Goal: Task Accomplishment & Management: Complete application form

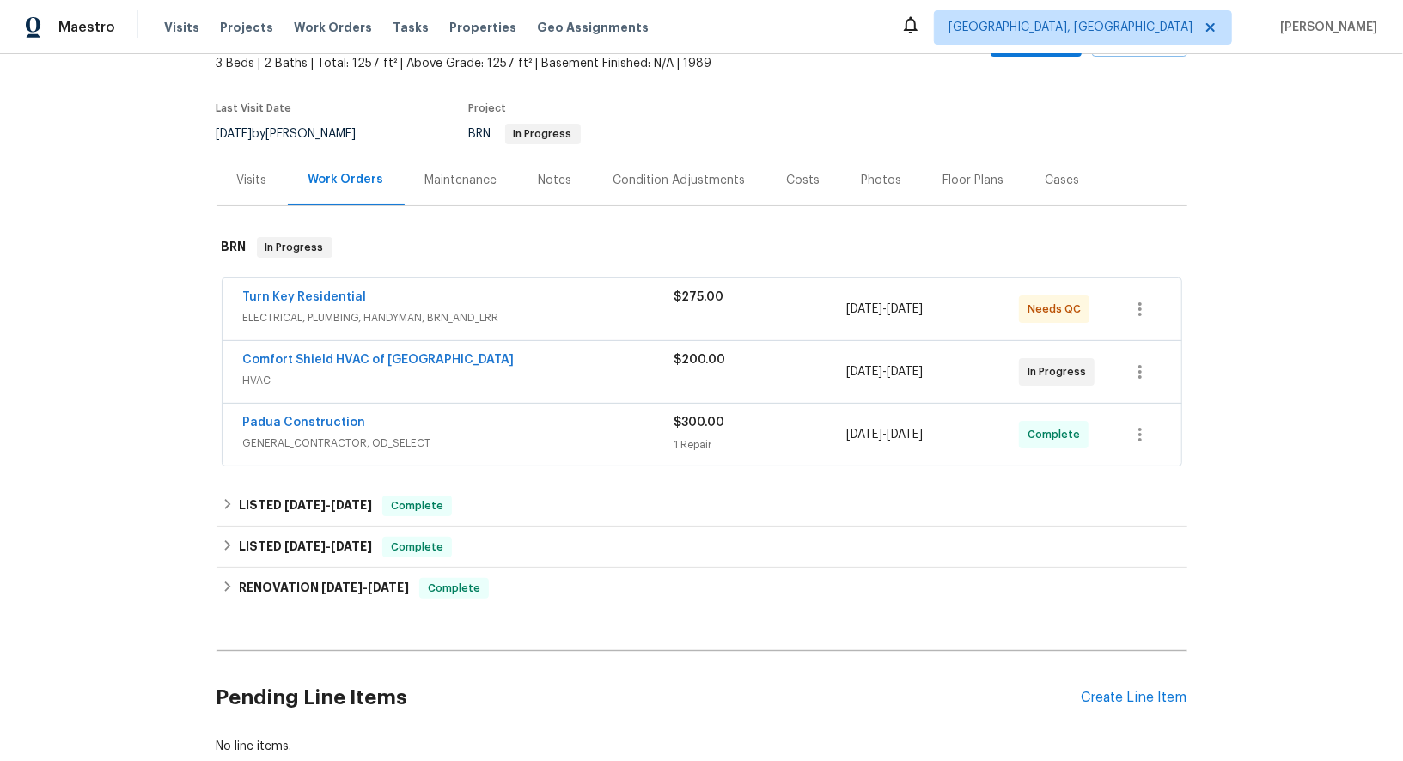
scroll to position [133, 0]
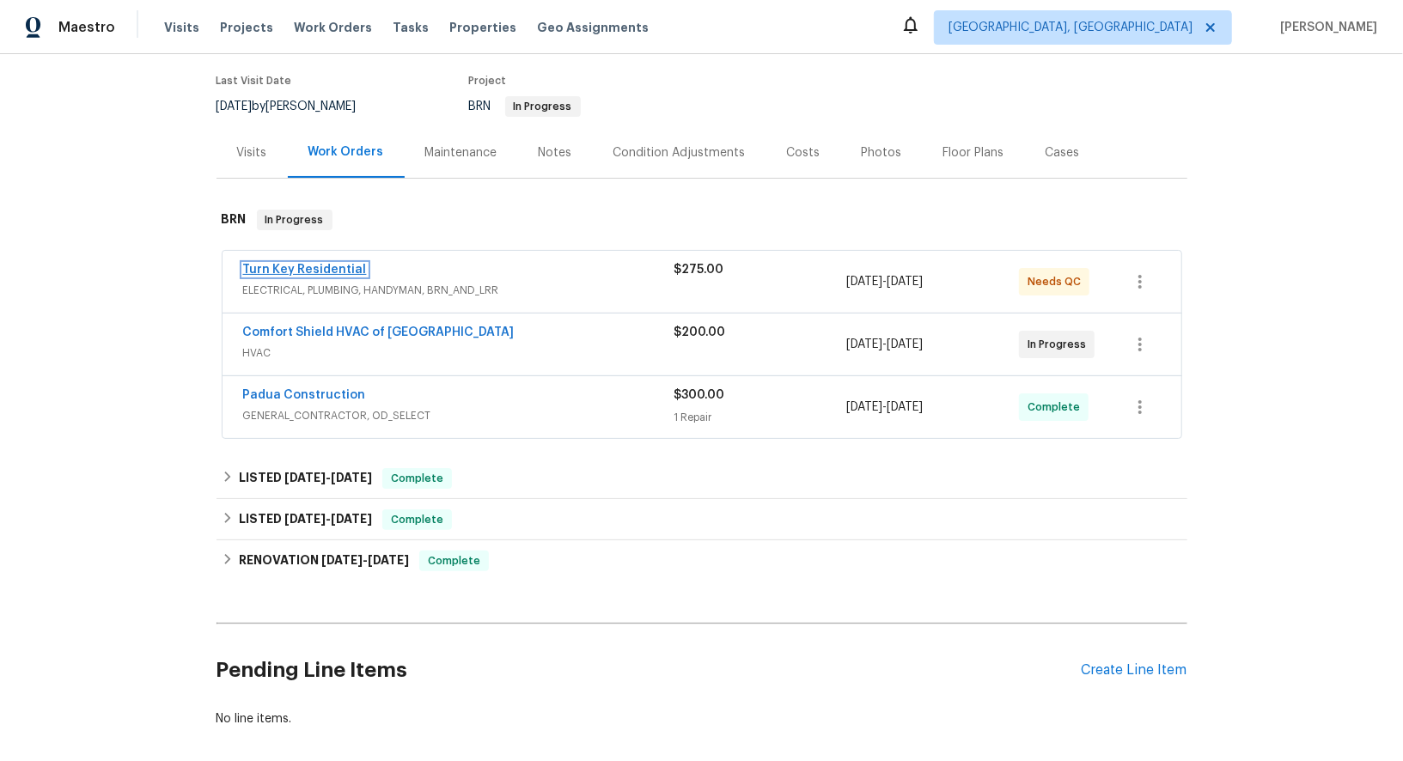
click at [324, 270] on link "Turn Key Residential" at bounding box center [305, 270] width 124 height 12
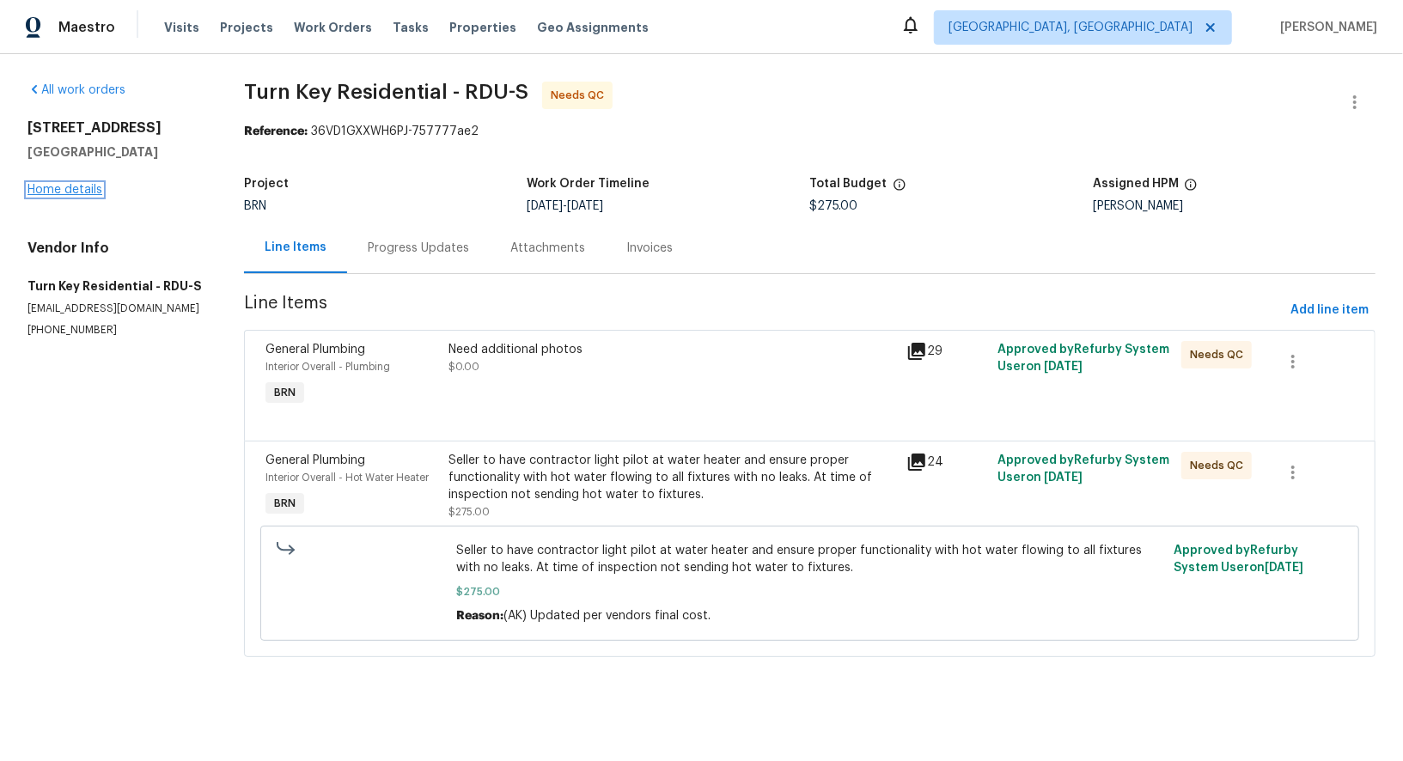
click at [82, 184] on link "Home details" at bounding box center [64, 190] width 75 height 12
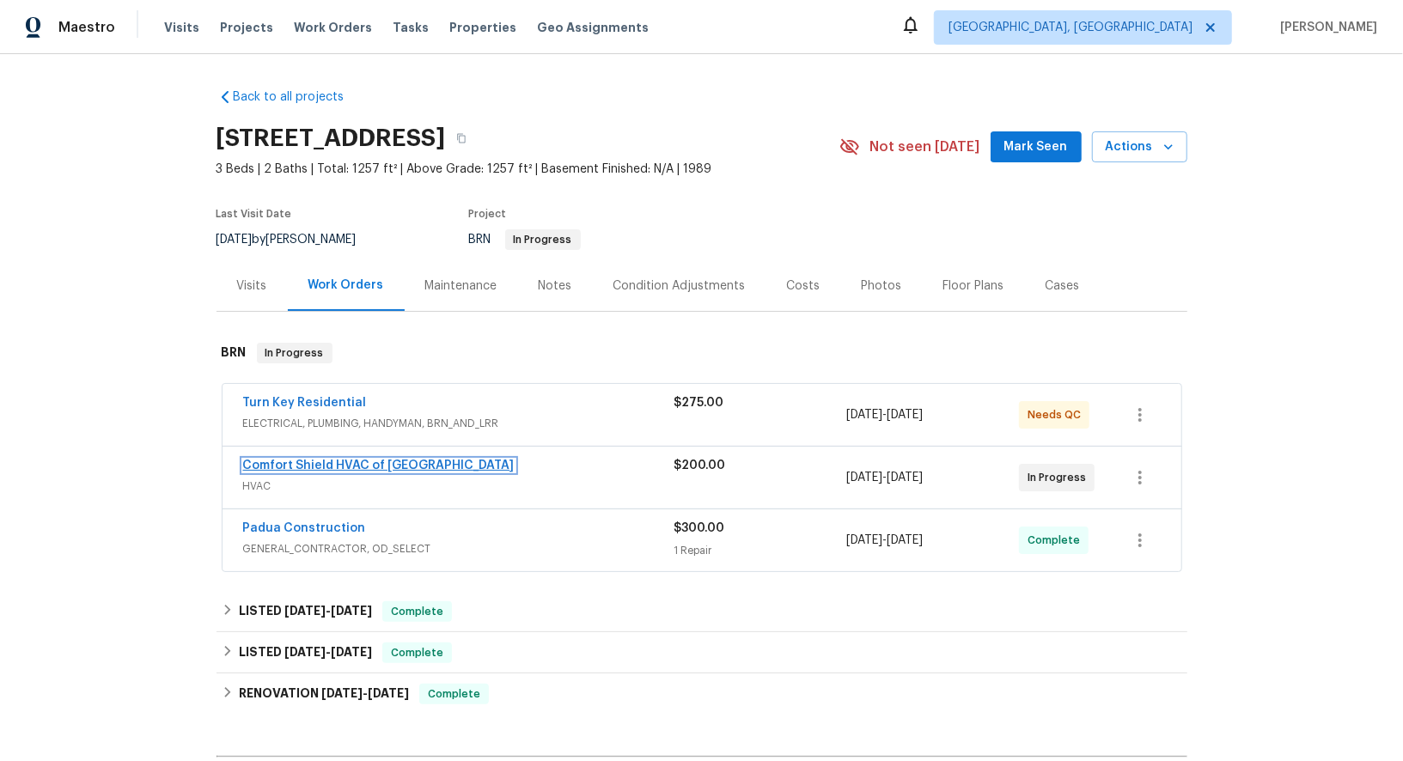
click at [350, 462] on link "Comfort Shield HVAC of NC" at bounding box center [378, 466] width 271 height 12
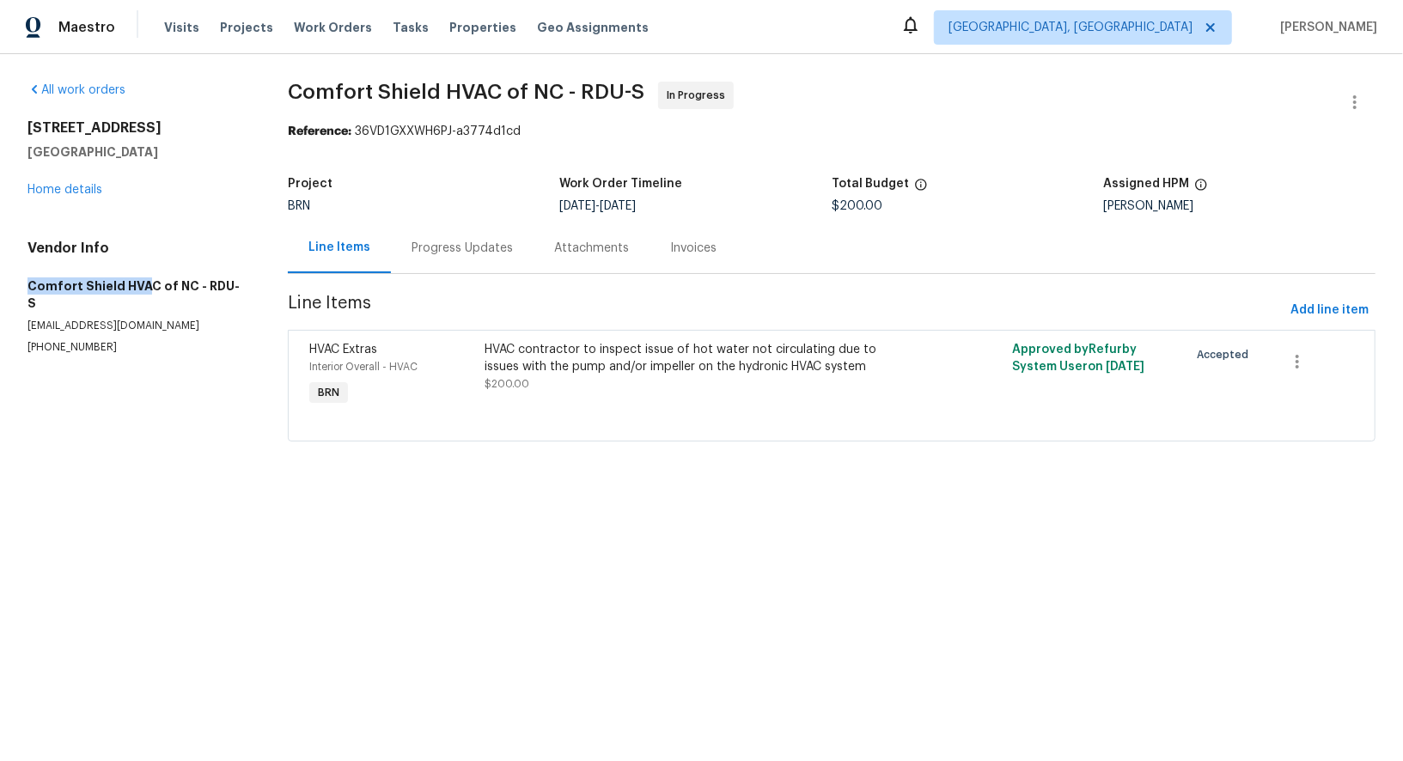
drag, startPoint x: 22, startPoint y: 292, endPoint x: 147, endPoint y: 292, distance: 124.6
click at [147, 292] on div "All work orders 2705 Ramblegate Ln Durham, NC 27705 Home details Vendor Info Co…" at bounding box center [701, 272] width 1403 height 436
drag, startPoint x: 149, startPoint y: 284, endPoint x: 26, endPoint y: 283, distance: 123.7
click at [26, 283] on div "All work orders 2705 Ramblegate Ln Durham, NC 27705 Home details Vendor Info Co…" at bounding box center [701, 272] width 1403 height 436
copy h5 "Comfort Shield HVAC"
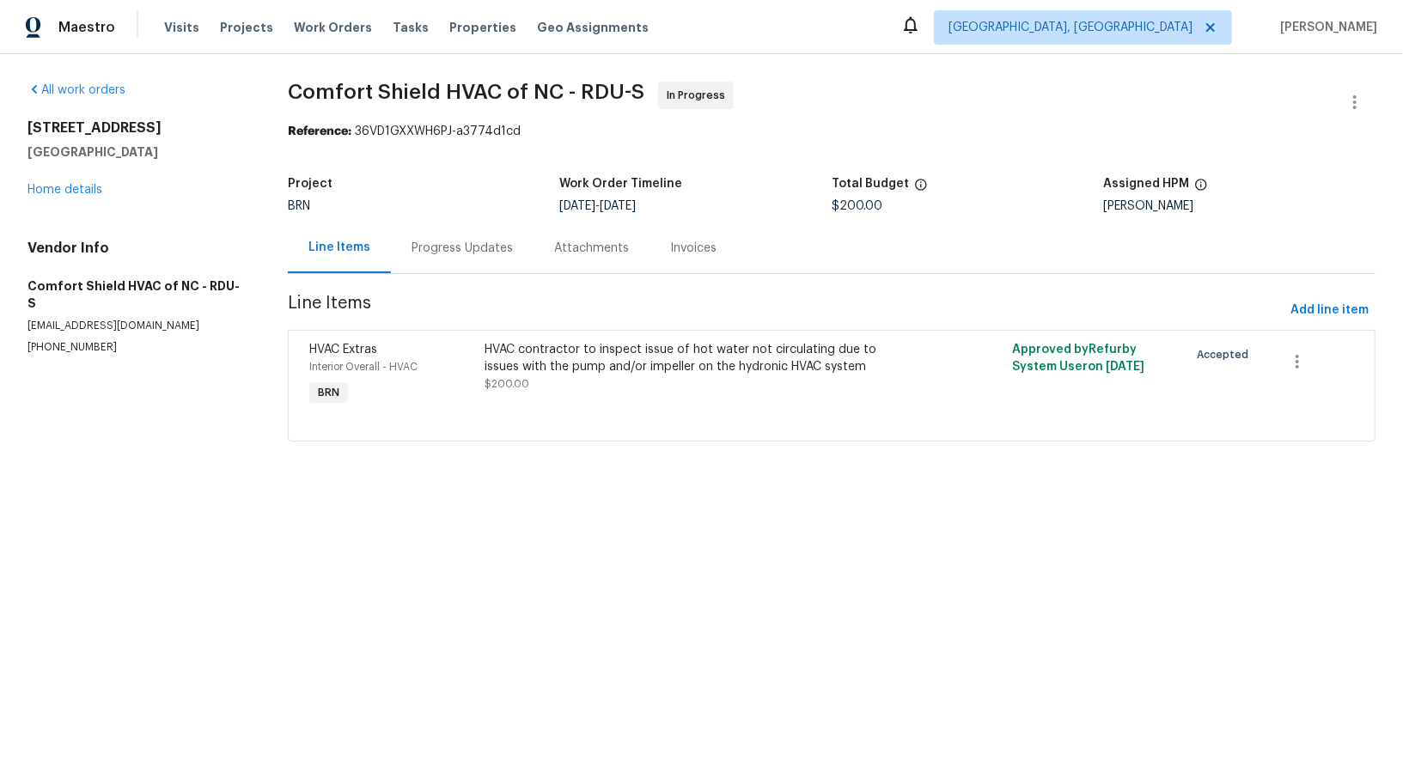
click at [463, 264] on div "Progress Updates" at bounding box center [462, 247] width 143 height 51
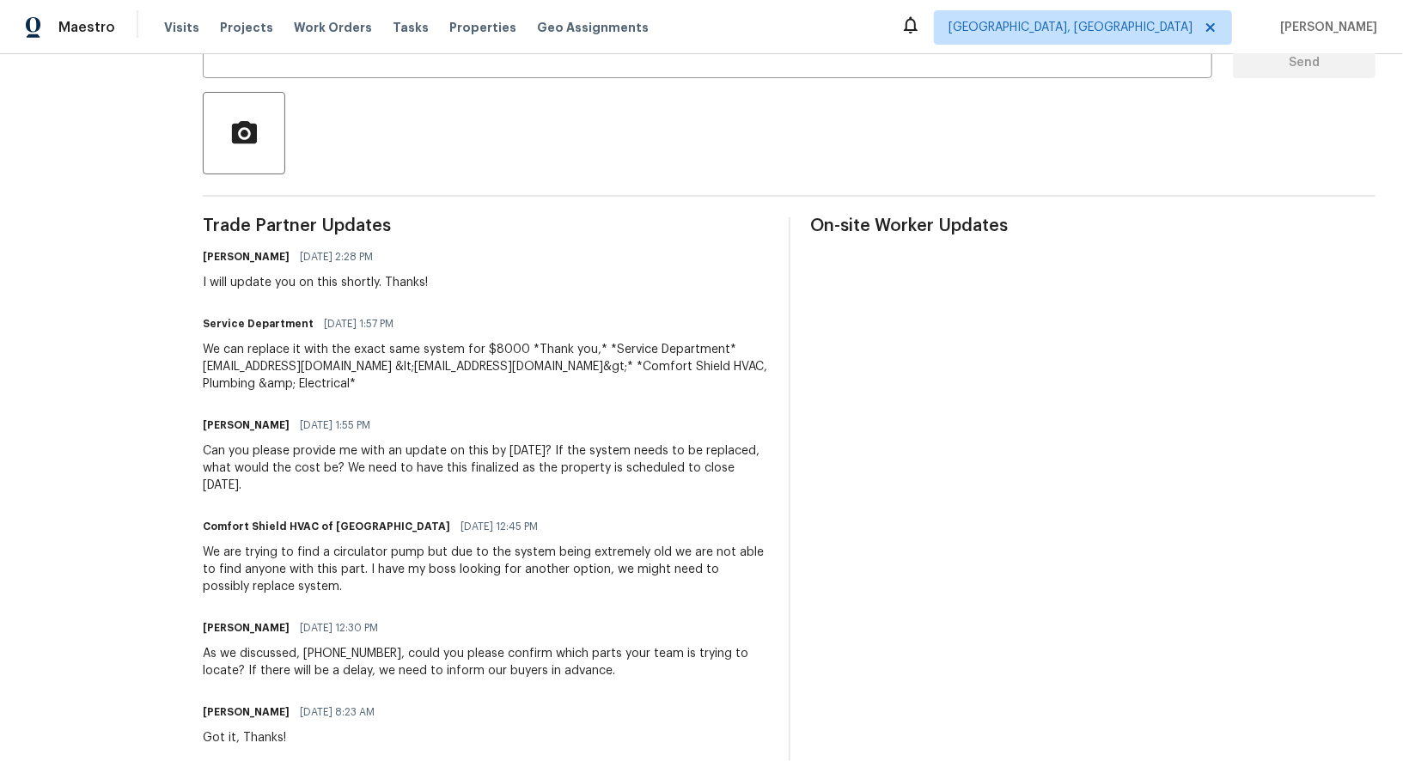
scroll to position [380, 0]
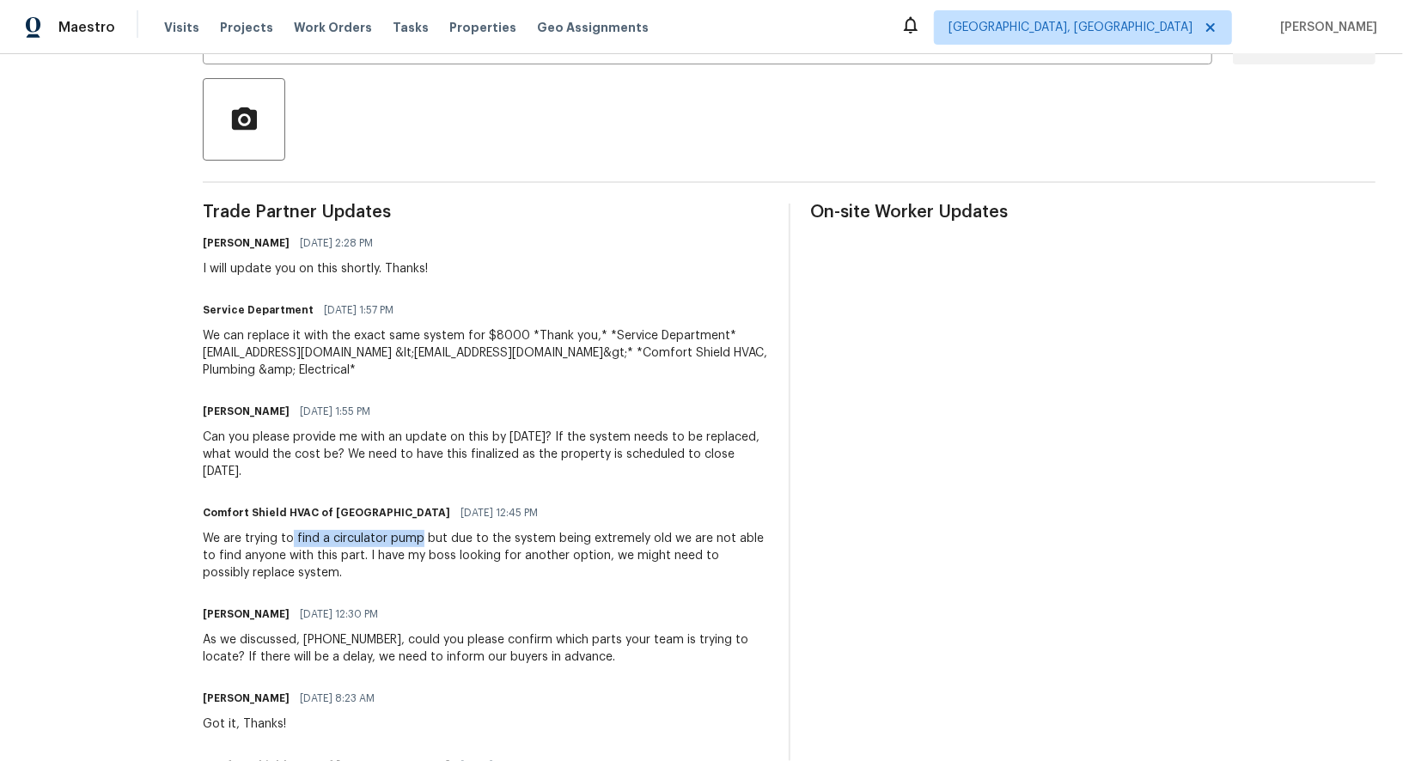
drag, startPoint x: 338, startPoint y: 540, endPoint x: 465, endPoint y: 540, distance: 127.1
click at [465, 540] on div "We are trying to find a circulator pump but due to the system being extremely o…" at bounding box center [485, 556] width 565 height 52
copy div "find a circulator pump"
click at [522, 546] on div "We are trying to find a circulator pump but due to the system being extremely o…" at bounding box center [485, 556] width 565 height 52
drag, startPoint x: 491, startPoint y: 540, endPoint x: 708, endPoint y: 536, distance: 217.4
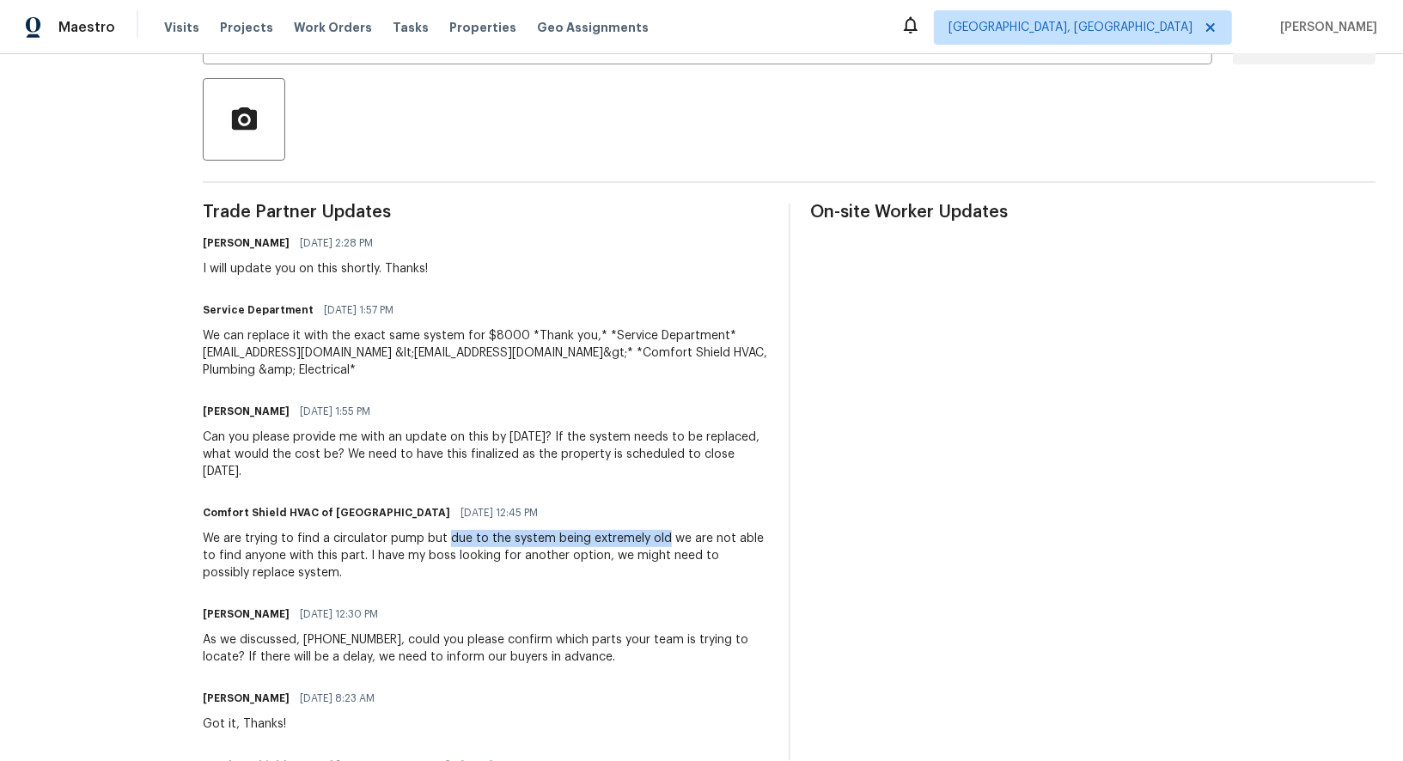
click at [707, 537] on div "We are trying to find a circulator pump but due to the system being extremely o…" at bounding box center [485, 556] width 565 height 52
copy div "due to the system being extremely old"
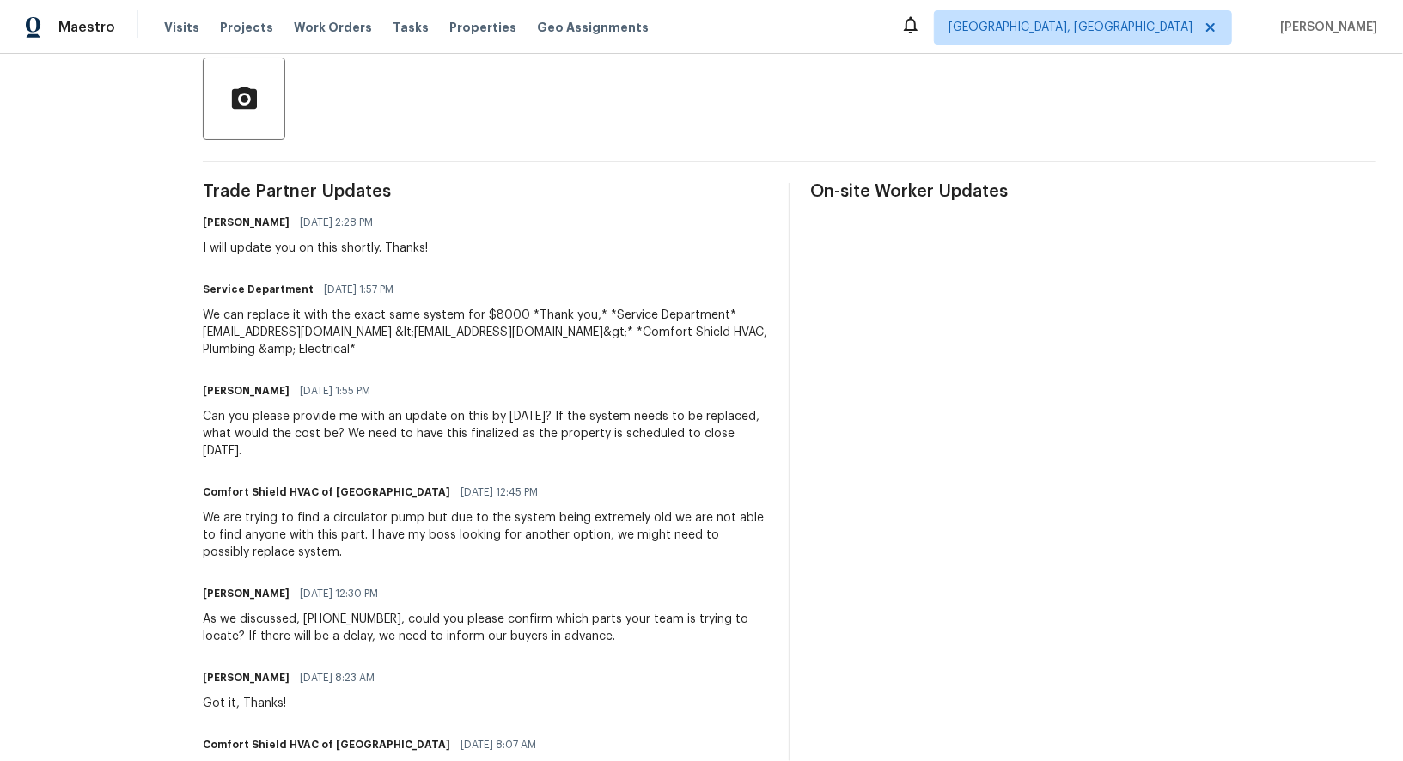
click at [513, 551] on div "We are trying to find a circulator pump but due to the system being extremely o…" at bounding box center [485, 535] width 565 height 52
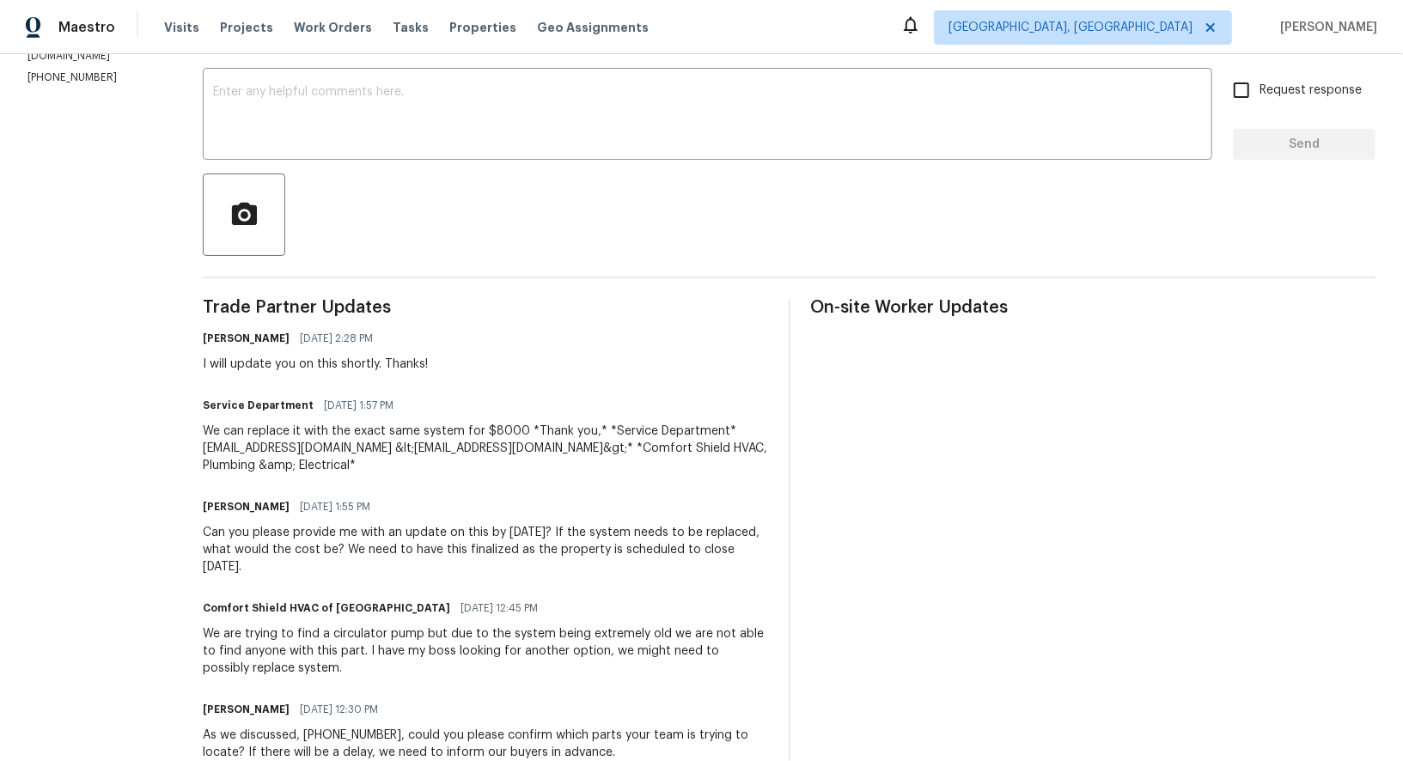
scroll to position [313, 0]
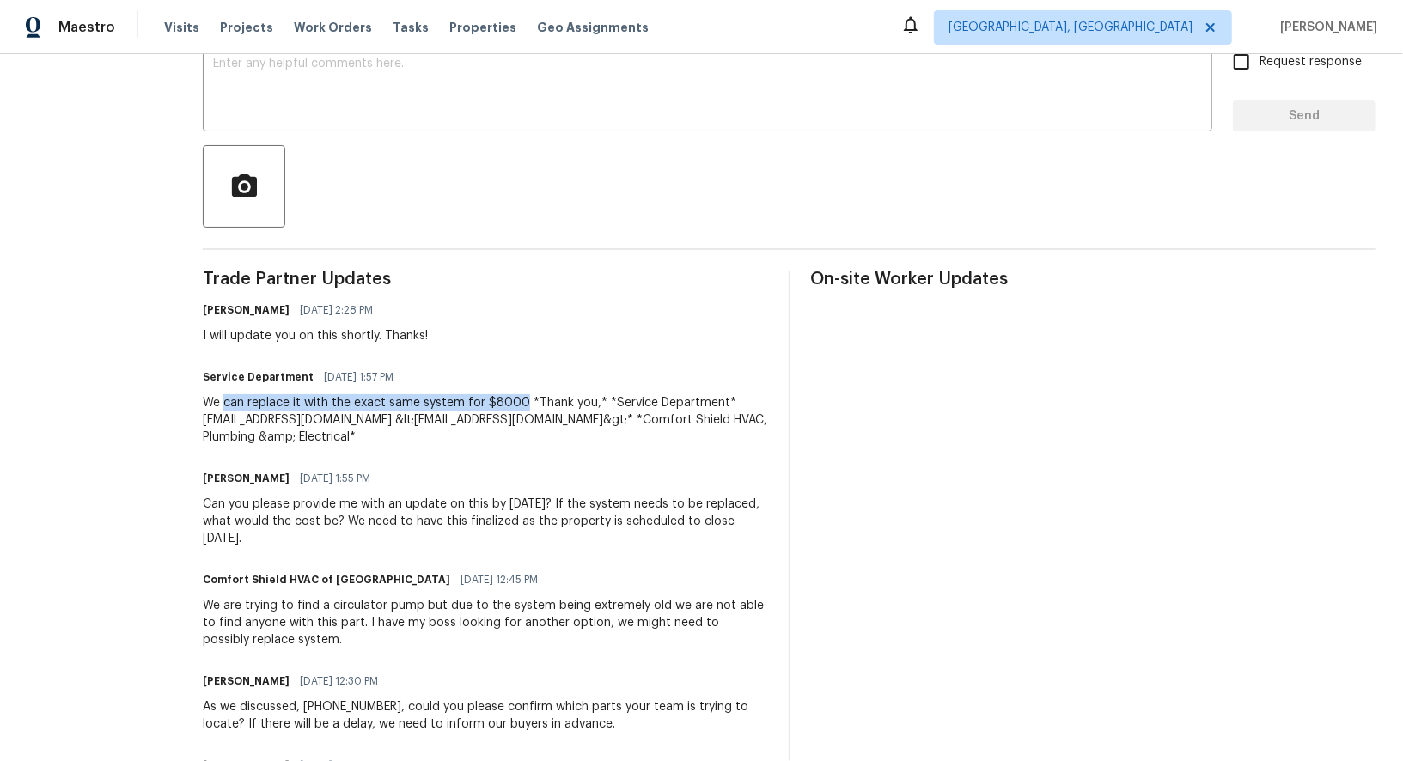
drag, startPoint x: 271, startPoint y: 405, endPoint x: 565, endPoint y: 405, distance: 293.8
click at [565, 405] on div "We can replace it with the exact same system for $8000 *Thank you,* *Service De…" at bounding box center [485, 420] width 565 height 52
copy div "can replace it with the exact same system for $8000"
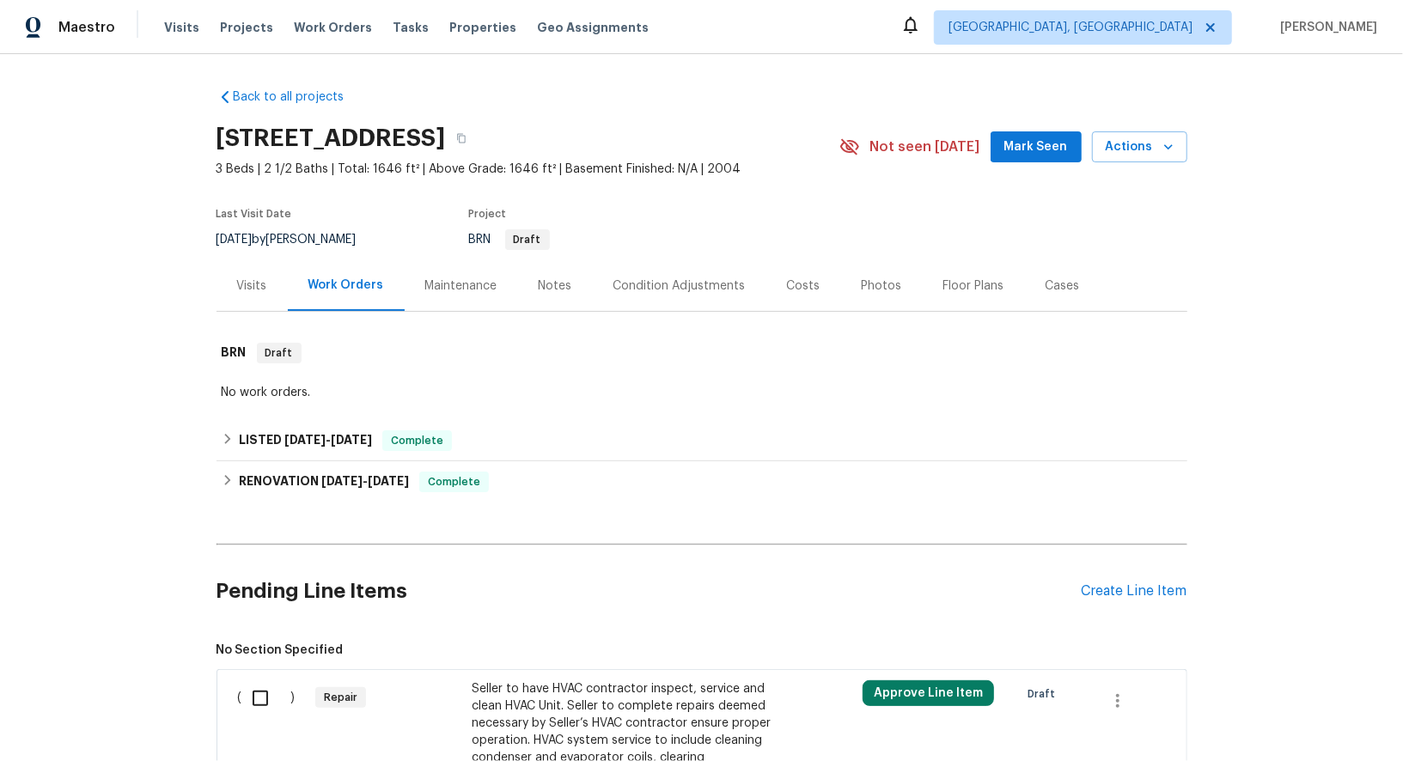
scroll to position [268, 0]
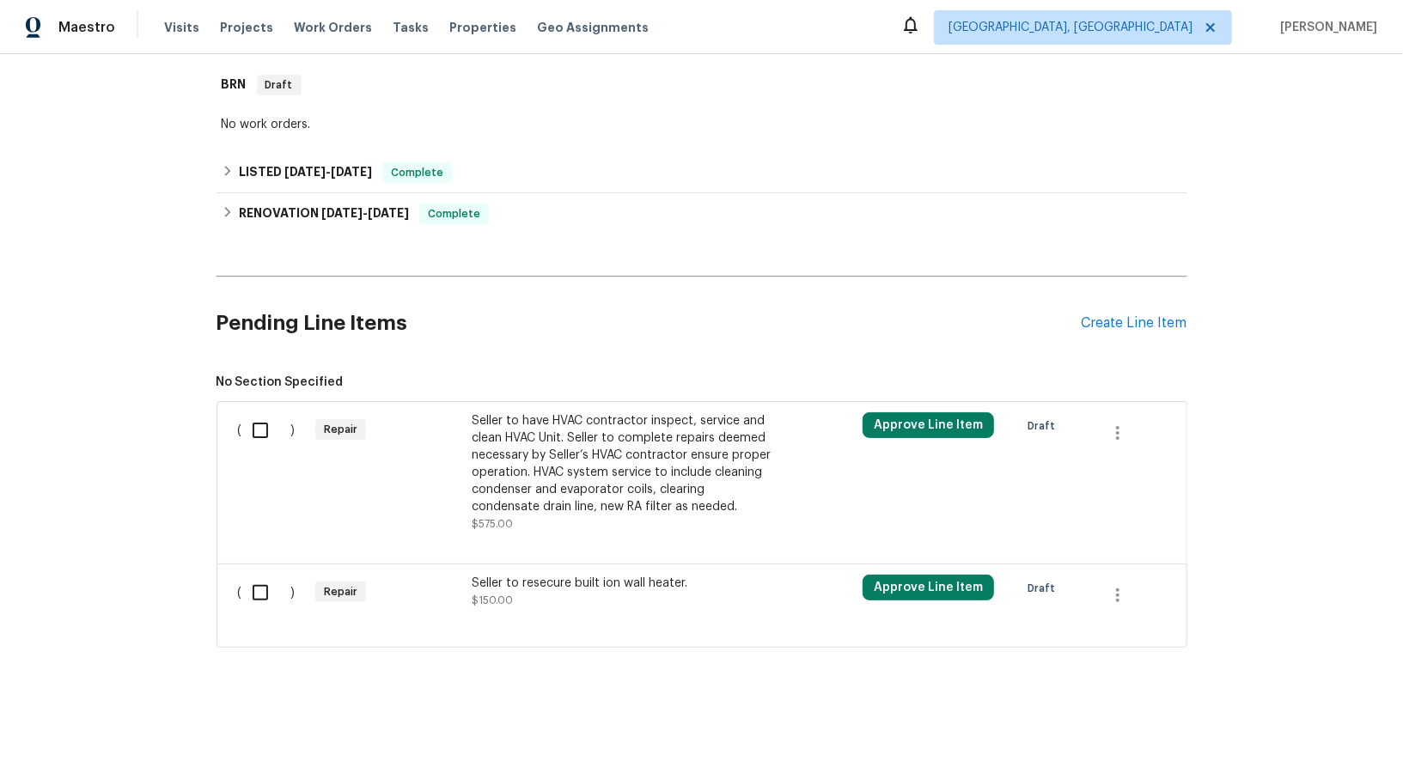
click at [568, 434] on div "Seller to have HVAC contractor inspect, service and clean HVAC Unit. Seller to …" at bounding box center [623, 463] width 302 height 103
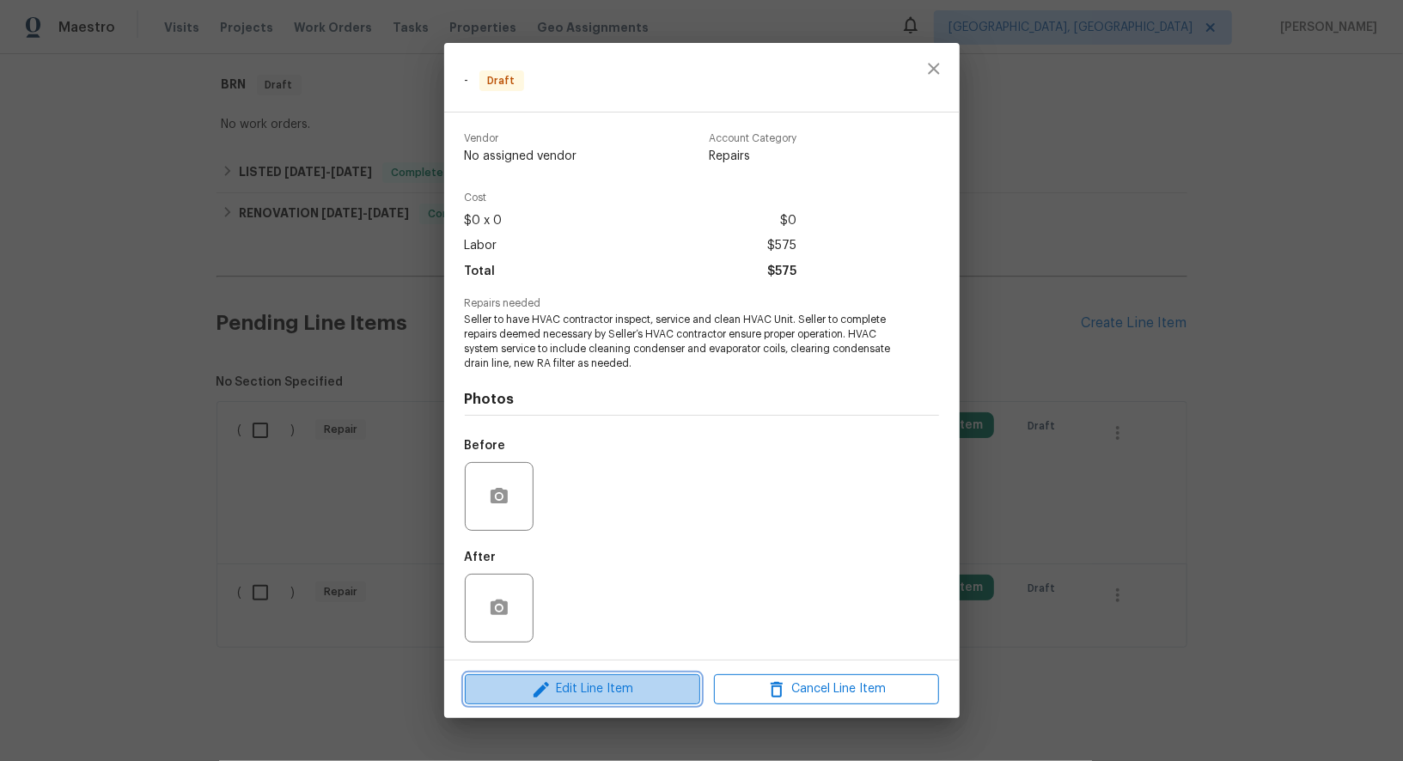
click at [596, 691] on span "Edit Line Item" at bounding box center [582, 689] width 225 height 21
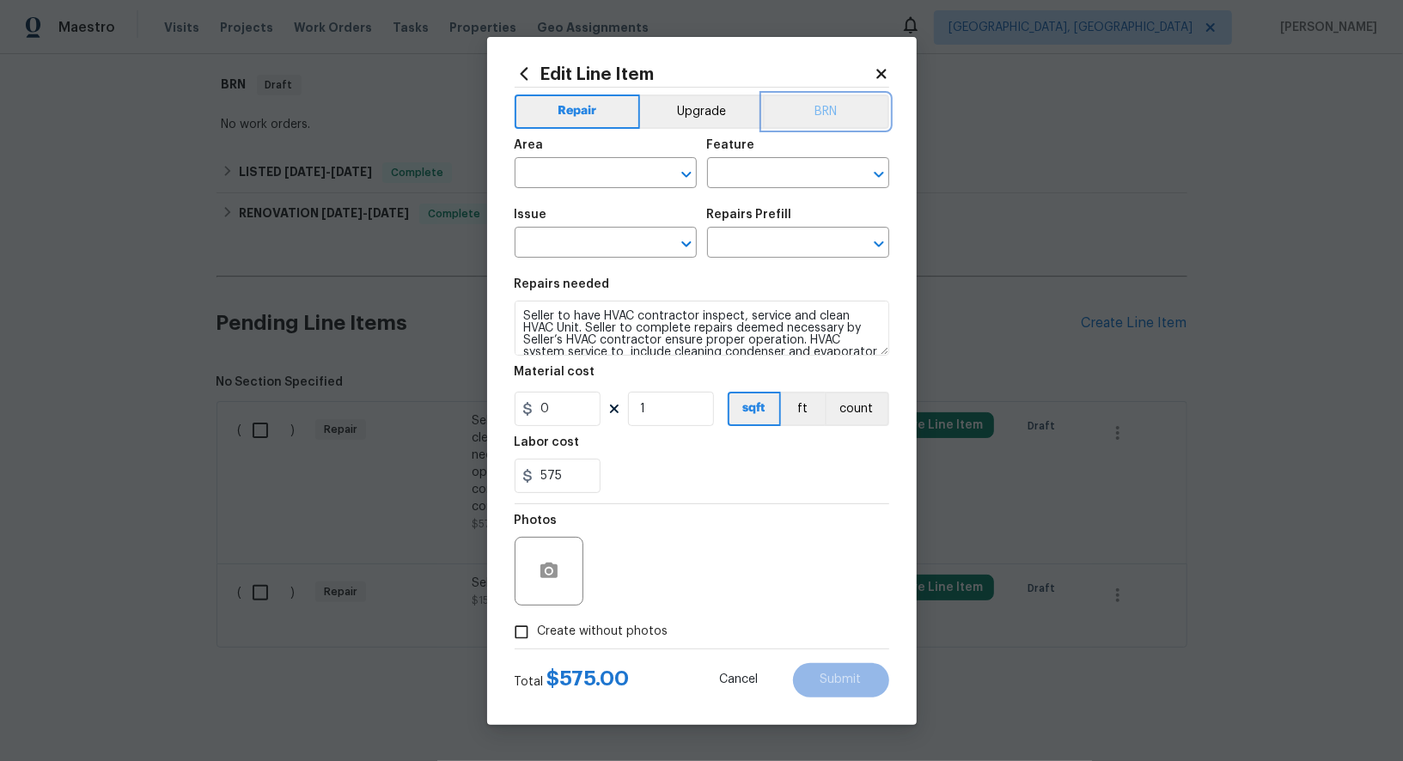
click at [826, 126] on button "BRN" at bounding box center [826, 111] width 126 height 34
click at [595, 185] on input "text" at bounding box center [582, 175] width 134 height 27
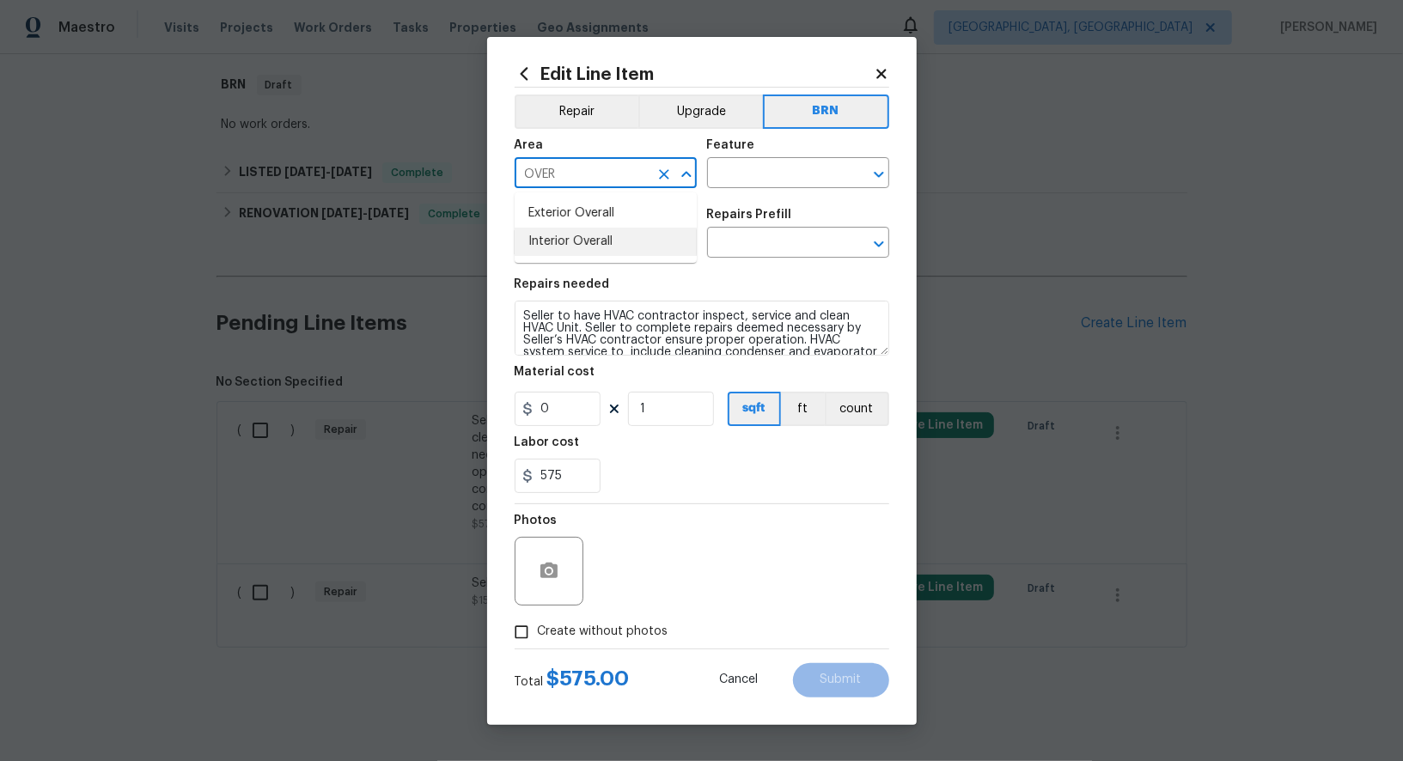
click at [602, 248] on li "Interior Overall" at bounding box center [606, 242] width 182 height 28
type input "Interior Overall"
click at [759, 185] on input "text" at bounding box center [774, 175] width 134 height 27
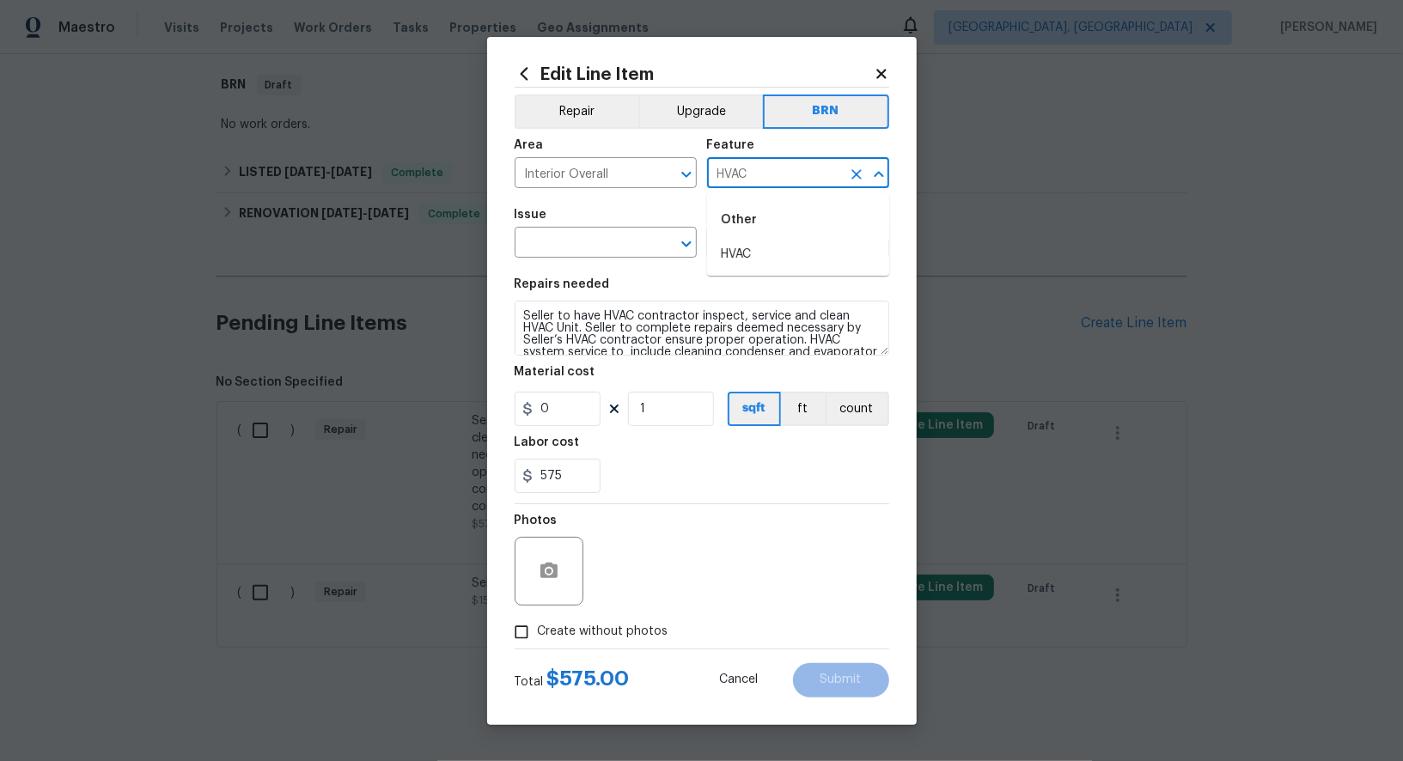
click at [761, 237] on div "Other" at bounding box center [798, 219] width 182 height 41
click at [761, 240] on div "Other" at bounding box center [798, 219] width 182 height 41
click at [759, 250] on li "HVAC" at bounding box center [798, 255] width 182 height 28
type input "HVAC"
click at [593, 245] on input "text" at bounding box center [582, 244] width 134 height 27
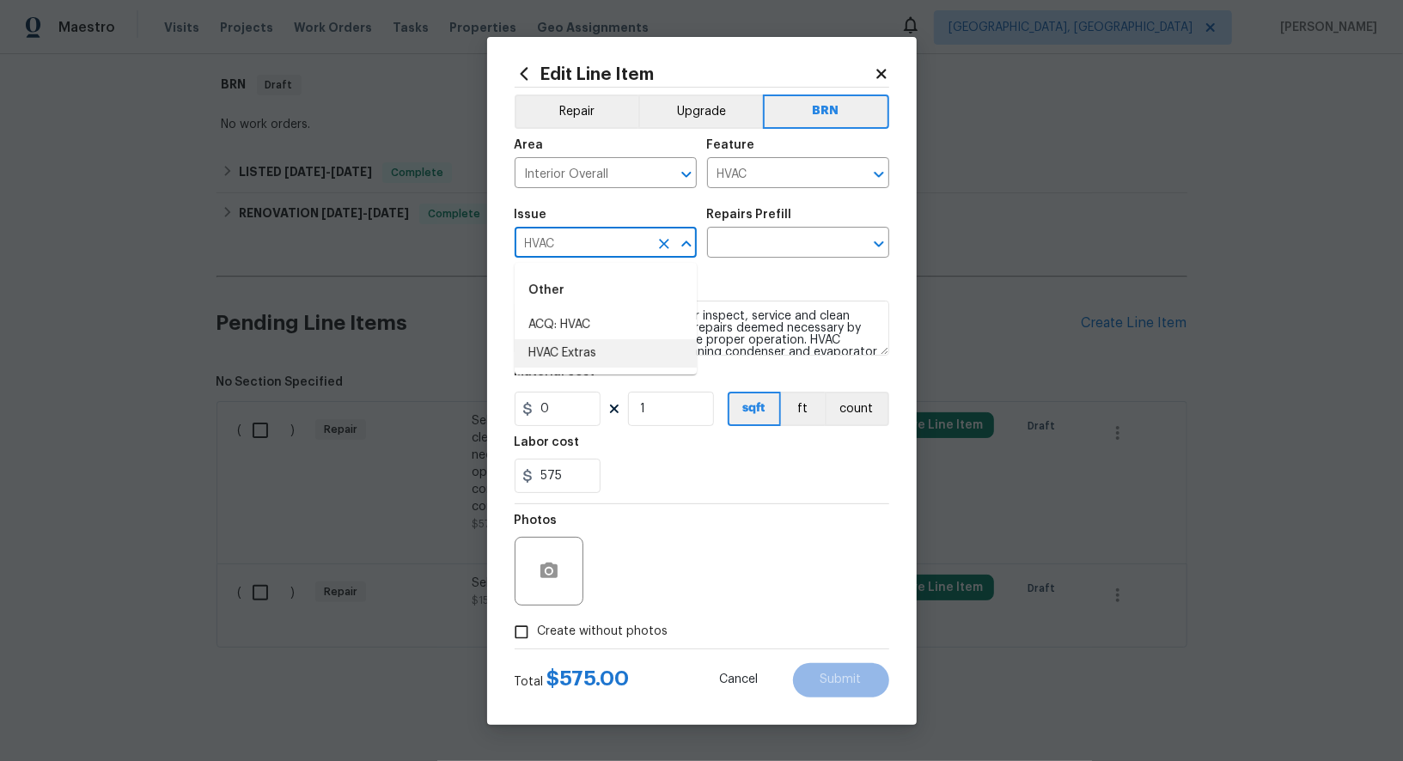
click at [596, 348] on li "HVAC Extras" at bounding box center [606, 353] width 182 height 28
type input "HVAC Extras"
click at [692, 323] on textarea "Seller to have HVAC contractor inspect, service and clean HVAC Unit. Seller to …" at bounding box center [702, 328] width 375 height 55
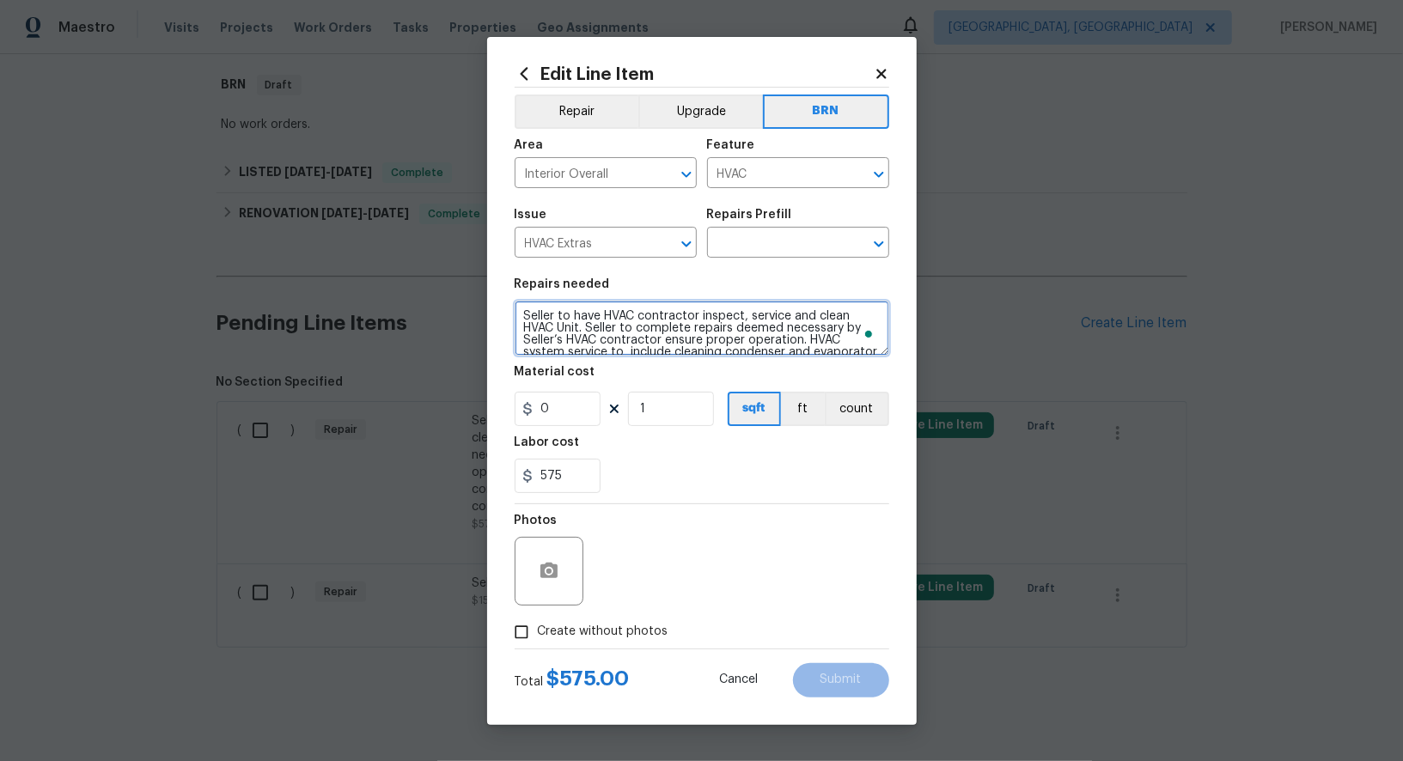
click at [727, 326] on textarea "Seller to have HVAC contractor inspect, service and clean HVAC Unit. Seller to …" at bounding box center [702, 328] width 375 height 55
click at [785, 255] on input "text" at bounding box center [774, 244] width 134 height 27
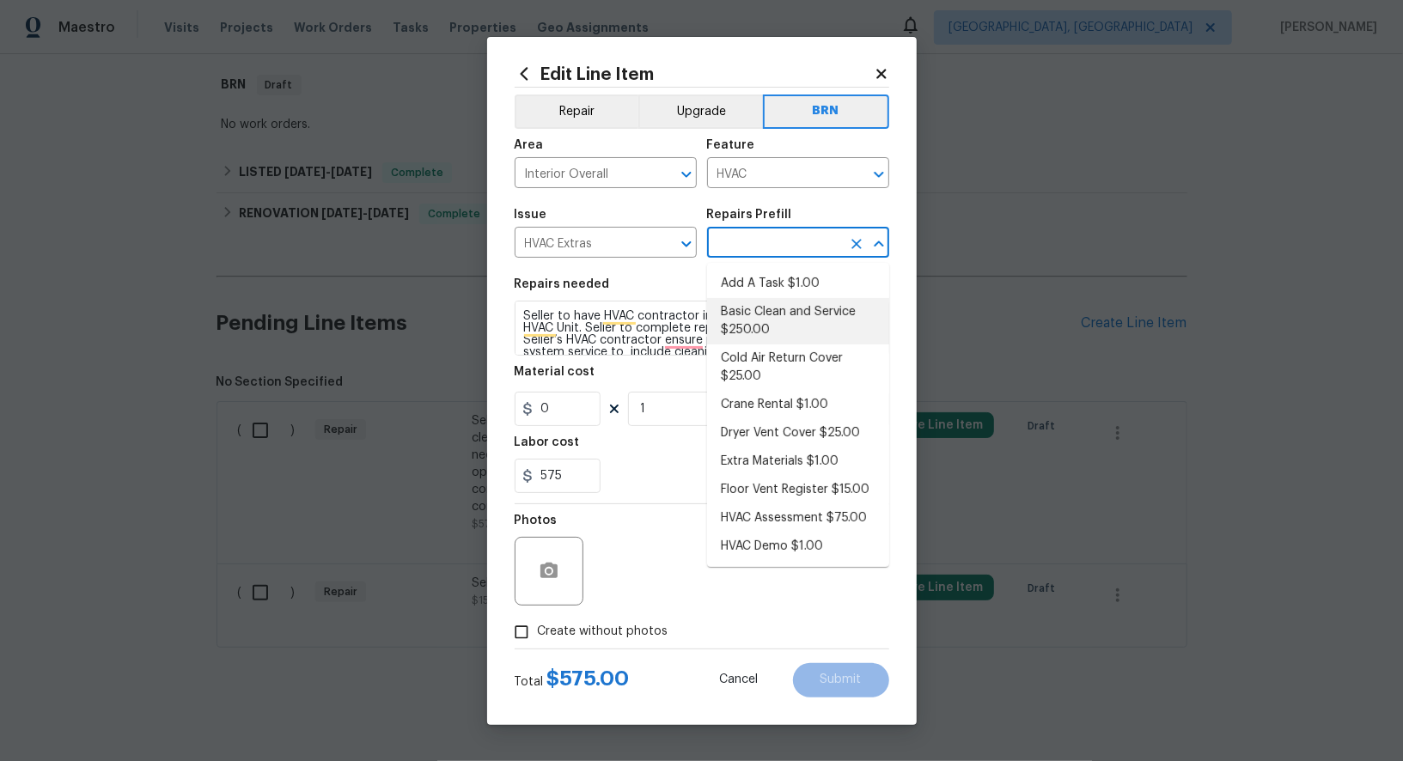
click at [780, 327] on li "Basic Clean and Service $250.00" at bounding box center [798, 321] width 182 height 46
type input "Basic Clean and Service $250.00"
type textarea "General Service HVAC system including: cleaning condenser and evaporator coils,…"
type input "250"
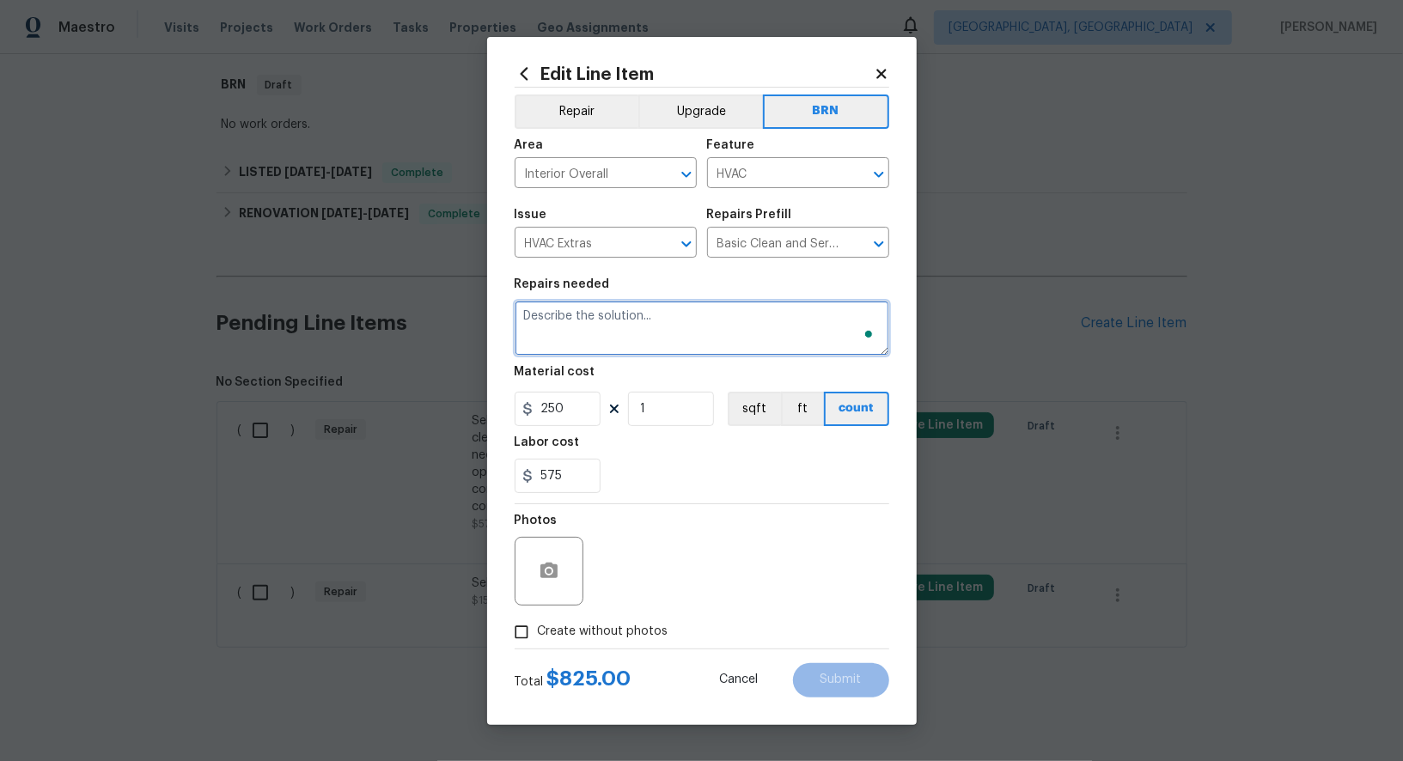
paste textarea "Seller to have HVAC contractor inspect, service and clean HVAC Unit. Seller to …"
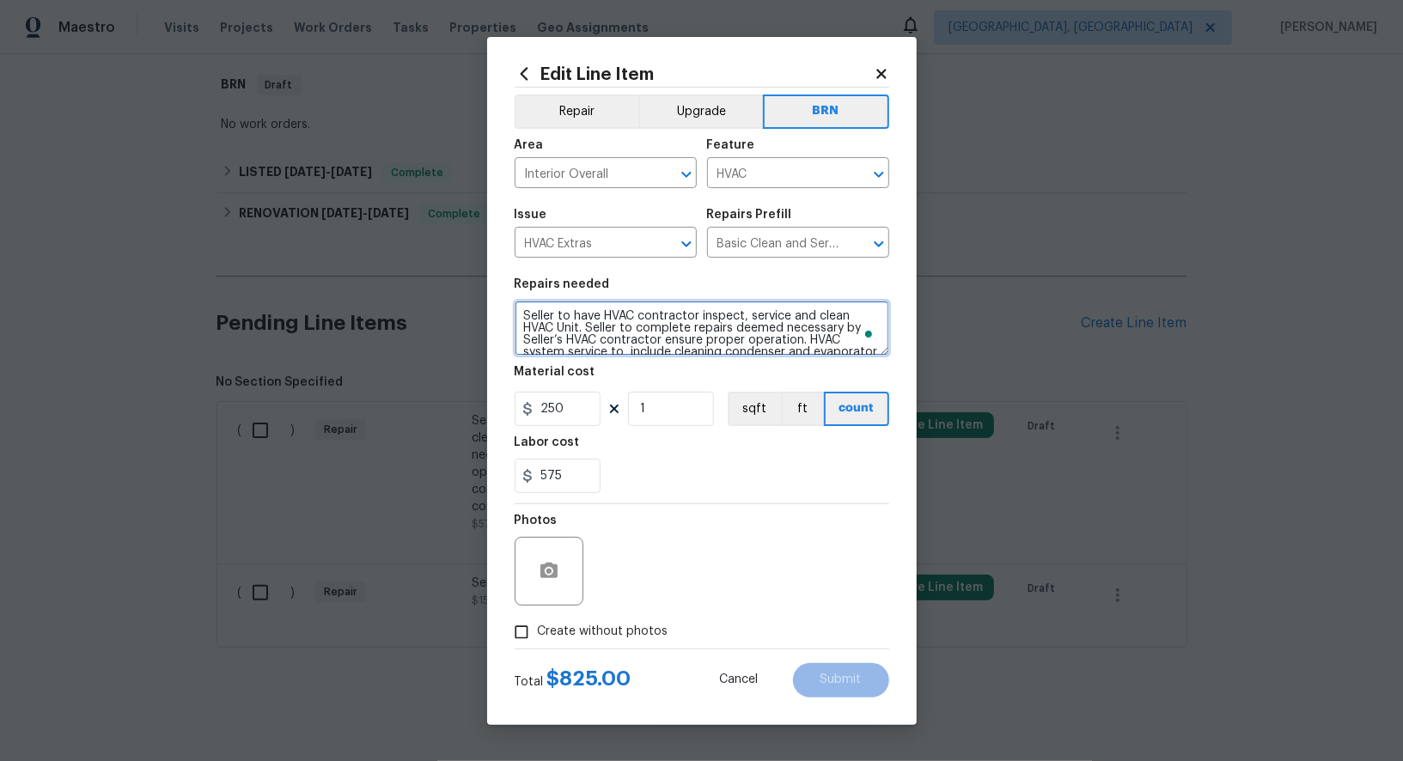
scroll to position [15, 0]
type textarea "Seller to have HVAC contractor inspect, service and clean HVAC Unit. Seller to …"
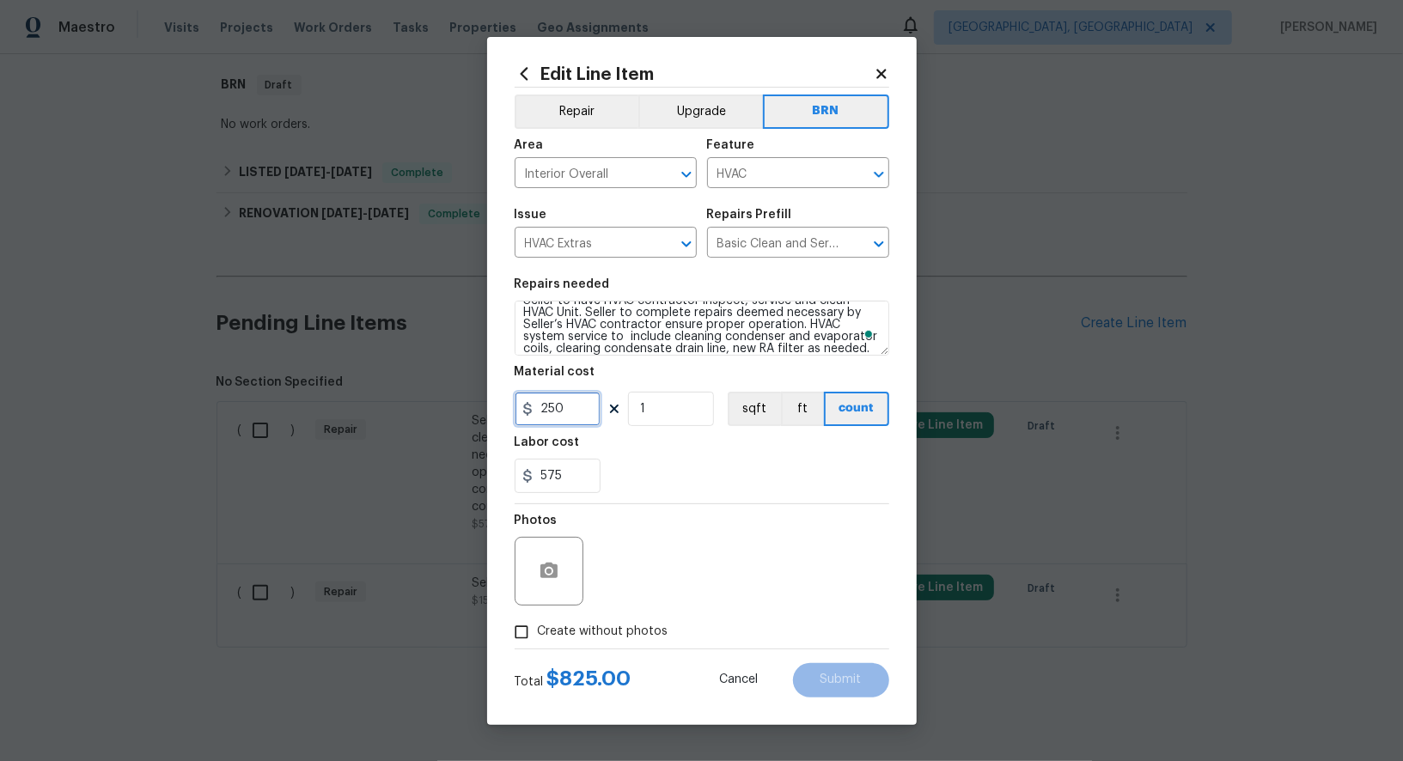
click at [559, 421] on input "250" at bounding box center [558, 409] width 86 height 34
type input "0"
click at [556, 586] on button "button" at bounding box center [548, 571] width 41 height 41
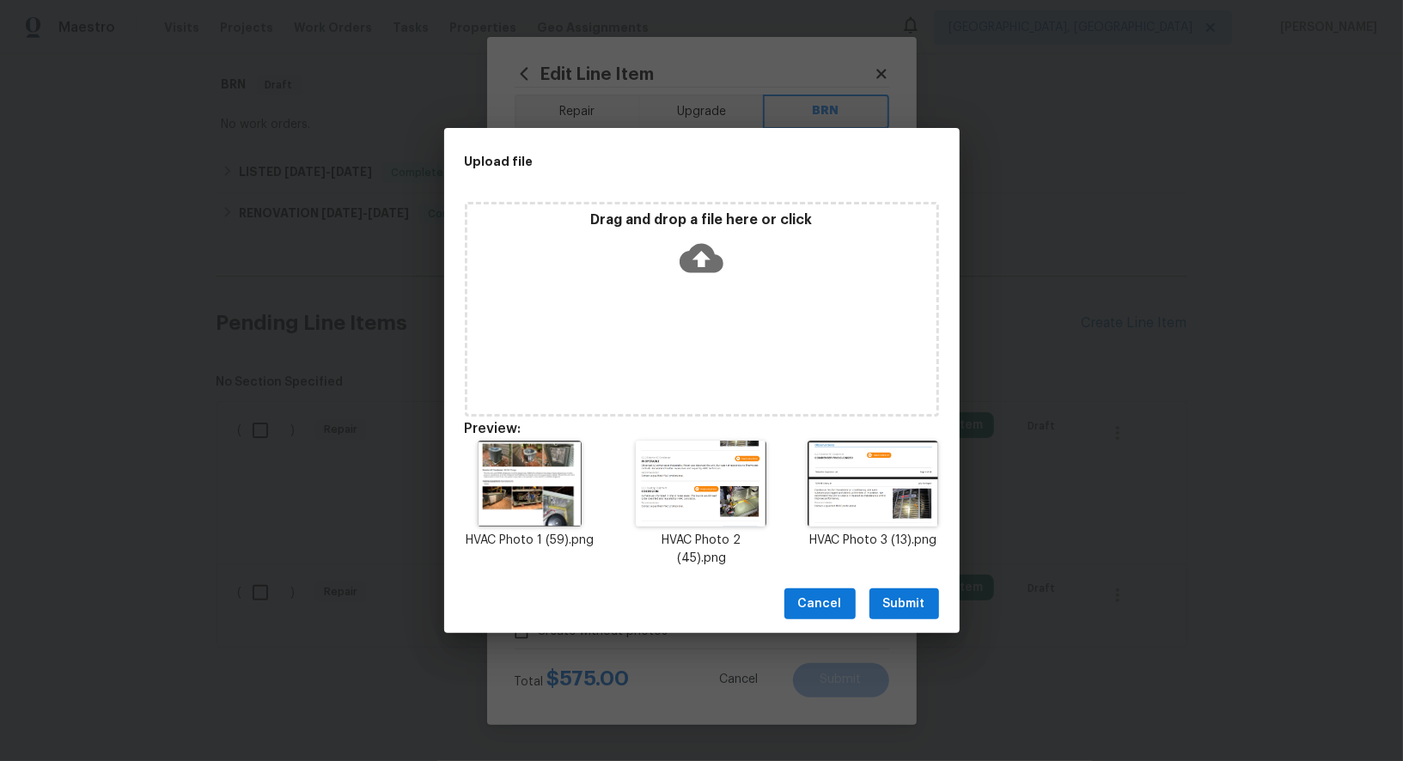
click at [929, 601] on button "Submit" at bounding box center [904, 604] width 70 height 32
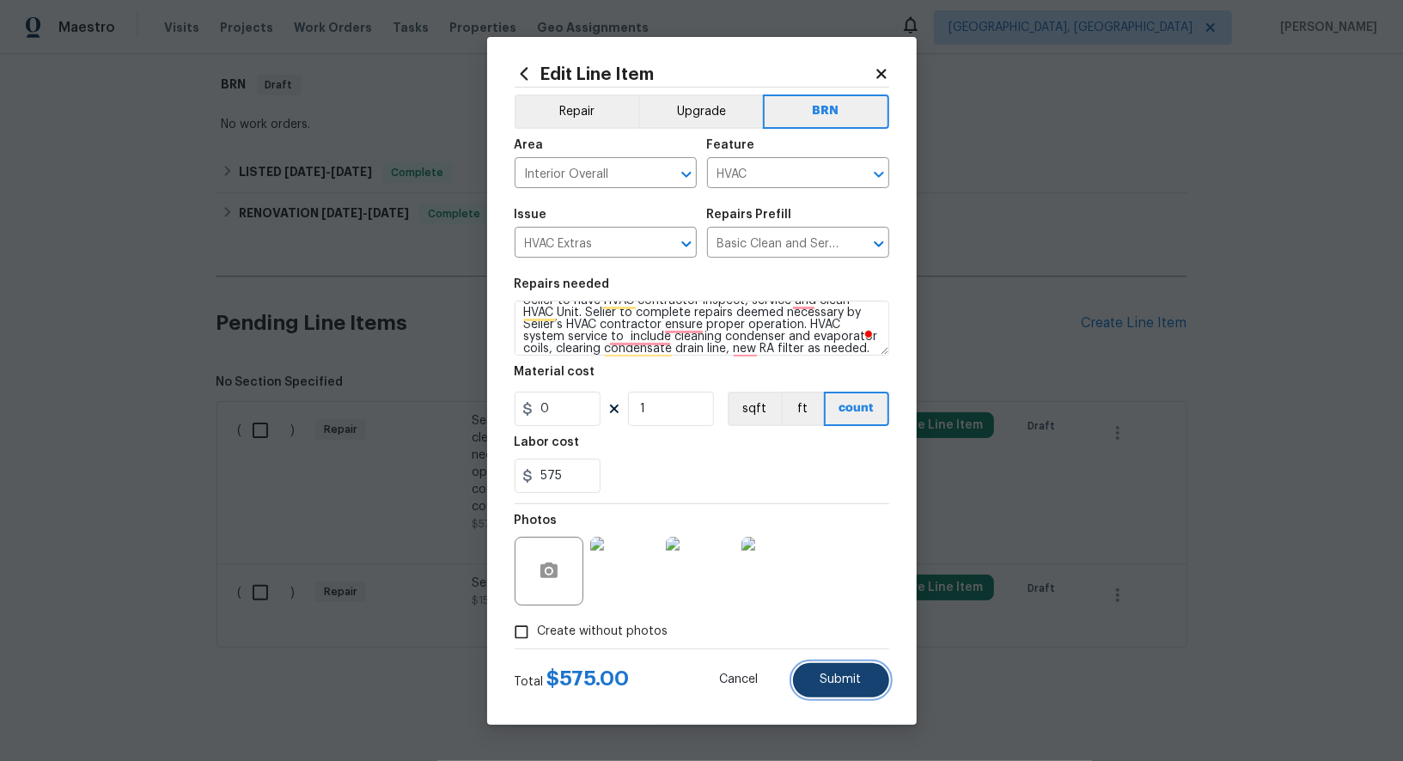
click at [851, 691] on button "Submit" at bounding box center [841, 680] width 96 height 34
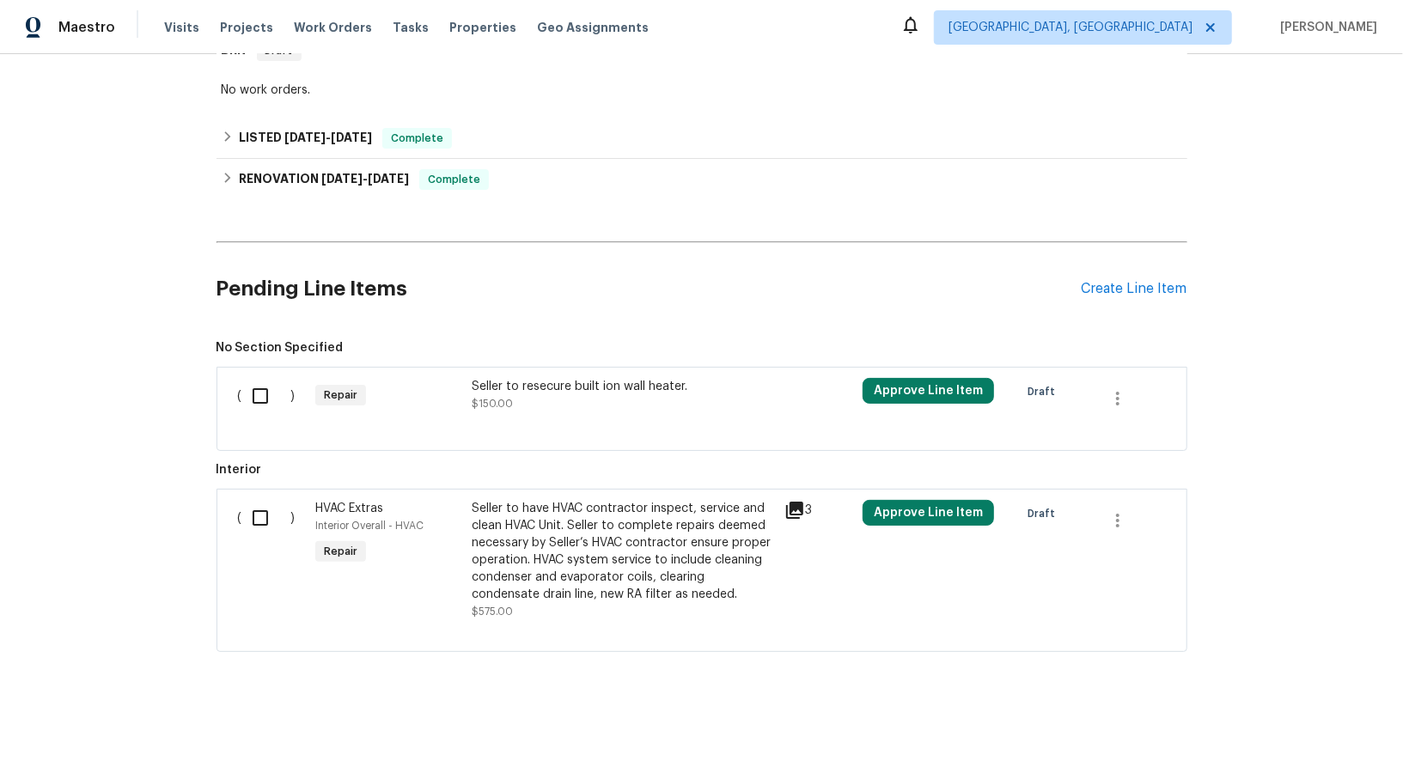
scroll to position [307, 0]
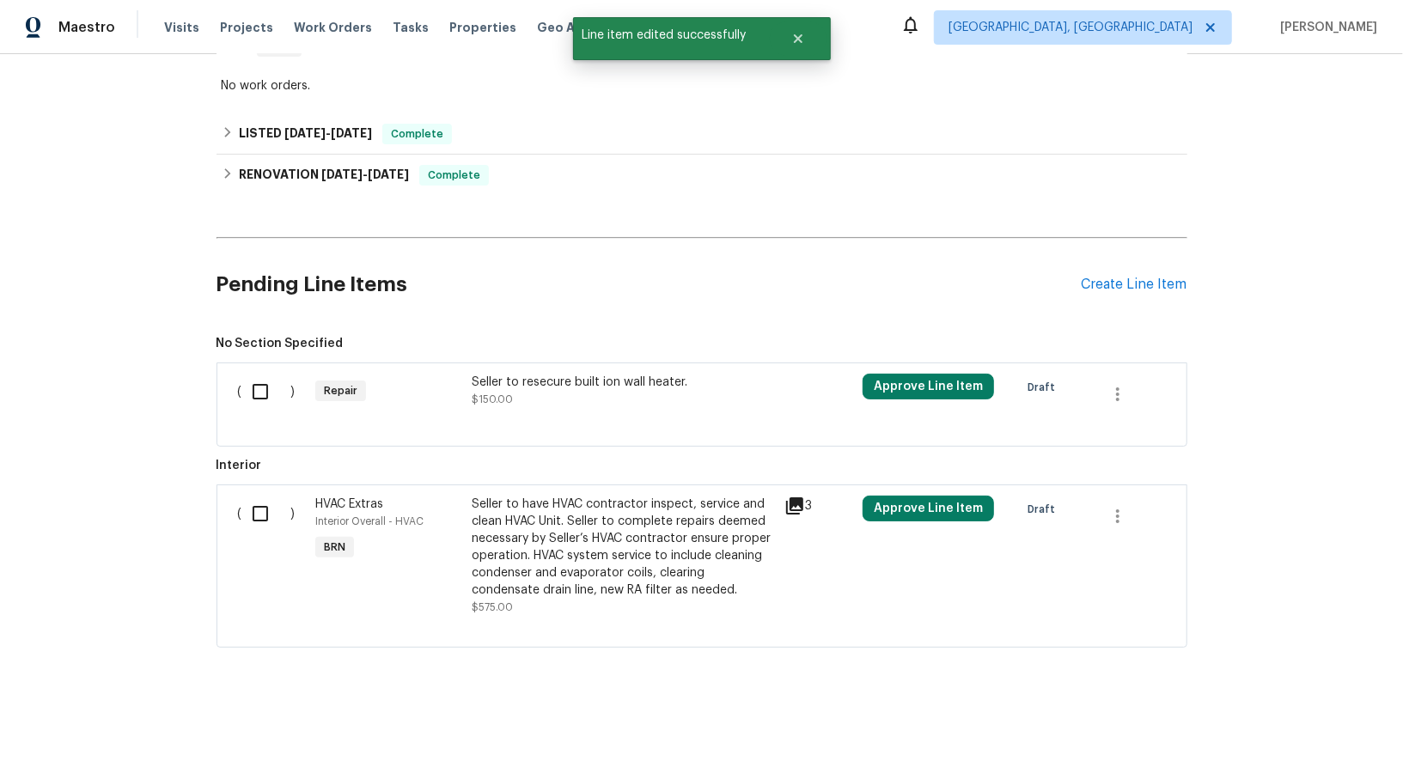
click at [557, 422] on div at bounding box center [702, 425] width 928 height 21
click at [515, 399] on div "Seller to resecure built ion wall heater. $150.00" at bounding box center [623, 391] width 302 height 34
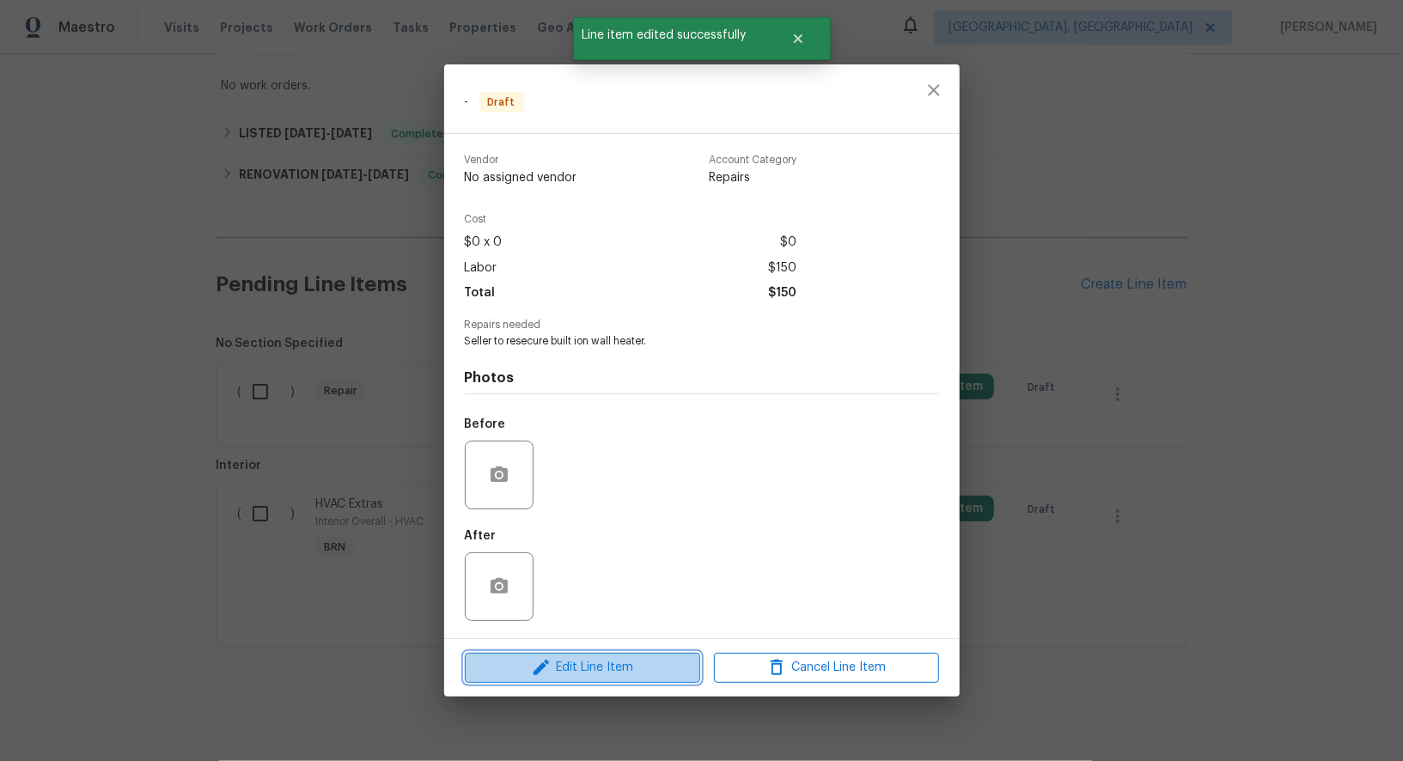
click at [569, 664] on span "Edit Line Item" at bounding box center [582, 667] width 225 height 21
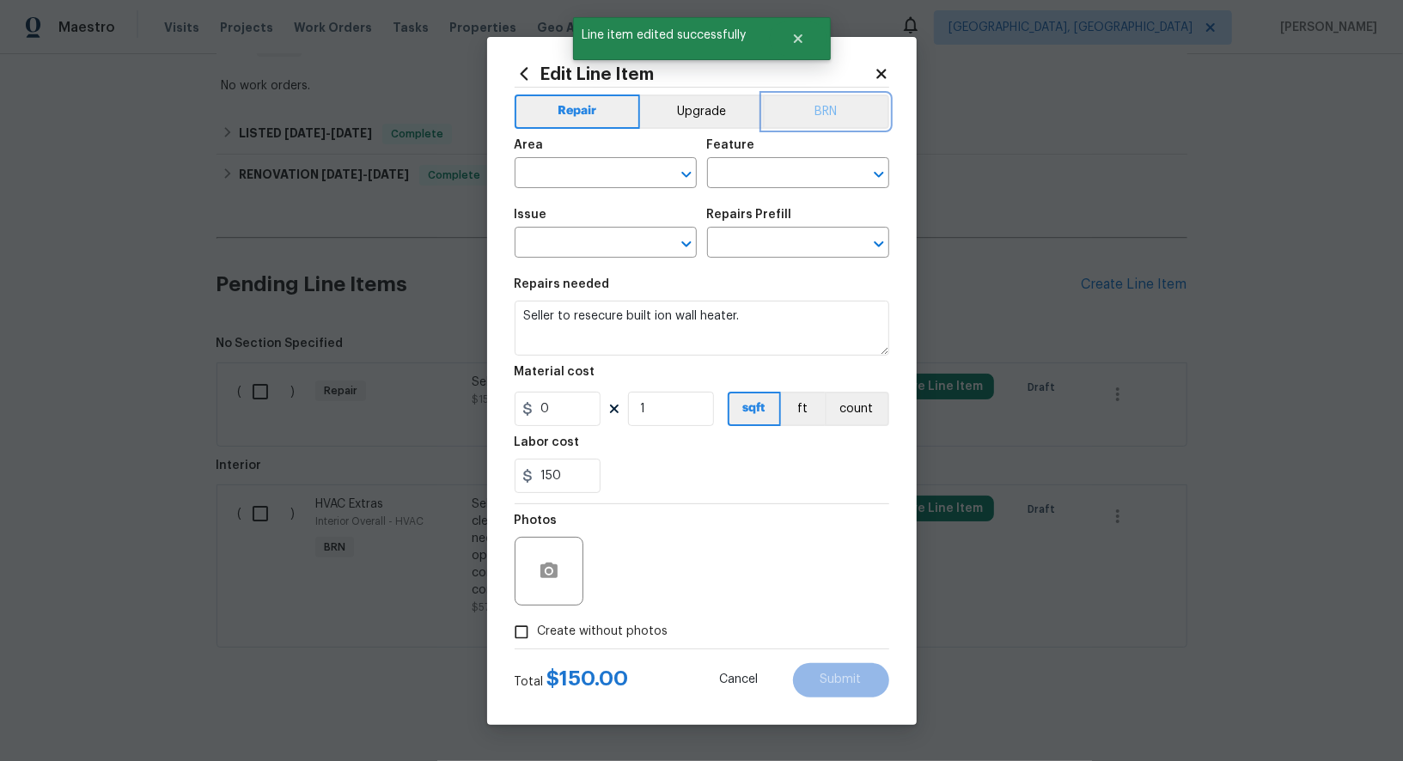
click at [809, 112] on button "BRN" at bounding box center [826, 111] width 126 height 34
click at [606, 162] on input "text" at bounding box center [582, 175] width 134 height 27
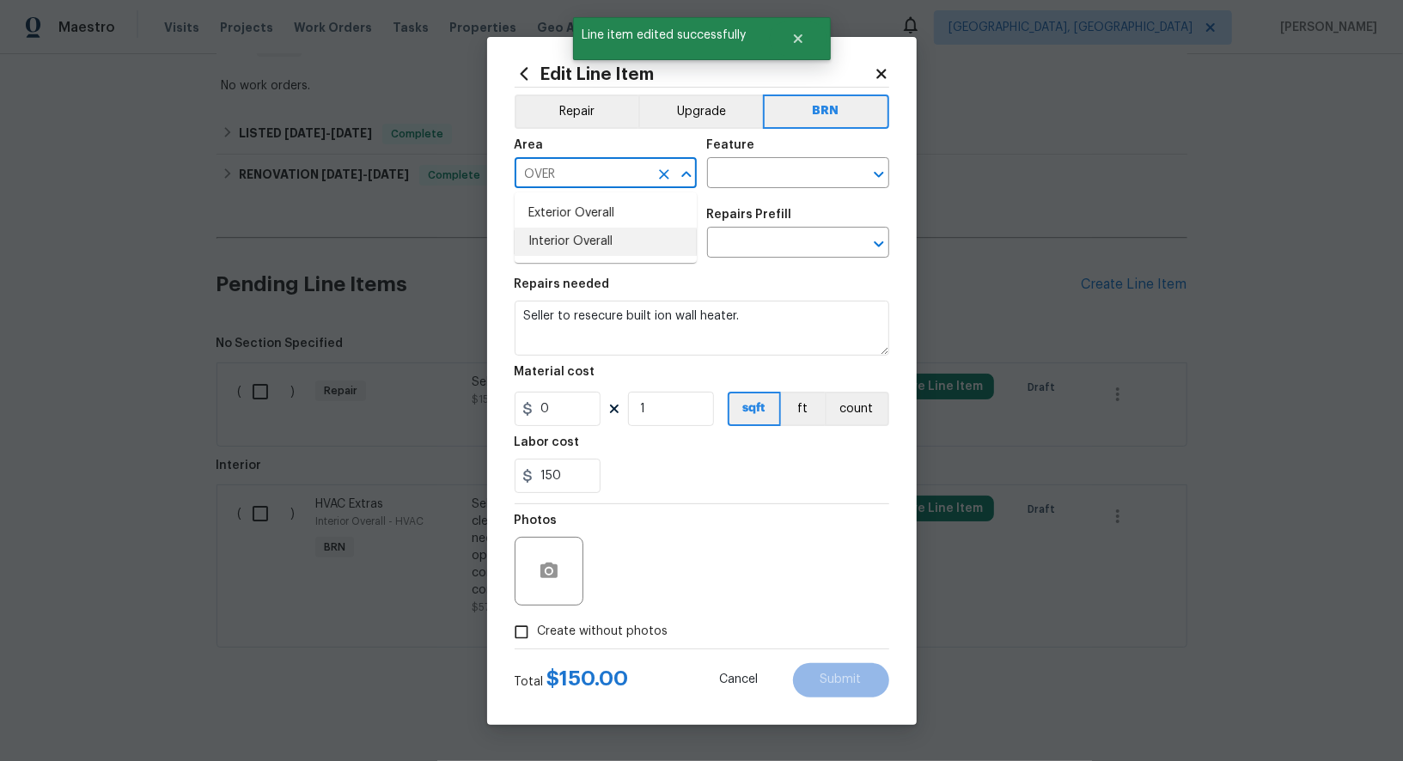
drag, startPoint x: 615, startPoint y: 238, endPoint x: 762, endPoint y: 192, distance: 154.1
click at [615, 238] on li "Interior Overall" at bounding box center [606, 242] width 182 height 28
type input "Interior Overall"
click at [759, 184] on input "text" at bounding box center [774, 175] width 134 height 27
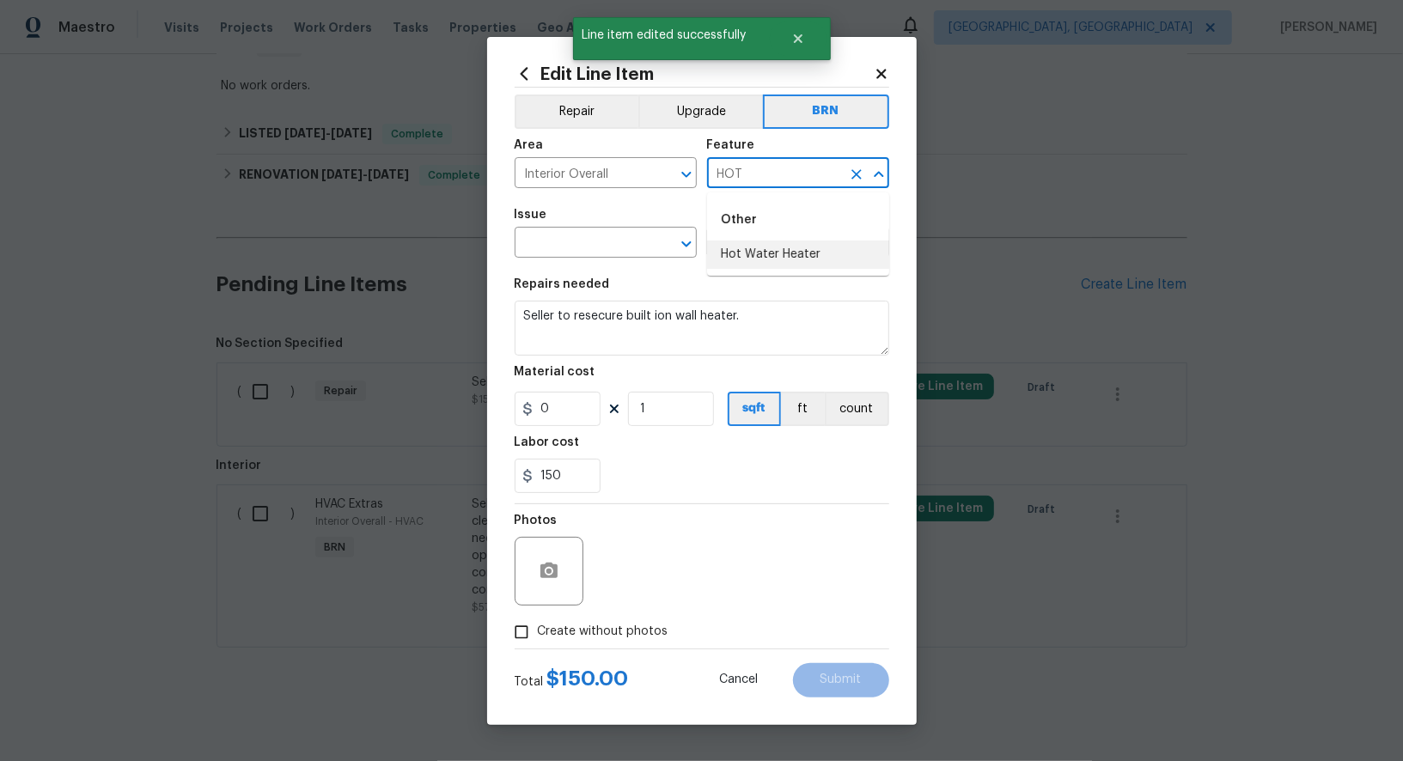
click at [759, 264] on li "Hot Water Heater" at bounding box center [798, 255] width 182 height 28
type input "Hot Water Heater"
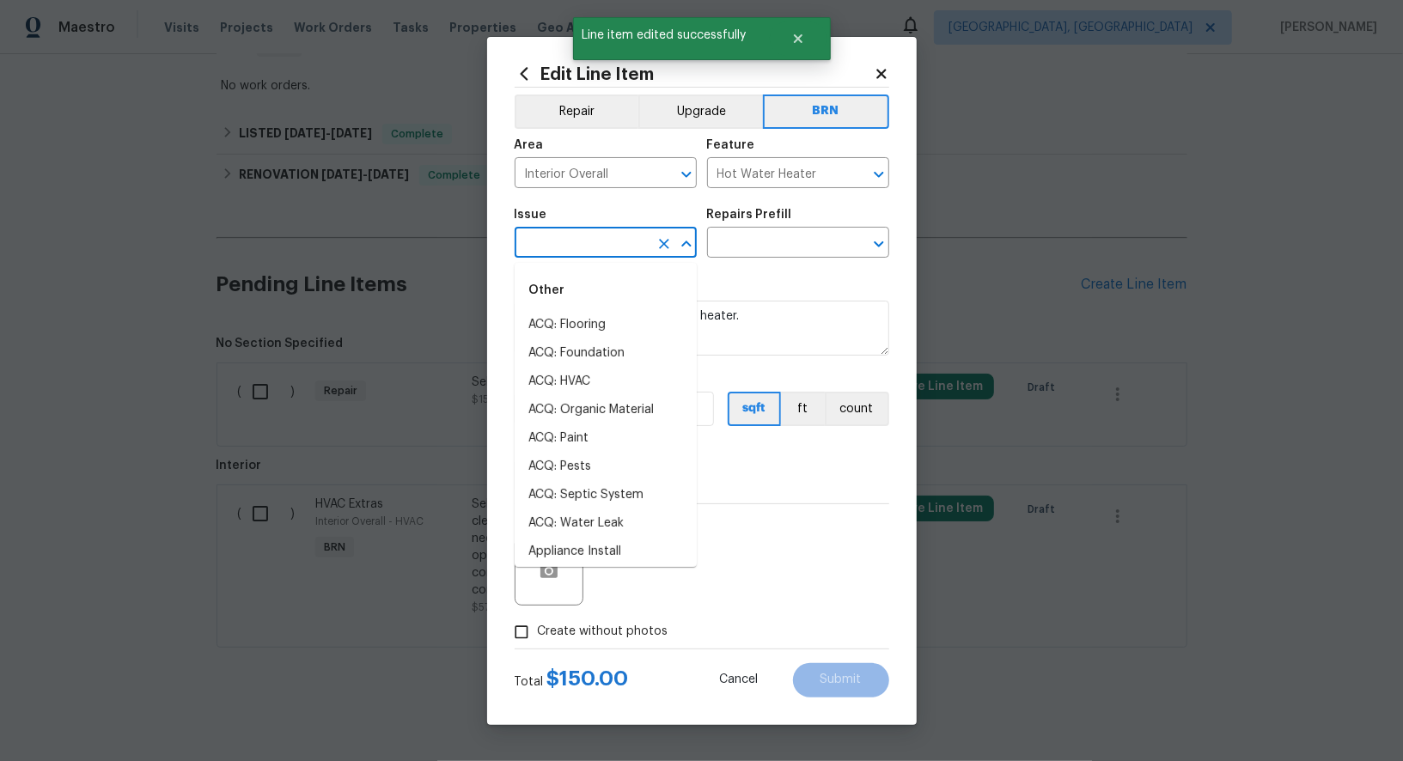
click at [602, 244] on input "text" at bounding box center [582, 244] width 134 height 27
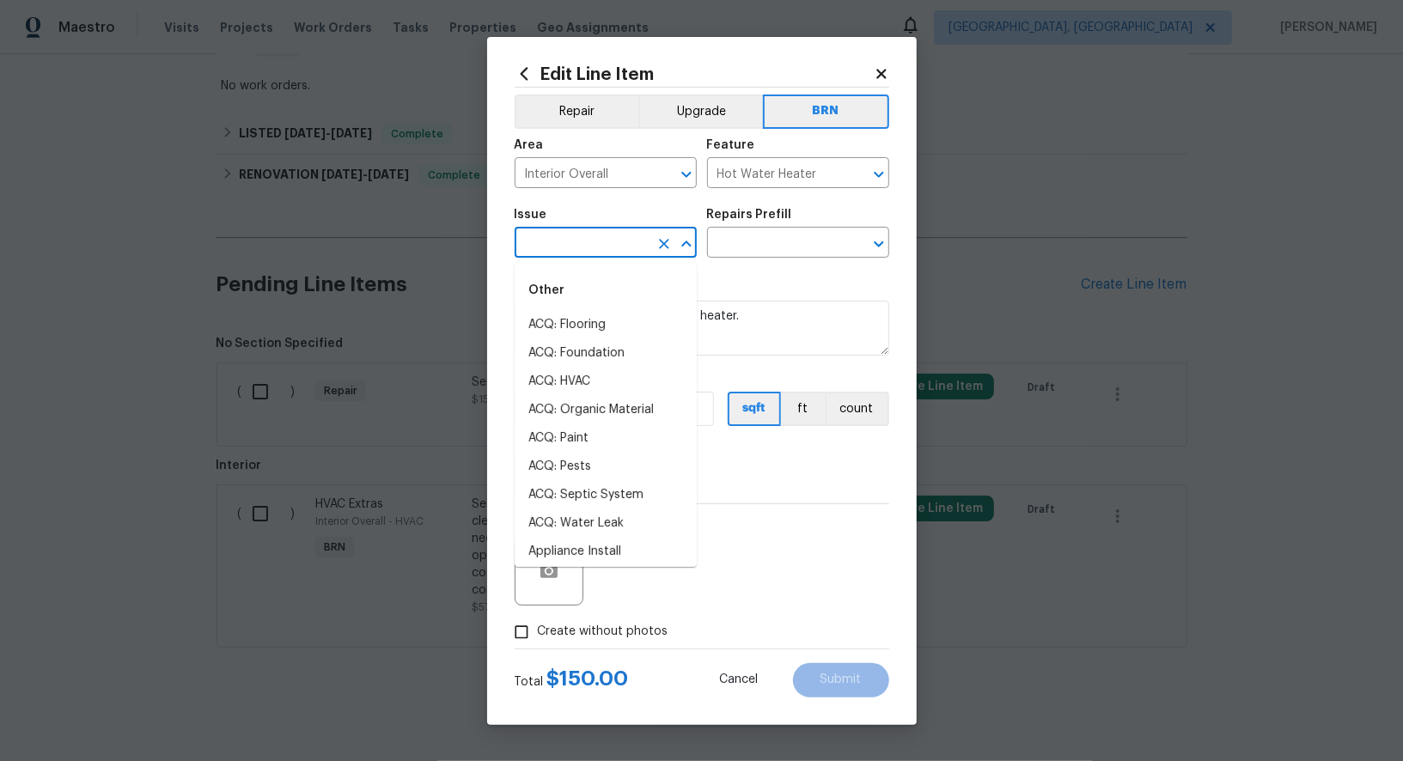
type input "L"
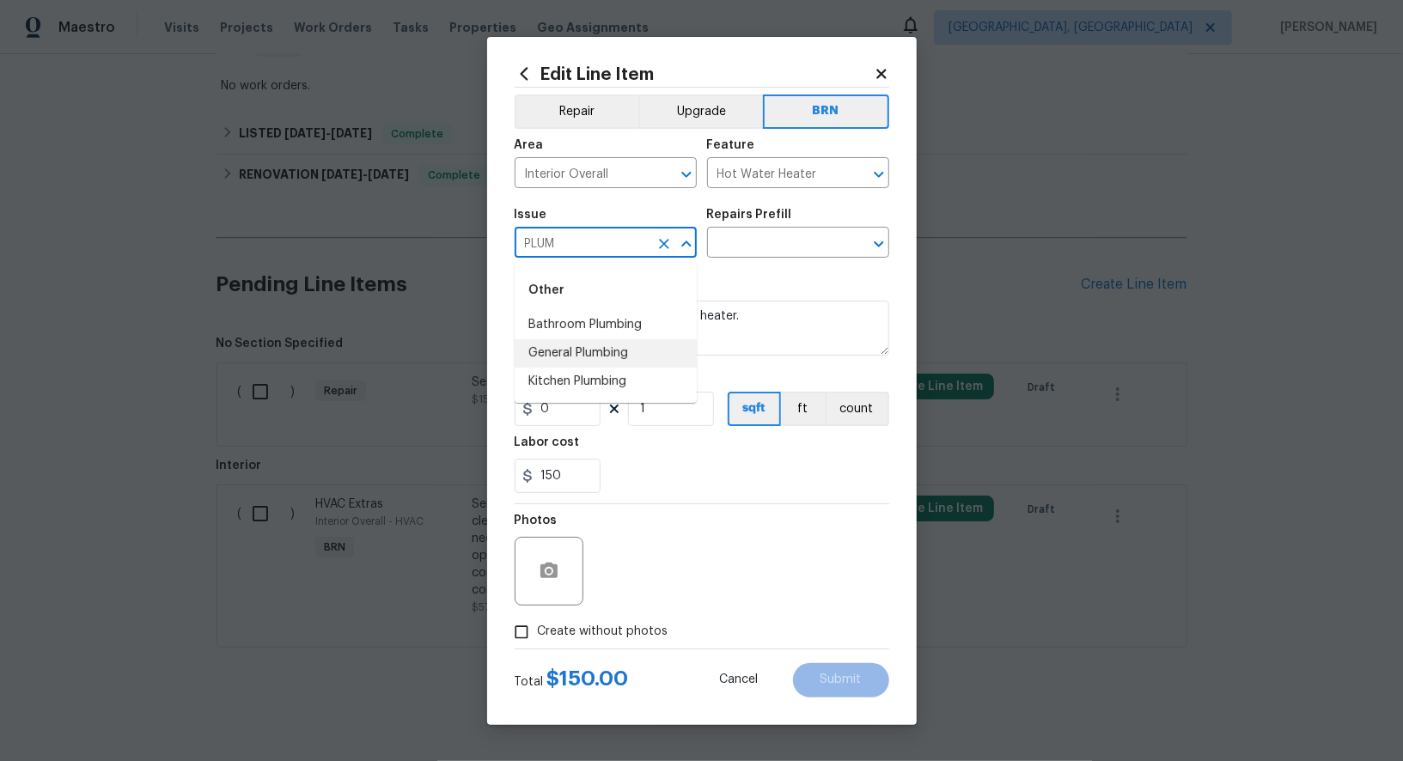
drag, startPoint x: 613, startPoint y: 357, endPoint x: 745, endPoint y: 308, distance: 141.1
click at [613, 357] on li "General Plumbing" at bounding box center [606, 353] width 182 height 28
type input "General Plumbing"
click at [745, 308] on textarea "Seller to resecure built ion wall heater." at bounding box center [702, 328] width 375 height 55
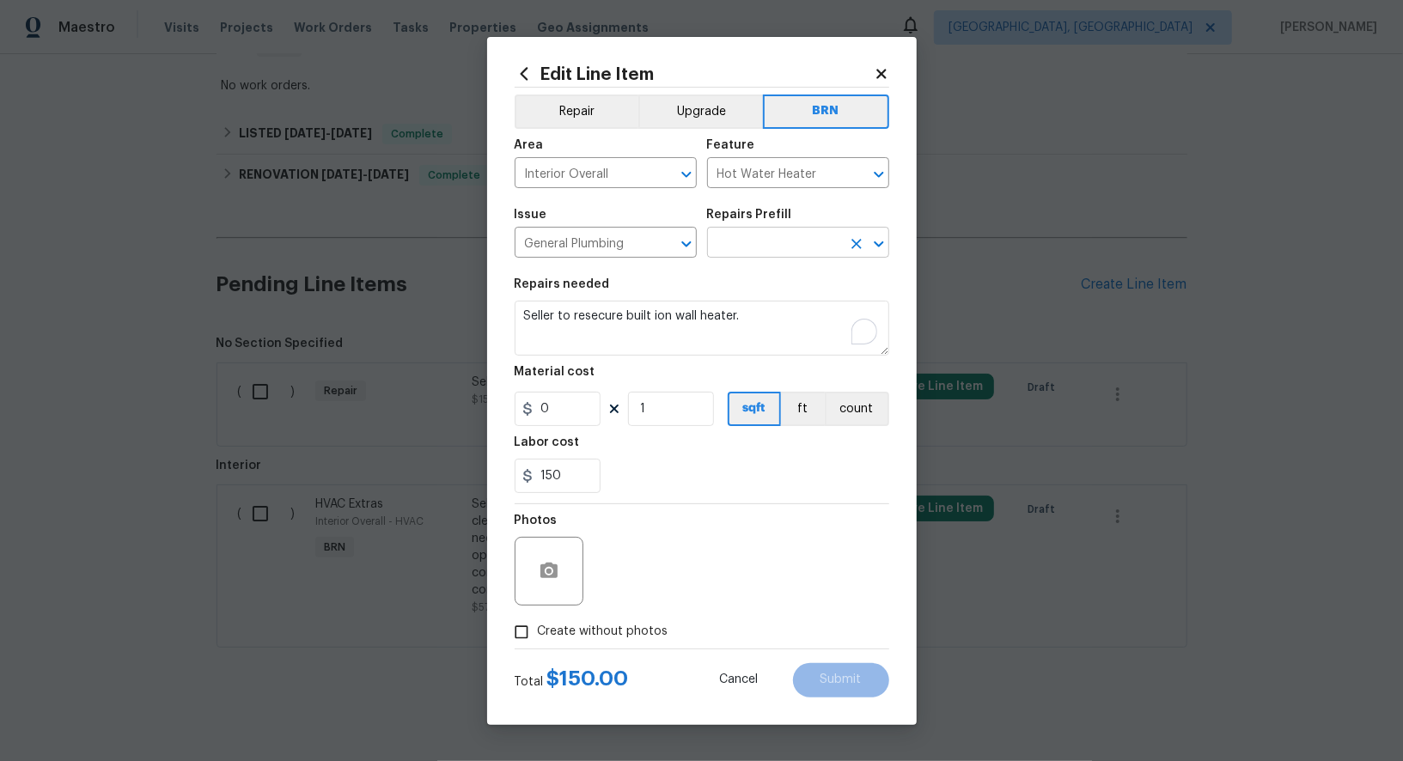
click at [784, 253] on input "text" at bounding box center [774, 244] width 134 height 27
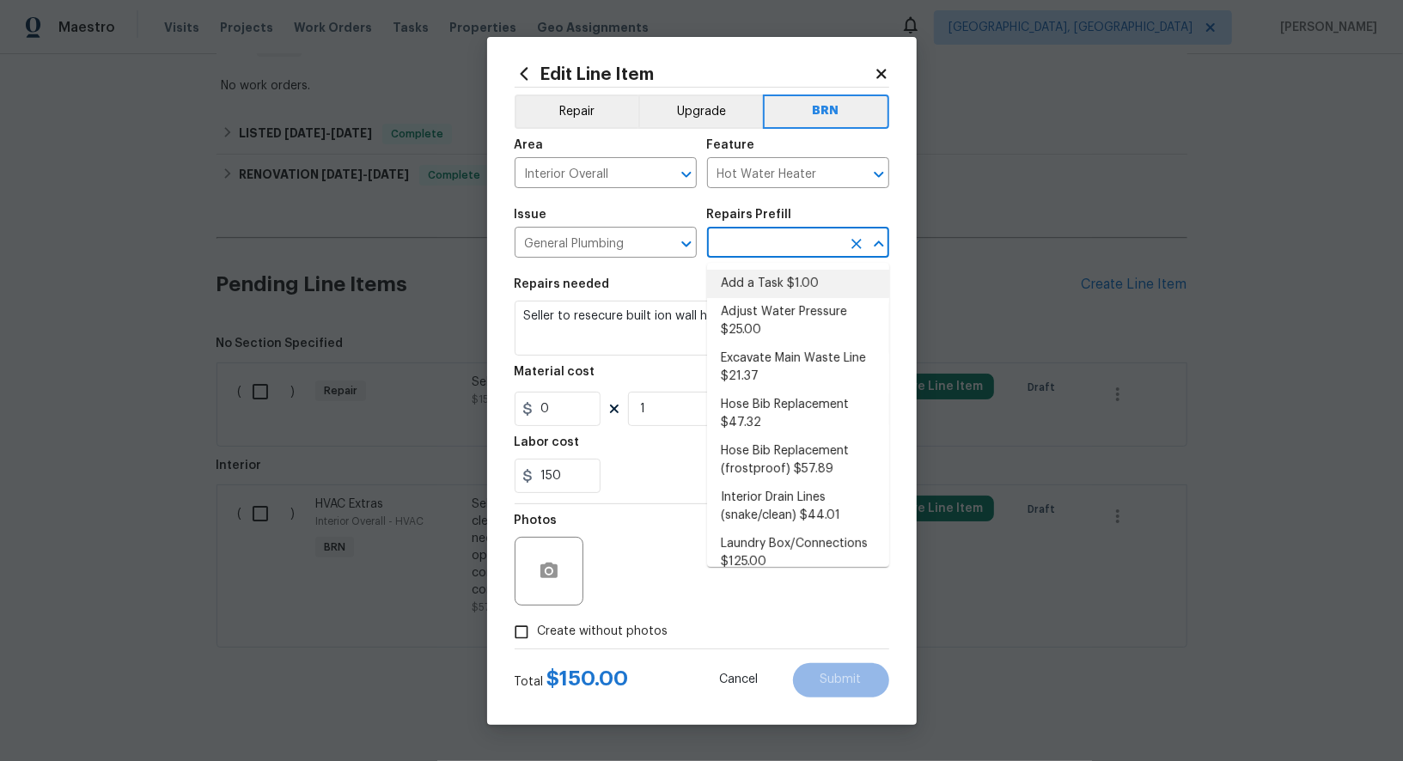
click at [785, 278] on li "Add a Task $1.00" at bounding box center [798, 284] width 182 height 28
type input "Plumbing"
type input "Add a Task $1.00"
type textarea "HPM to detail"
type input "1"
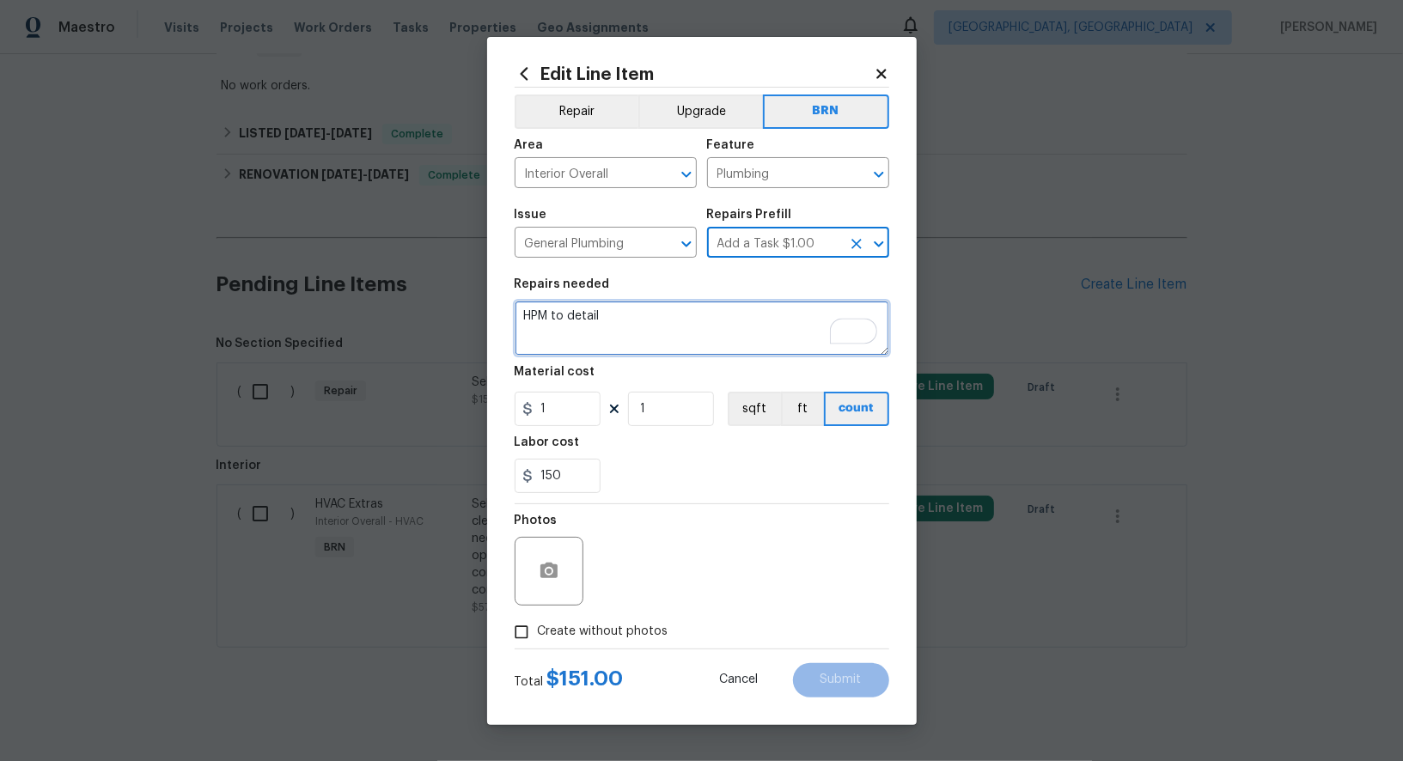
click at [734, 342] on textarea "HPM to detail" at bounding box center [702, 328] width 375 height 55
paste textarea "Seller to resecure built ion wall heater."
click at [861, 176] on icon "Clear" at bounding box center [856, 174] width 17 height 17
type textarea "Seller to resecure built ion wall heater."
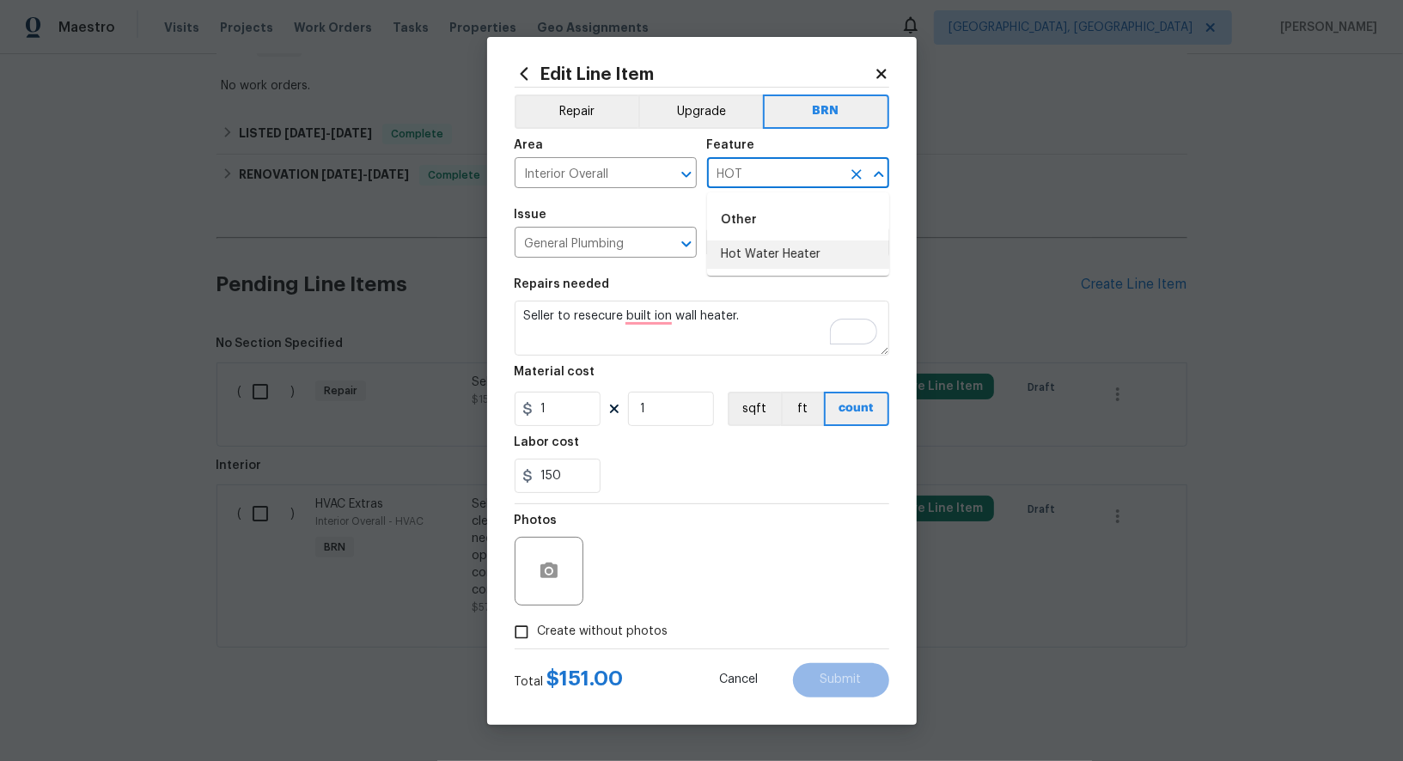
drag, startPoint x: 805, startPoint y: 274, endPoint x: 798, endPoint y: 262, distance: 13.9
click at [805, 274] on ul "Other Hot Water Heater" at bounding box center [798, 233] width 182 height 83
click at [798, 262] on li "Hot Water Heater" at bounding box center [798, 255] width 182 height 28
type input "Hot Water Heater"
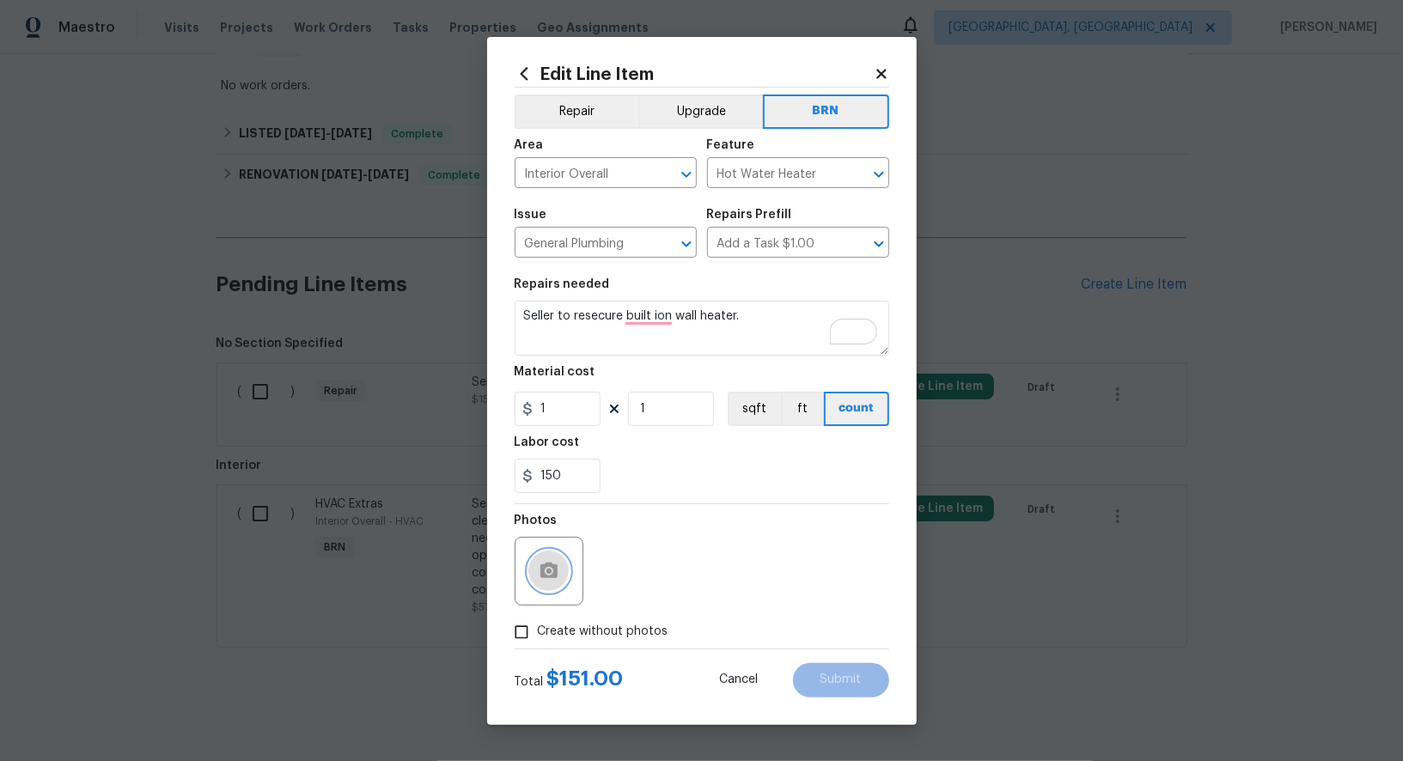
click at [550, 573] on circle "button" at bounding box center [548, 570] width 5 height 5
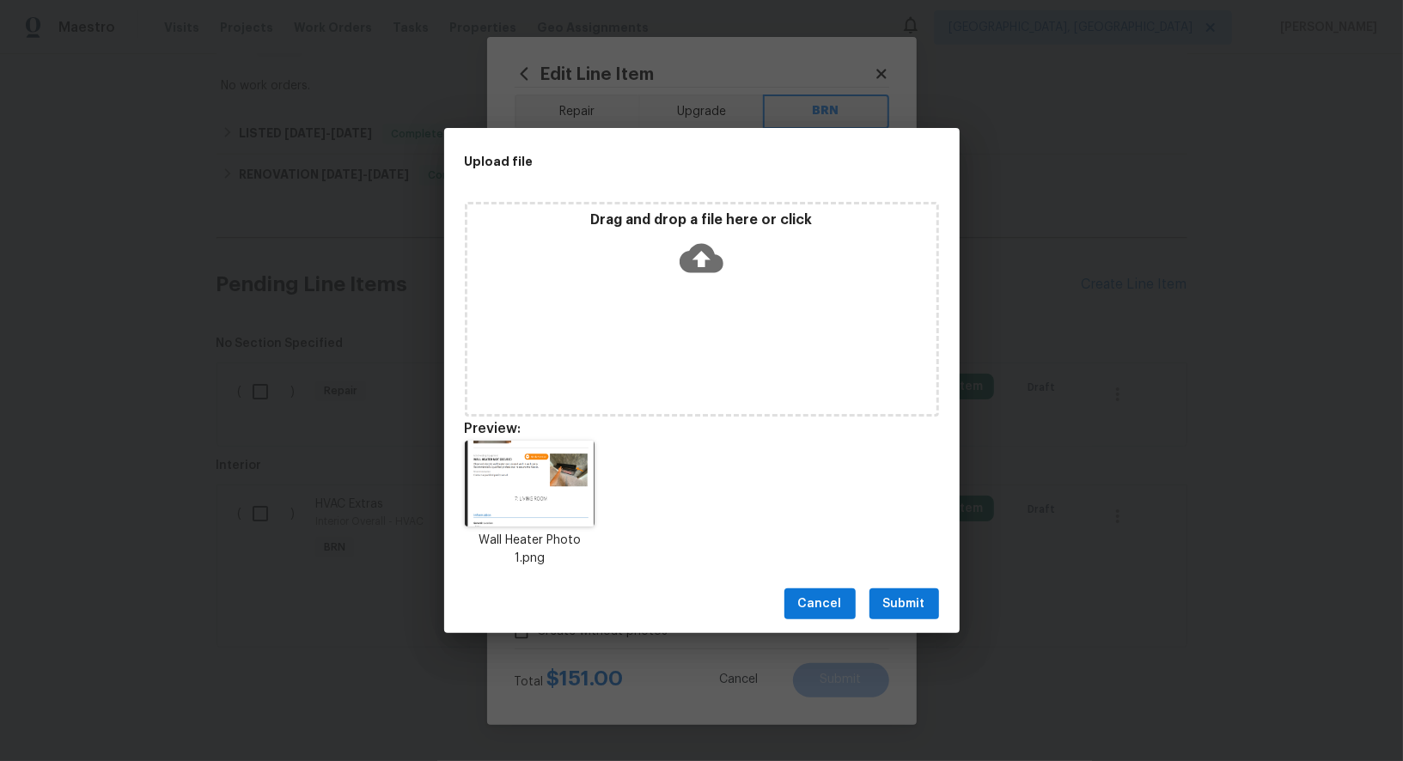
click at [940, 607] on div "Cancel Submit" at bounding box center [701, 604] width 515 height 59
click at [920, 606] on span "Submit" at bounding box center [904, 604] width 42 height 21
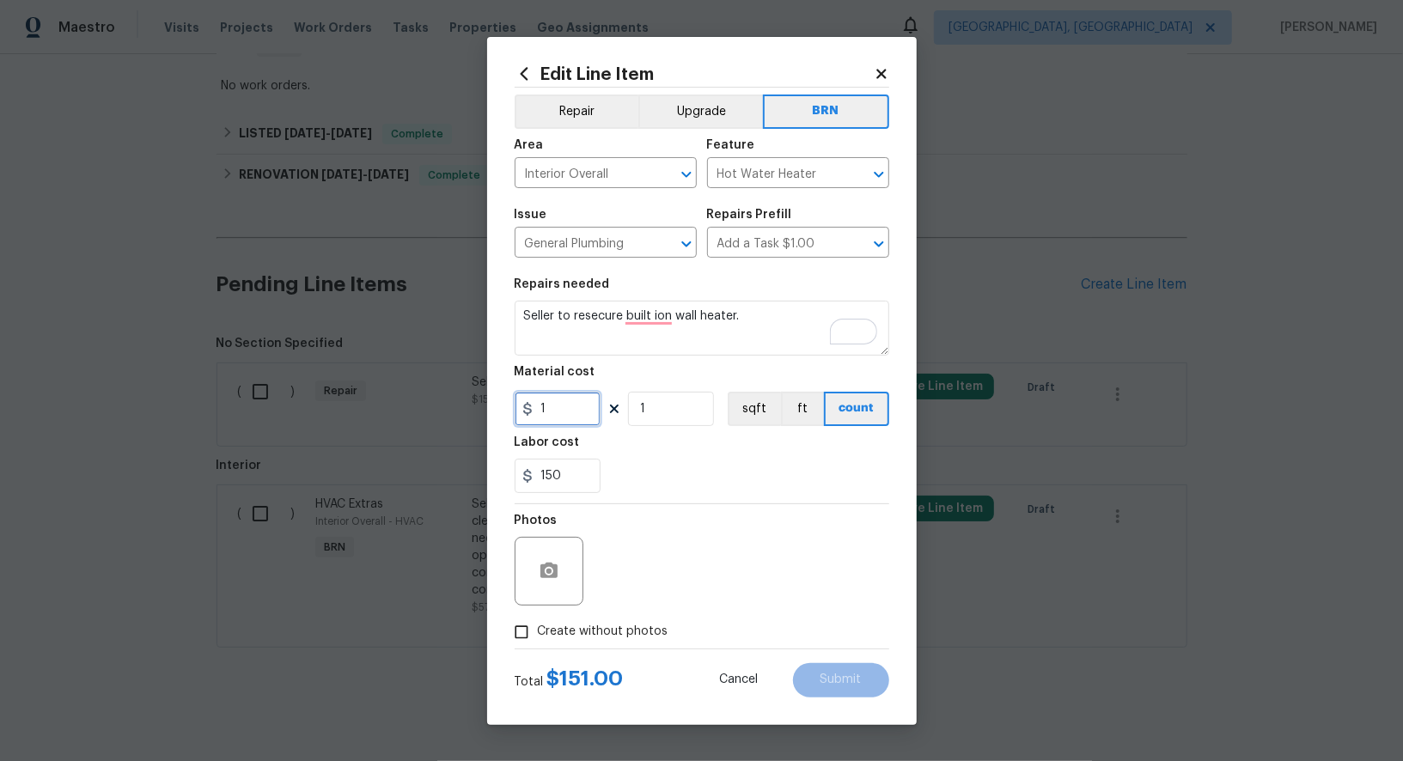
click at [566, 404] on input "1" at bounding box center [558, 409] width 86 height 34
type input "0"
drag, startPoint x: 837, startPoint y: 678, endPoint x: 365, endPoint y: 466, distance: 516.8
click at [837, 678] on span "Submit" at bounding box center [840, 680] width 41 height 13
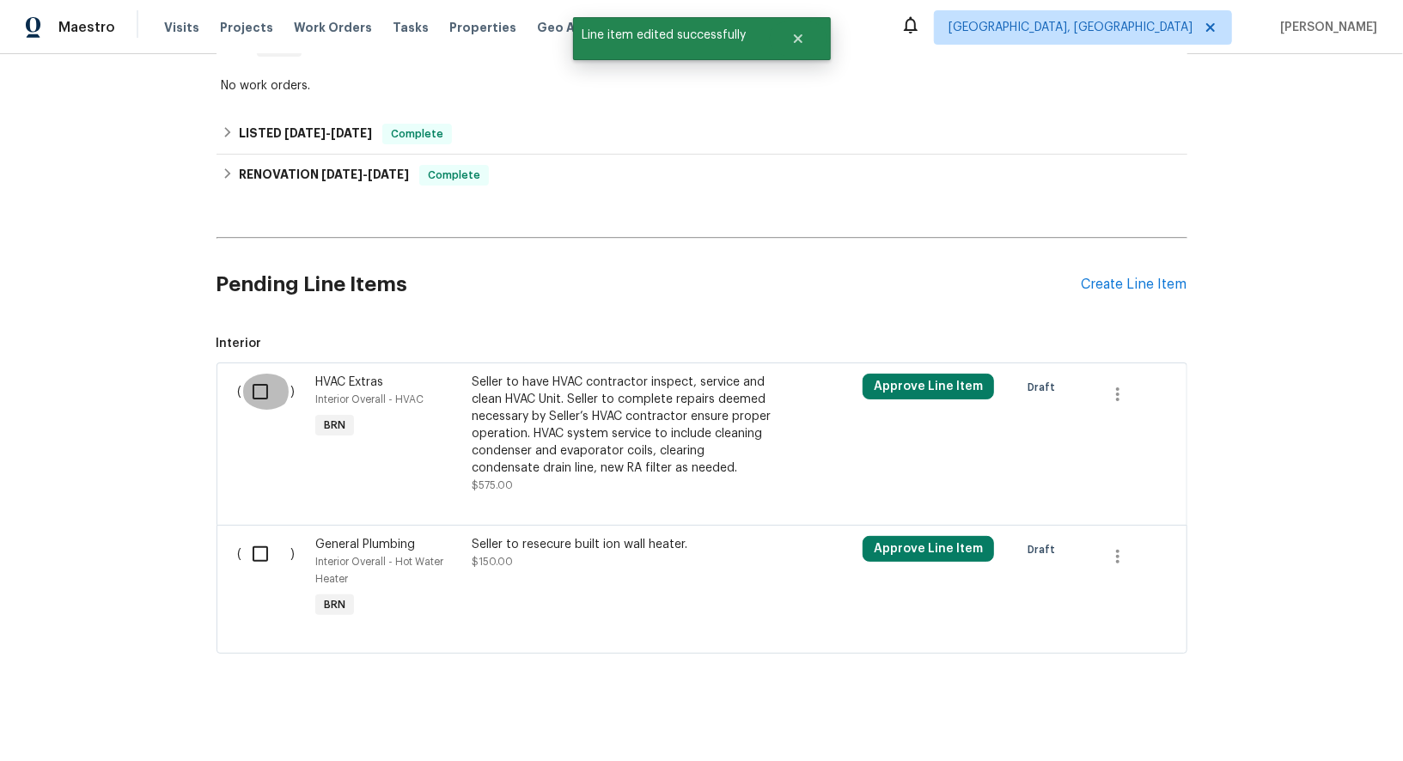
click at [266, 393] on input "checkbox" at bounding box center [266, 392] width 49 height 36
checkbox input "true"
click at [1338, 709] on span "Create Work Order" at bounding box center [1304, 718] width 114 height 21
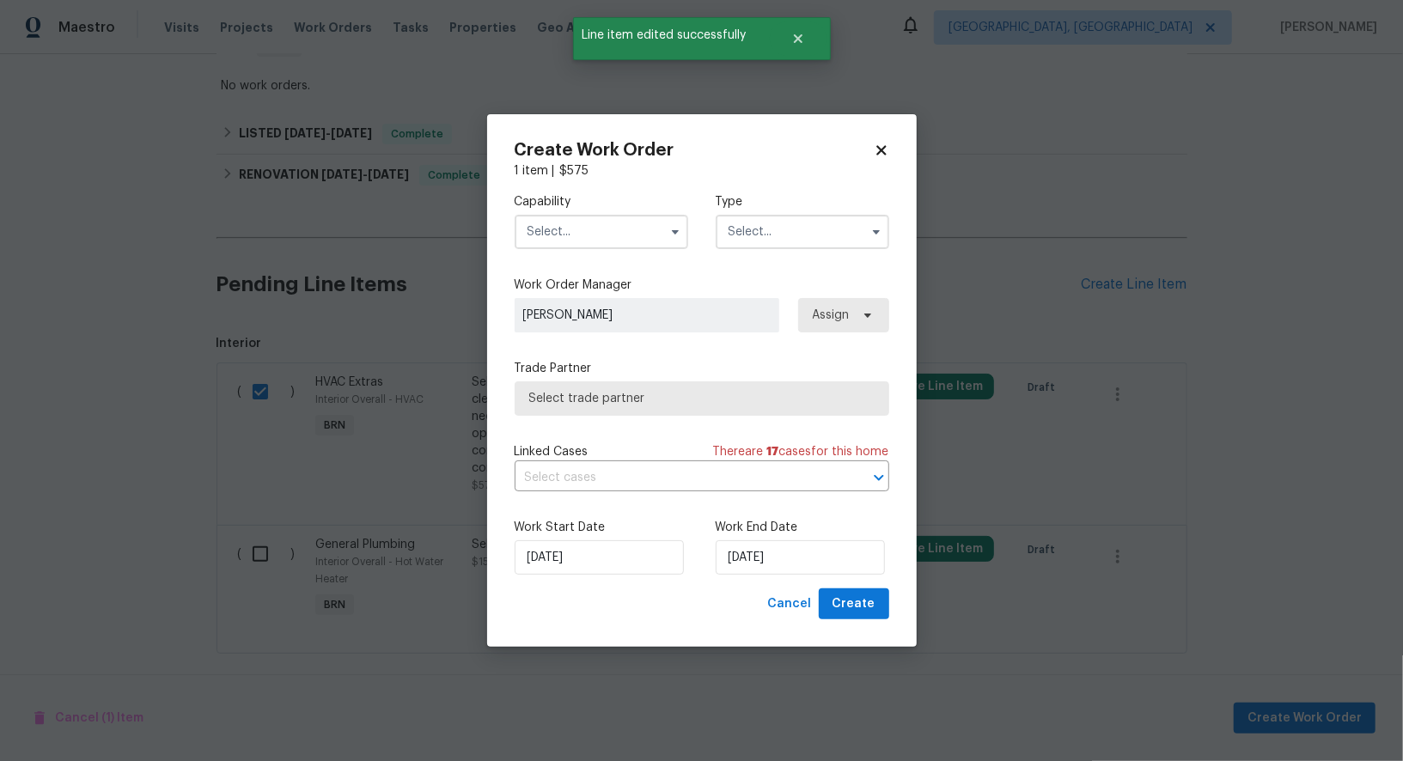
click at [594, 222] on input "text" at bounding box center [602, 232] width 174 height 34
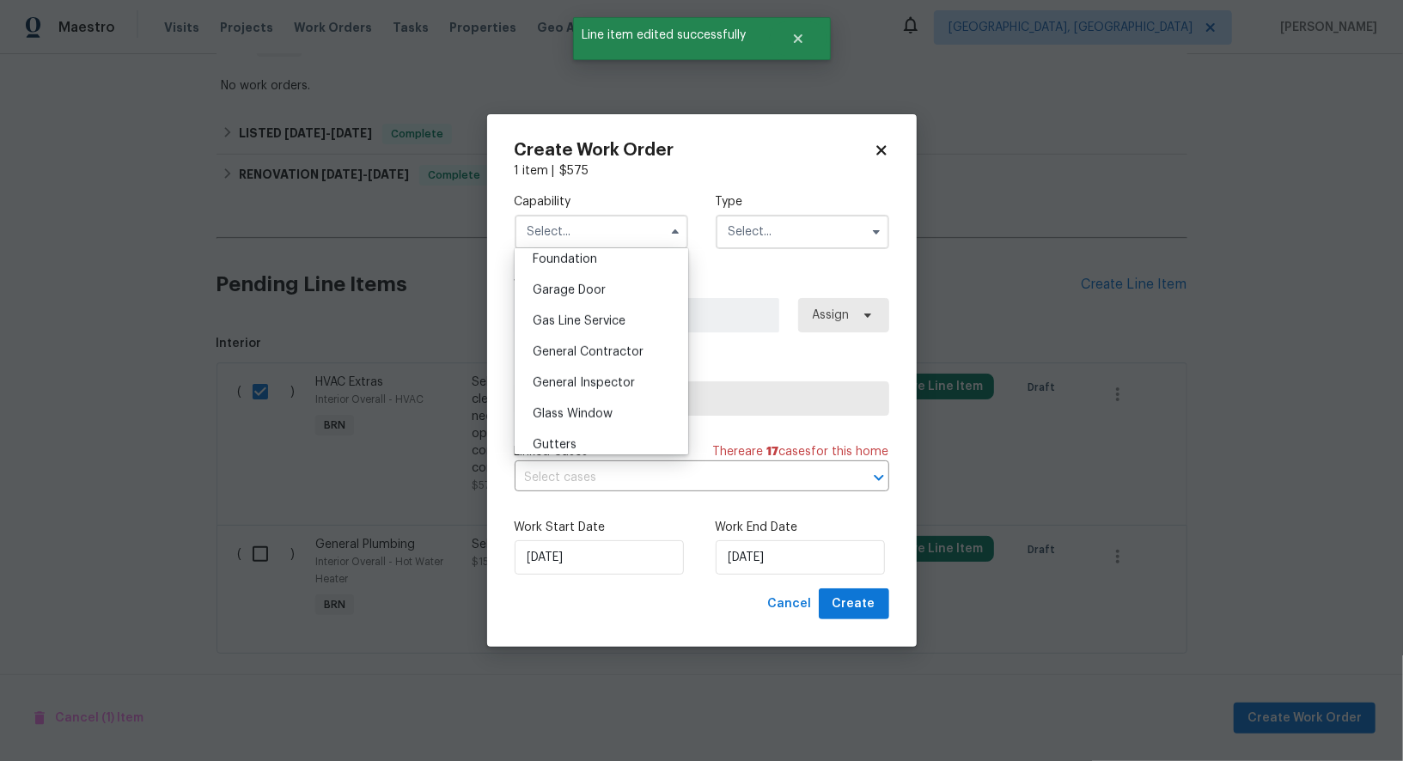
scroll to position [886, 0]
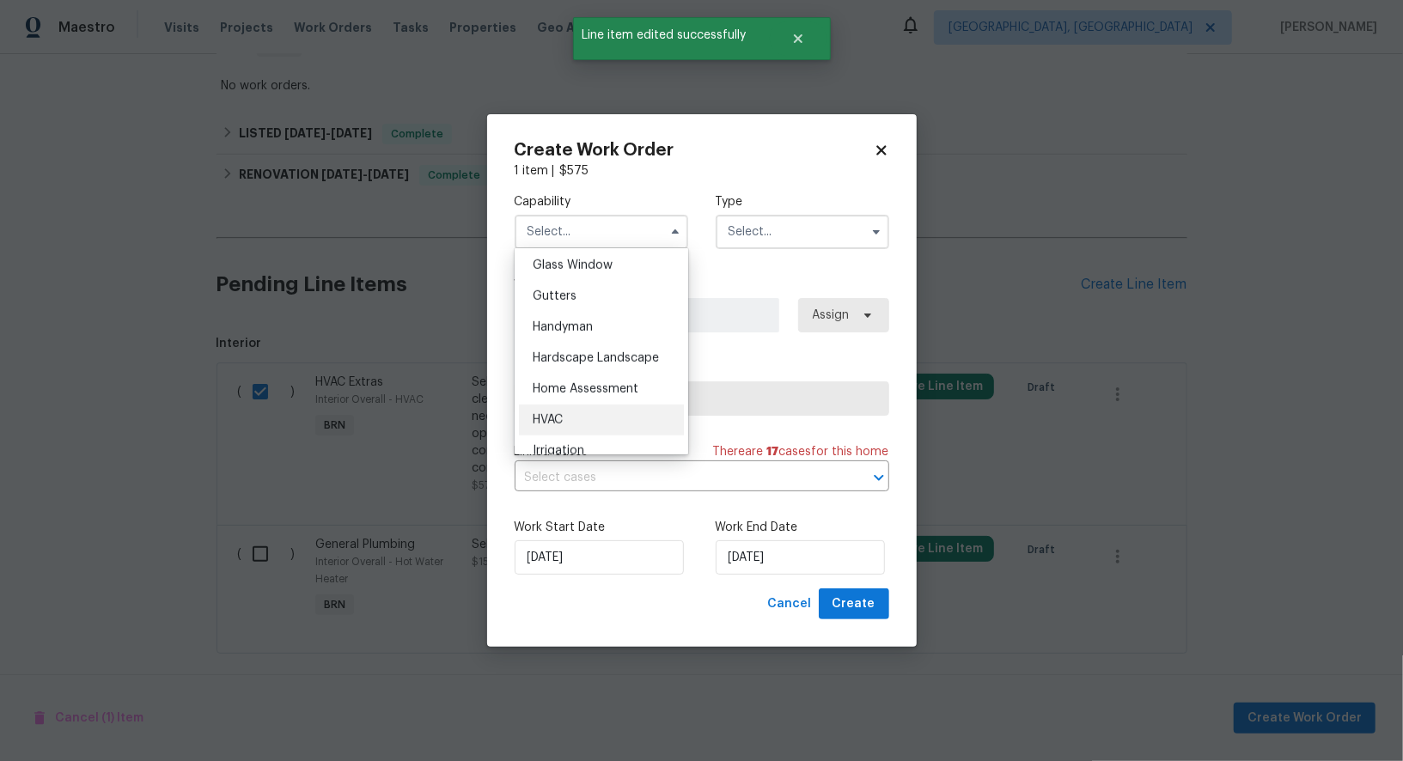
click at [597, 415] on div "HVAC" at bounding box center [601, 420] width 165 height 31
type input "HVAC"
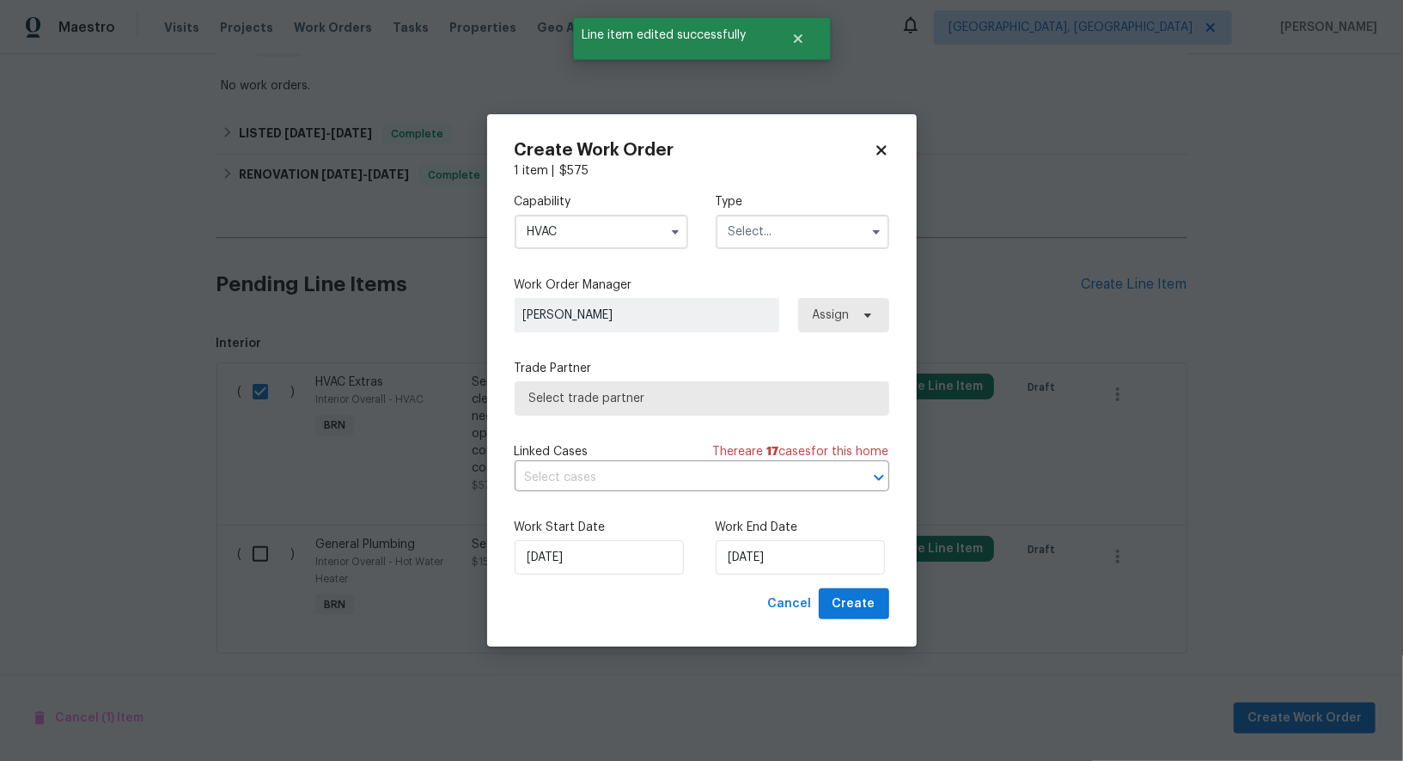
click at [797, 258] on div "Capability HVAC Type" at bounding box center [702, 221] width 375 height 83
click at [782, 230] on input "text" at bounding box center [803, 232] width 174 height 34
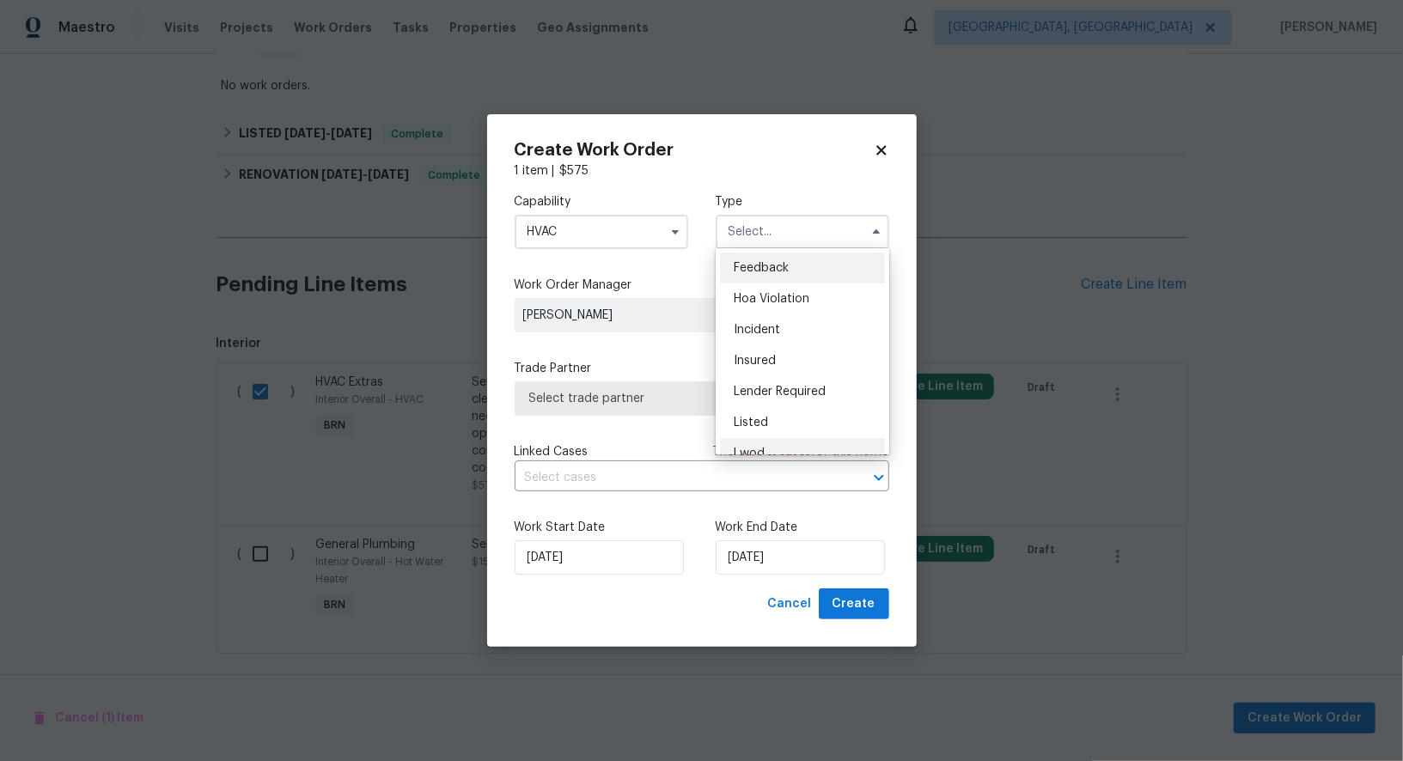
scroll to position [204, 0]
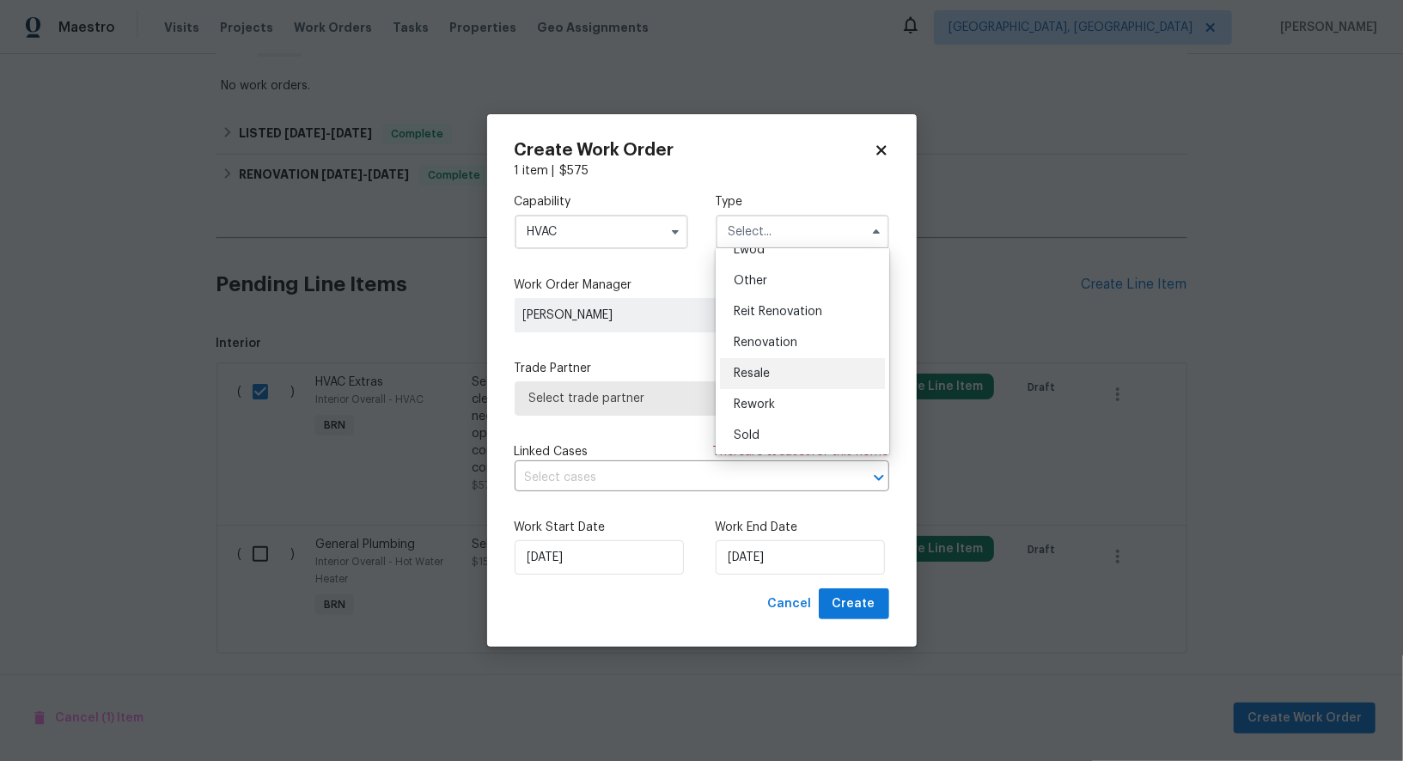
click at [777, 377] on div "Resale" at bounding box center [802, 373] width 165 height 31
type input "Resale"
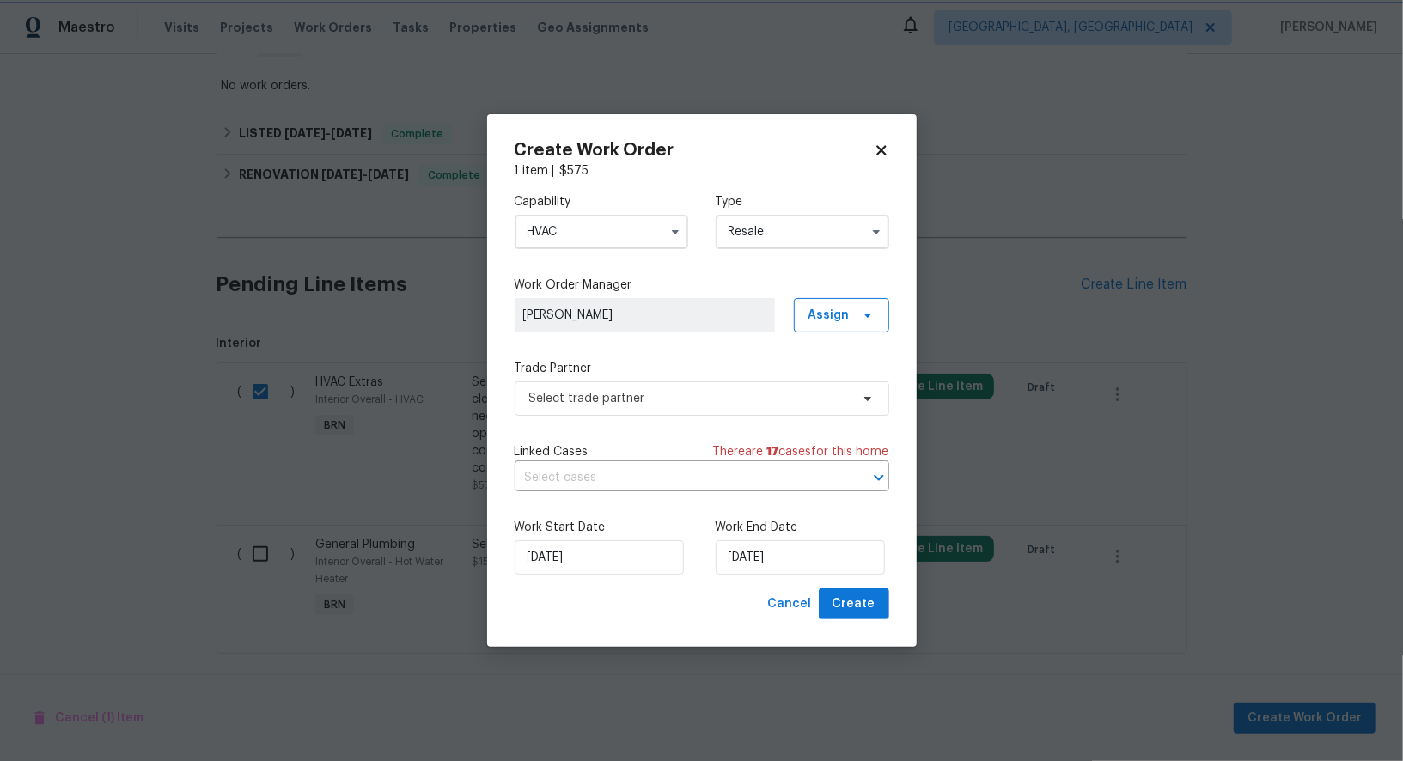
scroll to position [0, 0]
click at [703, 397] on span "Select trade partner" at bounding box center [689, 398] width 320 height 17
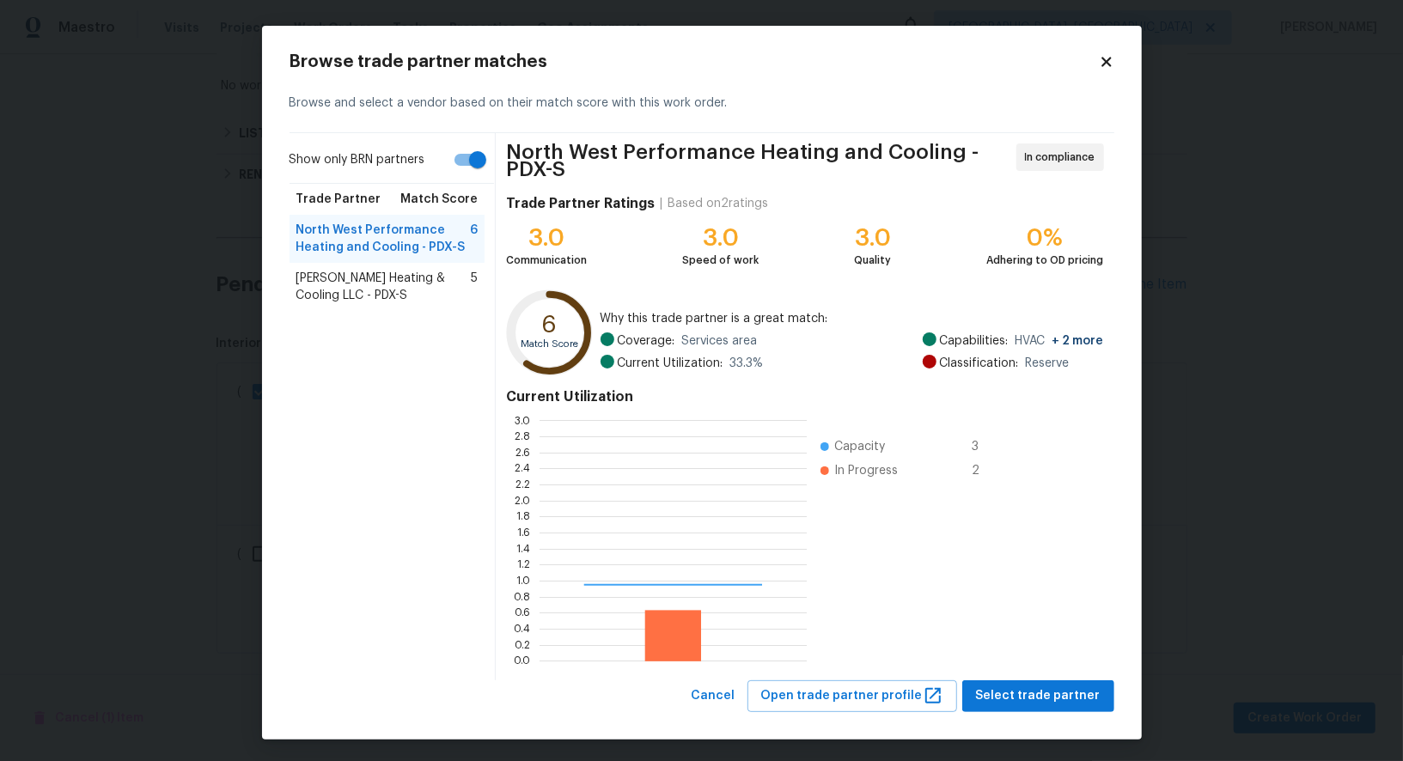
scroll to position [241, 267]
click at [364, 281] on span "Mengis Heating & Cooling LLC - PDX-S" at bounding box center [383, 287] width 175 height 34
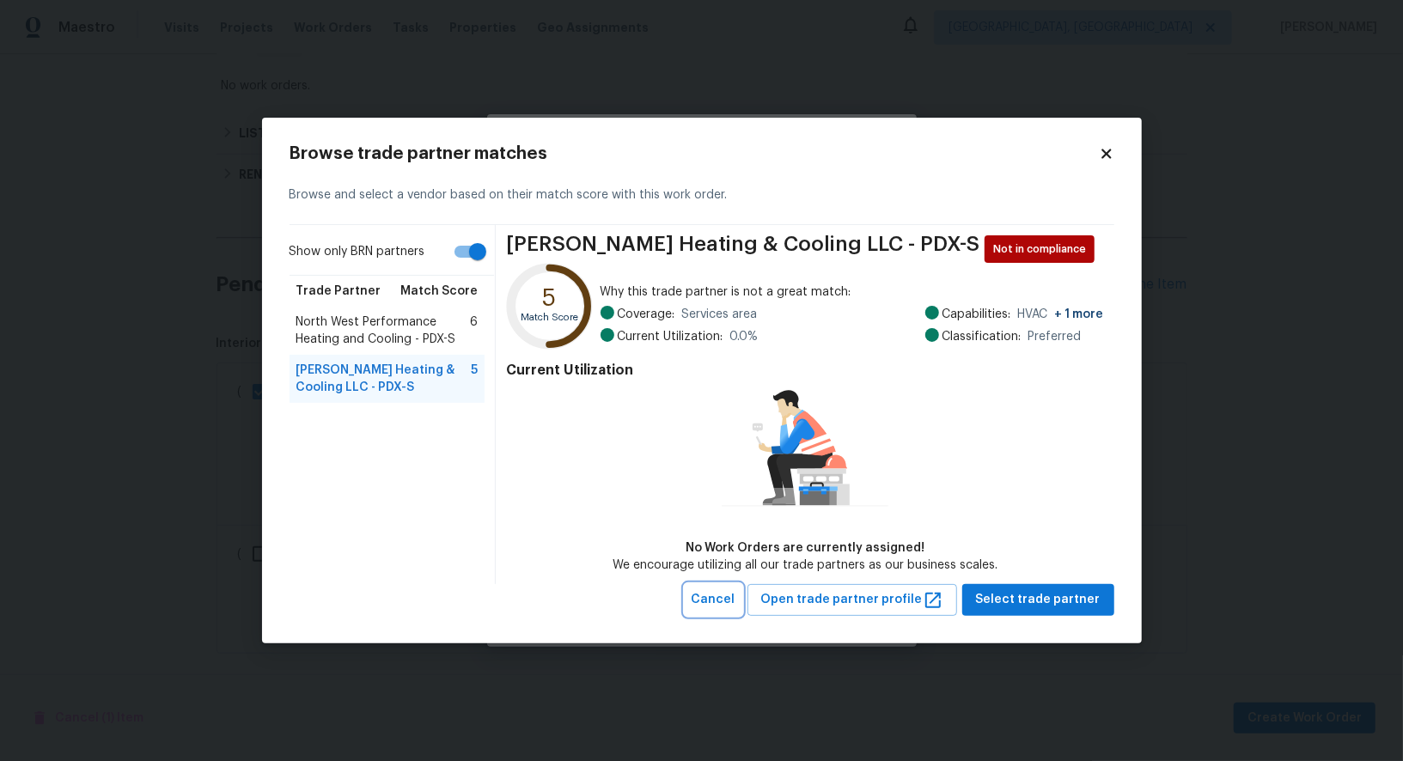
click at [709, 592] on button "Cancel" at bounding box center [714, 600] width 58 height 32
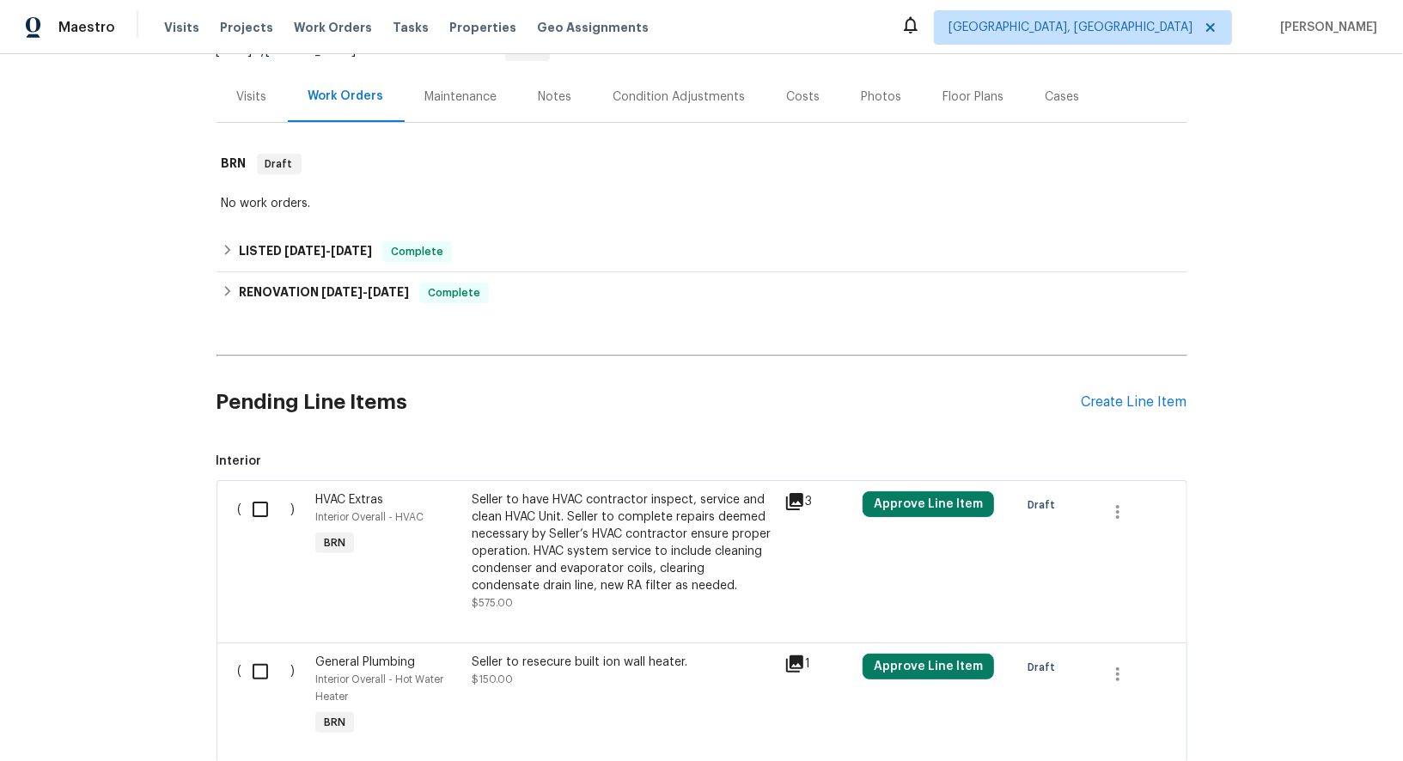
scroll to position [314, 0]
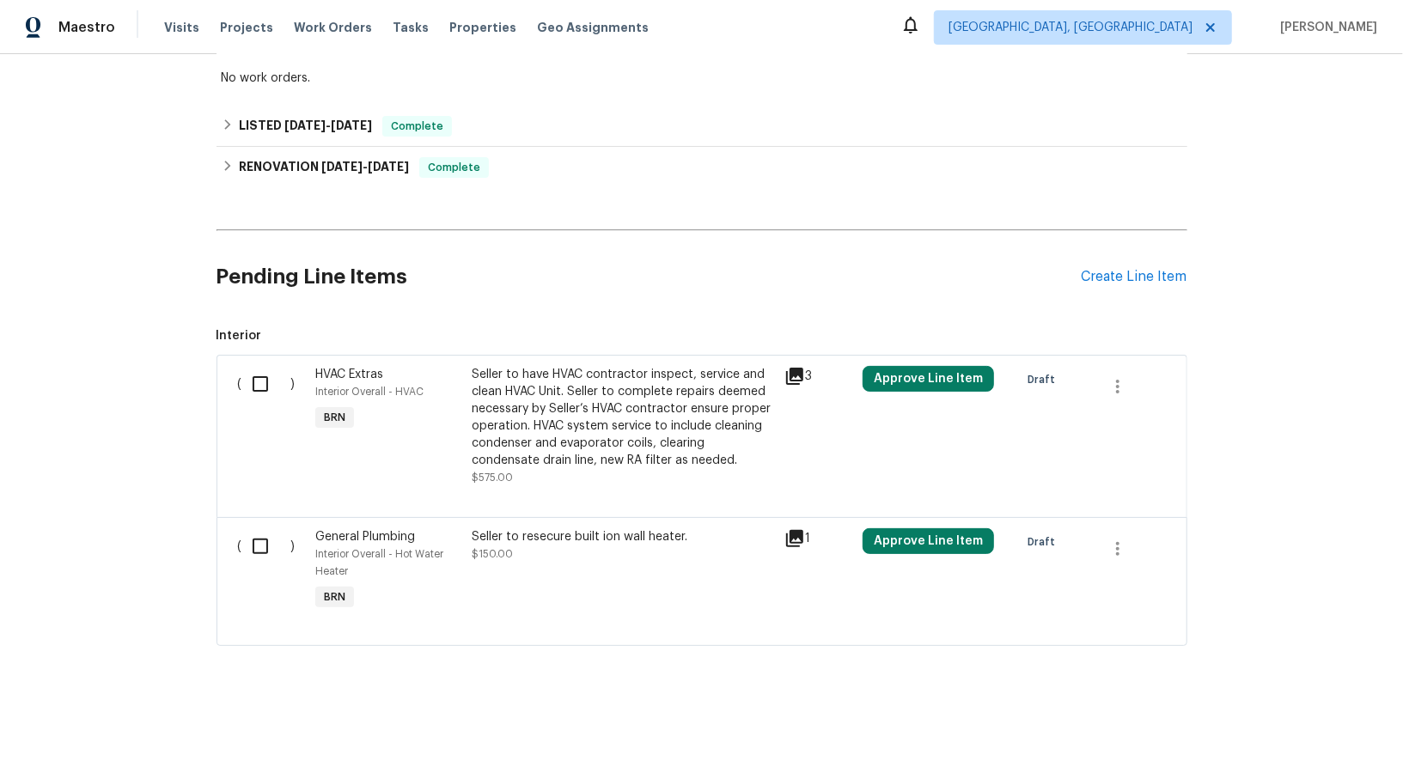
click at [257, 395] on input "checkbox" at bounding box center [266, 384] width 49 height 36
checkbox input "true"
click at [1258, 722] on span "Create Work Order" at bounding box center [1304, 718] width 114 height 21
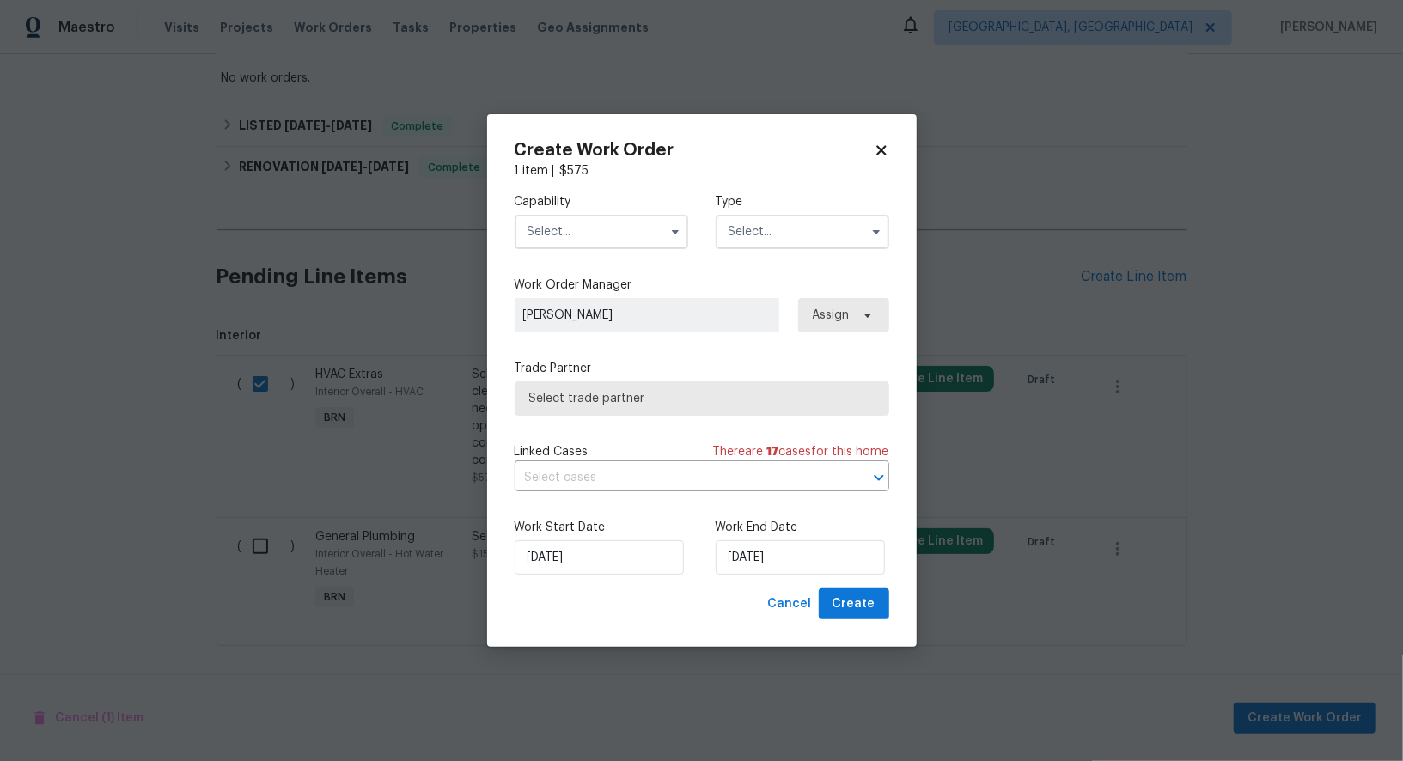
click at [600, 222] on input "text" at bounding box center [602, 232] width 174 height 34
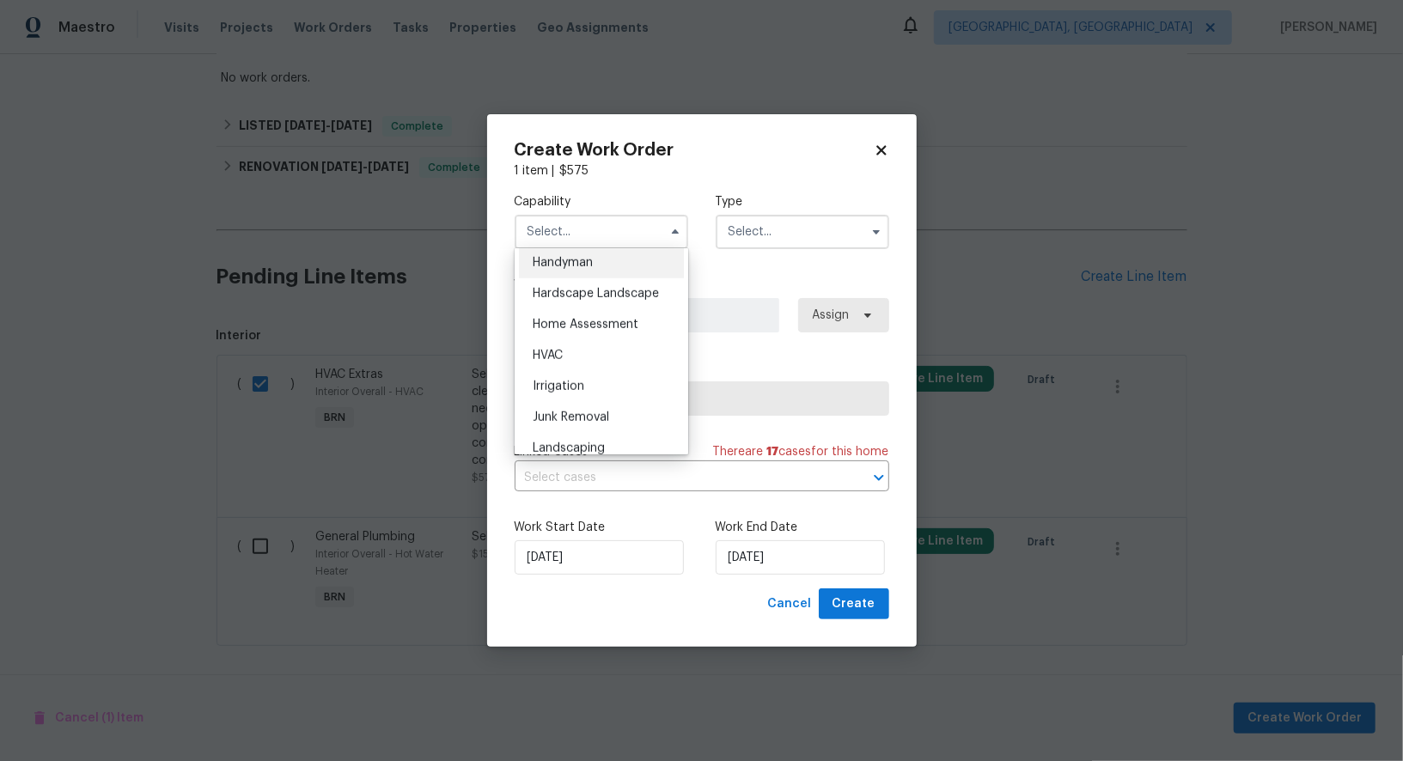
scroll to position [962, 0]
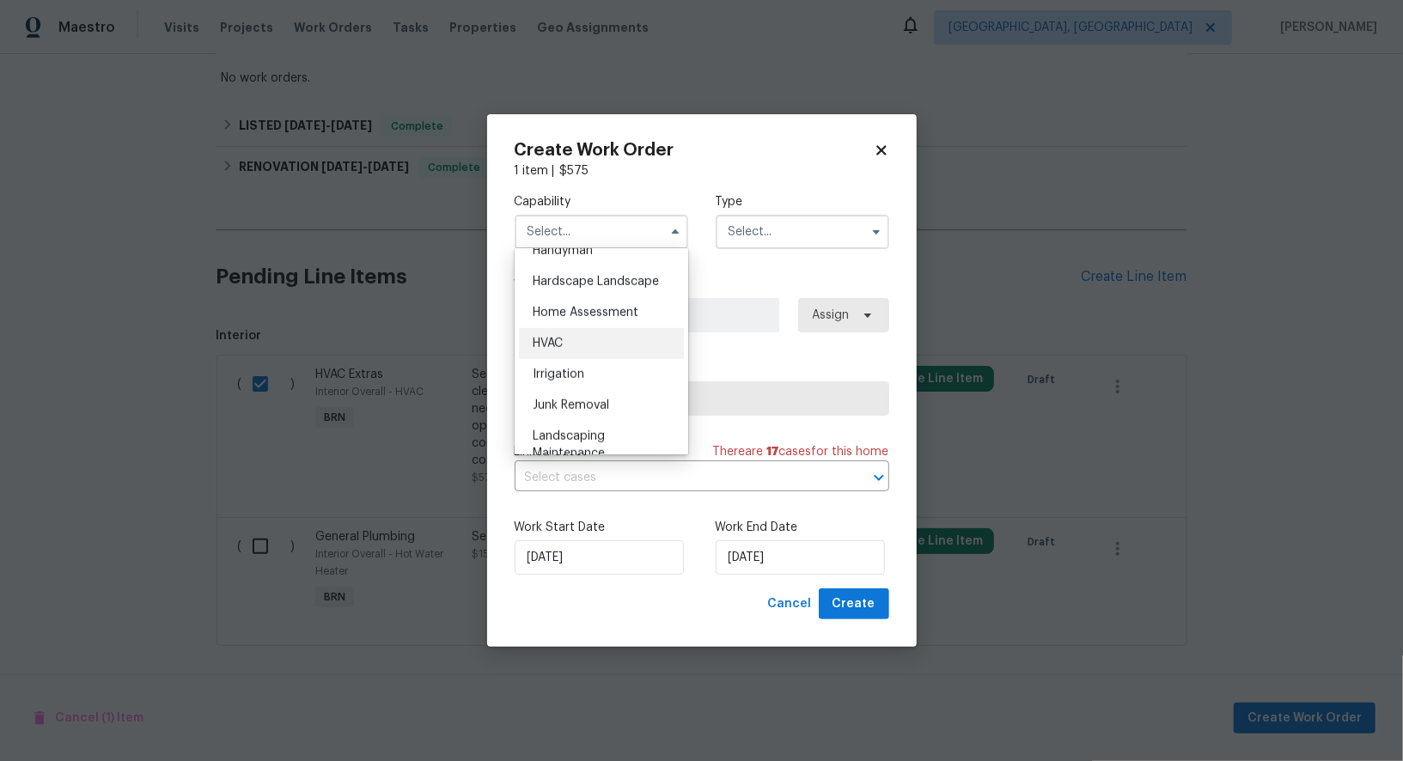
click at [595, 357] on div "HVAC" at bounding box center [601, 343] width 165 height 31
type input "HVAC"
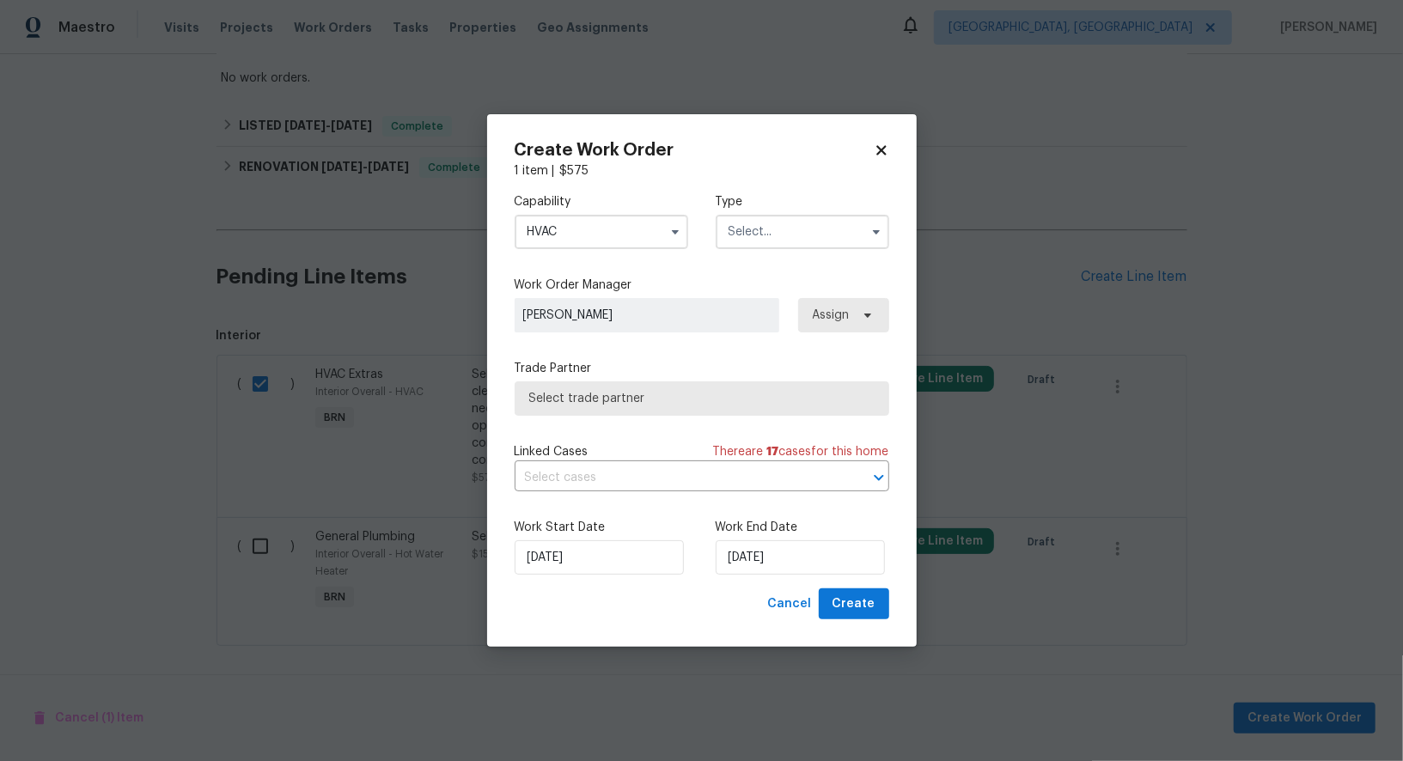
click at [775, 225] on input "text" at bounding box center [803, 232] width 174 height 34
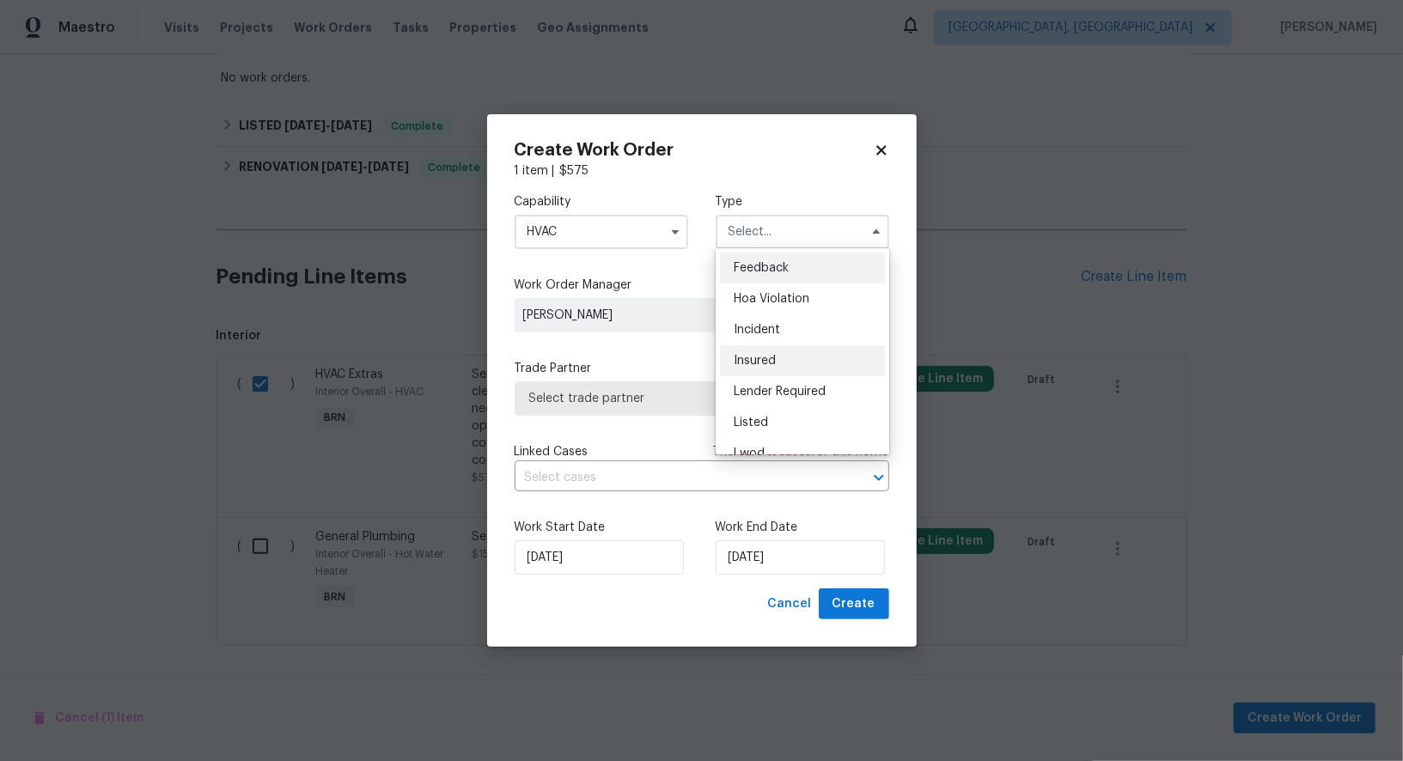
scroll to position [204, 0]
click at [764, 370] on span "Resale" at bounding box center [752, 374] width 36 height 12
type input "Resale"
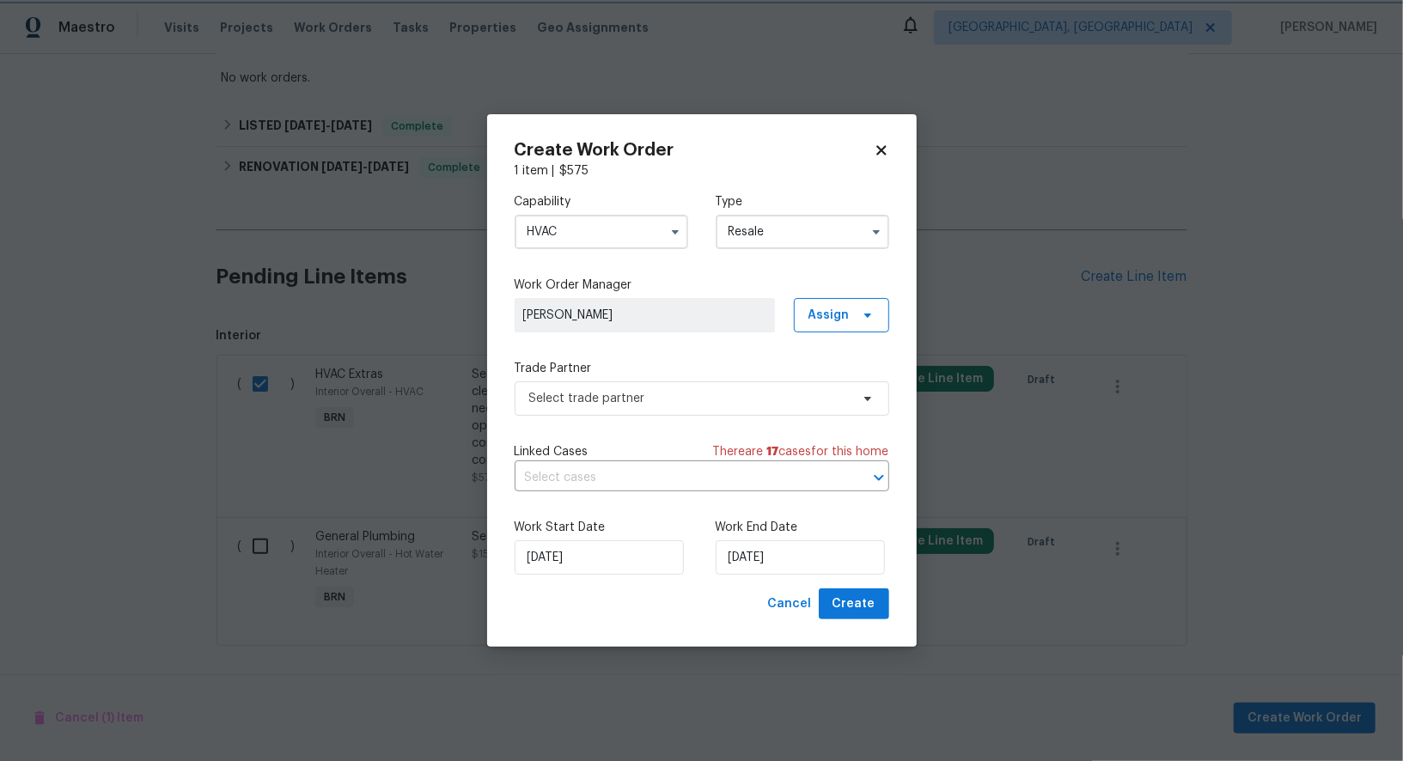
scroll to position [0, 0]
click at [716, 403] on span "Select trade partner" at bounding box center [689, 398] width 320 height 17
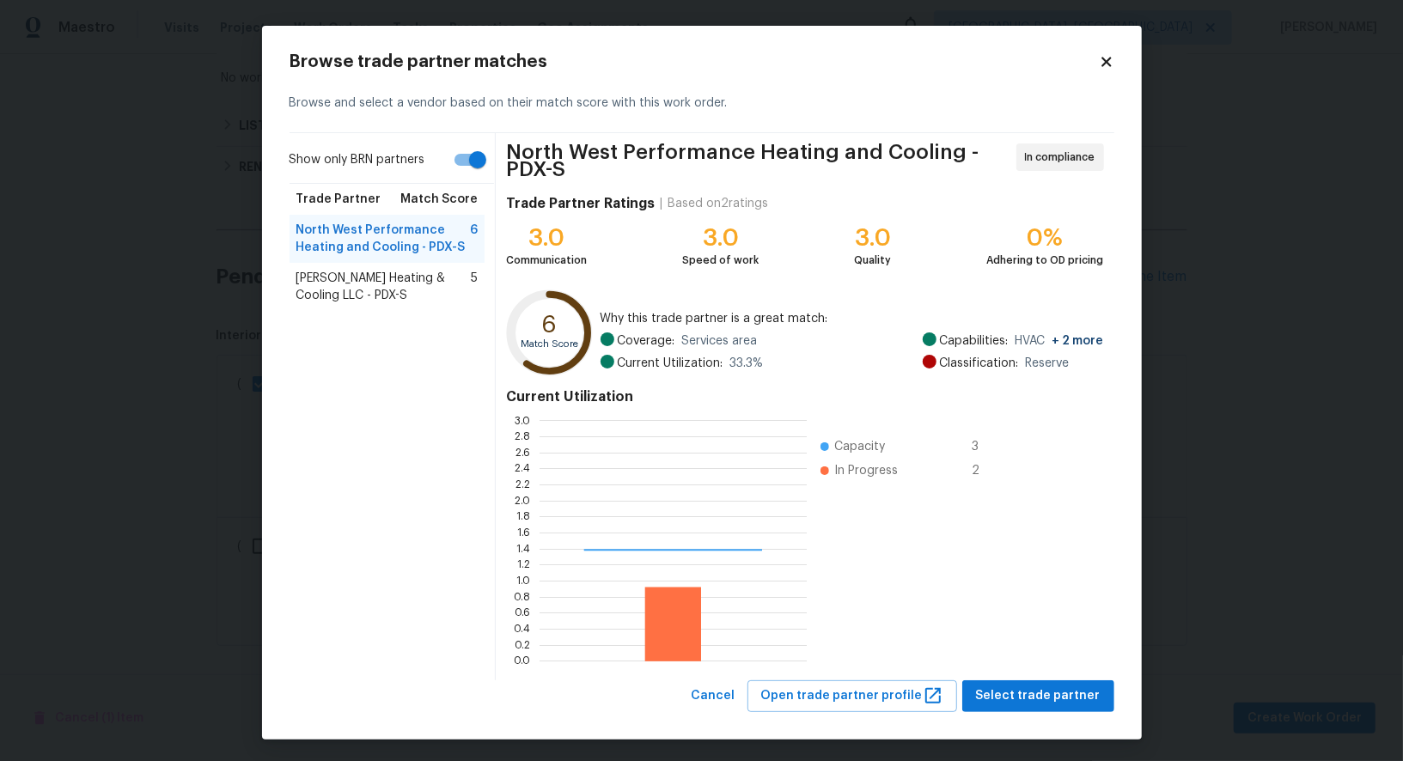
scroll to position [241, 267]
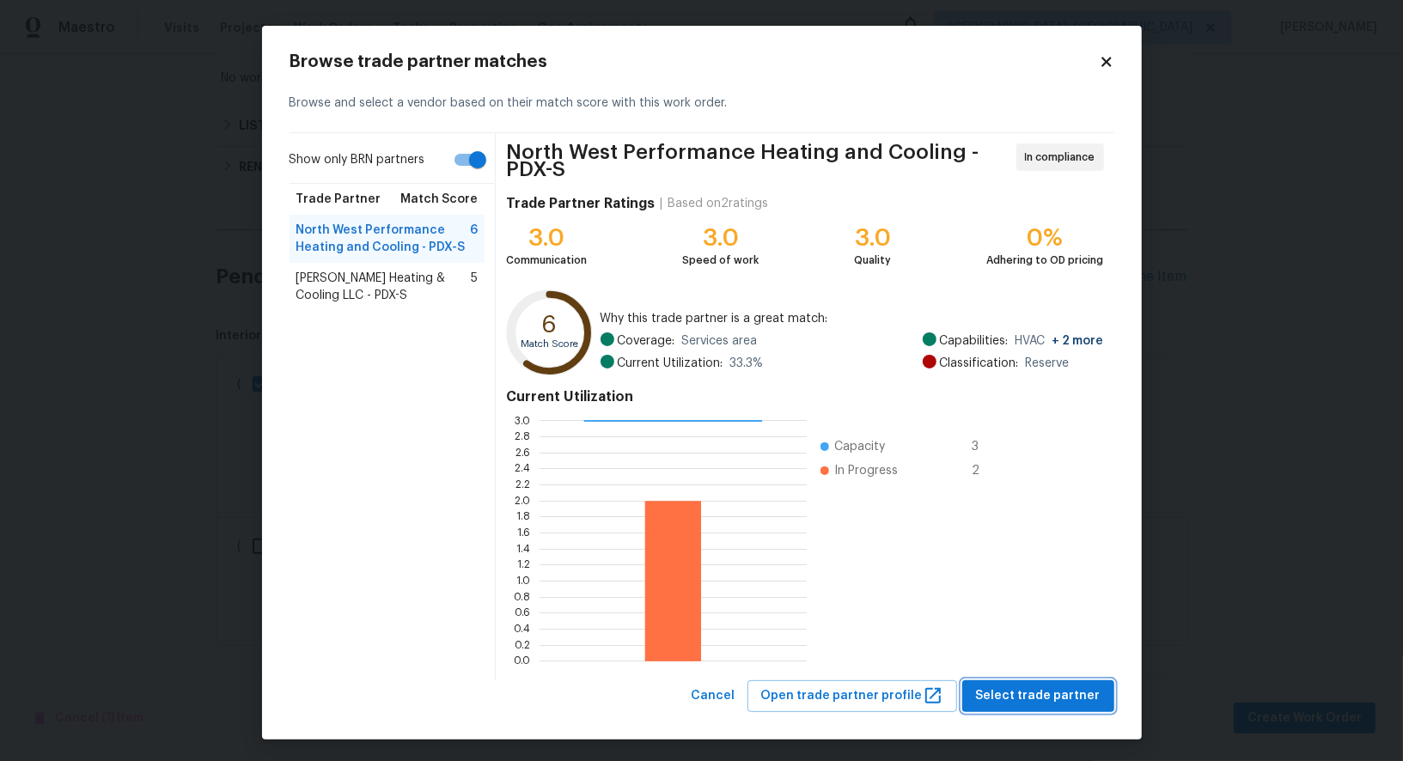
click at [1070, 687] on span "Select trade partner" at bounding box center [1038, 696] width 125 height 21
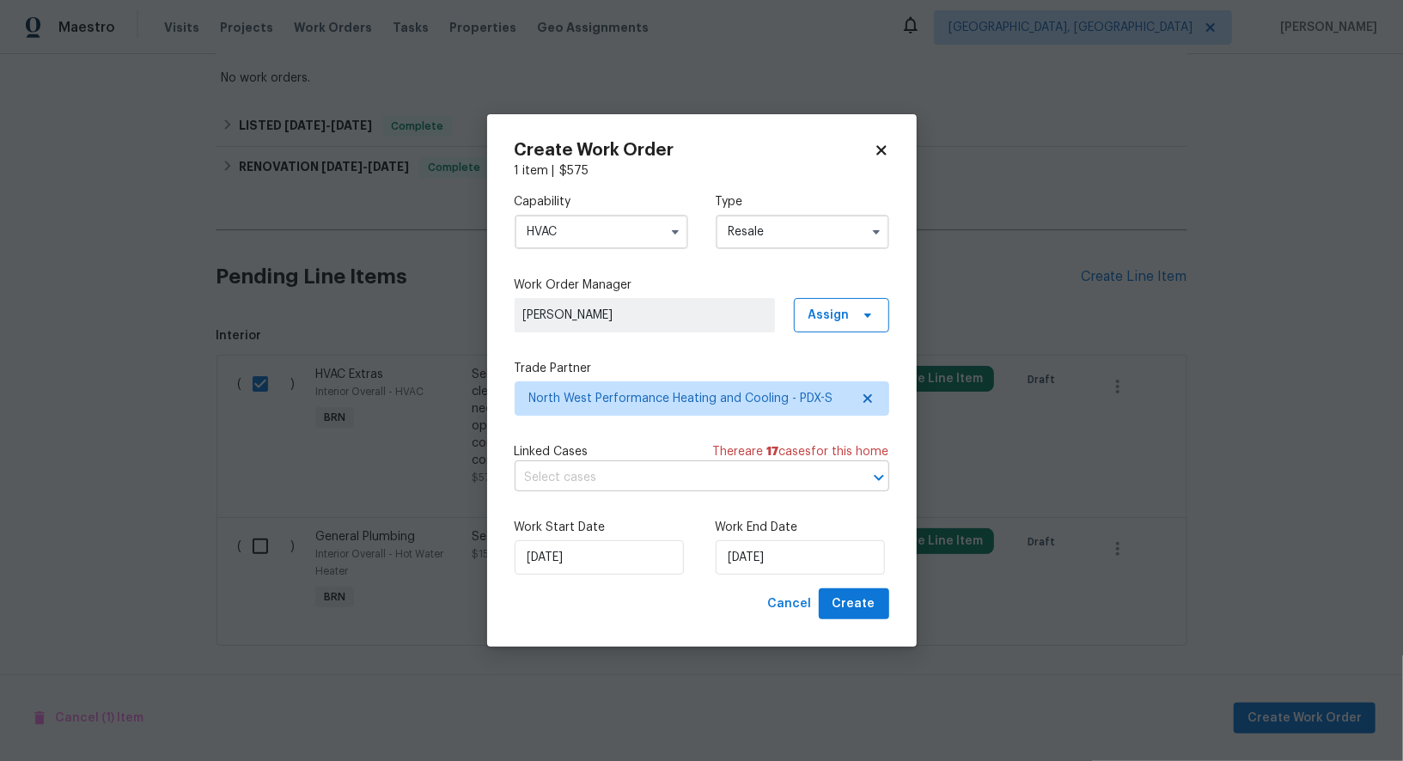
click at [695, 471] on input "text" at bounding box center [678, 478] width 326 height 27
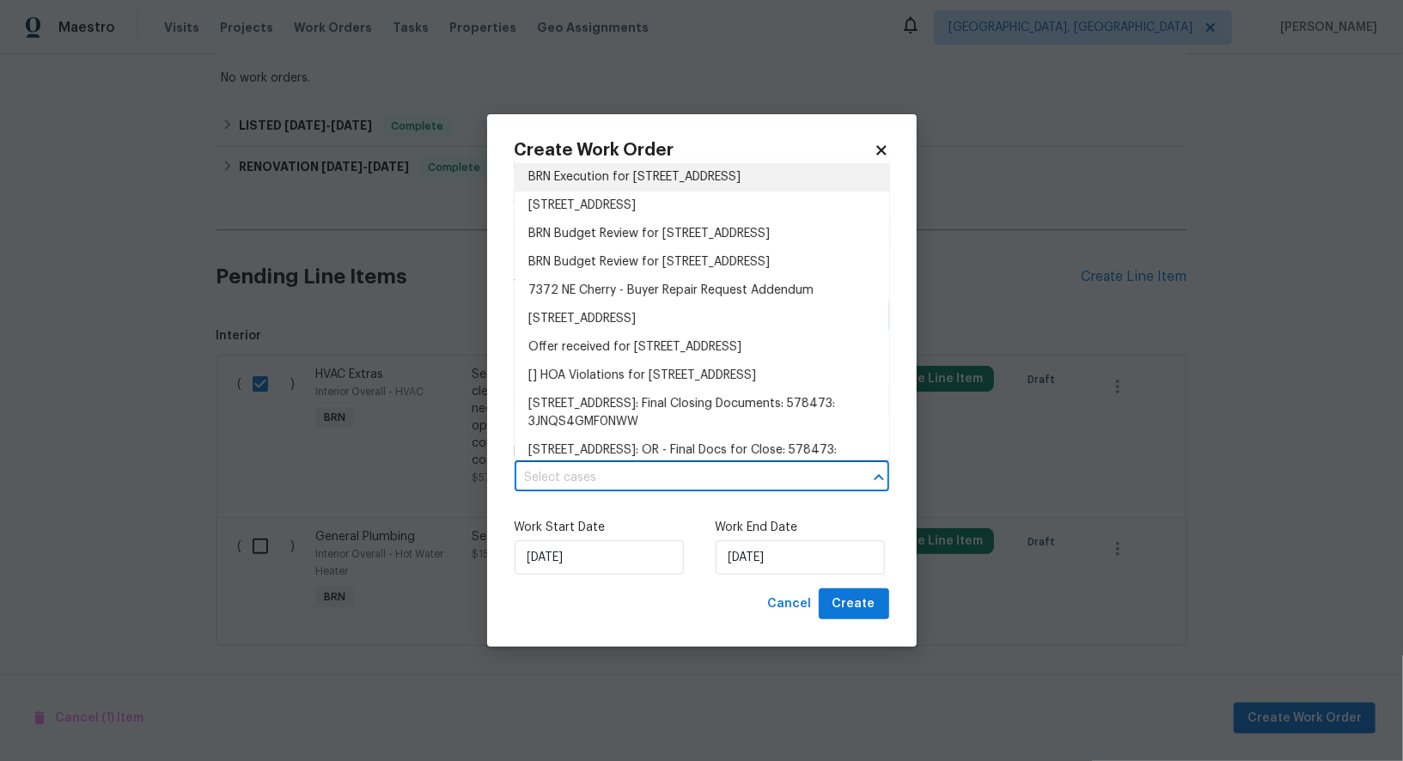
click at [643, 162] on ul "BRN Execution for 7372 NE Cherry Dr, Hillsboro, OR 97124 7372 NE Cherry Dr, Hil…" at bounding box center [702, 308] width 375 height 304
click at [699, 173] on li "BRN Execution for 7372 NE Cherry Dr, Hillsboro, OR 97124" at bounding box center [702, 177] width 375 height 28
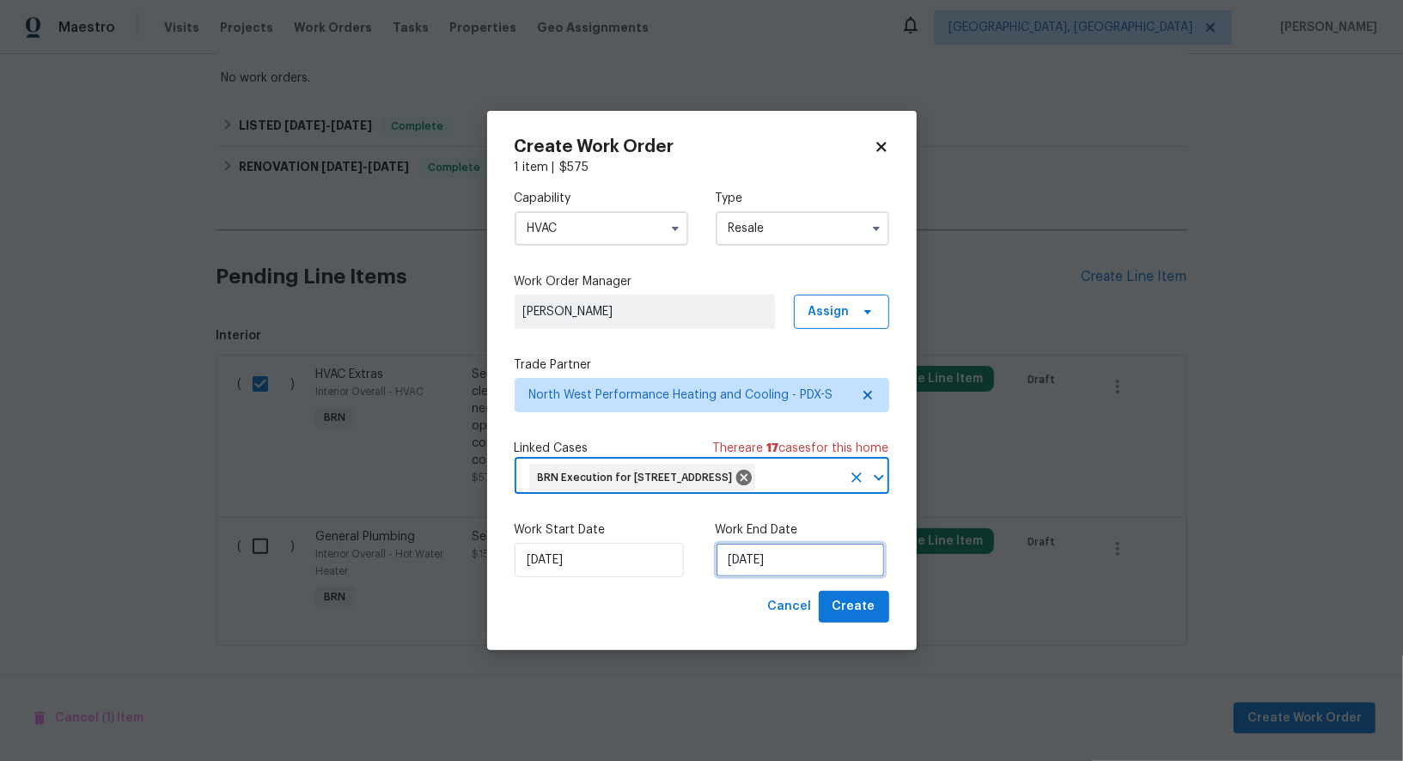
click at [796, 560] on input "16/09/2025" at bounding box center [800, 560] width 169 height 34
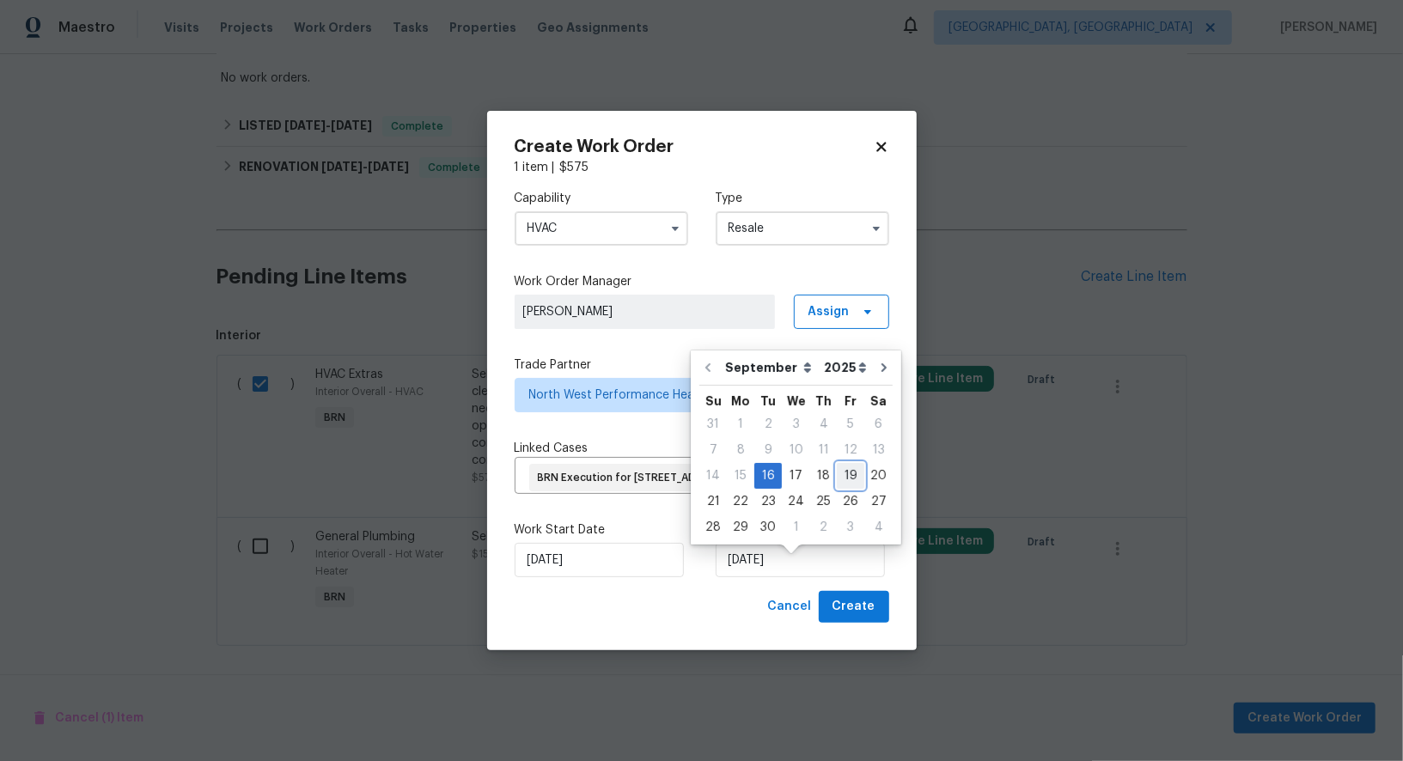
click at [838, 478] on div "19" at bounding box center [850, 476] width 27 height 24
type input "19/09/2025"
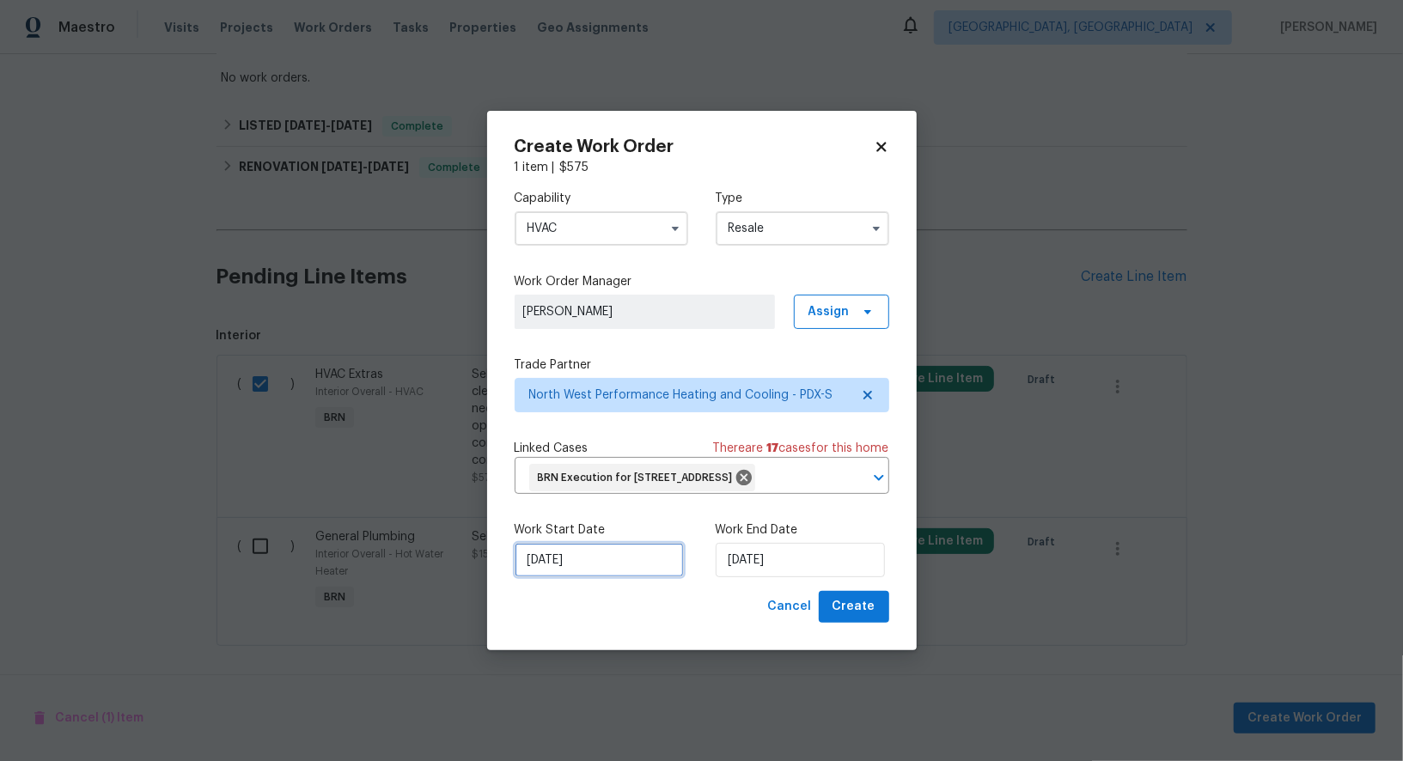
click at [582, 571] on input "[DATE]" at bounding box center [599, 560] width 169 height 34
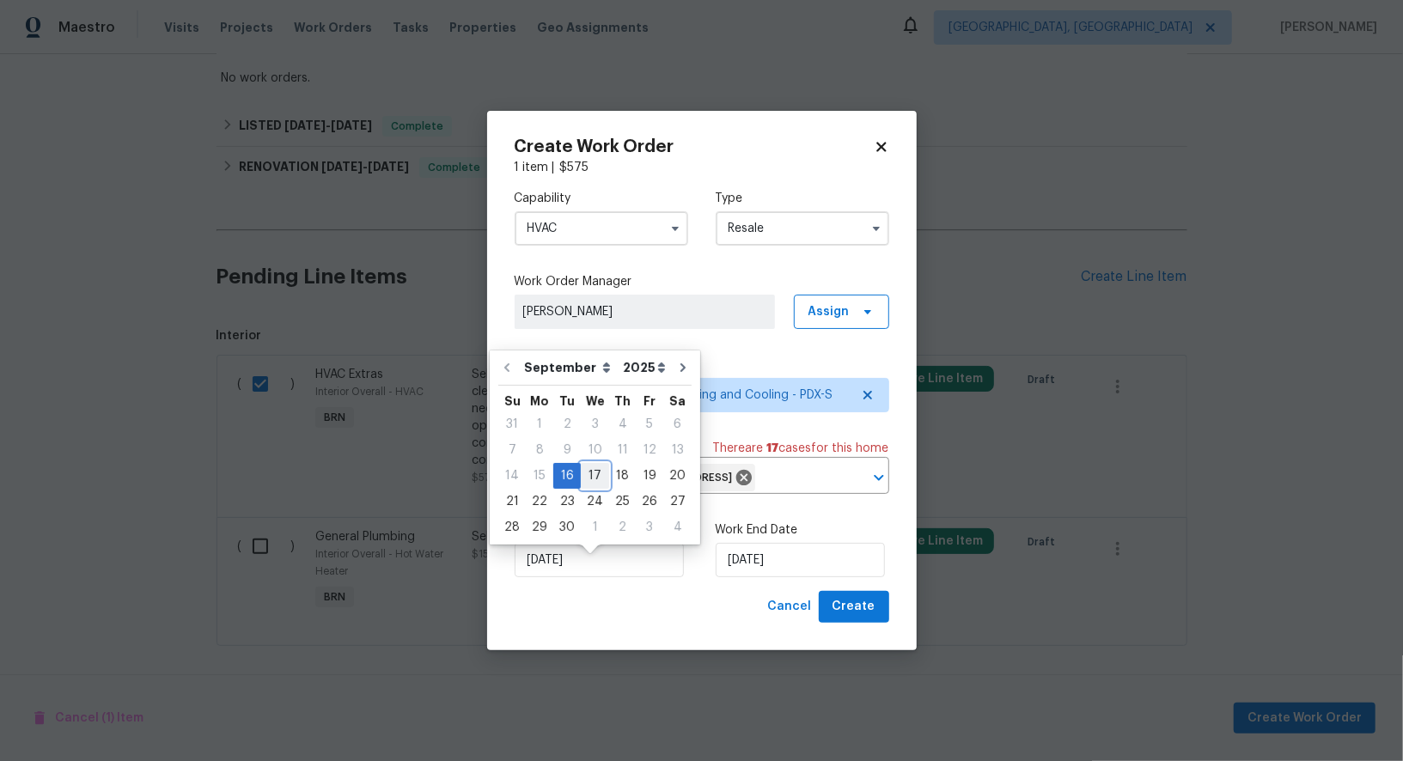
click at [594, 478] on div "17" at bounding box center [595, 476] width 28 height 24
type input "[DATE]"
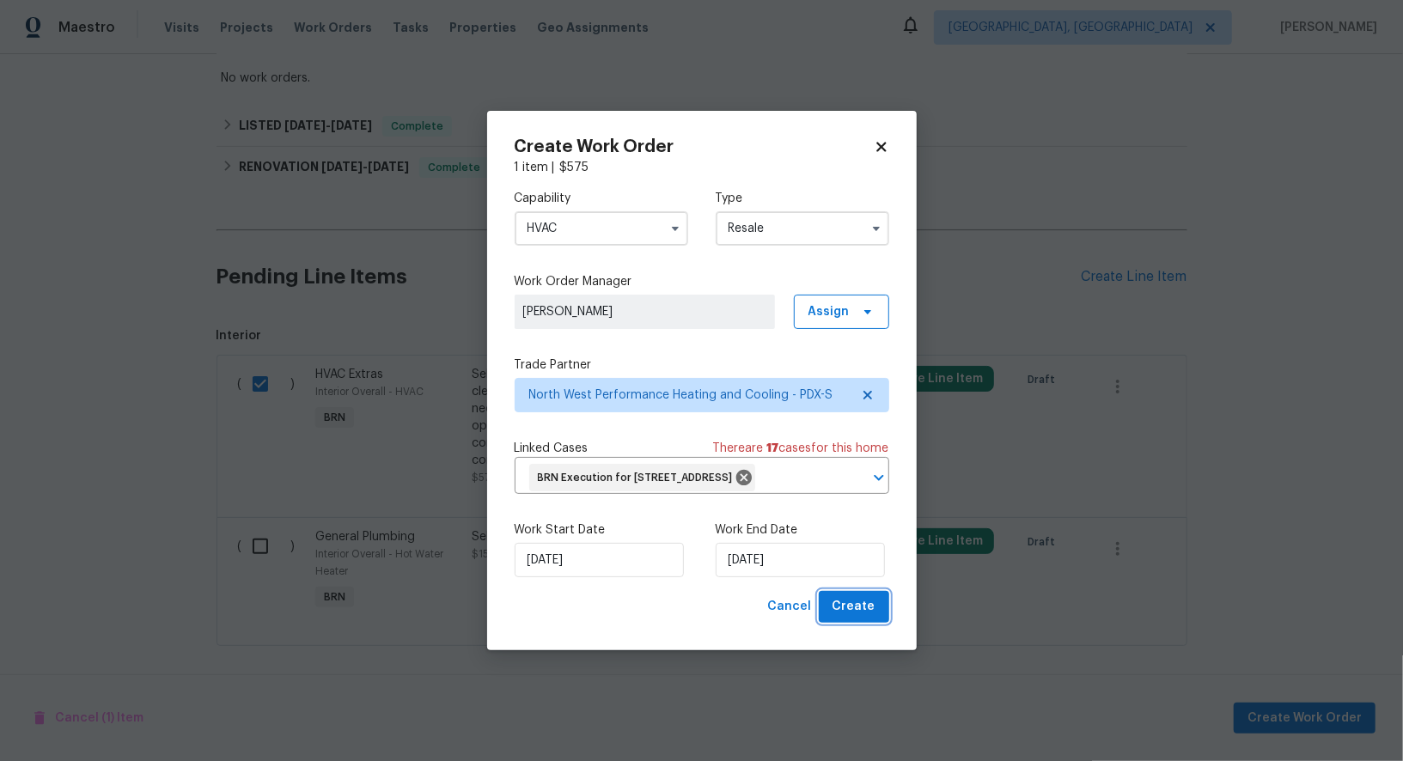
click at [851, 616] on span "Create" at bounding box center [853, 606] width 43 height 21
checkbox input "false"
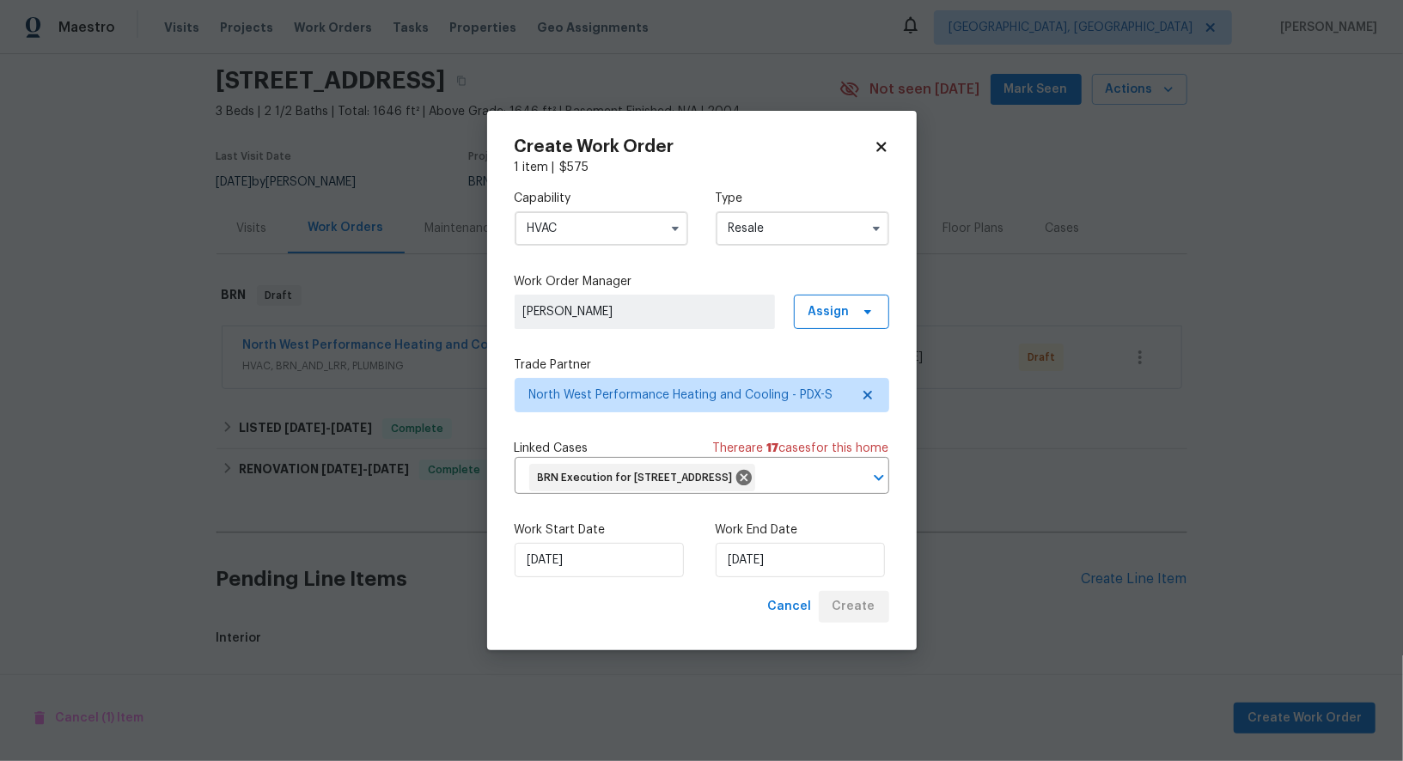
scroll to position [197, 0]
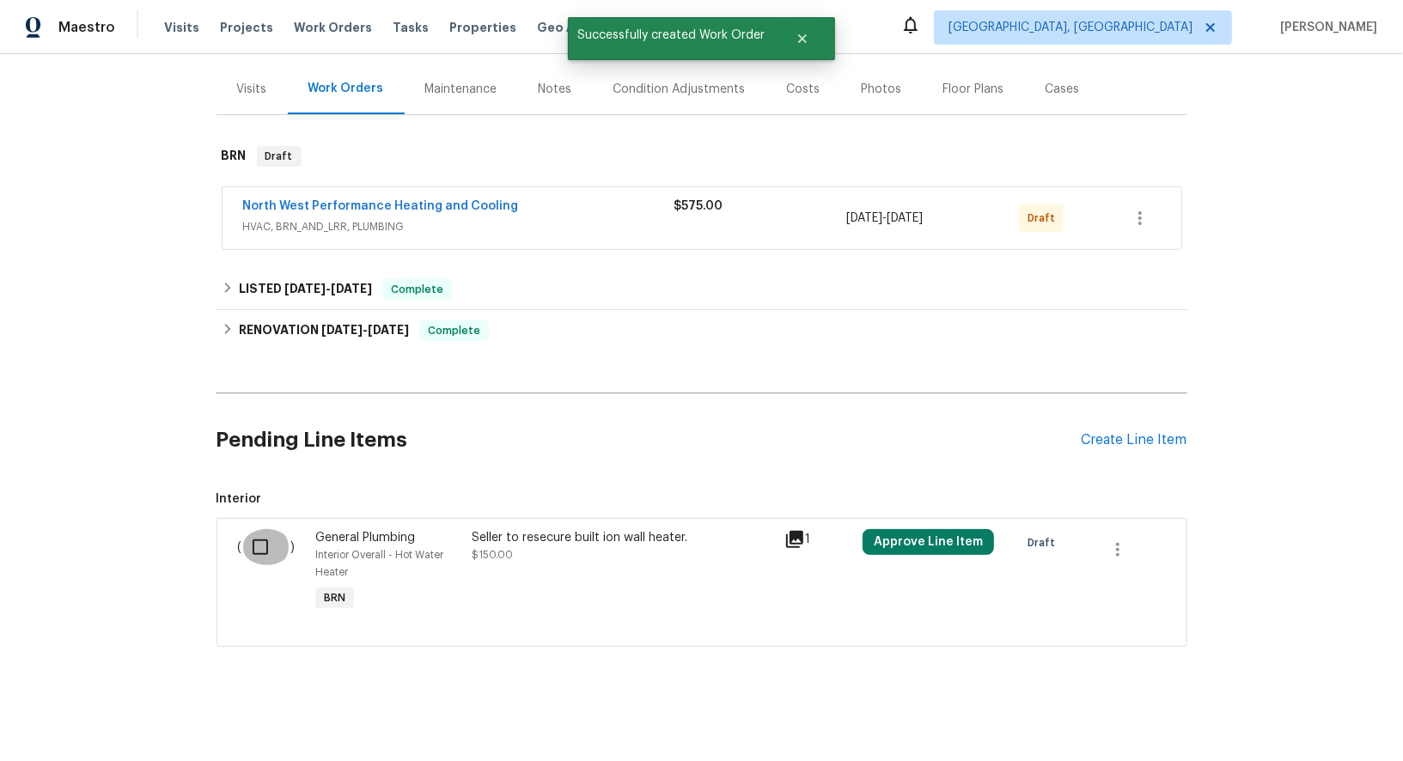
click at [278, 546] on input "checkbox" at bounding box center [266, 547] width 49 height 36
checkbox input "true"
click at [1283, 701] on div "Cancel (1) Item Create Work Order" at bounding box center [701, 718] width 1403 height 88
click at [1285, 712] on span "Create Work Order" at bounding box center [1304, 718] width 114 height 21
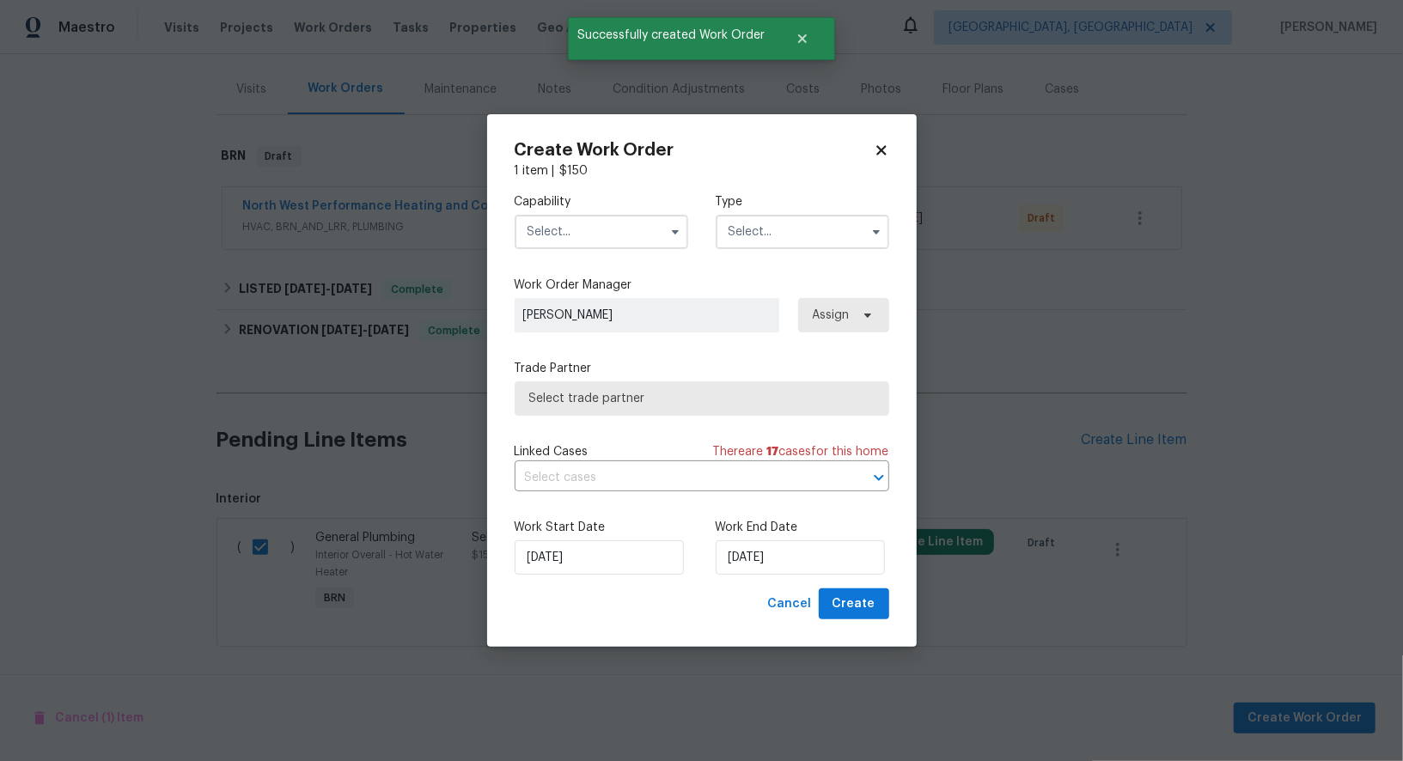
click at [588, 225] on input "text" at bounding box center [602, 232] width 174 height 34
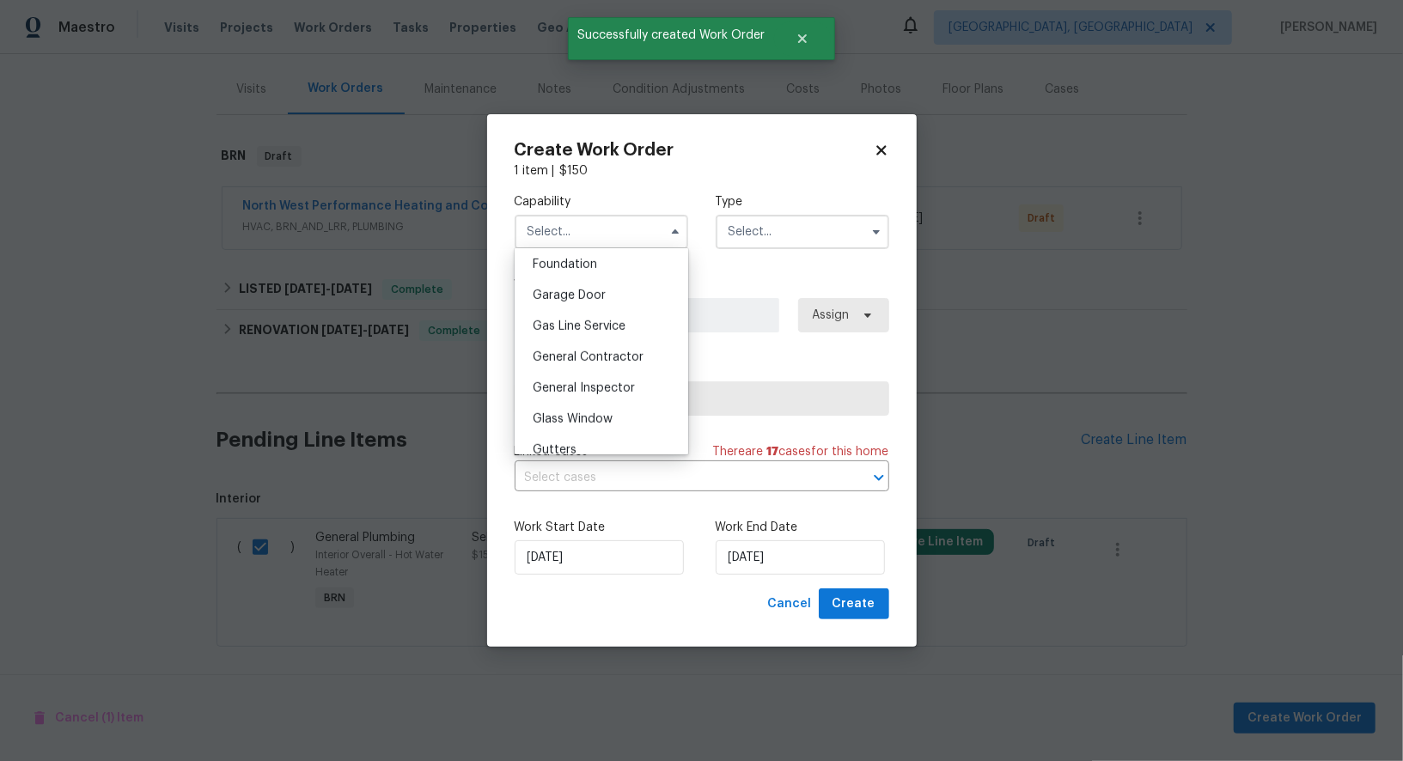
scroll to position [862, 0]
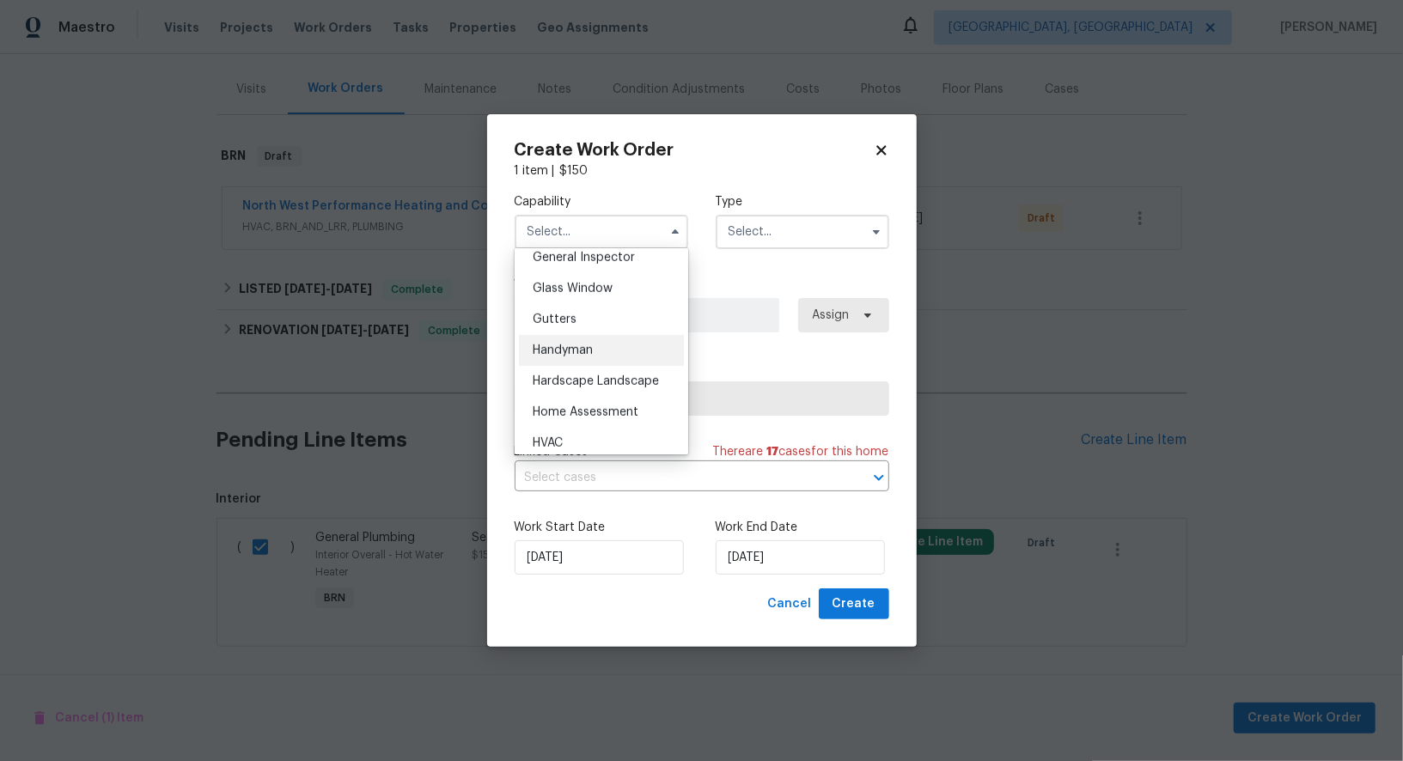
click at [565, 352] on span "Handyman" at bounding box center [563, 350] width 60 height 12
type input "Handyman"
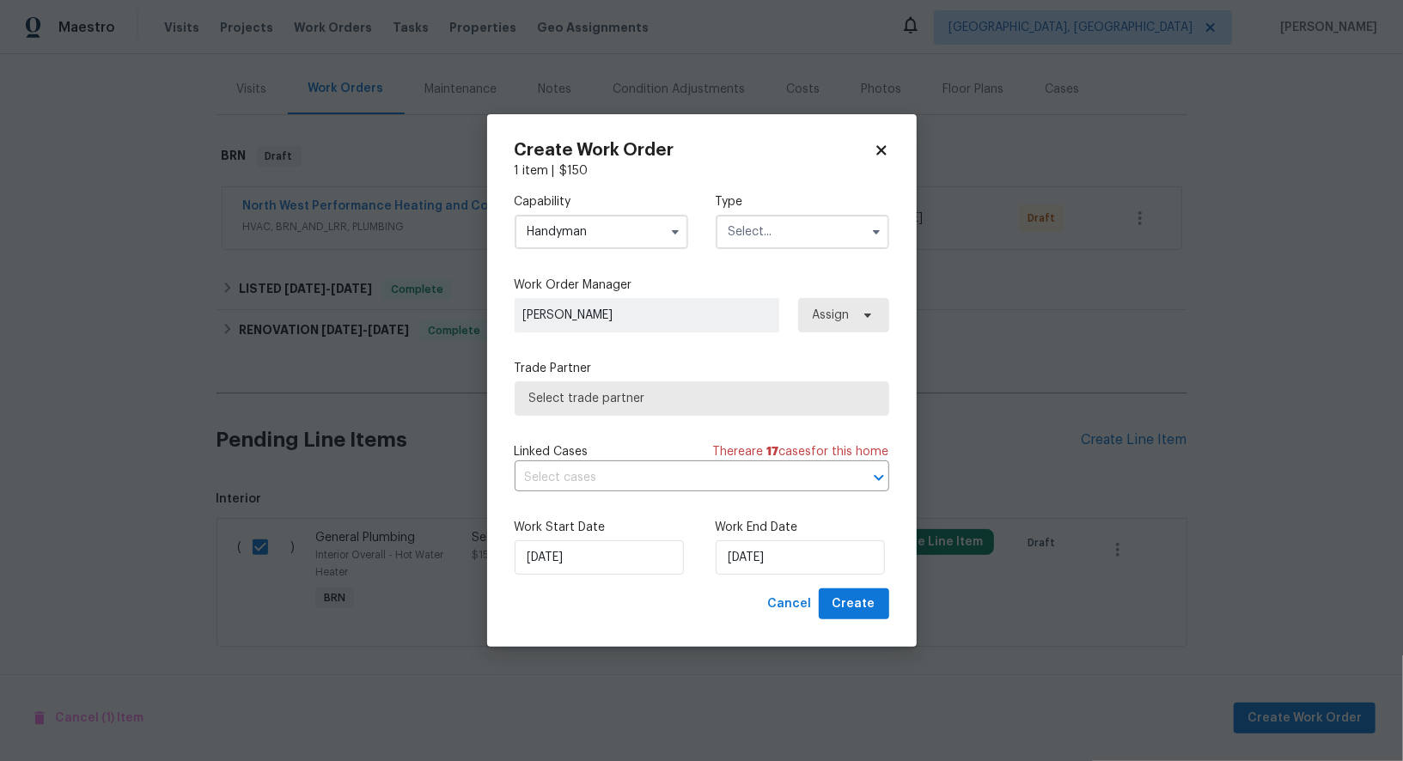
click at [777, 229] on input "text" at bounding box center [803, 232] width 174 height 34
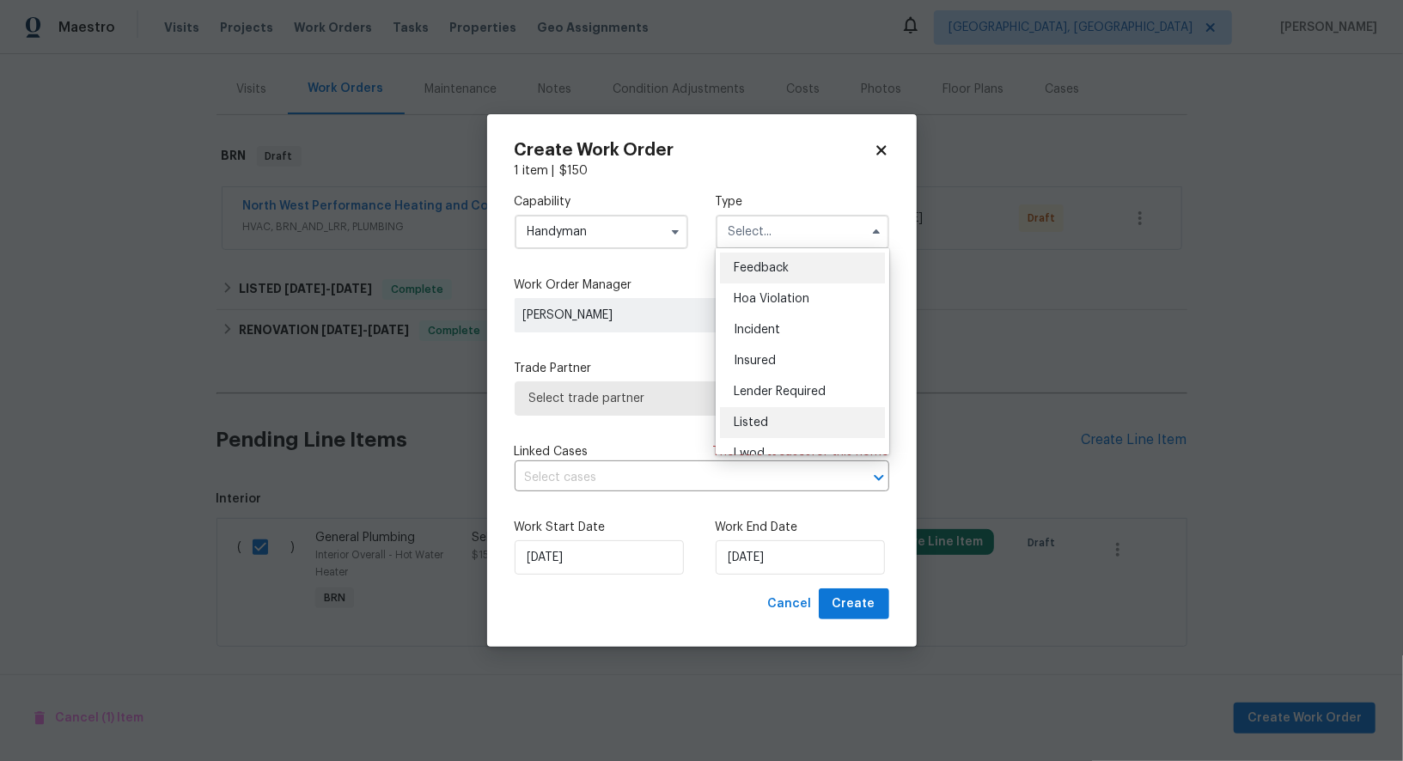
scroll to position [204, 0]
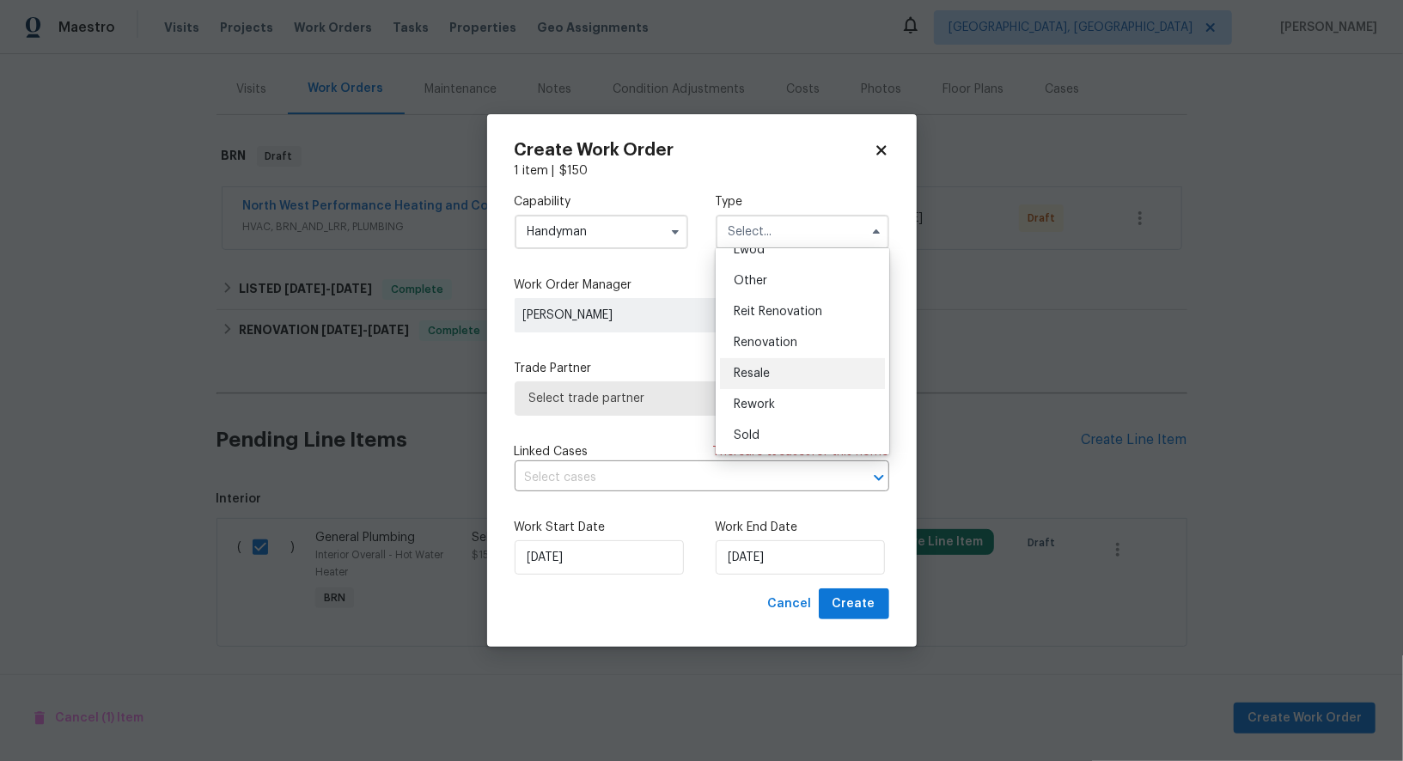
click at [766, 374] on span "Resale" at bounding box center [752, 374] width 36 height 12
type input "Resale"
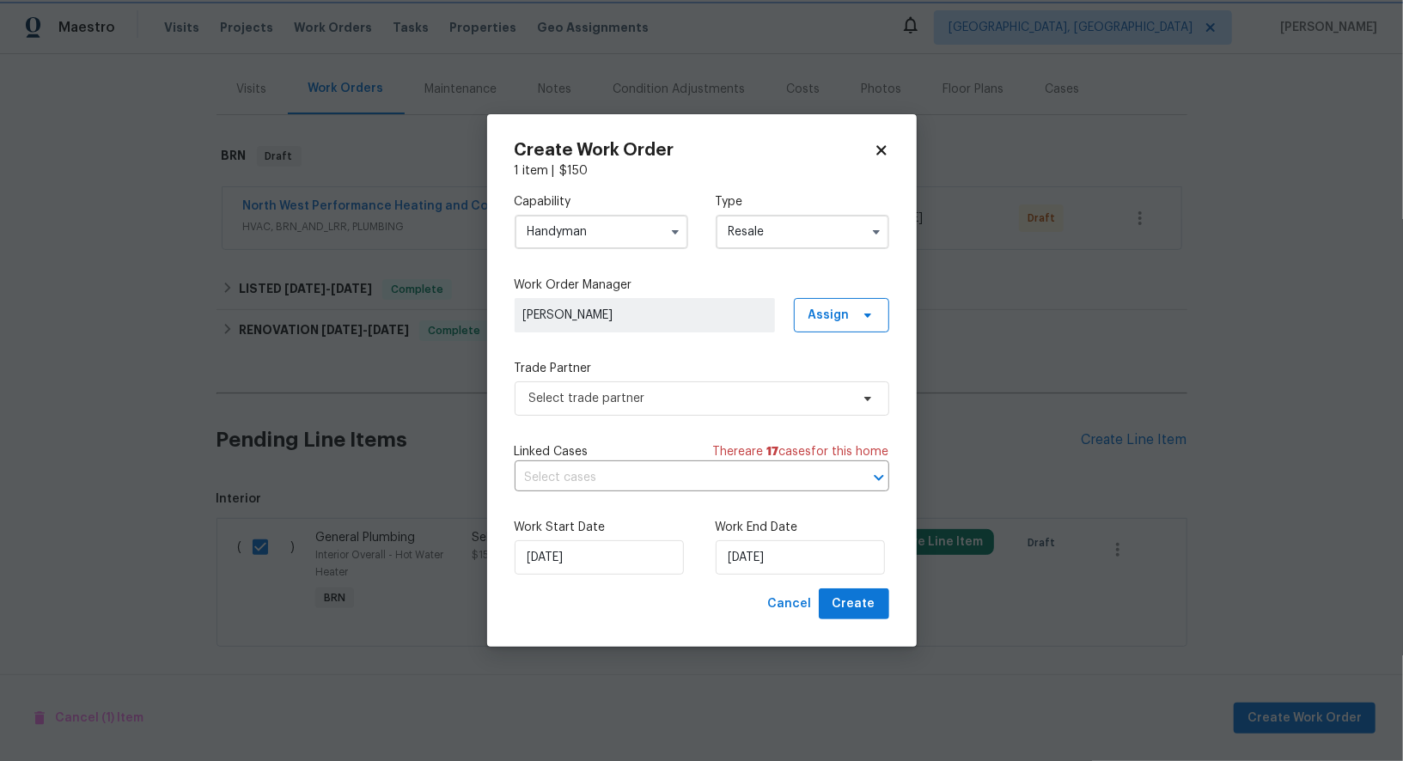
scroll to position [0, 0]
click at [707, 393] on span "Select trade partner" at bounding box center [689, 398] width 320 height 17
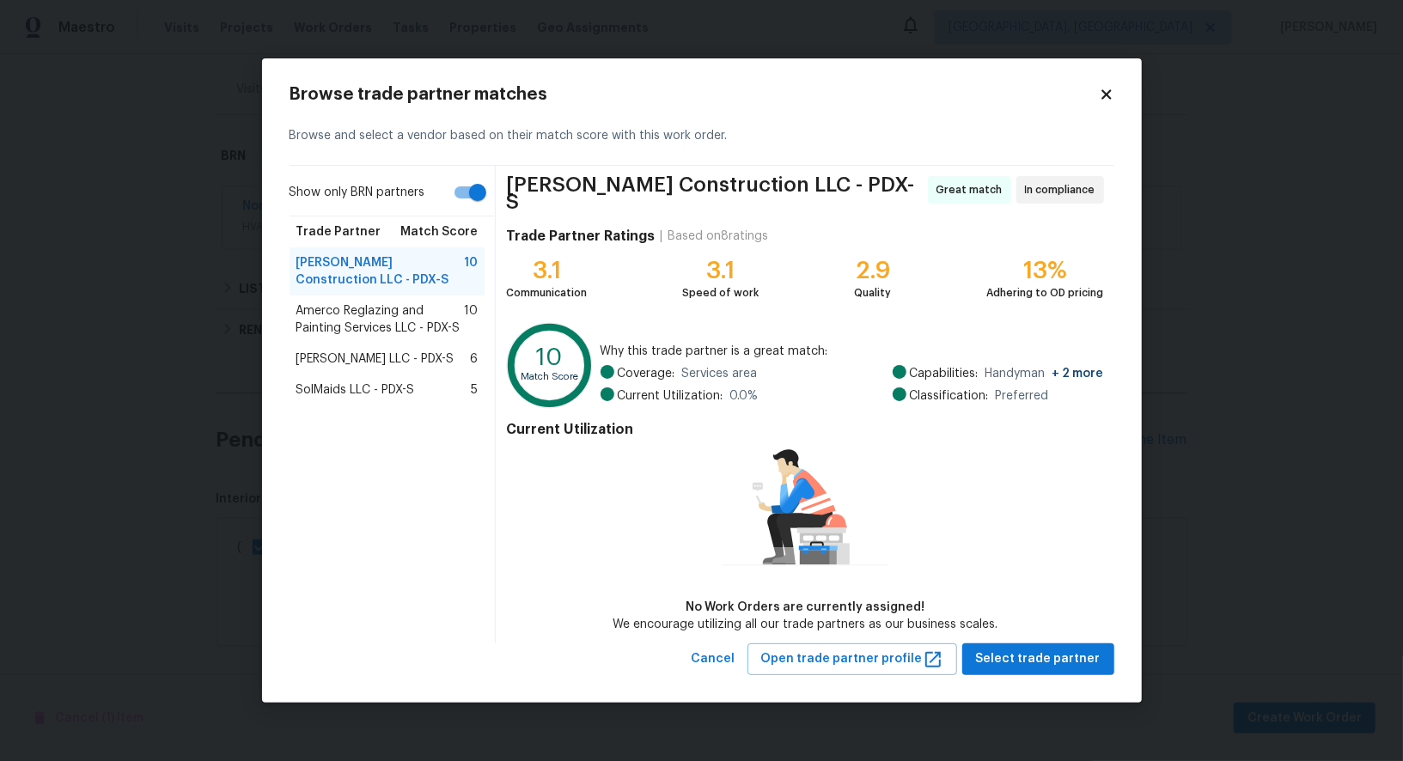
click at [375, 326] on span "Amerco Reglazing and Painting Services LLC - PDX-S" at bounding box center [380, 319] width 168 height 34
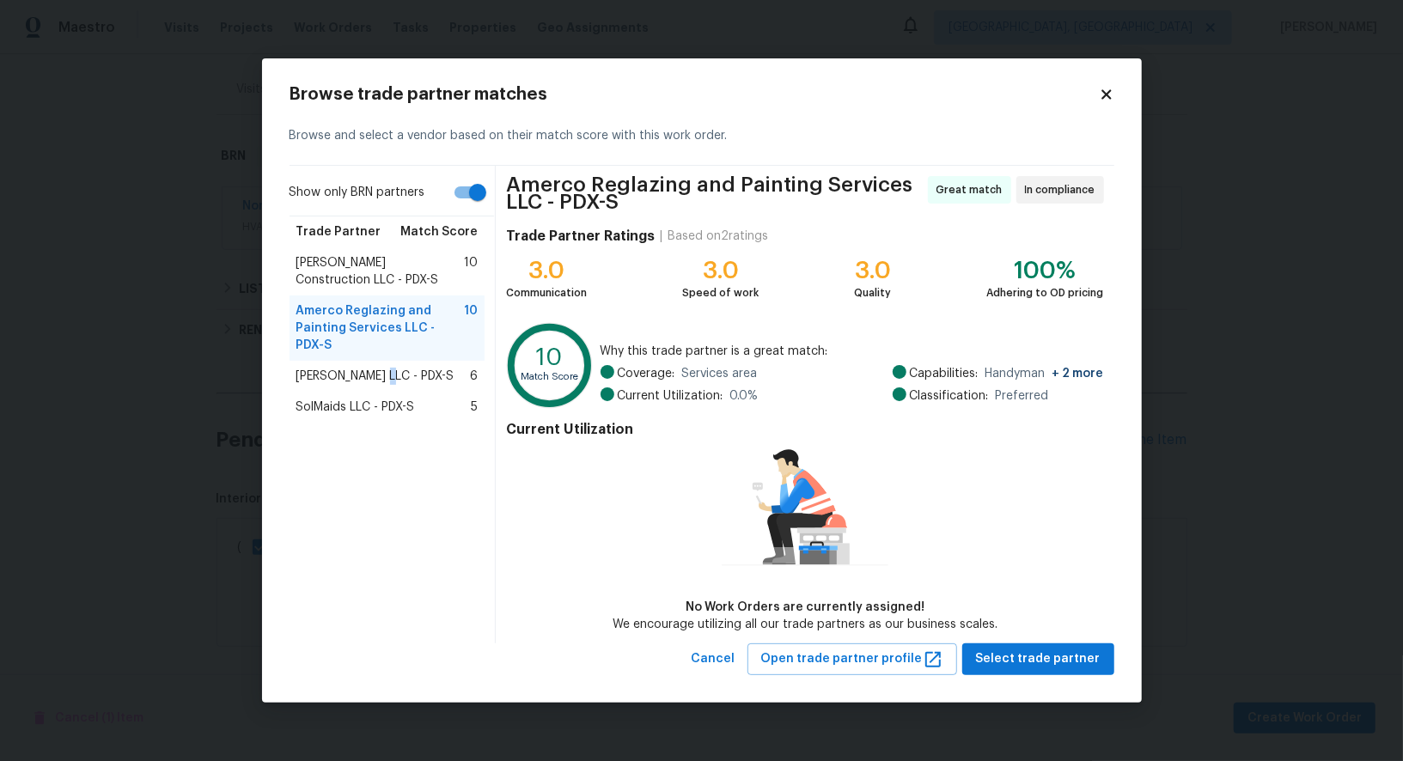
click at [381, 368] on span "Tonya Shirk LLC - PDX-S" at bounding box center [375, 376] width 158 height 17
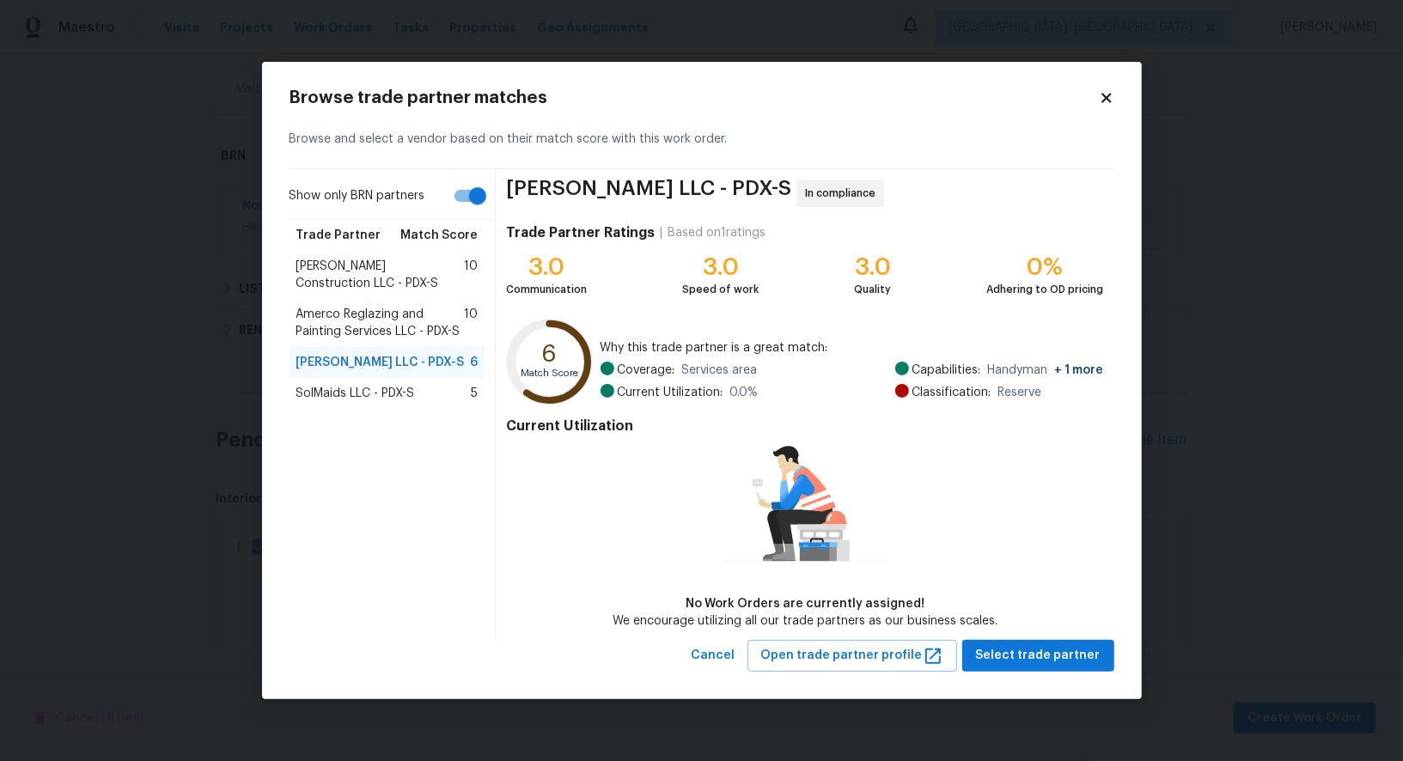
click at [370, 377] on div "Tonya Shirk LLC - PDX-S 6" at bounding box center [388, 362] width 196 height 31
click at [369, 386] on span "SolMaids LLC - PDX-S" at bounding box center [355, 393] width 119 height 17
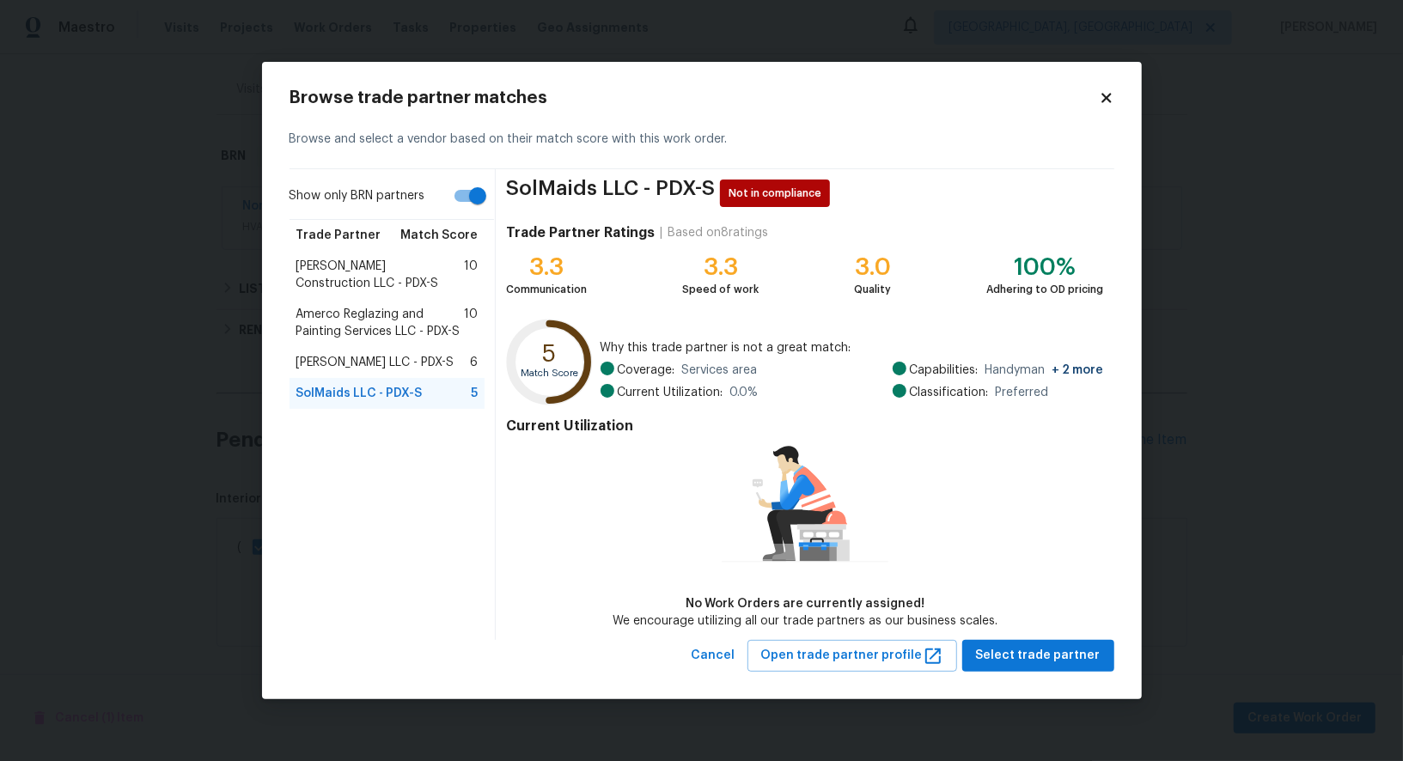
click at [376, 274] on span "Bowen Construction LLC - PDX-S" at bounding box center [380, 275] width 168 height 34
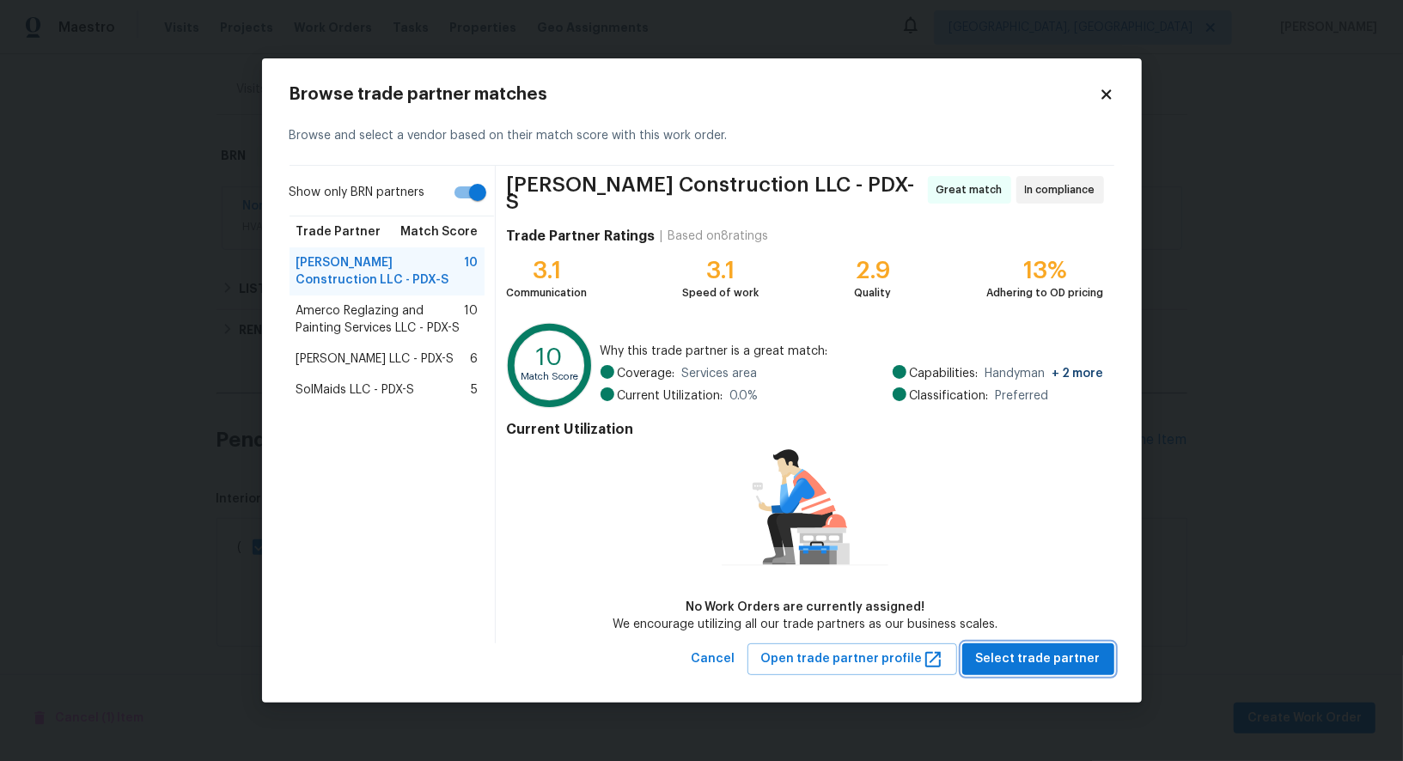
click at [1028, 655] on span "Select trade partner" at bounding box center [1038, 659] width 125 height 21
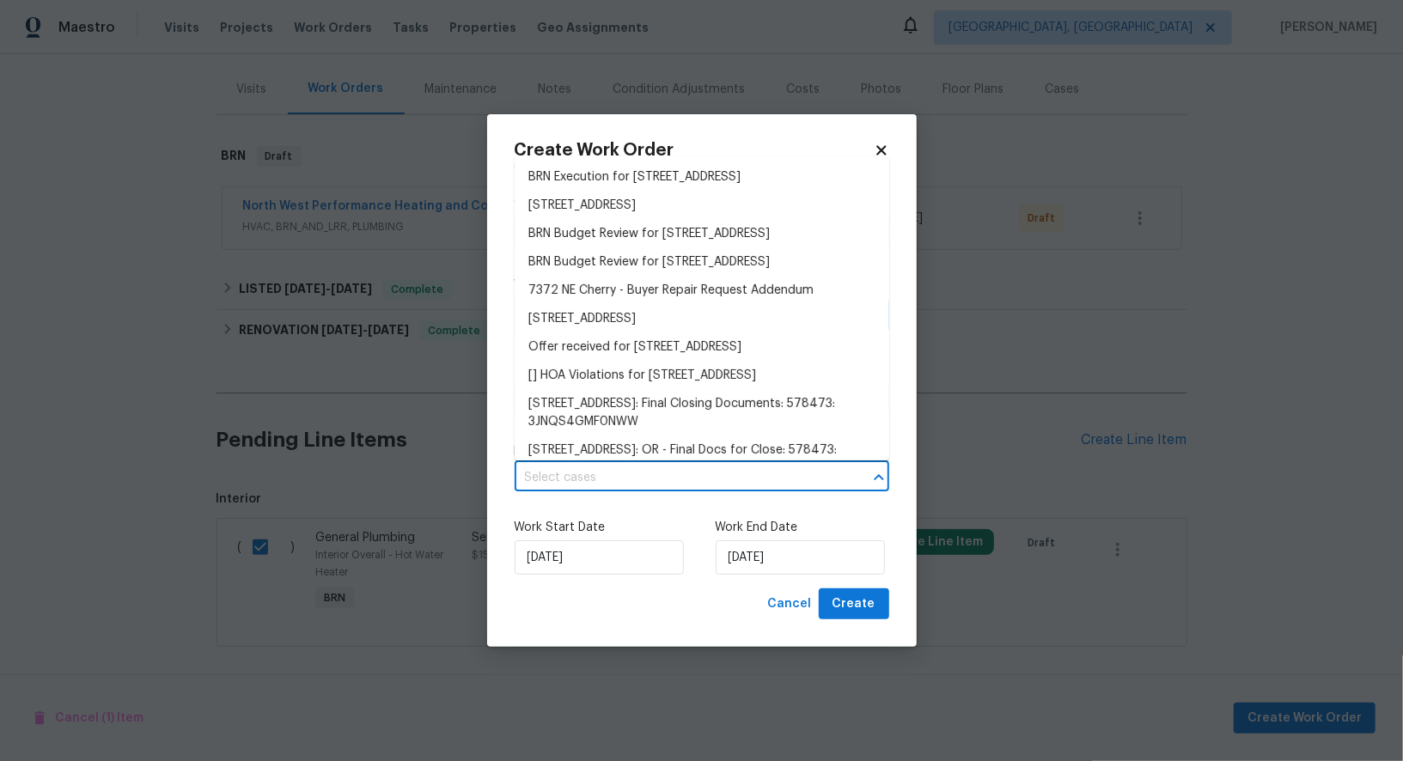
click at [705, 488] on input "text" at bounding box center [678, 478] width 326 height 27
click at [680, 184] on li "BRN Execution for 7372 NE Cherry Dr, Hillsboro, OR 97124" at bounding box center [702, 177] width 375 height 28
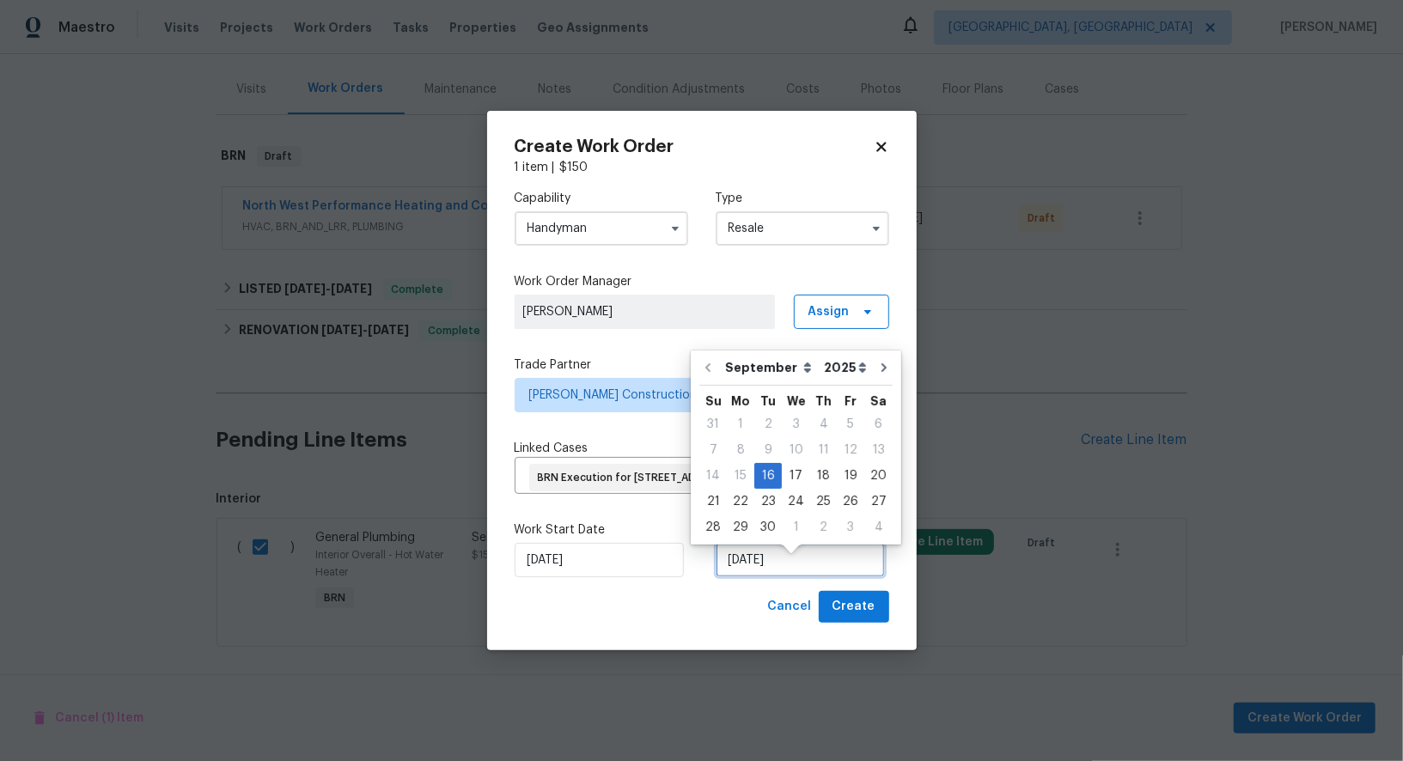
click at [766, 561] on input "[DATE]" at bounding box center [800, 560] width 169 height 34
click at [842, 475] on div "19" at bounding box center [850, 476] width 27 height 24
type input "[DATE]"
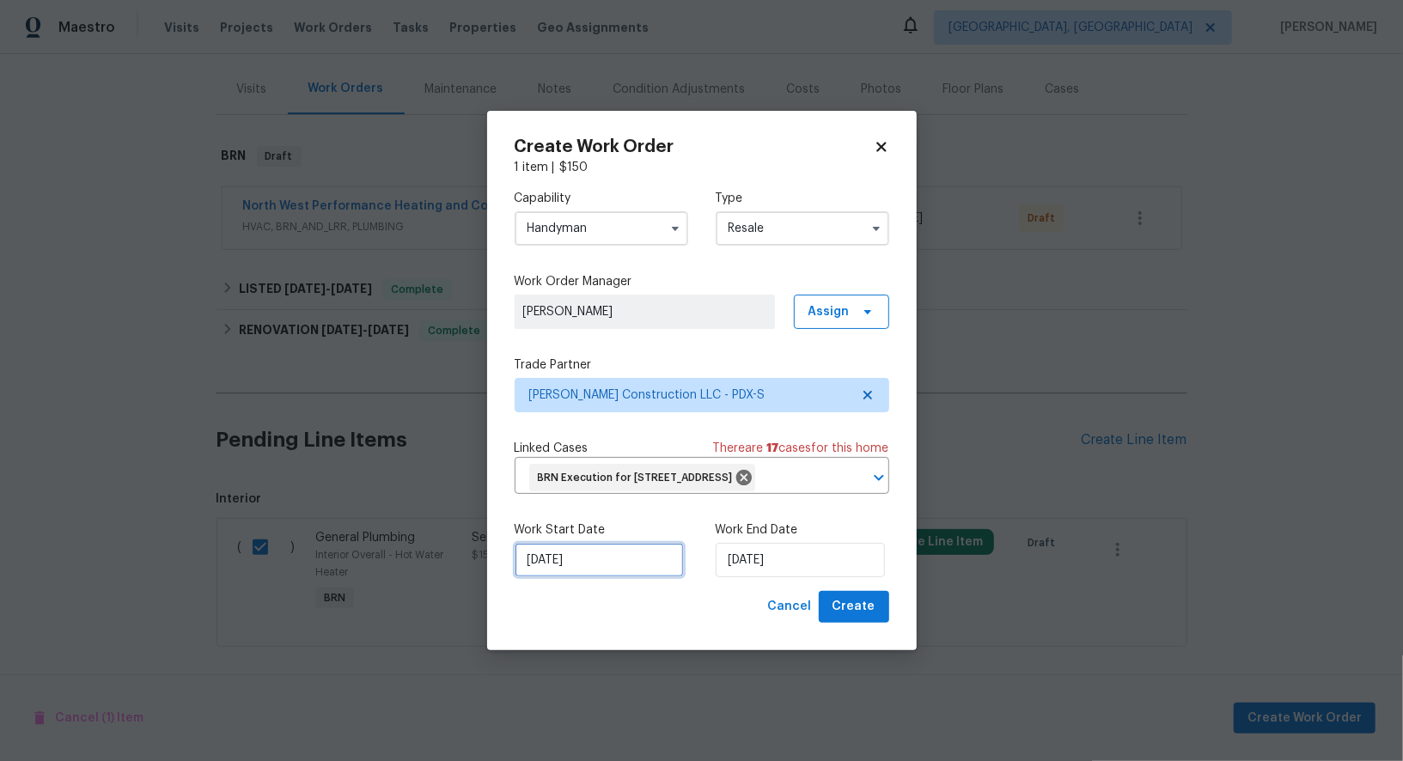
click at [620, 577] on input "[DATE]" at bounding box center [599, 560] width 169 height 34
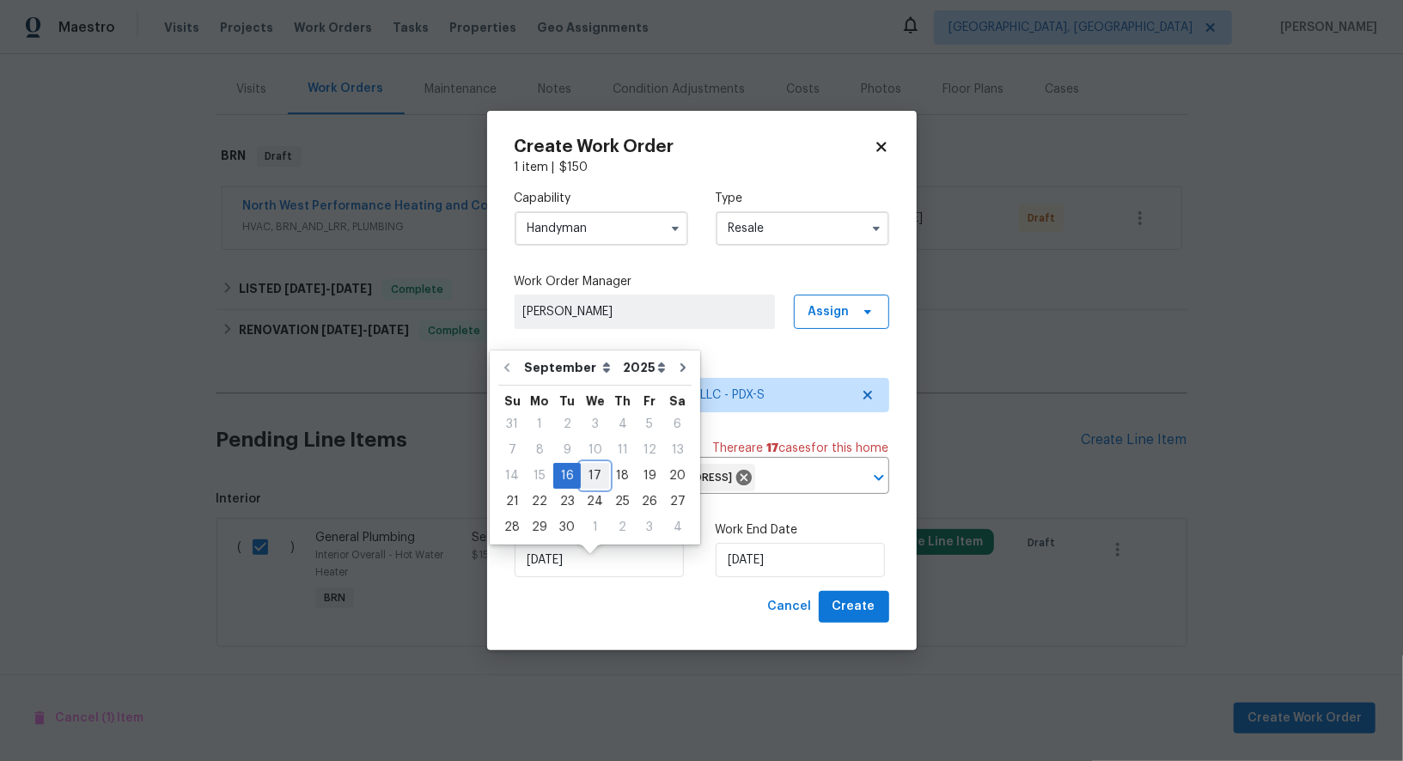
click at [588, 478] on div "17" at bounding box center [595, 476] width 28 height 24
type input "[DATE]"
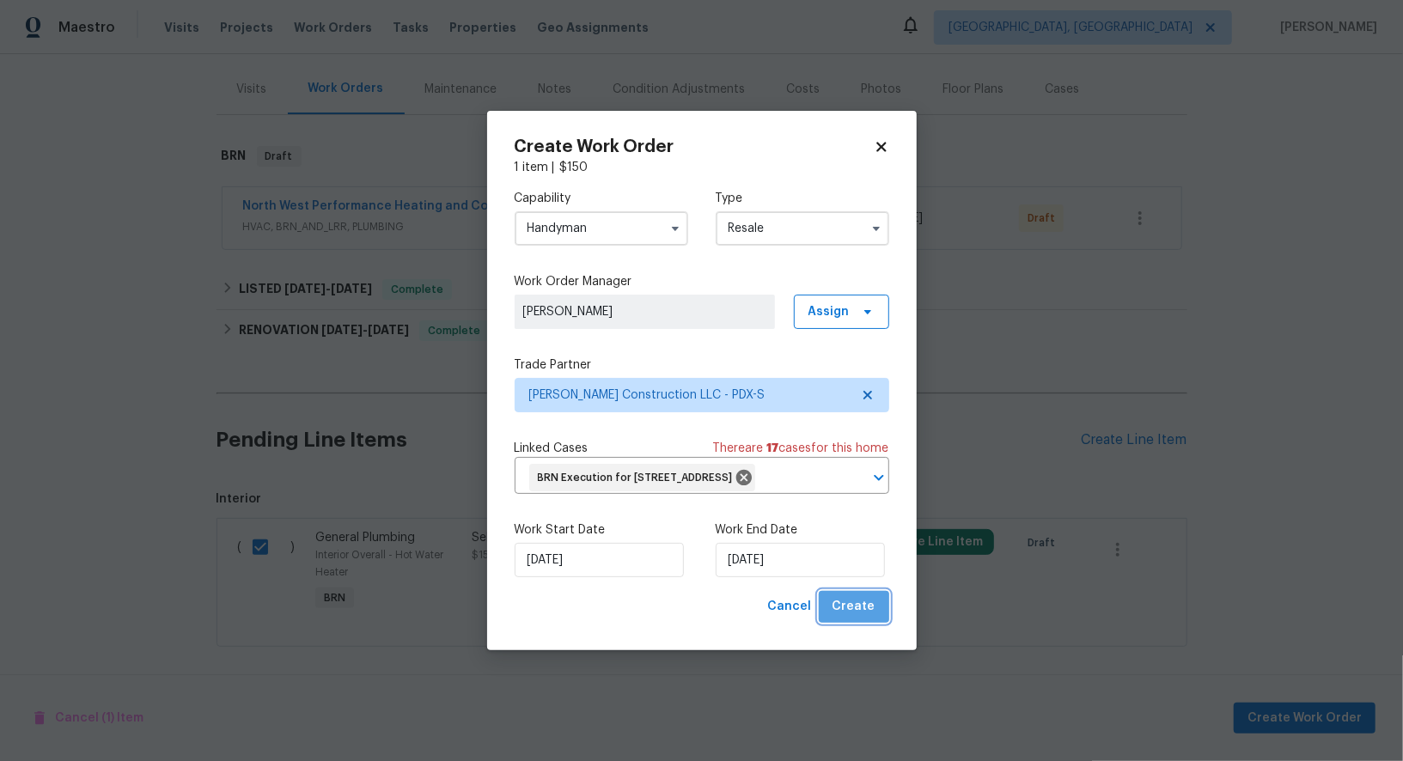
click at [858, 618] on span "Create" at bounding box center [853, 606] width 43 height 21
checkbox input "false"
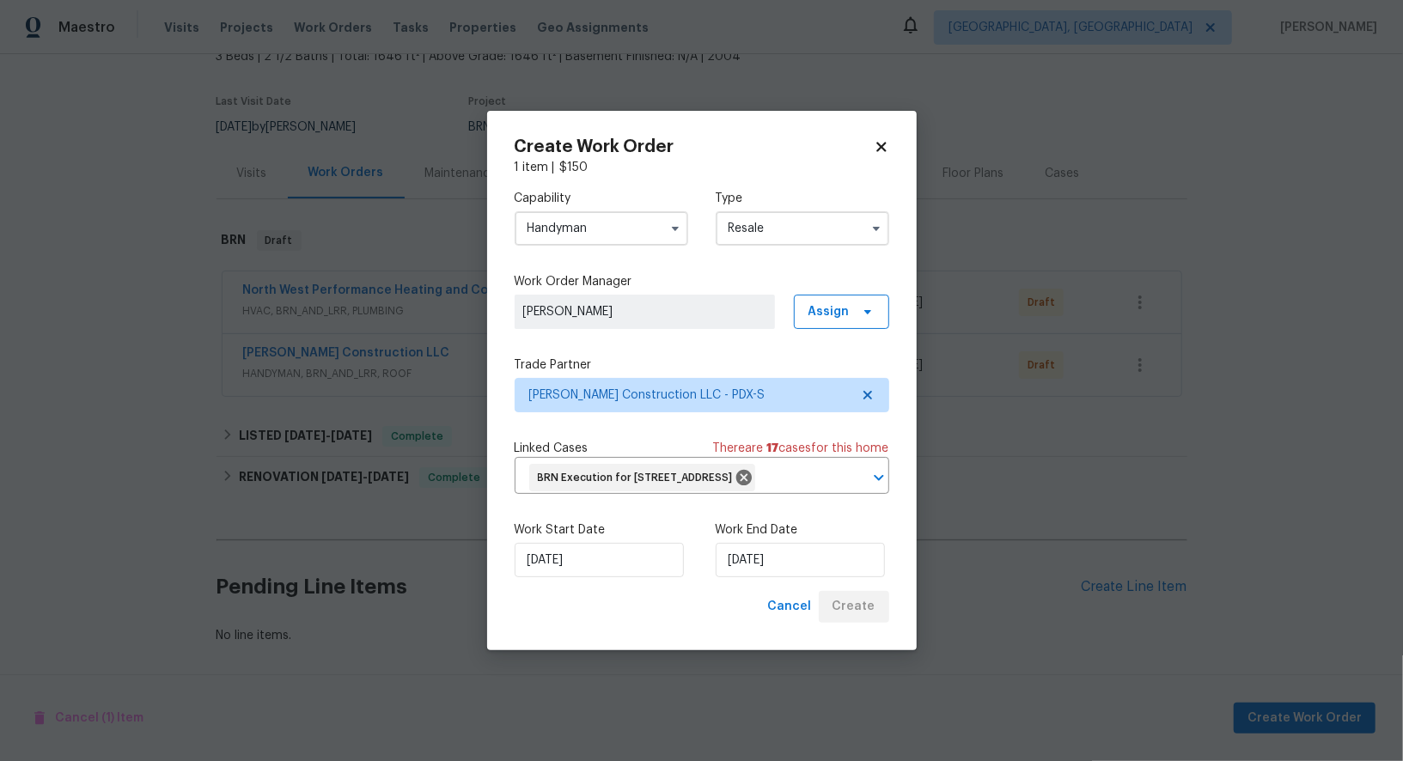
scroll to position [109, 0]
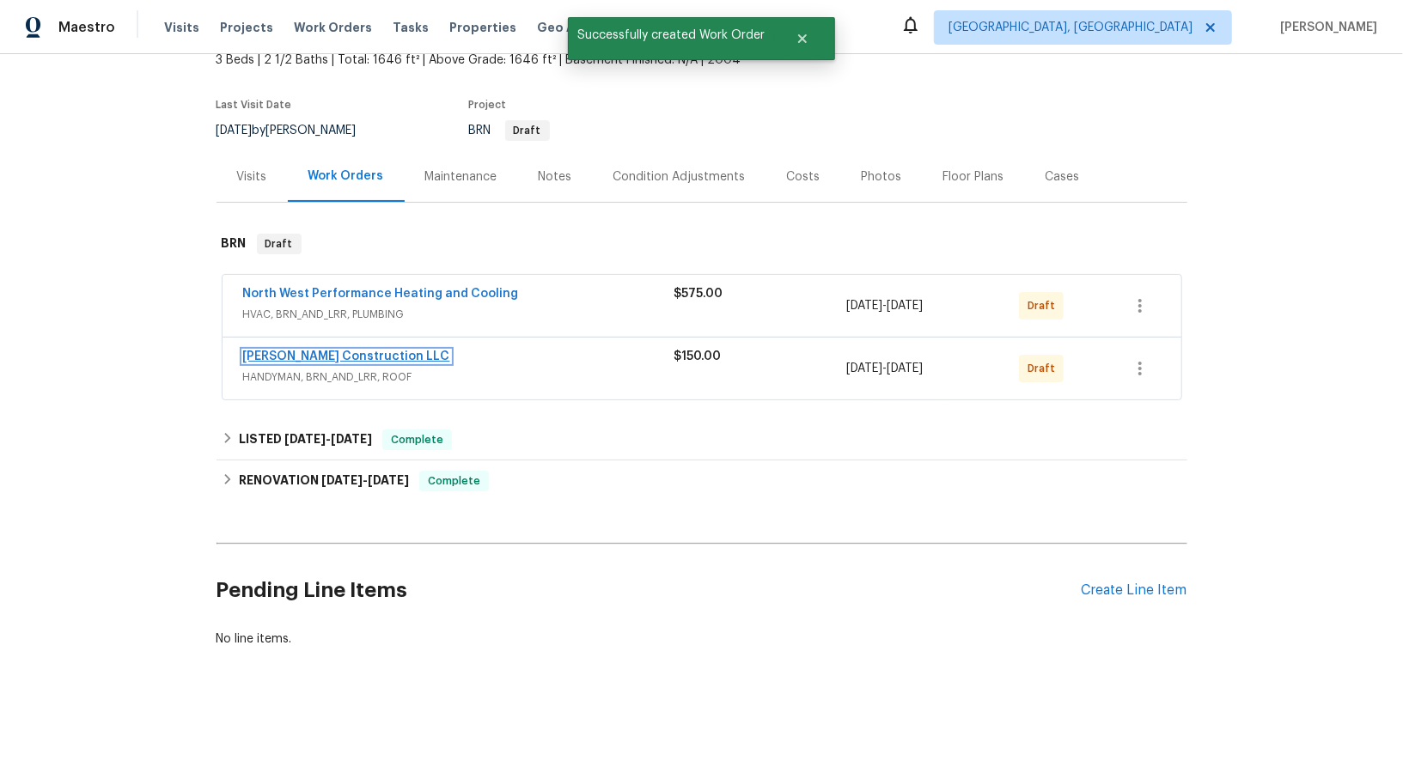
click at [353, 355] on link "Bowen Construction LLC" at bounding box center [346, 356] width 207 height 12
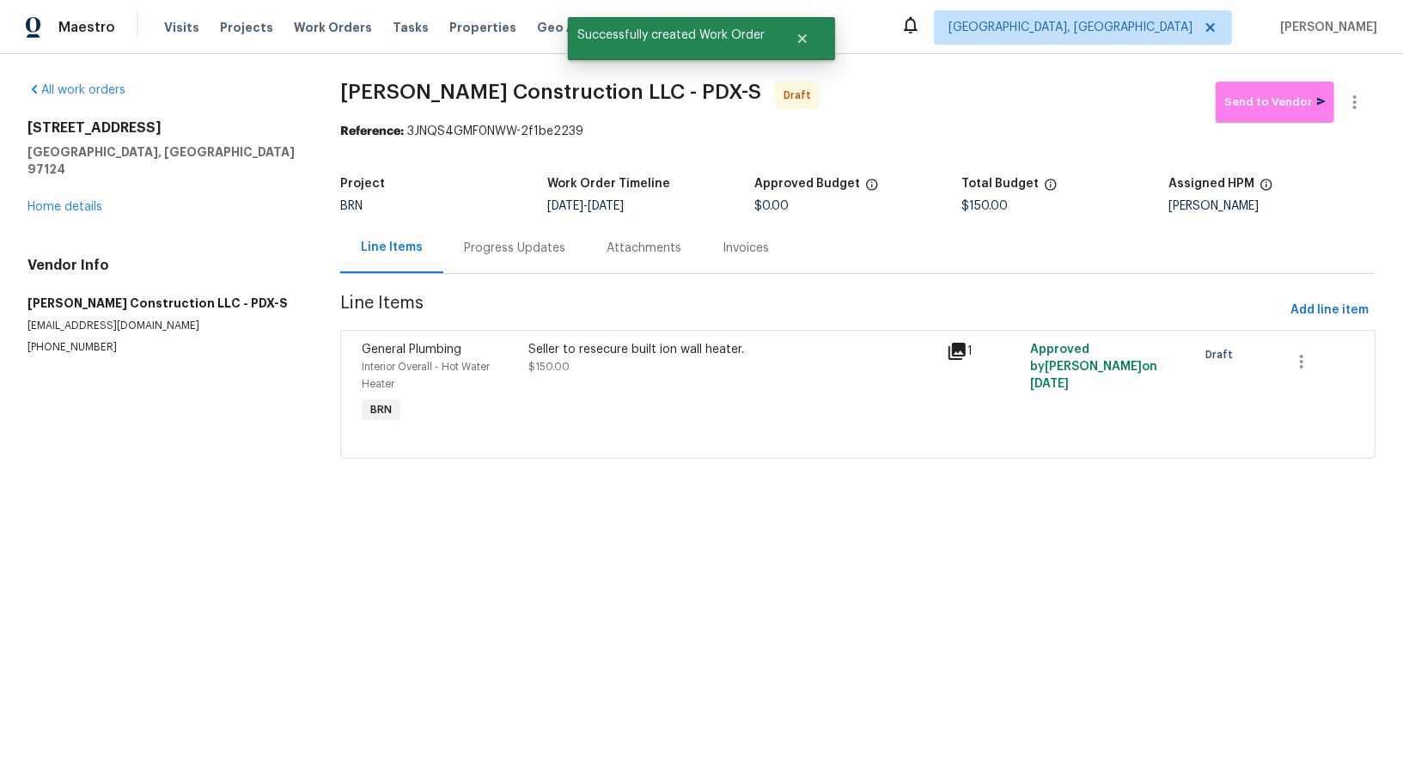
click at [461, 261] on div "Progress Updates" at bounding box center [514, 247] width 143 height 51
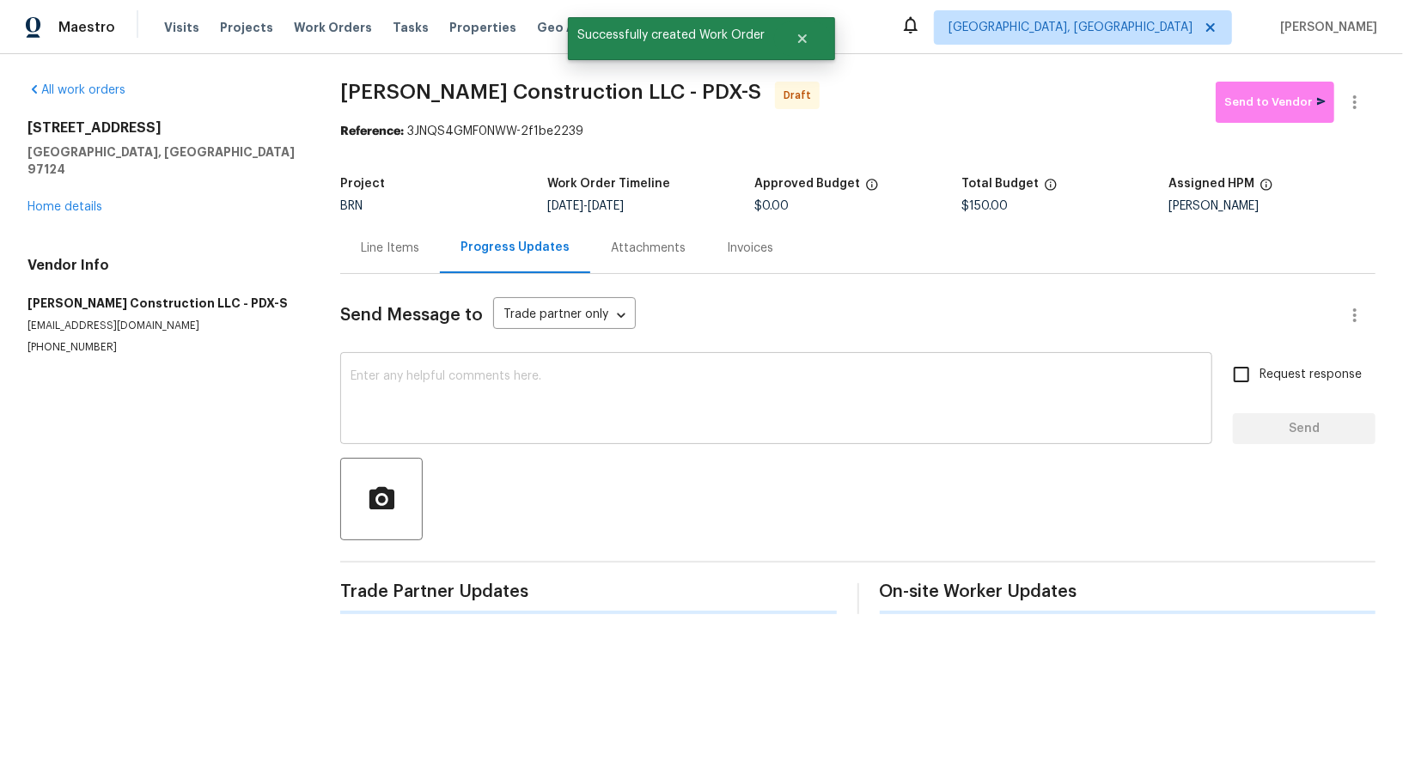
click at [560, 416] on textarea at bounding box center [775, 400] width 851 height 60
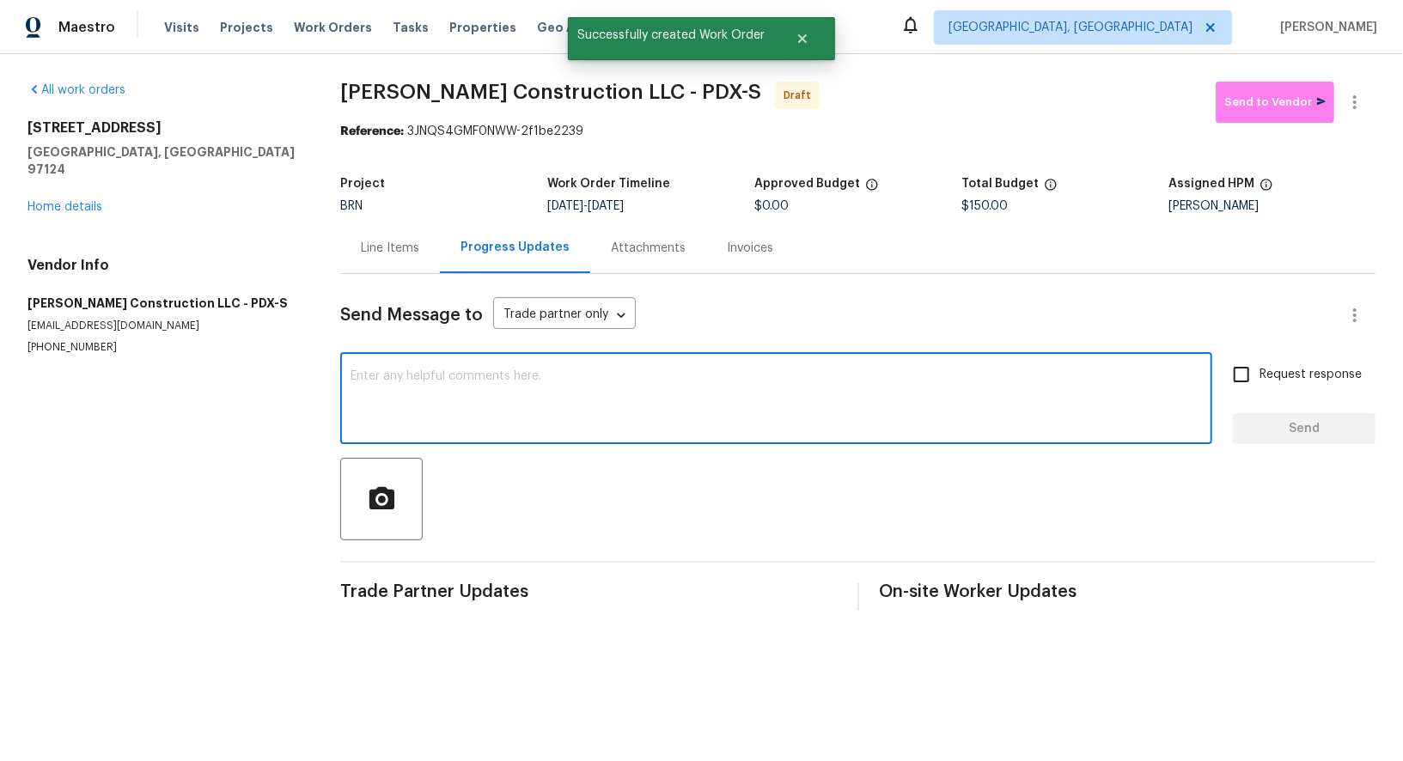
paste textarea "Hi, I'm [PERSON_NAME] from Opendoor. Just wanted to check if you received the W…"
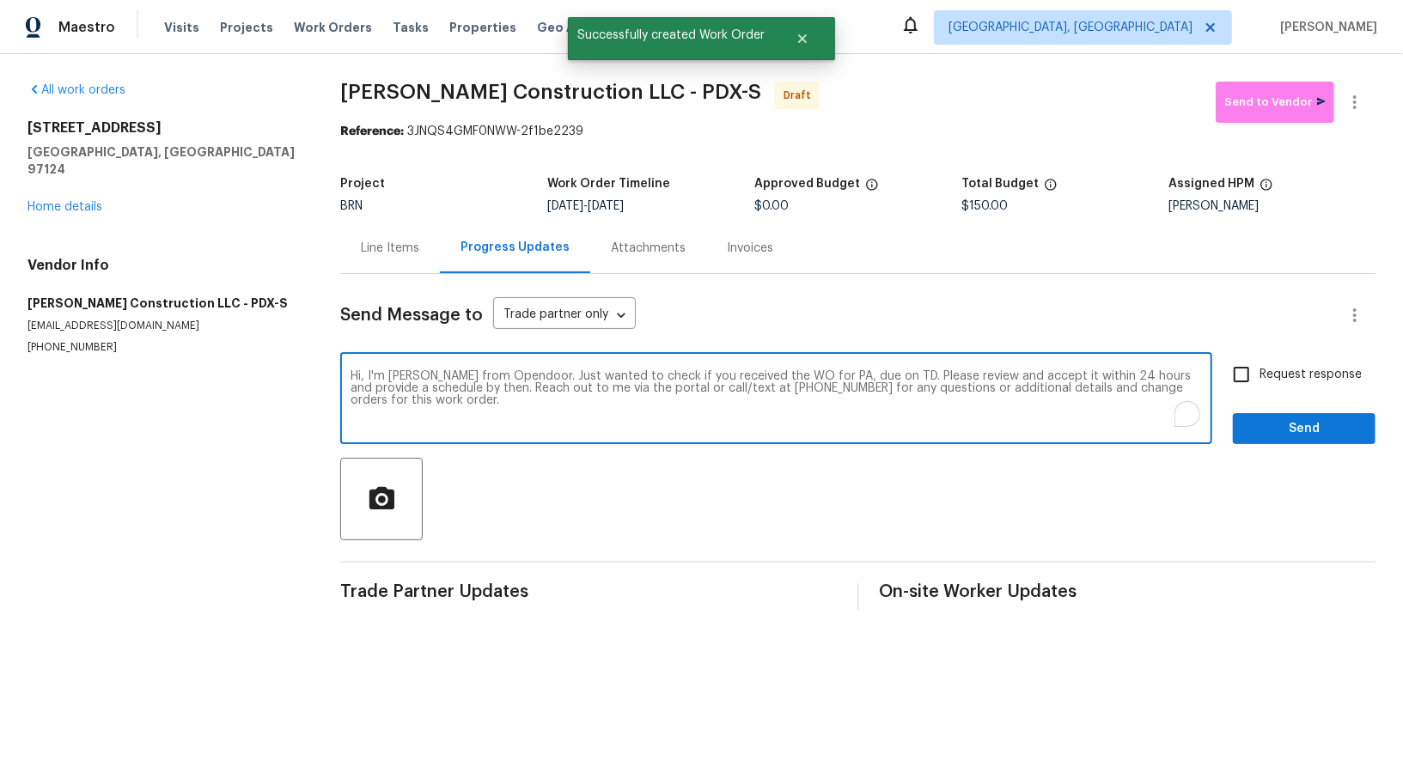
click at [838, 376] on textarea "Hi, I'm [PERSON_NAME] from Opendoor. Just wanted to check if you received the W…" at bounding box center [775, 400] width 851 height 60
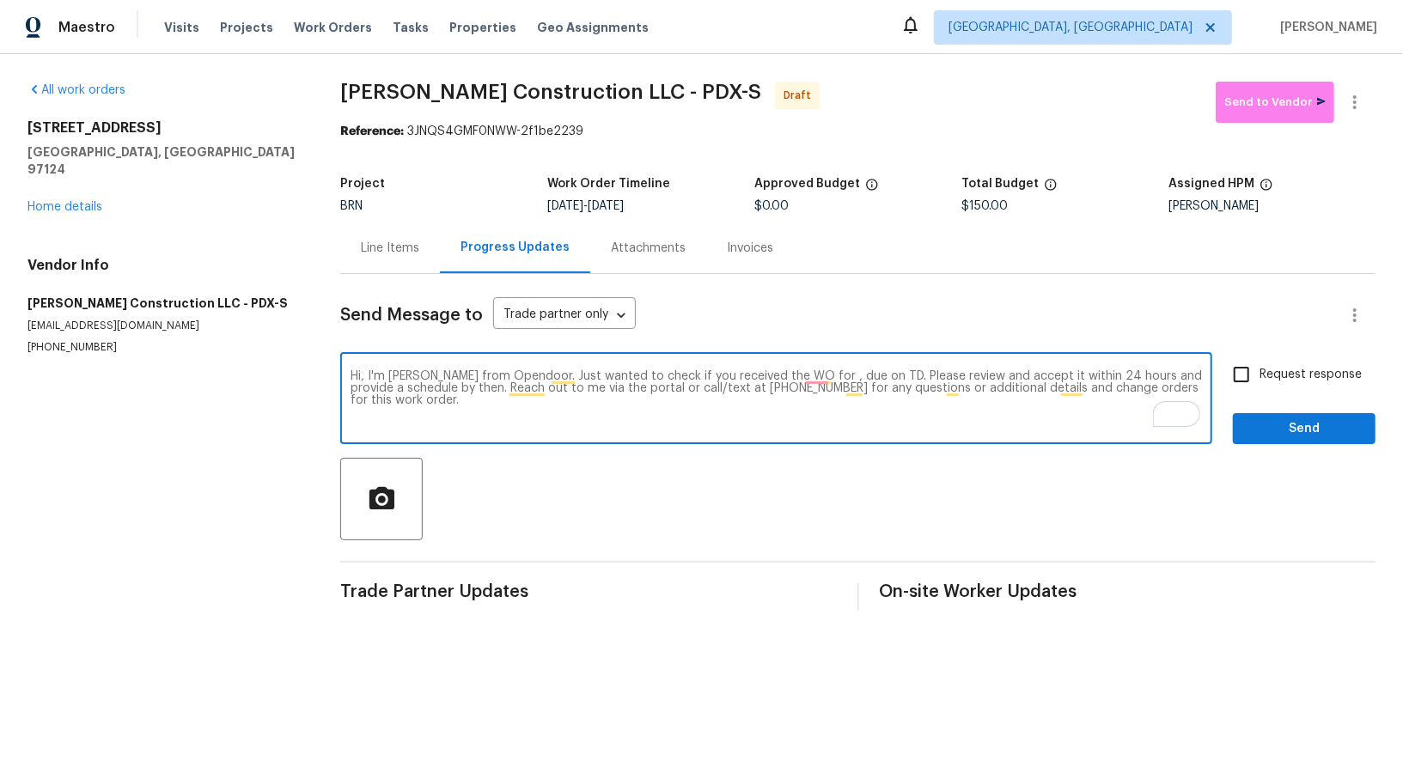
paste textarea "7372 NE Cherry Dr, Hillsboro, OR 97124"
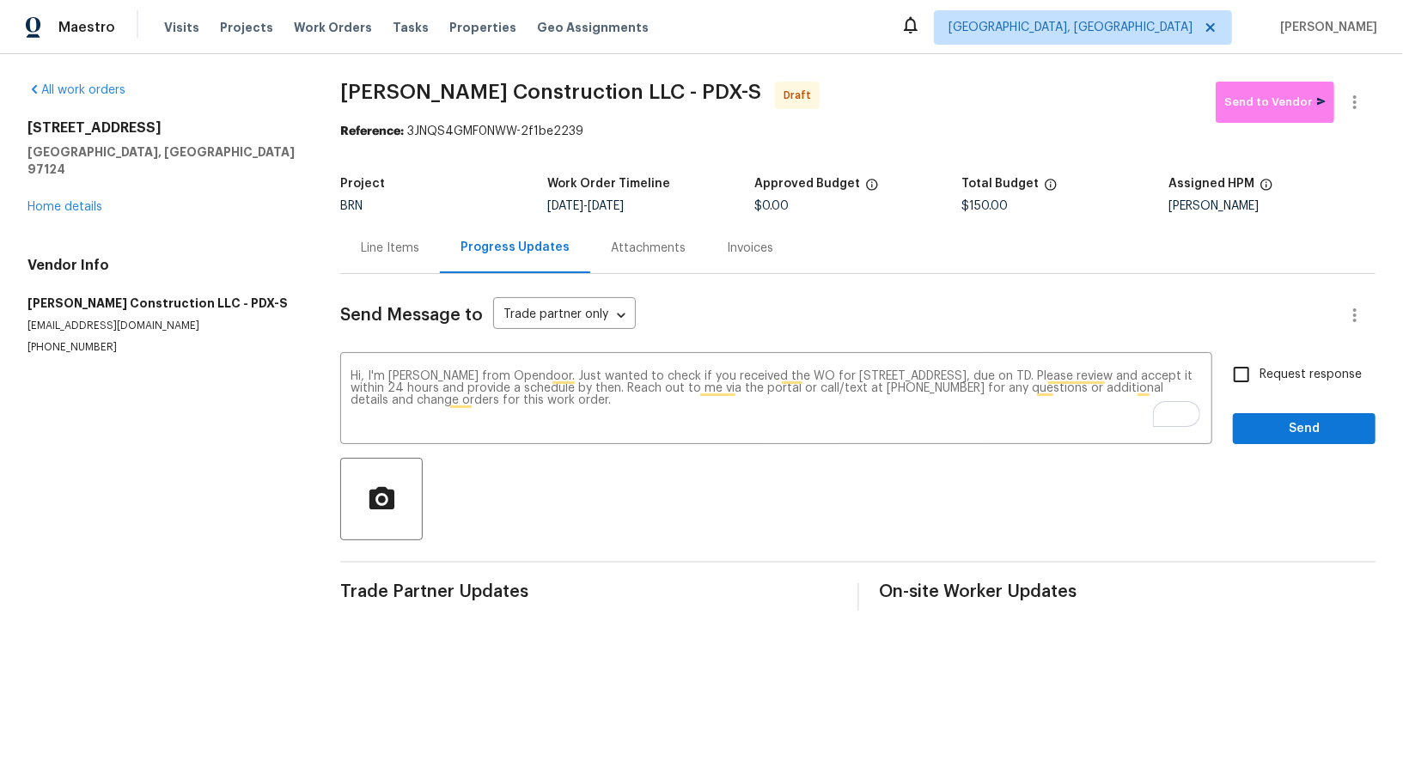
drag, startPoint x: 613, startPoint y: 204, endPoint x: 684, endPoint y: 205, distance: 70.4
click at [684, 204] on div "[DATE] - [DATE]" at bounding box center [650, 206] width 207 height 12
copy span "[DATE]"
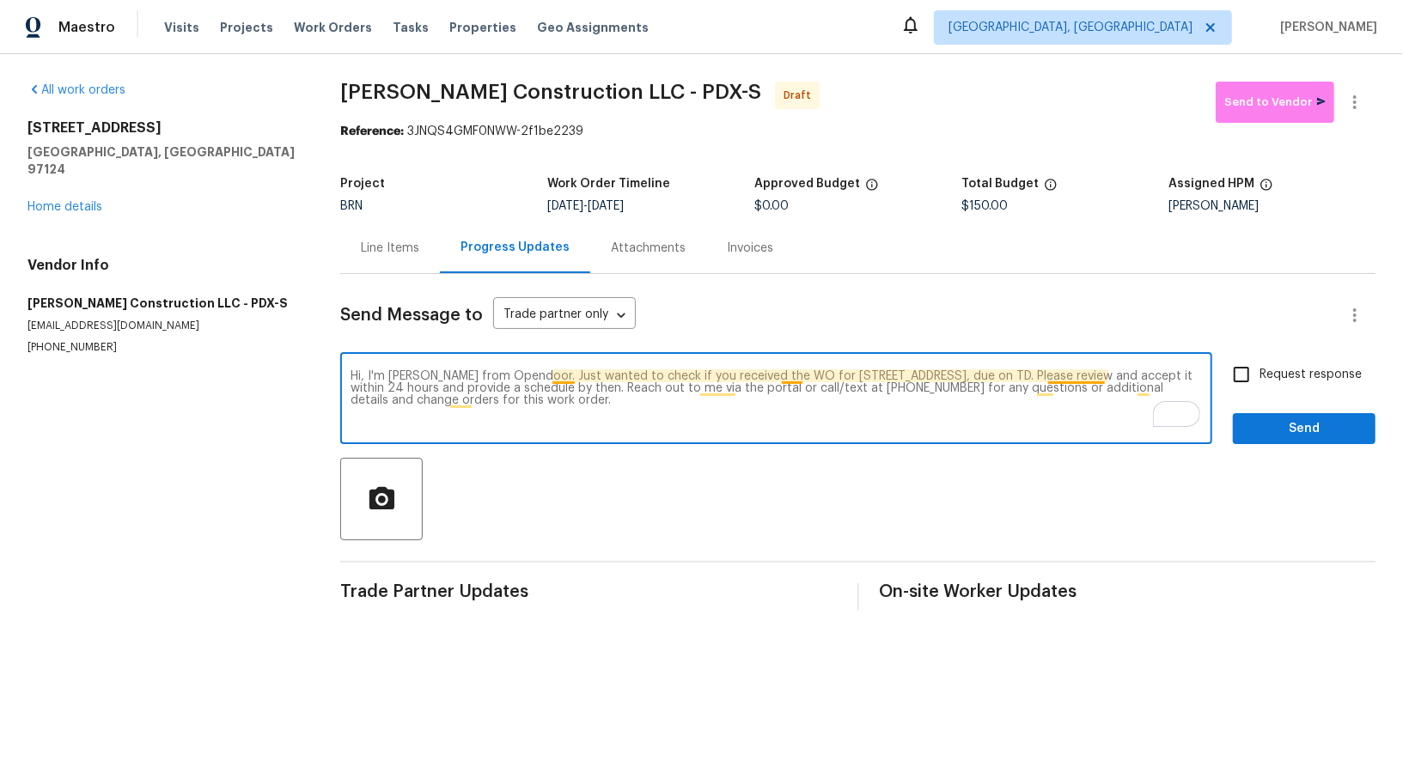
click at [1102, 375] on textarea "Hi, I'm Padmapriya from Opendoor. Just wanted to check if you received the WO f…" at bounding box center [775, 400] width 851 height 60
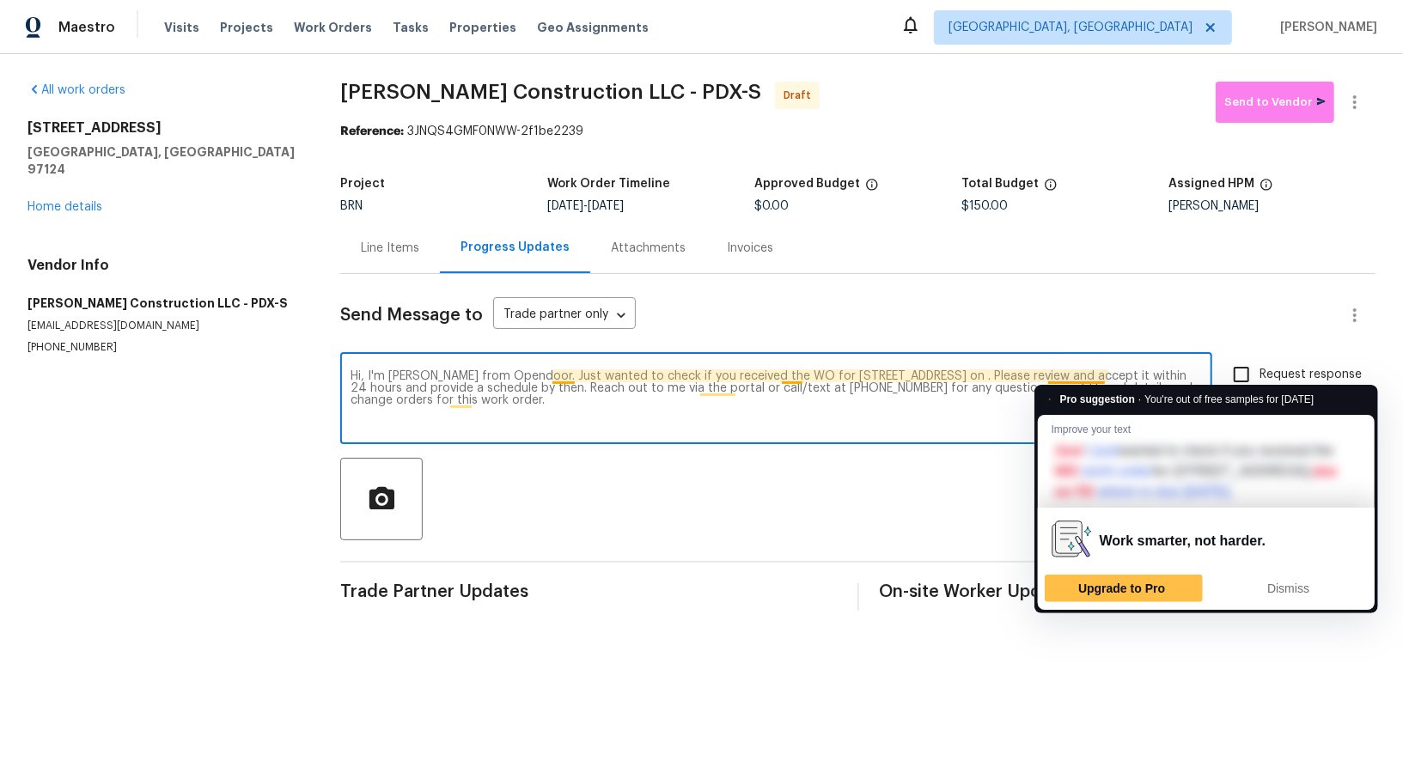
paste textarea "[DATE]"
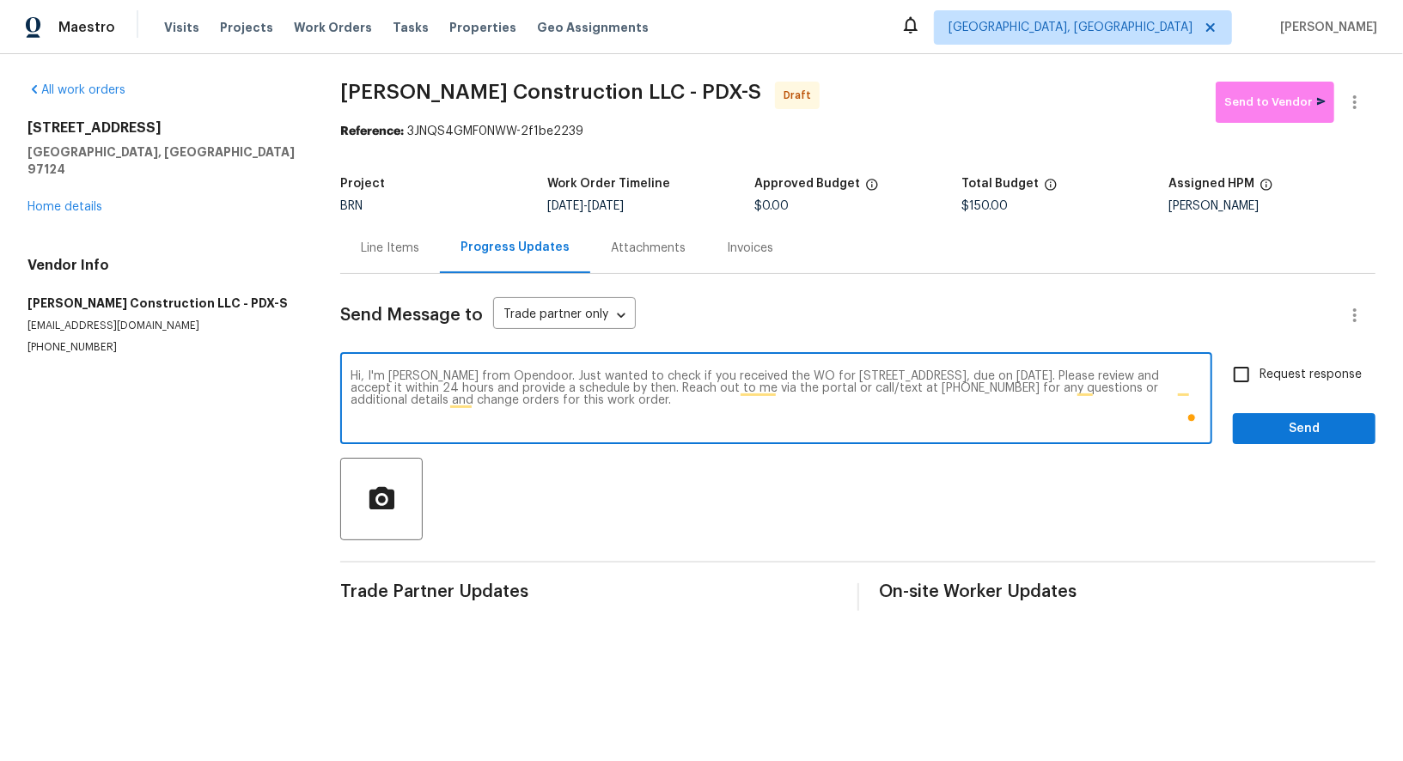
type textarea "Hi, I'm Padmapriya from Opendoor. Just wanted to check if you received the WO f…"
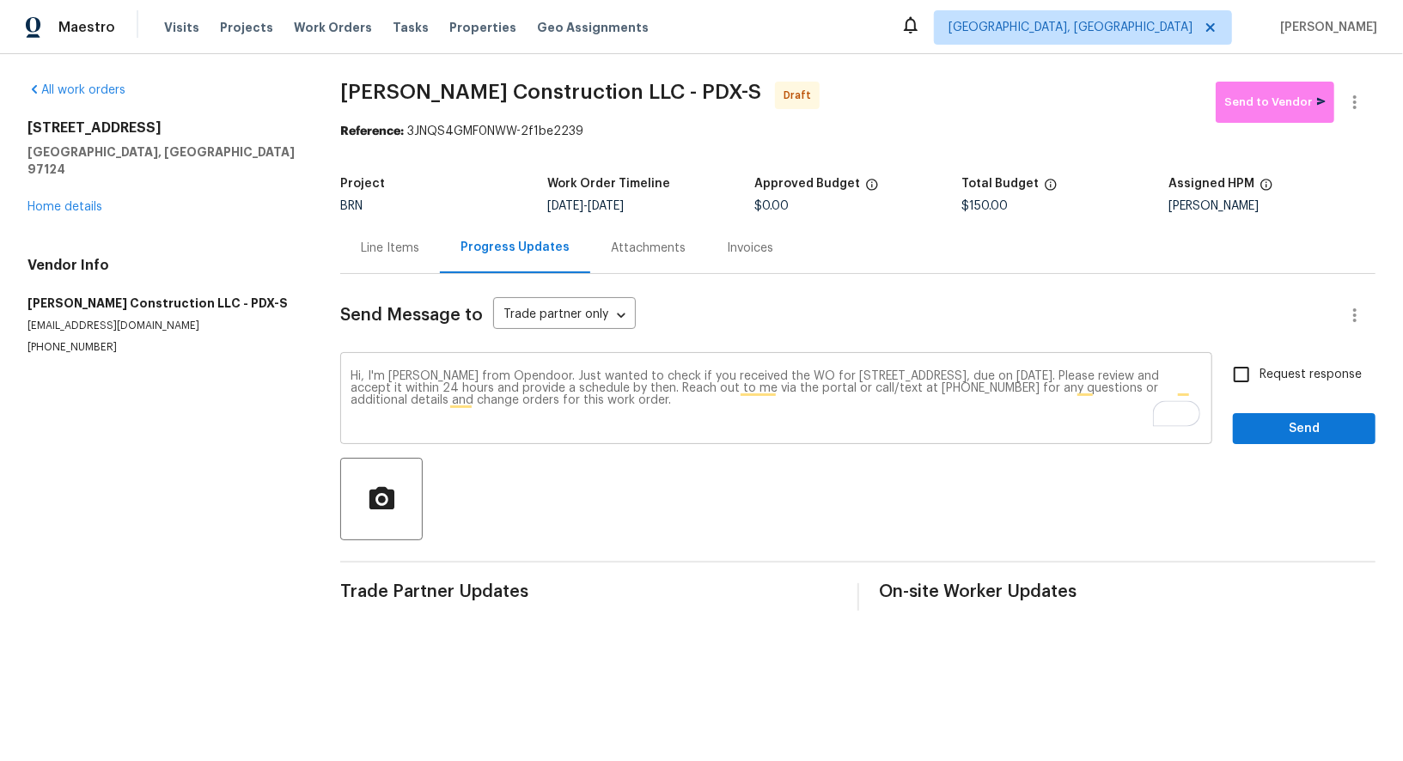
drag, startPoint x: 1018, startPoint y: 436, endPoint x: 958, endPoint y: 394, distance: 72.9
click at [1018, 435] on div "Hi, I'm Padmapriya from Opendoor. Just wanted to check if you received the WO f…" at bounding box center [776, 401] width 872 height 88
click at [958, 394] on textarea "Hi, I'm Padmapriya from Opendoor. Just wanted to check if you received the WO f…" at bounding box center [775, 400] width 851 height 60
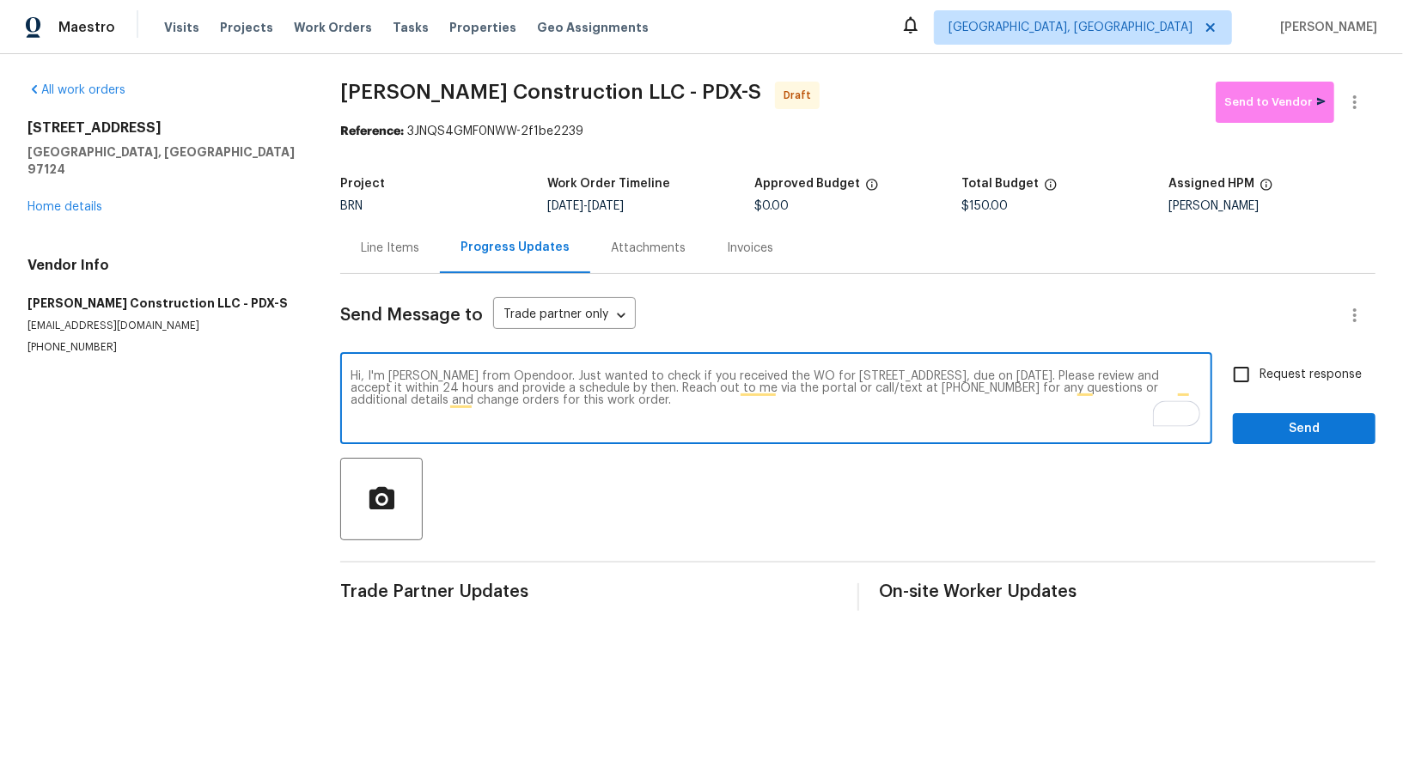
click at [1247, 379] on input "Request response" at bounding box center [1241, 375] width 36 height 36
checkbox input "true"
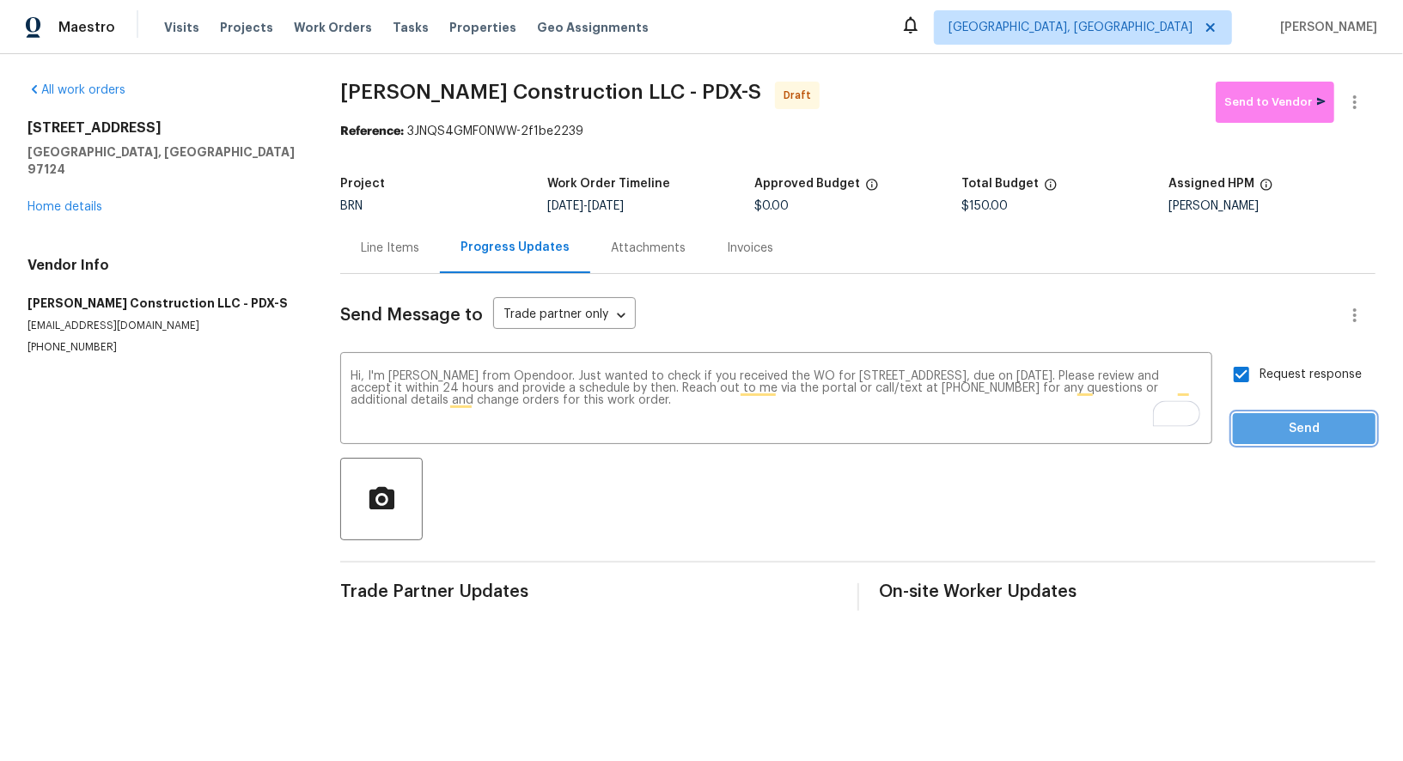
click at [1283, 420] on span "Send" at bounding box center [1303, 428] width 115 height 21
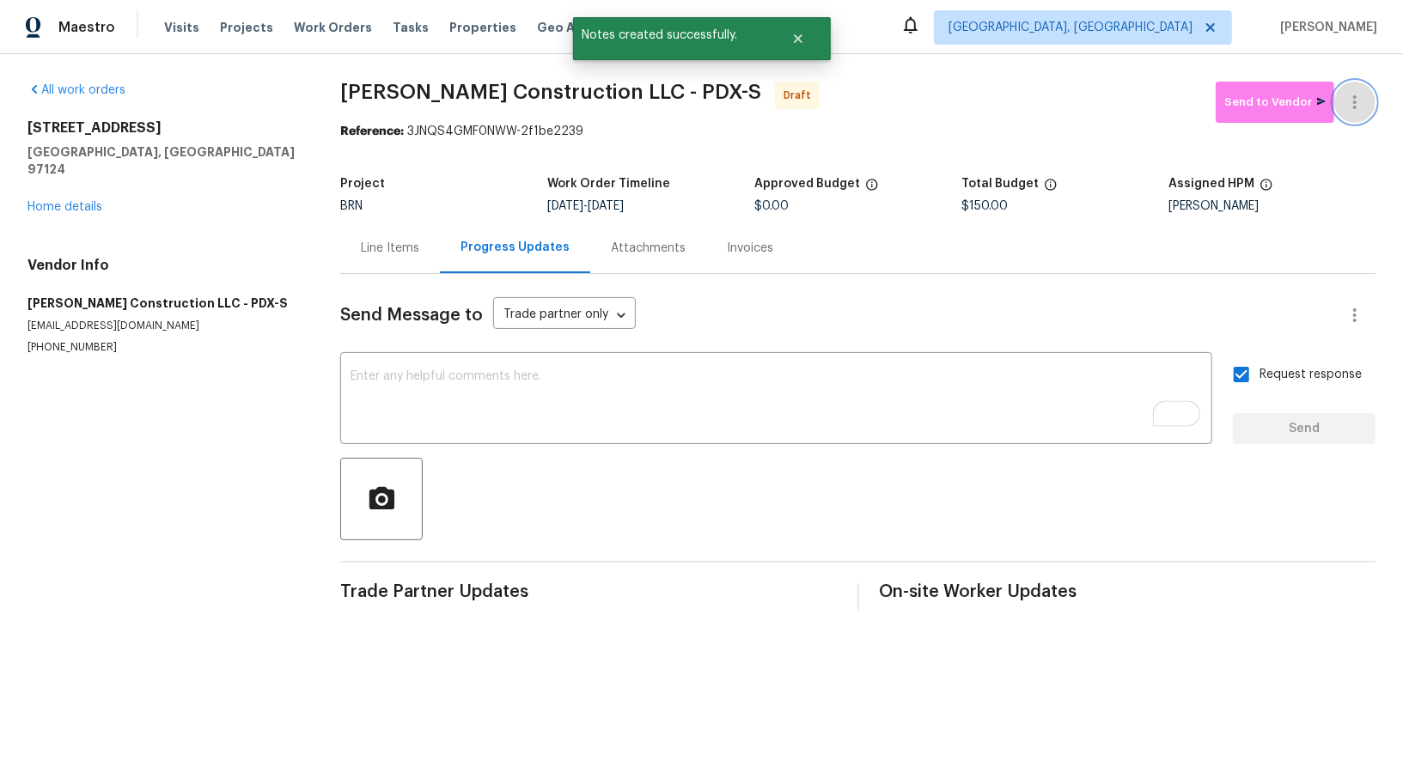
click at [1351, 83] on button "button" at bounding box center [1354, 102] width 41 height 41
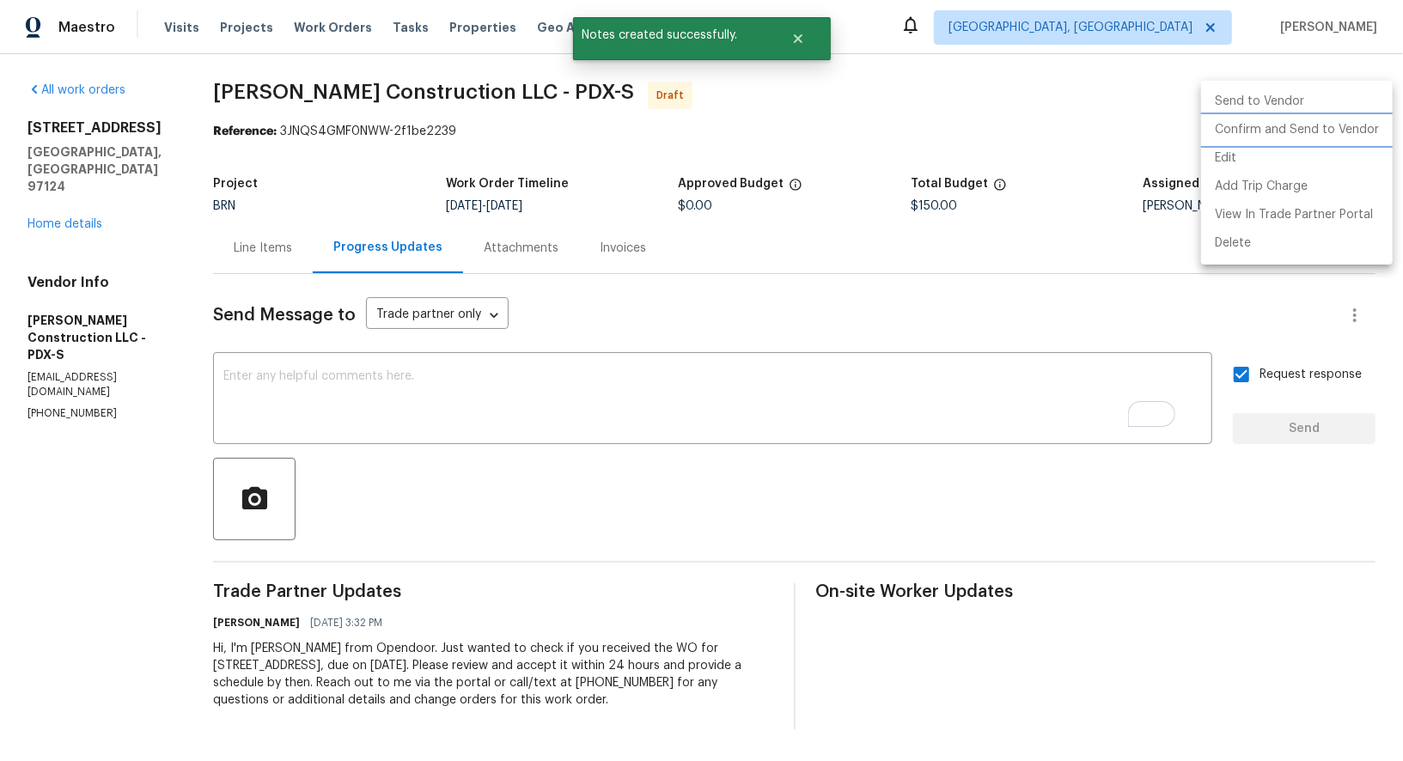
click at [1330, 127] on li "Confirm and Send to Vendor" at bounding box center [1297, 130] width 192 height 28
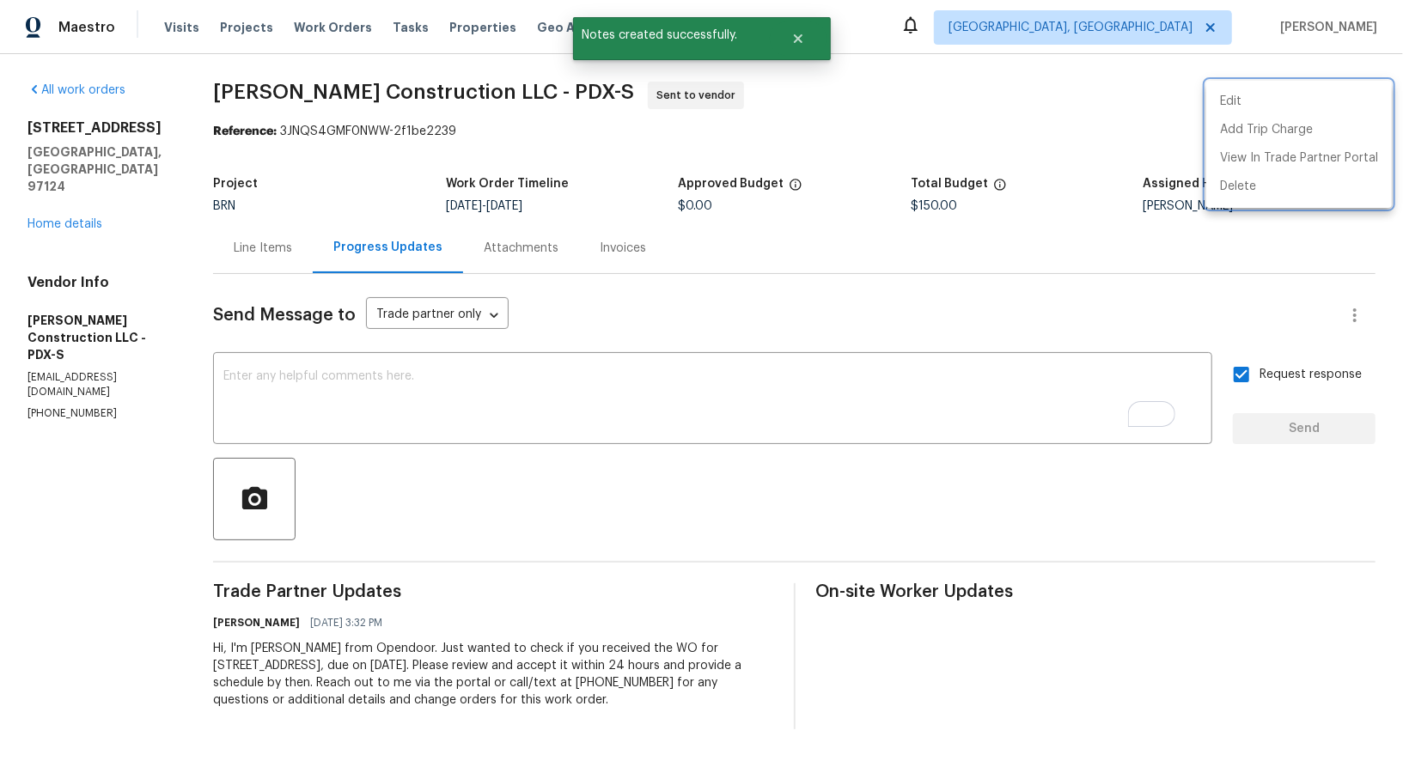
click at [285, 254] on div at bounding box center [701, 380] width 1403 height 761
click at [285, 254] on div "Line Items" at bounding box center [263, 248] width 58 height 17
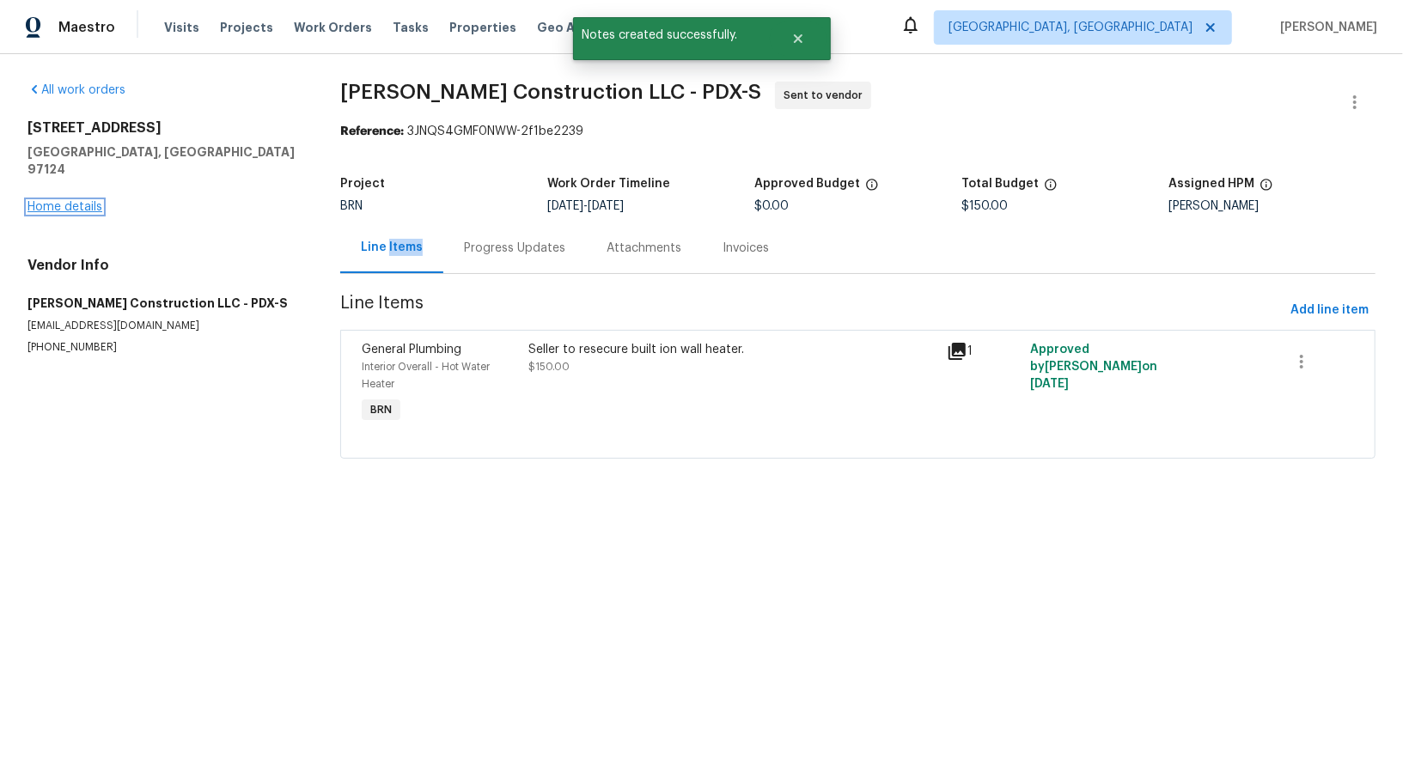
click at [70, 201] on link "Home details" at bounding box center [64, 207] width 75 height 12
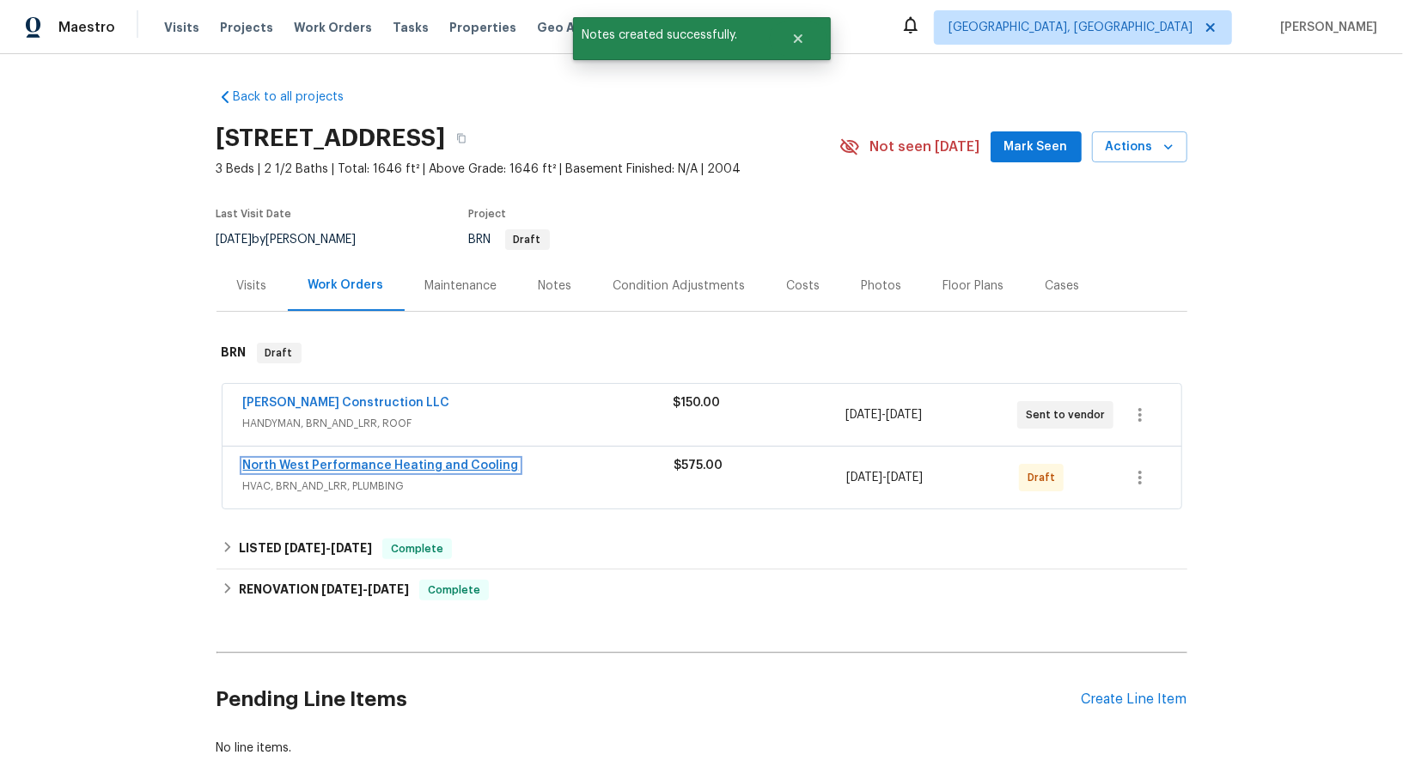
click at [337, 460] on link "North West Performance Heating and Cooling" at bounding box center [381, 466] width 276 height 12
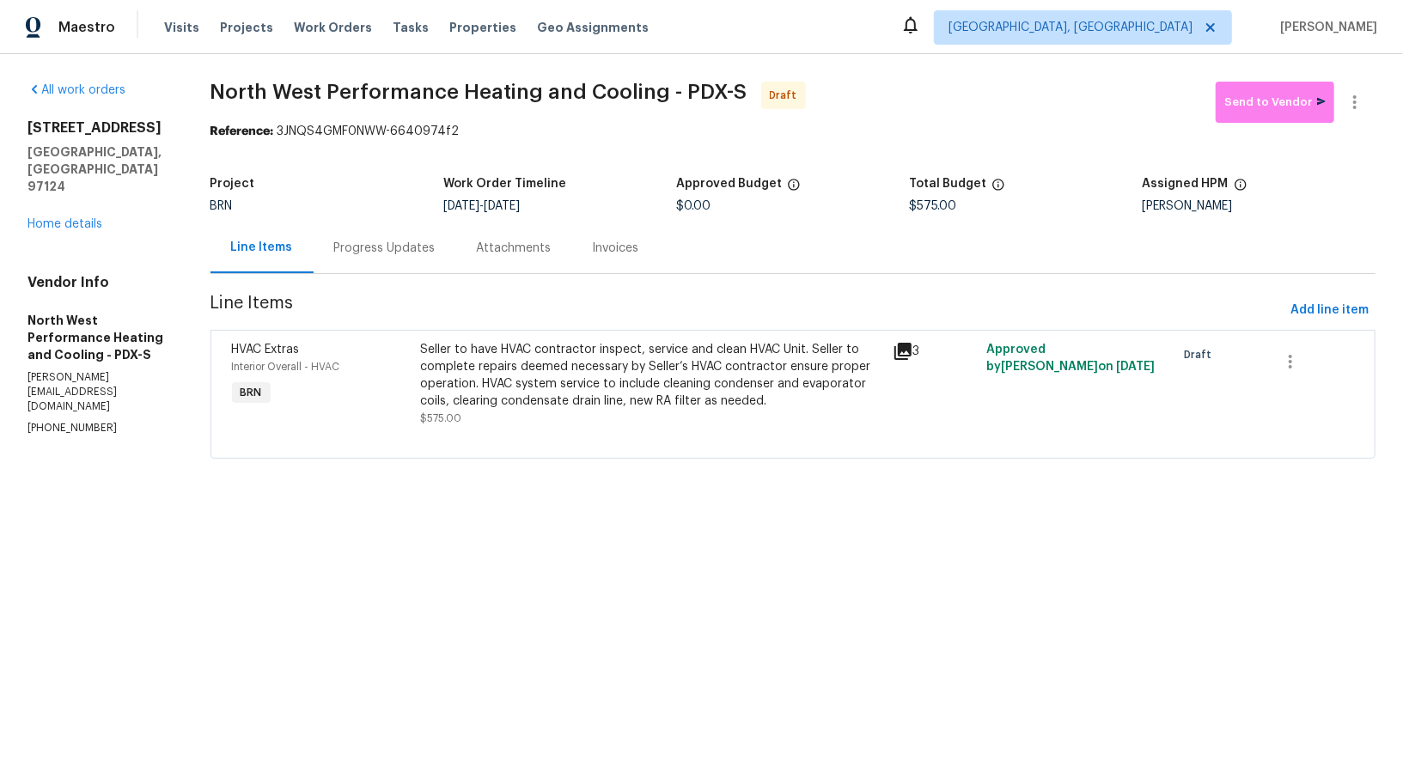
click at [430, 247] on div "Progress Updates" at bounding box center [384, 248] width 101 height 17
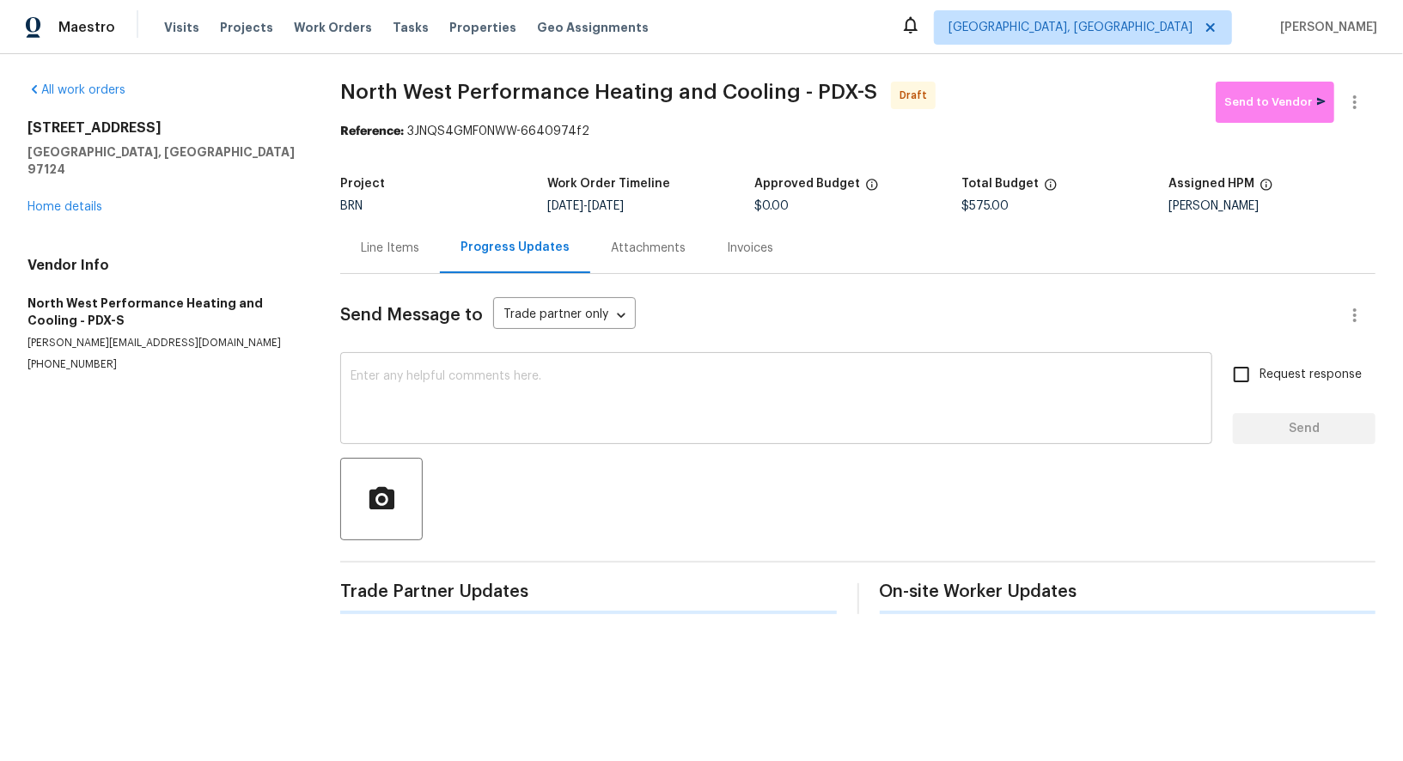
click at [497, 395] on textarea at bounding box center [775, 400] width 851 height 60
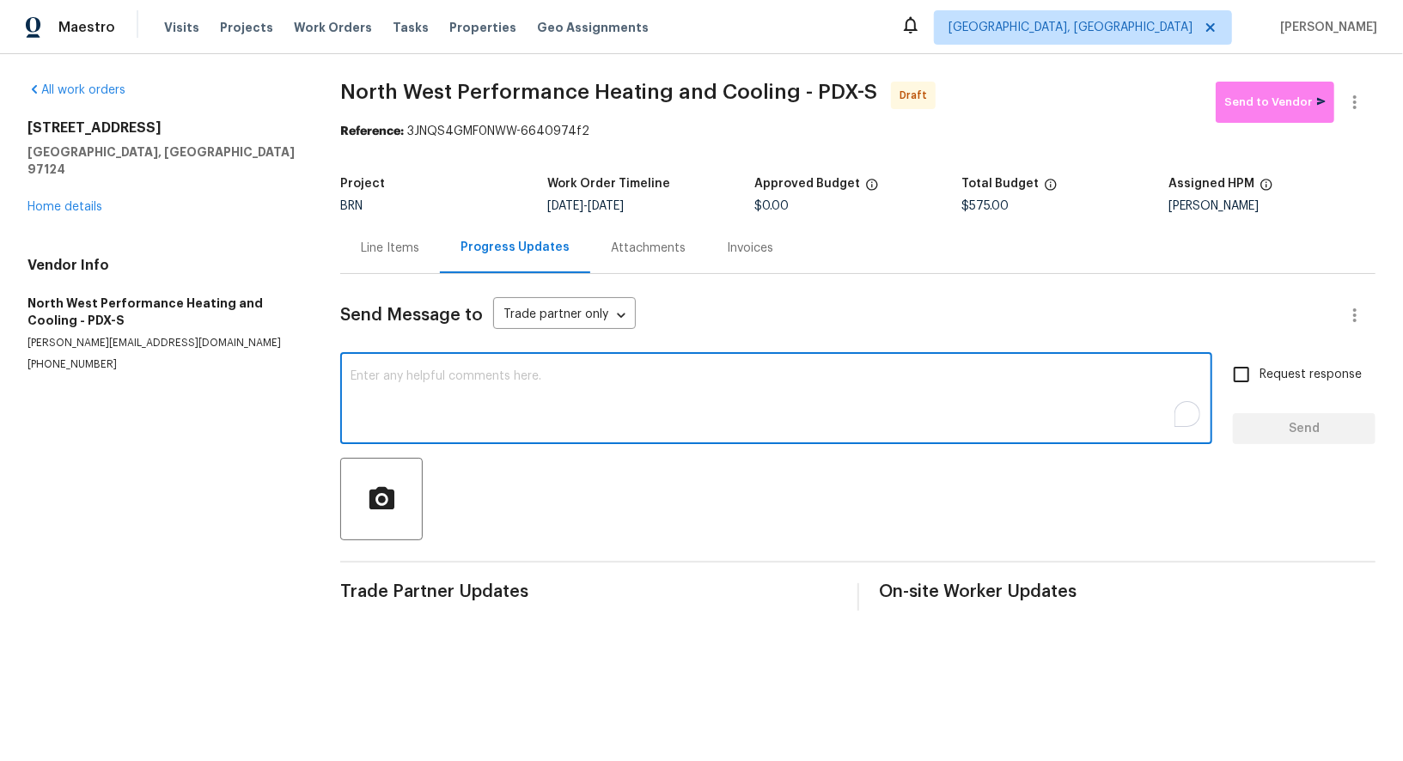
paste textarea "Hi, I'm Padmapriya from Opendoor. Just wanted to check if you received the WO f…"
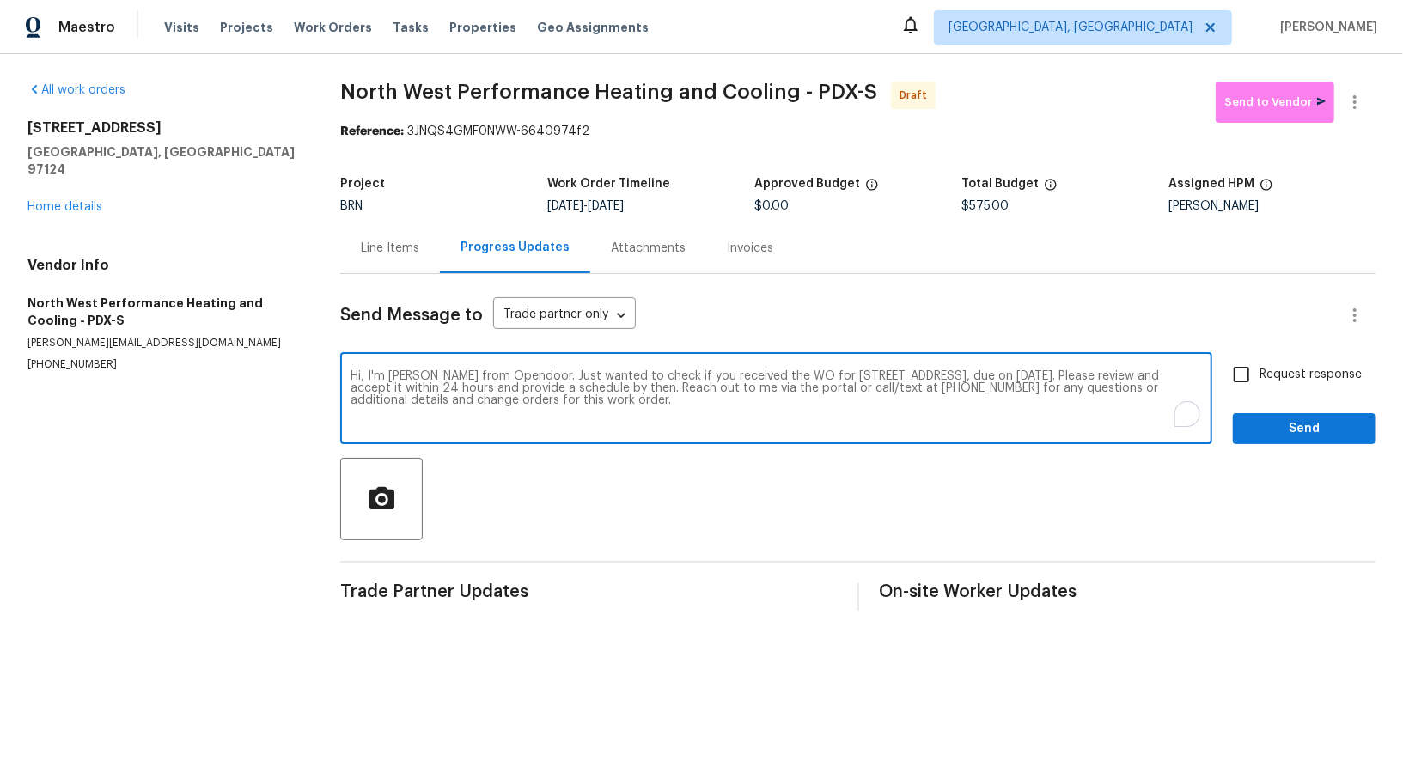
type textarea "Hi, I'm Padmapriya from Opendoor. Just wanted to check if you received the WO f…"
click at [1237, 375] on input "Request response" at bounding box center [1241, 375] width 36 height 36
checkbox input "true"
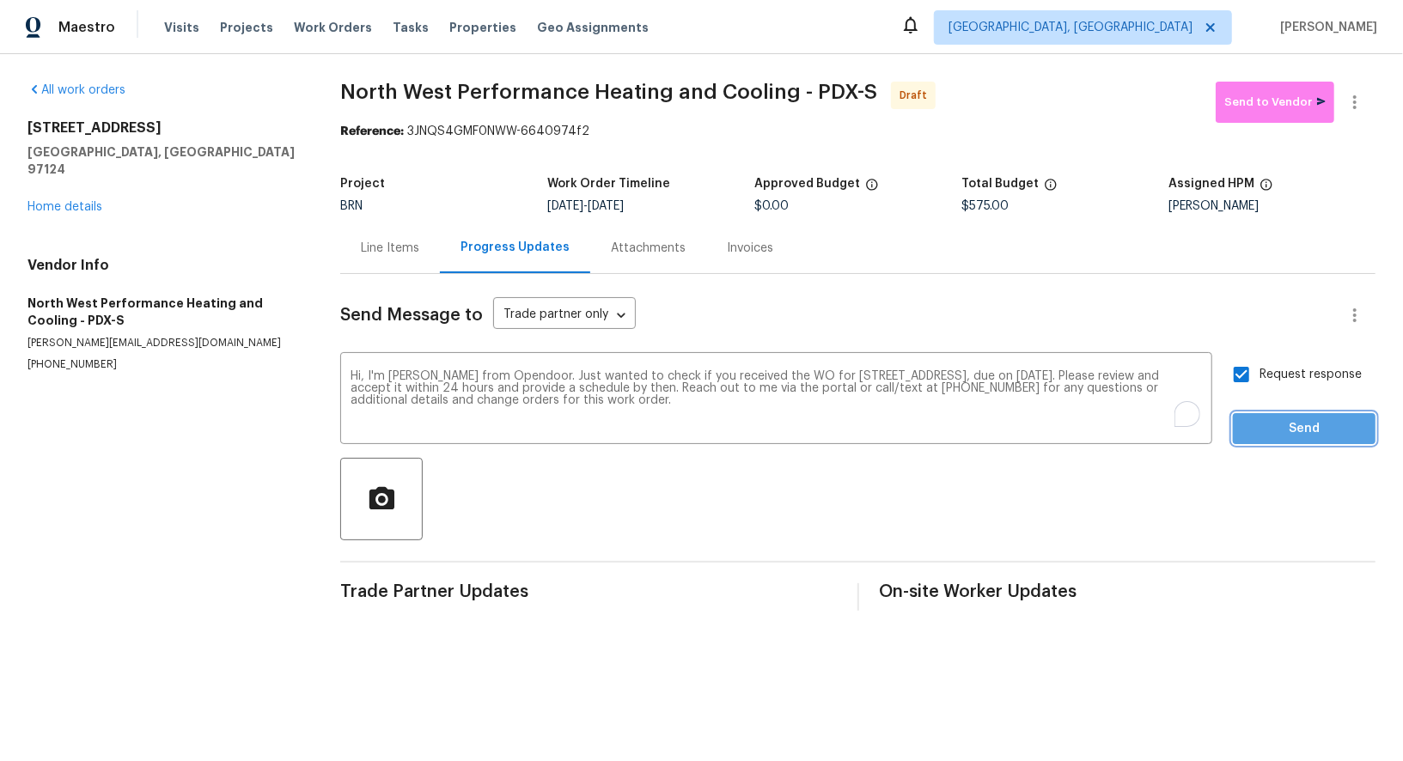
click at [1273, 419] on span "Send" at bounding box center [1303, 428] width 115 height 21
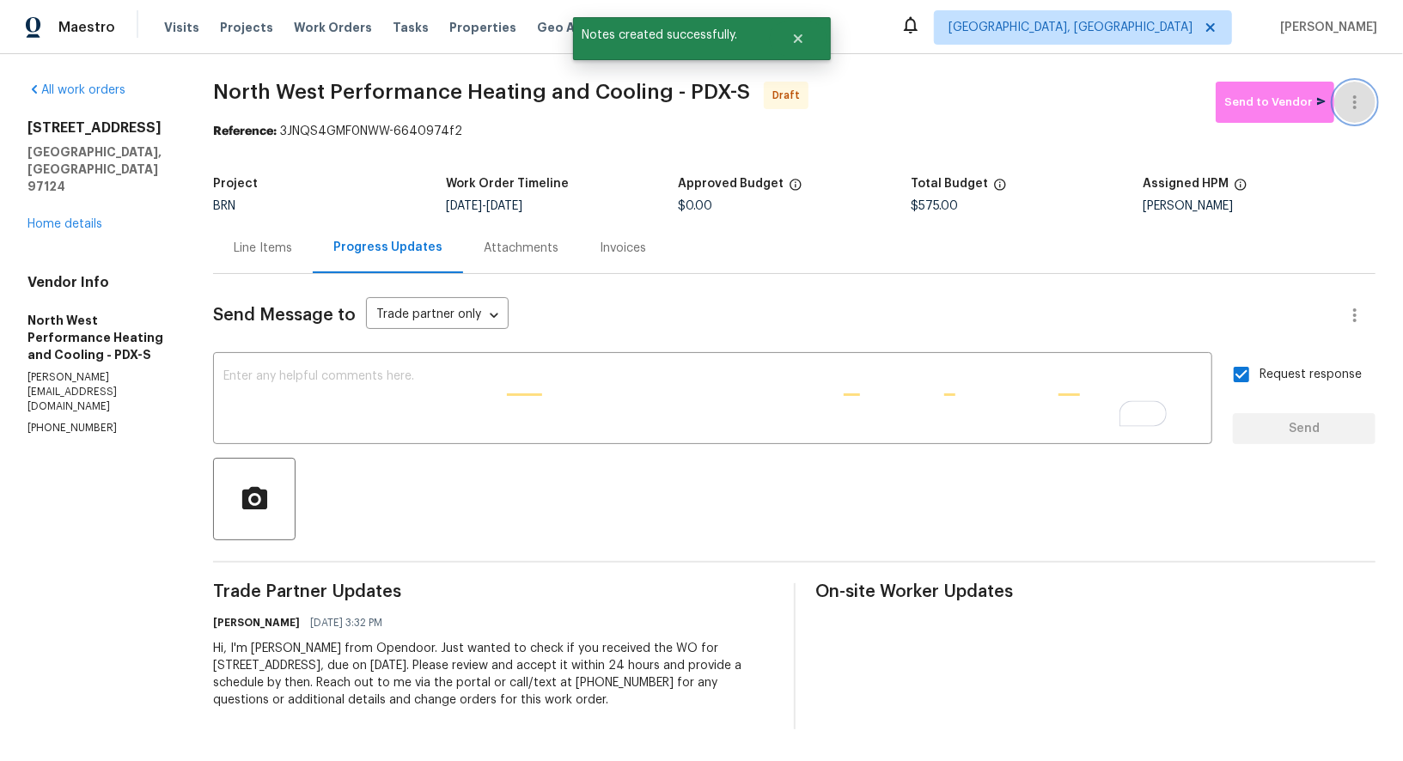
click at [1365, 105] on icon "button" at bounding box center [1354, 102] width 21 height 21
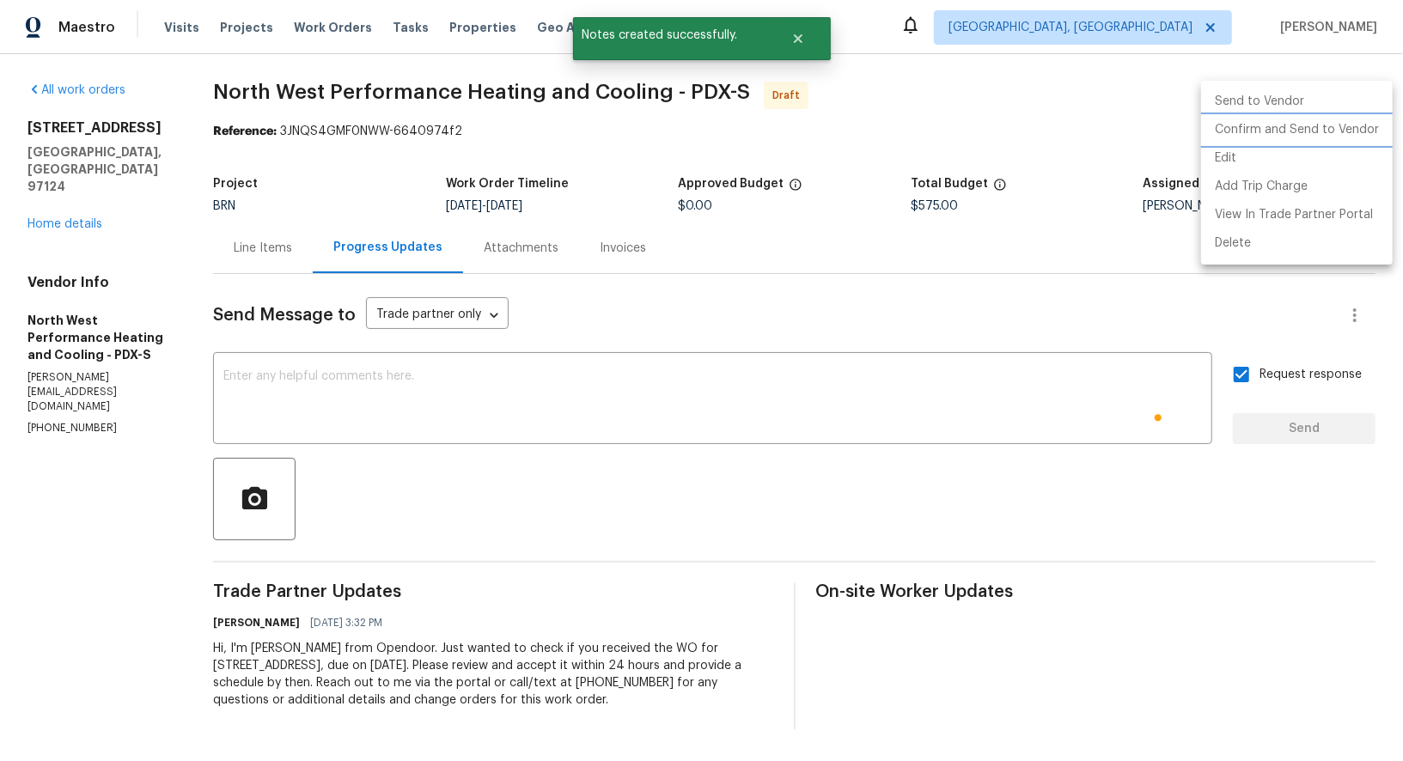
click at [1324, 128] on li "Confirm and Send to Vendor" at bounding box center [1297, 130] width 192 height 28
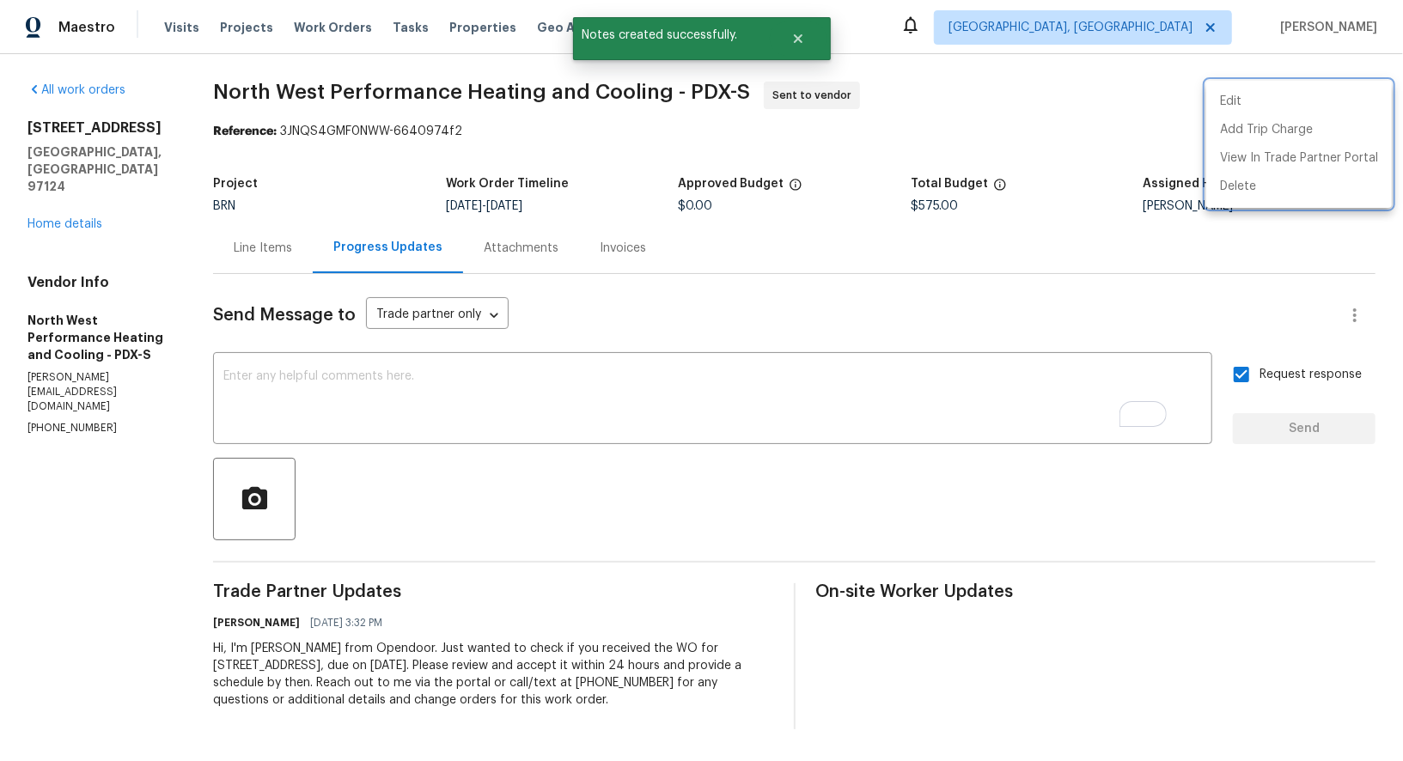
click at [281, 262] on div at bounding box center [701, 380] width 1403 height 761
click at [287, 250] on div "Line Items" at bounding box center [263, 248] width 58 height 17
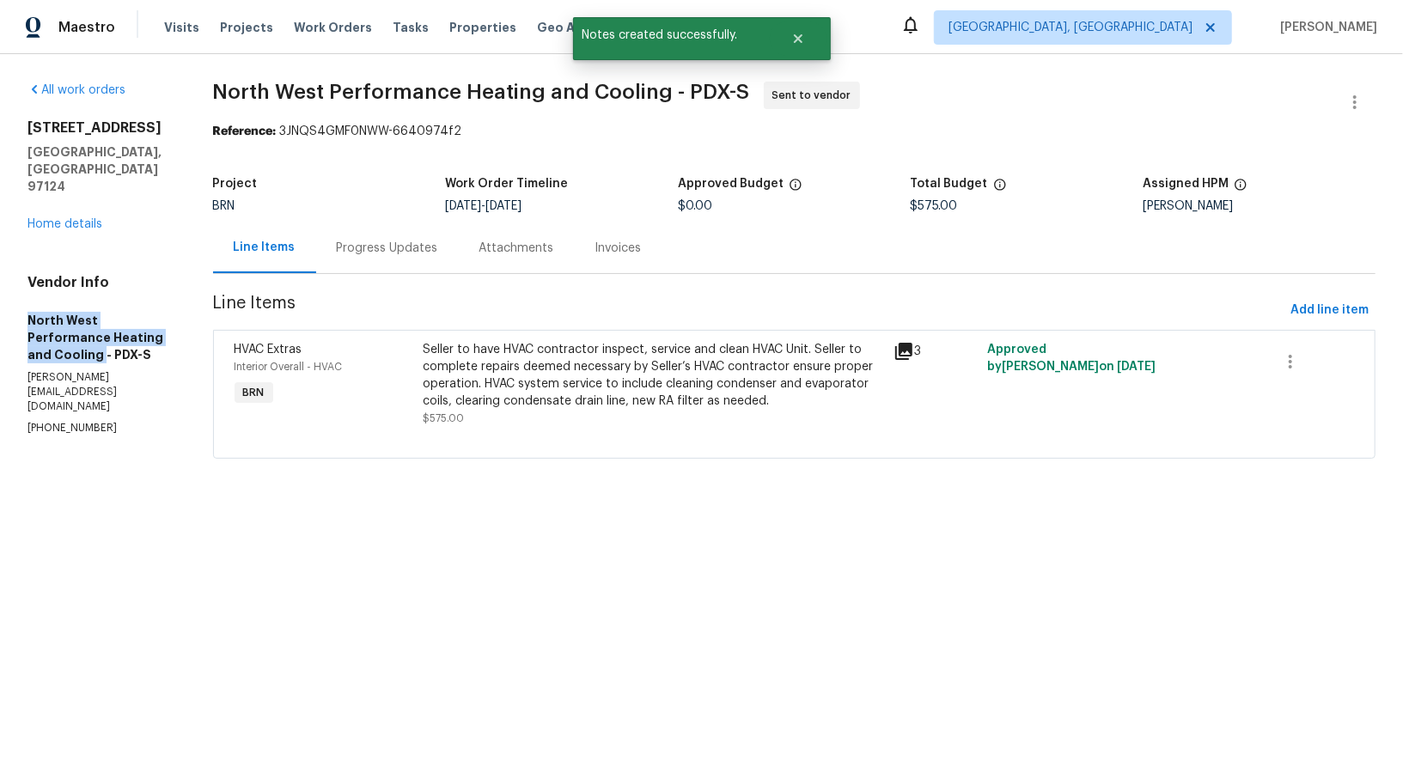
drag, startPoint x: 2, startPoint y: 274, endPoint x: 148, endPoint y: 302, distance: 148.6
click at [148, 302] on div "All work orders 7372 NE Cherry Dr Hillsboro, OR 97124 Home details Vendor Info …" at bounding box center [701, 280] width 1403 height 453
copy h5 "North West Performance Heating and Cooling"
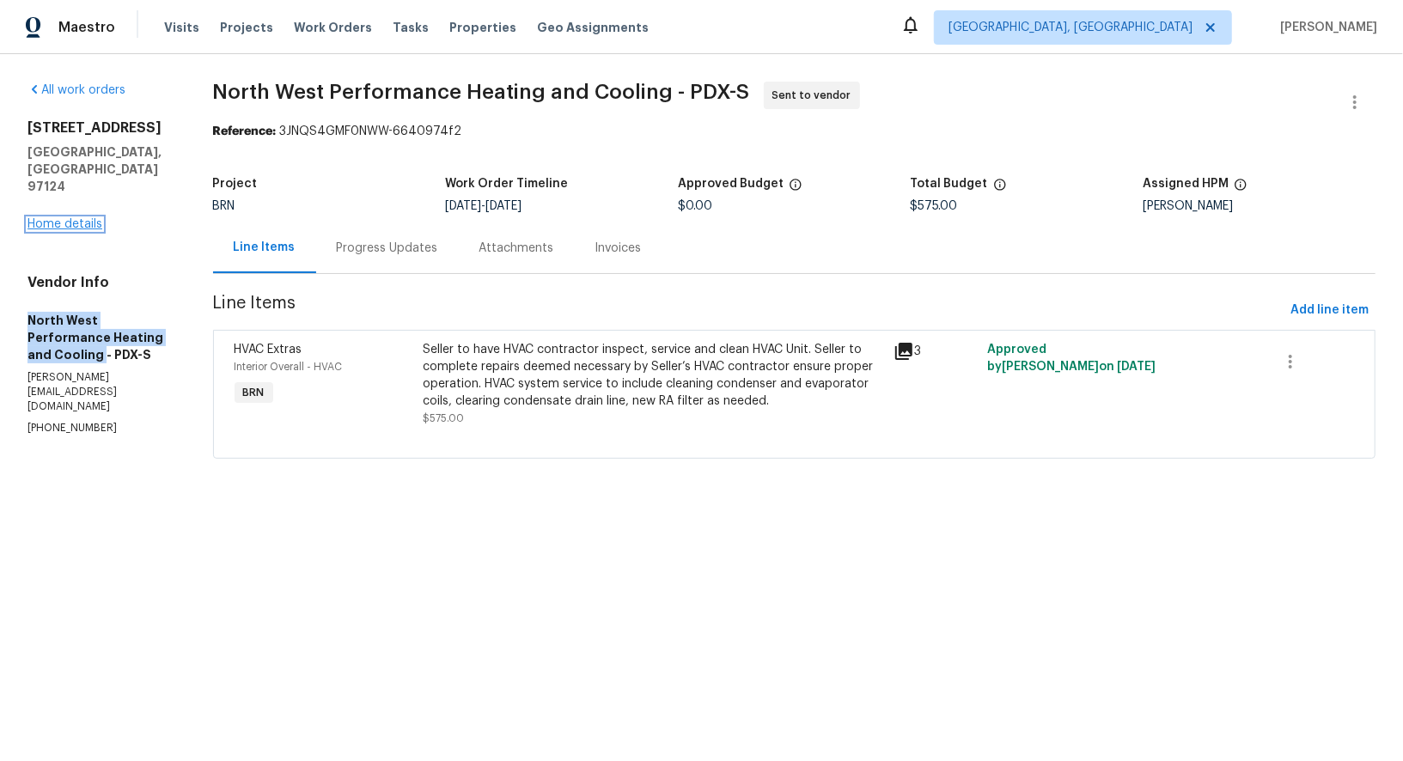
click at [79, 218] on link "Home details" at bounding box center [64, 224] width 75 height 12
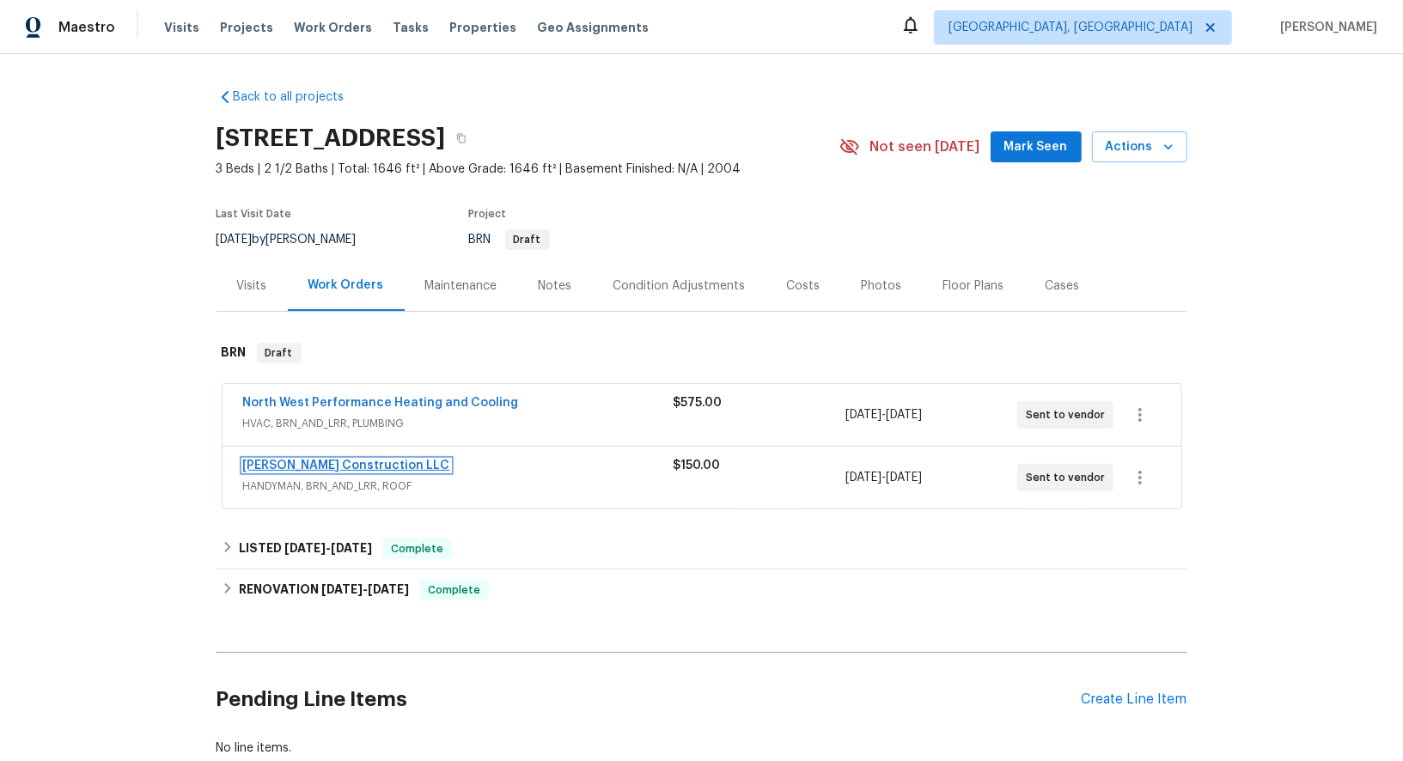
click at [355, 468] on link "Bowen Construction LLC" at bounding box center [346, 466] width 207 height 12
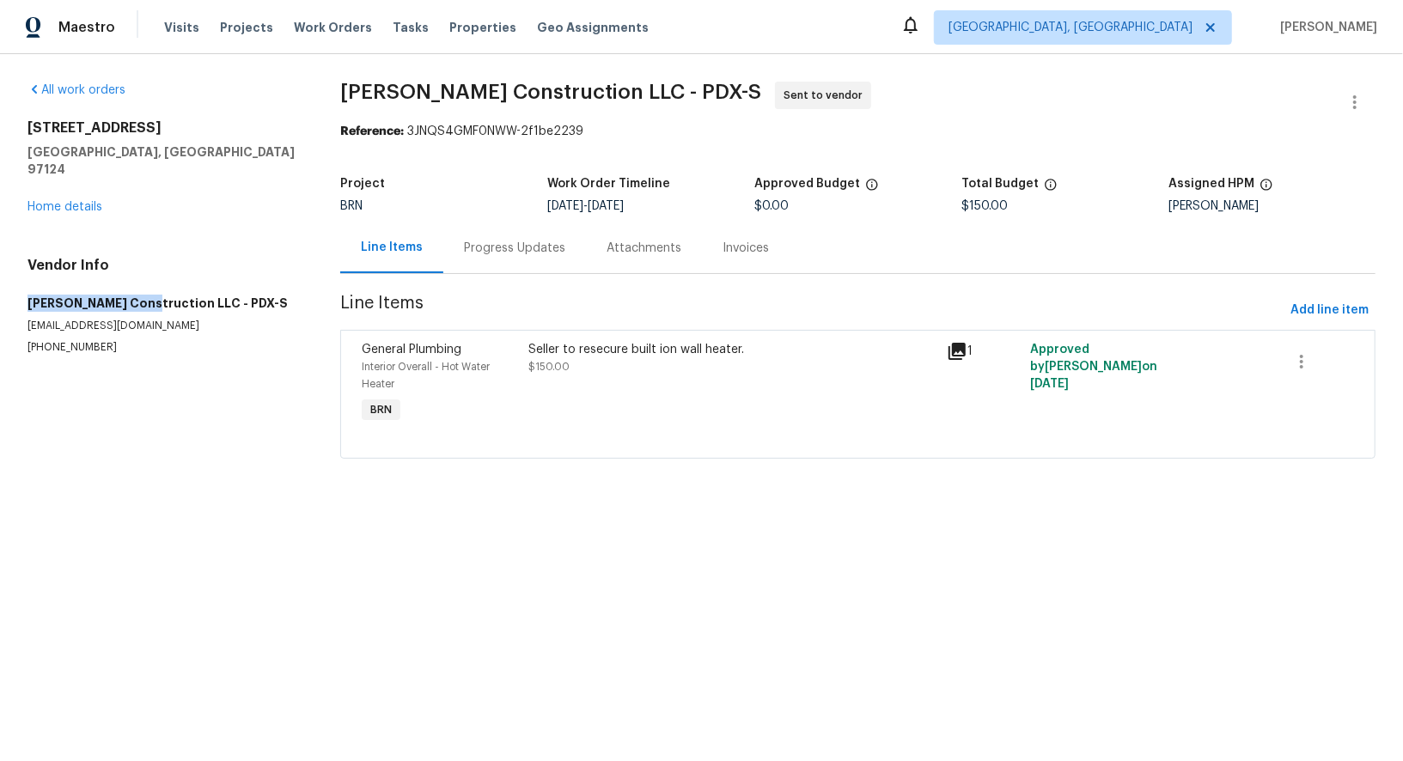
drag, startPoint x: 21, startPoint y: 286, endPoint x: 145, endPoint y: 285, distance: 124.6
click at [145, 285] on div "All work orders 7372 NE Cherry Dr Hillsboro, OR 97124 Home details Vendor Info …" at bounding box center [701, 280] width 1403 height 453
copy h5 "Bowen Construction"
click at [16, 286] on div "All work orders 7372 NE Cherry Dr Hillsboro, OR 97124 Home details Vendor Info …" at bounding box center [701, 280] width 1403 height 453
drag, startPoint x: 16, startPoint y: 286, endPoint x: 118, endPoint y: 286, distance: 101.4
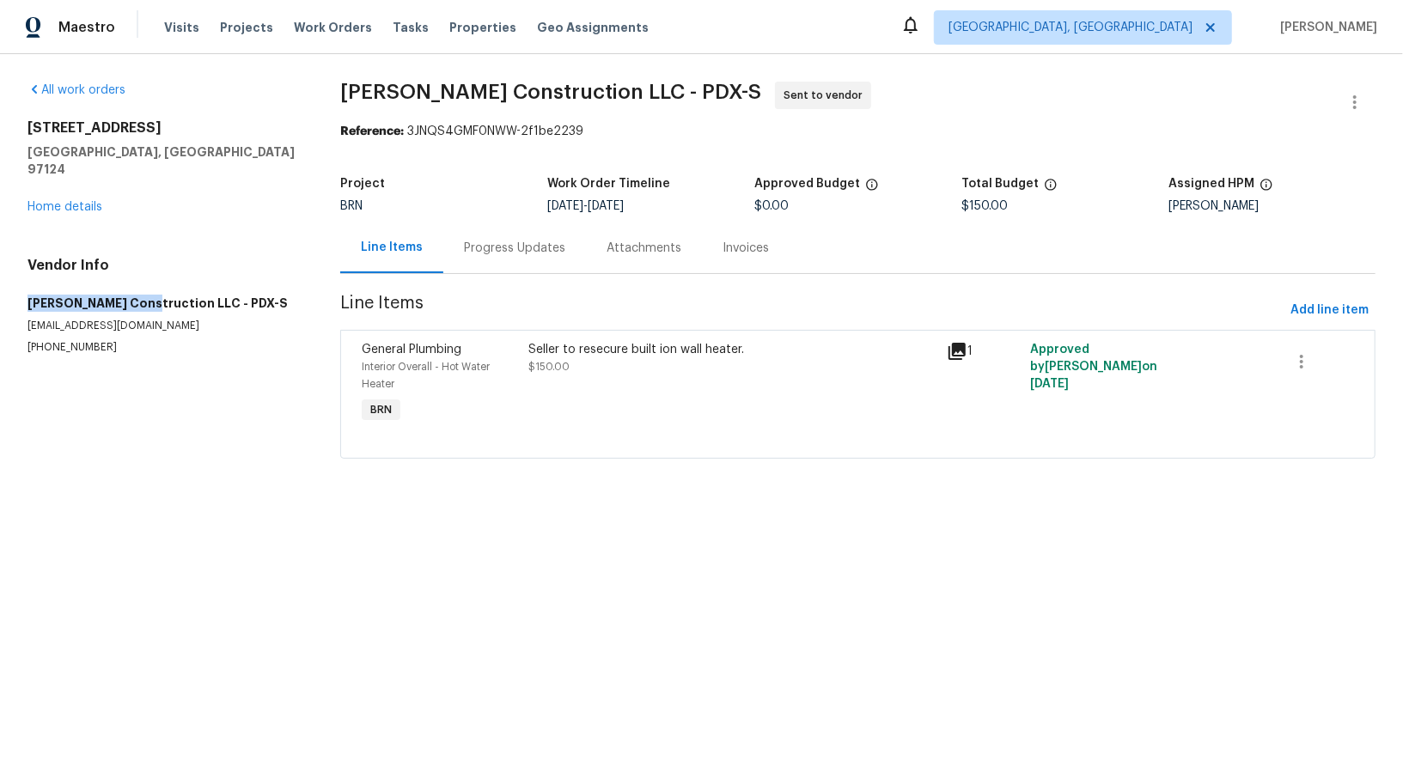
click at [118, 286] on div "All work orders 7372 NE Cherry Dr Hillsboro, OR 97124 Home details Vendor Info …" at bounding box center [701, 280] width 1403 height 453
drag, startPoint x: 611, startPoint y: 205, endPoint x: 715, endPoint y: 205, distance: 103.9
click at [715, 205] on div "[DATE] - [DATE]" at bounding box center [650, 206] width 207 height 12
copy span "[DATE]"
click at [102, 191] on div "7372 NE Cherry Dr Hillsboro, OR 97124 Home details" at bounding box center [162, 167] width 271 height 96
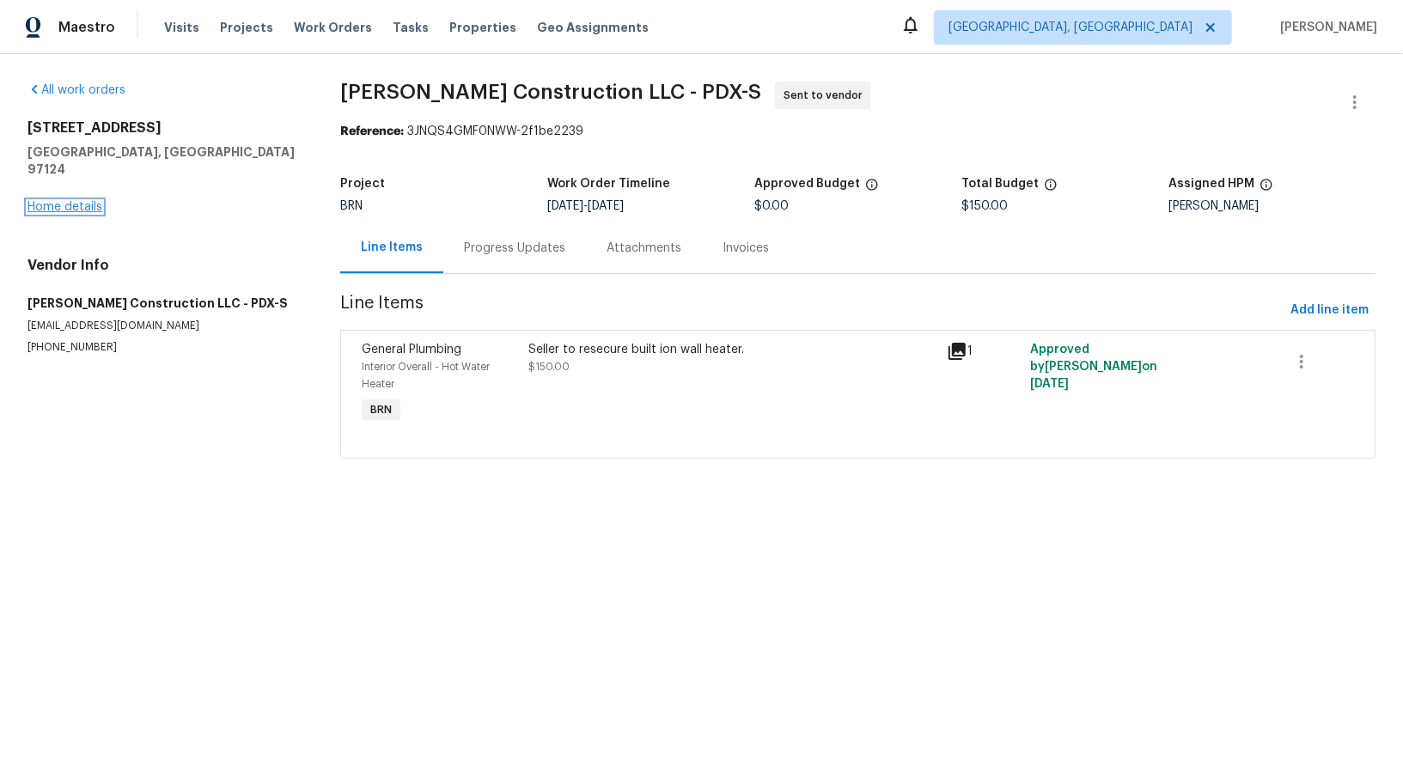
click at [88, 201] on link "Home details" at bounding box center [64, 207] width 75 height 12
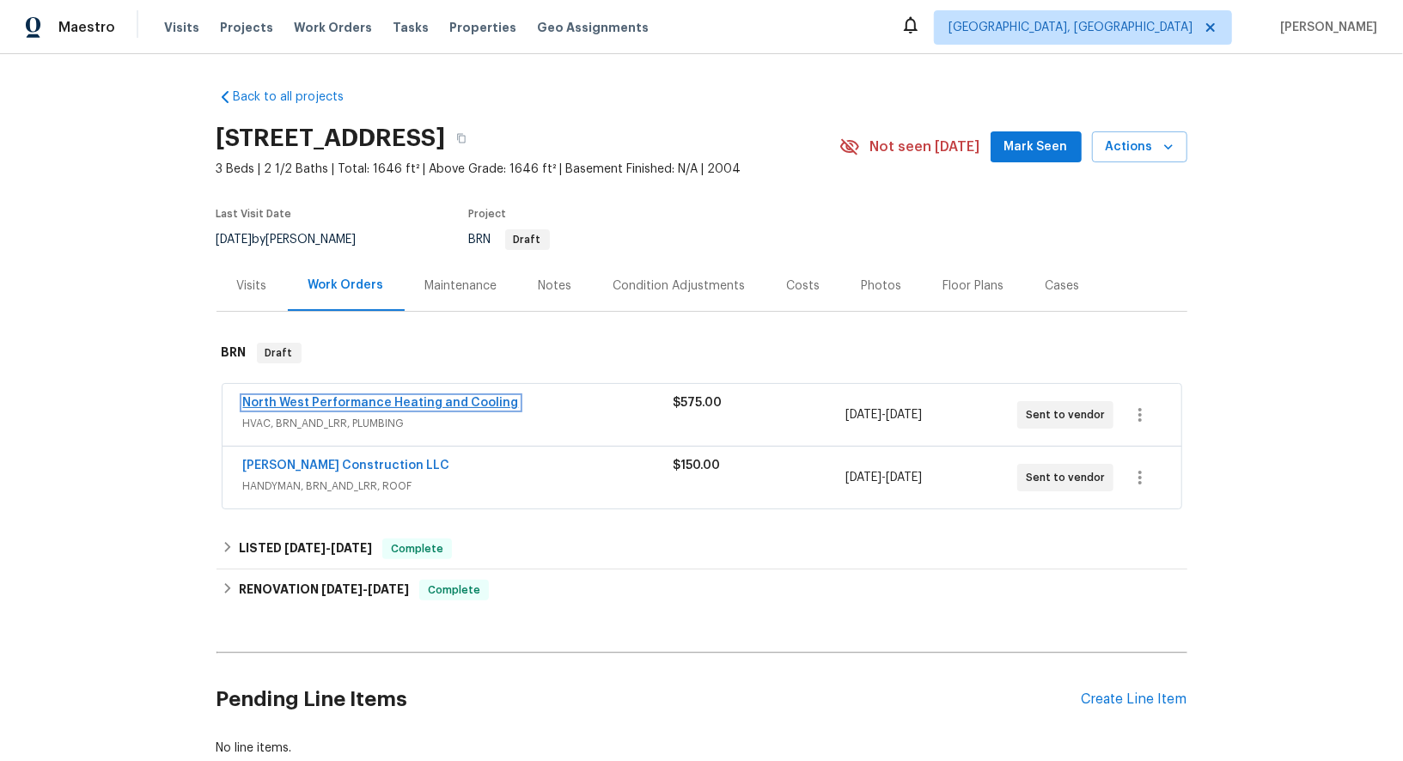
click at [390, 400] on link "North West Performance Heating and Cooling" at bounding box center [381, 403] width 276 height 12
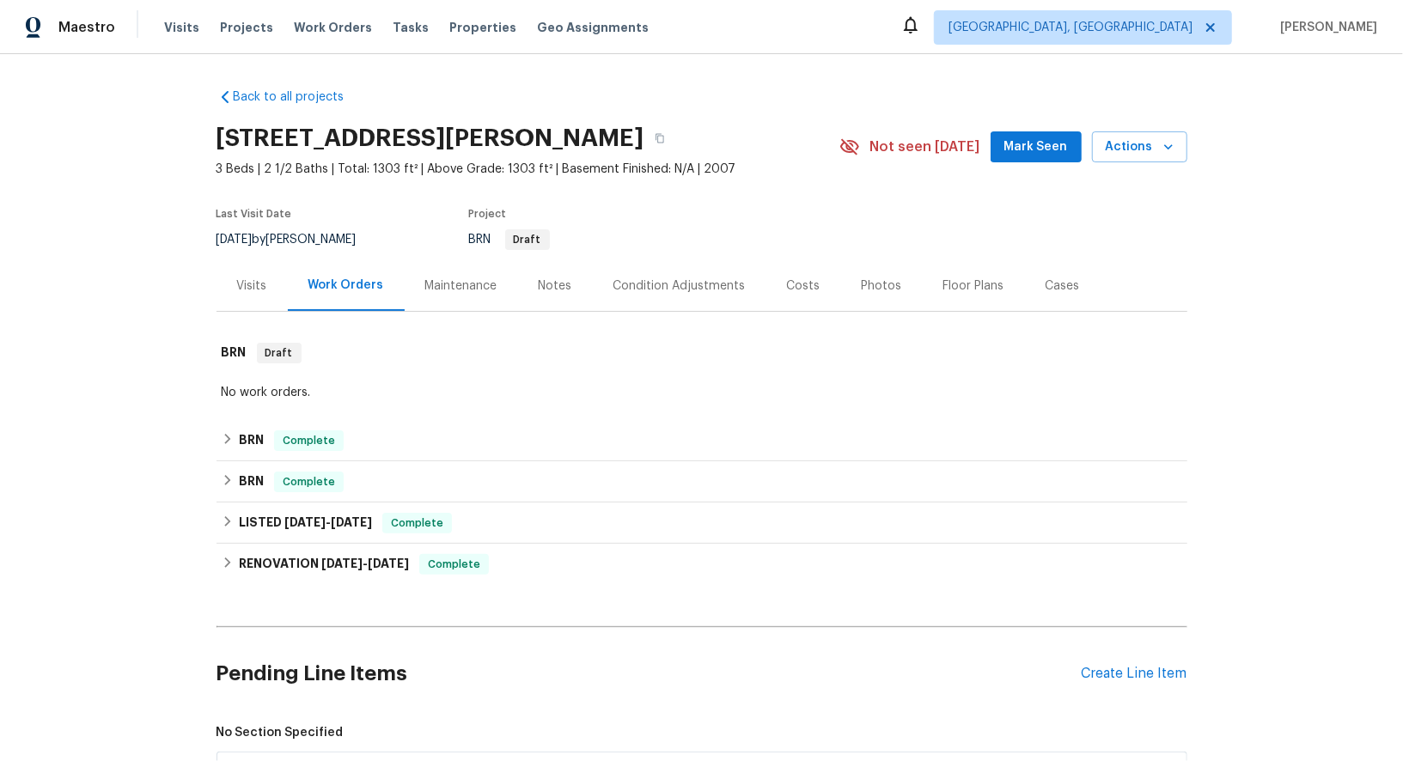
scroll to position [583, 0]
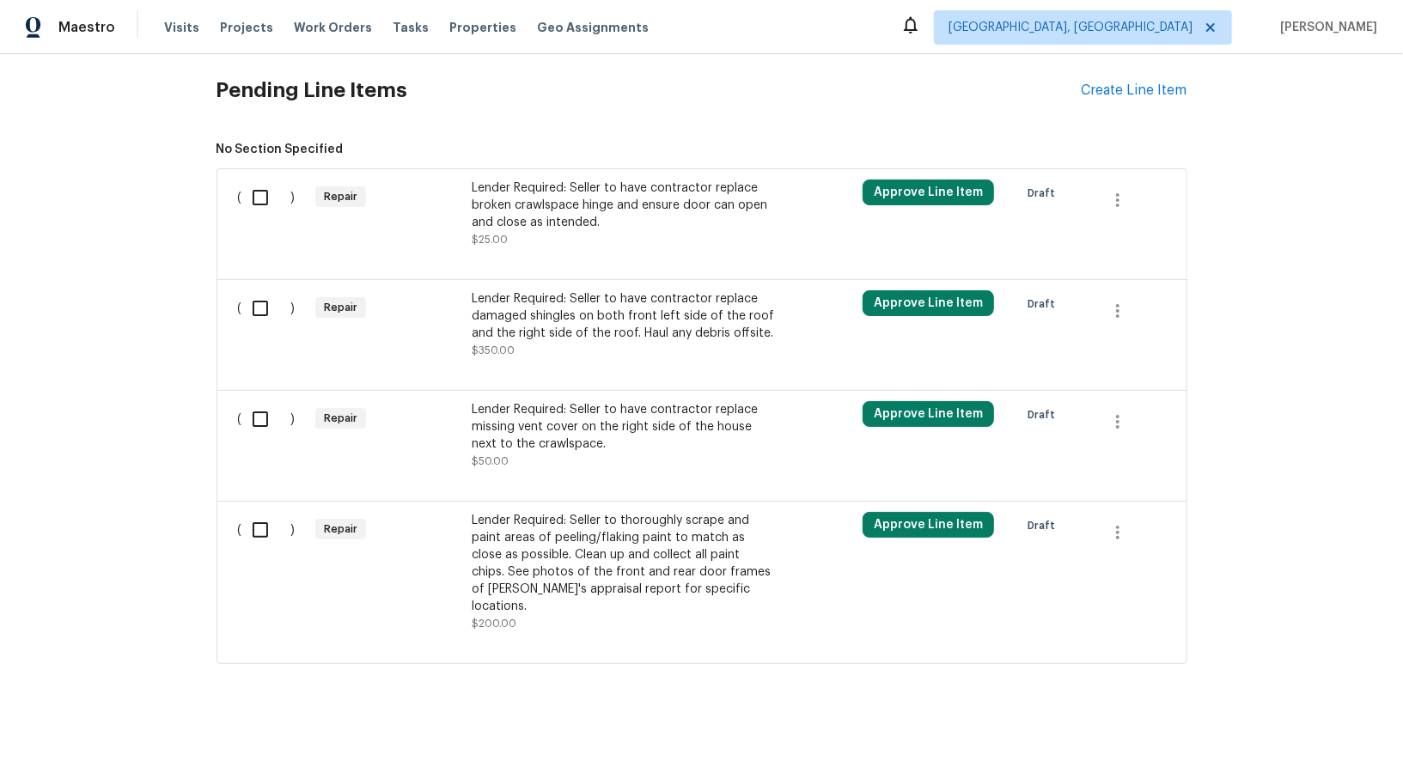
click at [526, 184] on div "Lender Required: Seller to have contractor replace broken crawlspace hinge and …" at bounding box center [623, 206] width 302 height 52
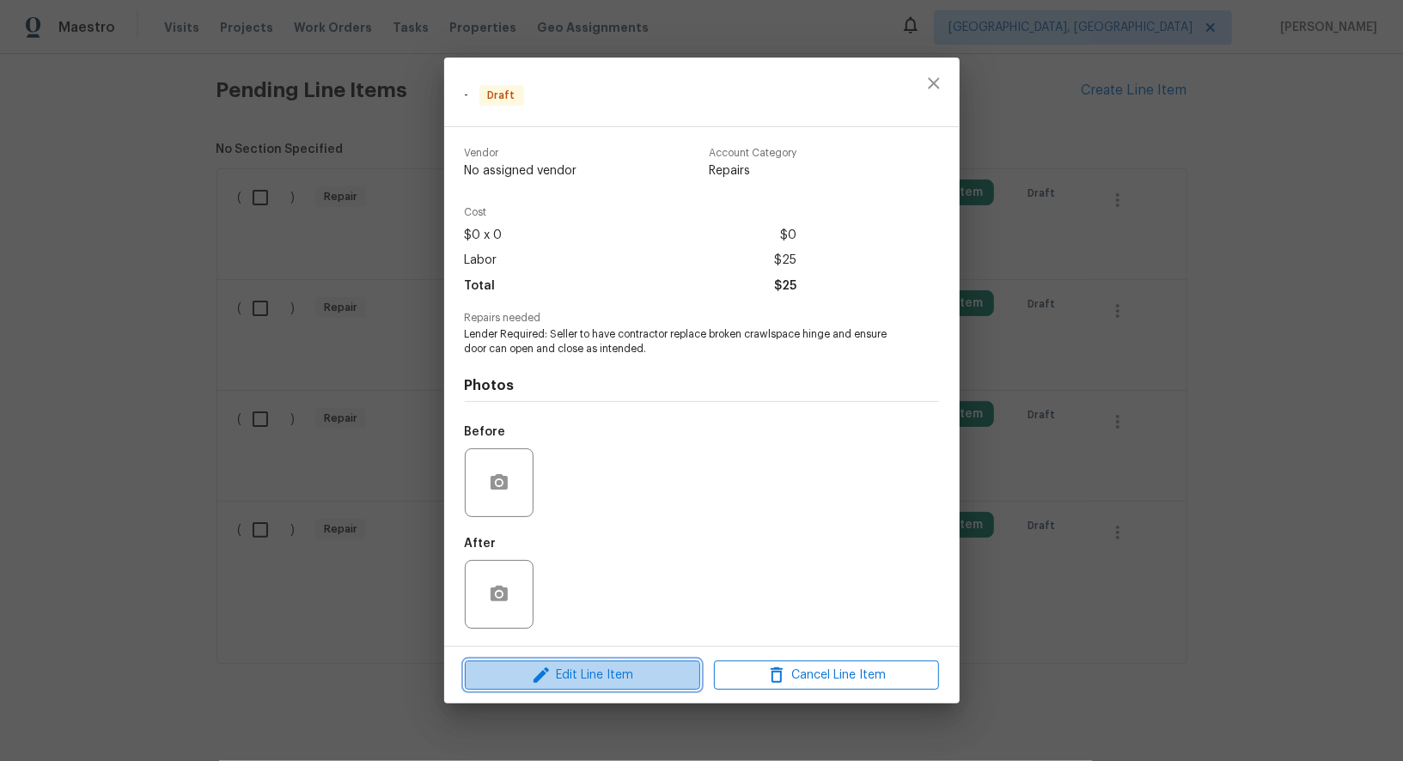
click at [571, 679] on span "Edit Line Item" at bounding box center [582, 675] width 225 height 21
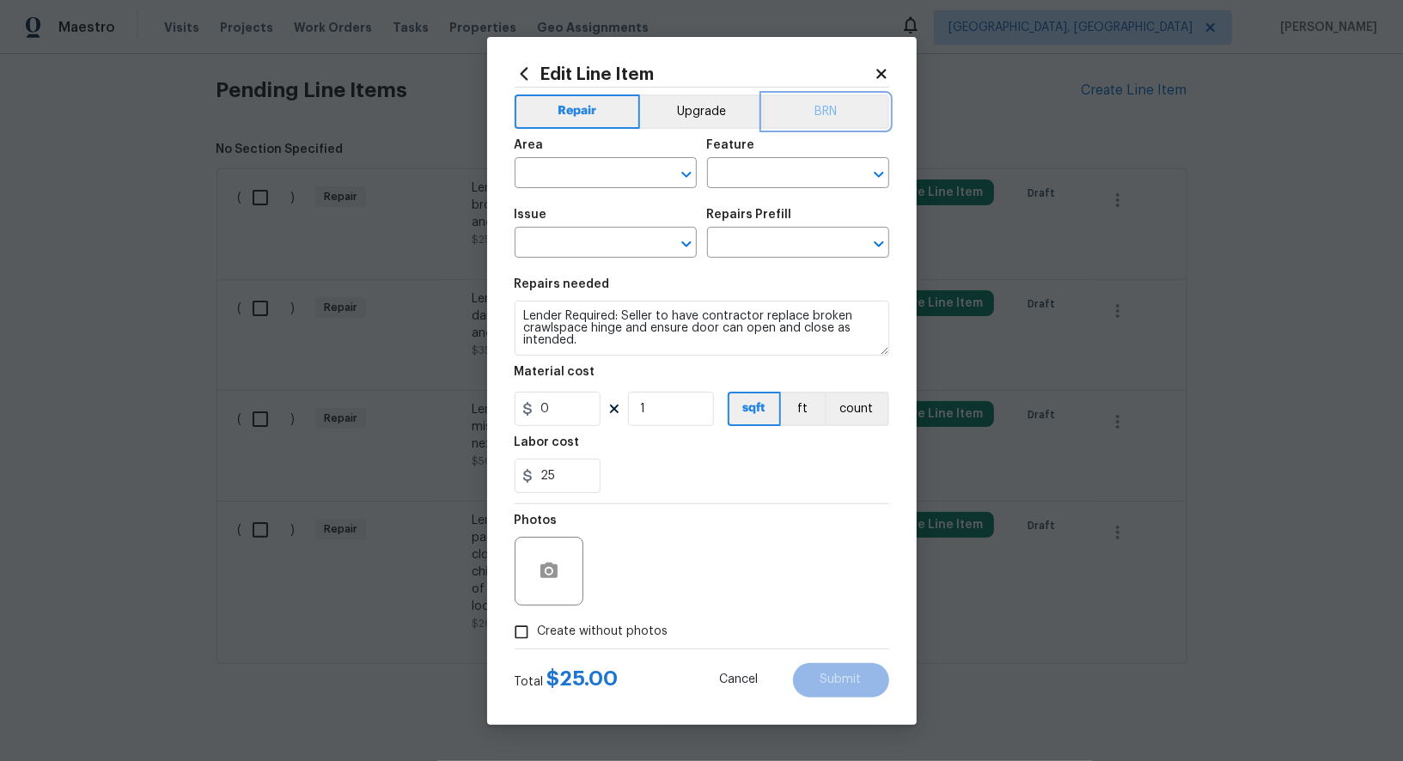
click at [822, 102] on button "BRN" at bounding box center [826, 111] width 126 height 34
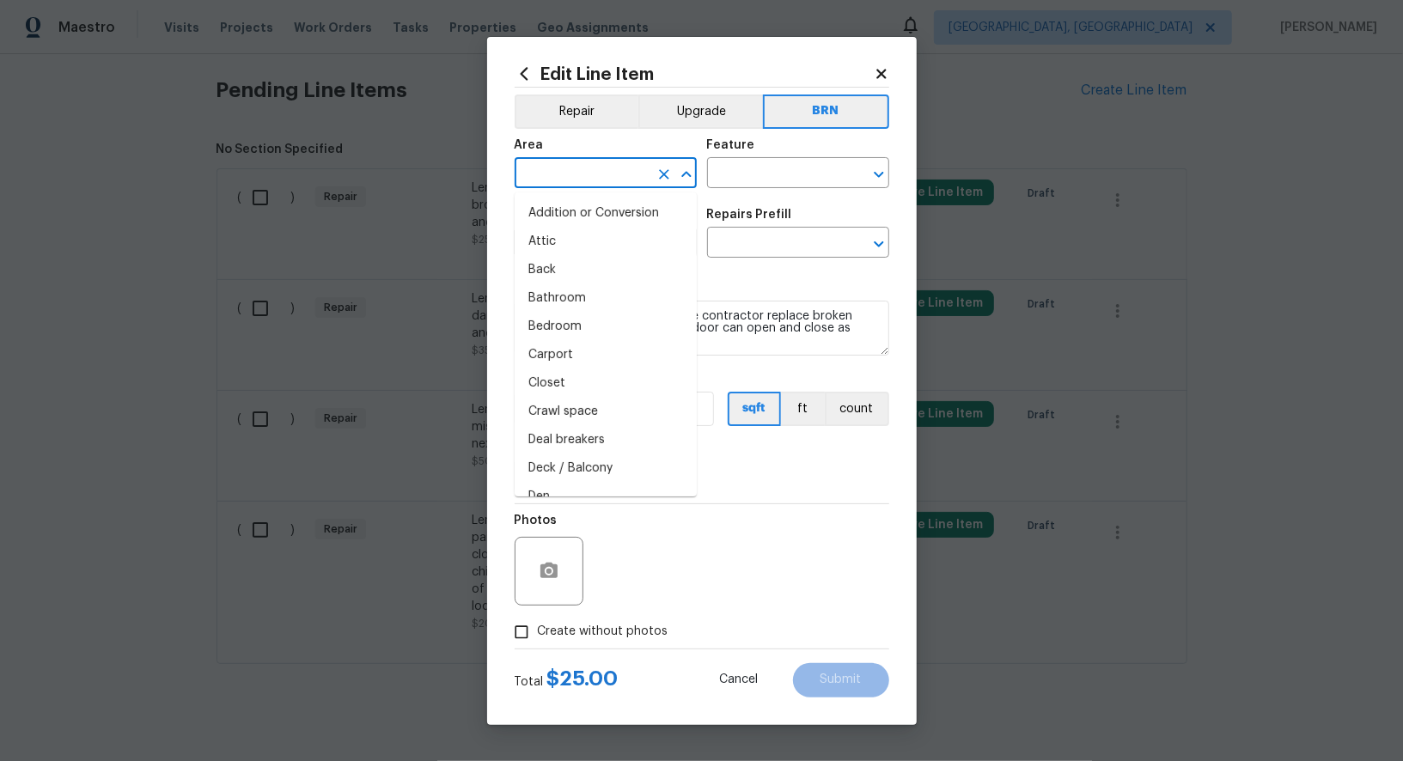
click at [645, 168] on input "text" at bounding box center [582, 175] width 134 height 27
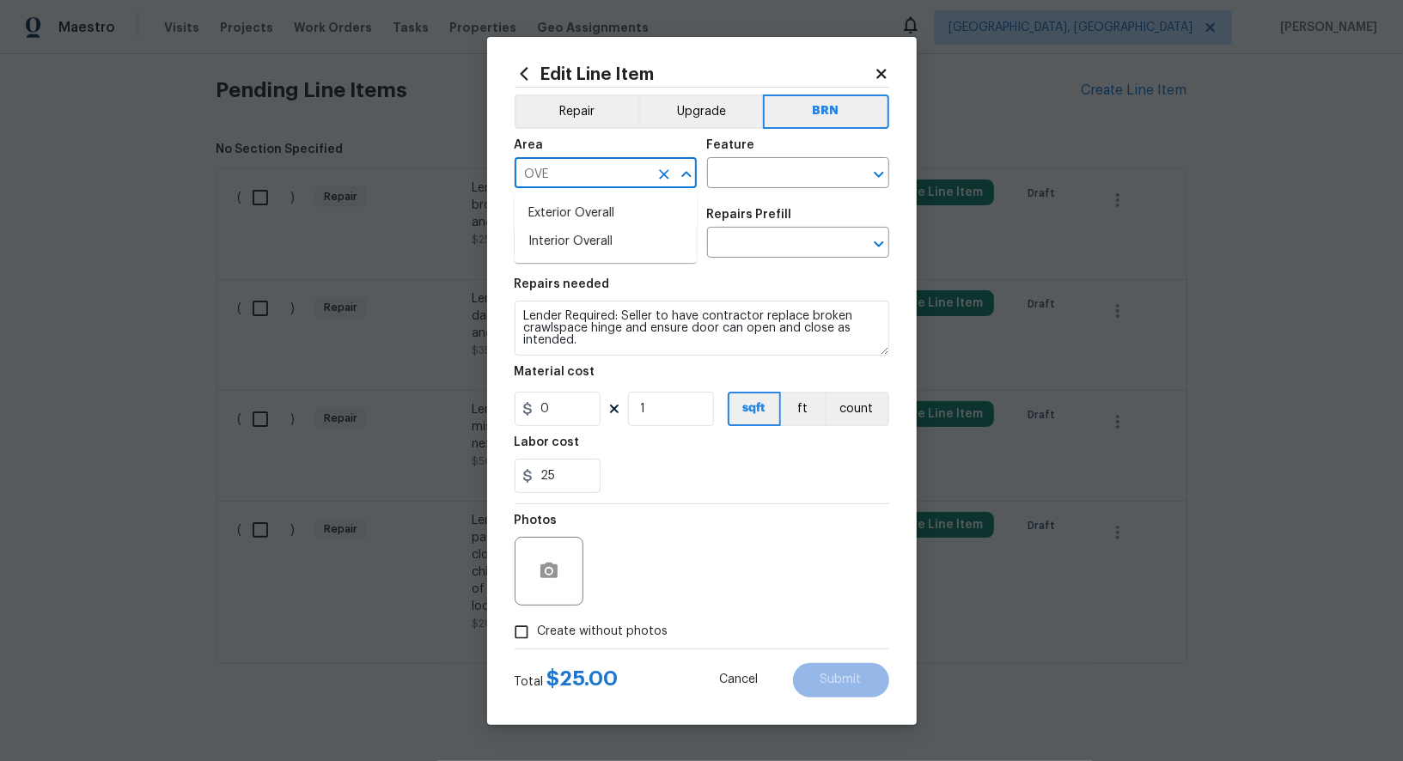
type input "OVER"
drag, startPoint x: 587, startPoint y: 216, endPoint x: 739, endPoint y: 175, distance: 157.3
click at [587, 215] on li "Crawl space" at bounding box center [606, 213] width 182 height 28
type input "Crawl space"
click at [754, 169] on input "text" at bounding box center [774, 175] width 134 height 27
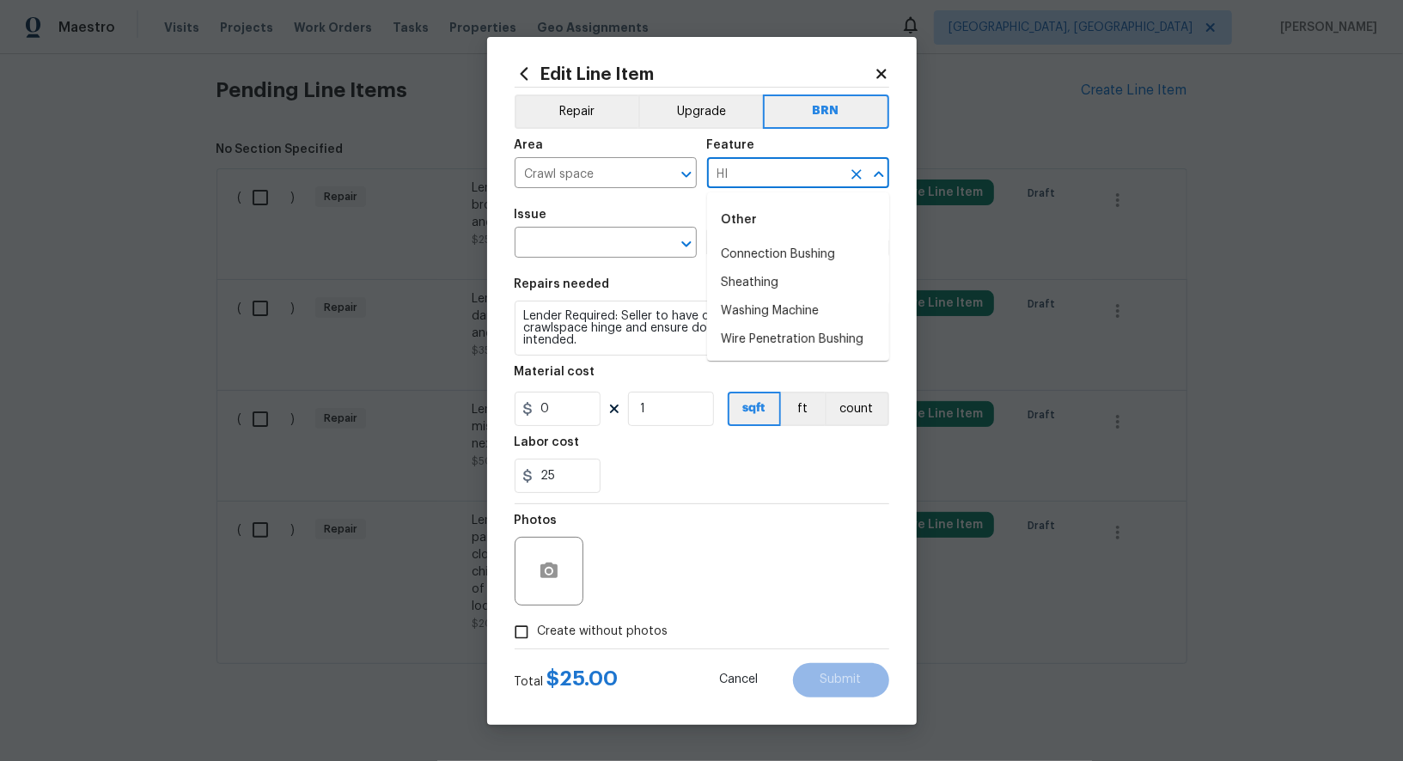
type input "H"
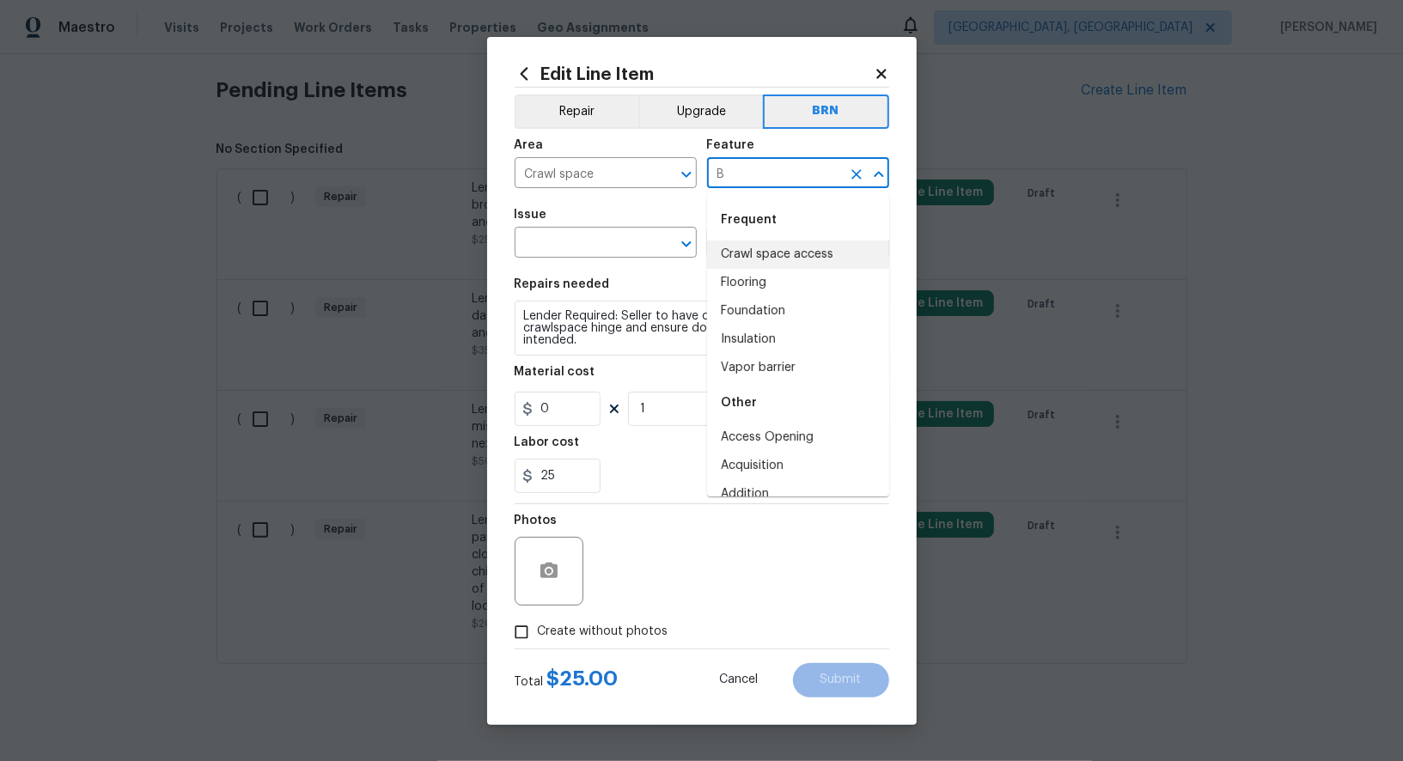
click at [789, 251] on li "Crawl space access" at bounding box center [798, 255] width 182 height 28
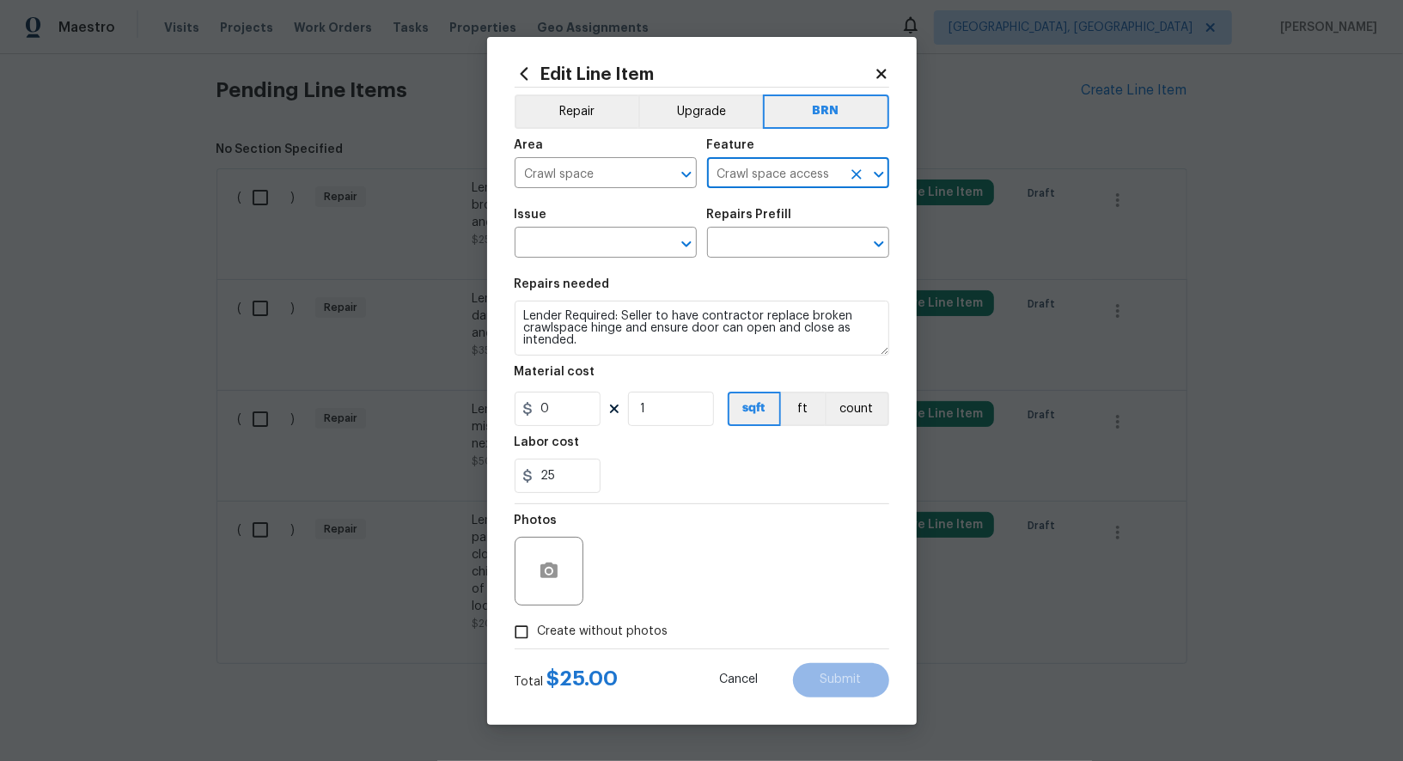
type input "Crawl space access"
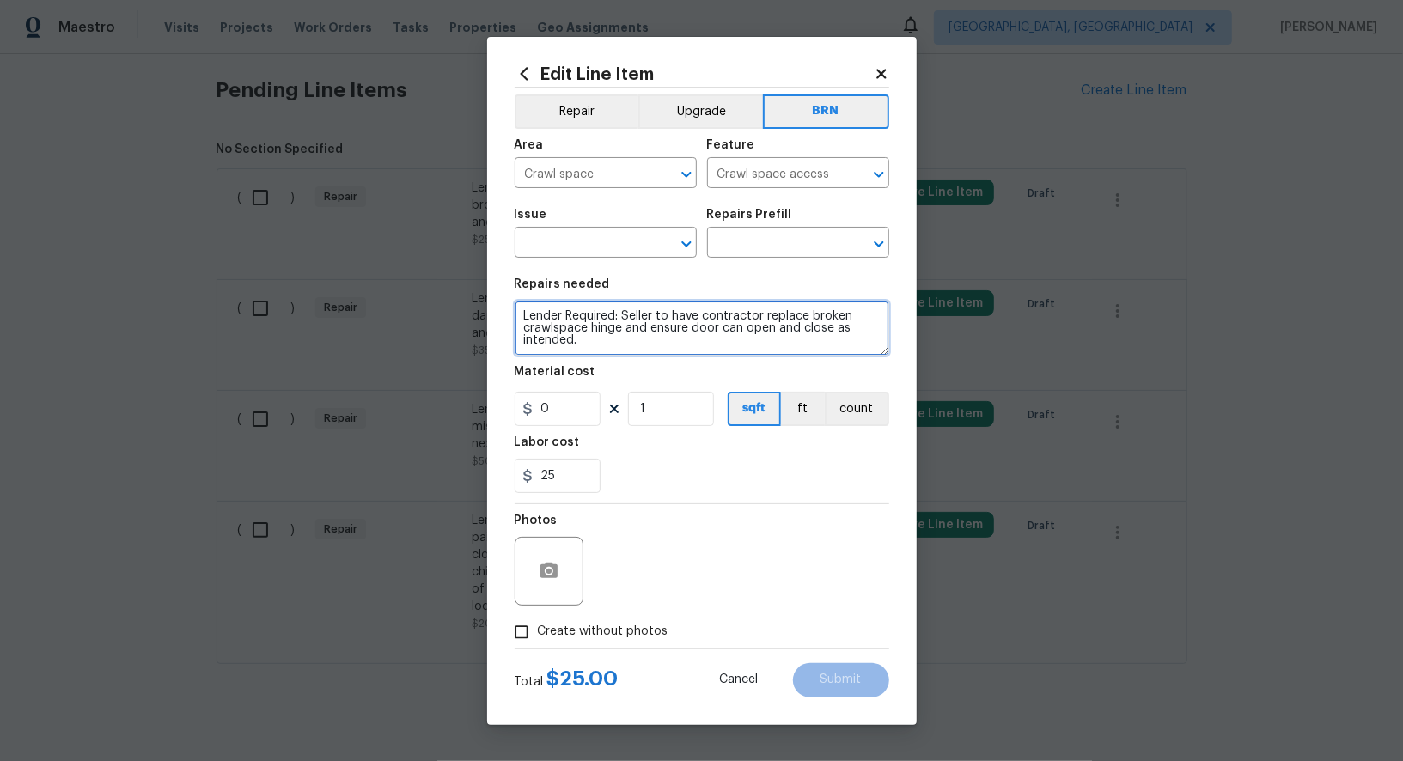
click at [654, 325] on textarea "Lender Required: Seller to have contractor replace broken crawlspace hinge and …" at bounding box center [702, 328] width 375 height 55
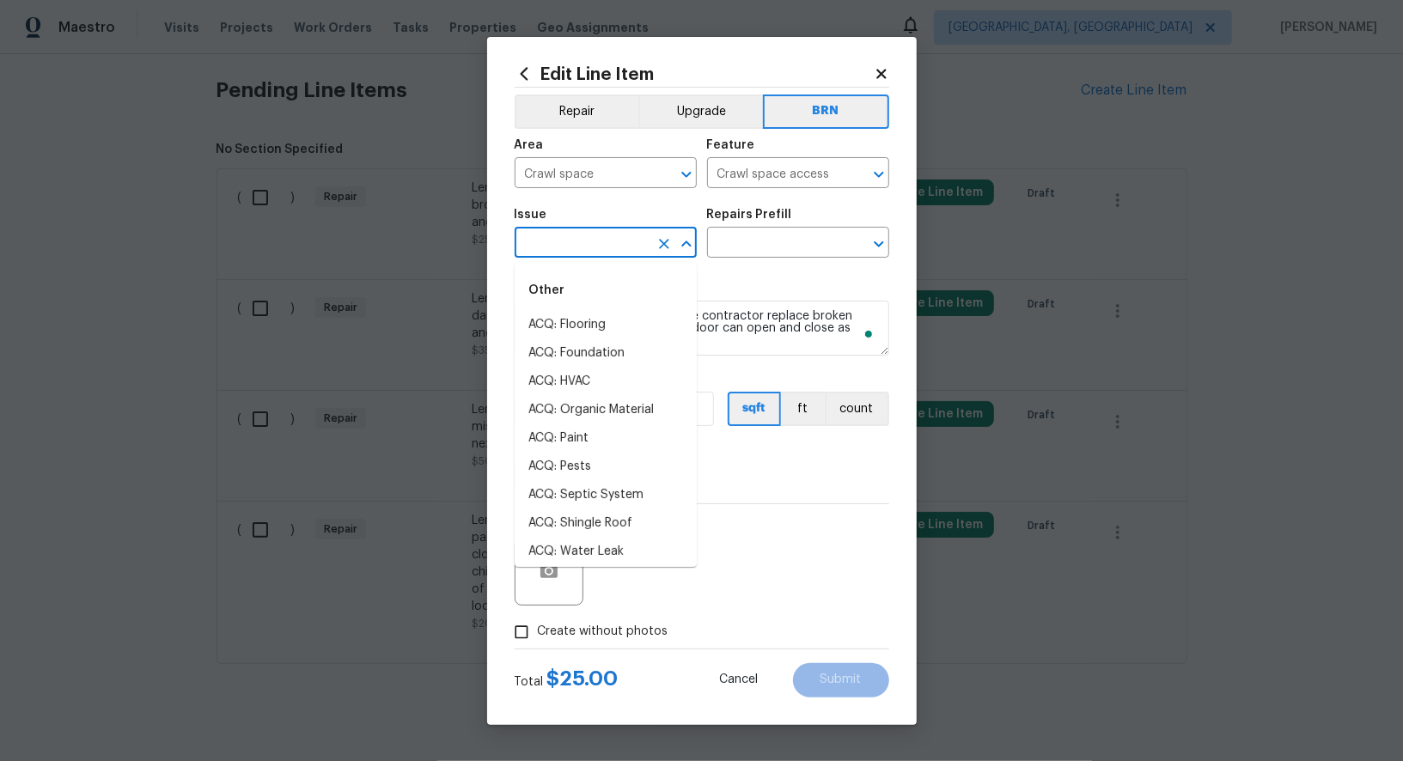
click at [600, 253] on input "text" at bounding box center [582, 244] width 134 height 27
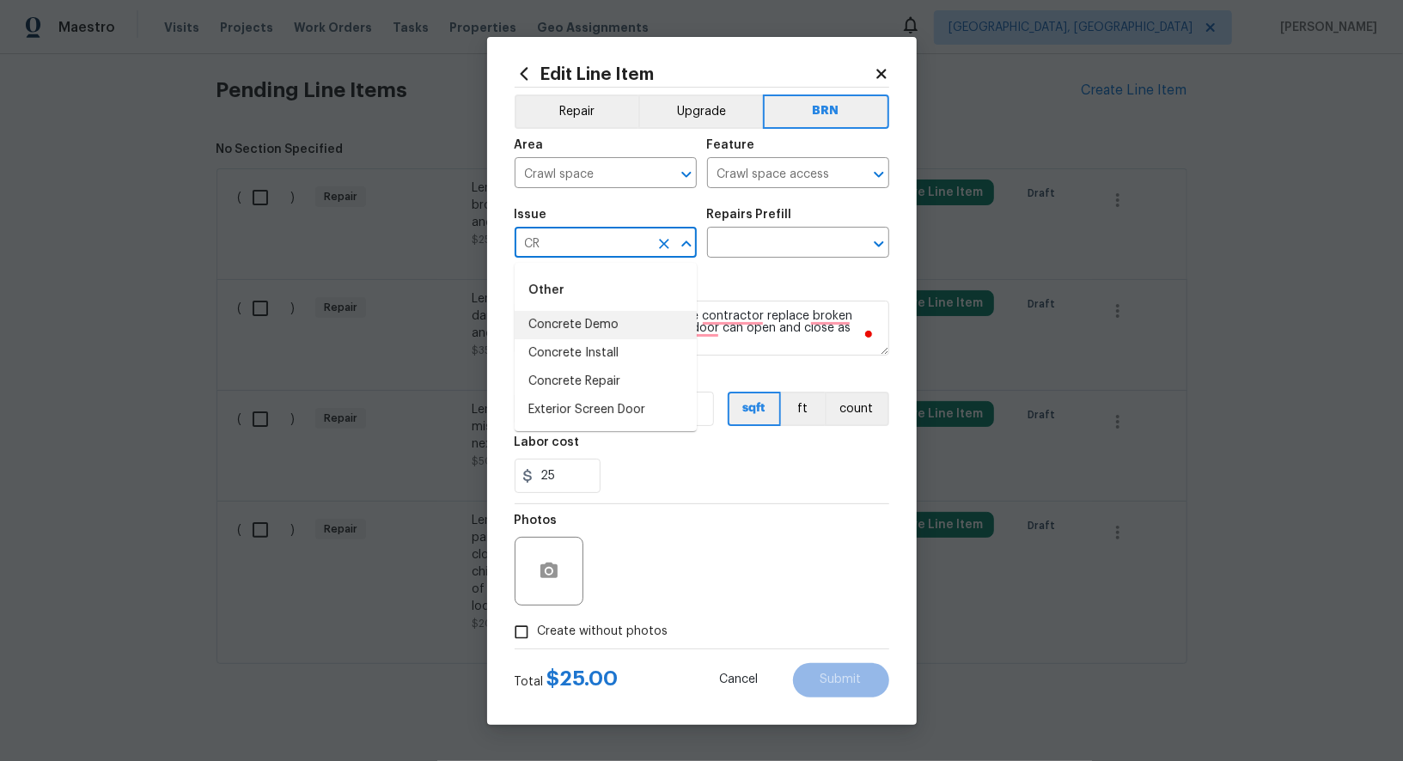
type input "CR"
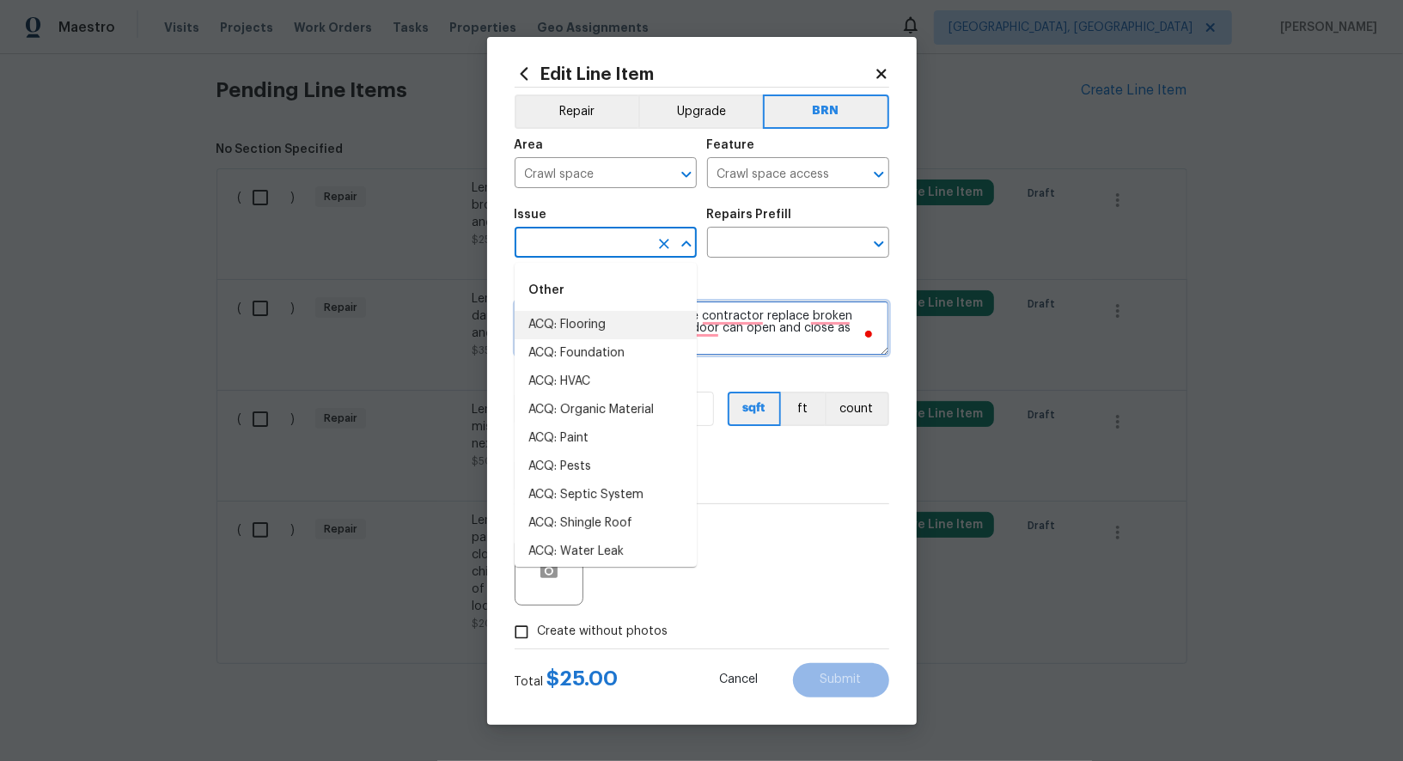
click at [775, 338] on textarea "Lender Required: Seller to have contractor replace broken crawlspace hinge and …" at bounding box center [702, 328] width 375 height 55
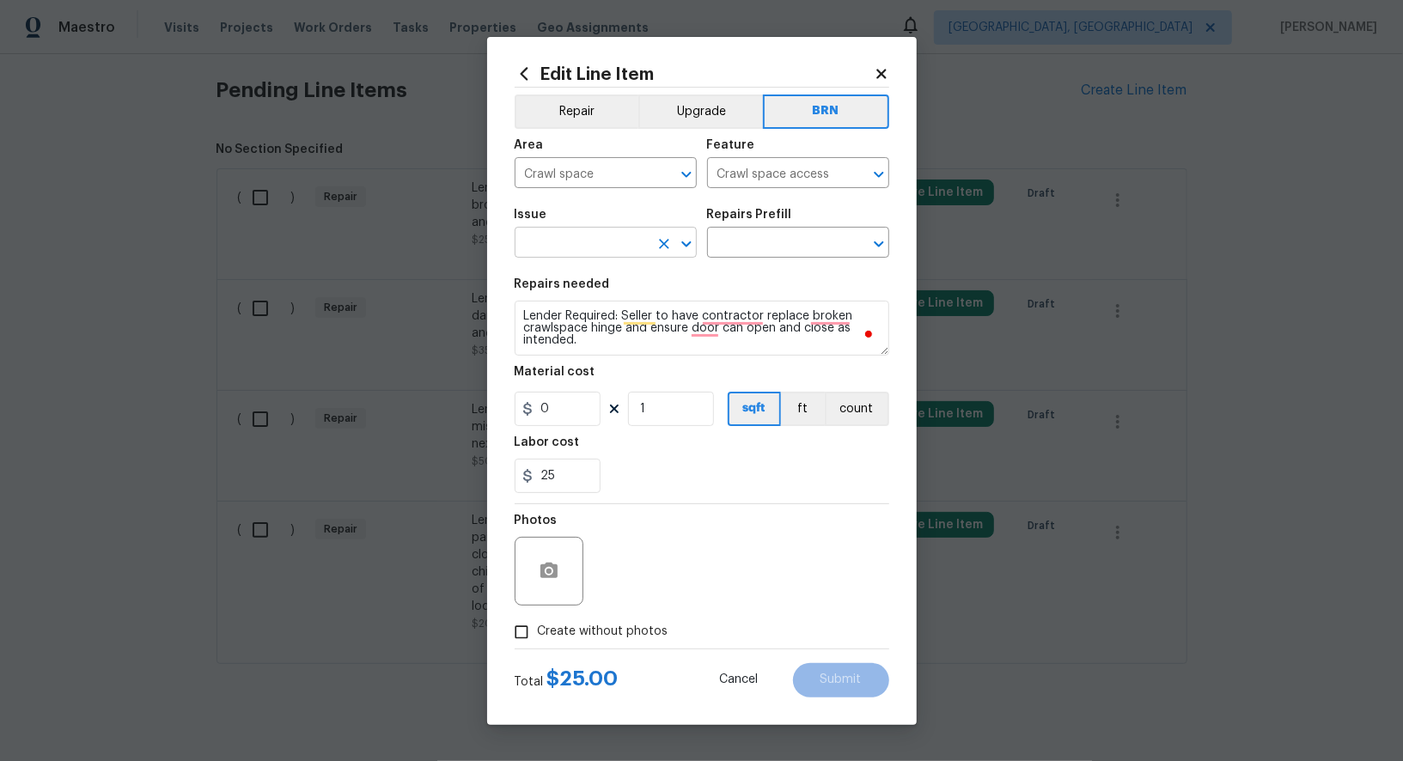
click at [588, 235] on input "text" at bounding box center [582, 244] width 134 height 27
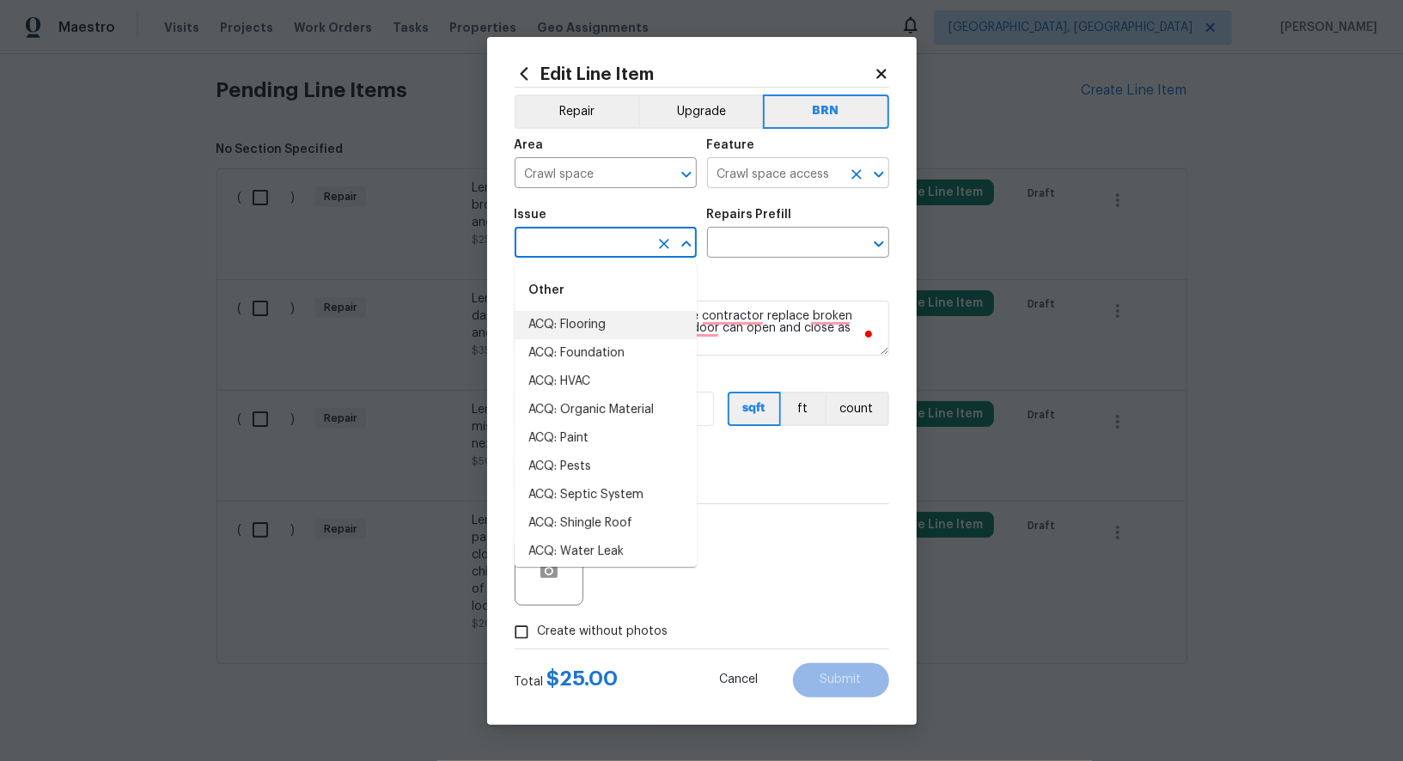
click at [858, 176] on icon "Clear" at bounding box center [856, 174] width 10 height 10
click at [625, 244] on input "text" at bounding box center [582, 244] width 134 height 27
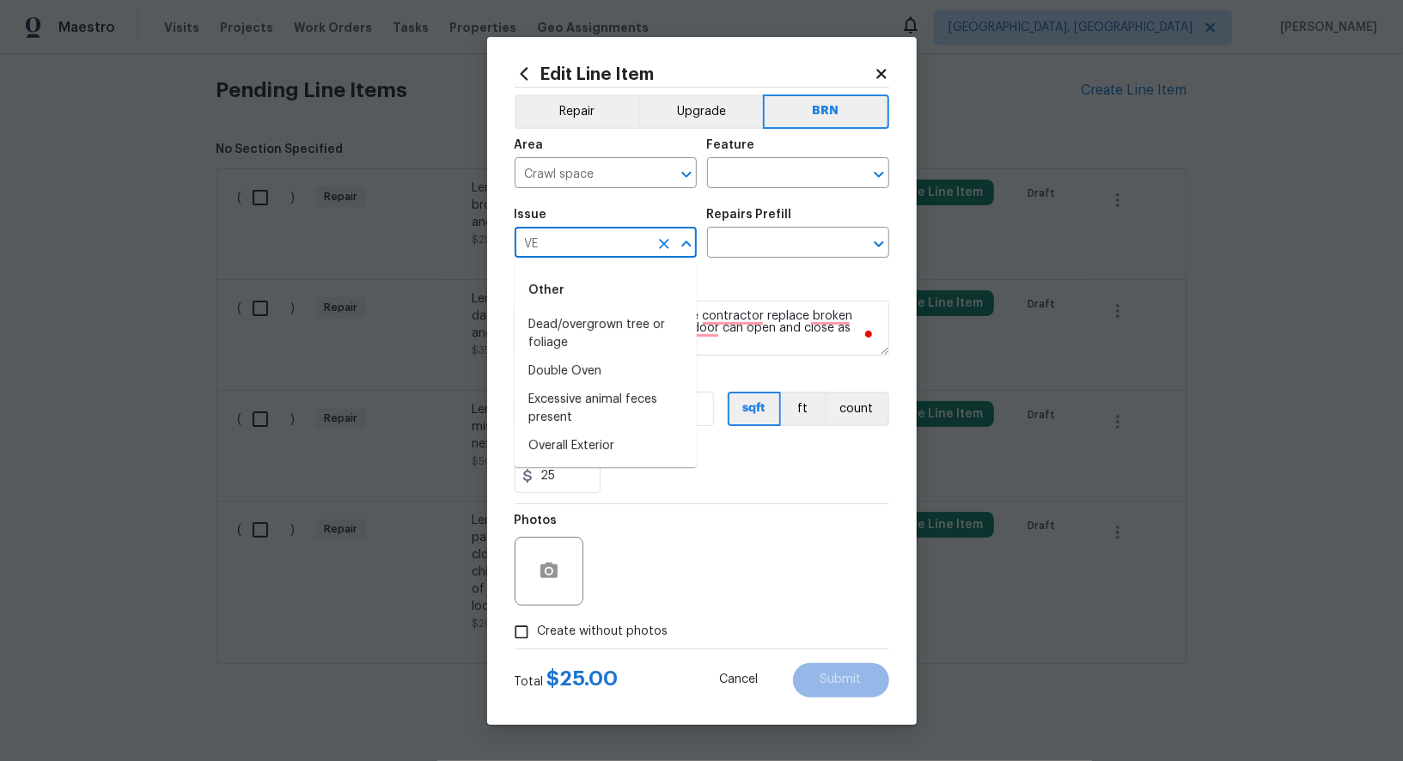
type input "V"
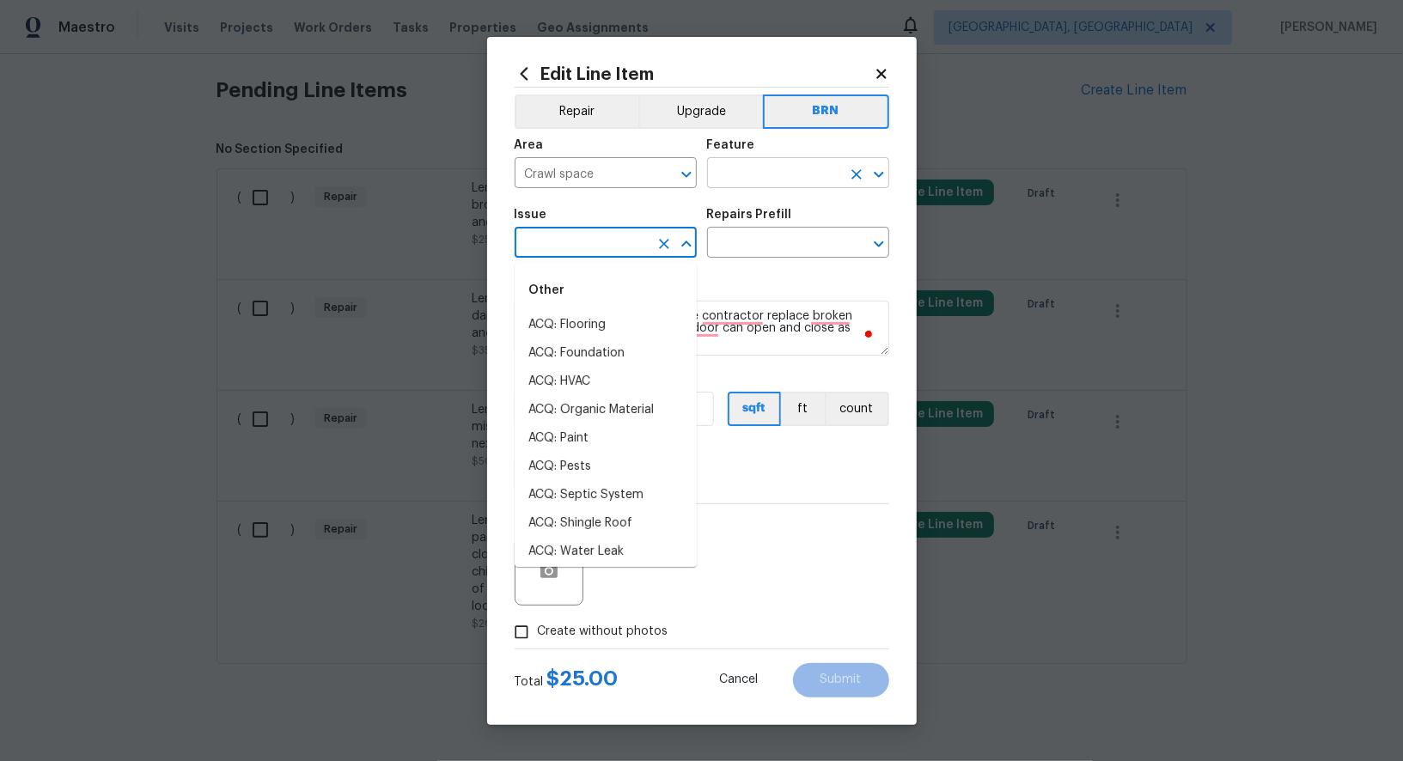
click at [795, 175] on input "text" at bounding box center [774, 175] width 134 height 27
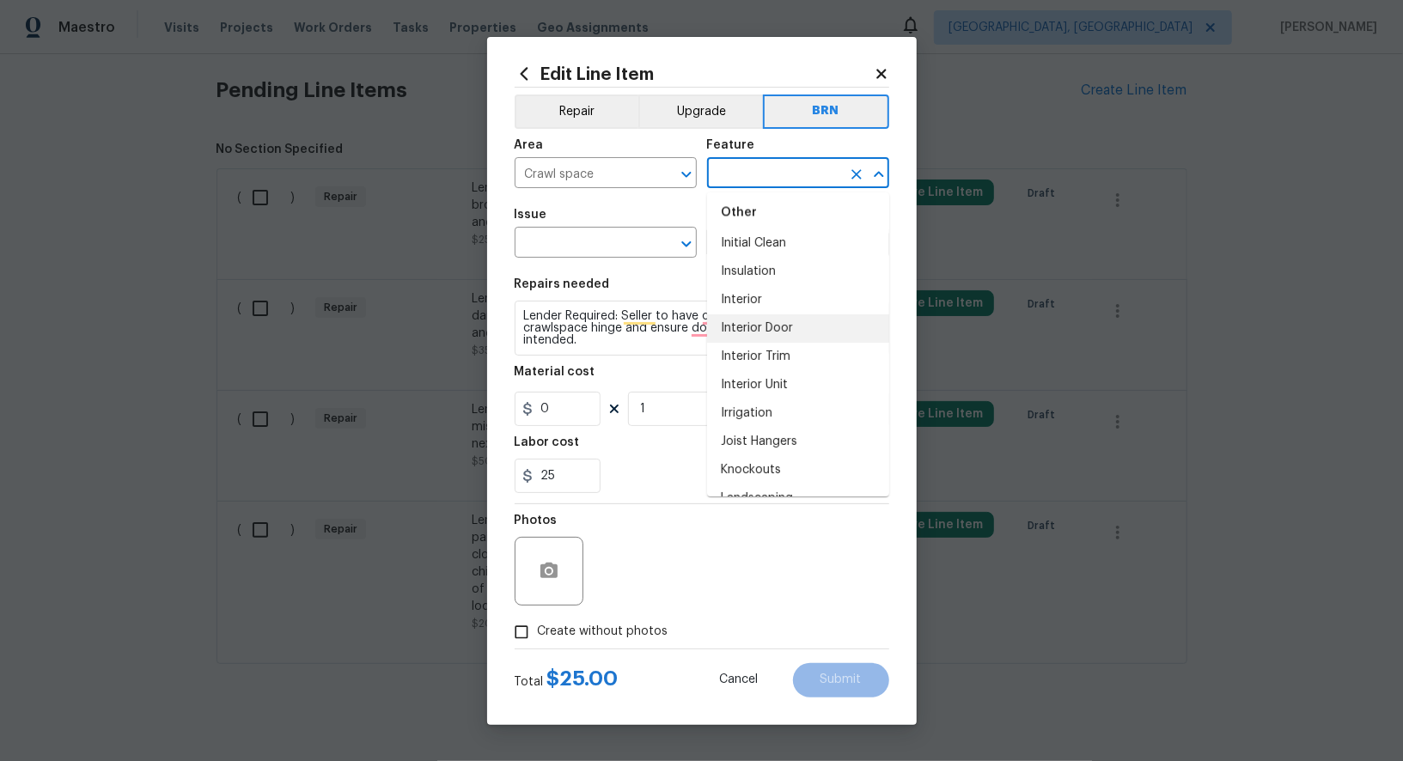
scroll to position [2197, 0]
click at [760, 301] on li "Interior" at bounding box center [798, 299] width 182 height 28
type input "Interior"
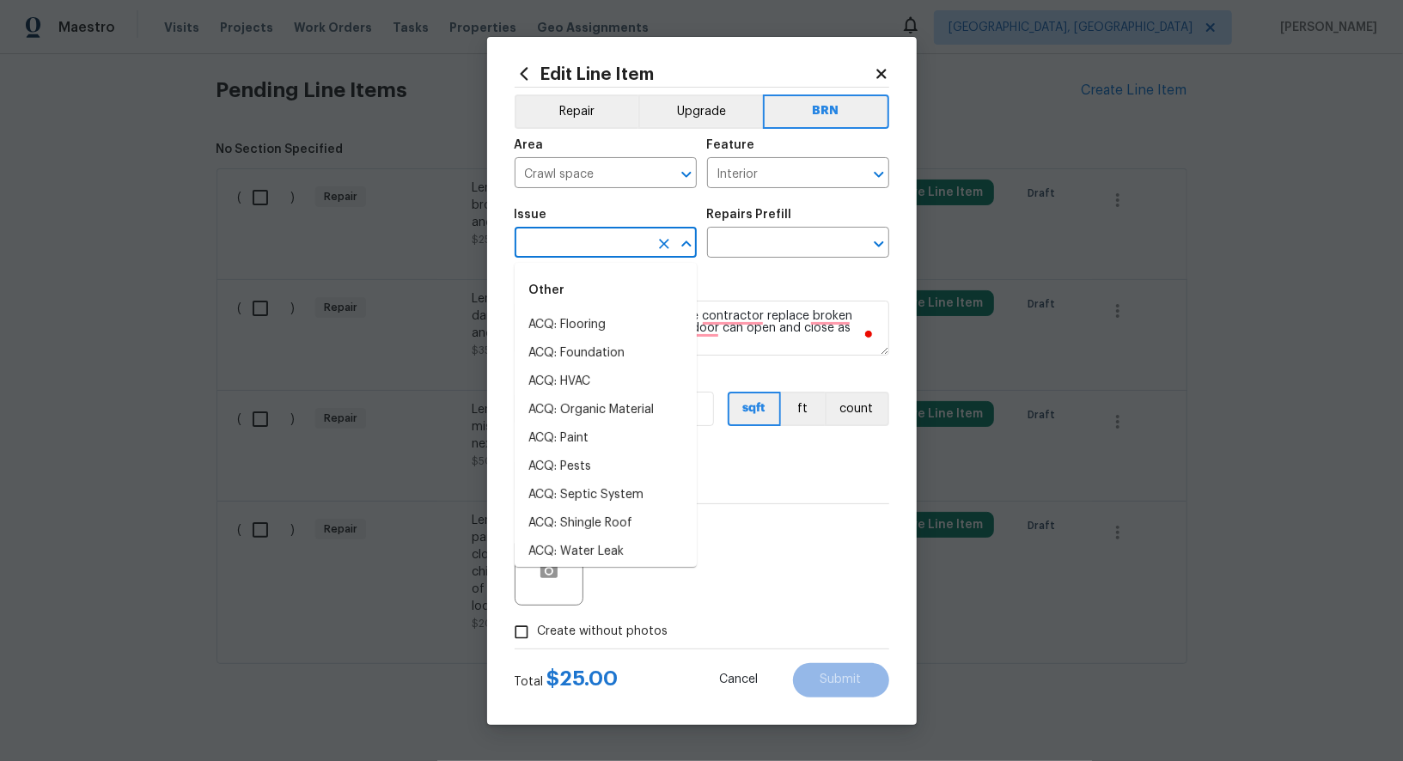
click at [613, 248] on input "text" at bounding box center [582, 244] width 134 height 27
click at [606, 410] on li "Interior Door" at bounding box center [606, 405] width 182 height 28
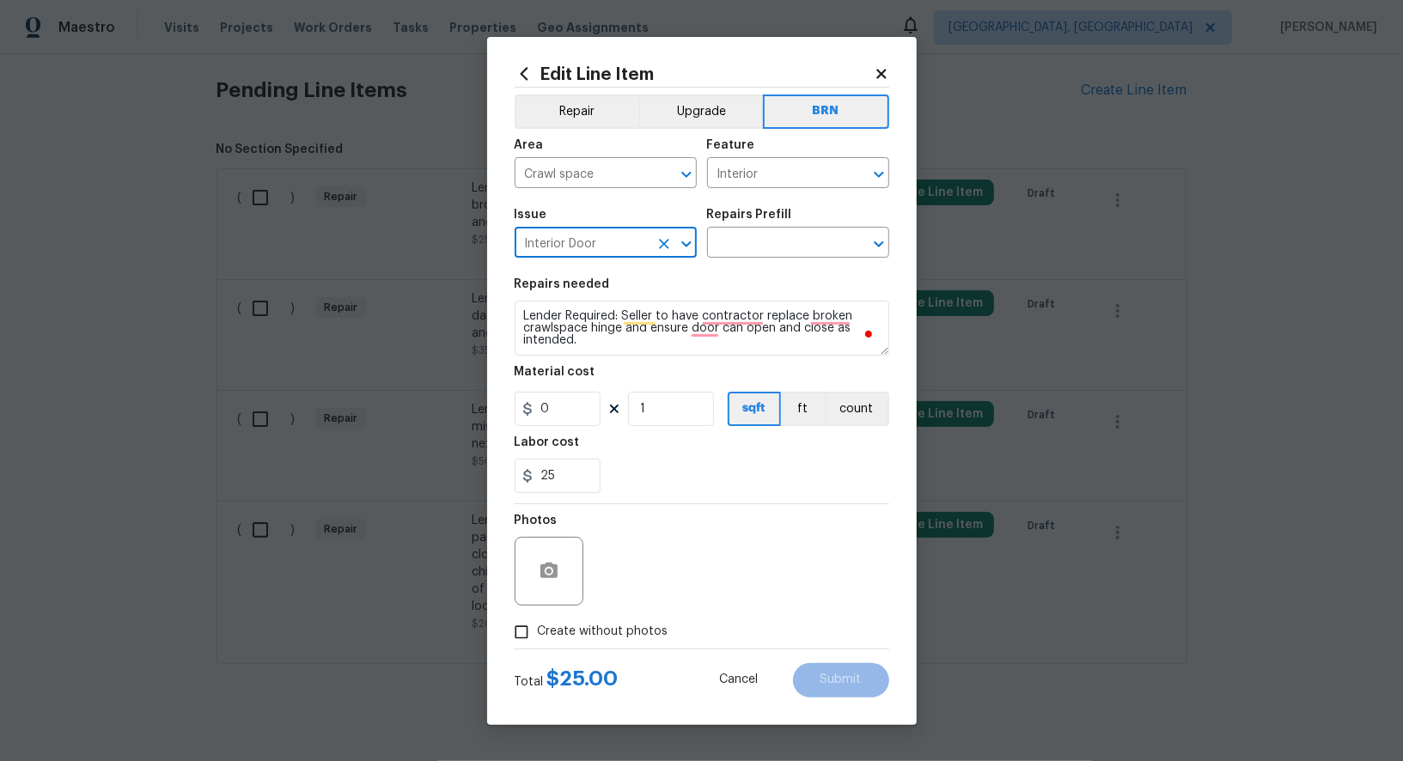
type input "Interior Door"
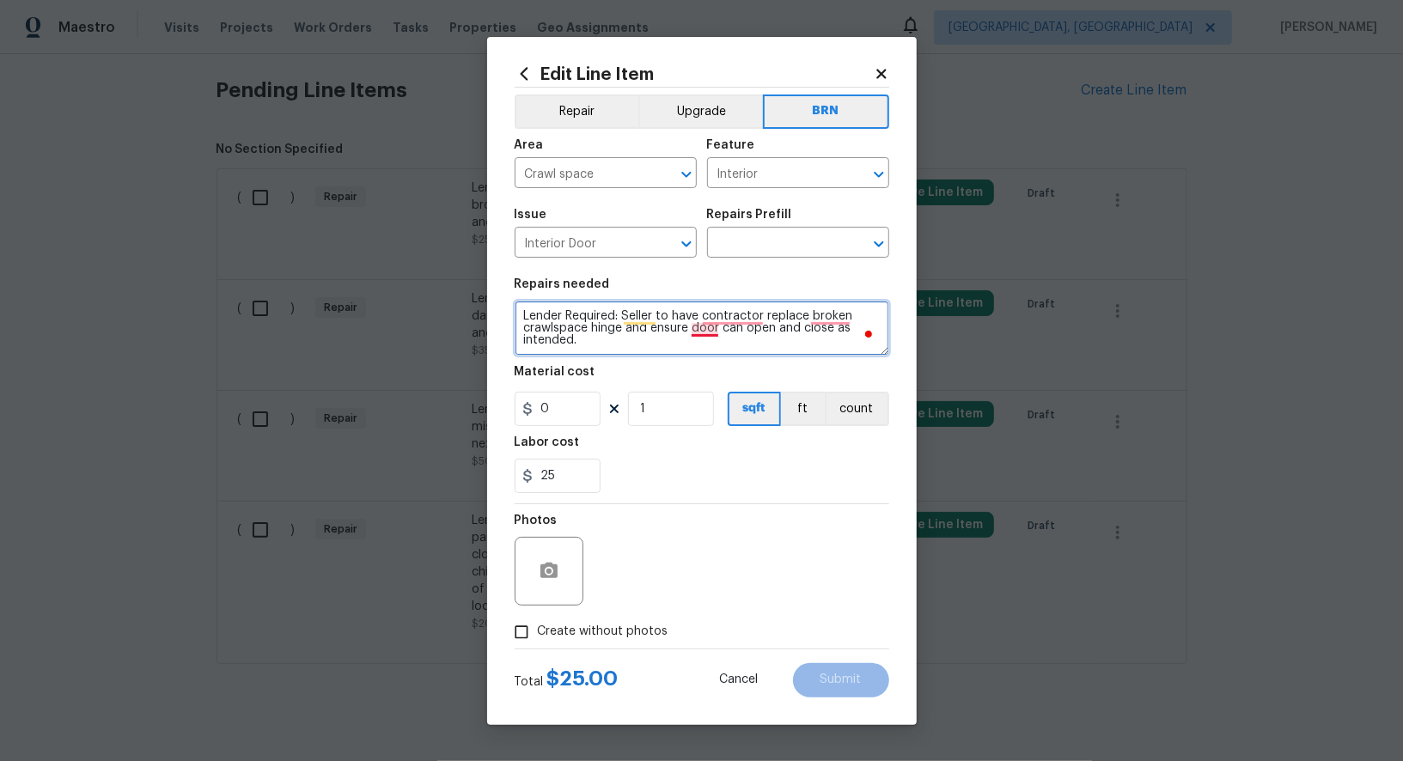
click at [697, 326] on textarea "Lender Required: Seller to have contractor replace broken crawlspace hinge and …" at bounding box center [702, 328] width 375 height 55
click at [746, 248] on input "text" at bounding box center [774, 244] width 134 height 27
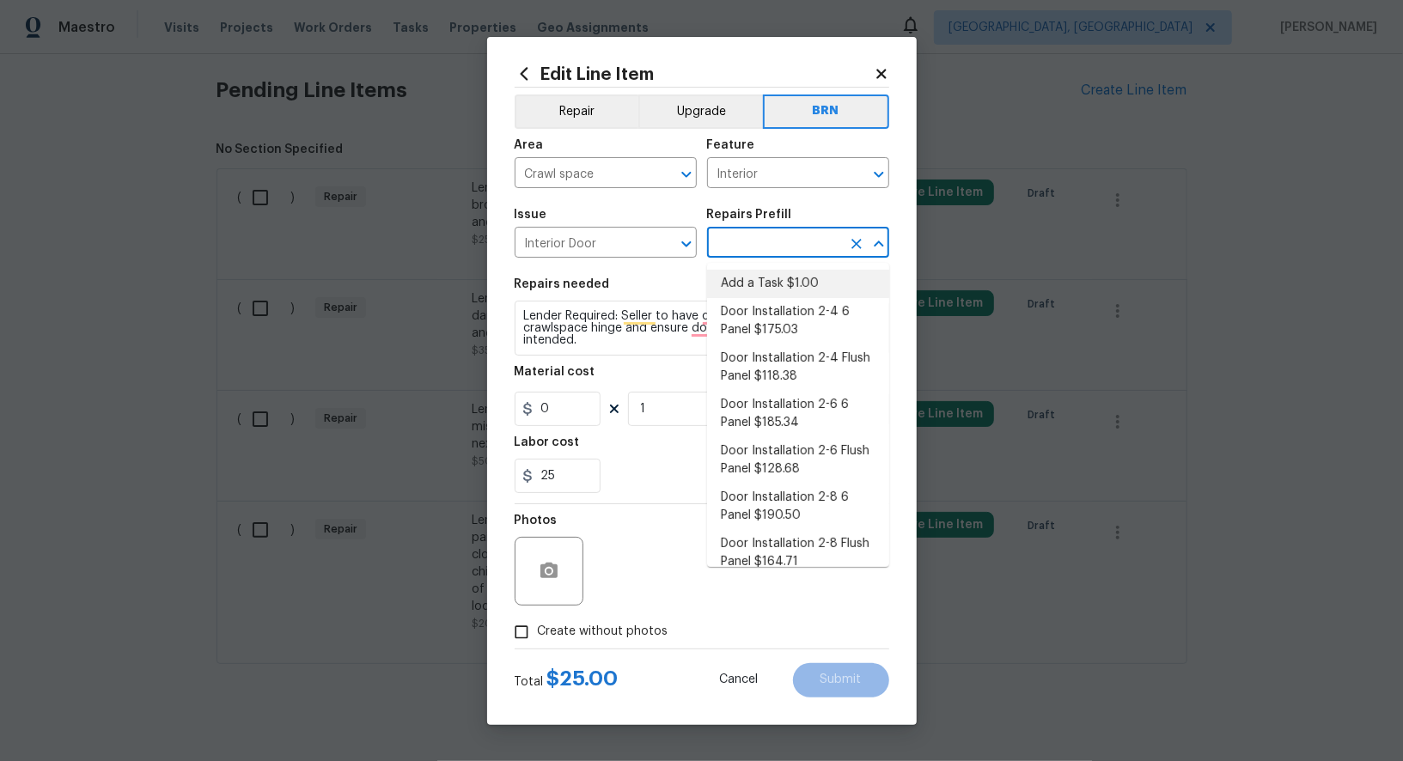
click at [748, 290] on li "Add a Task $1.00" at bounding box center [798, 284] width 182 height 28
type input "Interior Door"
type input "Add a Task $1.00"
type textarea "HPM to detail"
type input "1"
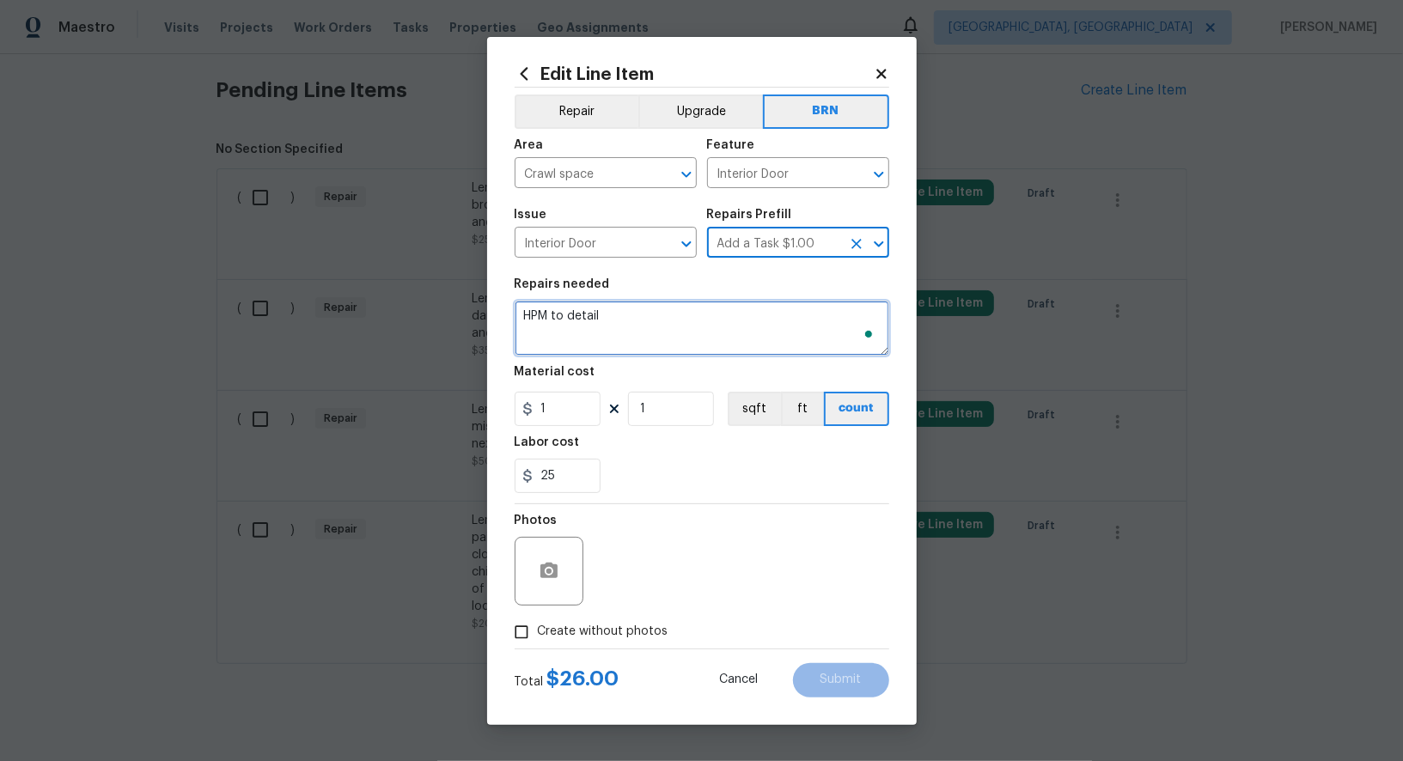
click at [694, 311] on textarea "HPM to detail" at bounding box center [702, 328] width 375 height 55
paste textarea "Lender Required: Seller to have contractor replace broken crawlspace hinge and …"
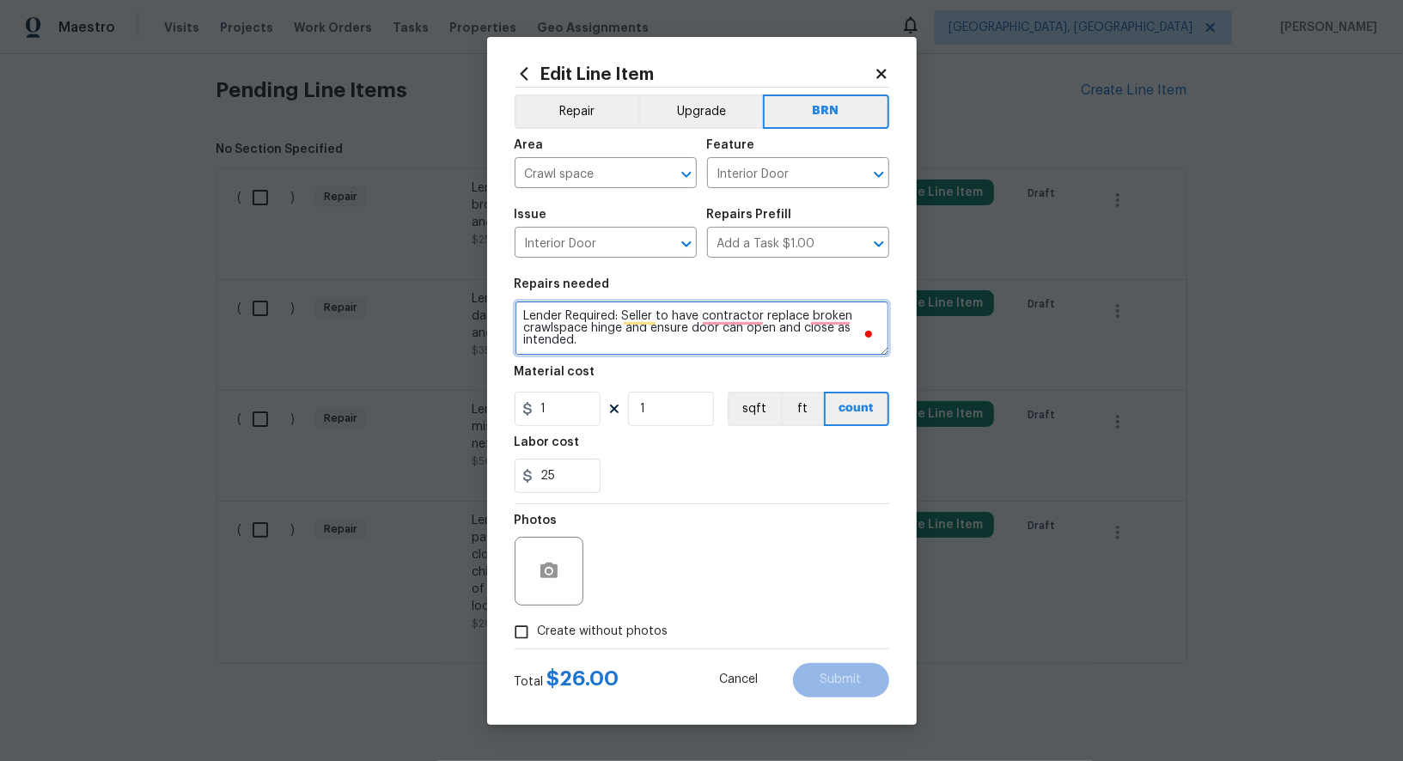
drag, startPoint x: 562, startPoint y: 350, endPoint x: 562, endPoint y: 405, distance: 54.1
click at [562, 351] on textarea "Lender Required: Seller to have contractor replace broken crawlspace hinge and …" at bounding box center [702, 328] width 375 height 55
type textarea "Lender Required: Seller to have contractor replace broken crawlspace hinge and …"
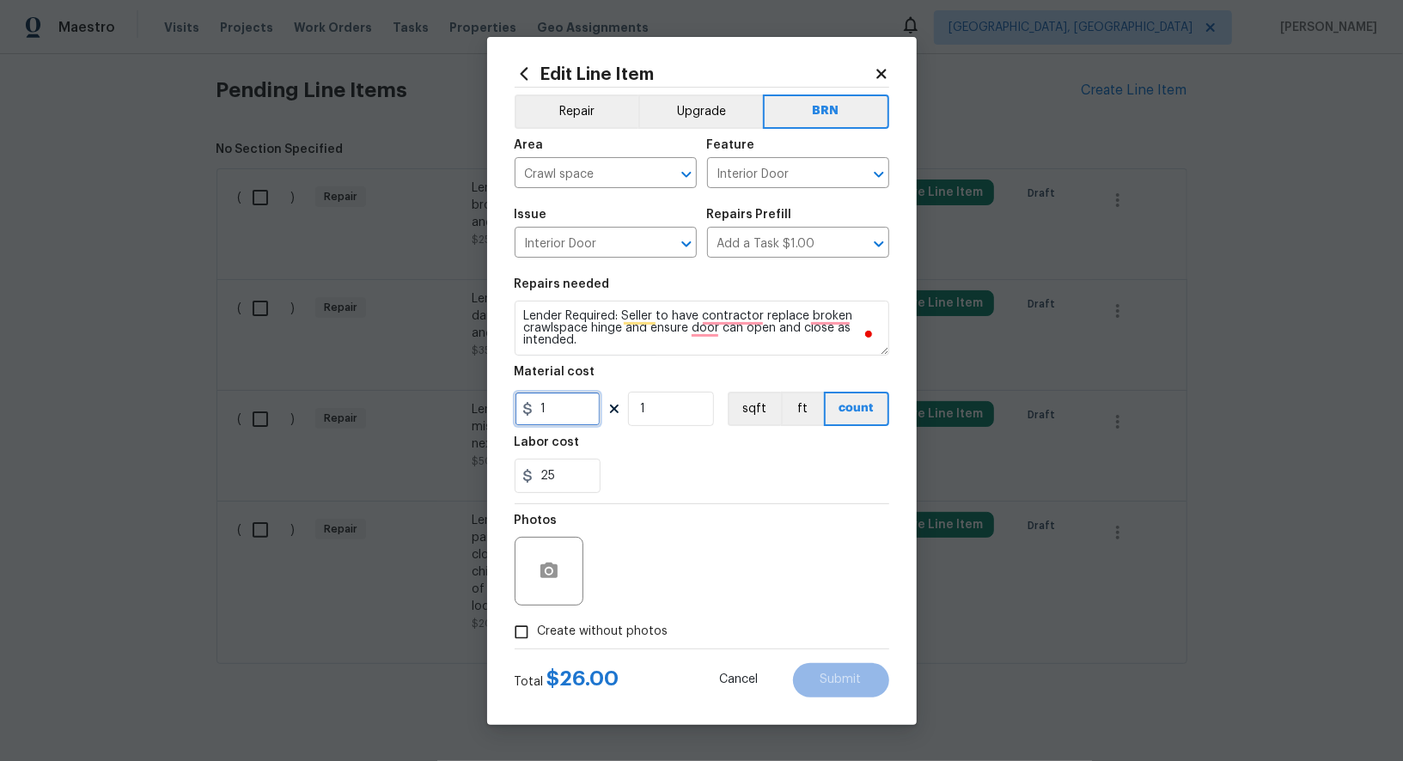
click at [561, 403] on input "1" at bounding box center [558, 409] width 86 height 34
type input "0"
click at [550, 574] on icon "button" at bounding box center [549, 571] width 21 height 21
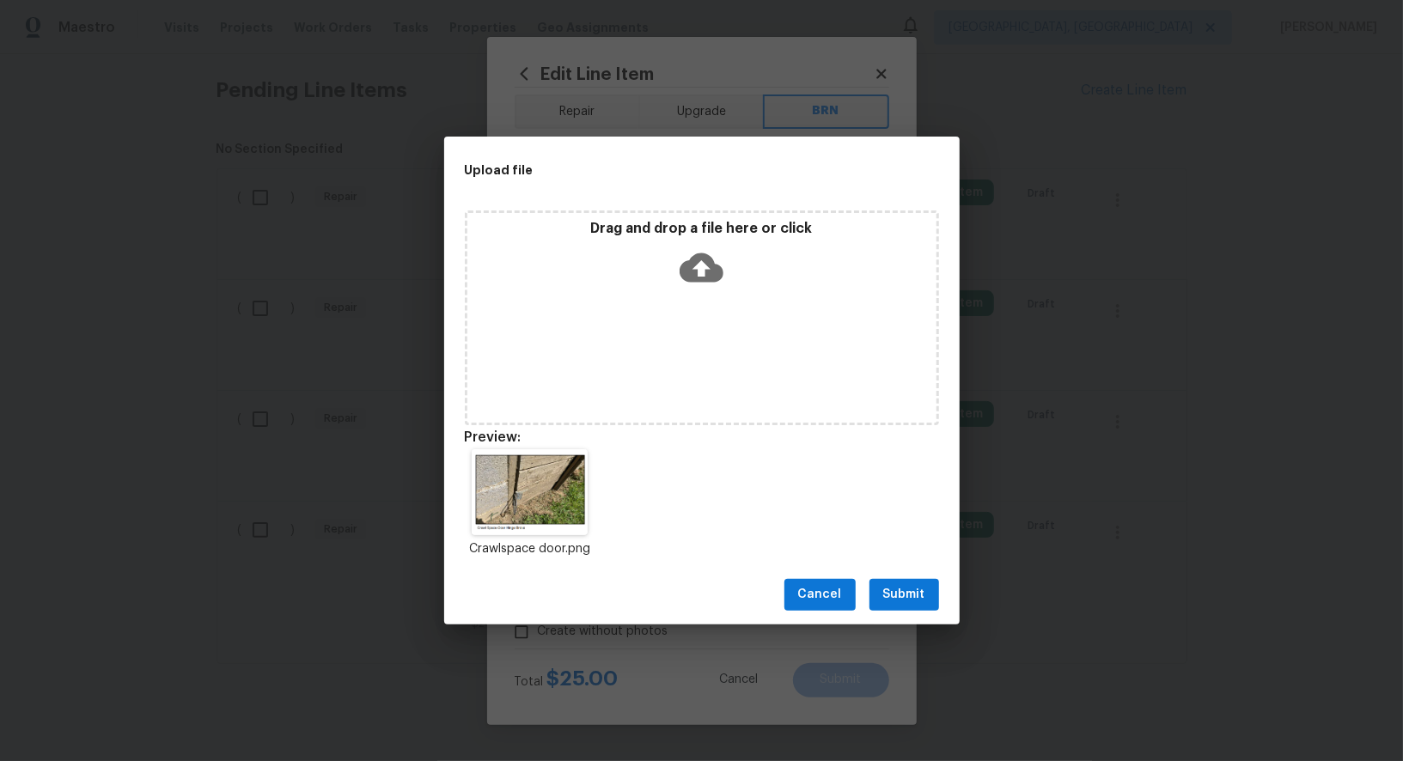
click at [896, 595] on span "Submit" at bounding box center [904, 594] width 42 height 21
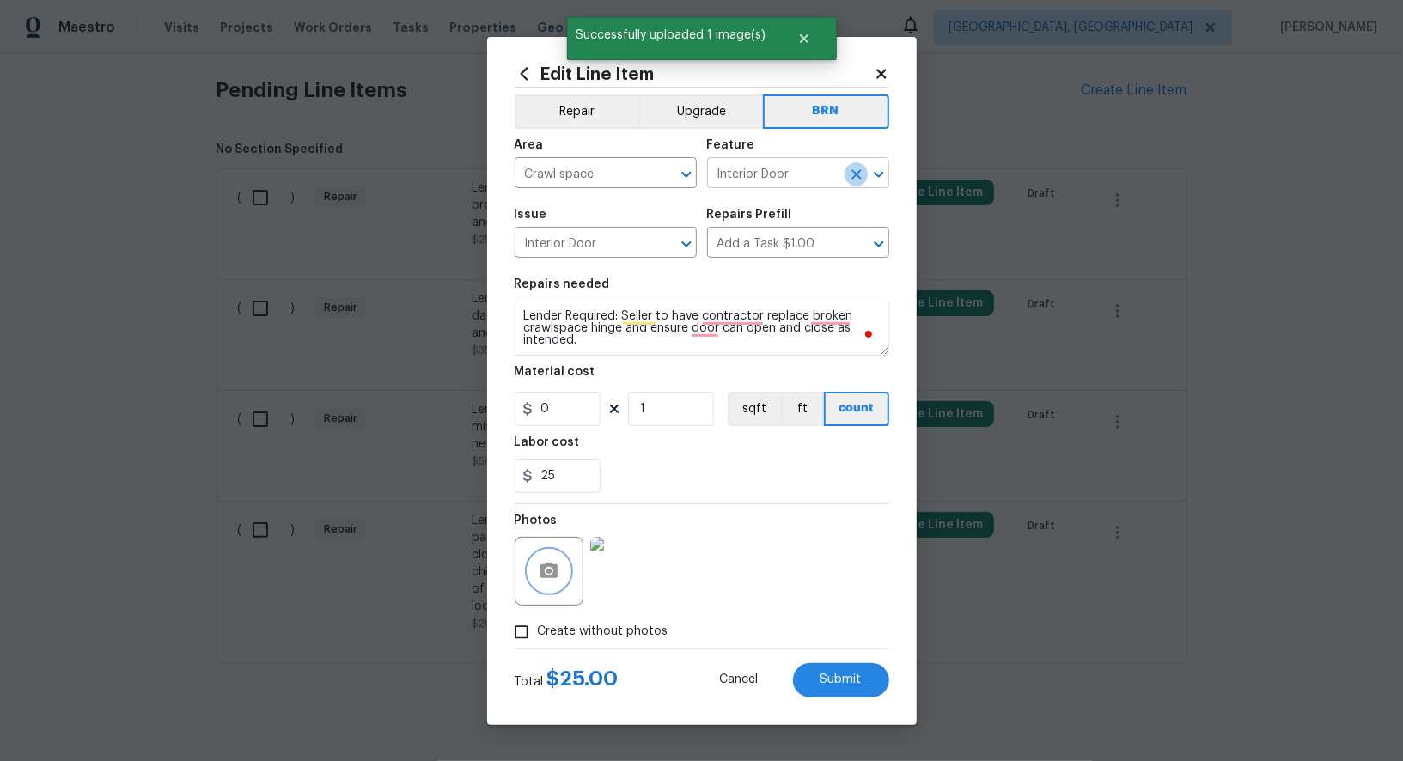
click at [857, 173] on icon "Clear" at bounding box center [856, 174] width 10 height 10
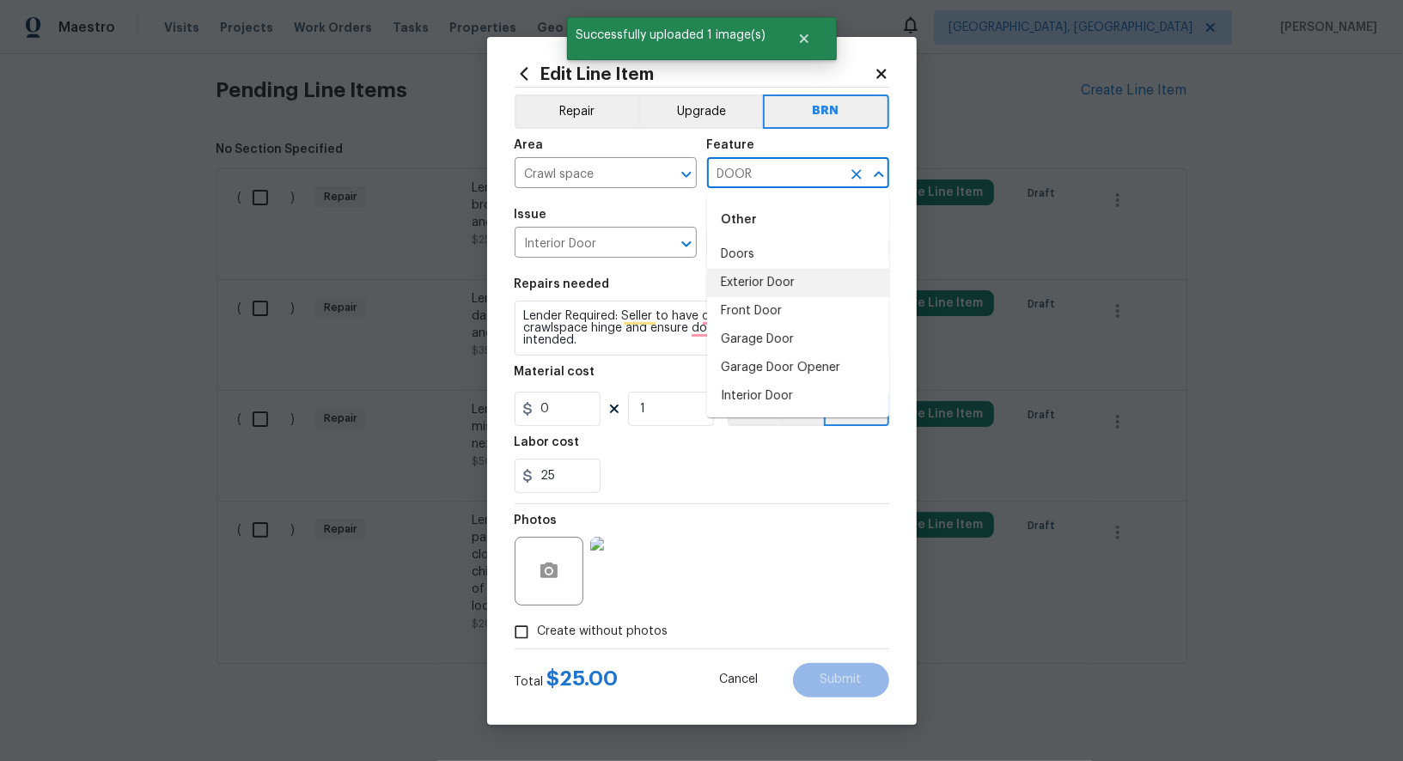
click at [753, 291] on li "Exterior Door" at bounding box center [798, 283] width 182 height 28
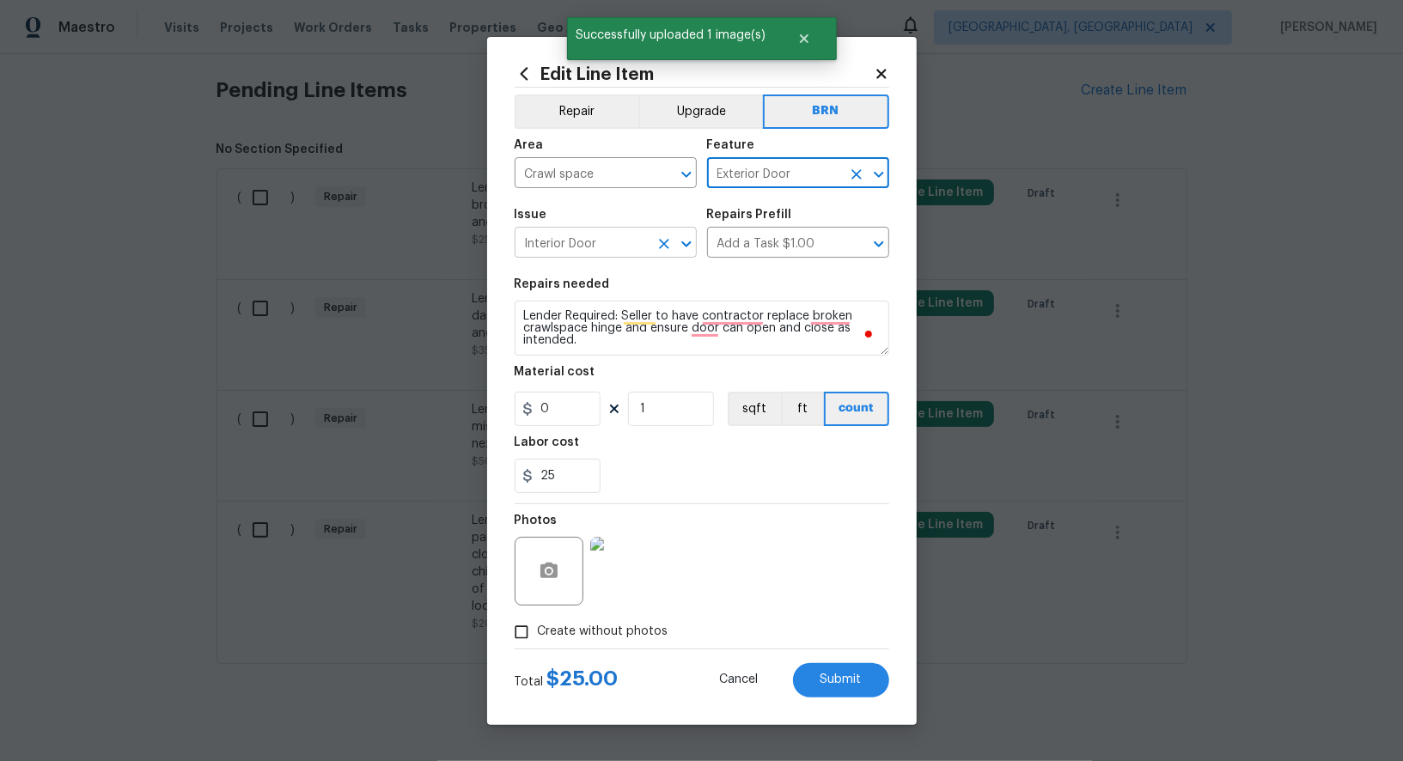
click at [658, 247] on icon "Clear" at bounding box center [663, 243] width 17 height 17
type input "Exterior Door"
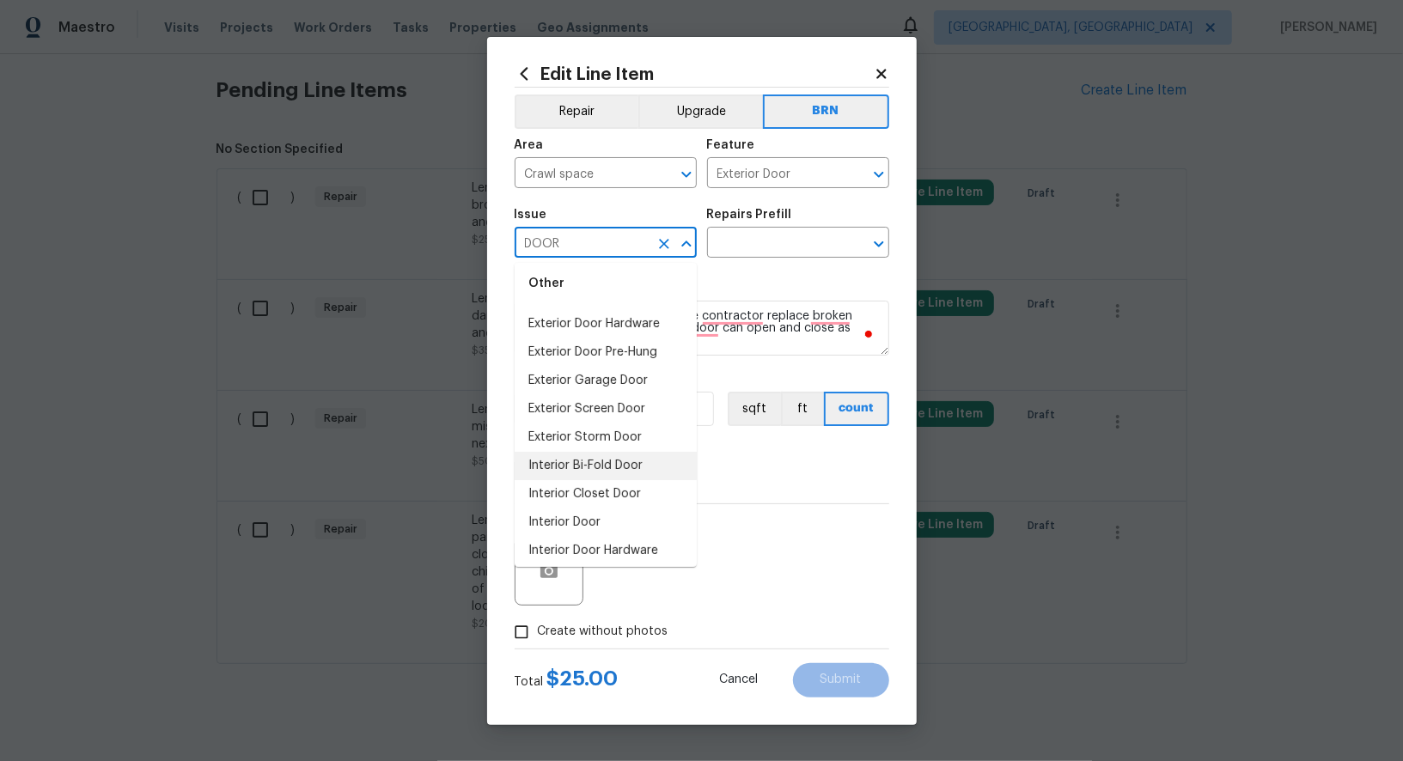
scroll to position [107, 0]
click at [613, 403] on li "Exterior Screen Door" at bounding box center [606, 407] width 182 height 28
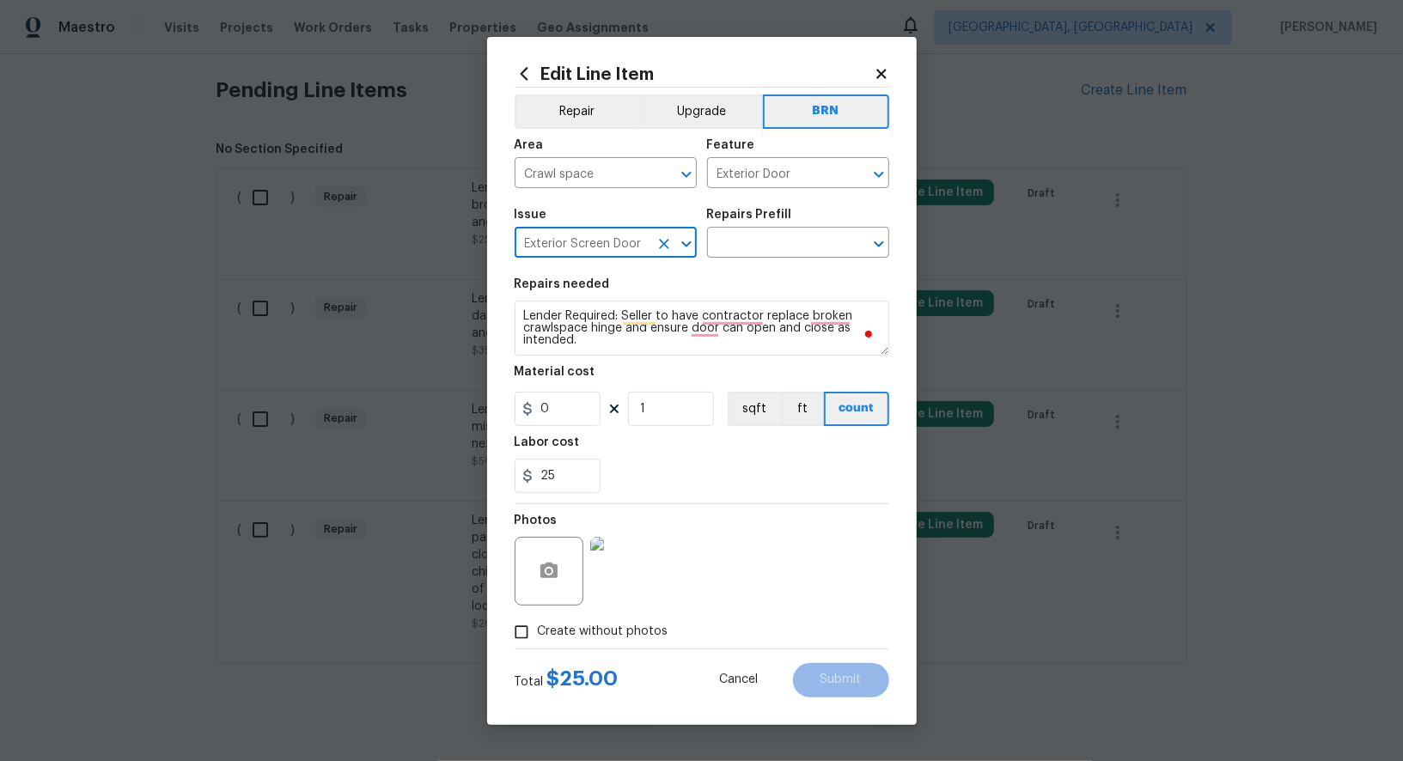
type input "Exterior Screen Door"
click at [688, 320] on textarea "Lender Required: Seller to have contractor replace broken crawlspace hinge and …" at bounding box center [702, 328] width 375 height 55
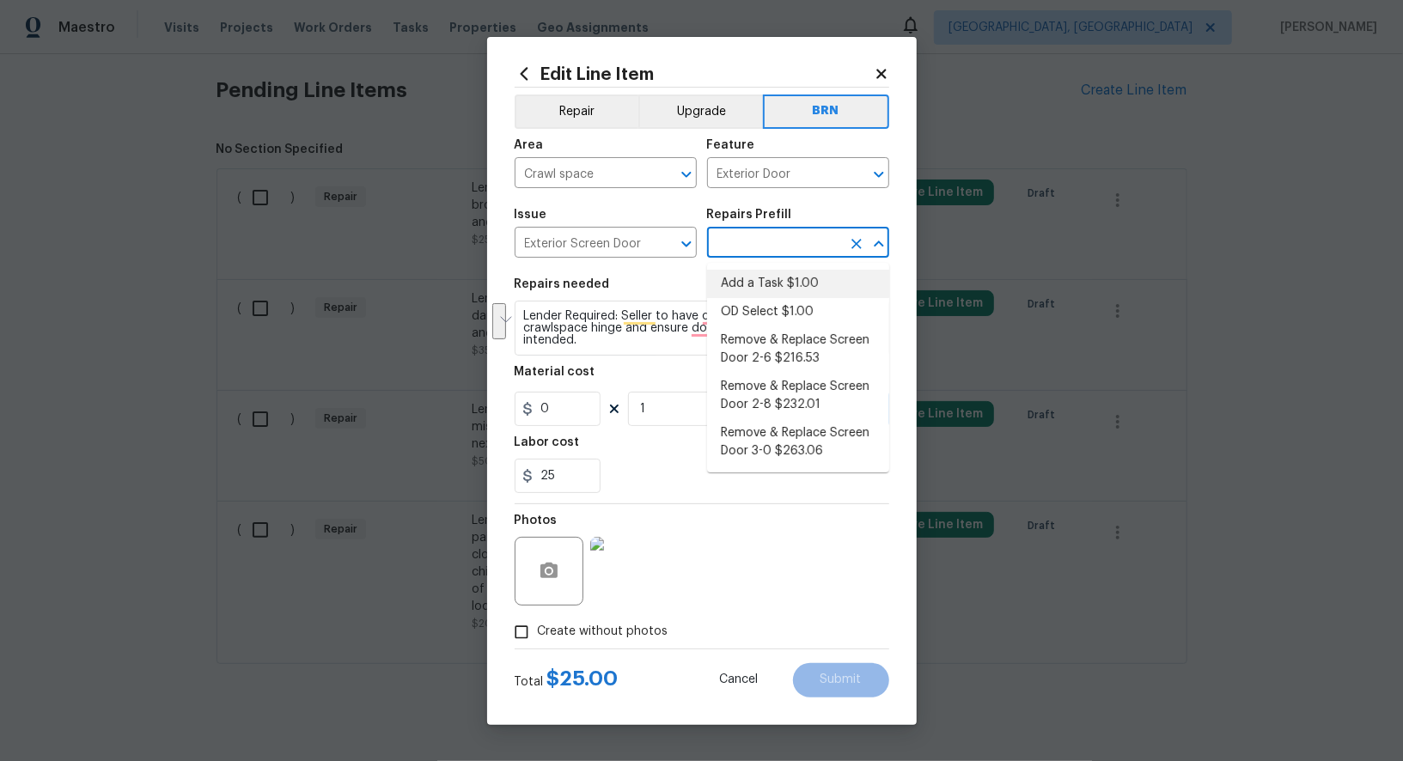
click at [759, 247] on input "text" at bounding box center [774, 244] width 134 height 27
click at [759, 285] on li "Add a Task $1.00" at bounding box center [798, 284] width 182 height 28
type input "Interior Door"
type input "Add a Task $1.00"
type textarea "HPM to detail"
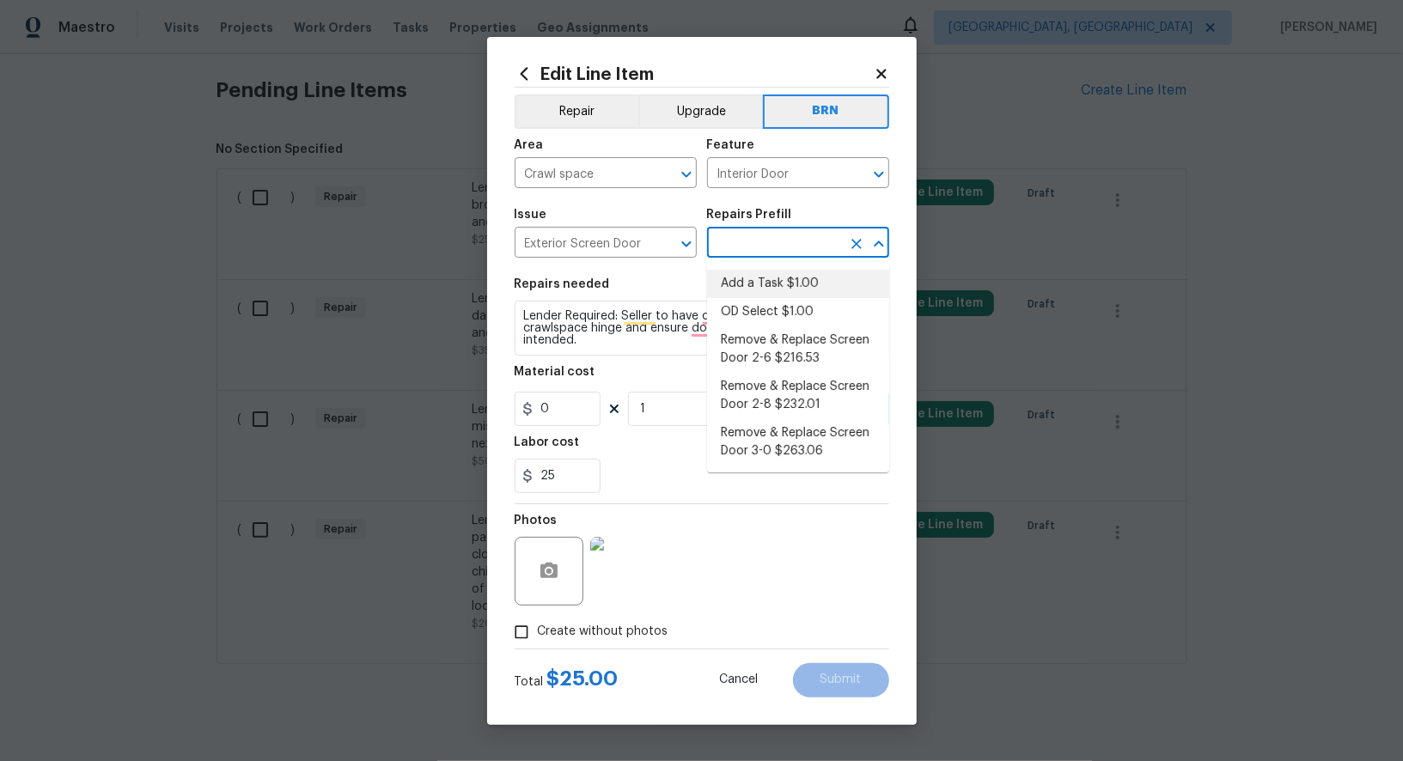
type input "1"
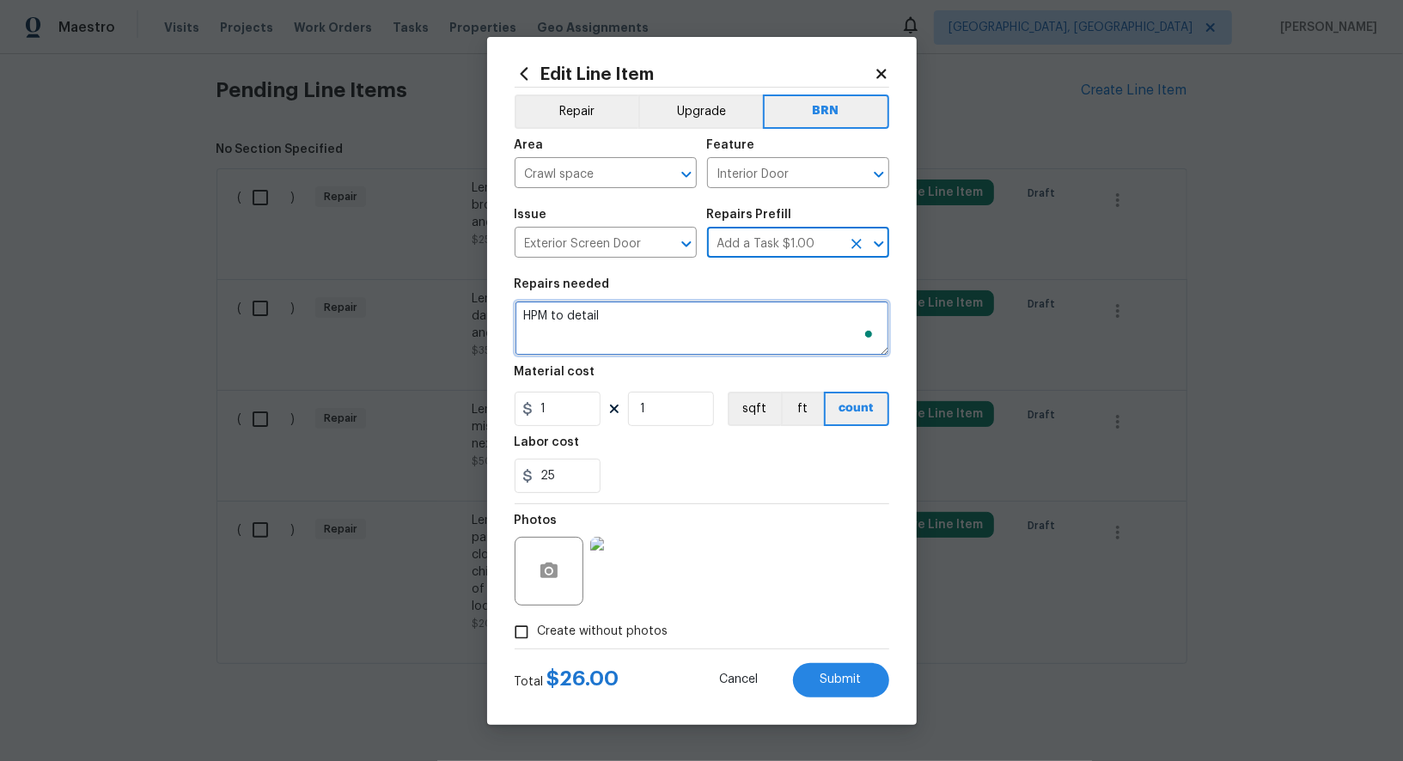
click at [709, 320] on textarea "HPM to detail" at bounding box center [702, 328] width 375 height 55
paste textarea "Lender Required: Seller to have contractor replace broken crawlspace hinge and …"
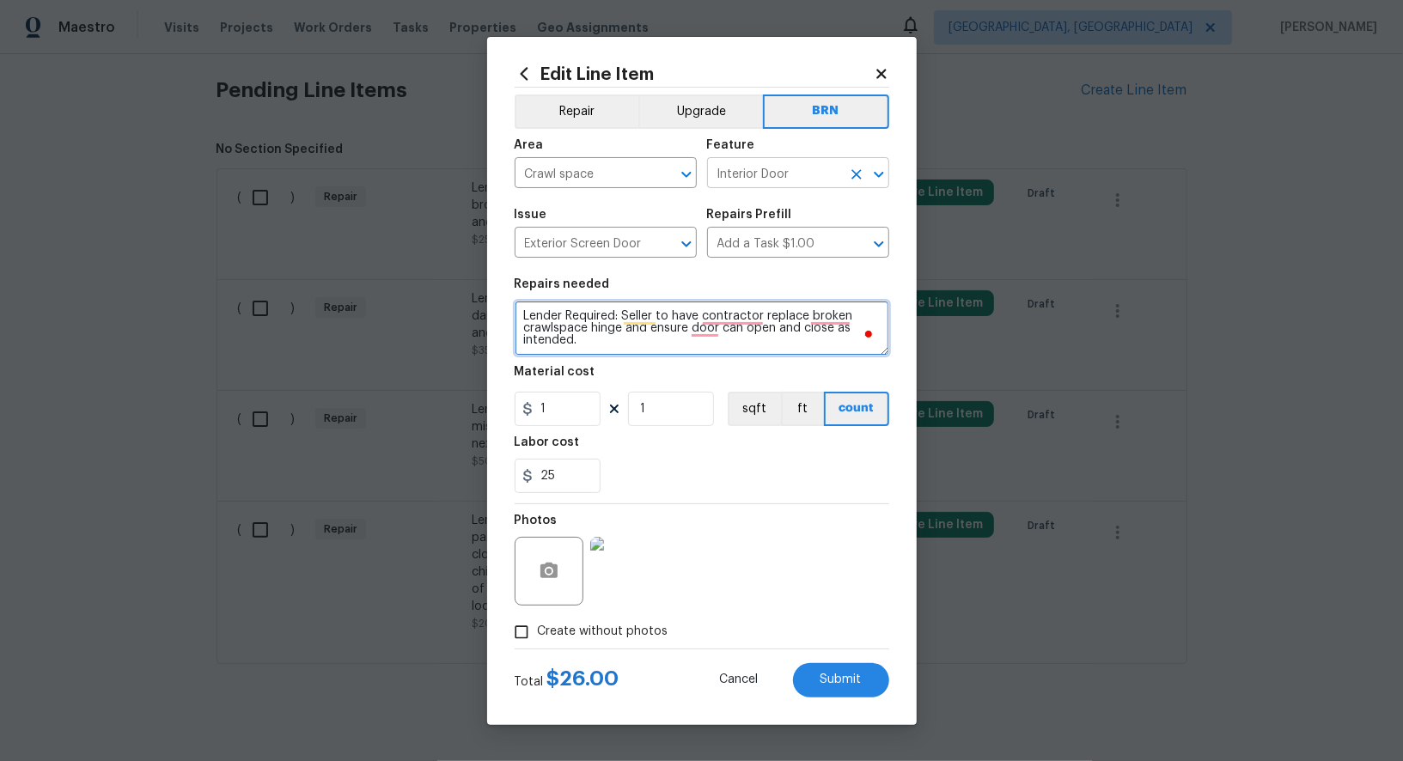
click at [857, 171] on icon "Clear" at bounding box center [856, 174] width 17 height 17
type textarea "Lender Required: Seller to have contractor replace broken crawlspace hinge and …"
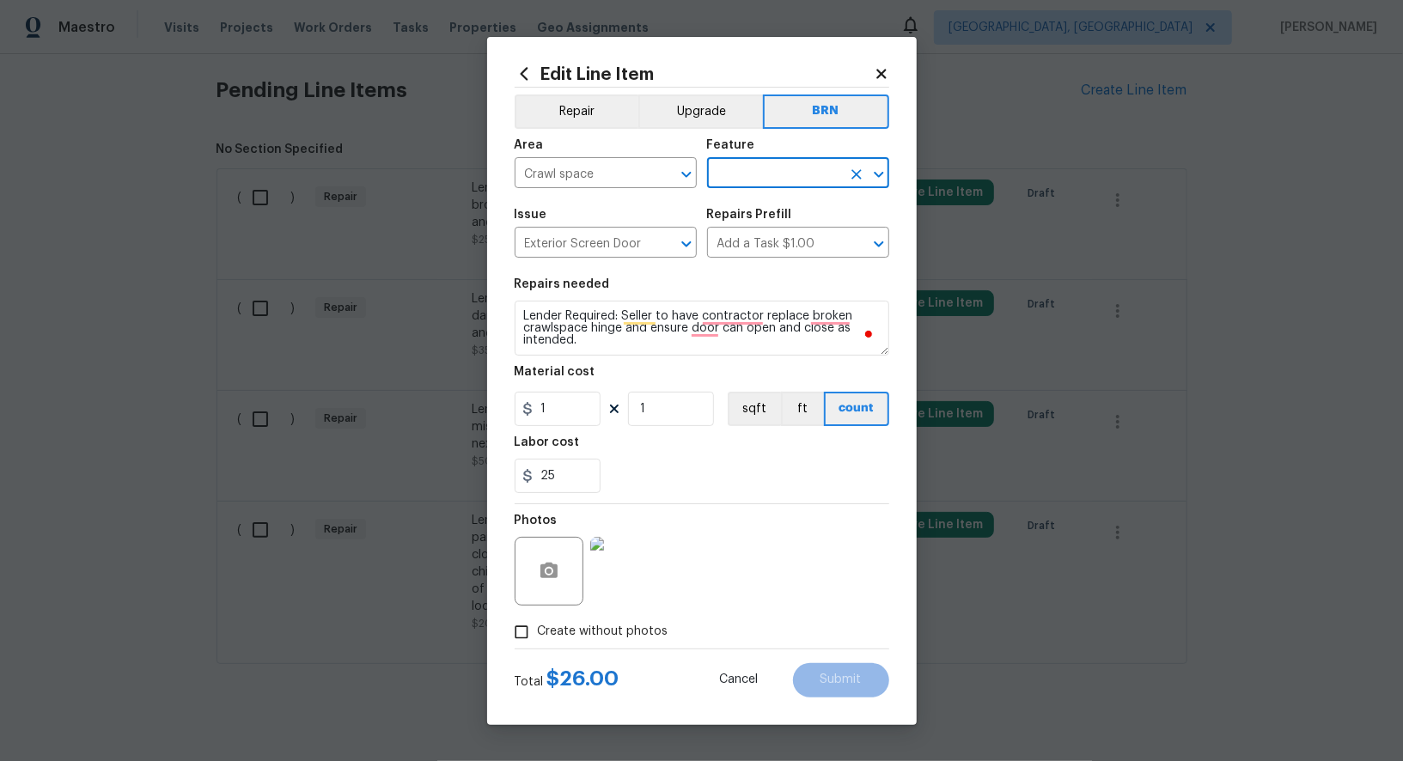
type input "F"
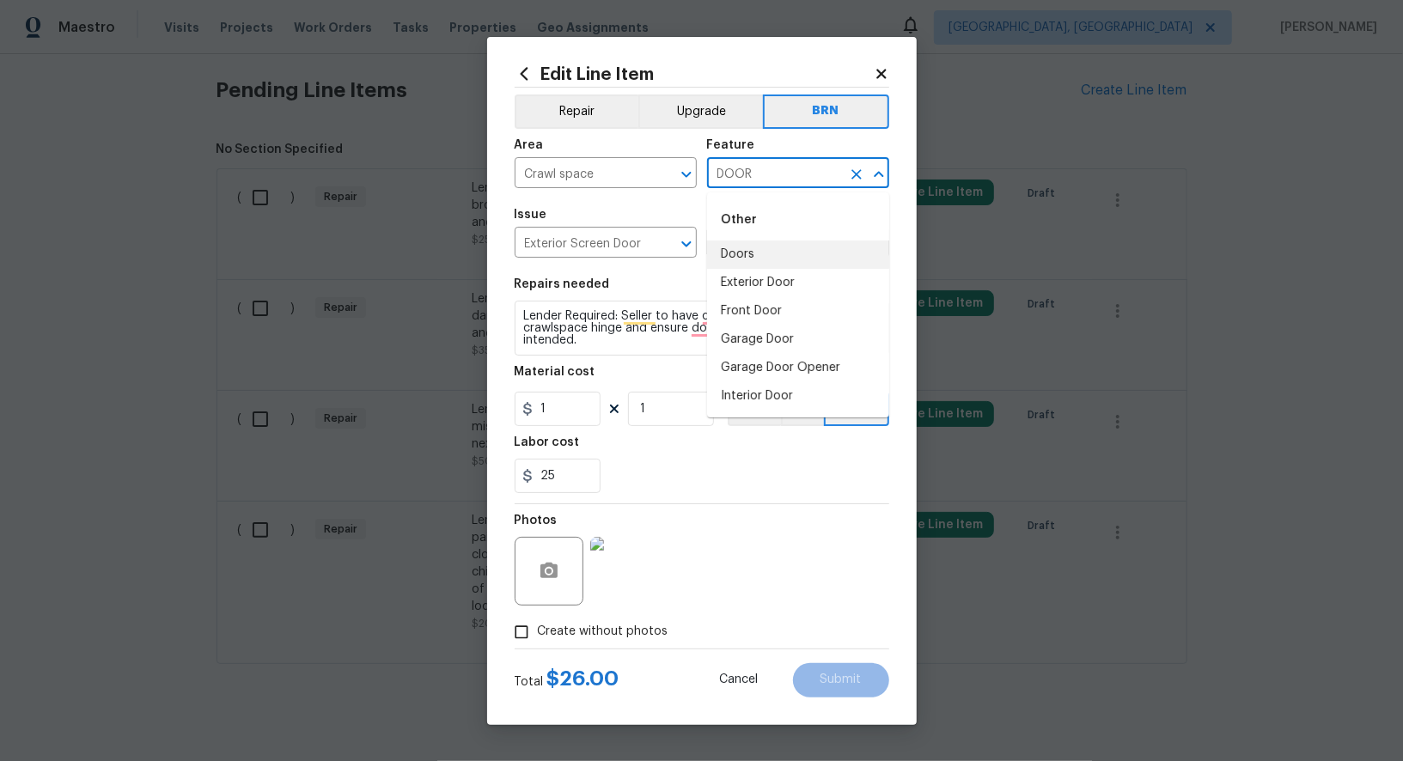
click at [799, 267] on li "Doors" at bounding box center [798, 255] width 182 height 28
type input "Doors"
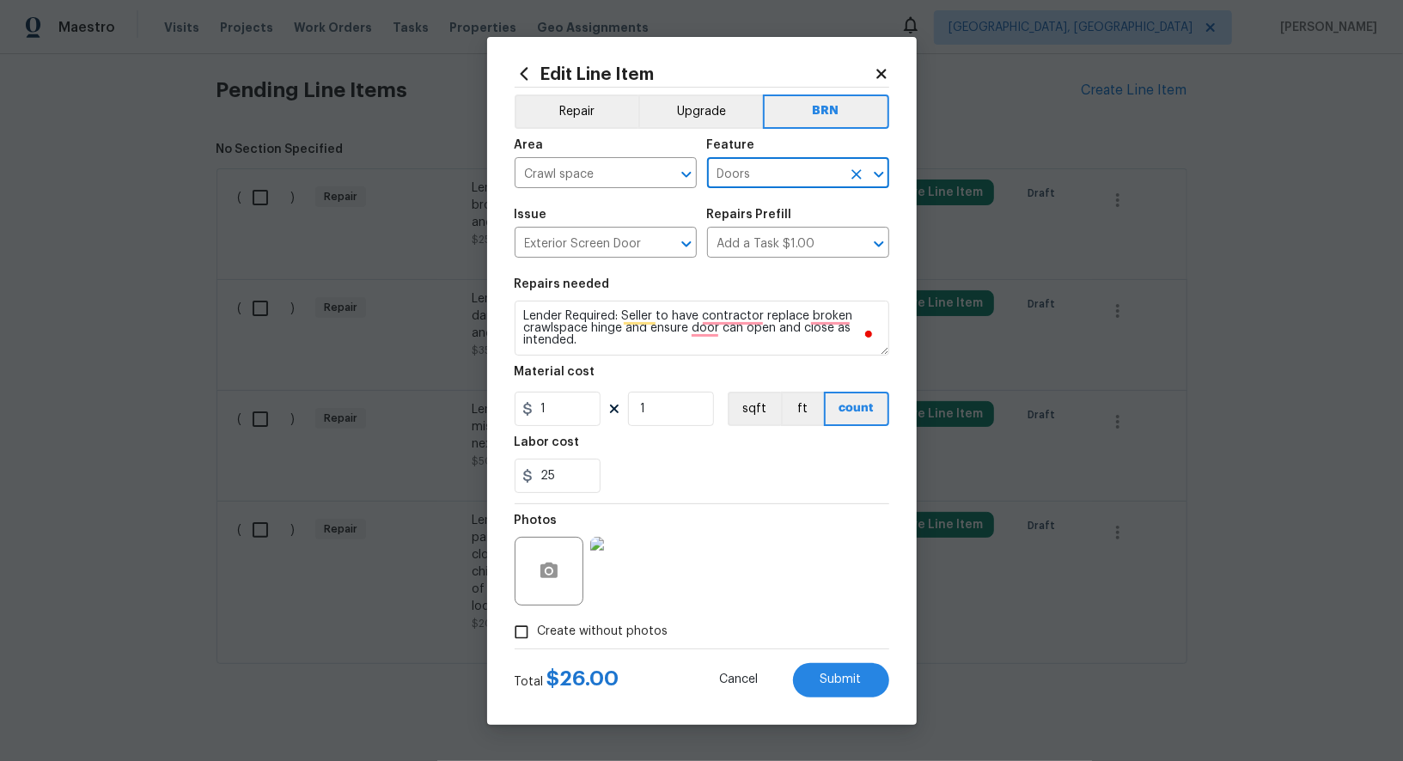
click at [850, 174] on icon "Clear" at bounding box center [856, 174] width 17 height 17
type input "F"
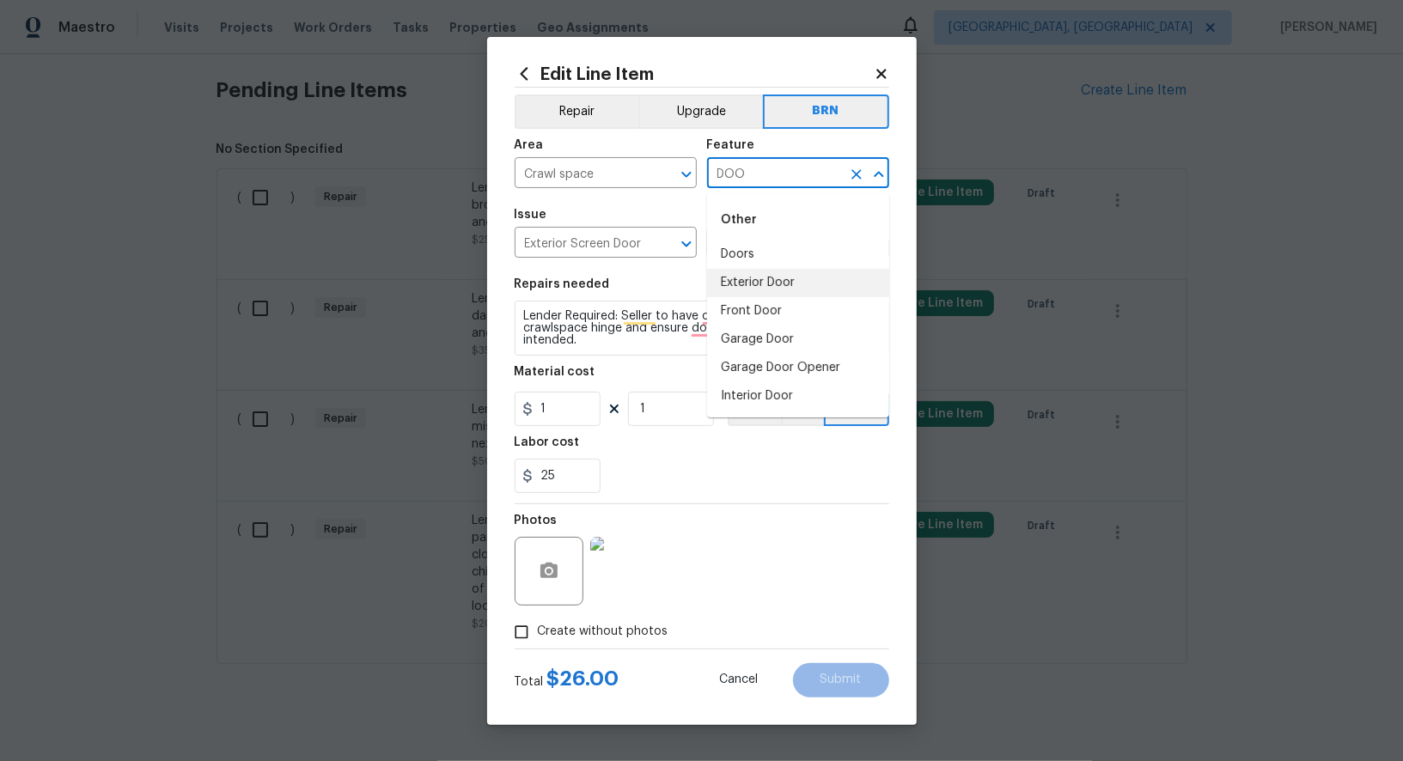
click at [788, 293] on li "Exterior Door" at bounding box center [798, 283] width 182 height 28
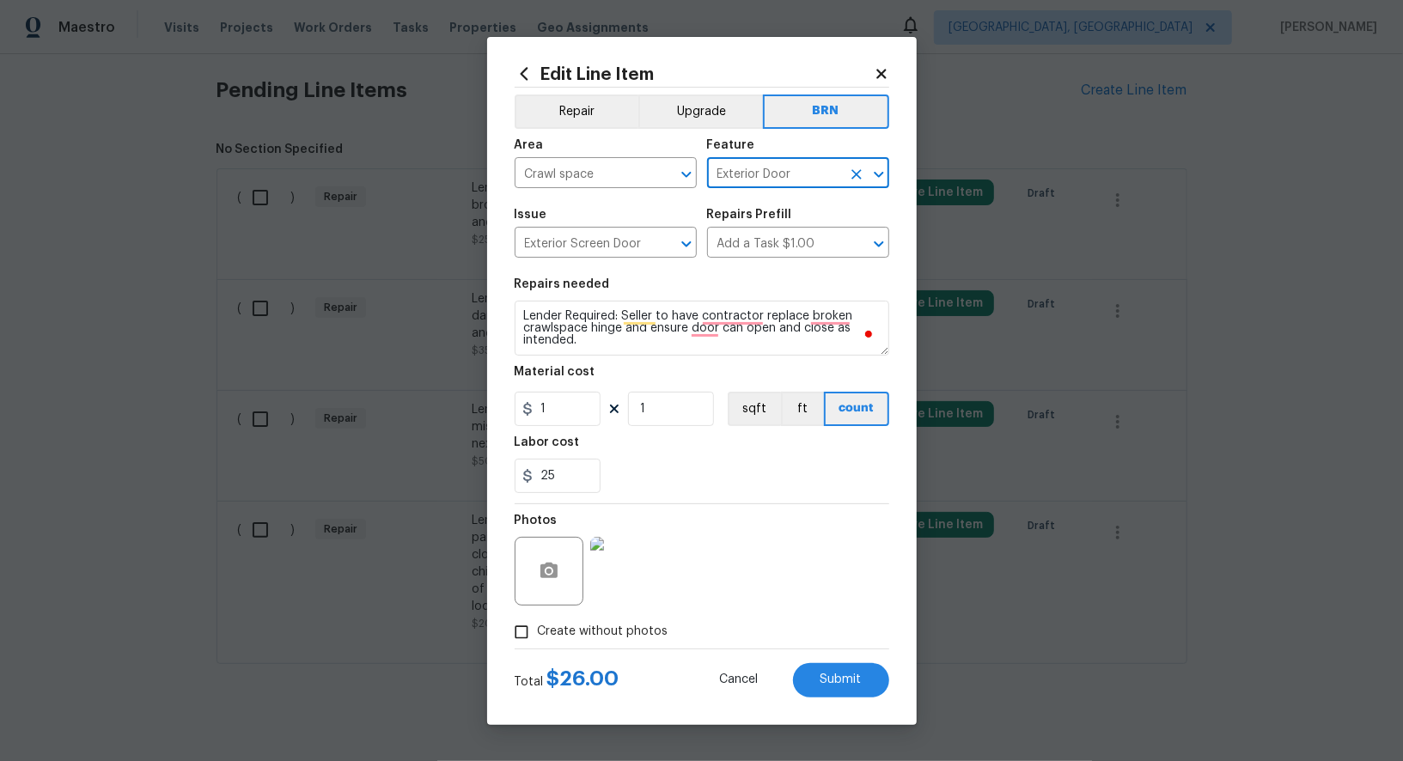
type input "Exterior Door"
click at [563, 404] on input "1" at bounding box center [558, 409] width 86 height 34
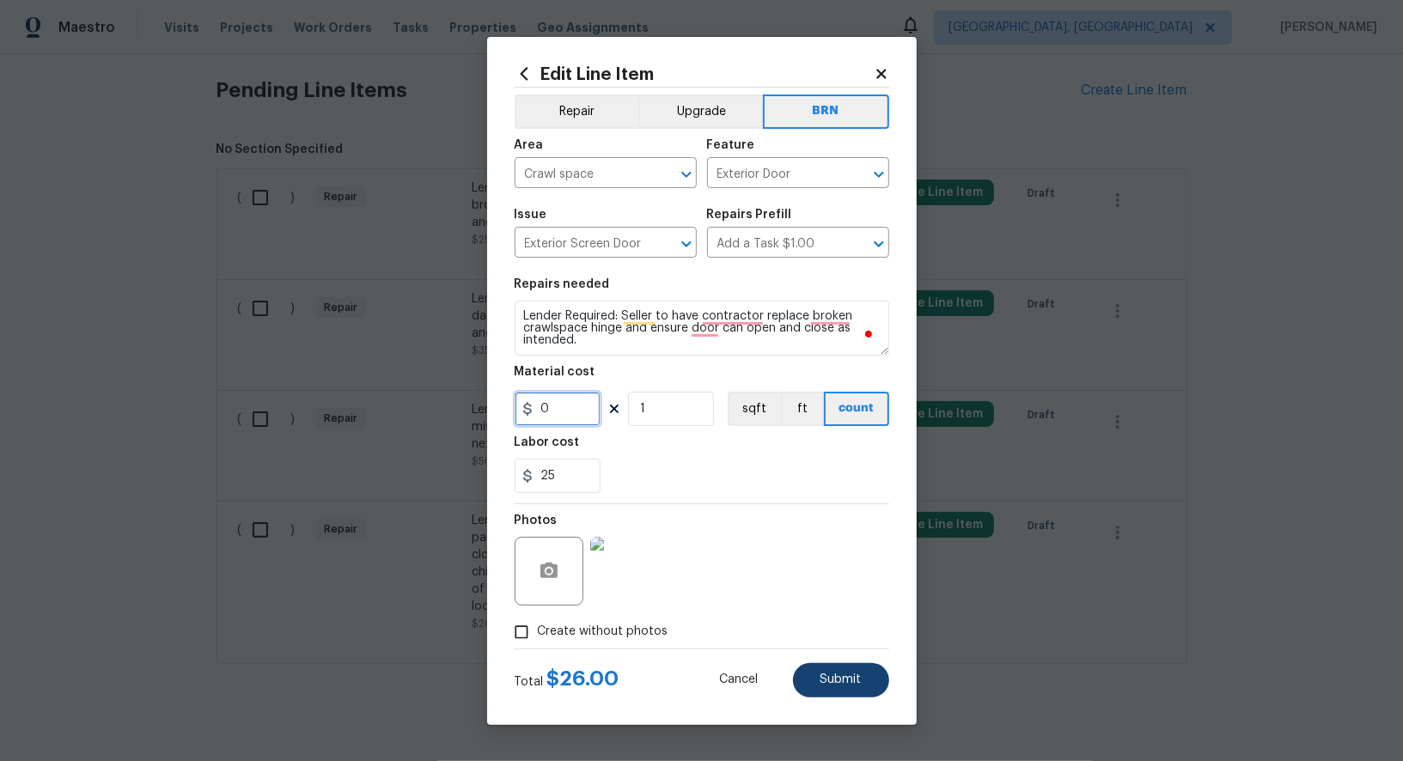
type input "0"
drag, startPoint x: 818, startPoint y: 678, endPoint x: 823, endPoint y: 97, distance: 580.7
click at [819, 678] on button "Submit" at bounding box center [841, 680] width 96 height 34
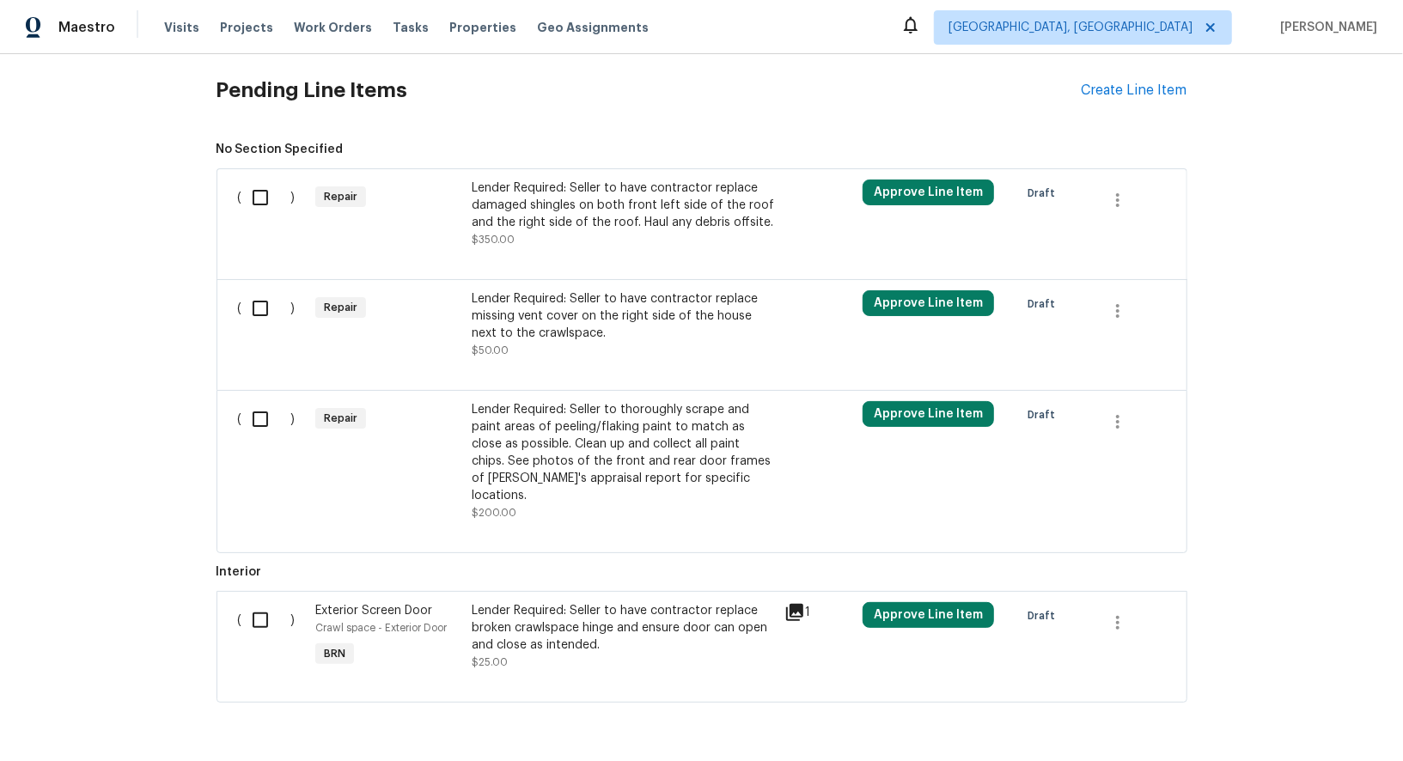
scroll to position [622, 0]
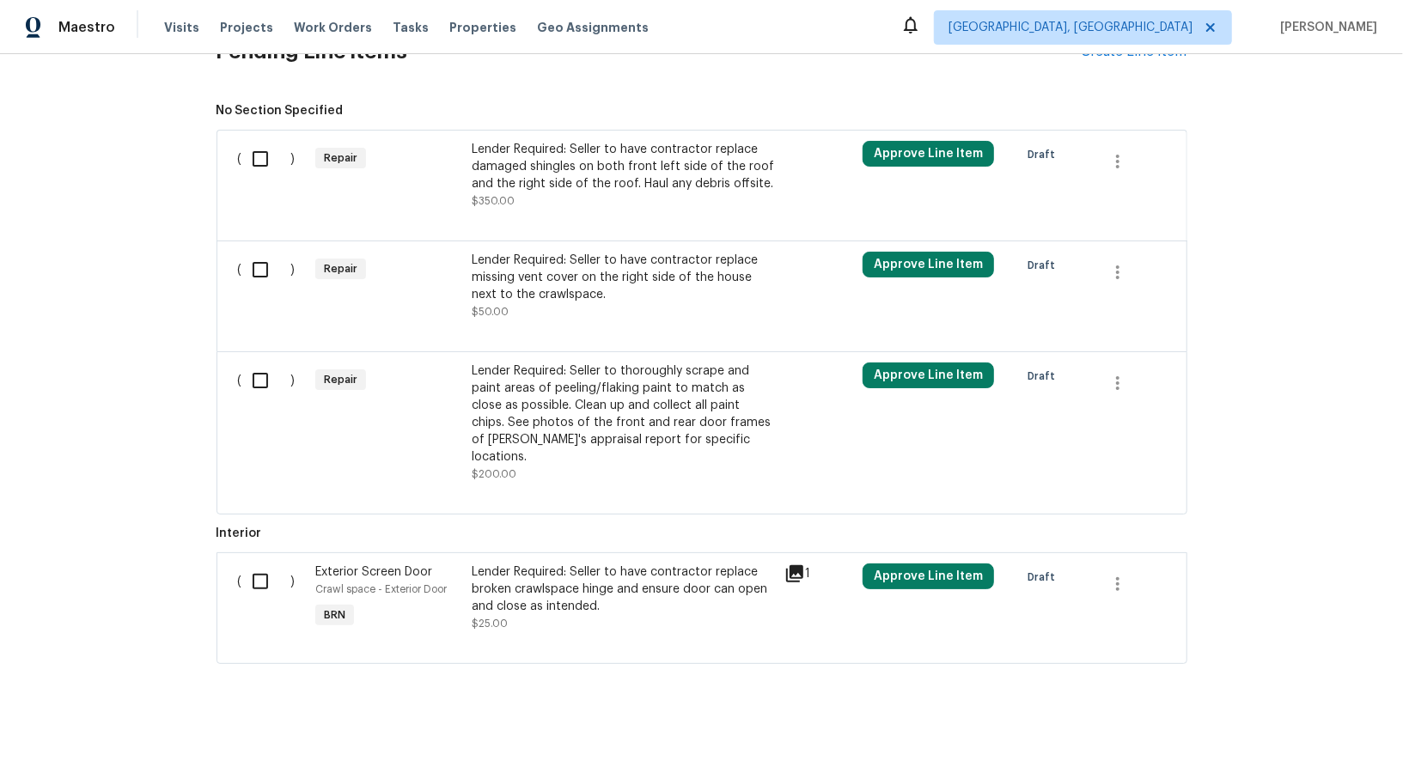
click at [565, 184] on div "Lender Required: Seller to have contractor replace damaged shingles on both fro…" at bounding box center [623, 167] width 302 height 52
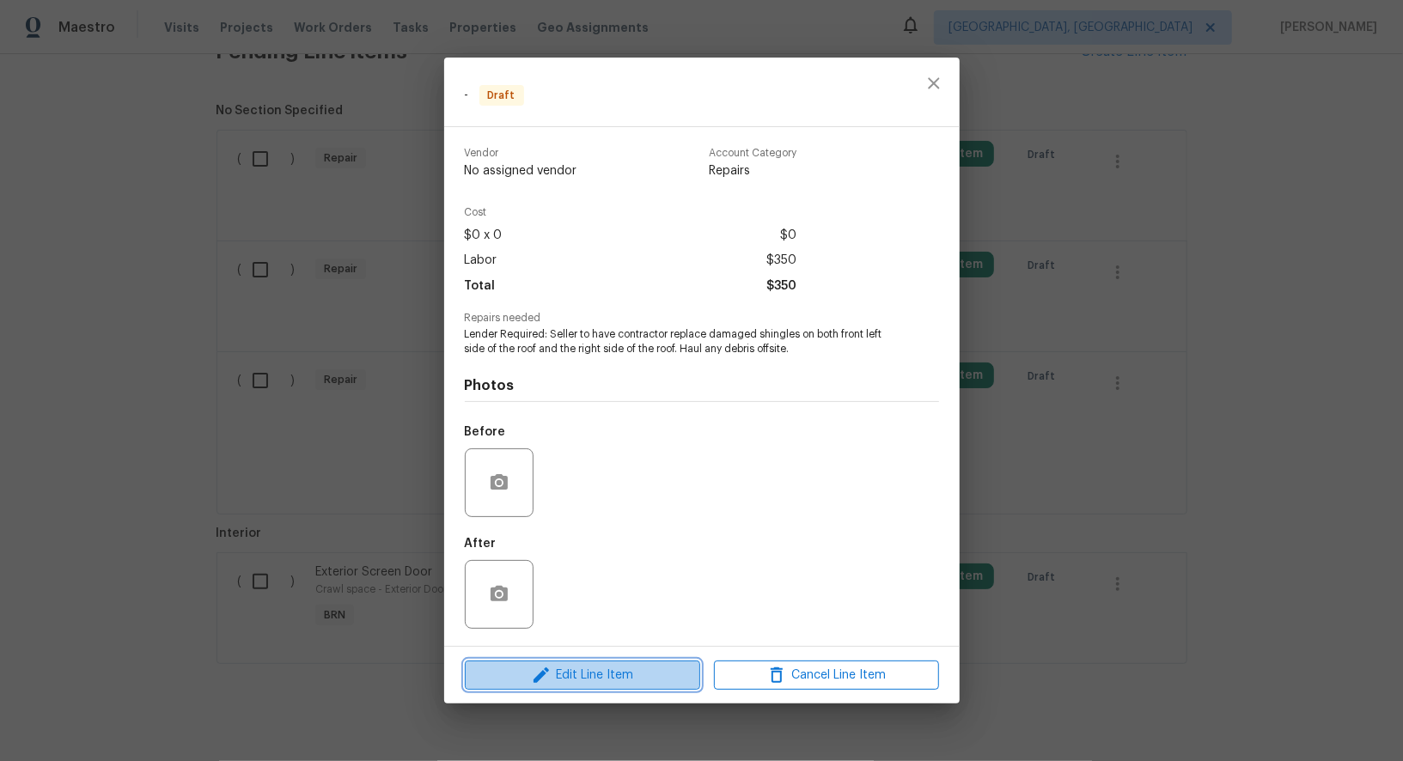
click at [582, 671] on span "Edit Line Item" at bounding box center [582, 675] width 225 height 21
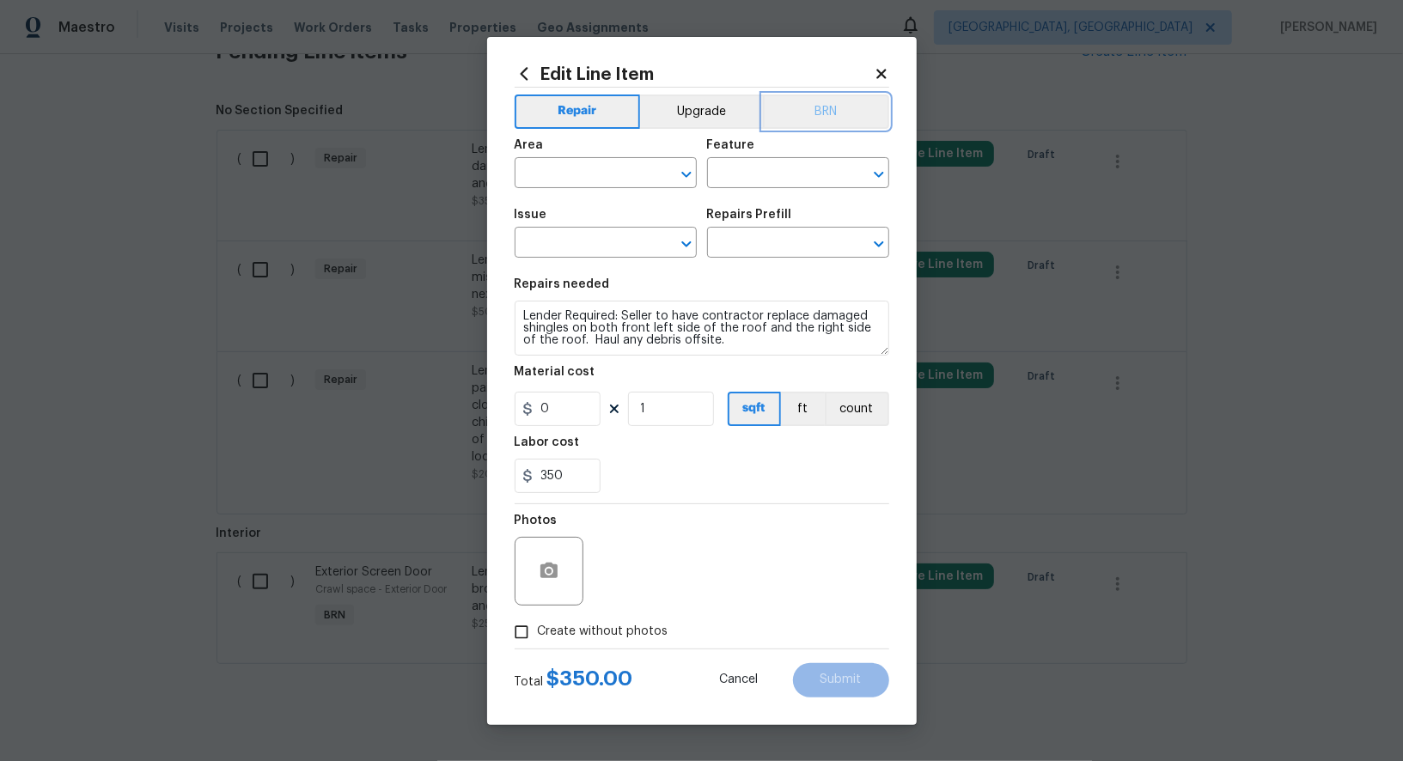
click at [824, 94] on button "BRN" at bounding box center [826, 111] width 126 height 34
click at [620, 171] on input "text" at bounding box center [582, 175] width 134 height 27
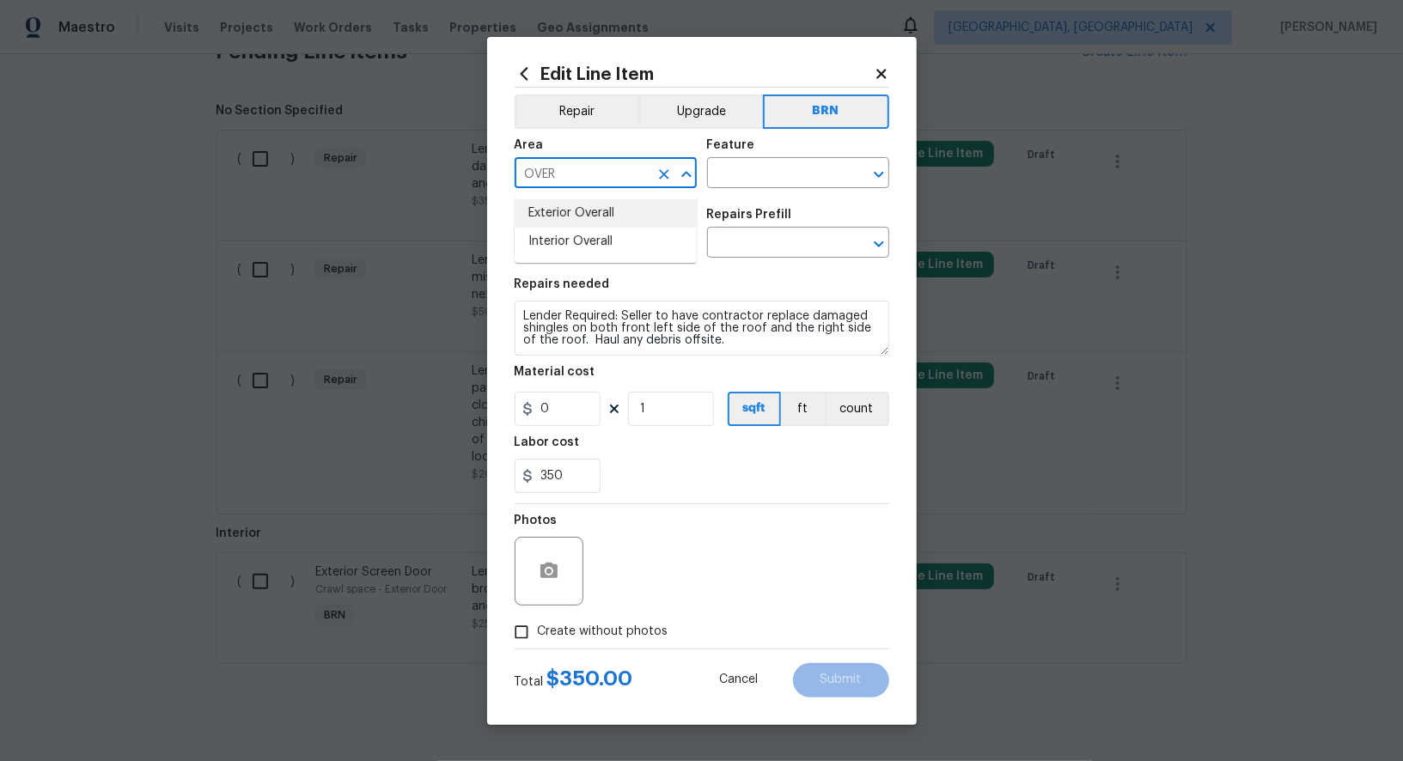
click at [606, 216] on li "Exterior Overall" at bounding box center [606, 213] width 182 height 28
type input "Exterior Overall"
click at [739, 173] on input "text" at bounding box center [774, 175] width 134 height 27
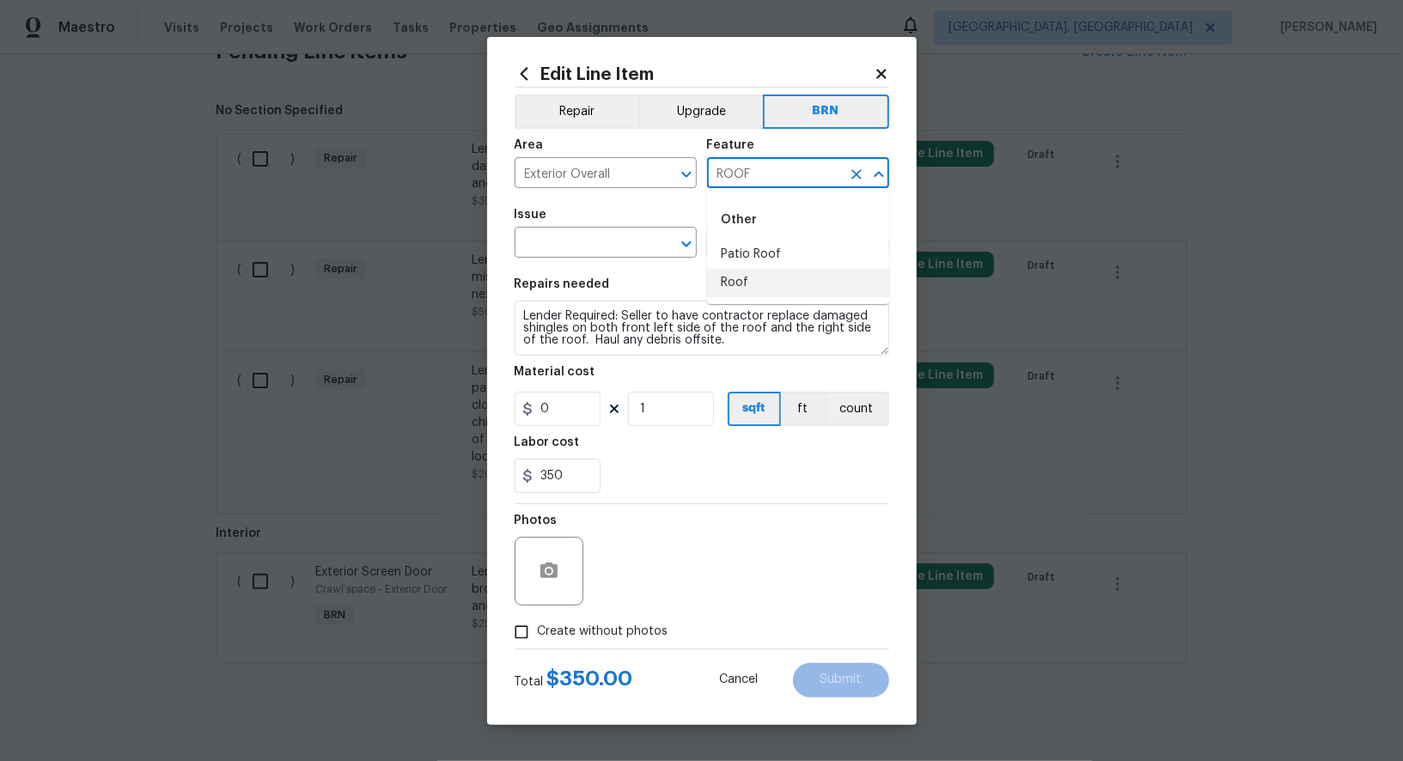
drag, startPoint x: 766, startPoint y: 297, endPoint x: 764, endPoint y: 288, distance: 9.8
click at [766, 297] on ul "Other Patio Roof Roof" at bounding box center [798, 248] width 182 height 112
click at [764, 288] on li "Roof" at bounding box center [798, 283] width 182 height 28
type input "Roof"
click at [573, 239] on input "text" at bounding box center [582, 244] width 134 height 27
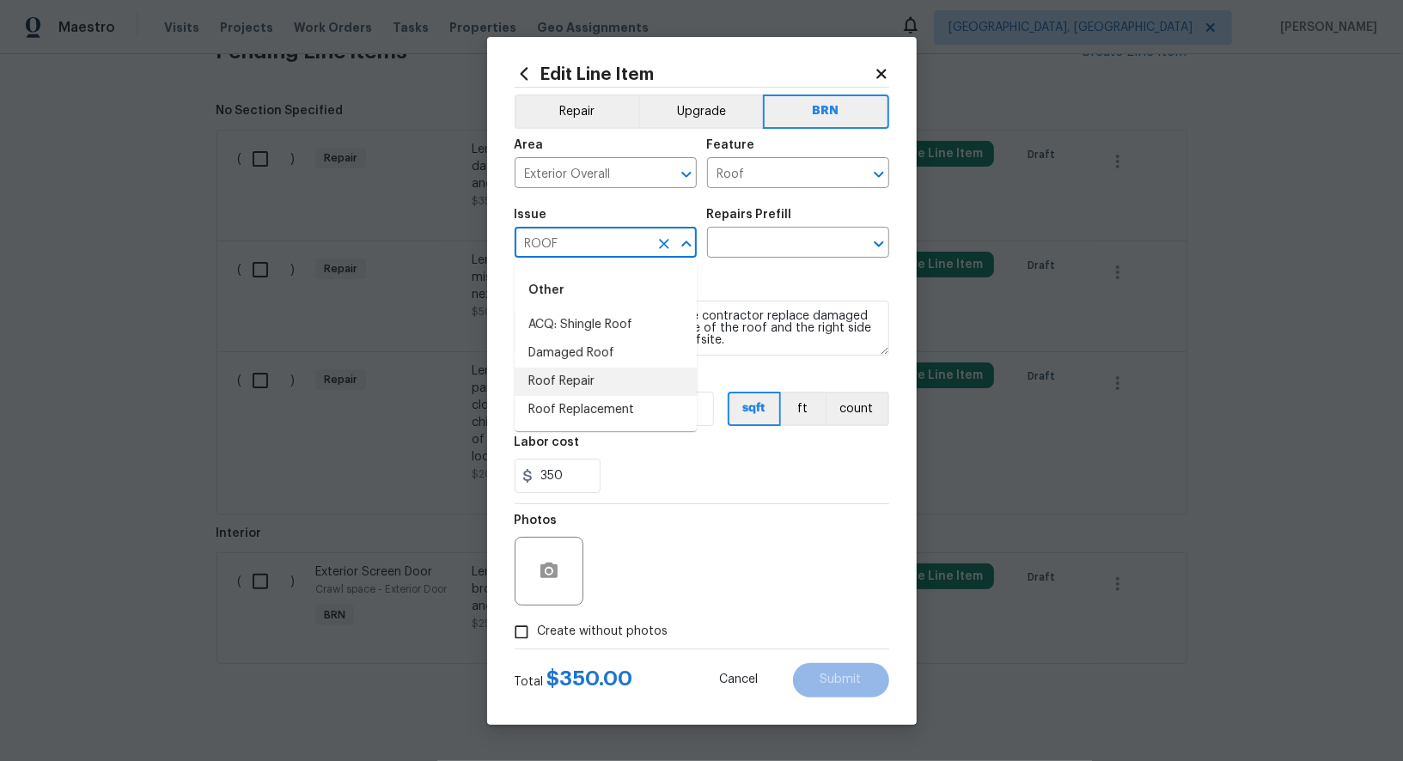
click at [583, 388] on li "Roof Repair" at bounding box center [606, 382] width 182 height 28
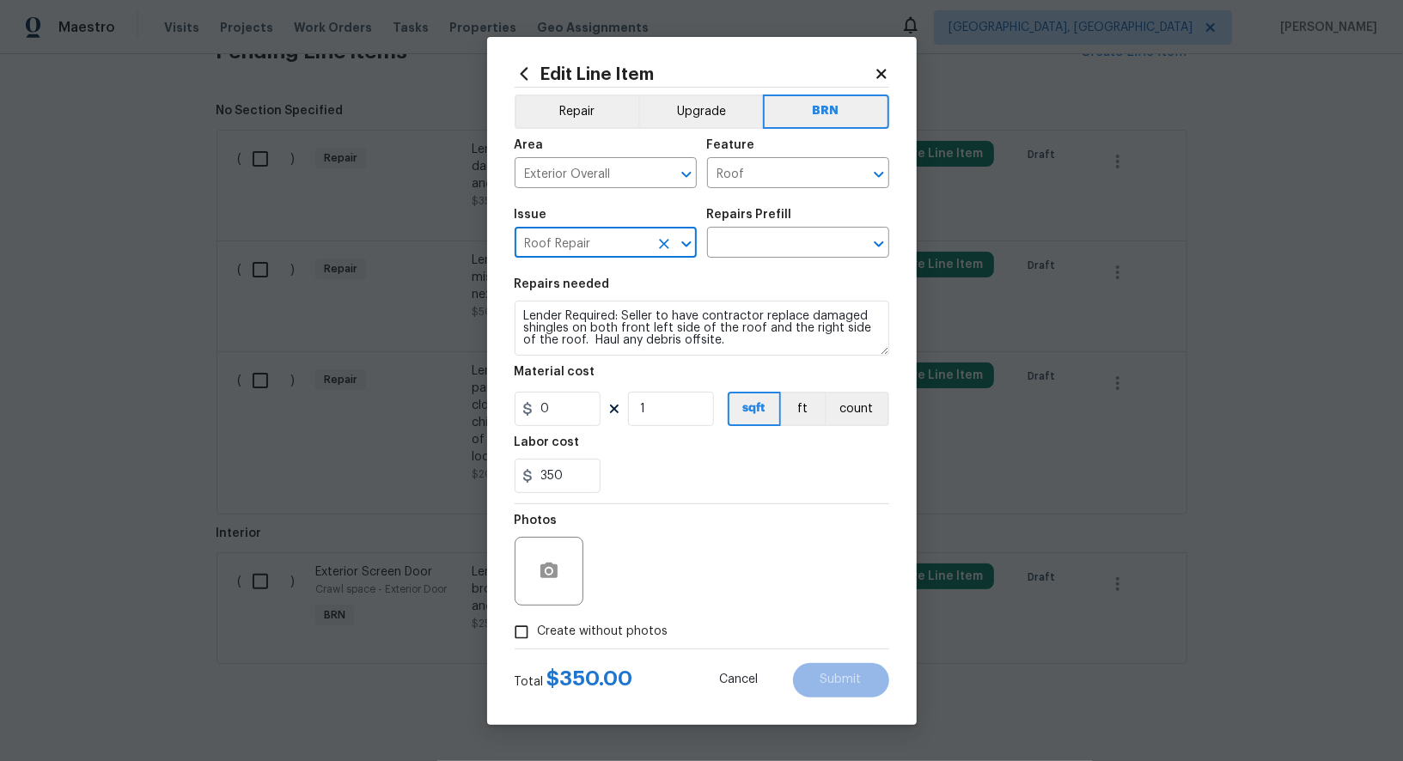
type input "Roof Repair"
click at [710, 330] on textarea "Lender Required: Seller to have contractor replace damaged shingles on both fro…" at bounding box center [702, 328] width 375 height 55
click at [776, 250] on input "text" at bounding box center [774, 244] width 134 height 27
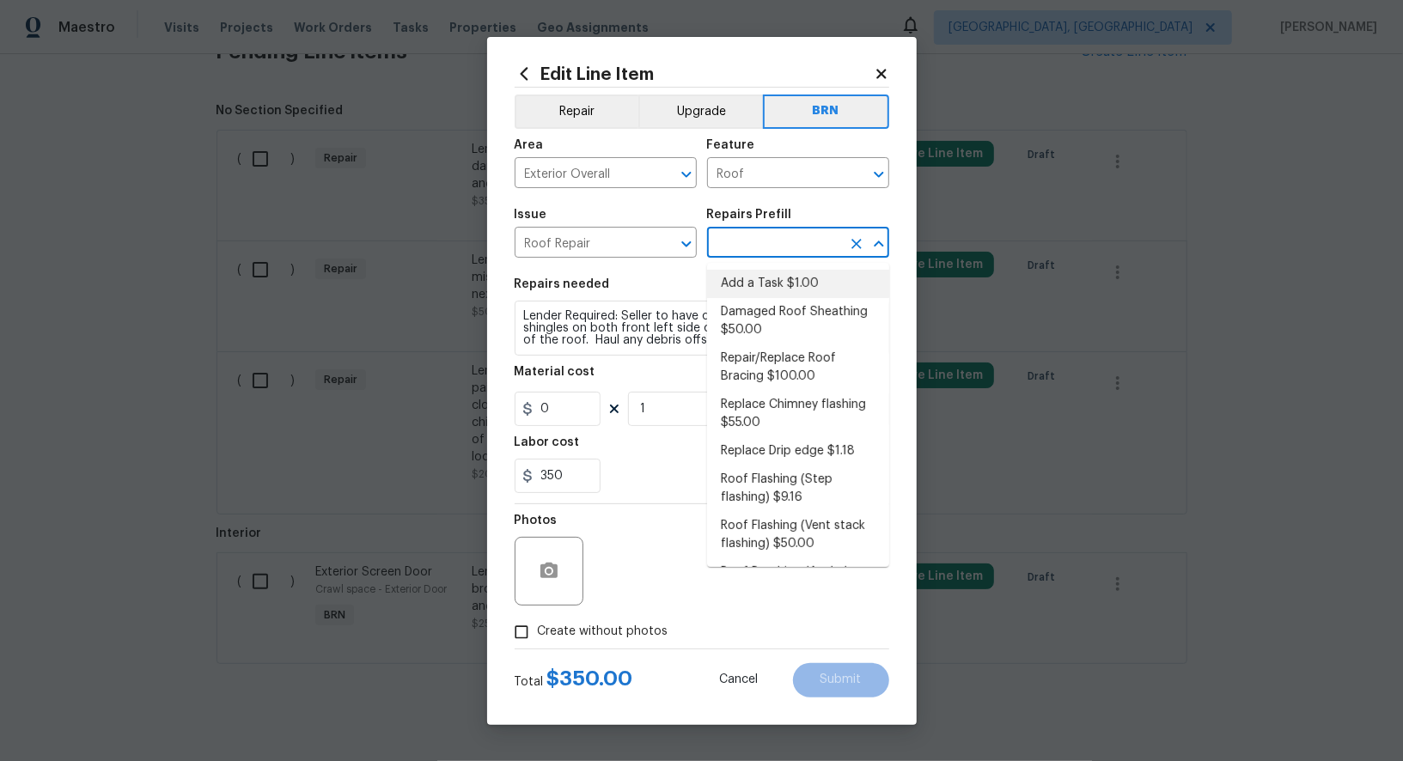
click at [763, 290] on li "Add a Task $1.00" at bounding box center [798, 284] width 182 height 28
type input "Eaves and Trim"
type input "Add a Task $1.00"
type textarea "HPM to detail"
type input "1"
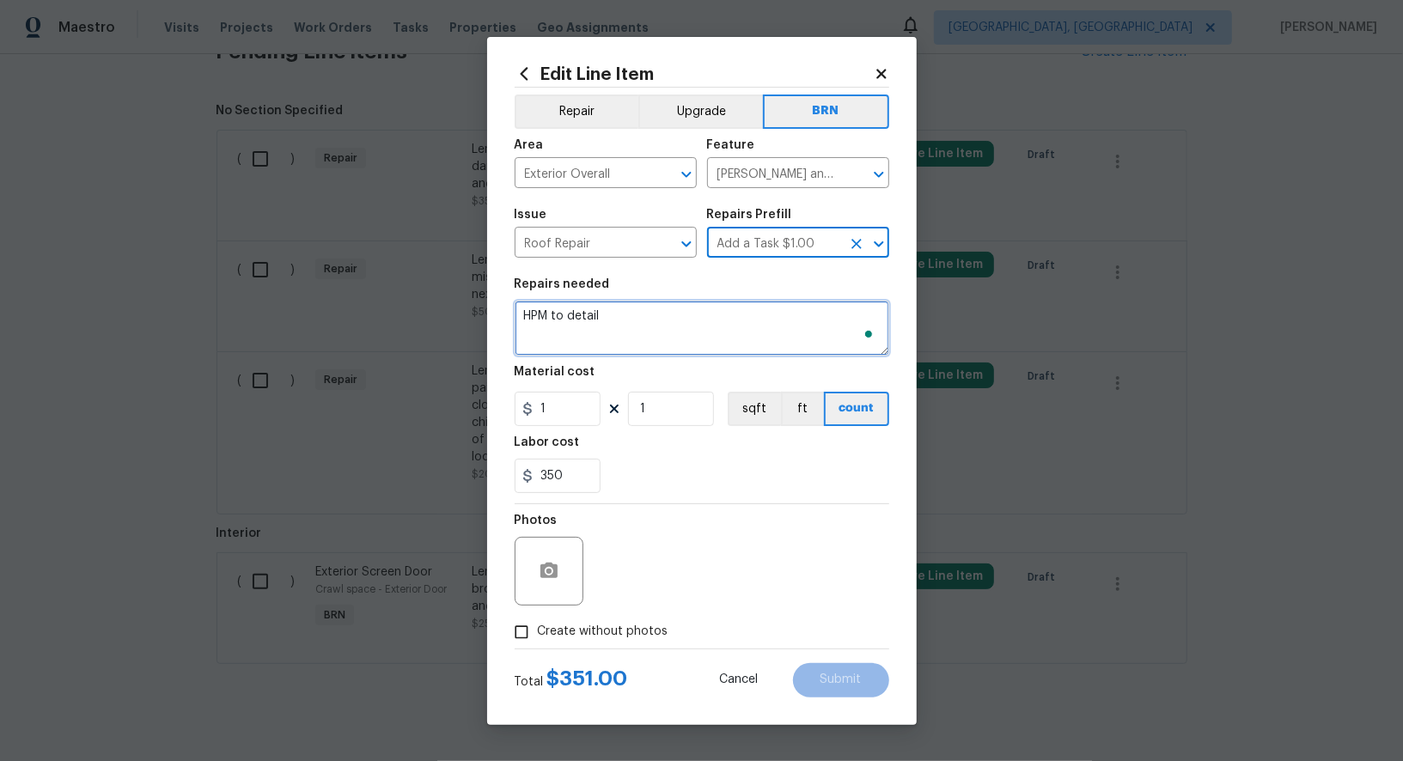
click at [692, 343] on textarea "HPM to detail" at bounding box center [702, 328] width 375 height 55
paste textarea "Lender Required: Seller to have contractor replace damaged shingles on both fro…"
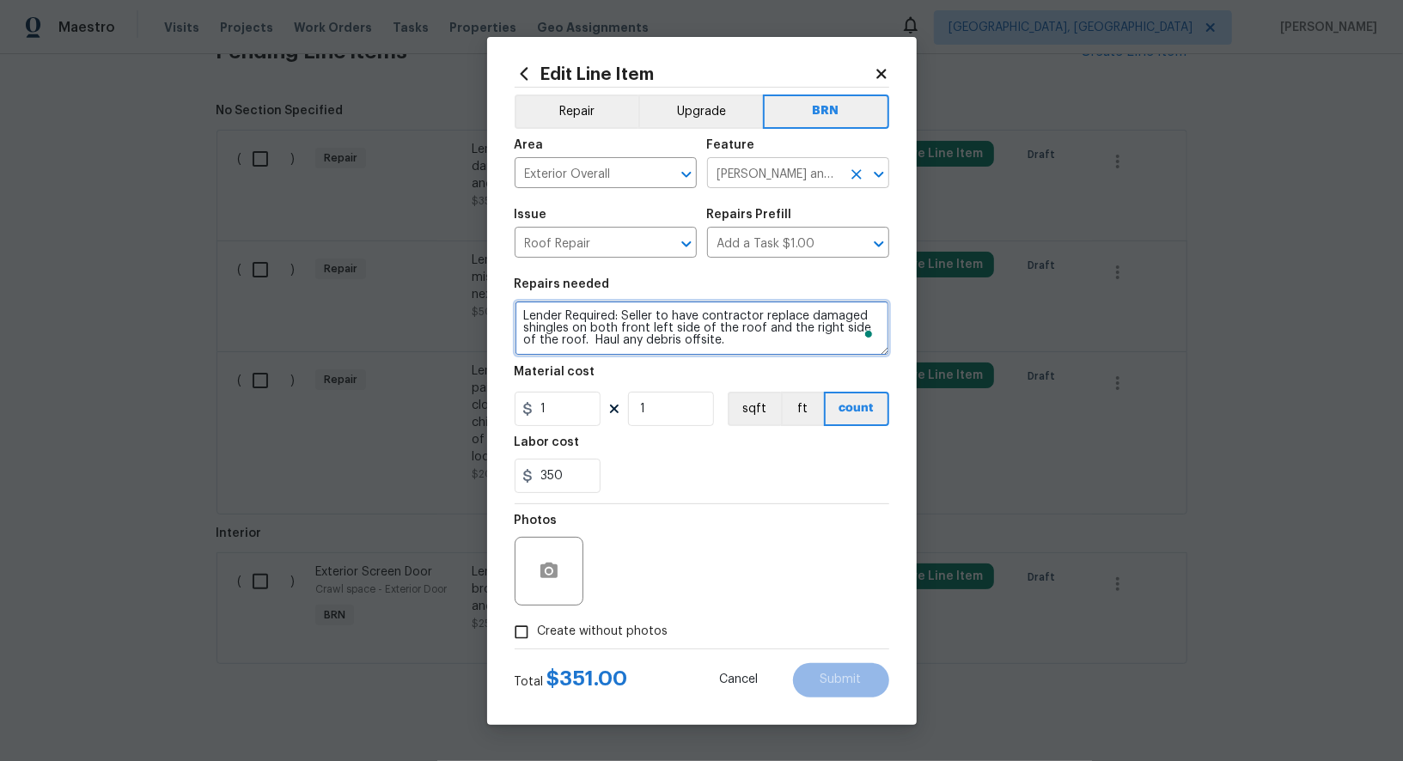
click at [862, 179] on icon "Clear" at bounding box center [856, 174] width 17 height 17
type textarea "Lender Required: Seller to have contractor replace damaged shingles on both fro…"
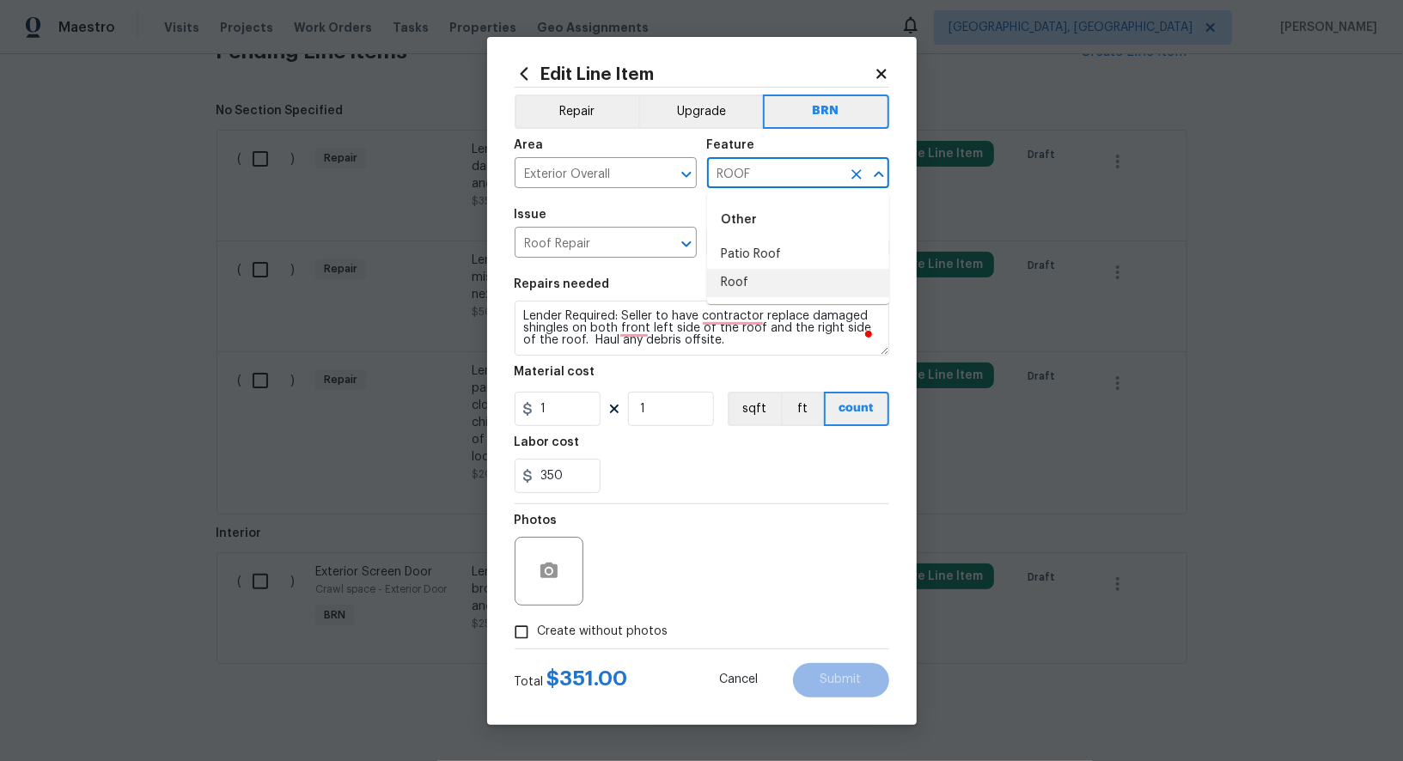
click at [743, 284] on li "Roof" at bounding box center [798, 283] width 182 height 28
type input "Roof"
click at [564, 421] on input "1" at bounding box center [558, 409] width 86 height 34
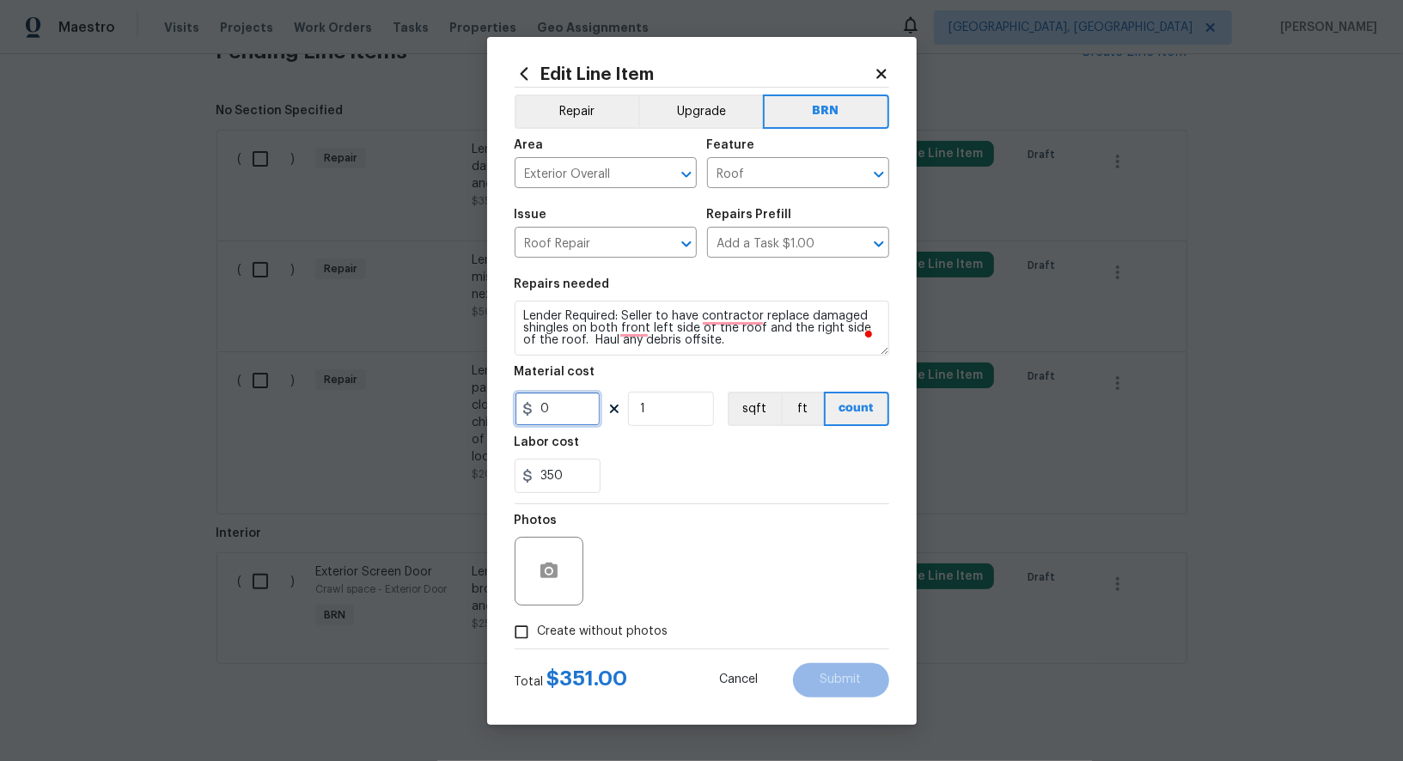
type input "0"
click at [550, 577] on icon "button" at bounding box center [548, 570] width 17 height 15
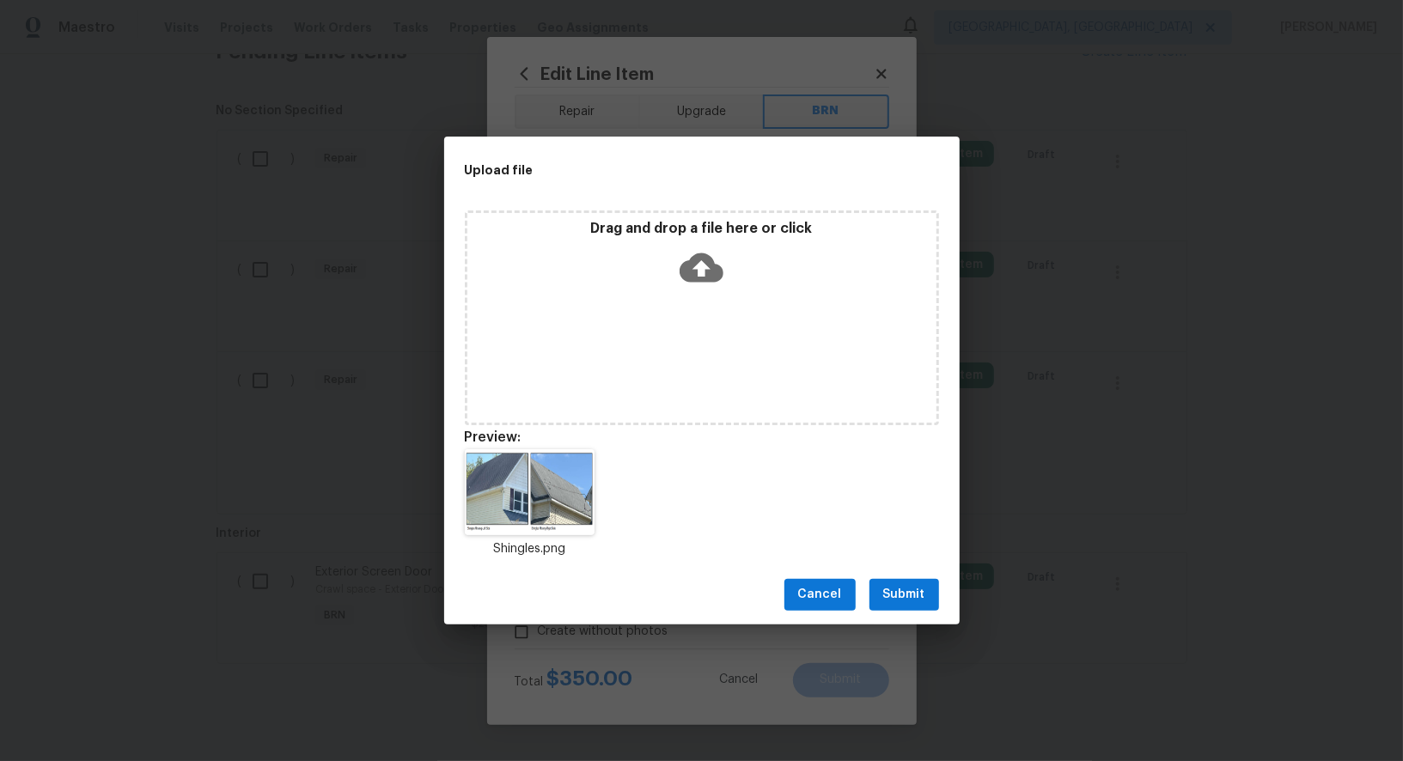
click at [894, 588] on span "Submit" at bounding box center [904, 594] width 42 height 21
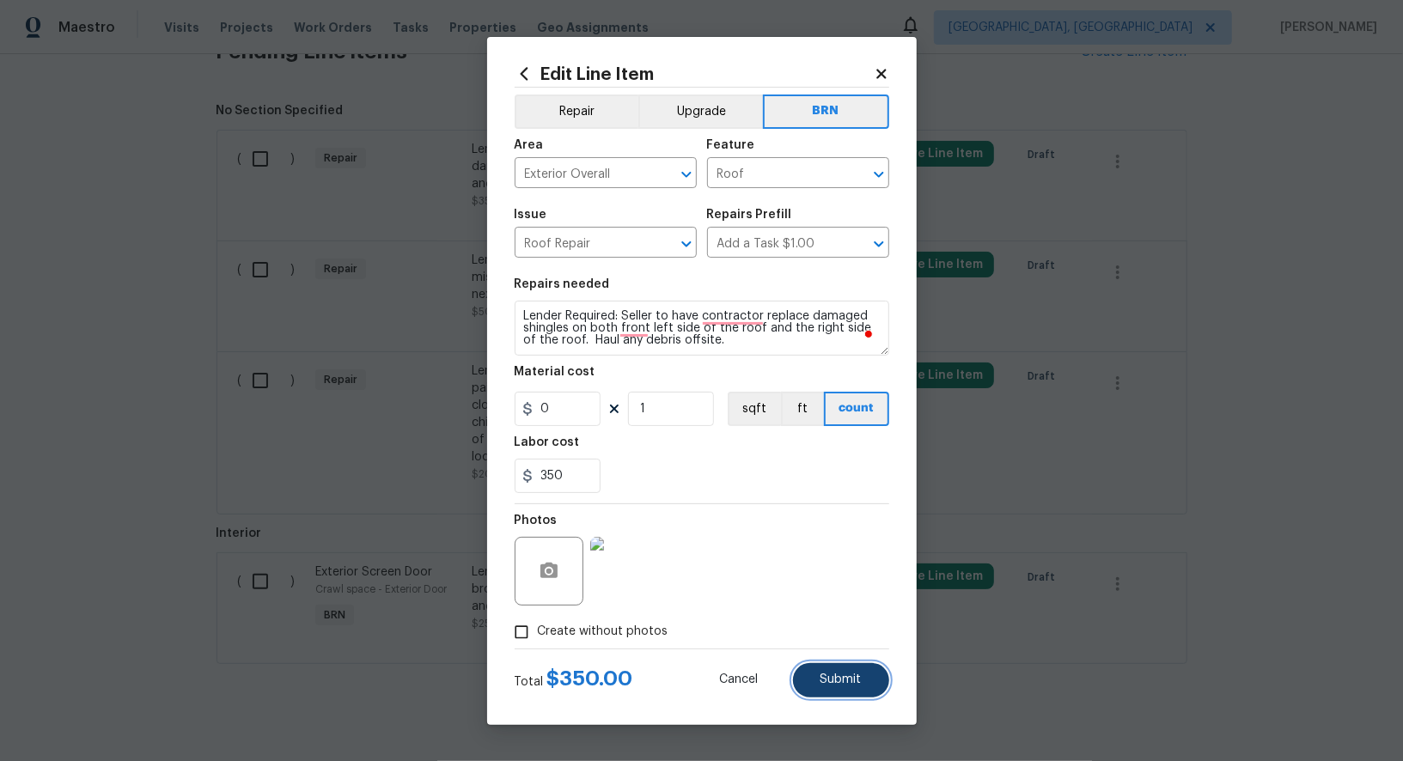
click at [856, 683] on span "Submit" at bounding box center [840, 680] width 41 height 13
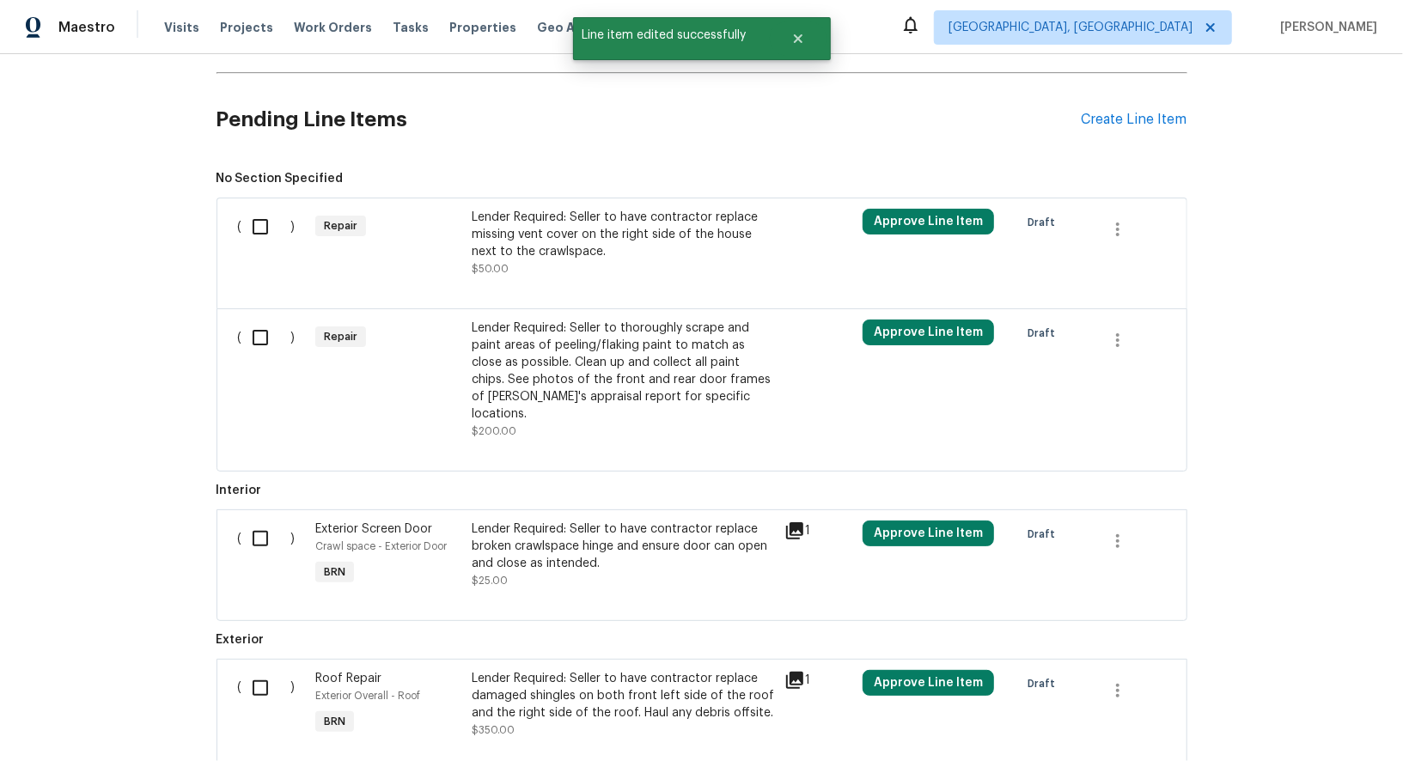
scroll to position [492, 0]
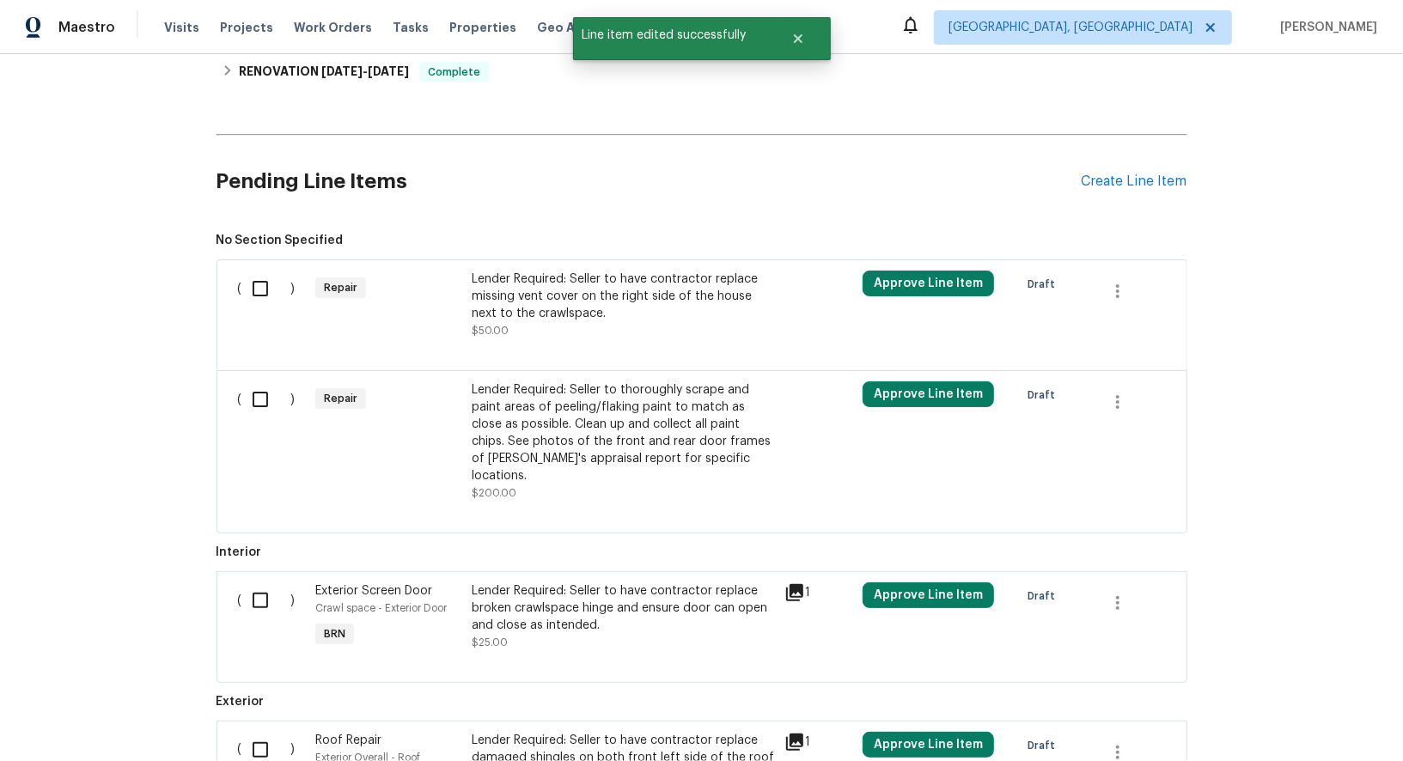
click at [539, 307] on div "Lender Required: Seller to have contractor replace missing vent cover on the ri…" at bounding box center [623, 297] width 302 height 52
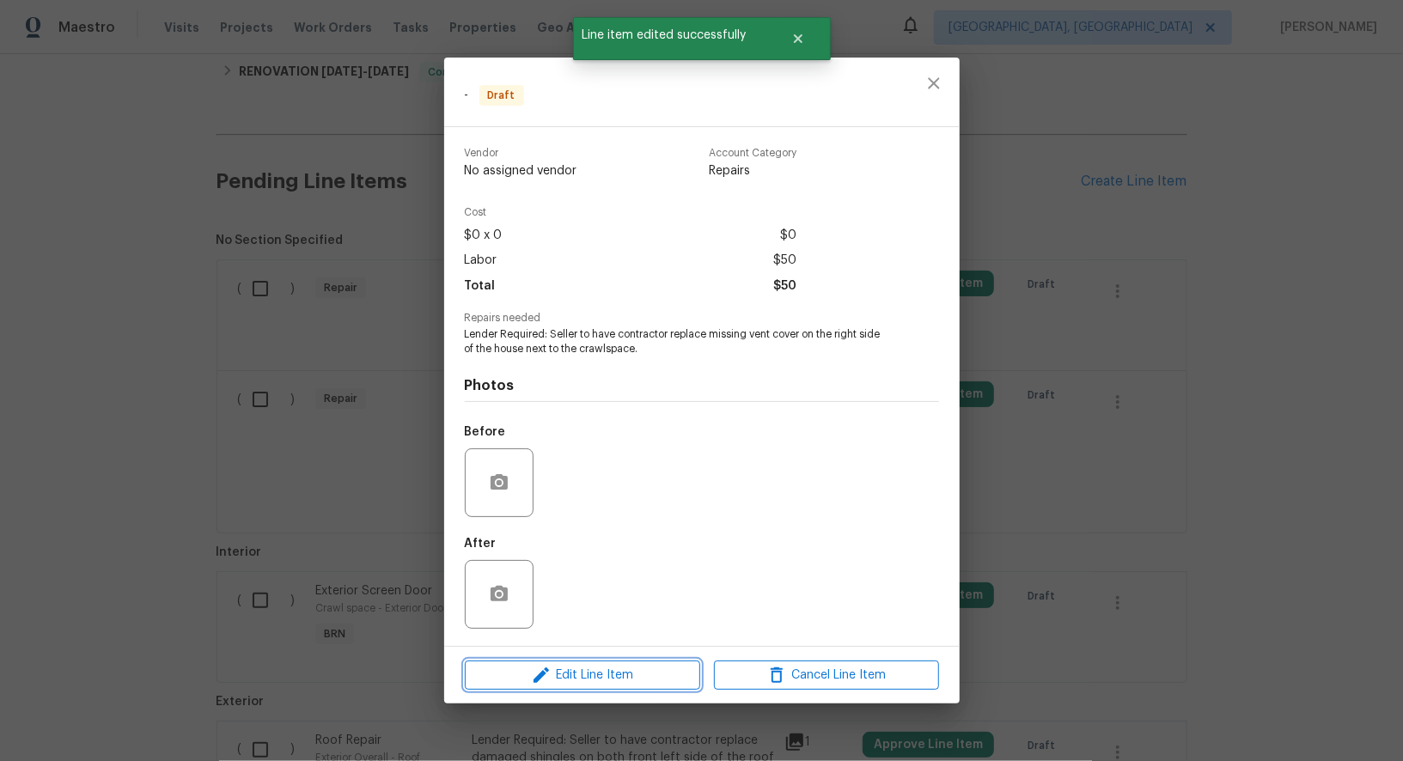
click at [607, 665] on span "Edit Line Item" at bounding box center [582, 675] width 225 height 21
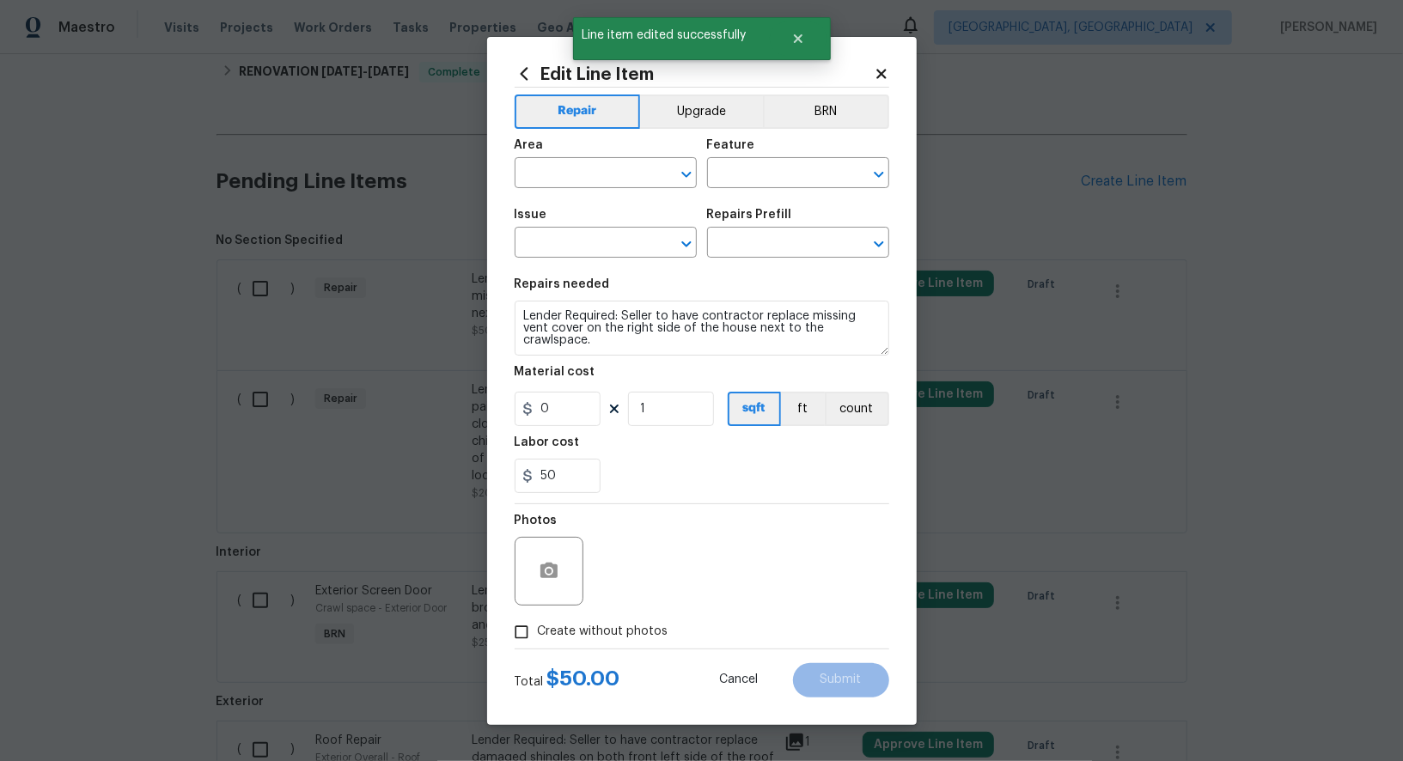
click at [804, 92] on div "Repair Upgrade BRN Area ​ Feature ​ Issue ​ Repairs Prefill ​ Repairs needed Le…" at bounding box center [702, 368] width 375 height 561
click at [828, 119] on button "BRN" at bounding box center [826, 111] width 126 height 34
click at [582, 176] on input "text" at bounding box center [582, 175] width 134 height 27
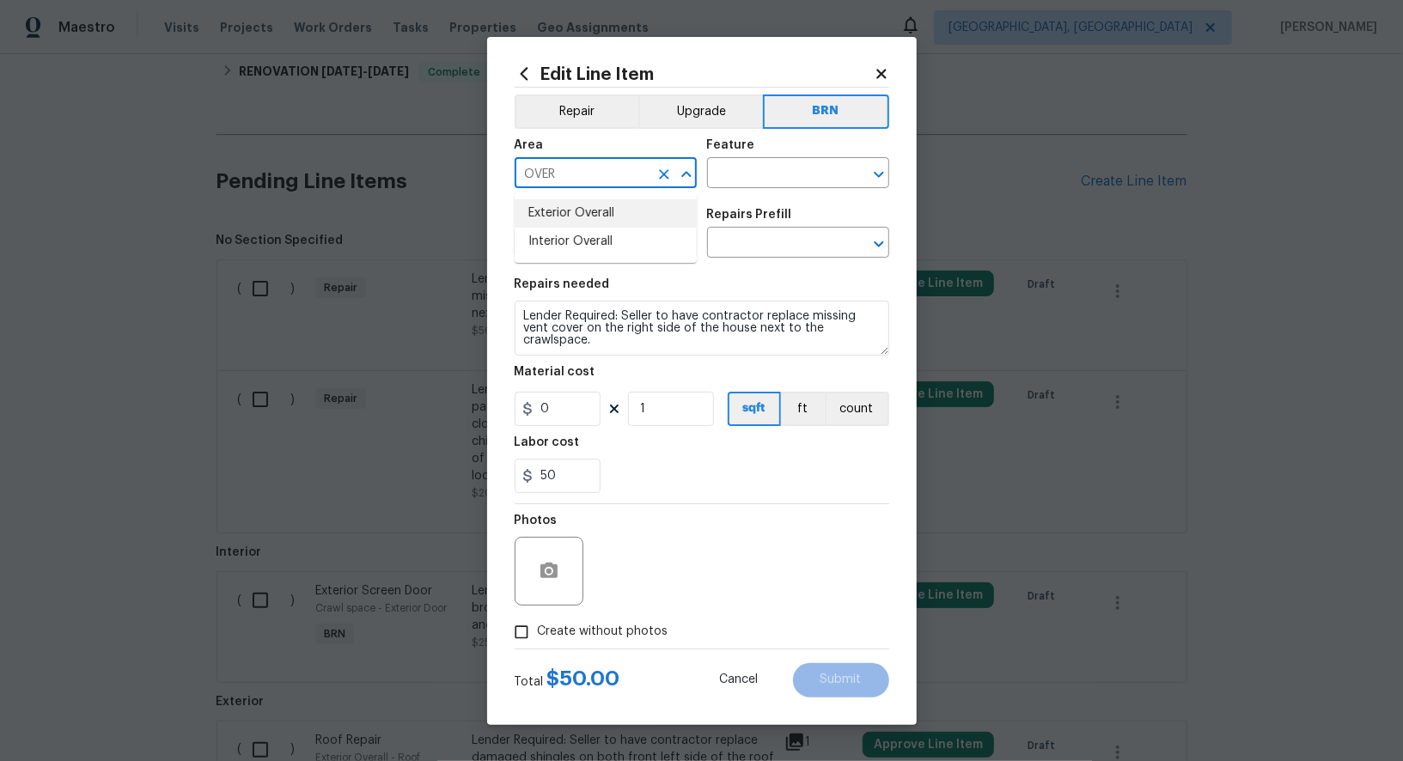
click at [612, 206] on li "Exterior Overall" at bounding box center [606, 213] width 182 height 28
type input "Exterior Overall"
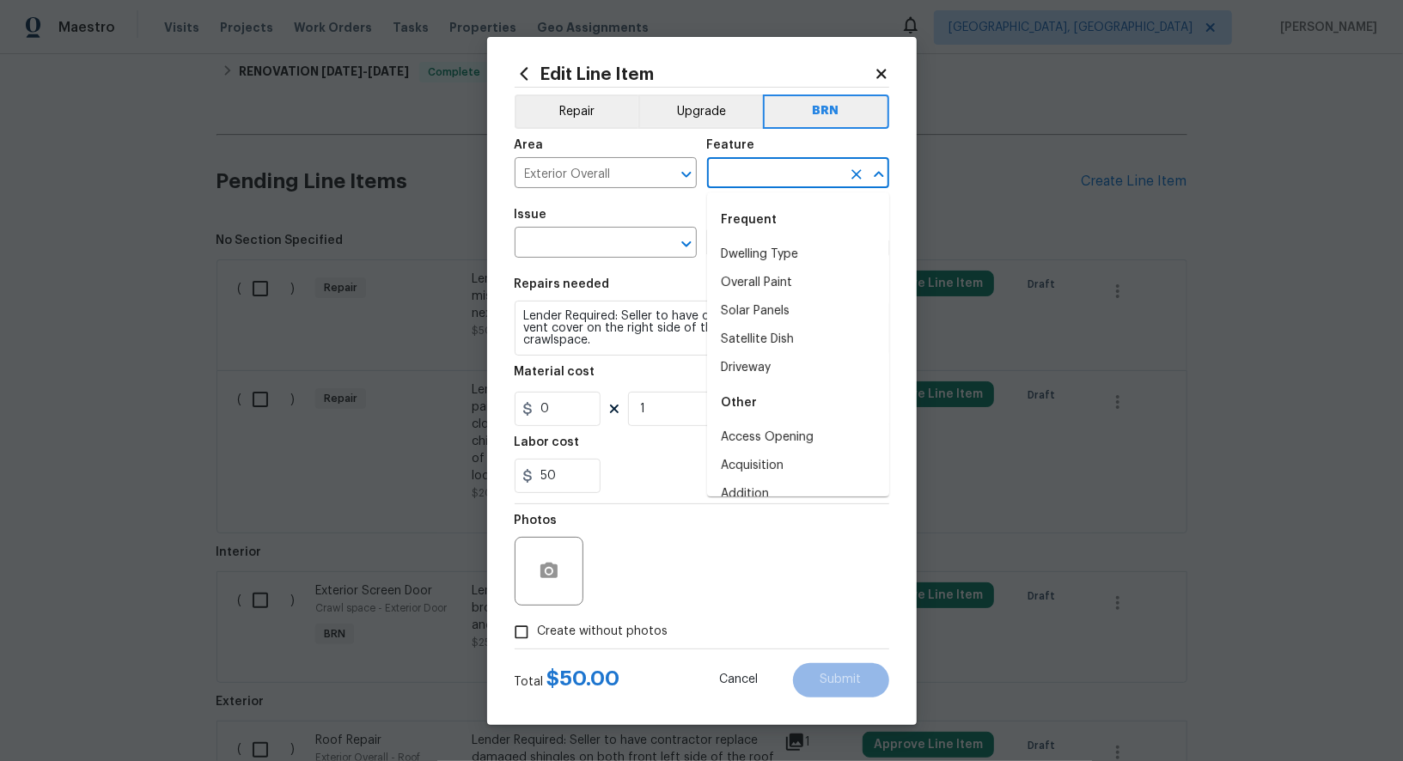
click at [785, 180] on input "text" at bounding box center [774, 175] width 134 height 27
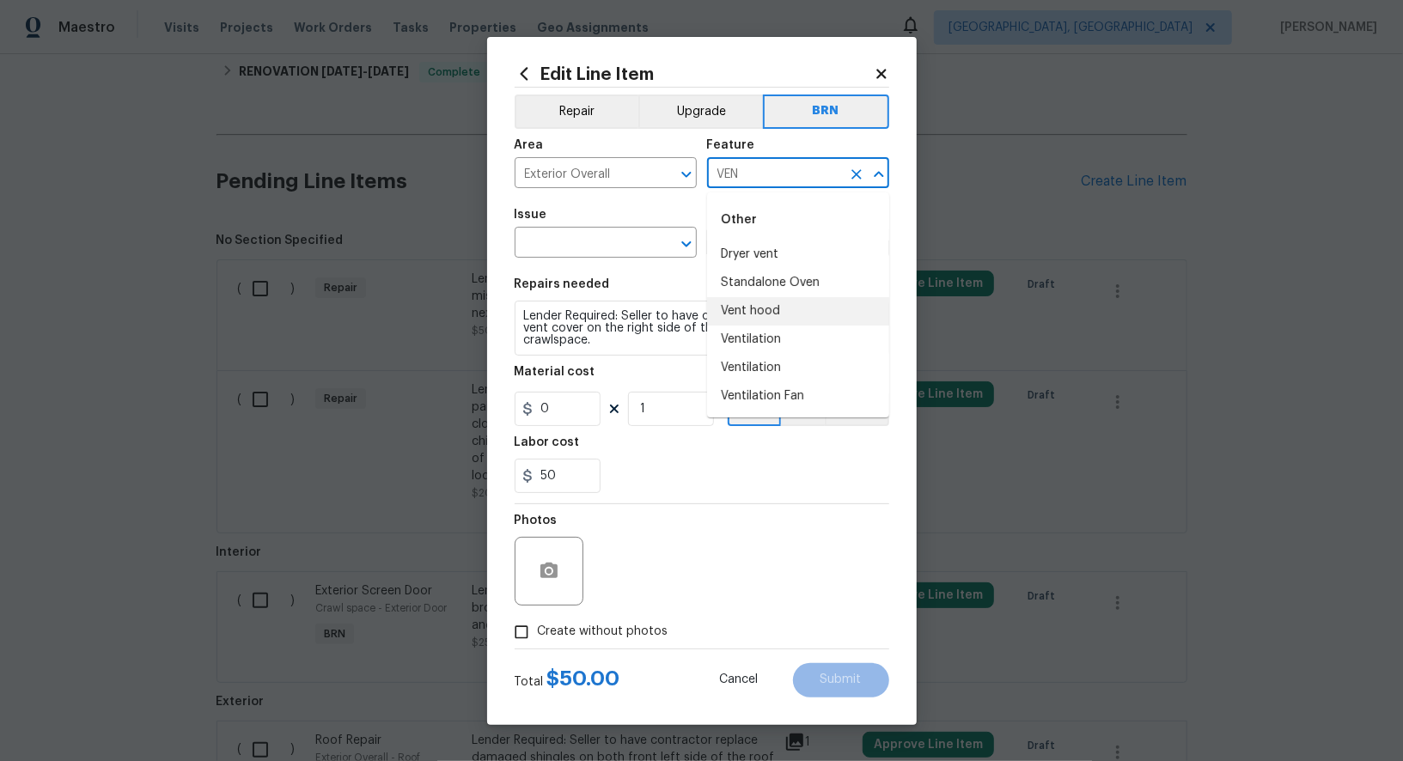
click at [769, 310] on li "Vent hood" at bounding box center [798, 311] width 182 height 28
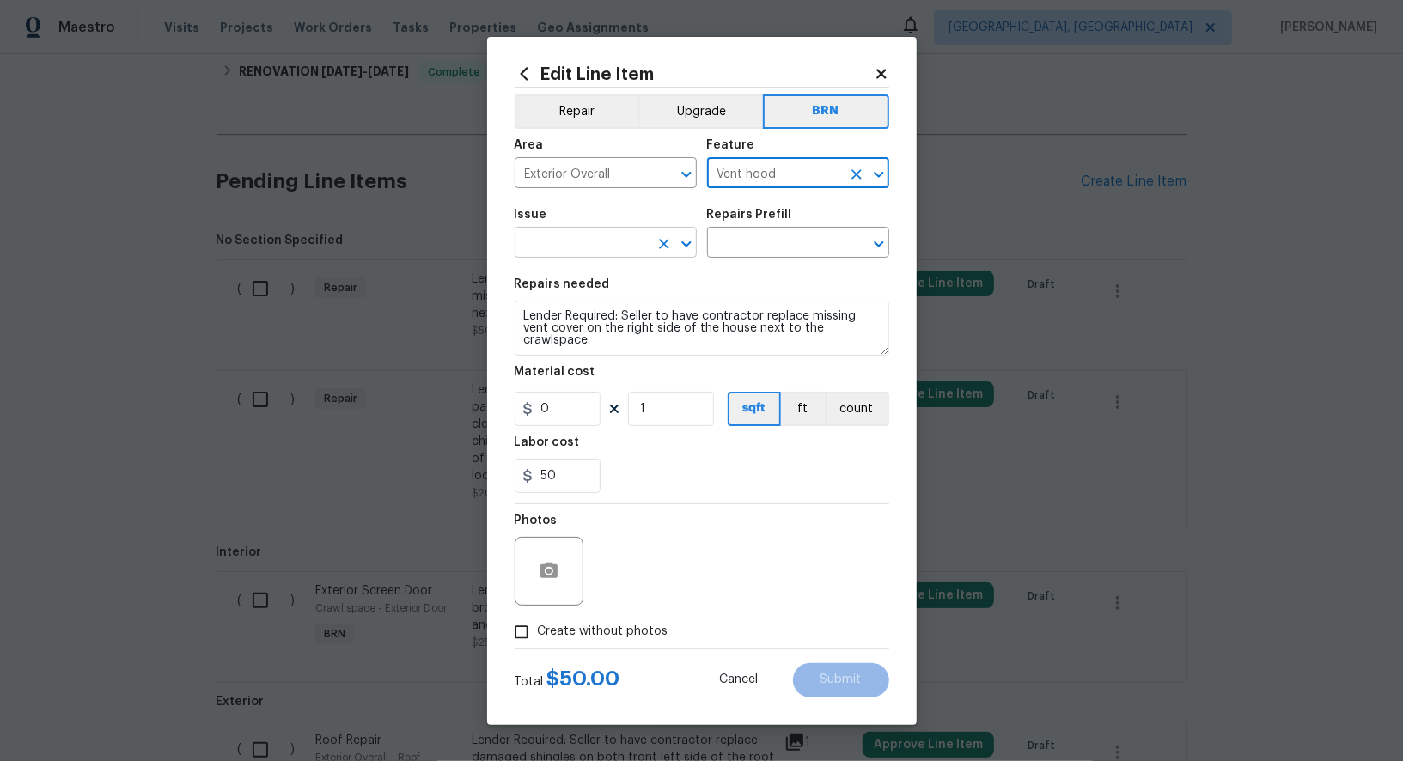
type input "Vent hood"
click at [624, 255] on input "text" at bounding box center [582, 244] width 134 height 27
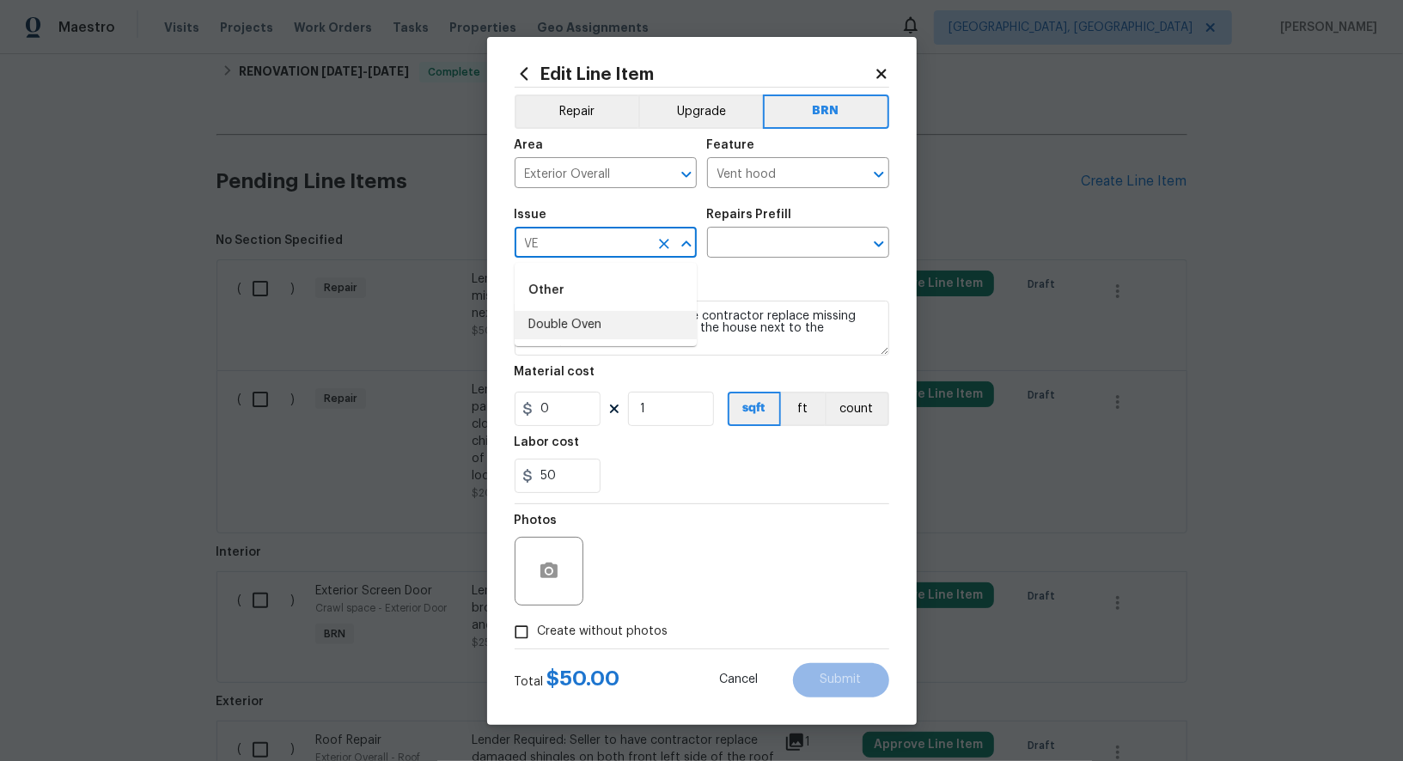
type input "V"
click at [614, 436] on li "Overall Exterior" at bounding box center [606, 446] width 182 height 28
type input "Overall Exterior"
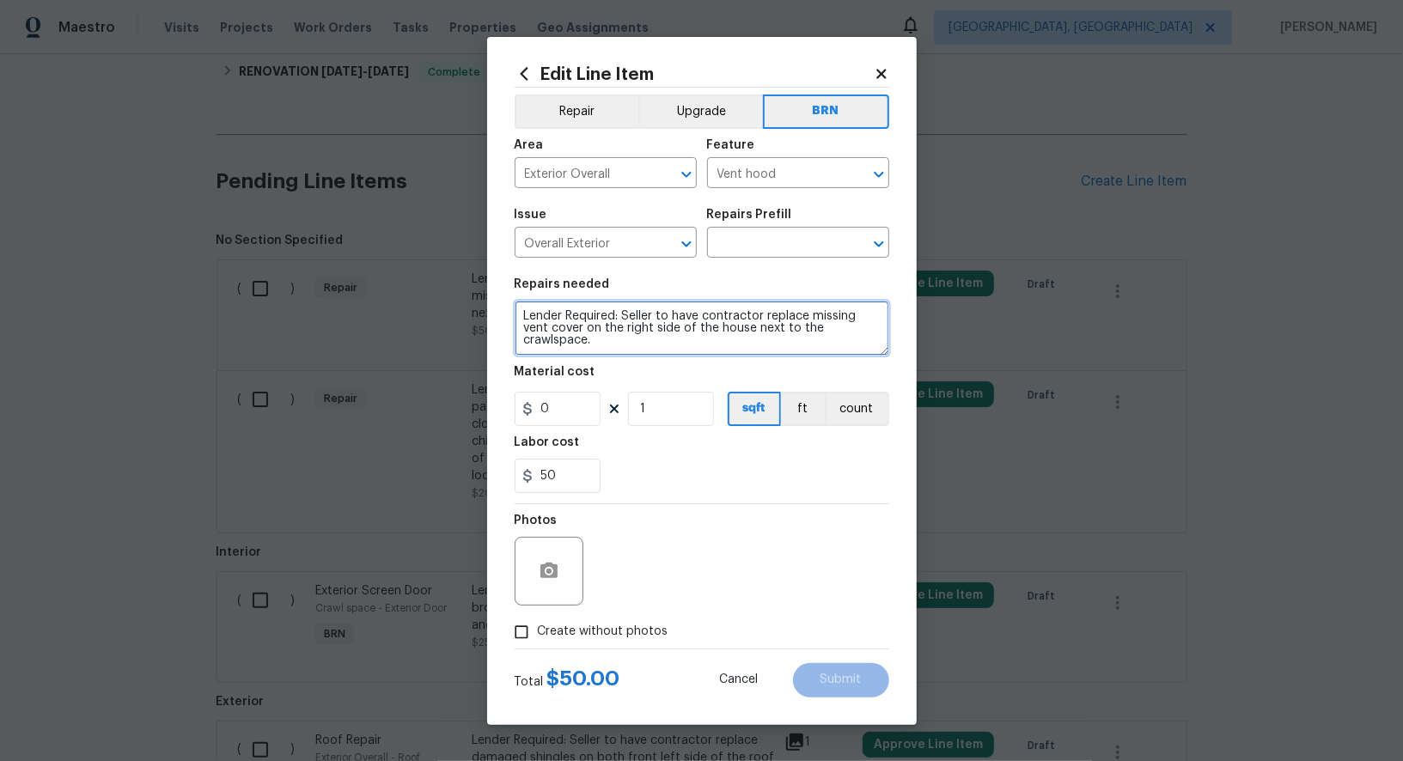
click at [760, 322] on textarea "Lender Required: Seller to have contractor replace missing vent cover on the ri…" at bounding box center [702, 328] width 375 height 55
click at [776, 256] on input "text" at bounding box center [774, 244] width 134 height 27
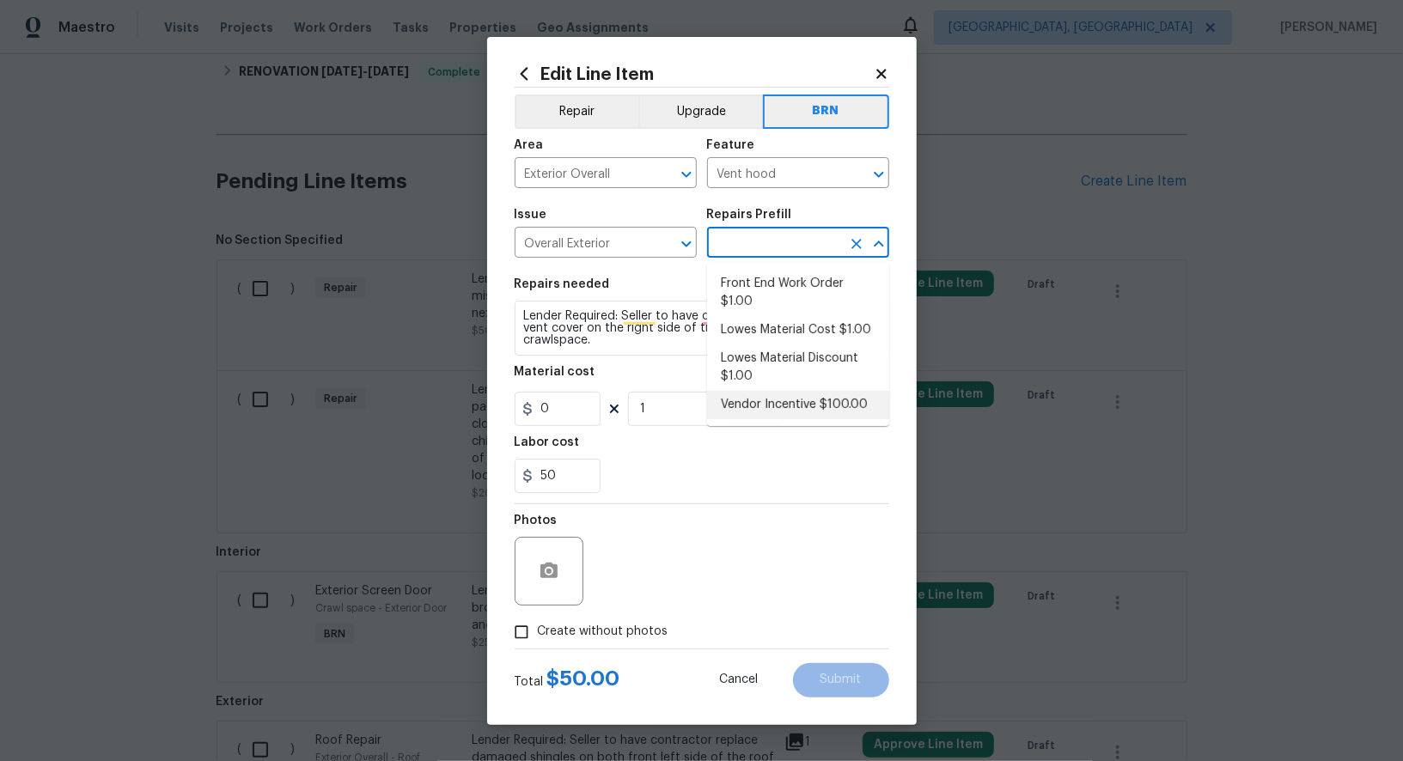
click at [788, 409] on li "Vendor Incentive $100.00" at bounding box center [798, 405] width 182 height 28
type input "Vendor Incentive $100.00"
type textarea "GC Bonus"
type input "100"
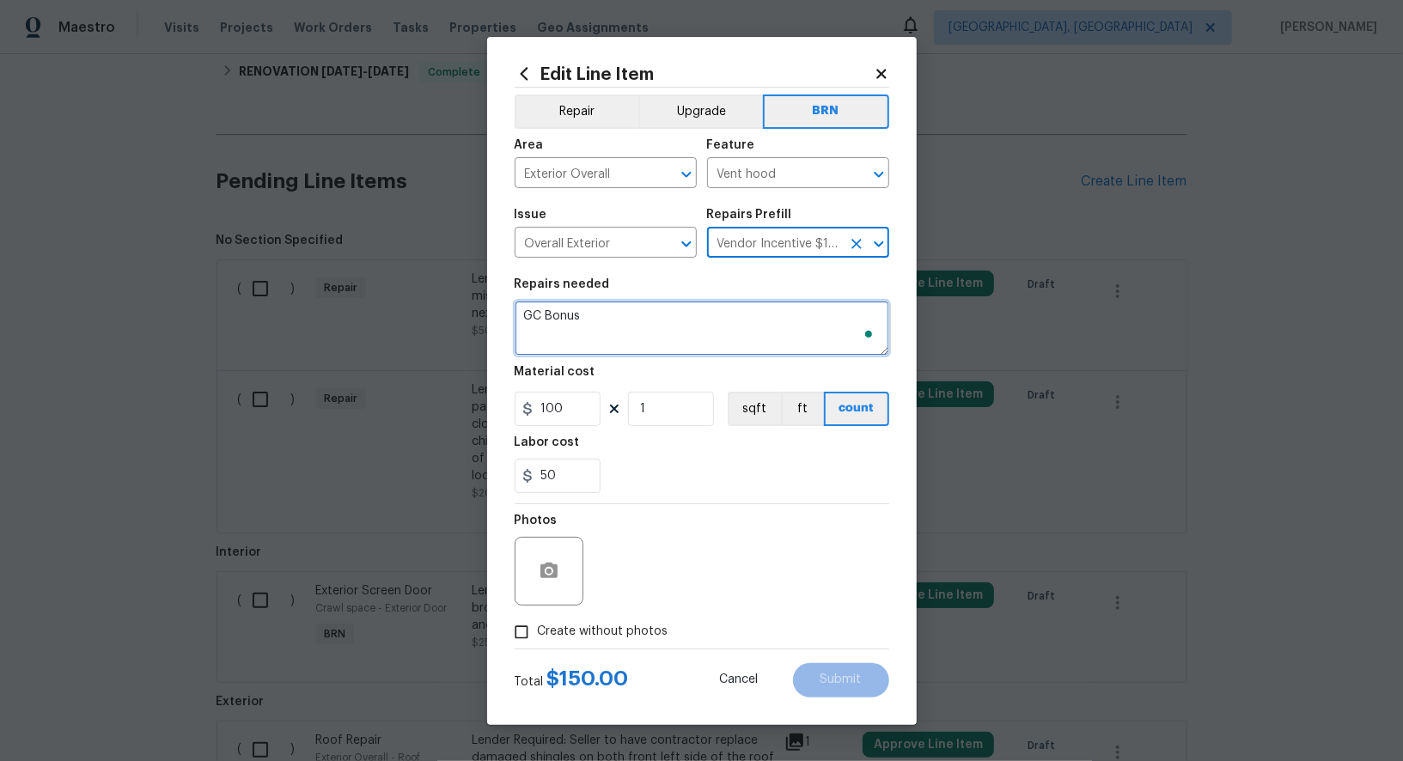
click at [701, 314] on textarea "GC Bonus" at bounding box center [702, 328] width 375 height 55
paste textarea "Lender Required: Seller to have contractor replace missing vent cover on the ri…"
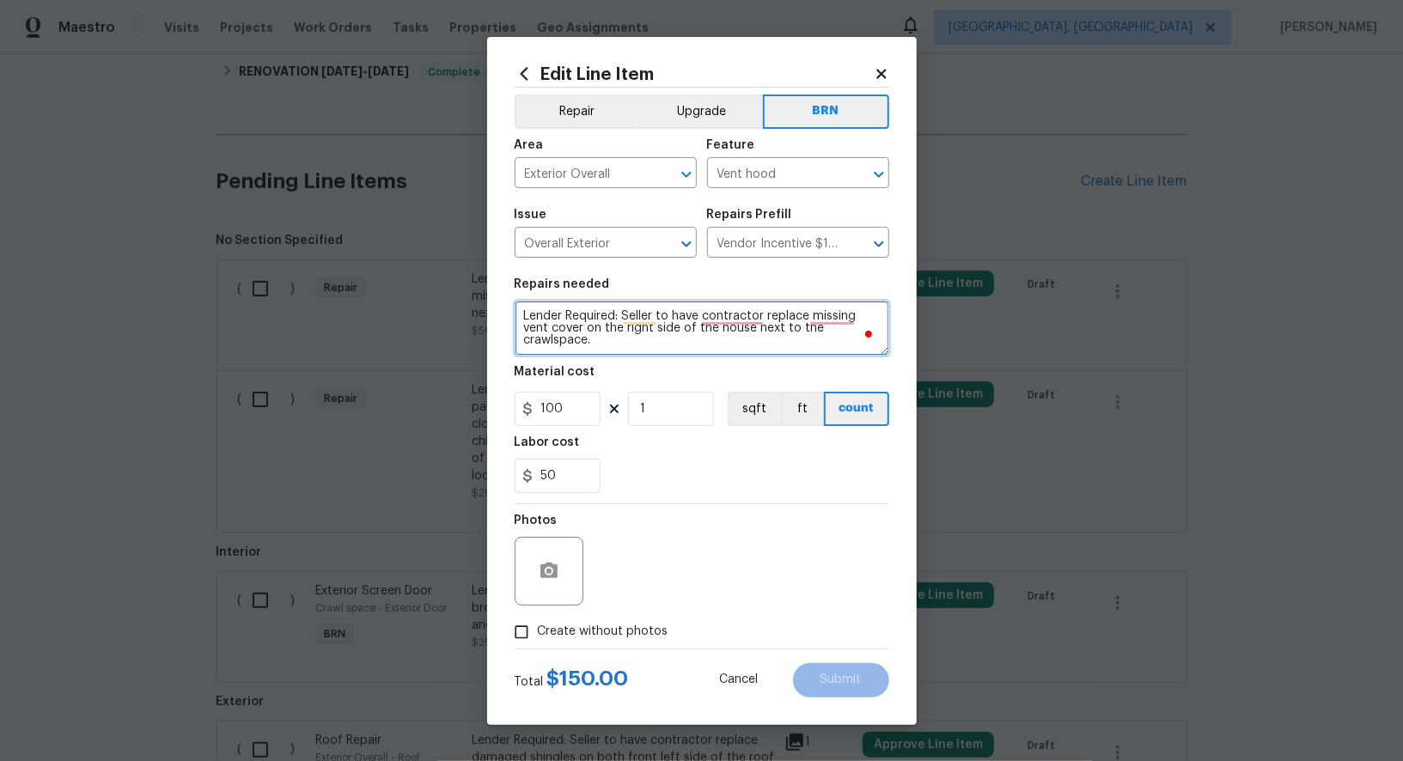
drag, startPoint x: 854, startPoint y: 173, endPoint x: 849, endPoint y: 198, distance: 26.3
click at [854, 173] on icon "Clear" at bounding box center [856, 174] width 10 height 10
type textarea "Lender Required: Seller to have contractor replace missing vent cover on the ri…"
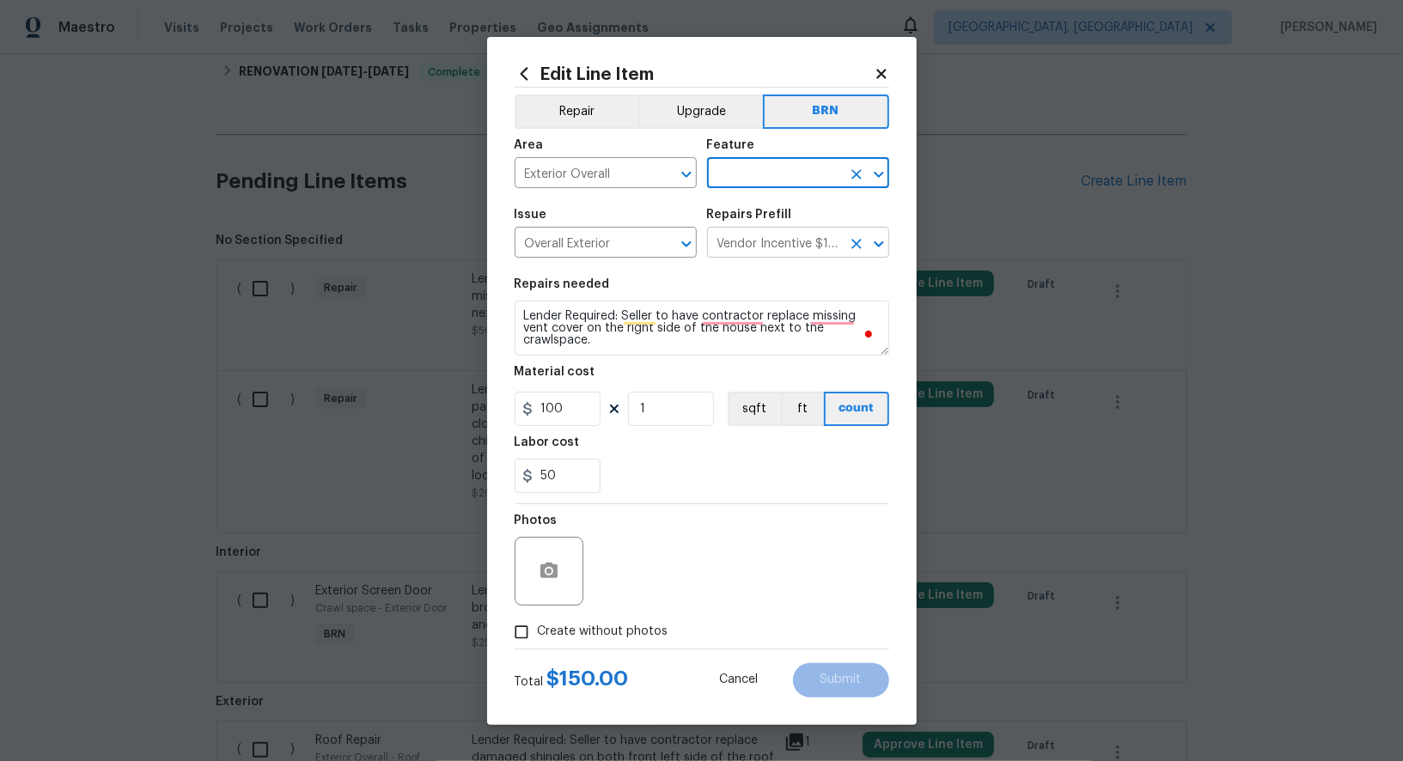
drag, startPoint x: 853, startPoint y: 244, endPoint x: 801, endPoint y: 244, distance: 52.4
click at [853, 244] on icon "Clear" at bounding box center [856, 243] width 17 height 17
click at [801, 244] on input "text" at bounding box center [774, 244] width 134 height 27
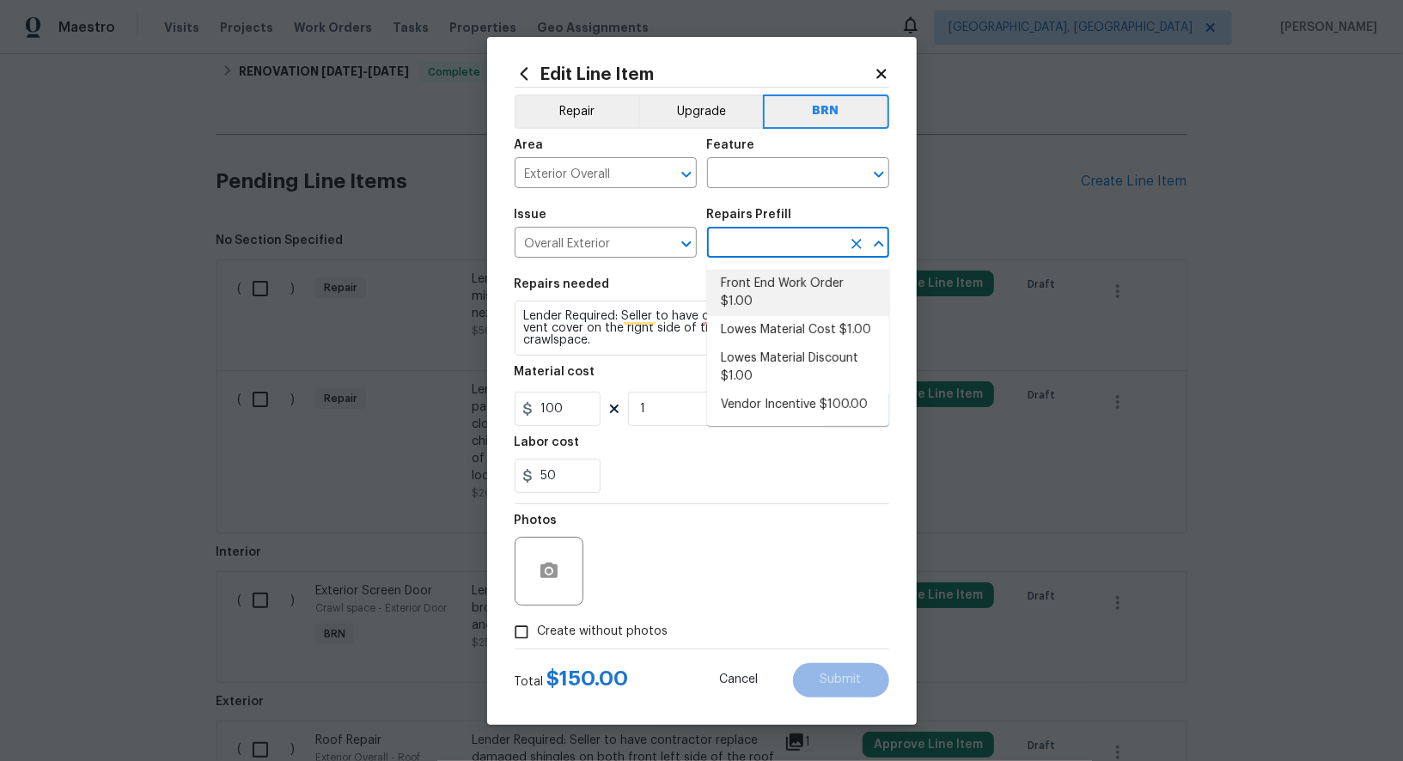
click at [796, 296] on li "Front End Work Order $1.00" at bounding box center [798, 293] width 182 height 46
type input "Front End Work Order $1.00"
type textarea "Placeholder line item for the creation of front end work orders."
type input "1"
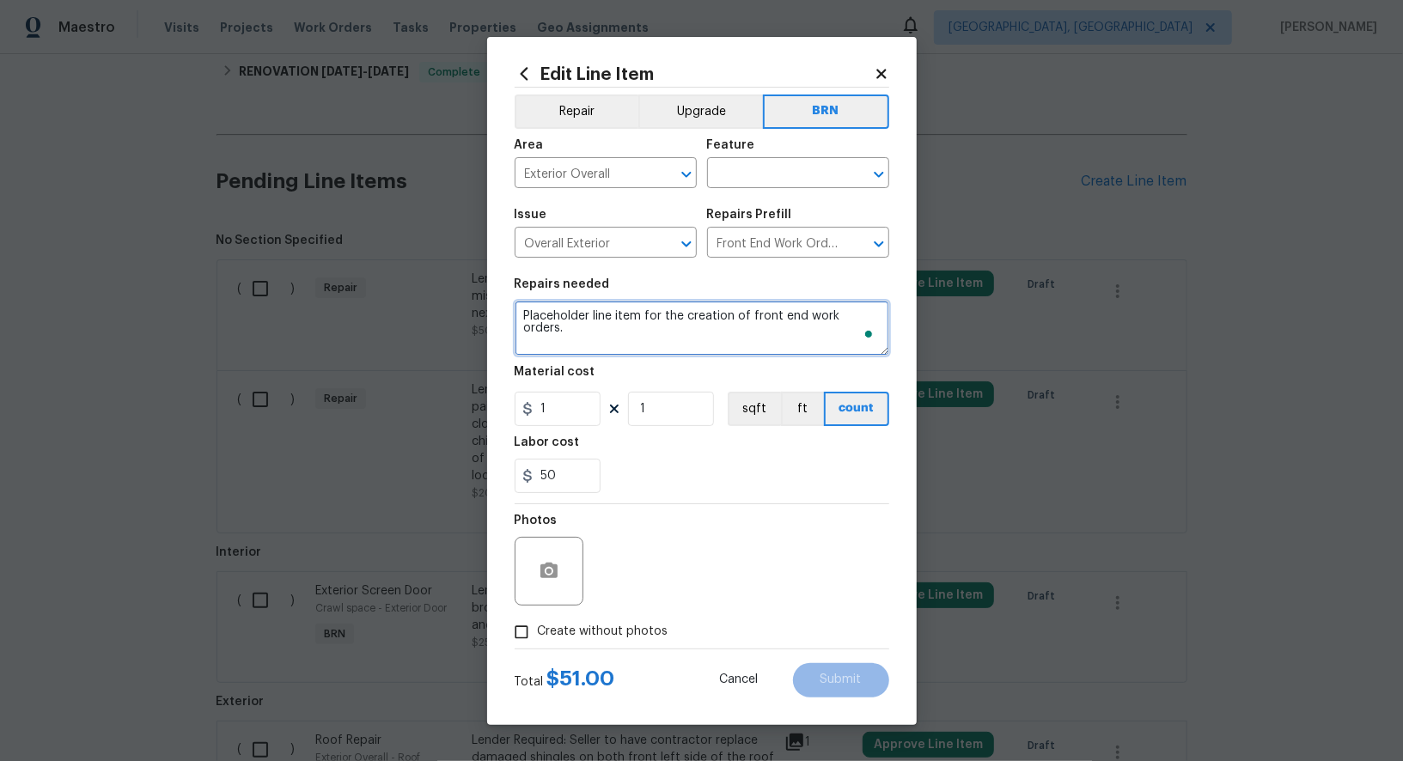
click at [685, 325] on textarea "Placeholder line item for the creation of front end work orders." at bounding box center [702, 328] width 375 height 55
paste textarea "Lender Required: Seller to have contractor replace missing vent cover on the ri…"
type textarea "Lender Required: Seller to have contractor replace missing vent cover on the ri…"
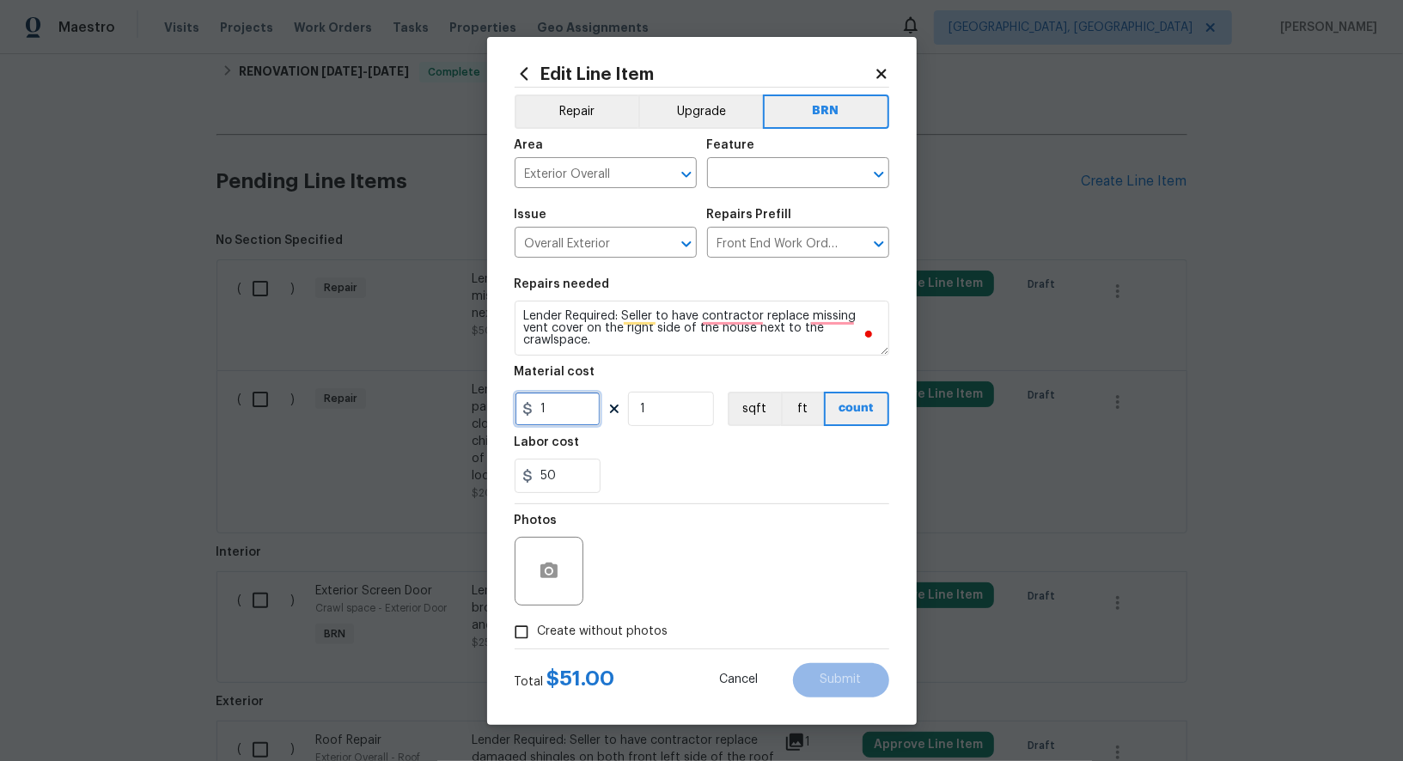
click at [571, 422] on input "1" at bounding box center [558, 409] width 86 height 34
type input "0"
click at [792, 171] on input "text" at bounding box center [774, 175] width 134 height 27
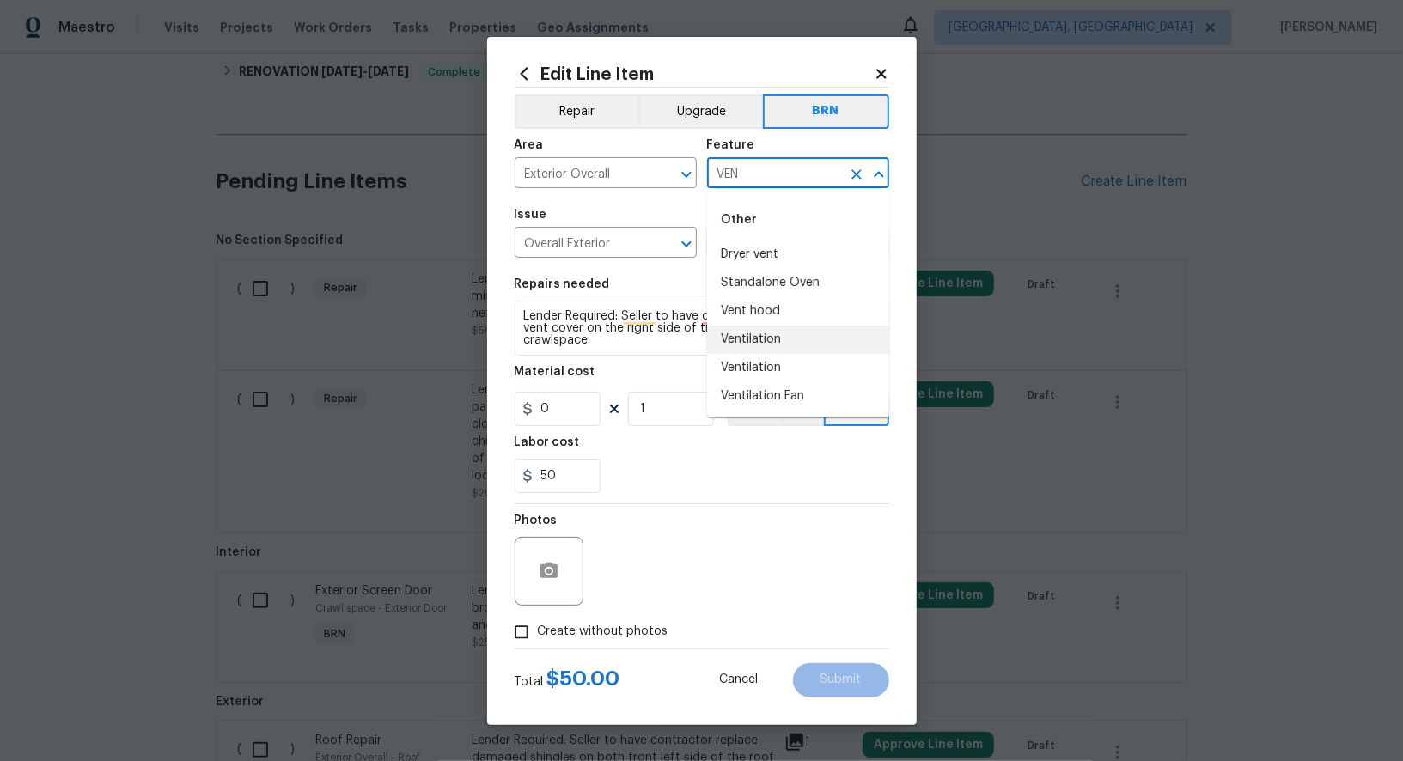
click at [775, 343] on li "Ventilation" at bounding box center [798, 340] width 182 height 28
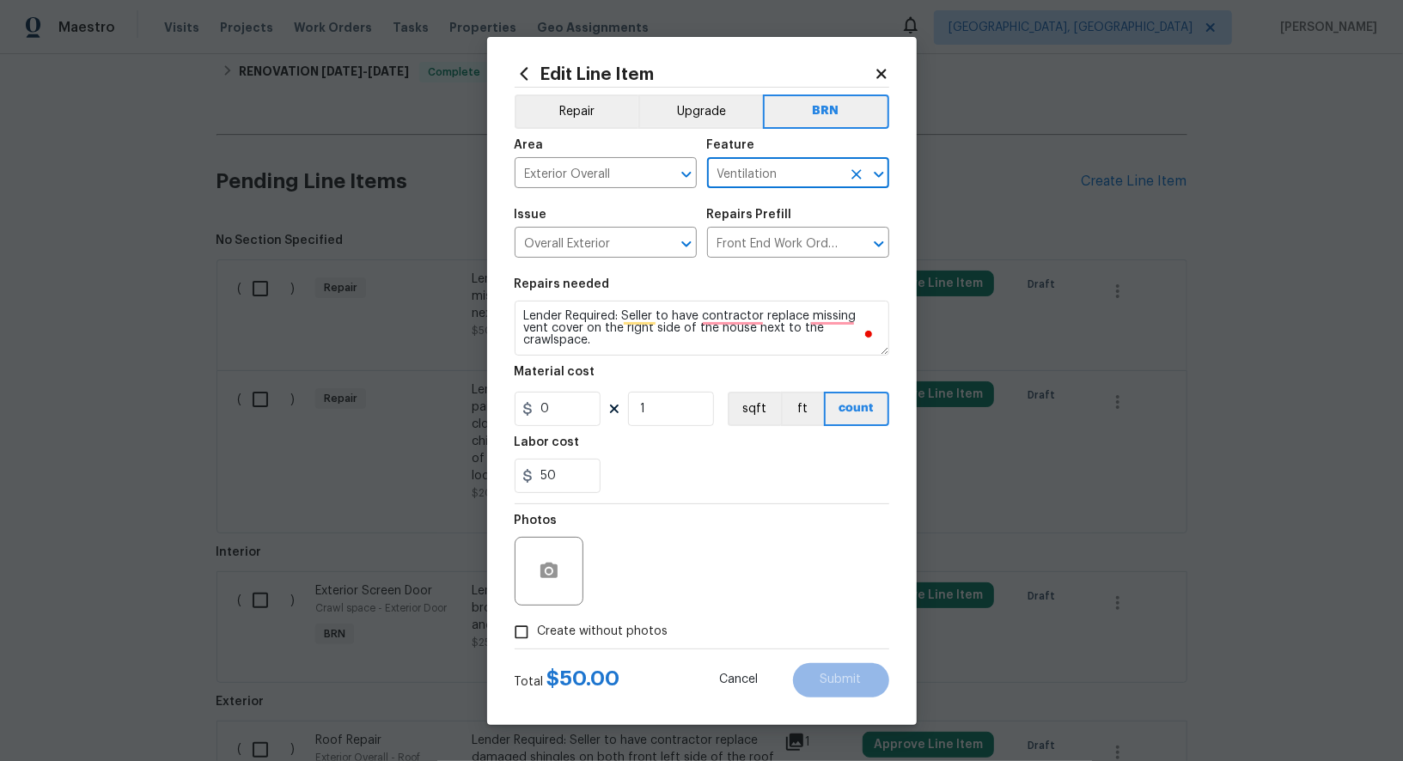
type input "Ventilation"
click at [722, 336] on textarea "Lender Required: Seller to have contractor replace missing vent cover on the ri…" at bounding box center [702, 328] width 375 height 55
click at [547, 564] on icon "button" at bounding box center [548, 570] width 17 height 15
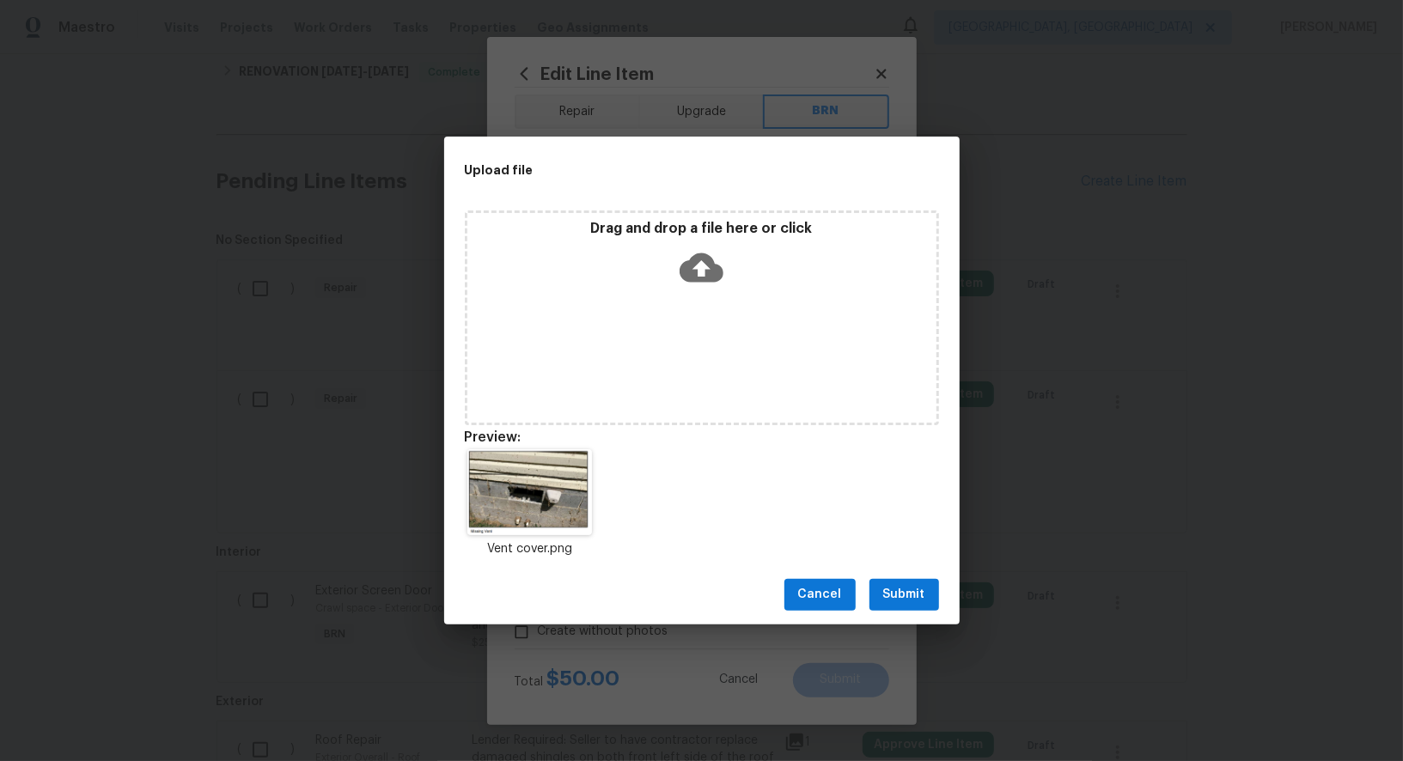
click at [918, 596] on span "Submit" at bounding box center [904, 594] width 42 height 21
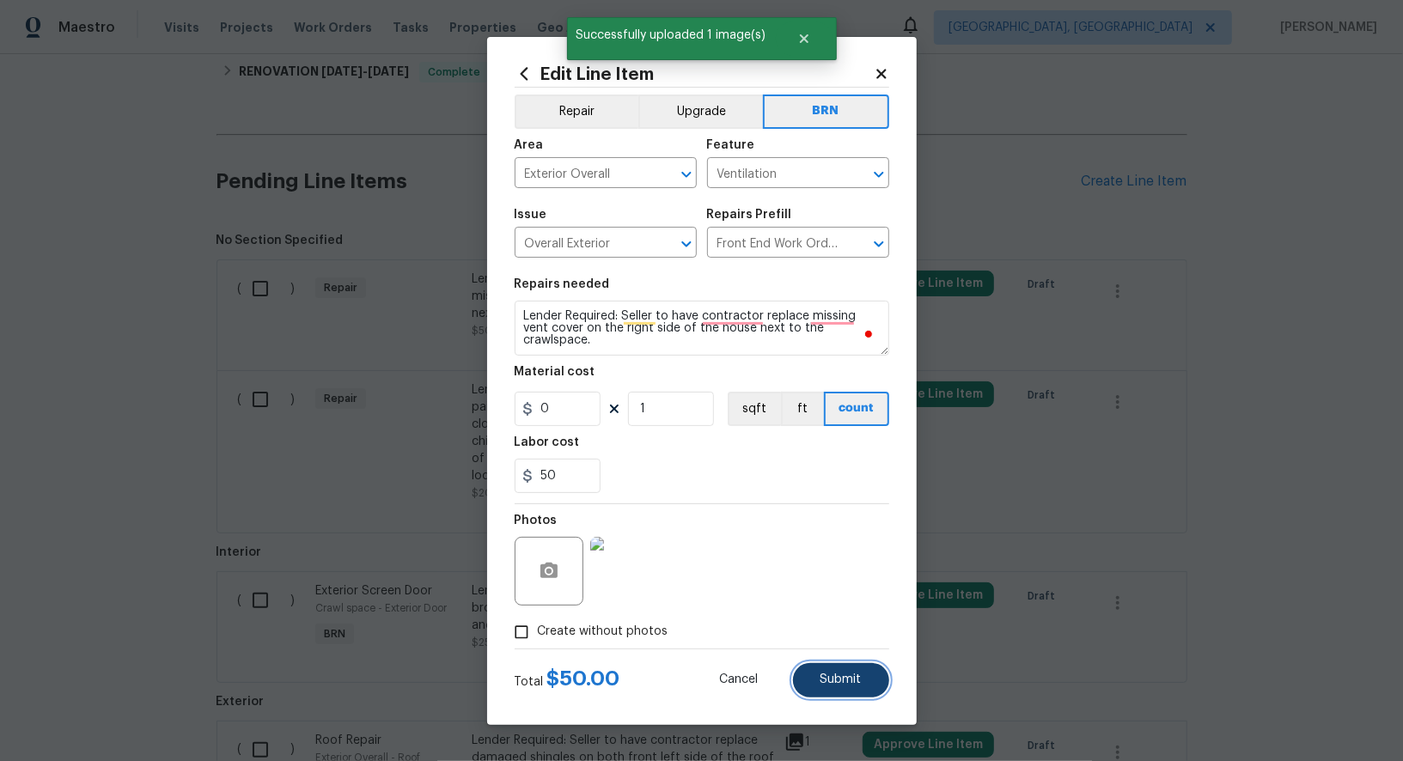
click at [837, 690] on button "Submit" at bounding box center [841, 680] width 96 height 34
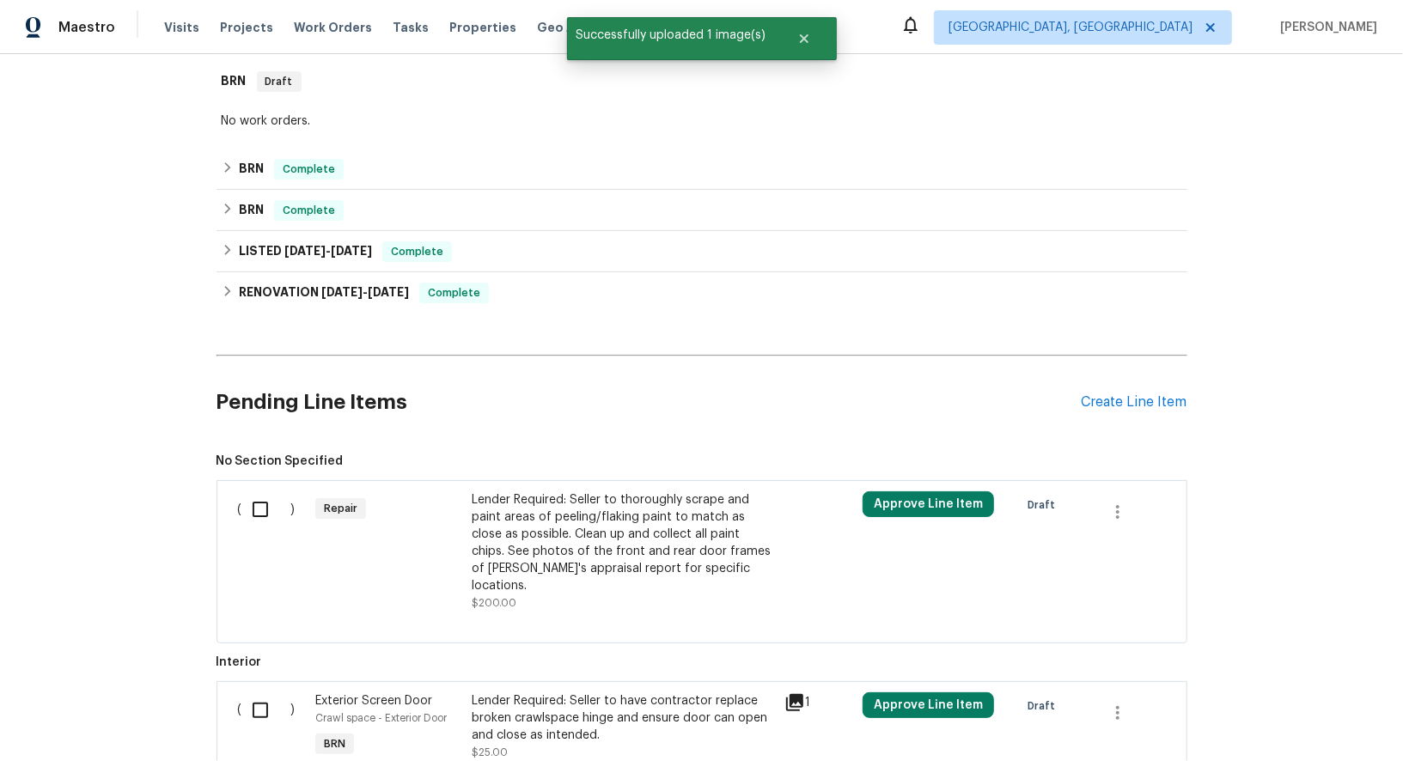
scroll to position [492, 0]
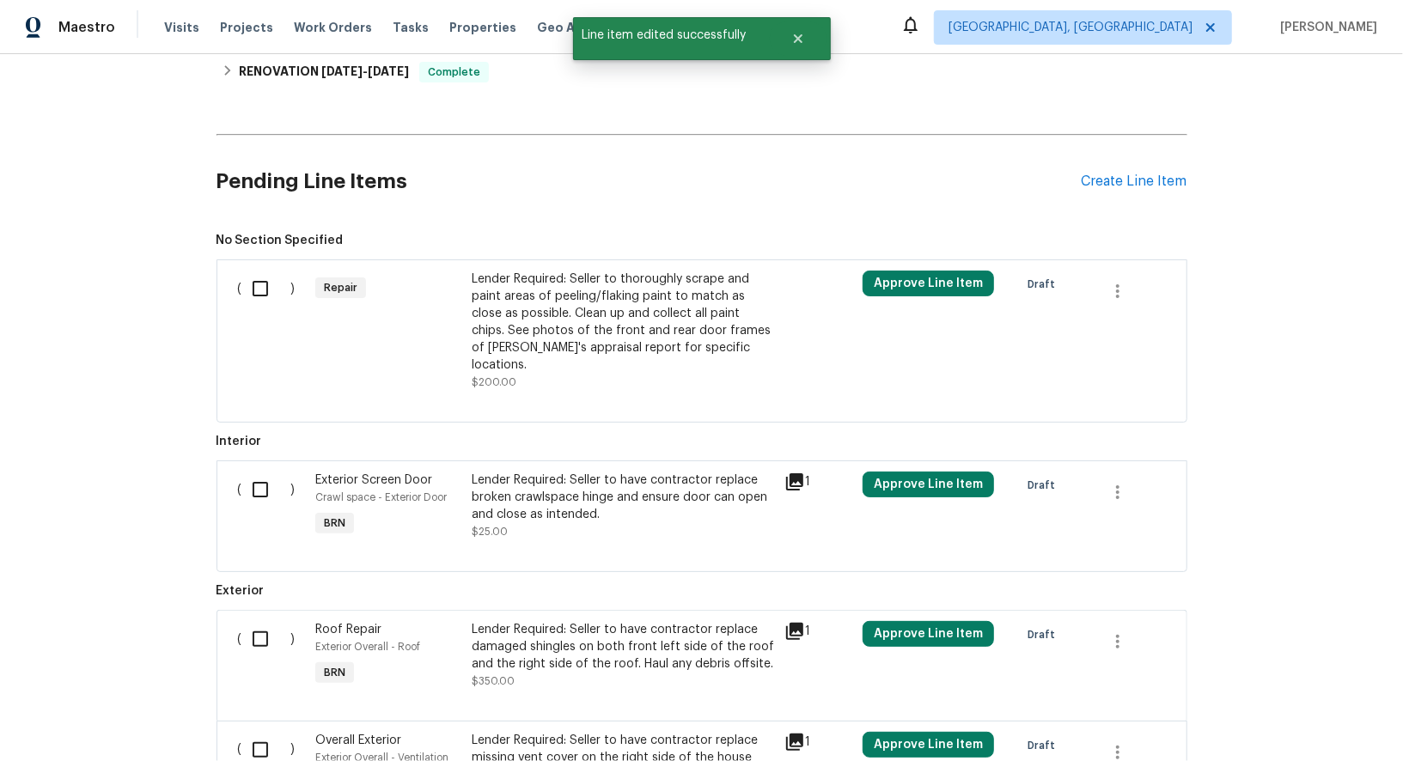
click at [558, 279] on div "Lender Required: Seller to thoroughly scrape and paint areas of peeling/flaking…" at bounding box center [623, 322] width 302 height 103
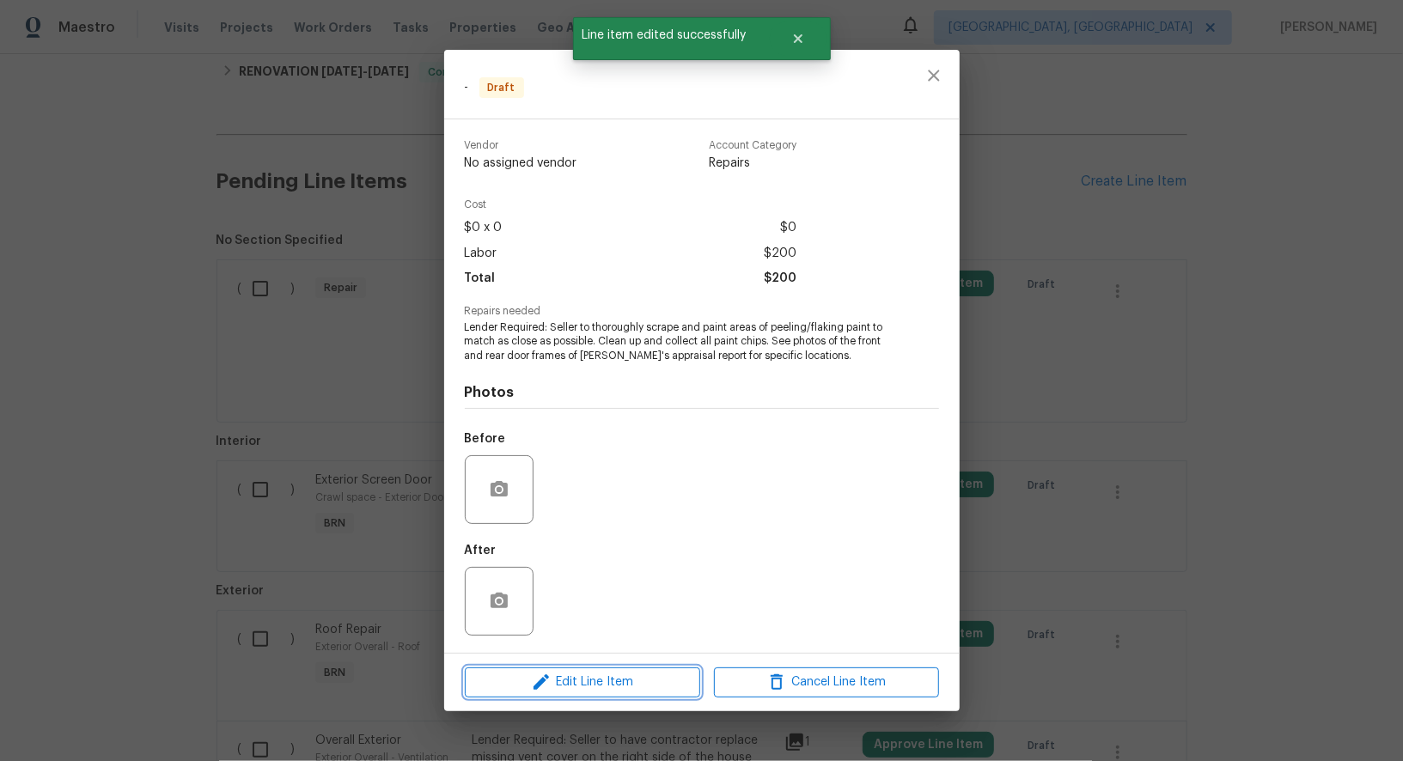
click at [605, 672] on span "Edit Line Item" at bounding box center [582, 682] width 225 height 21
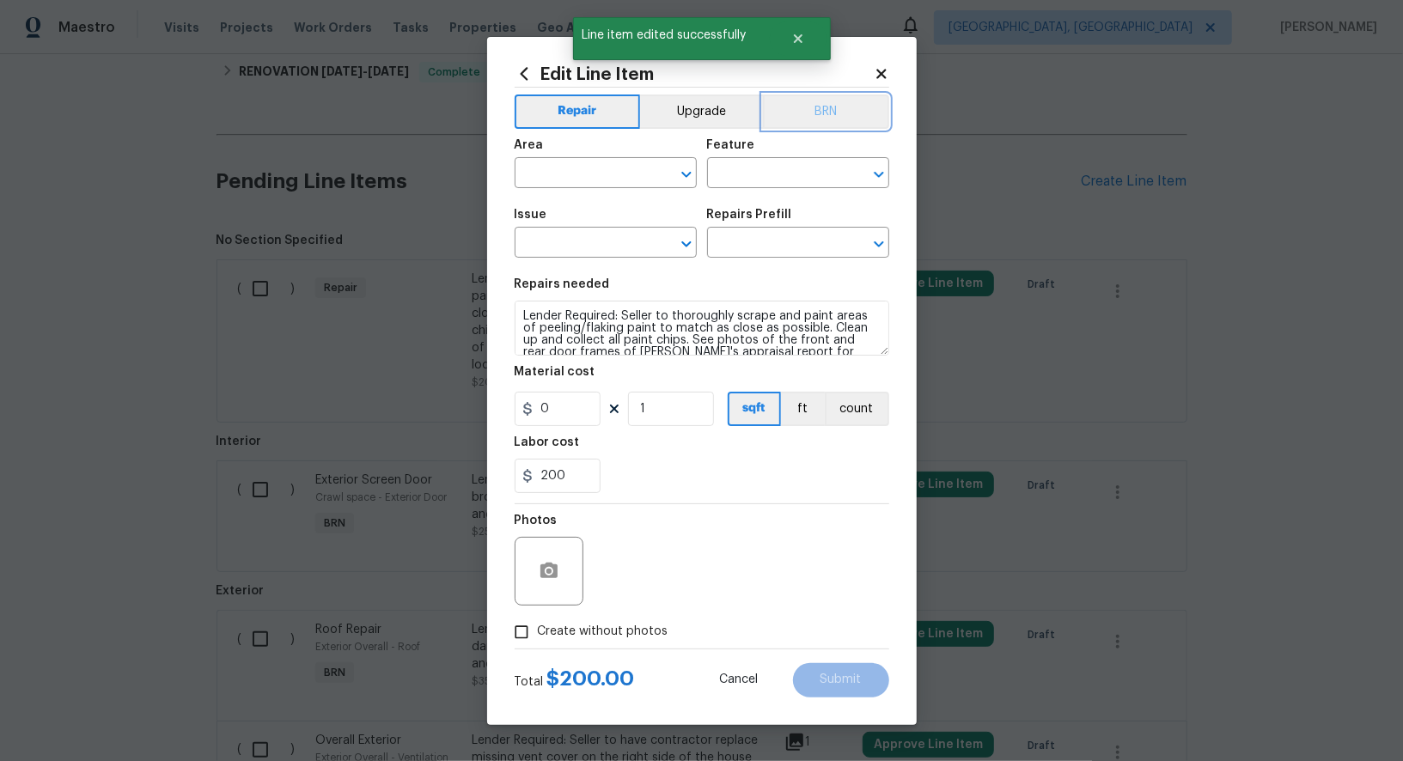
click at [801, 126] on button "BRN" at bounding box center [826, 111] width 126 height 34
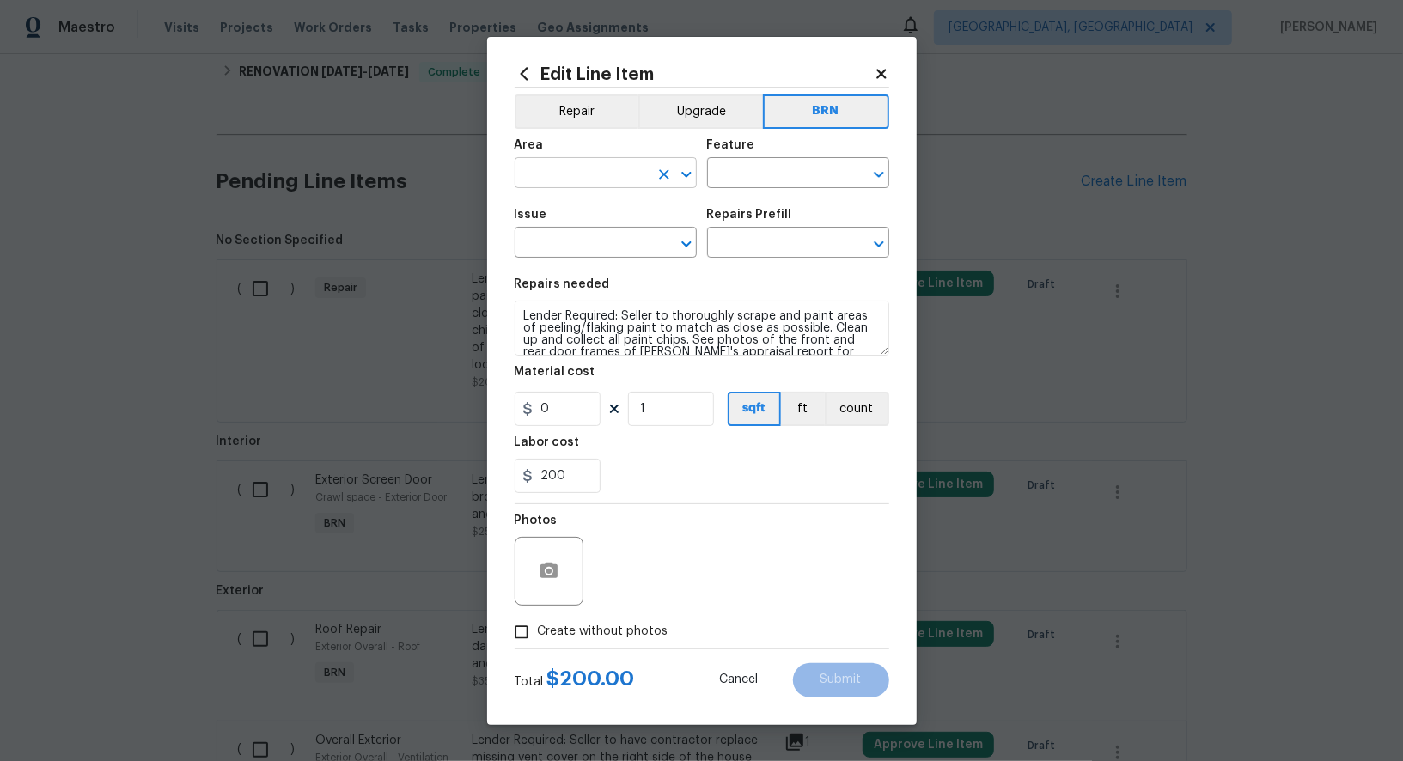
click at [603, 183] on input "text" at bounding box center [582, 175] width 134 height 27
click at [582, 206] on li "Exterior Overall" at bounding box center [606, 213] width 182 height 28
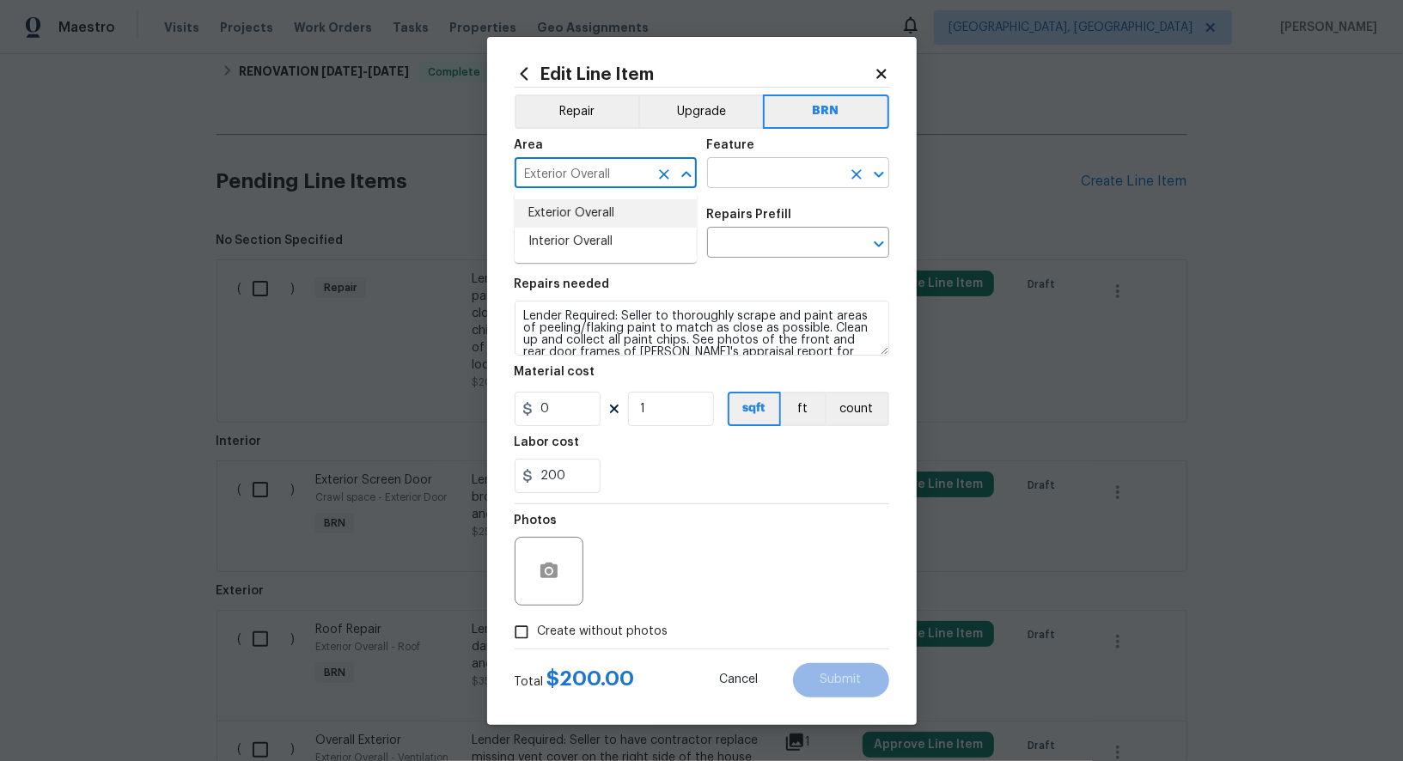
type input "Exterior Overall"
click at [763, 186] on input "text" at bounding box center [774, 175] width 134 height 27
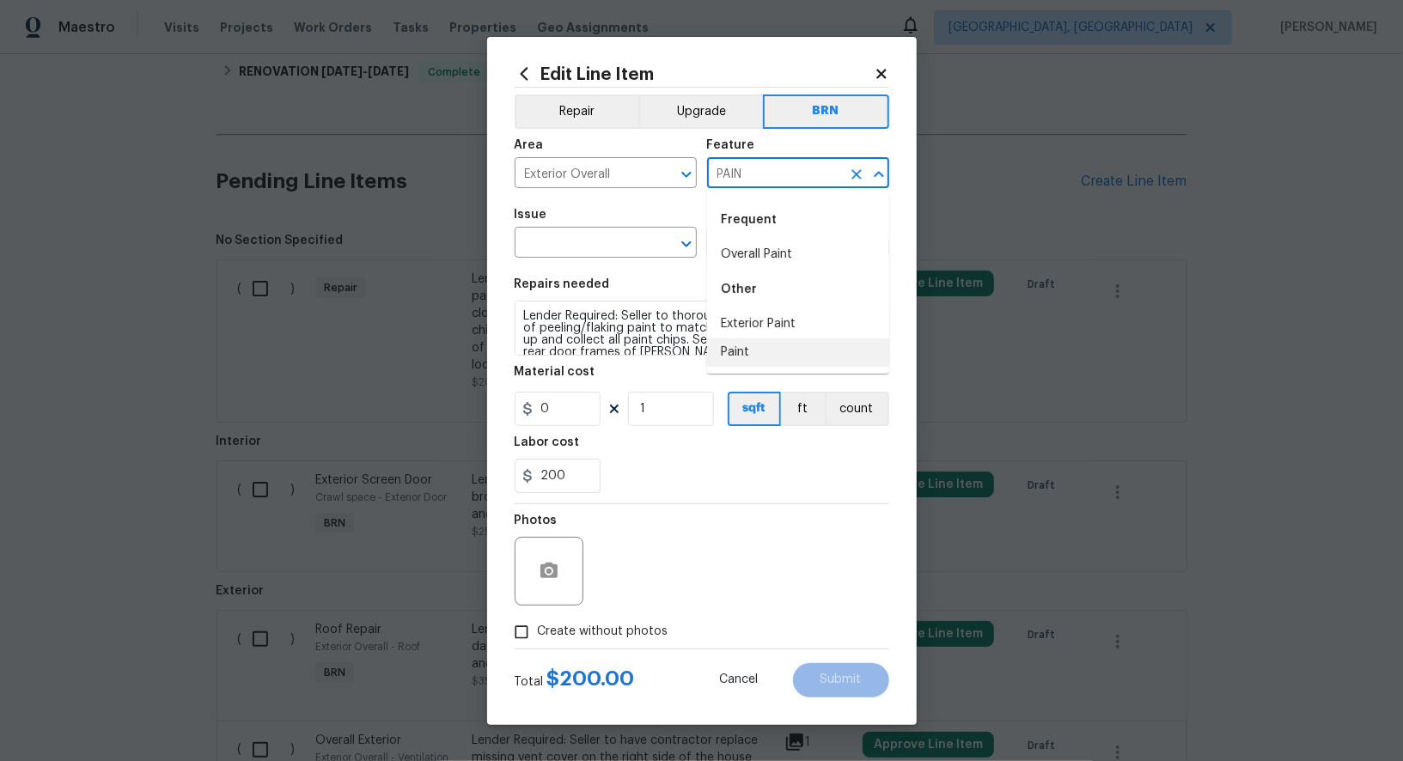
drag, startPoint x: 757, startPoint y: 348, endPoint x: 615, endPoint y: 265, distance: 164.0
click at [757, 348] on li "Paint" at bounding box center [798, 352] width 182 height 28
type input "Paint"
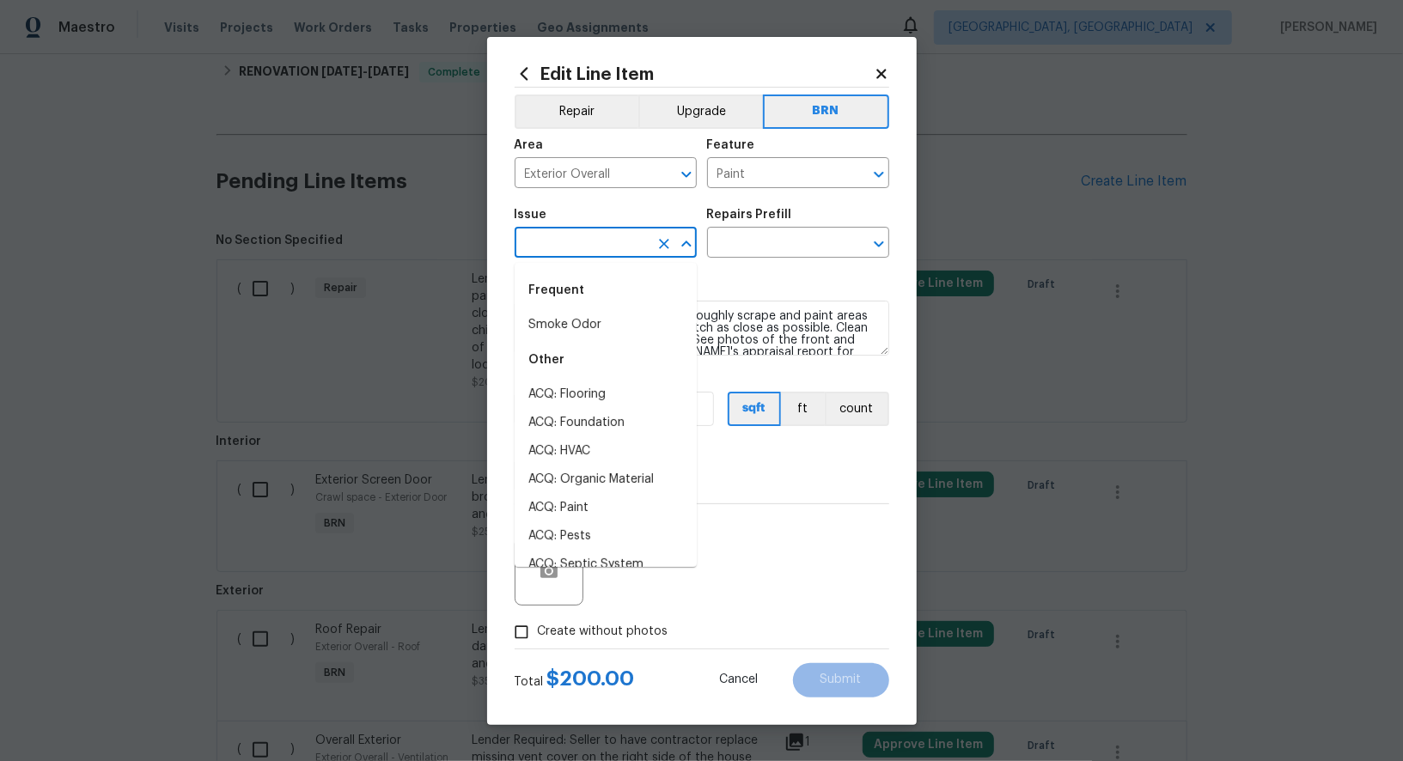
click at [594, 253] on input "text" at bounding box center [582, 244] width 134 height 27
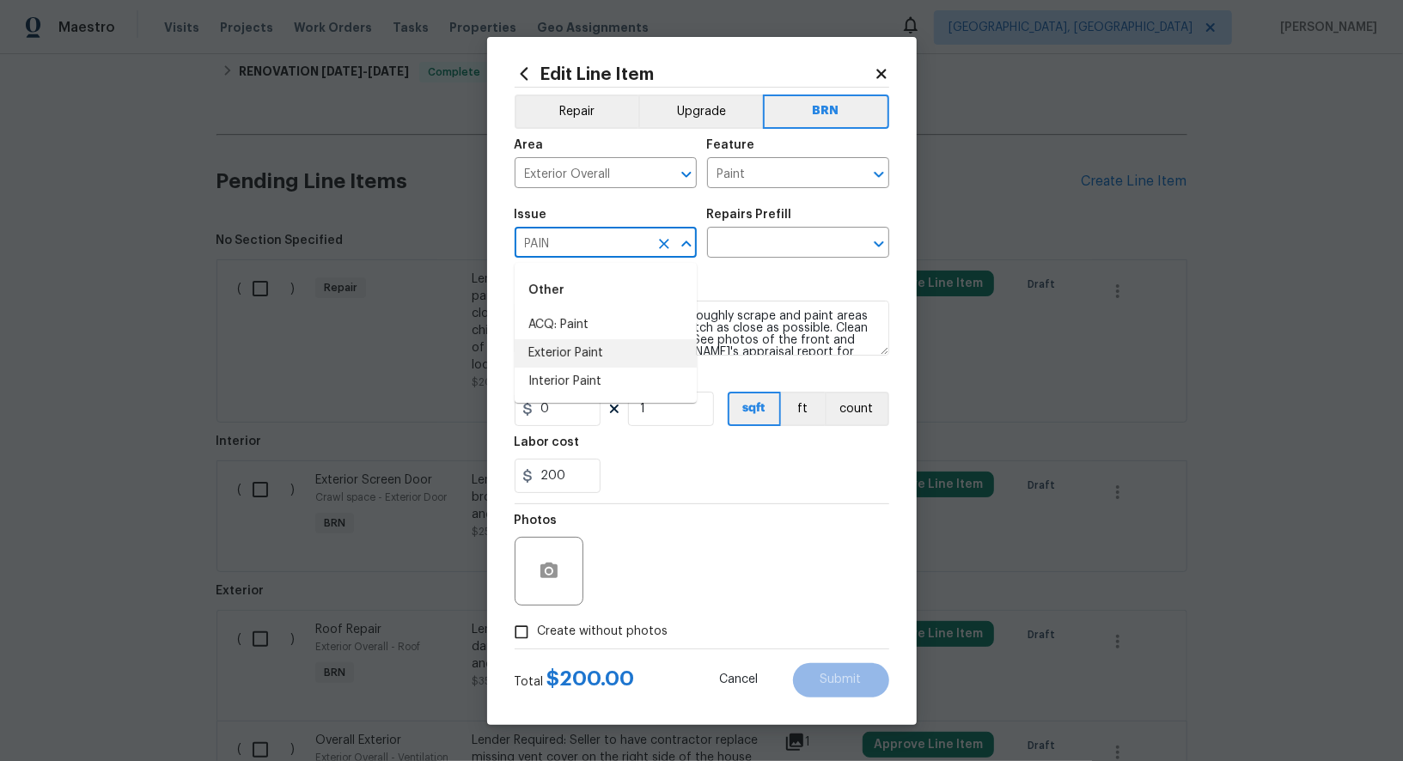
click at [600, 359] on li "Exterior Paint" at bounding box center [606, 353] width 182 height 28
type input "Exterior Paint"
click at [659, 352] on textarea "Lender Required: Seller to thoroughly scrape and paint areas of peeling/flaking…" at bounding box center [702, 328] width 375 height 55
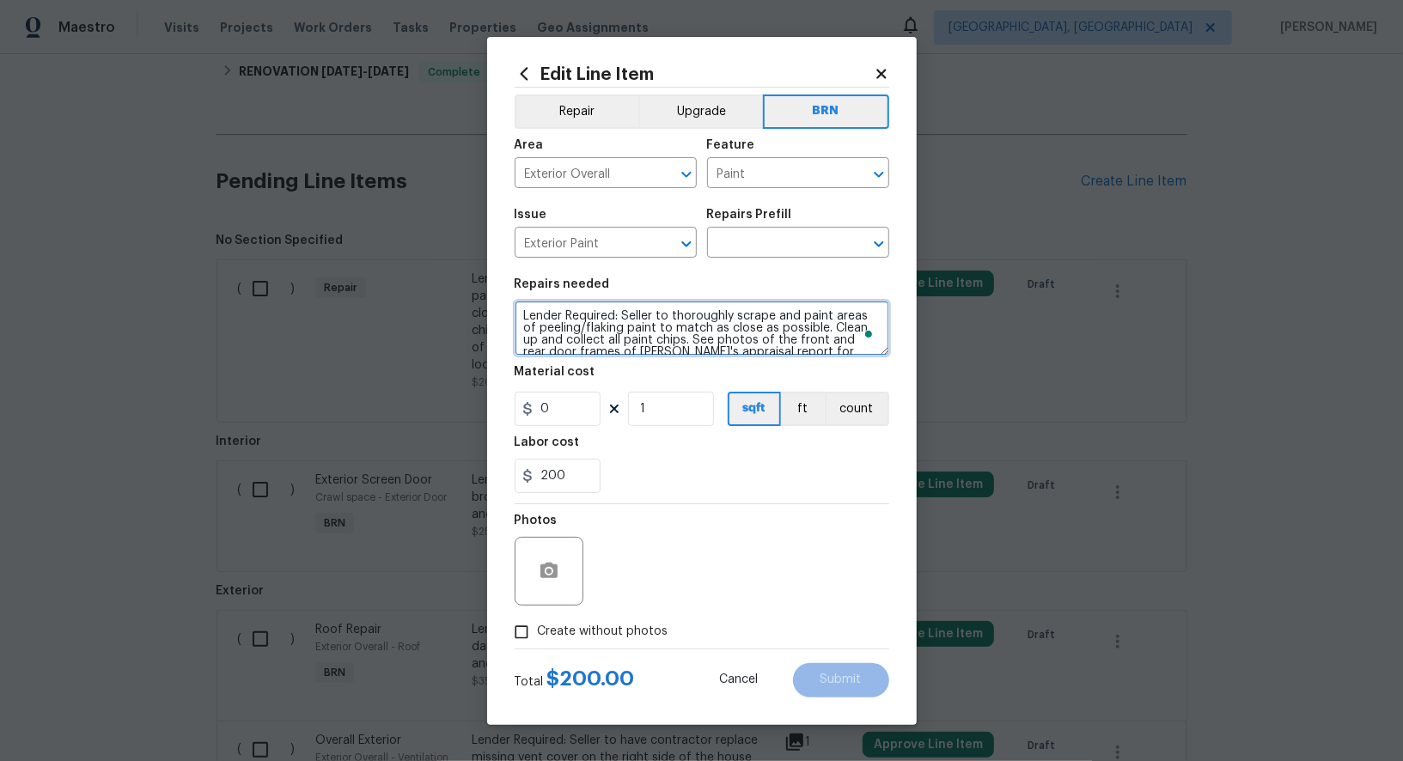
click at [704, 335] on textarea "Lender Required: Seller to thoroughly scrape and paint areas of peeling/flaking…" at bounding box center [702, 328] width 375 height 55
click at [775, 252] on input "text" at bounding box center [774, 244] width 134 height 27
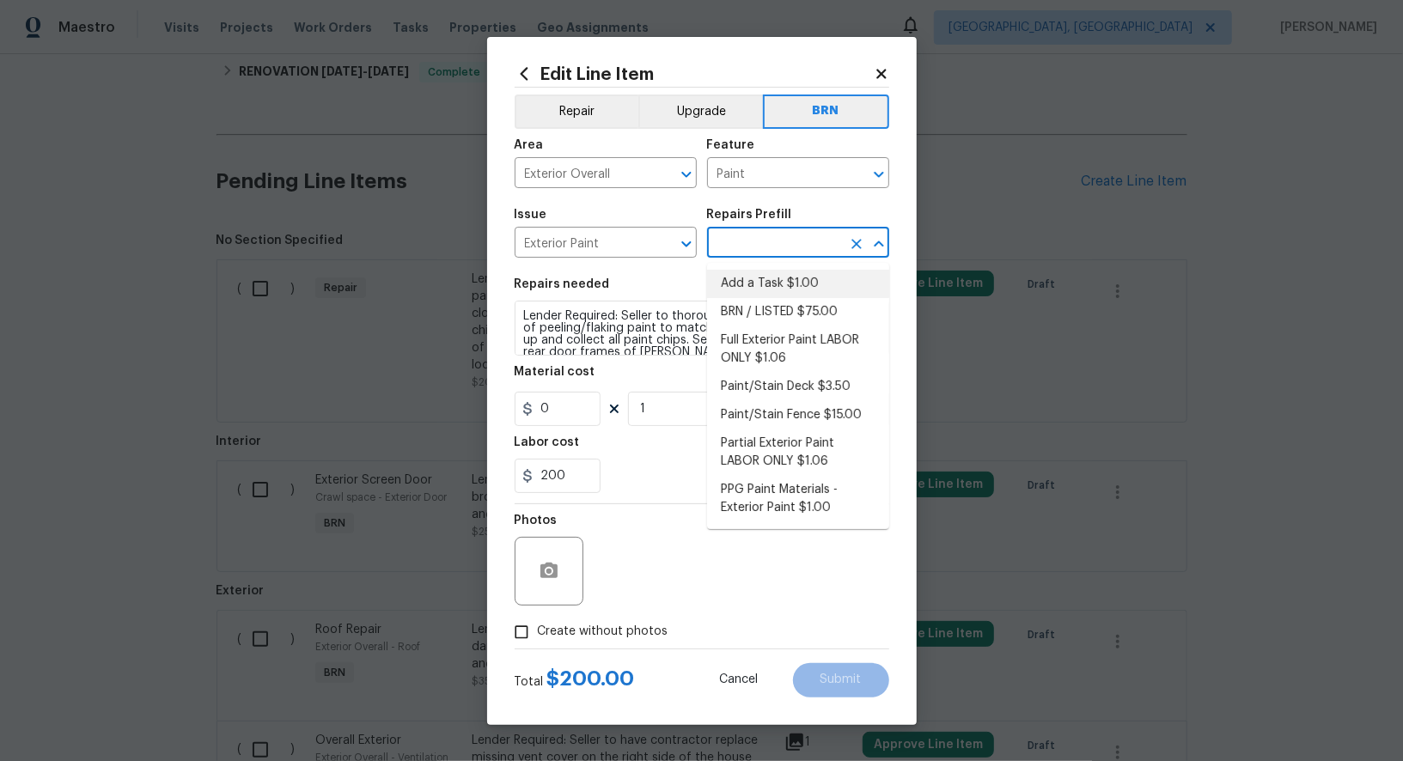
click at [778, 282] on li "Add a Task $1.00" at bounding box center [798, 284] width 182 height 28
type input "Overall Paint"
type input "Add a Task $1.00"
type textarea "HPM to detail"
type input "1"
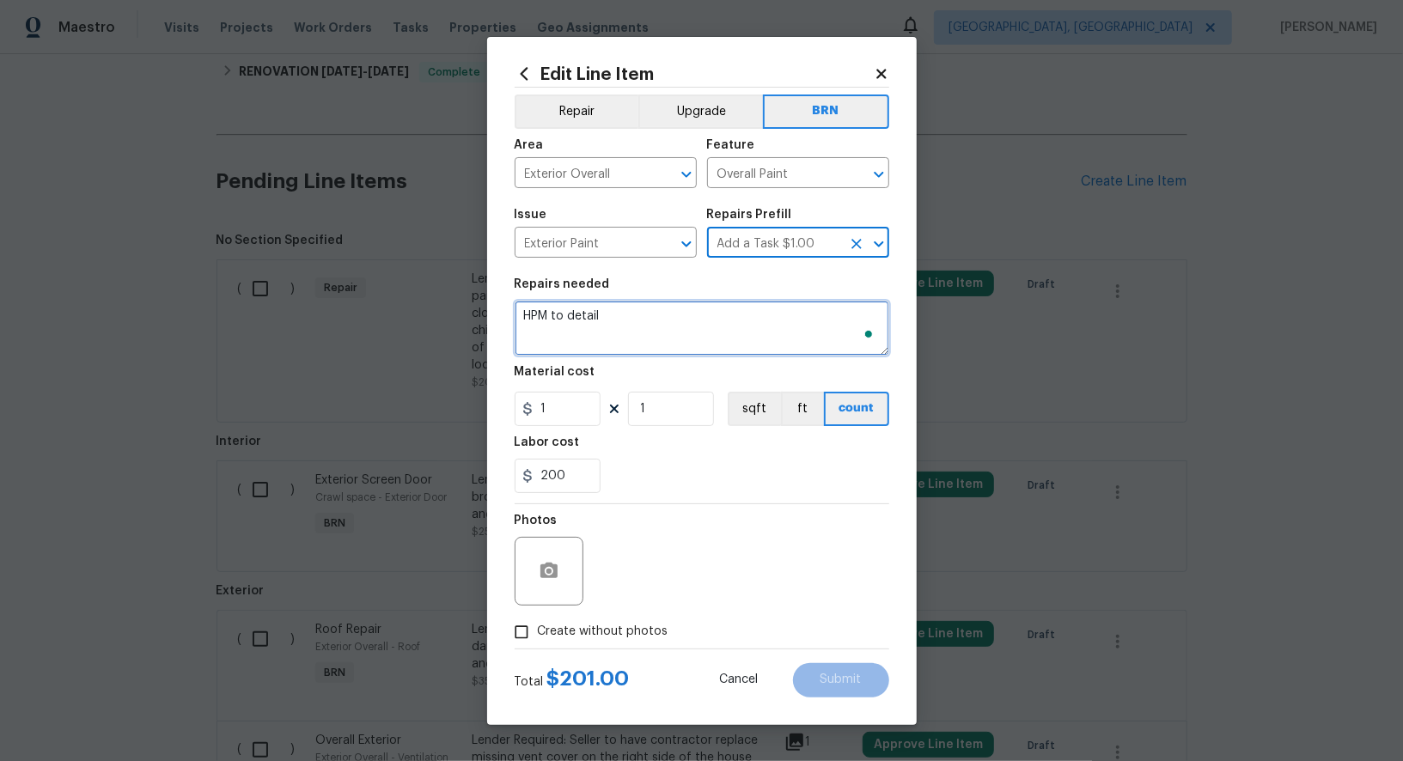
click at [709, 351] on textarea "HPM to detail" at bounding box center [702, 328] width 375 height 55
paste textarea "Lender Required: Seller to thoroughly scrape and paint areas of peeling/flaking…"
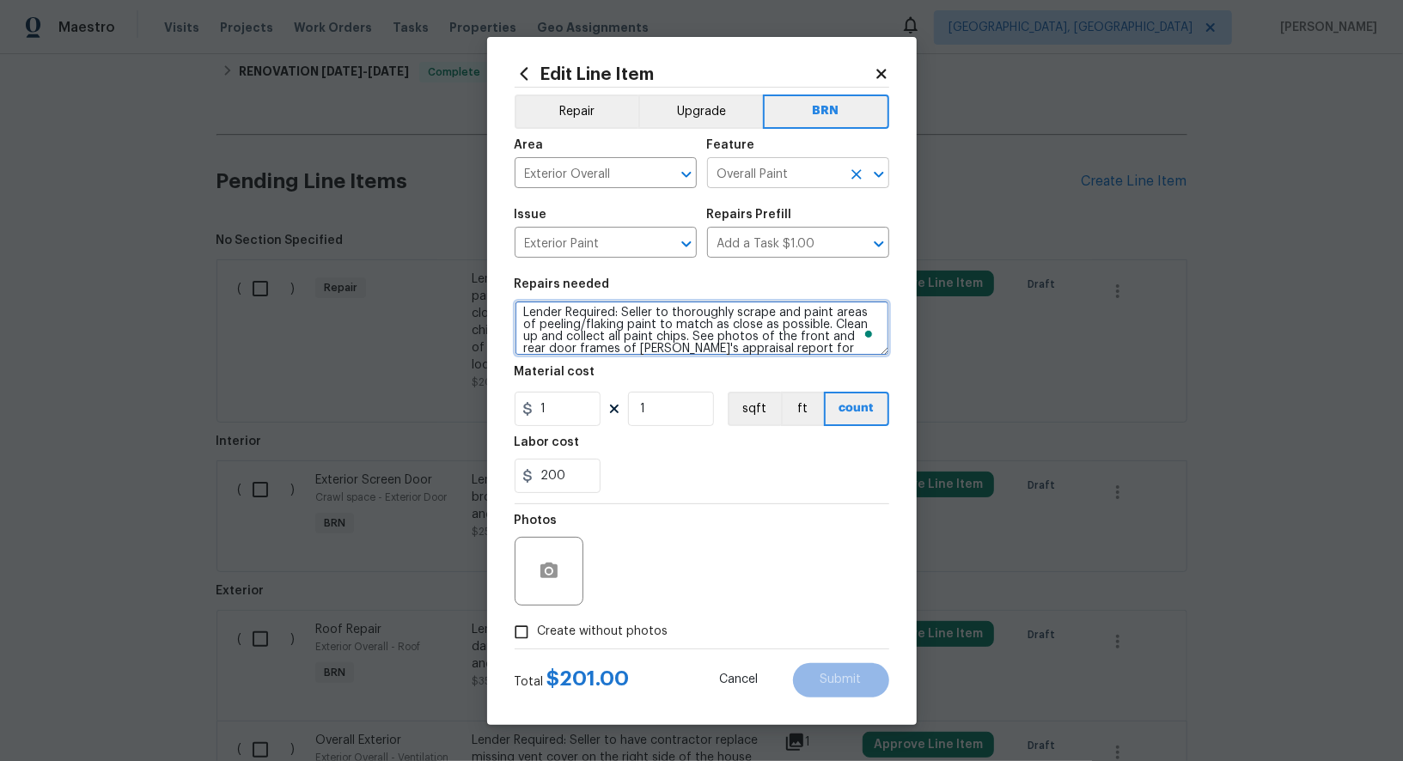
scroll to position [3, 0]
click at [851, 174] on icon "Clear" at bounding box center [856, 174] width 17 height 17
type textarea "Lender Required: Seller to thoroughly scrape and paint areas of peeling/flaking…"
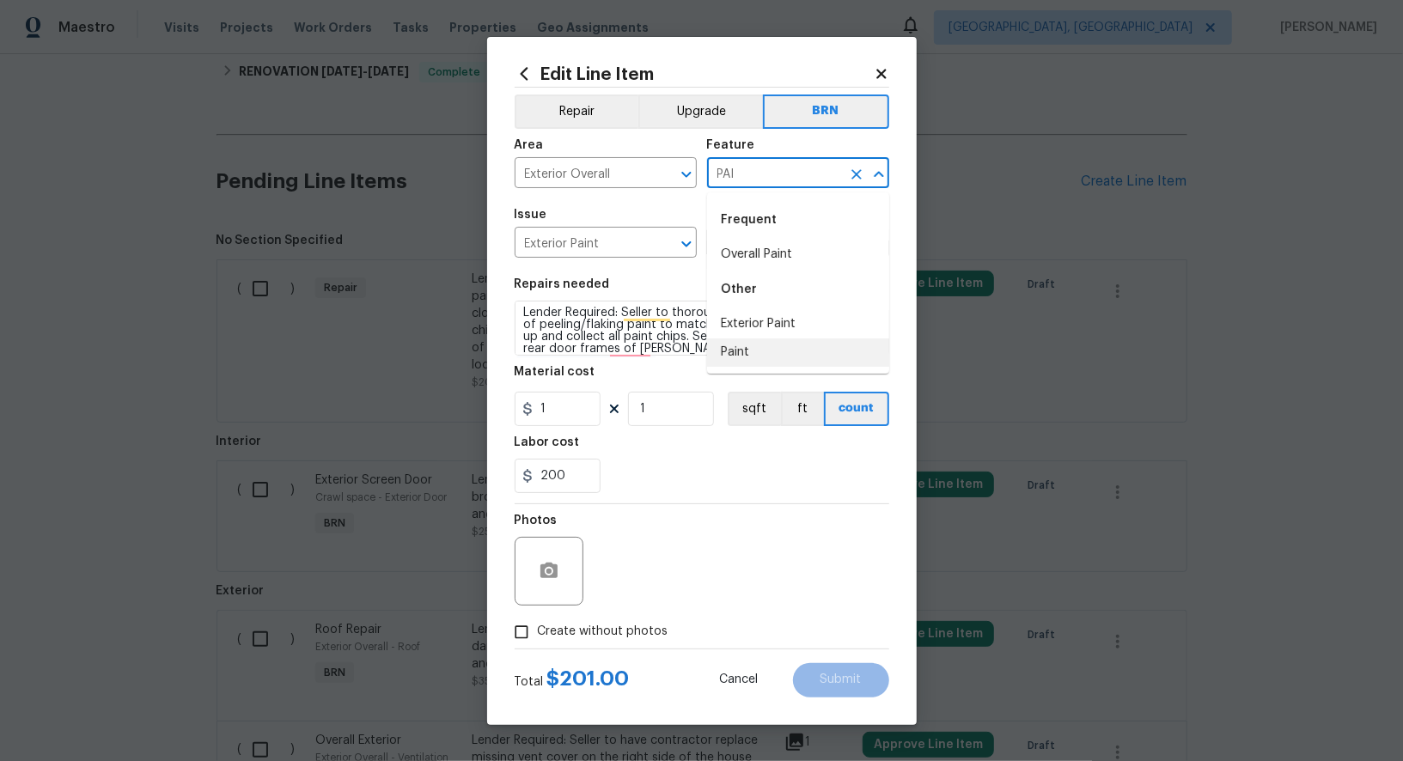
click at [753, 346] on li "Paint" at bounding box center [798, 352] width 182 height 28
type input "Paint"
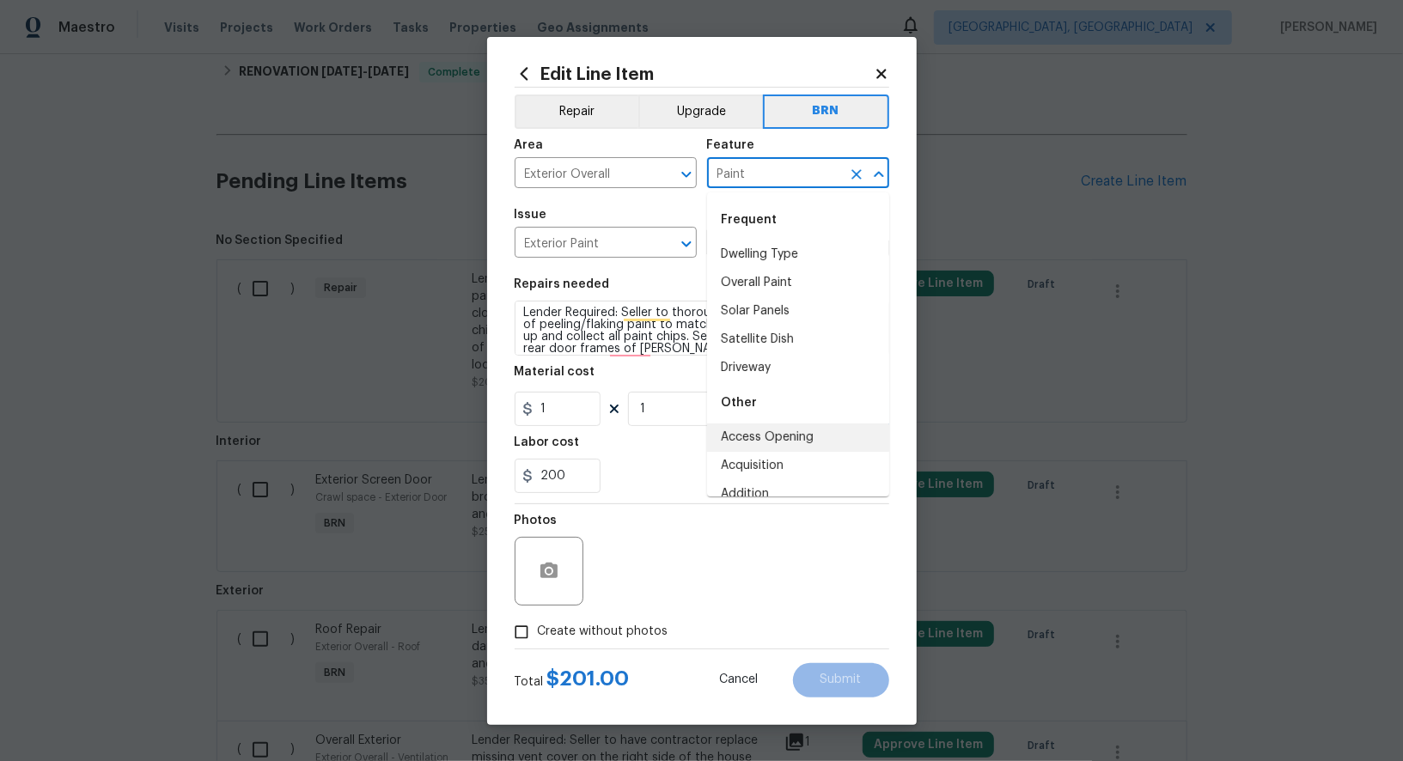
click at [661, 476] on div "200" at bounding box center [702, 476] width 375 height 34
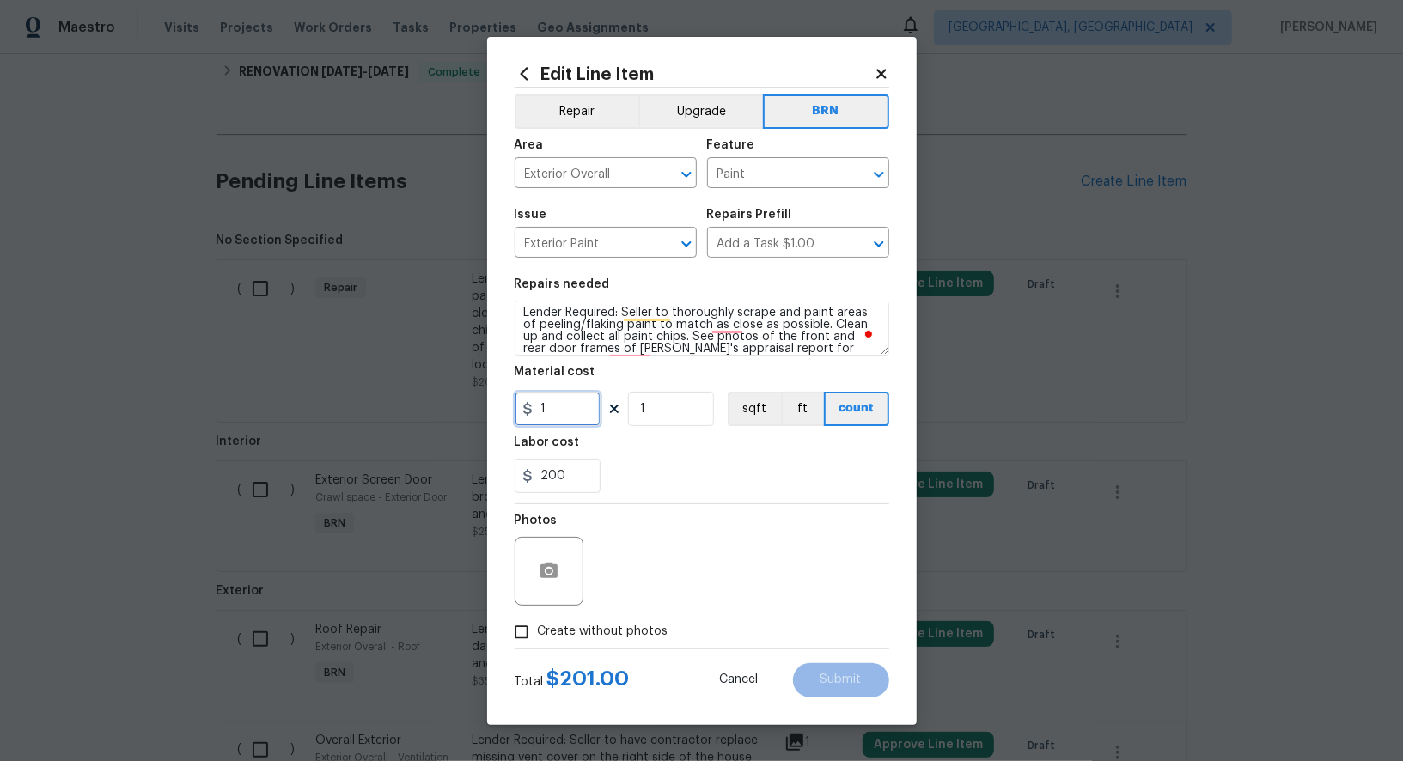
click at [566, 418] on input "1" at bounding box center [558, 409] width 86 height 34
type input "0"
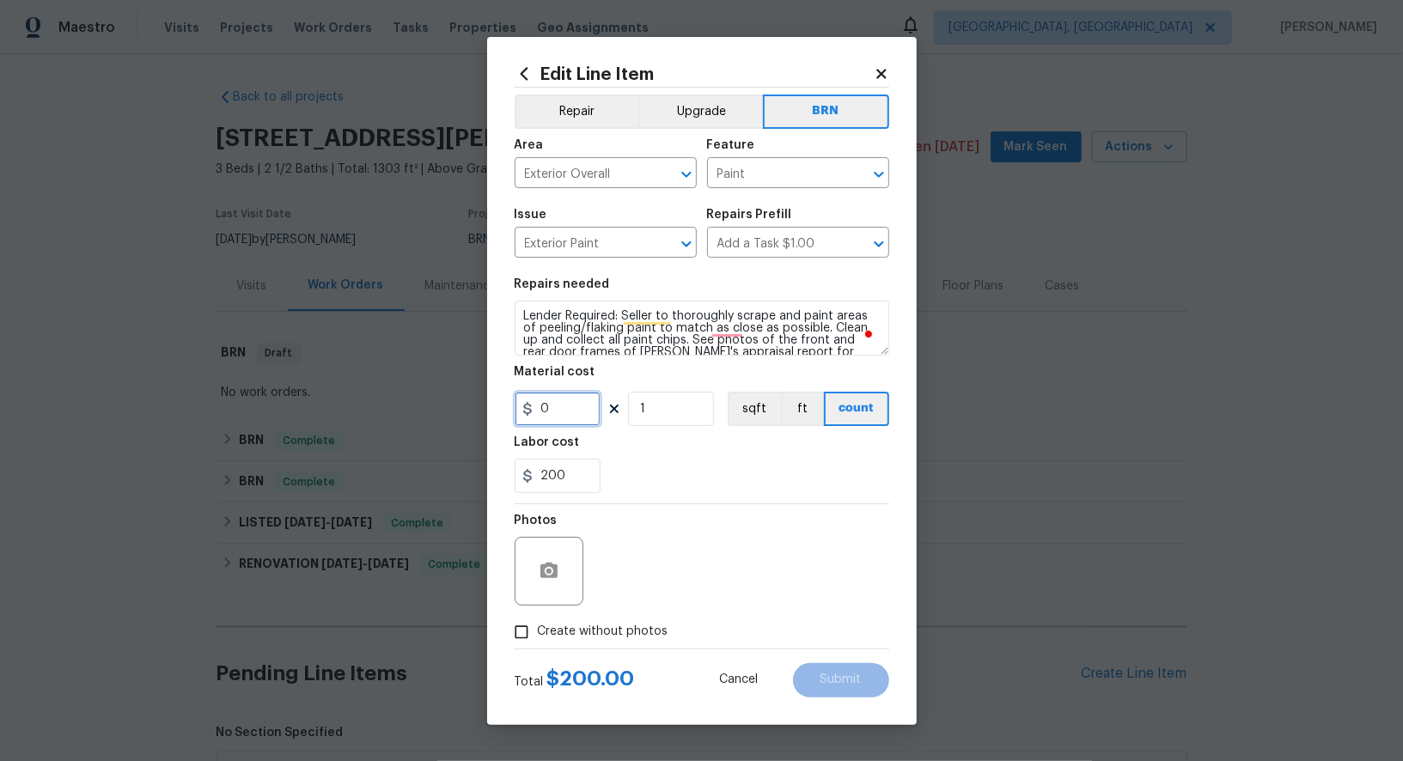
scroll to position [3, 0]
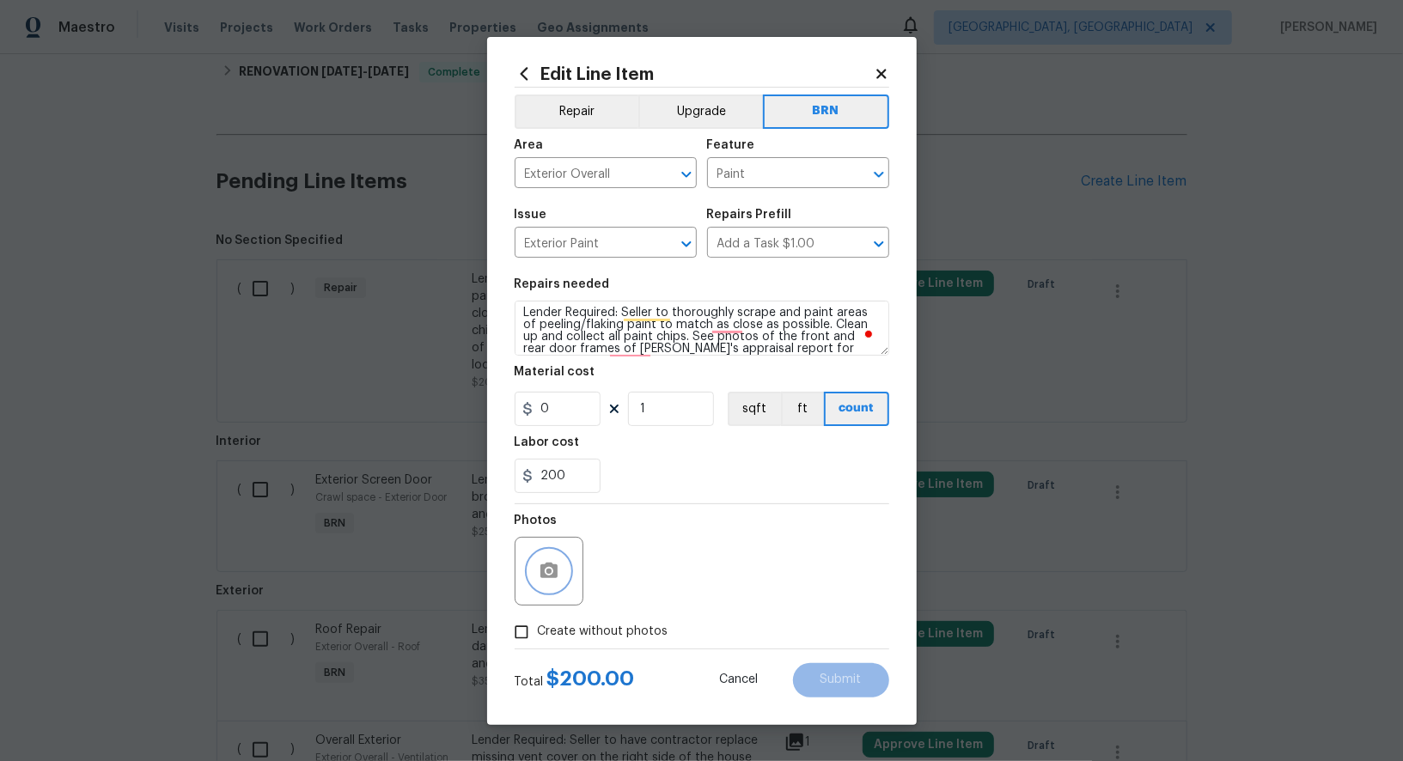
click at [558, 574] on icon "button" at bounding box center [549, 571] width 21 height 21
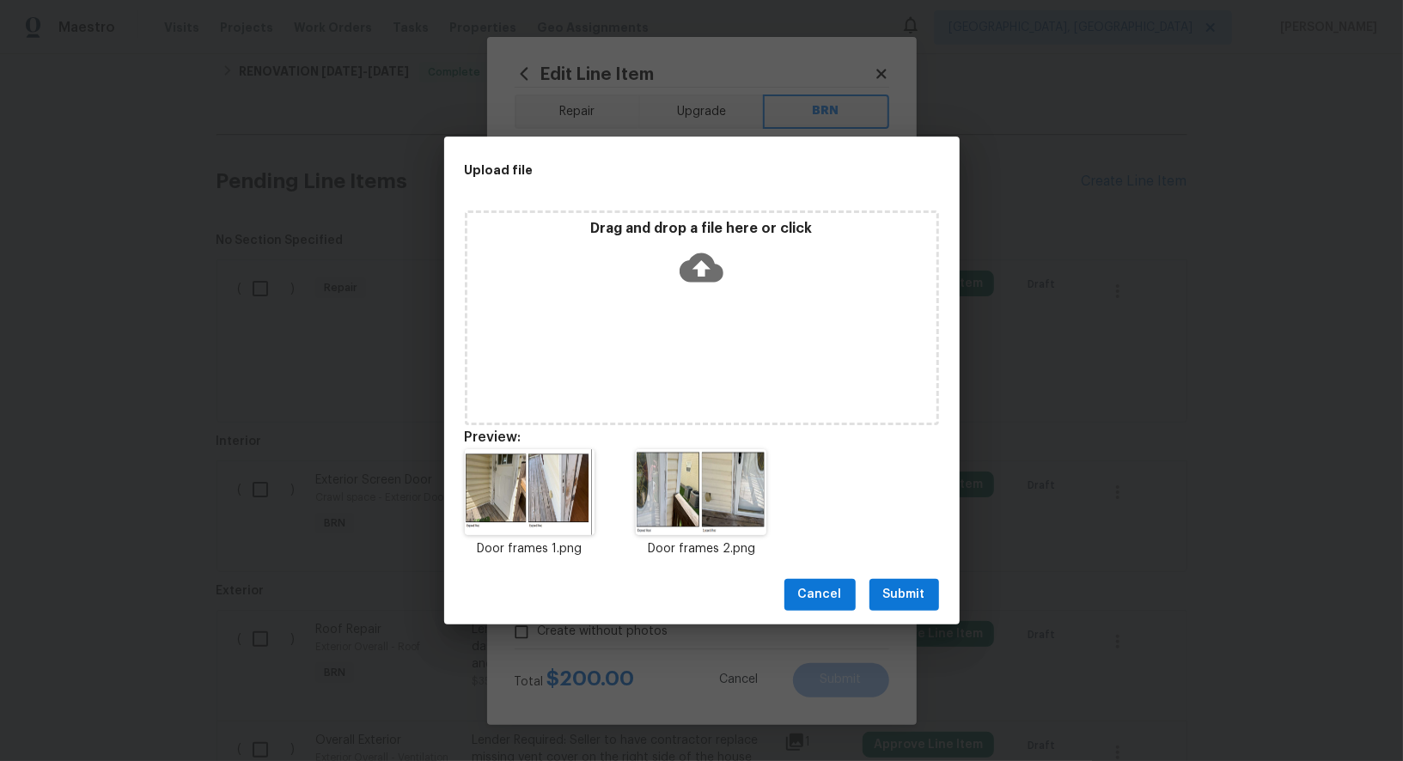
click at [895, 590] on span "Submit" at bounding box center [904, 594] width 42 height 21
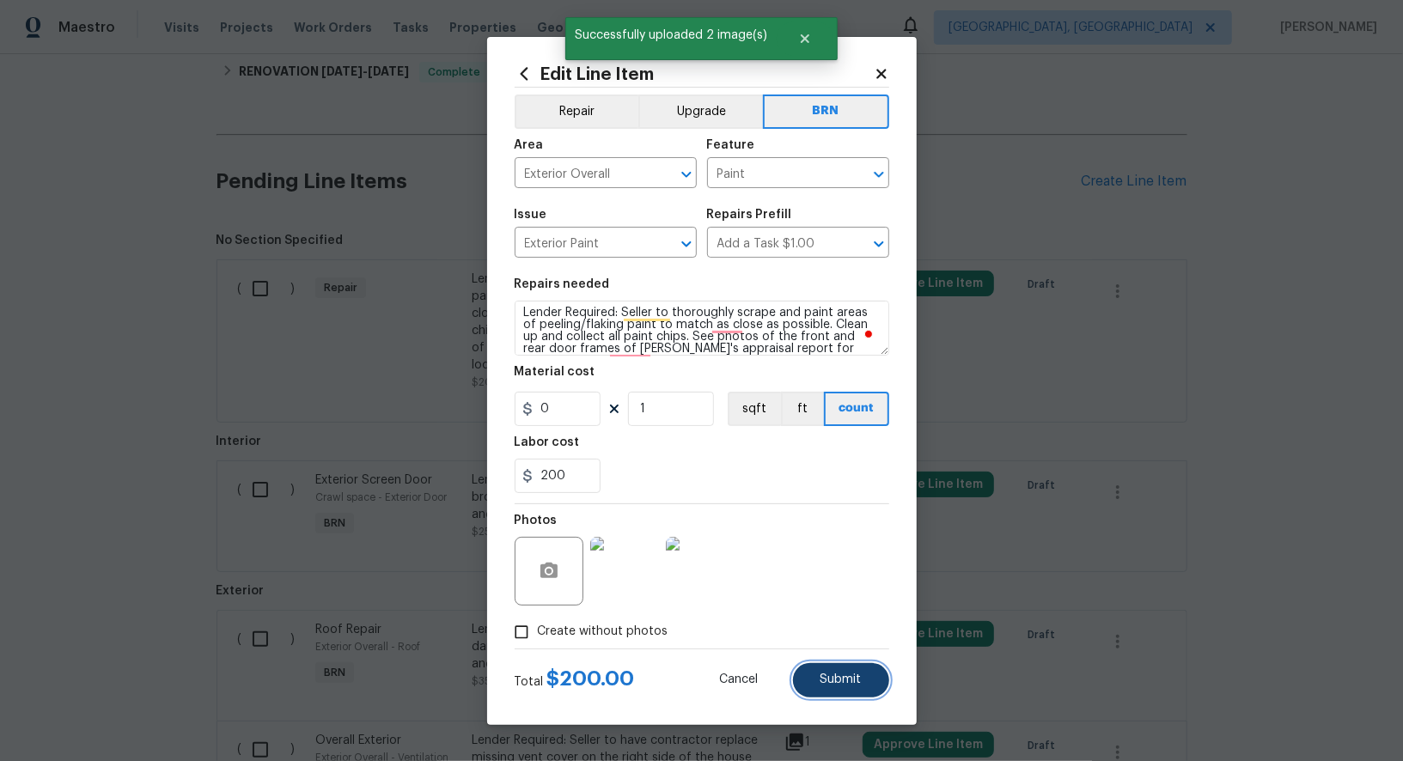
click at [839, 685] on span "Submit" at bounding box center [840, 680] width 41 height 13
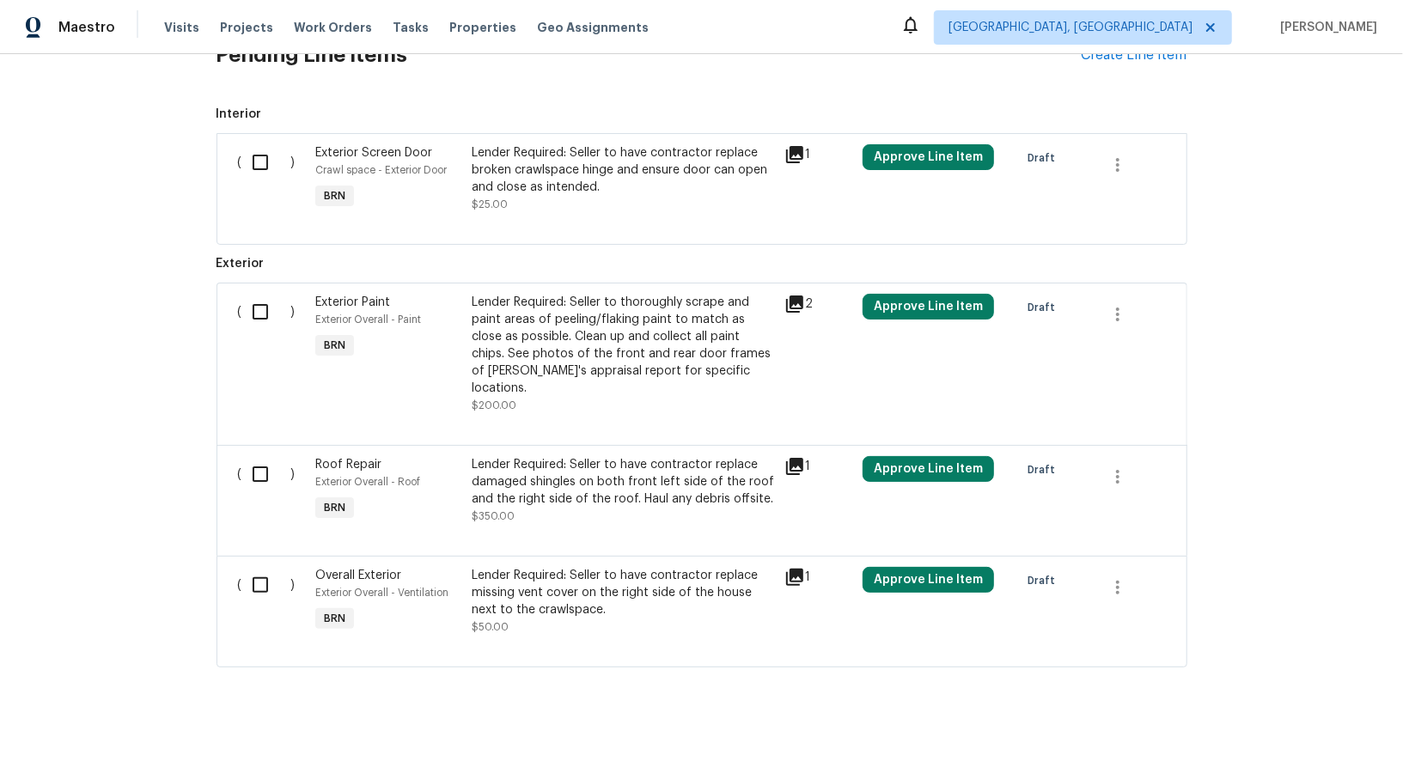
scroll to position [622, 0]
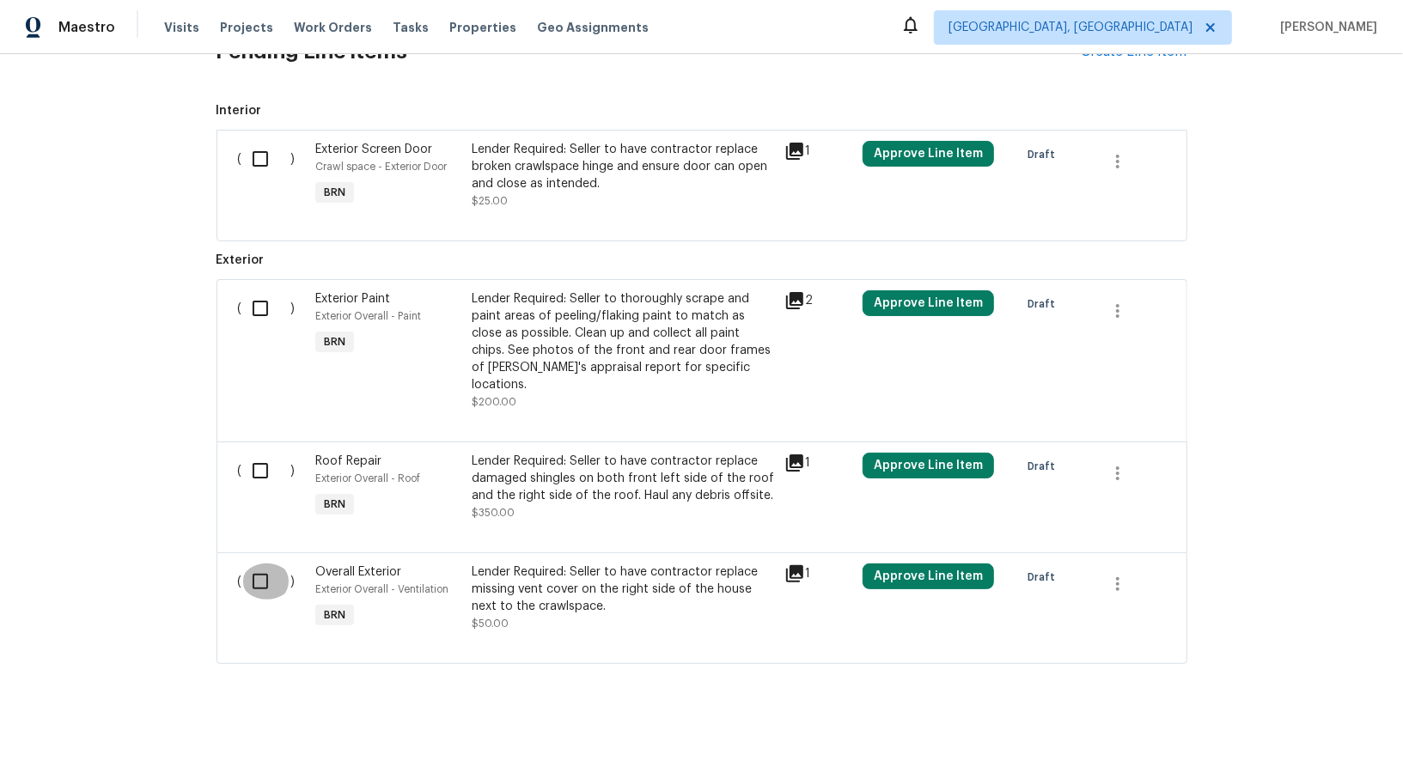
click at [252, 570] on input "checkbox" at bounding box center [266, 582] width 49 height 36
checkbox input "true"
click at [279, 315] on input "checkbox" at bounding box center [266, 308] width 49 height 36
checkbox input "true"
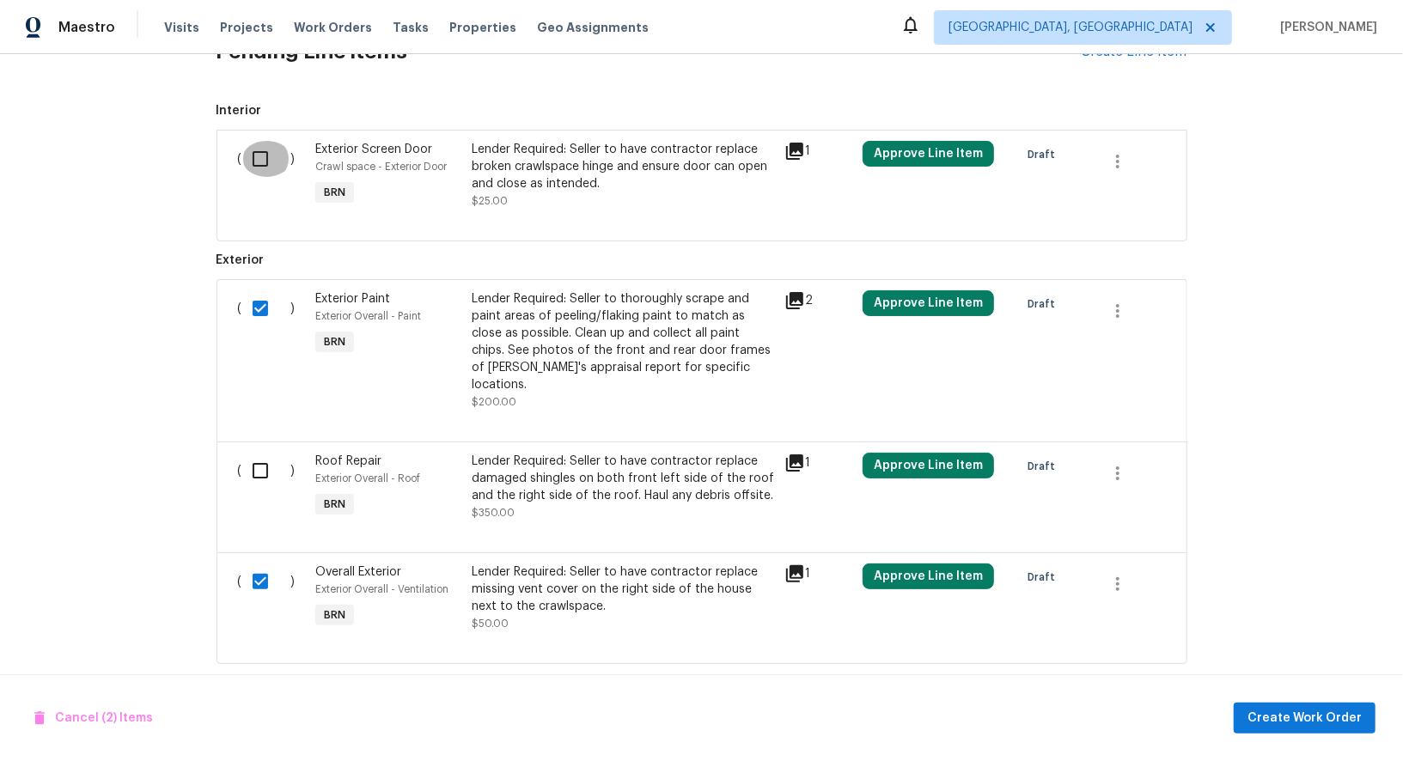
click at [261, 170] on input "checkbox" at bounding box center [266, 159] width 49 height 36
checkbox input "true"
click at [1271, 713] on span "Create Work Order" at bounding box center [1304, 718] width 114 height 21
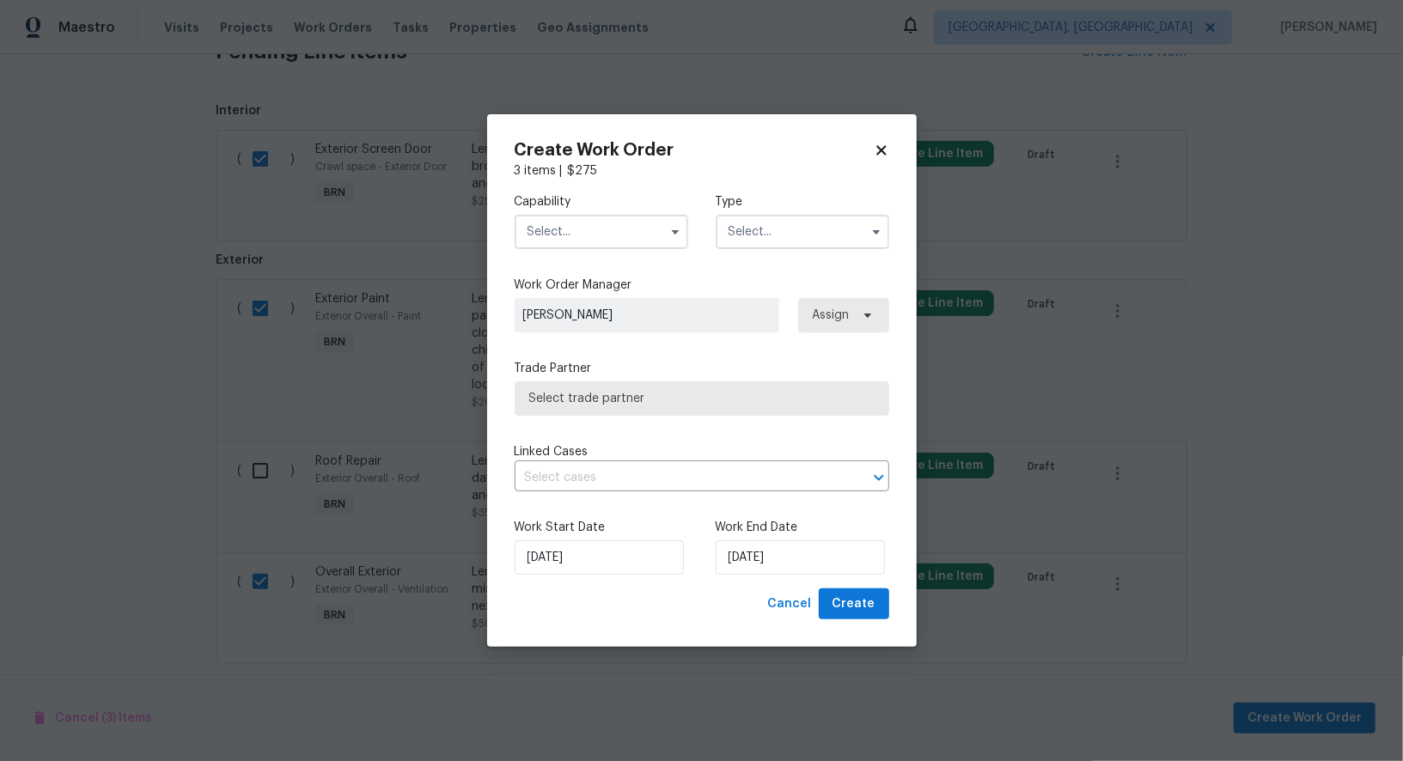
click at [663, 263] on div "Capability Type Work Order Manager Padmapriya R Assign Trade Partner Select tra…" at bounding box center [702, 384] width 375 height 409
click at [644, 247] on input "text" at bounding box center [602, 232] width 174 height 34
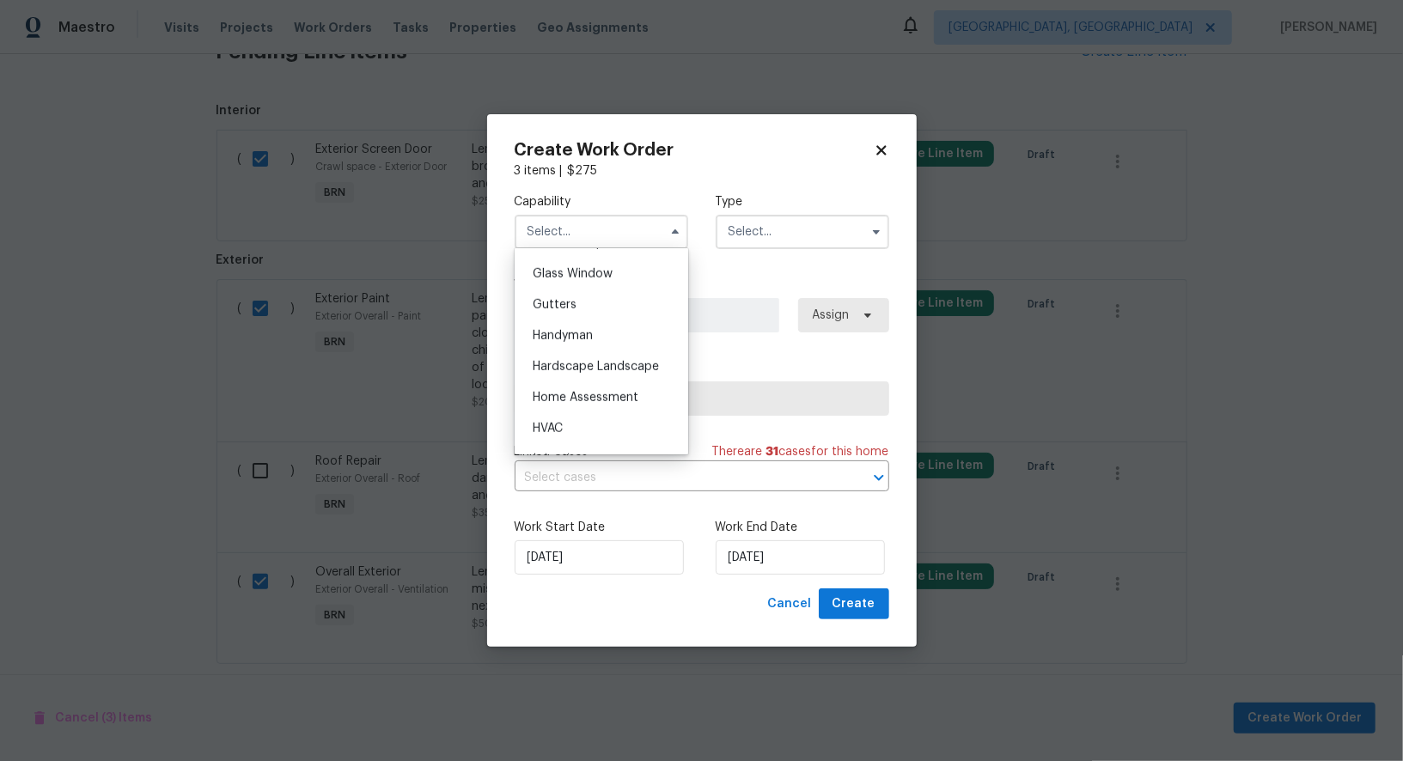
scroll to position [899, 0]
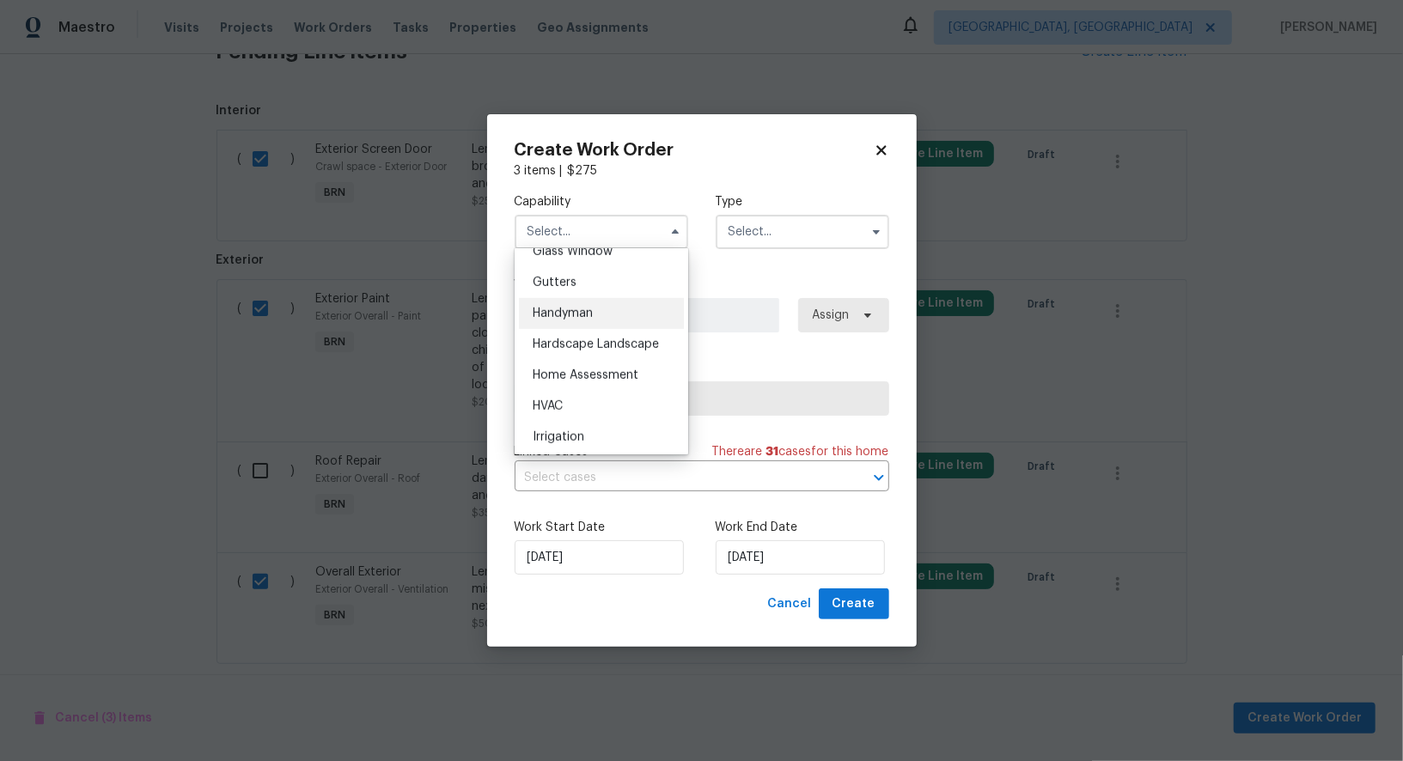
click at [587, 314] on span "Handyman" at bounding box center [563, 314] width 60 height 12
type input "Handyman"
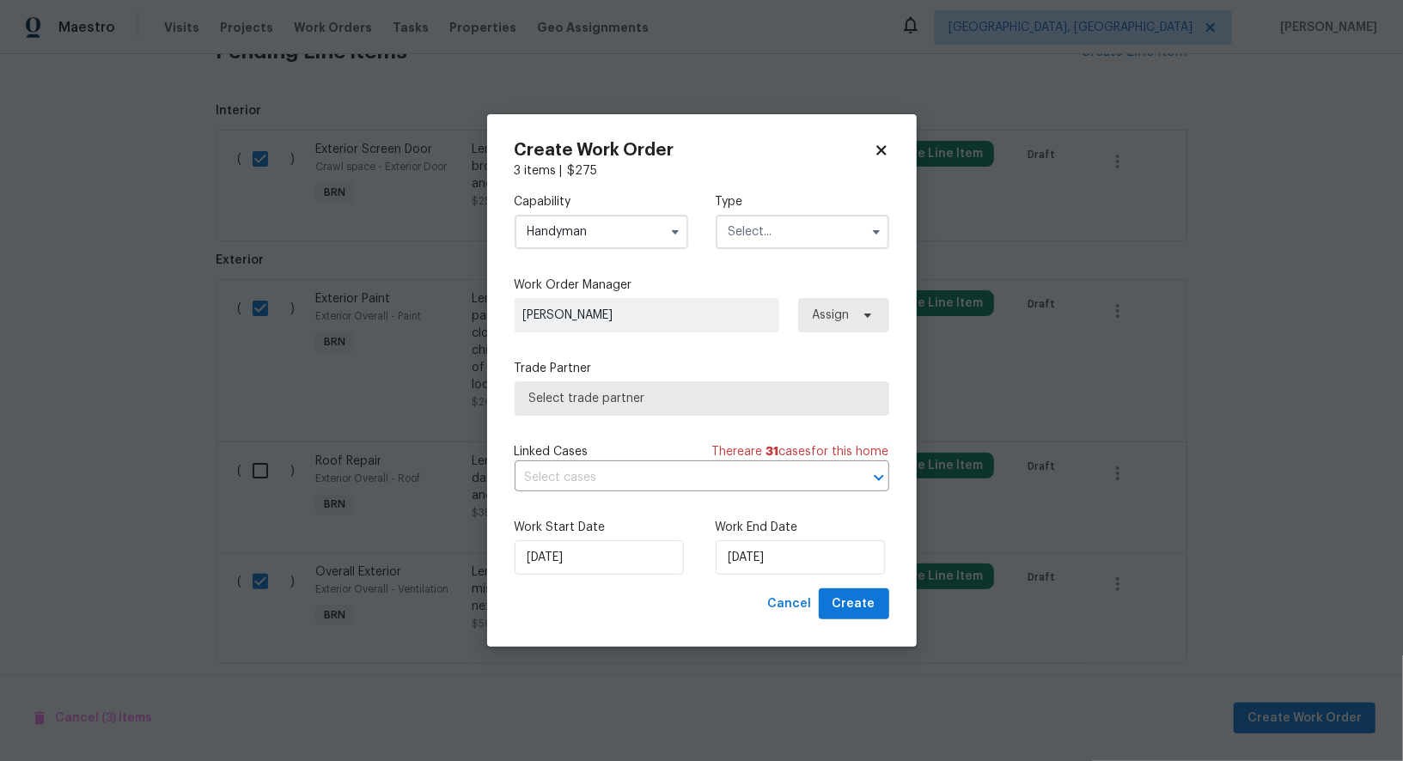
click at [802, 221] on input "text" at bounding box center [803, 232] width 174 height 34
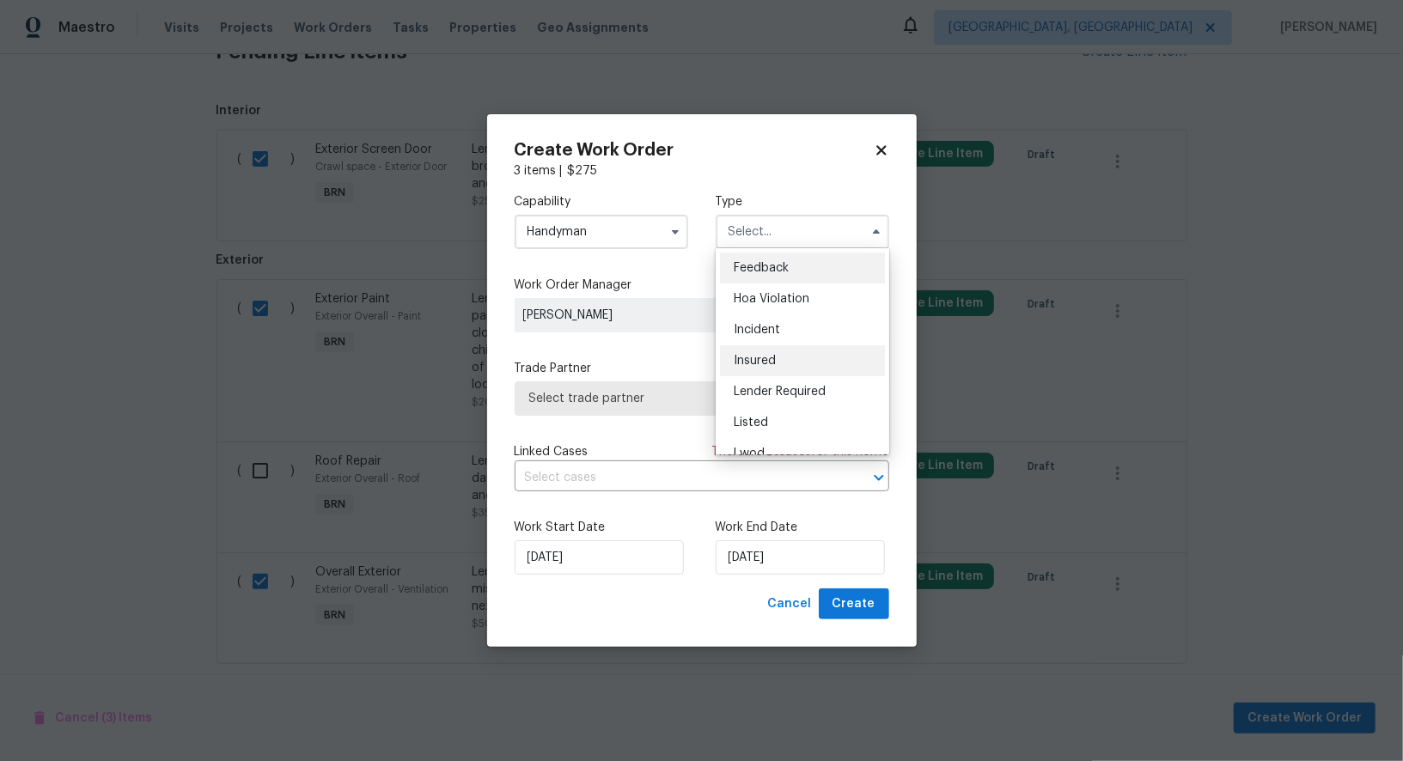
scroll to position [204, 0]
click at [775, 365] on div "Resale" at bounding box center [802, 373] width 165 height 31
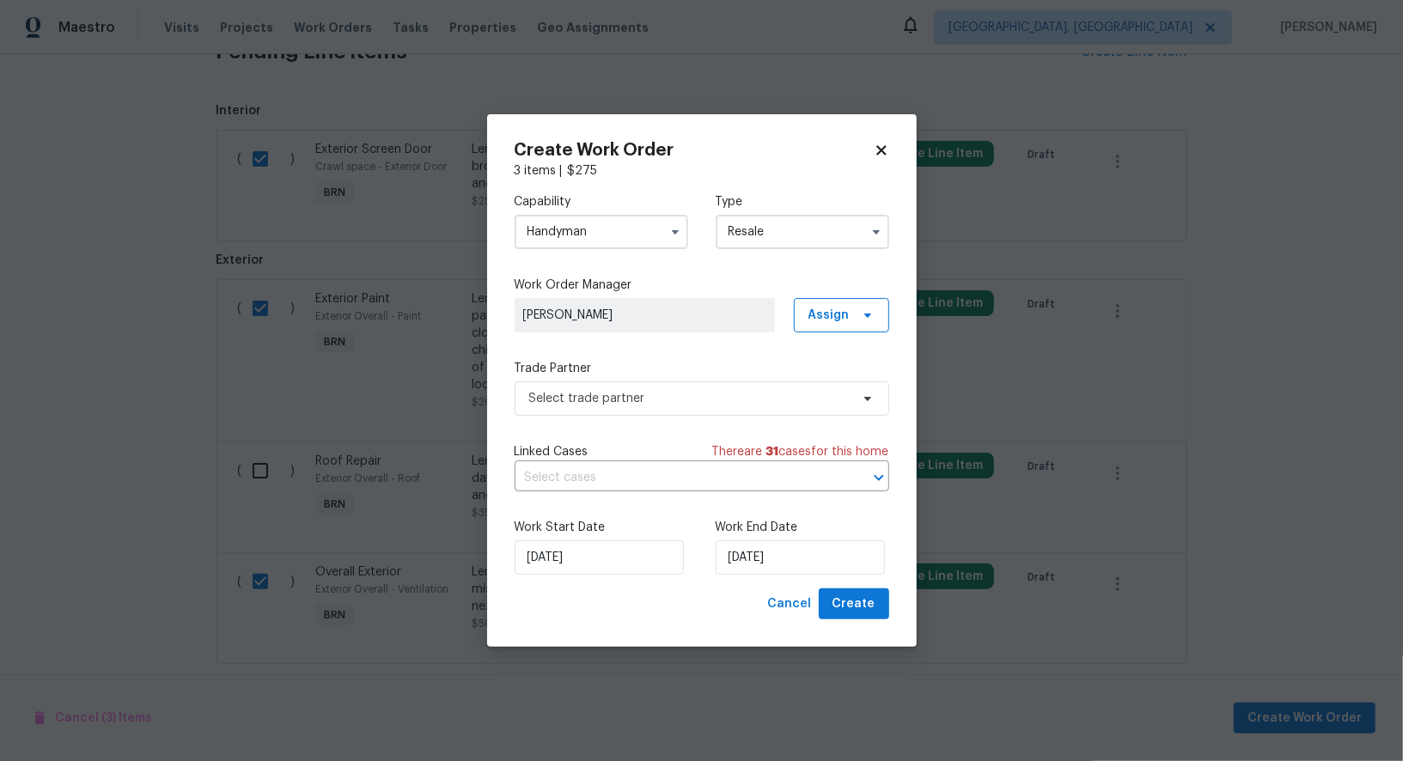
click at [772, 233] on input "Resale" at bounding box center [803, 232] width 174 height 34
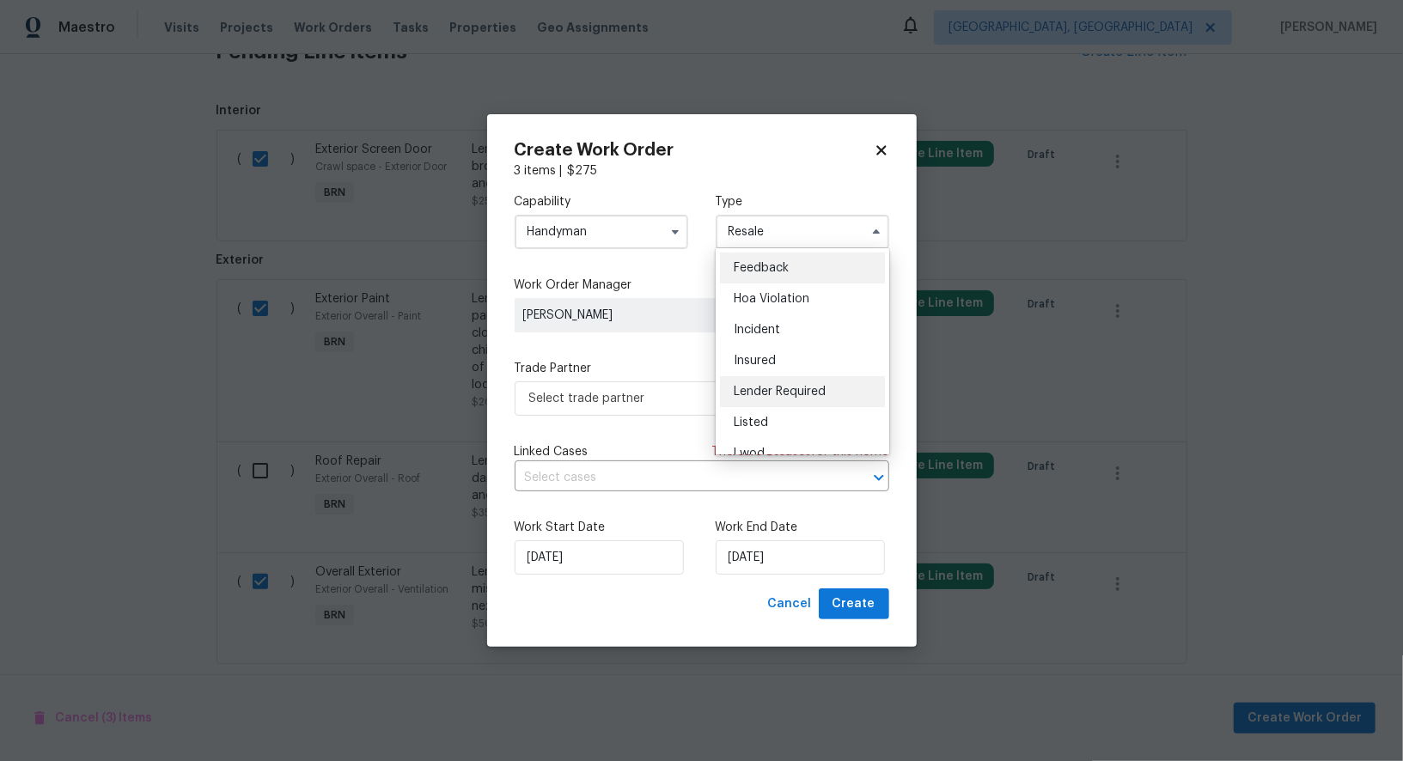
click at [777, 391] on span "Lender Required" at bounding box center [780, 392] width 92 height 12
type input "Lender Required"
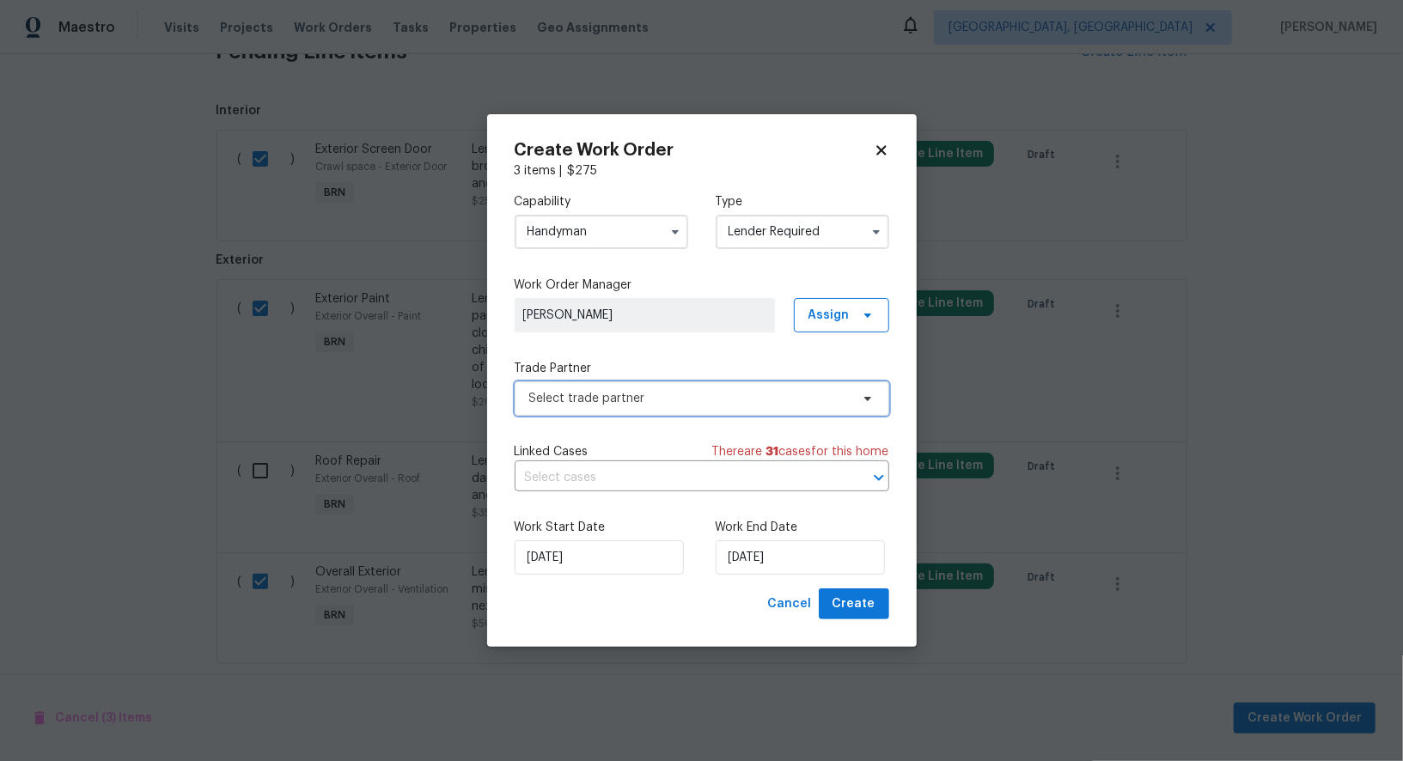
click at [725, 399] on span "Select trade partner" at bounding box center [689, 398] width 320 height 17
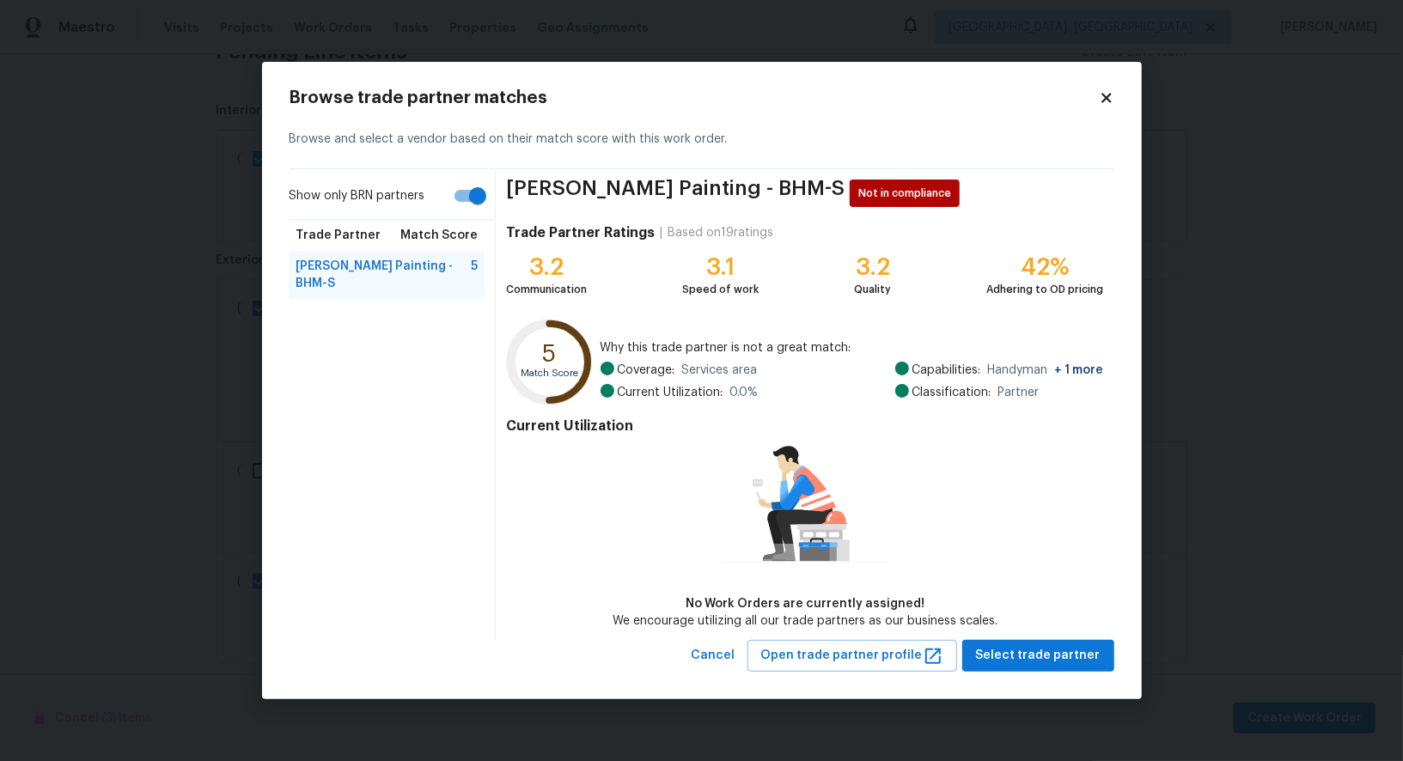
click at [472, 202] on input "Show only BRN partners" at bounding box center [478, 196] width 98 height 33
checkbox input "false"
click at [732, 647] on span "Cancel" at bounding box center [714, 655] width 44 height 21
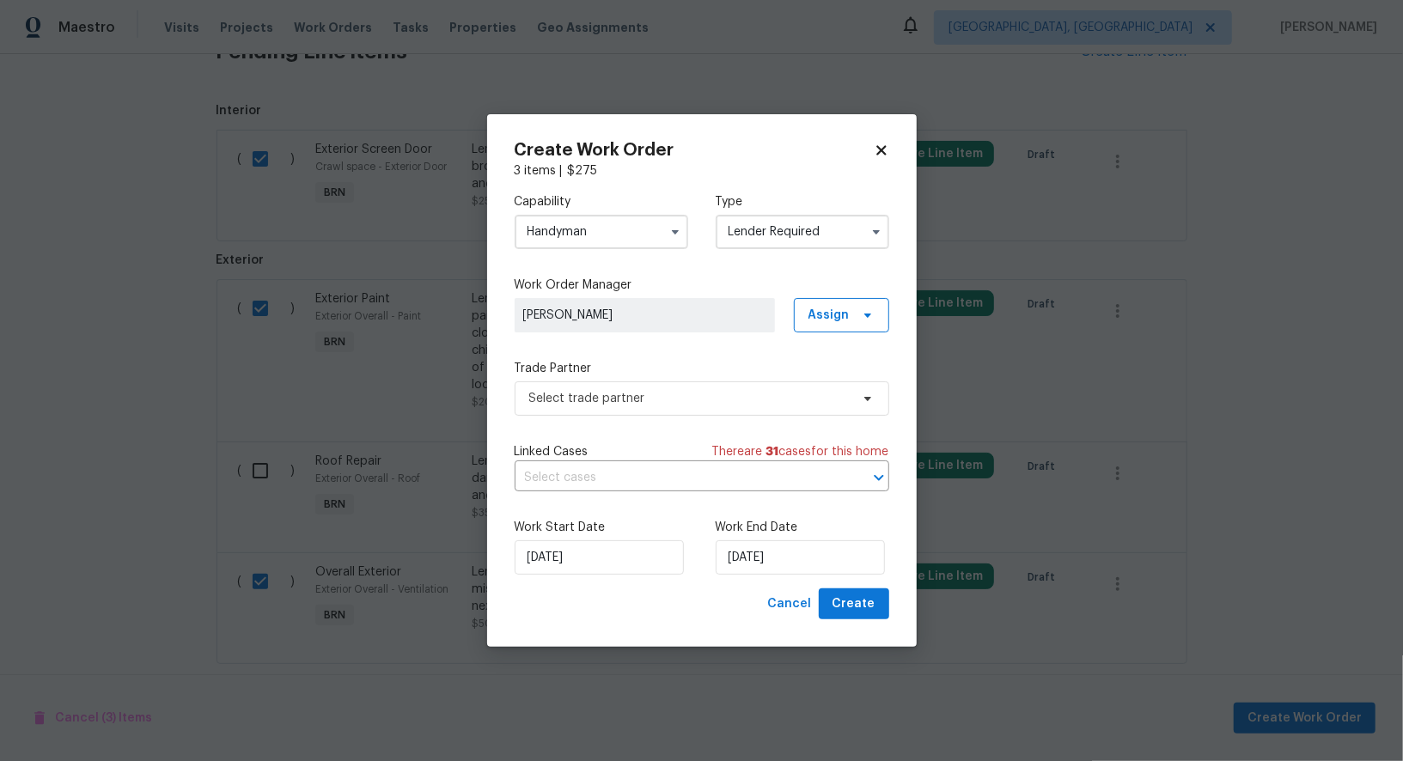
click at [583, 223] on input "Handyman" at bounding box center [602, 232] width 174 height 34
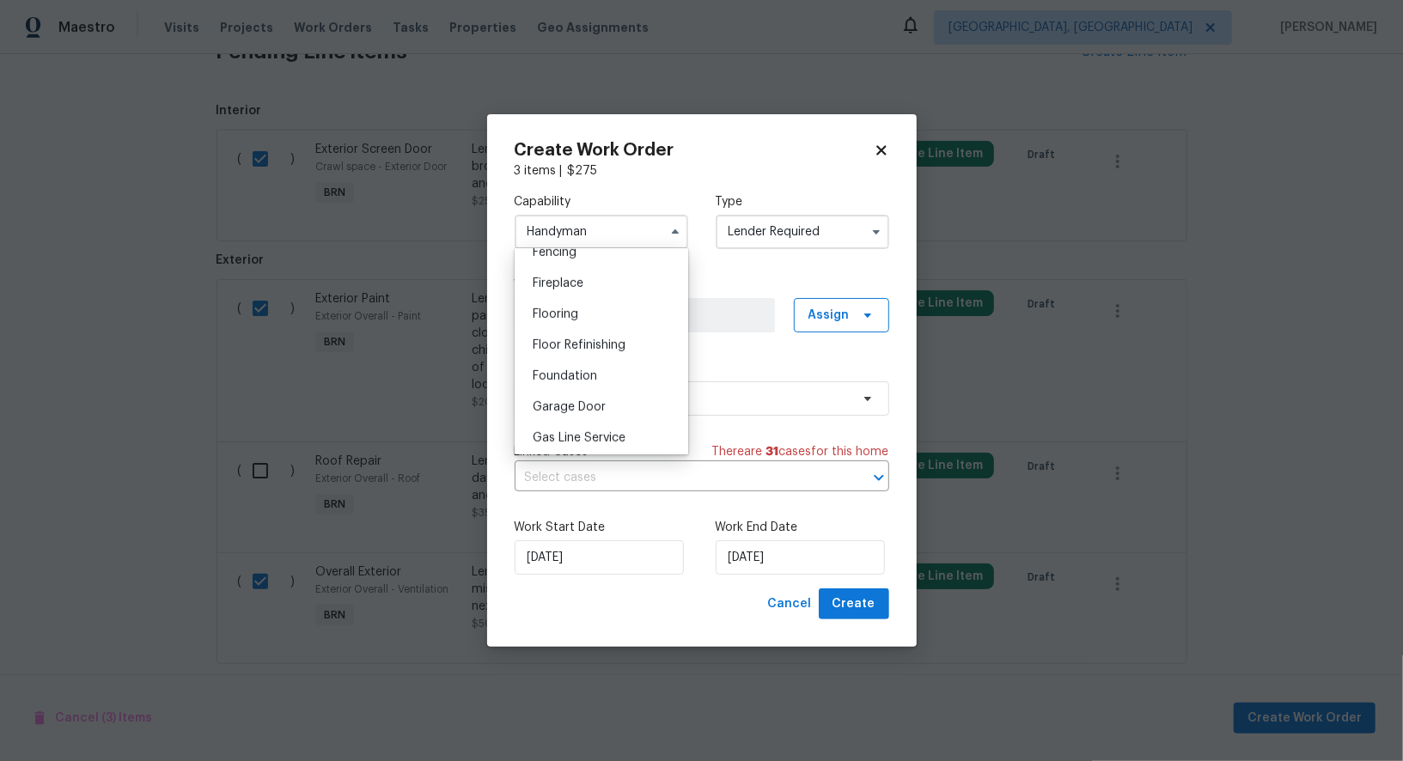
scroll to position [734, 0]
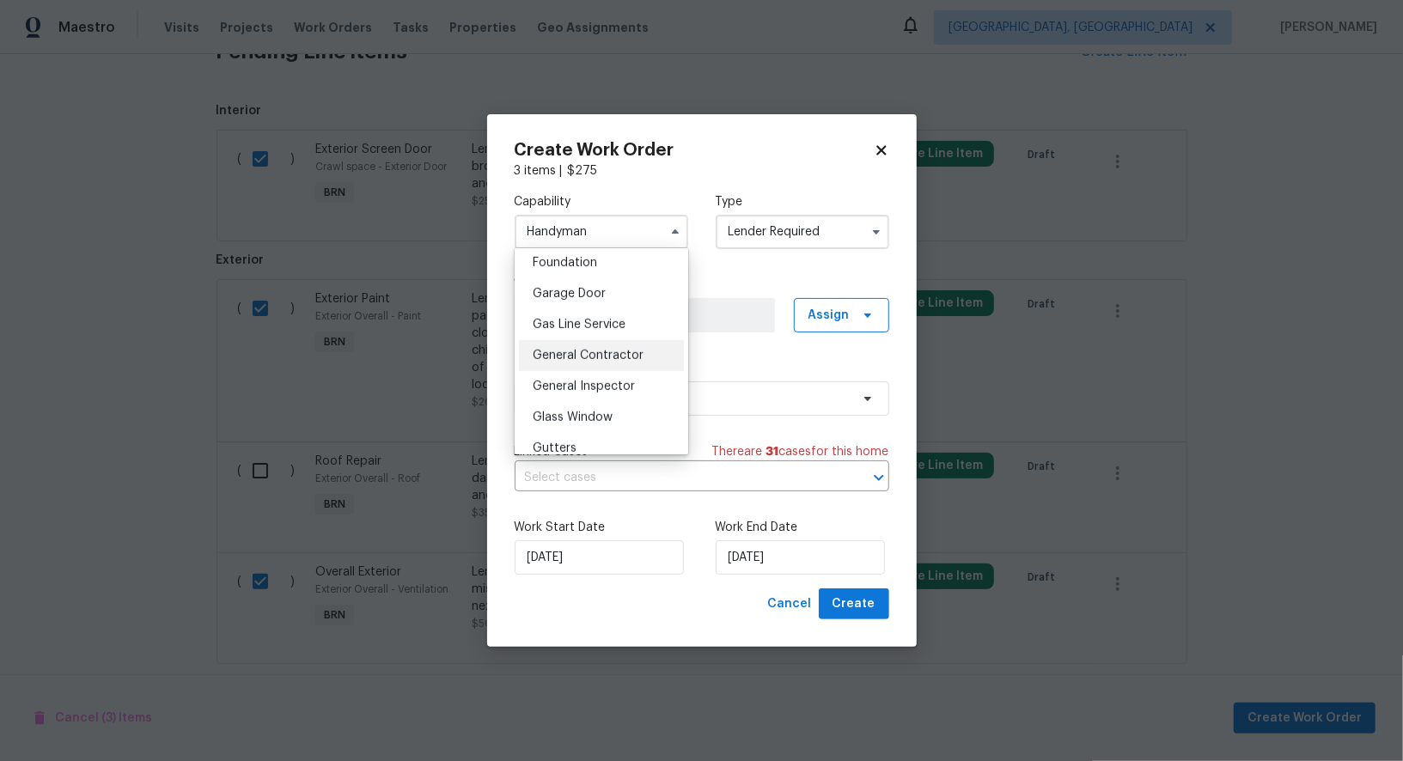
click at [600, 362] on div "General Contractor" at bounding box center [601, 355] width 165 height 31
type input "General Contractor"
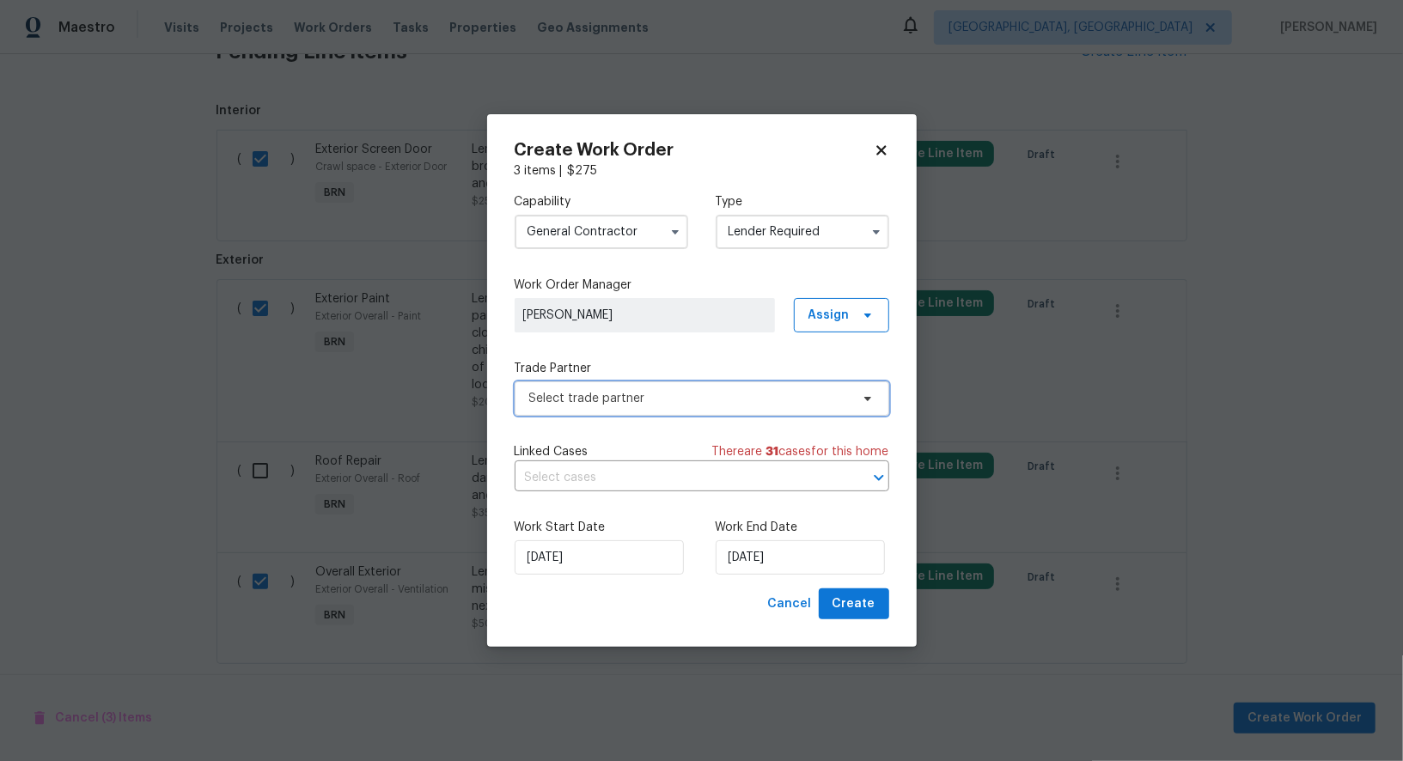
click at [710, 399] on span "Select trade partner" at bounding box center [689, 398] width 320 height 17
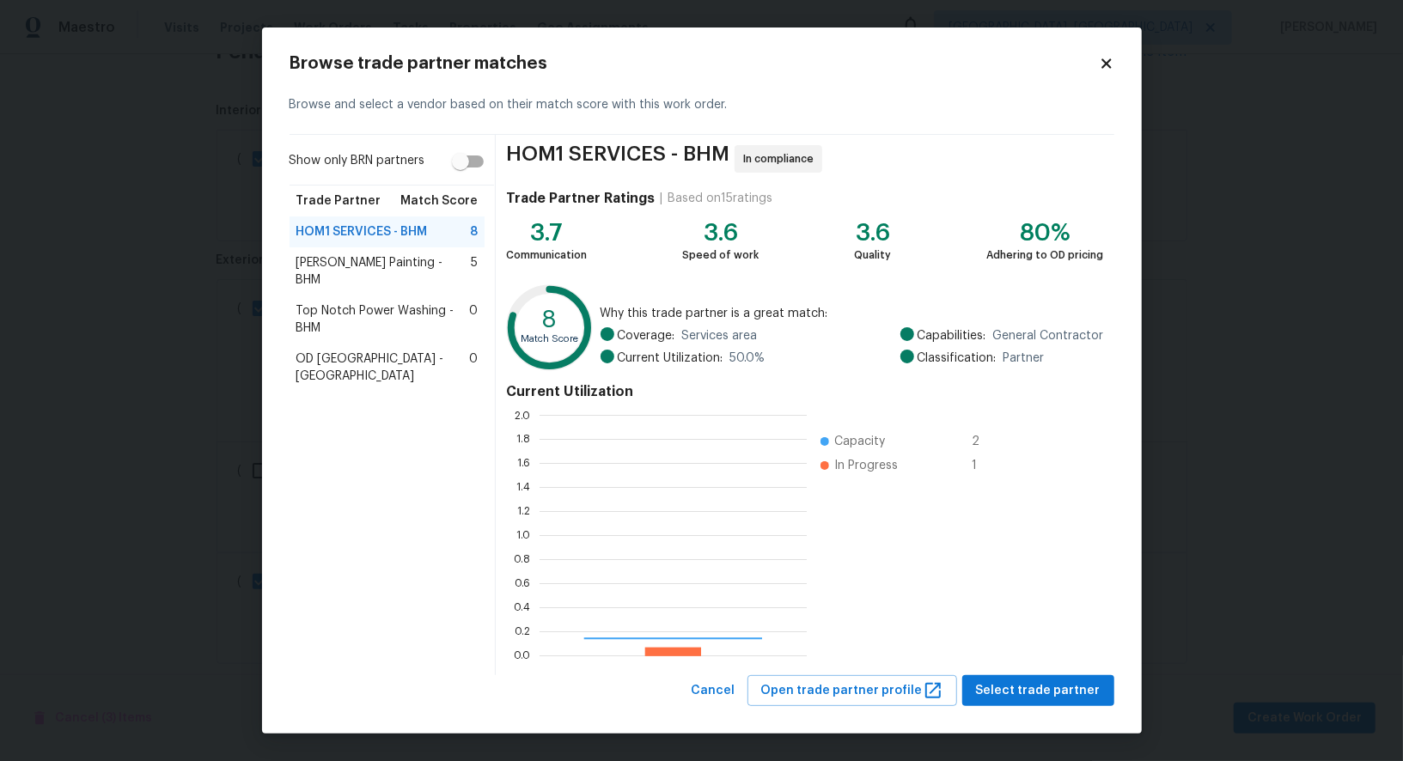
scroll to position [241, 267]
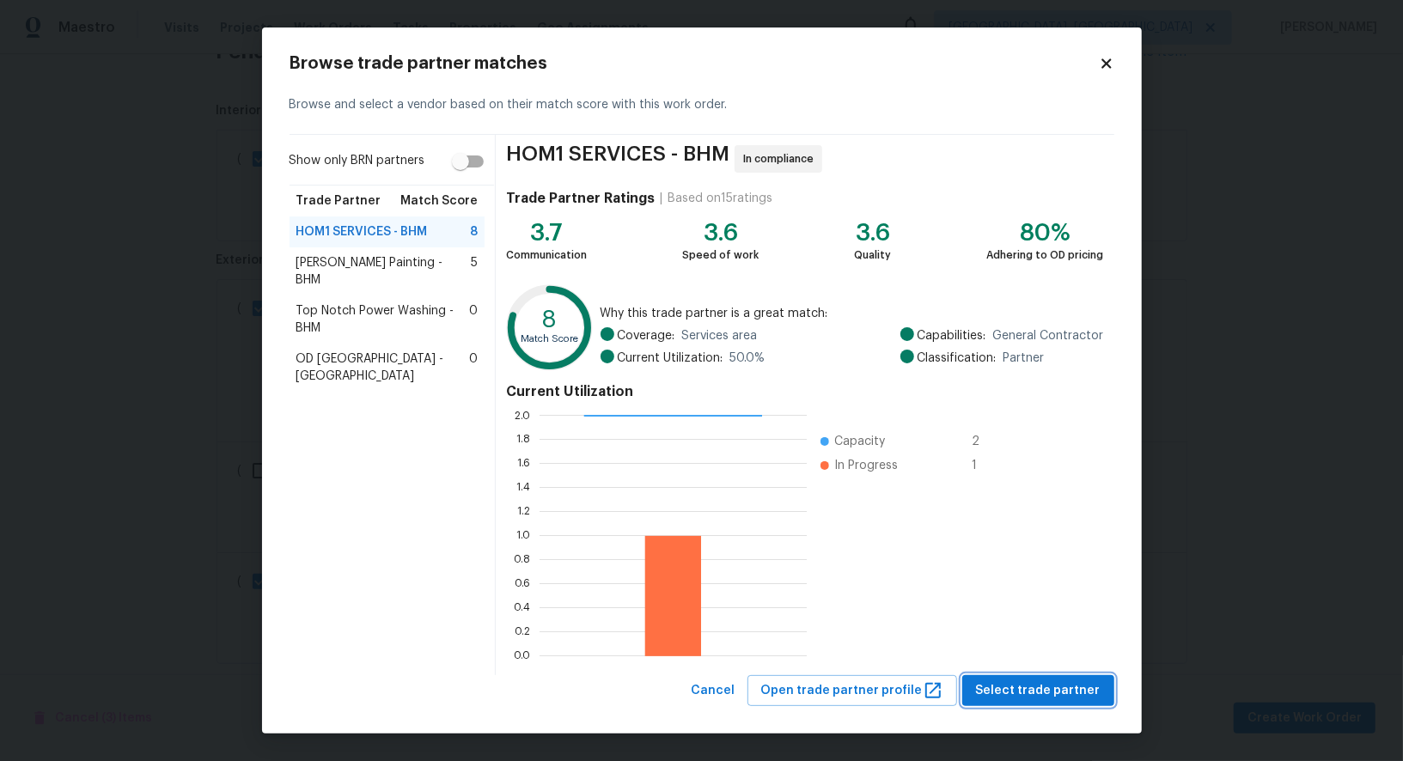
click at [1024, 704] on button "Select trade partner" at bounding box center [1038, 691] width 152 height 32
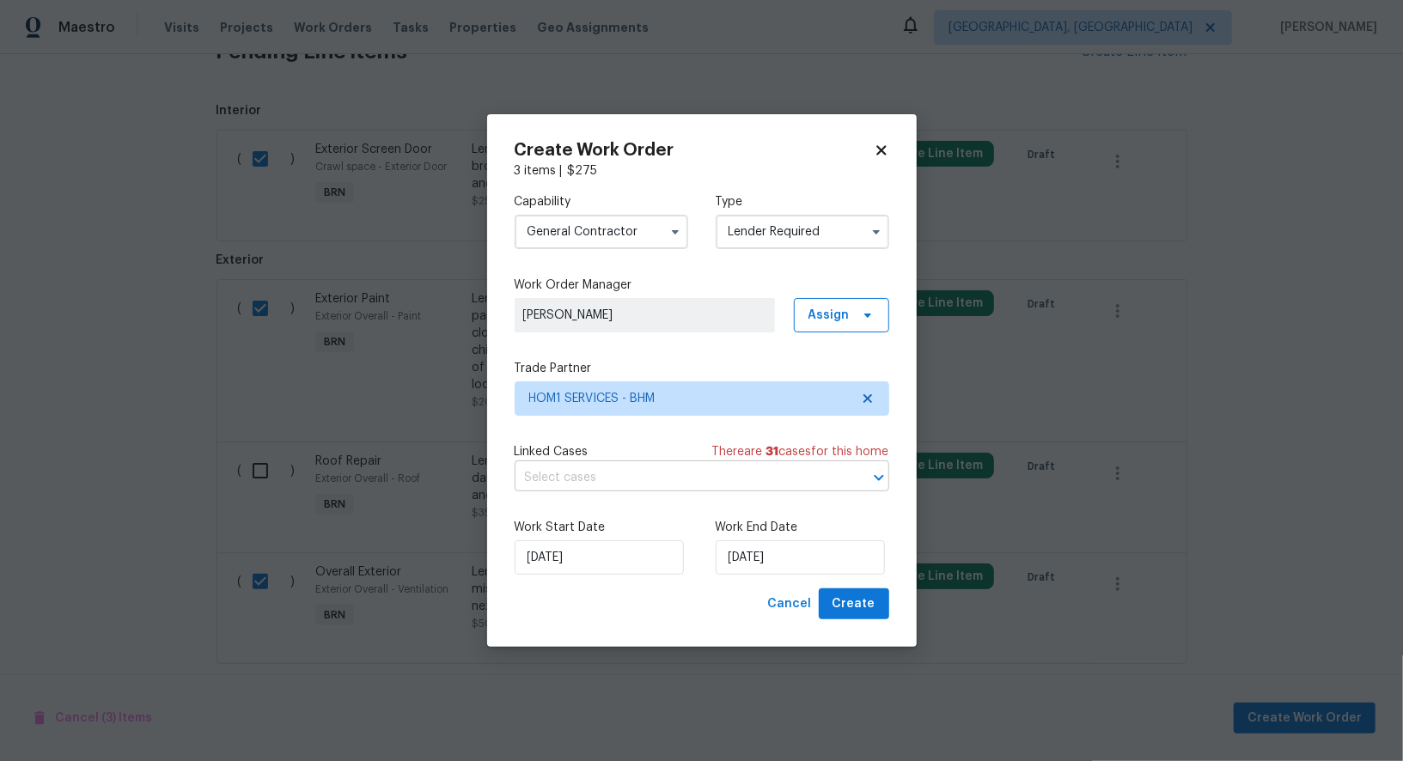
click at [721, 481] on input "text" at bounding box center [678, 478] width 326 height 27
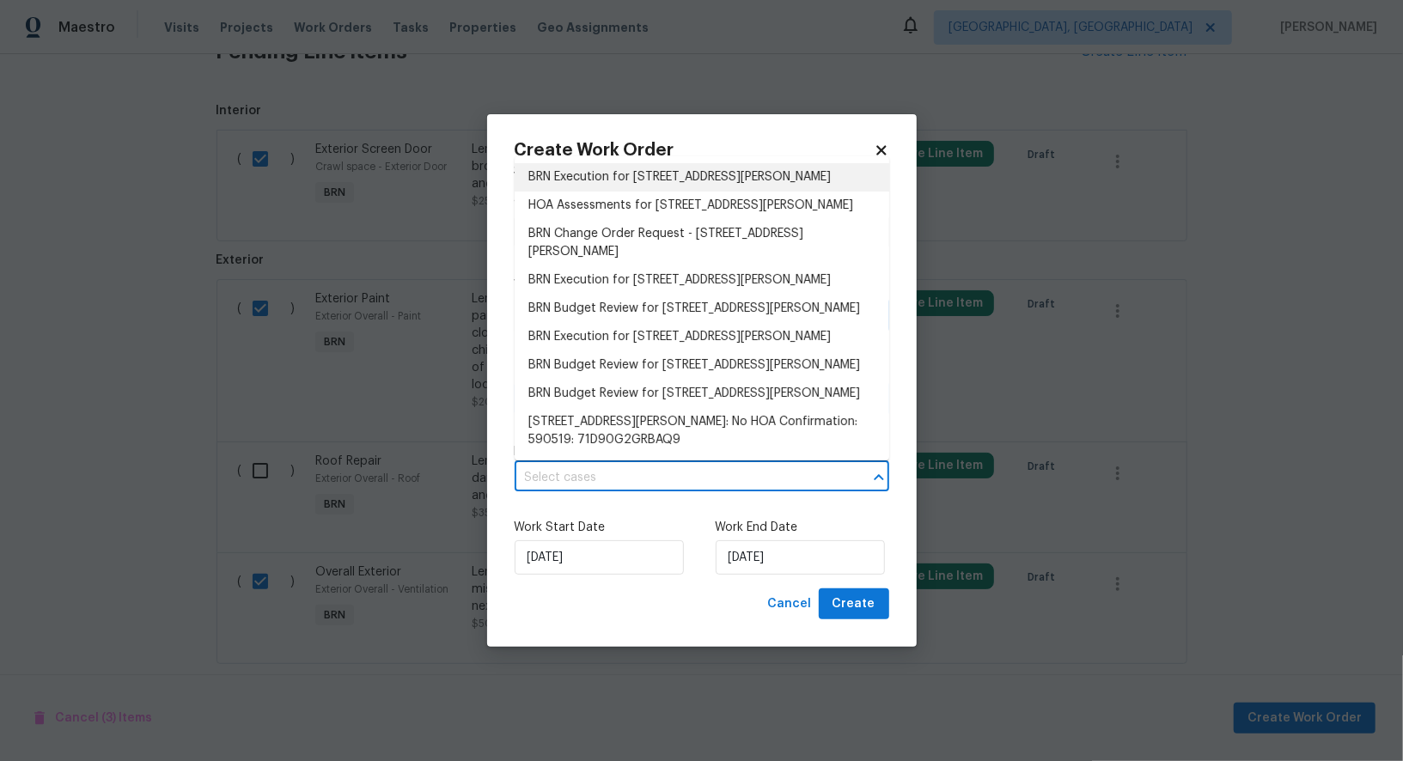
click at [684, 177] on li "BRN Execution for 3 Holt Ave, Birmingham, AL 35214" at bounding box center [702, 177] width 375 height 28
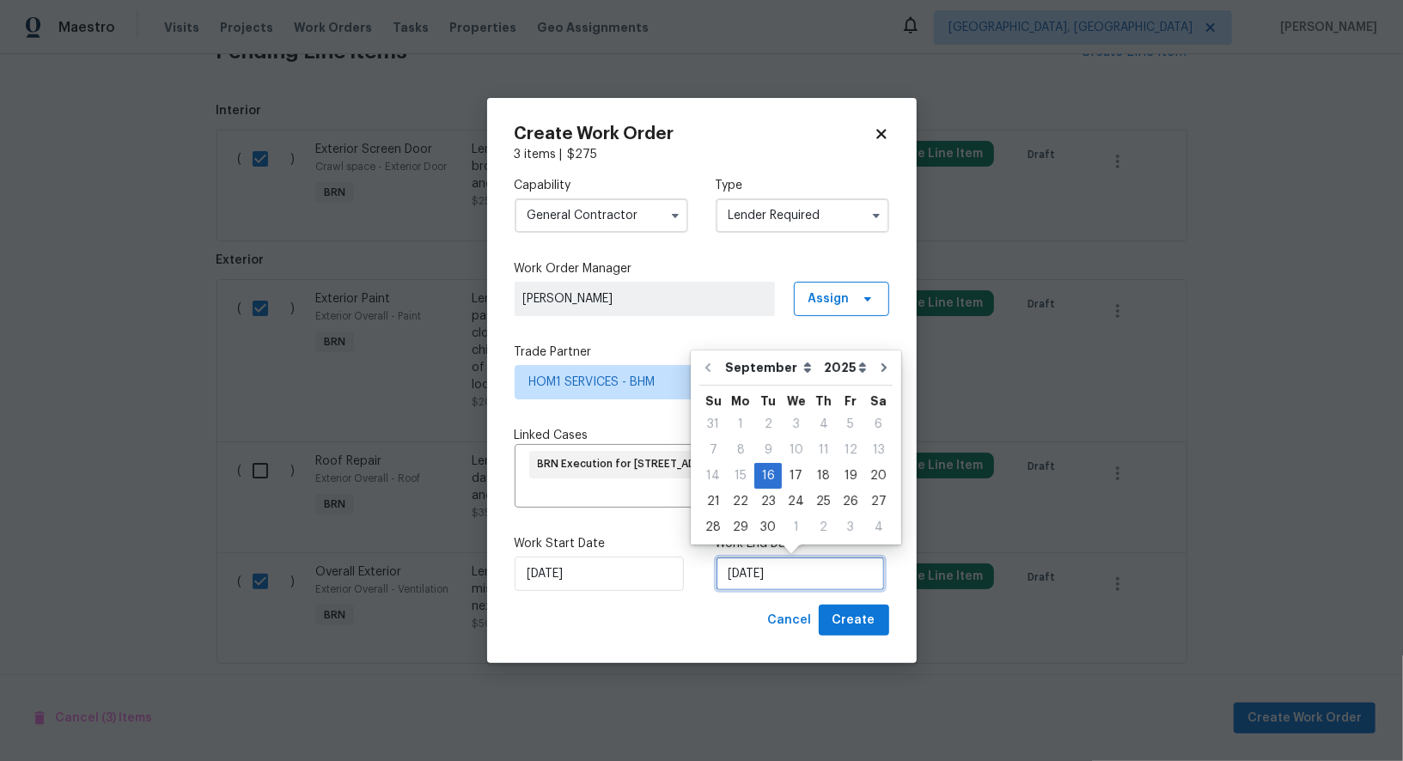
click at [743, 570] on input "16/09/2025" at bounding box center [800, 574] width 169 height 34
click at [837, 479] on div "19" at bounding box center [850, 476] width 27 height 24
type input "19/09/2025"
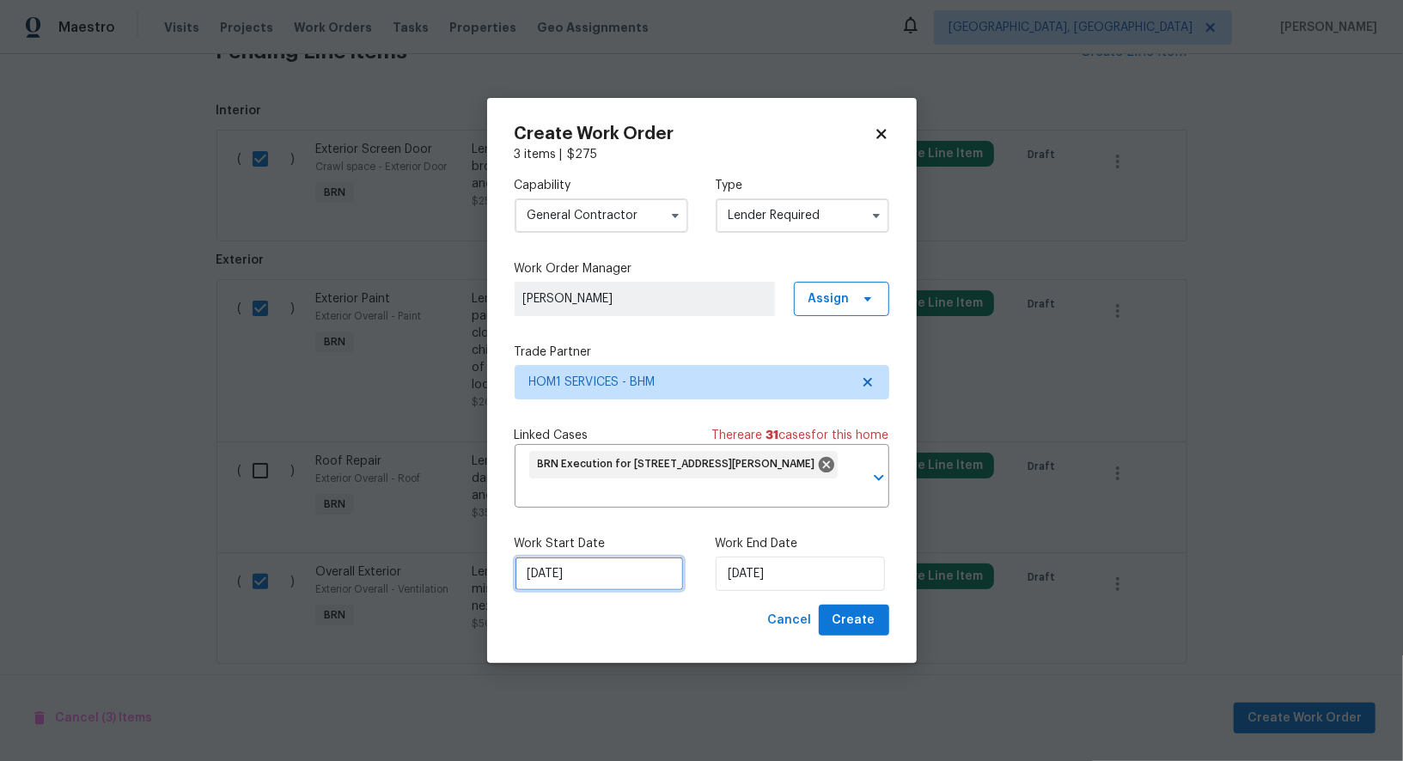
click at [633, 576] on input "16/09/2025" at bounding box center [599, 574] width 169 height 34
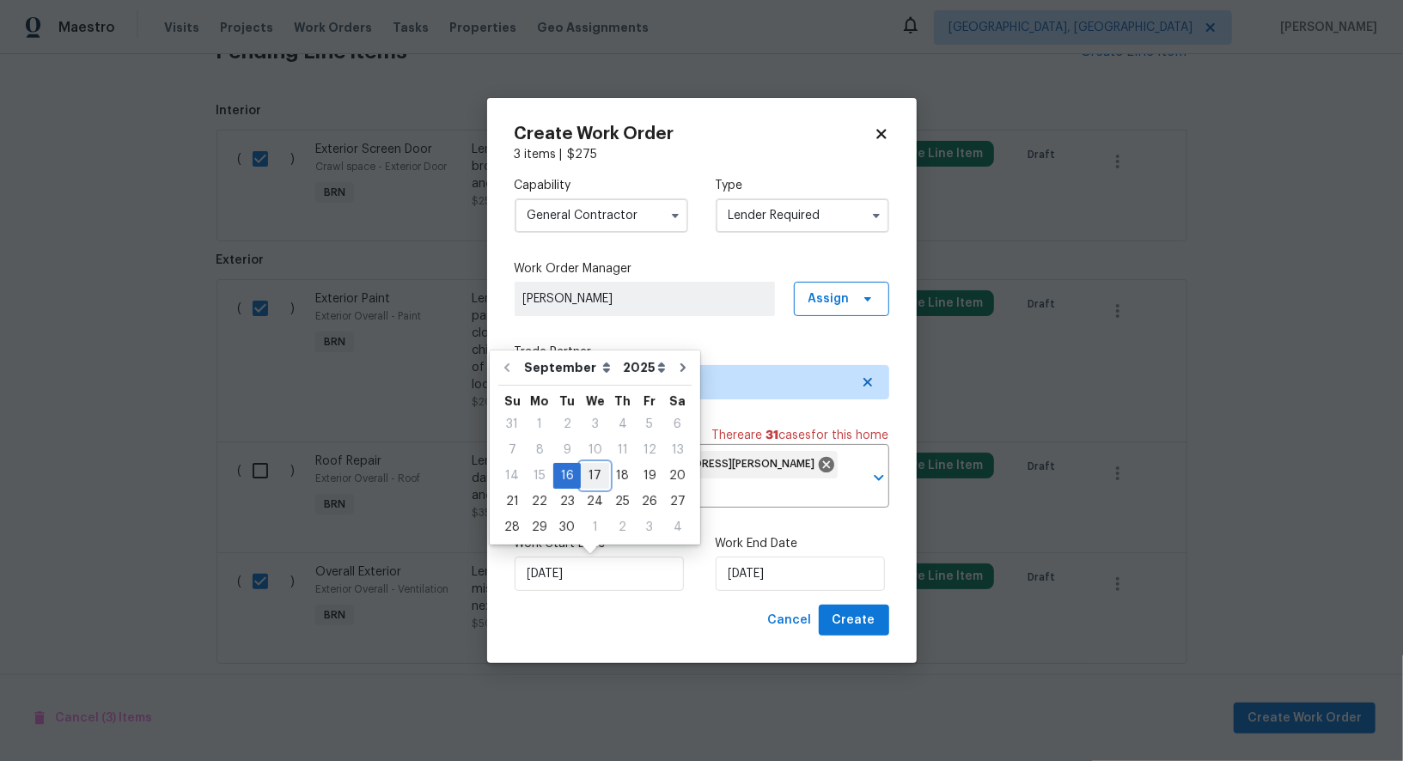
click at [597, 478] on div "17" at bounding box center [595, 476] width 28 height 24
type input "17/09/2025"
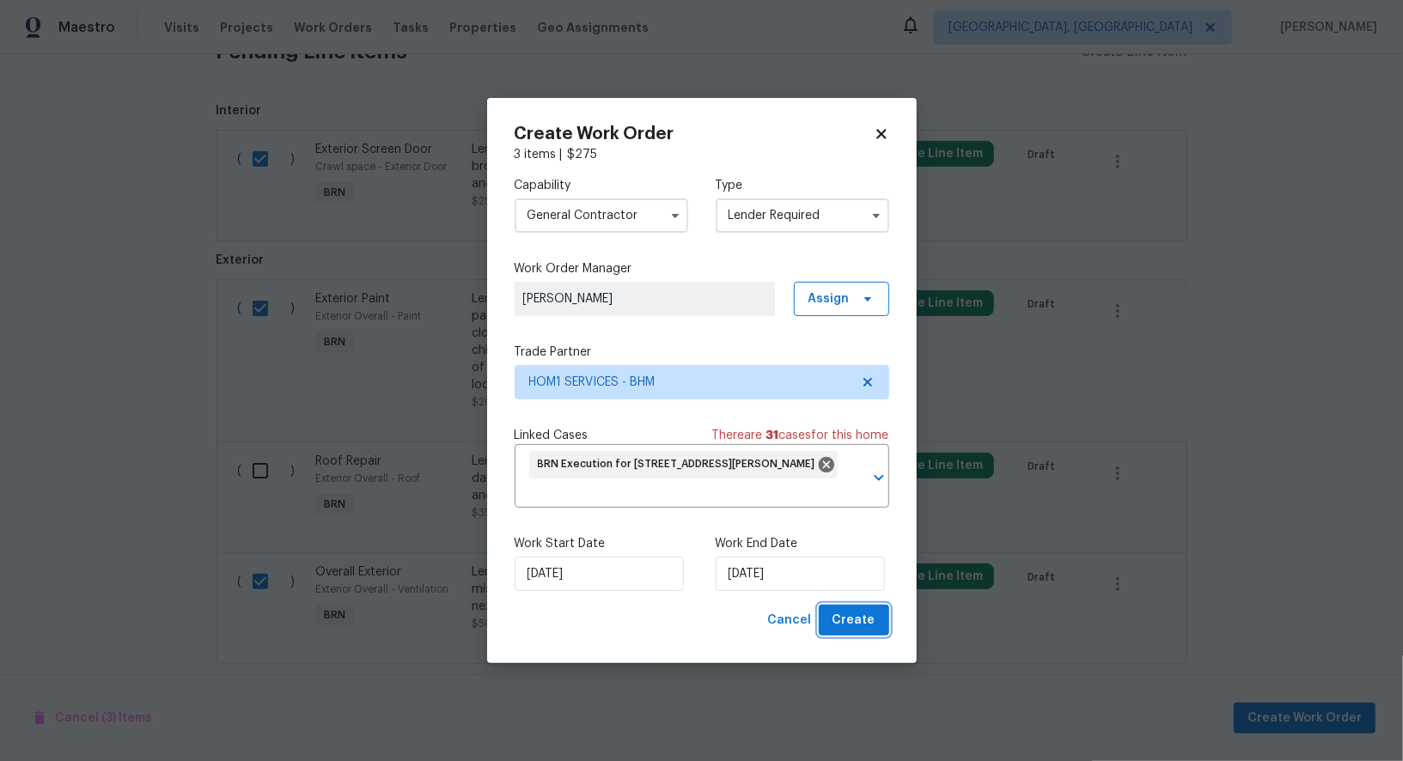
click at [852, 618] on span "Create" at bounding box center [853, 620] width 43 height 21
checkbox input "false"
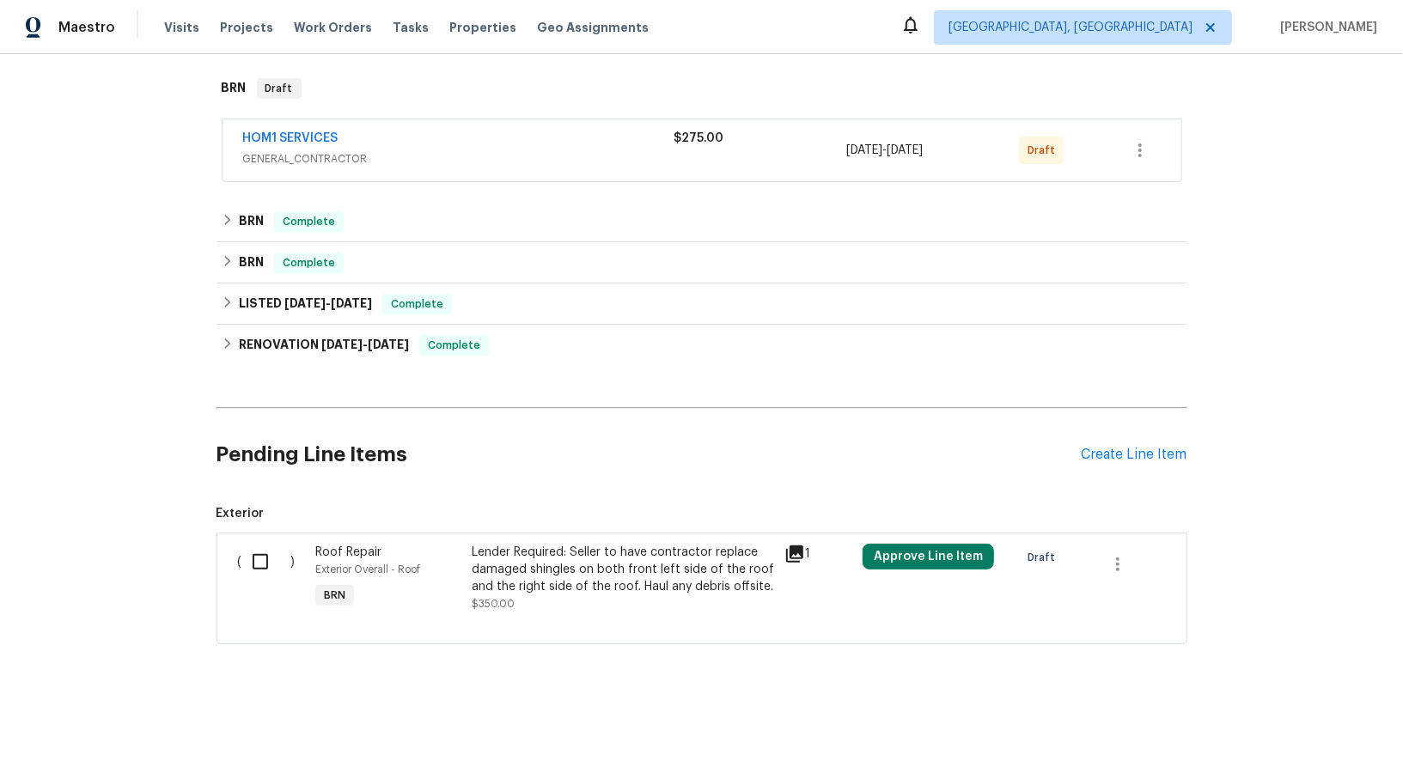
scroll to position [261, 0]
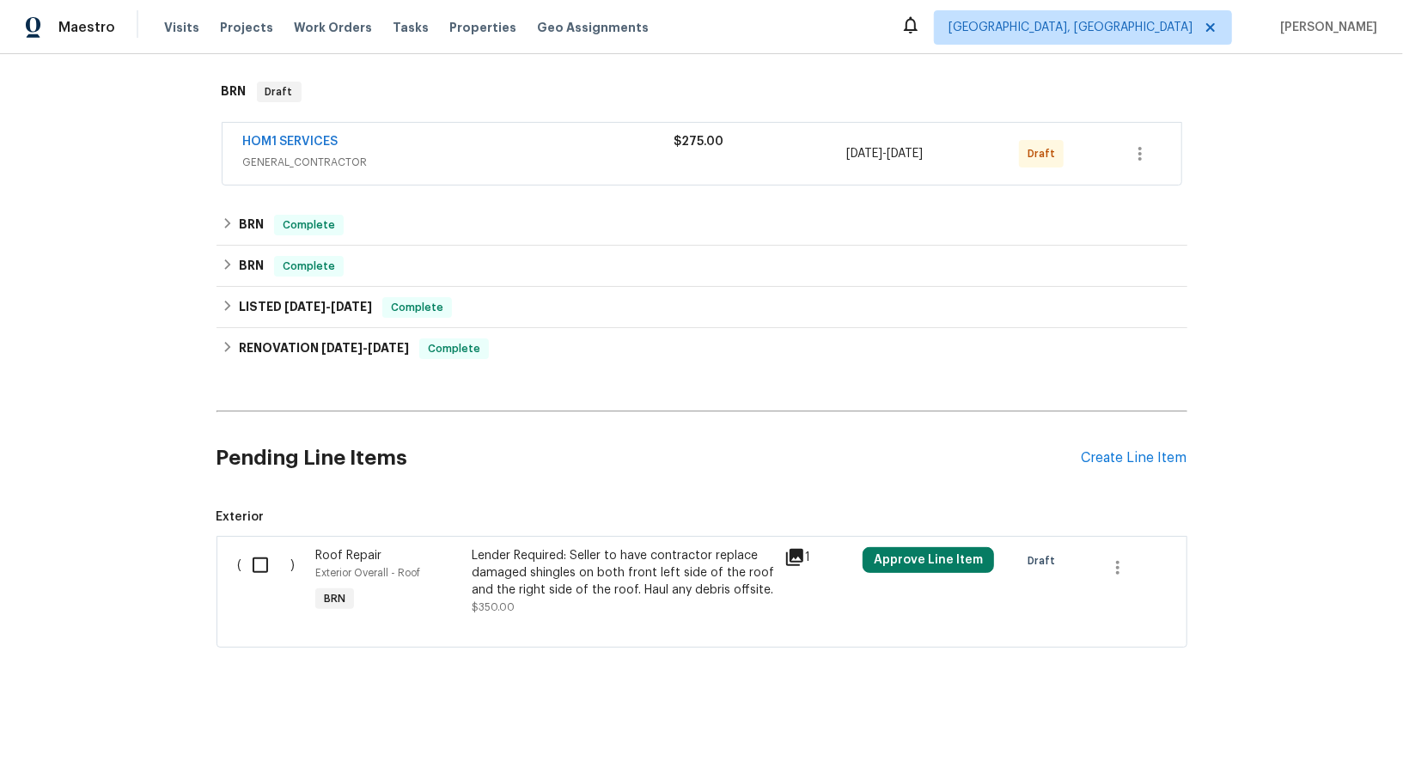
click at [242, 558] on input "checkbox" at bounding box center [266, 565] width 49 height 36
checkbox input "true"
click at [1301, 725] on span "Create Work Order" at bounding box center [1304, 718] width 114 height 21
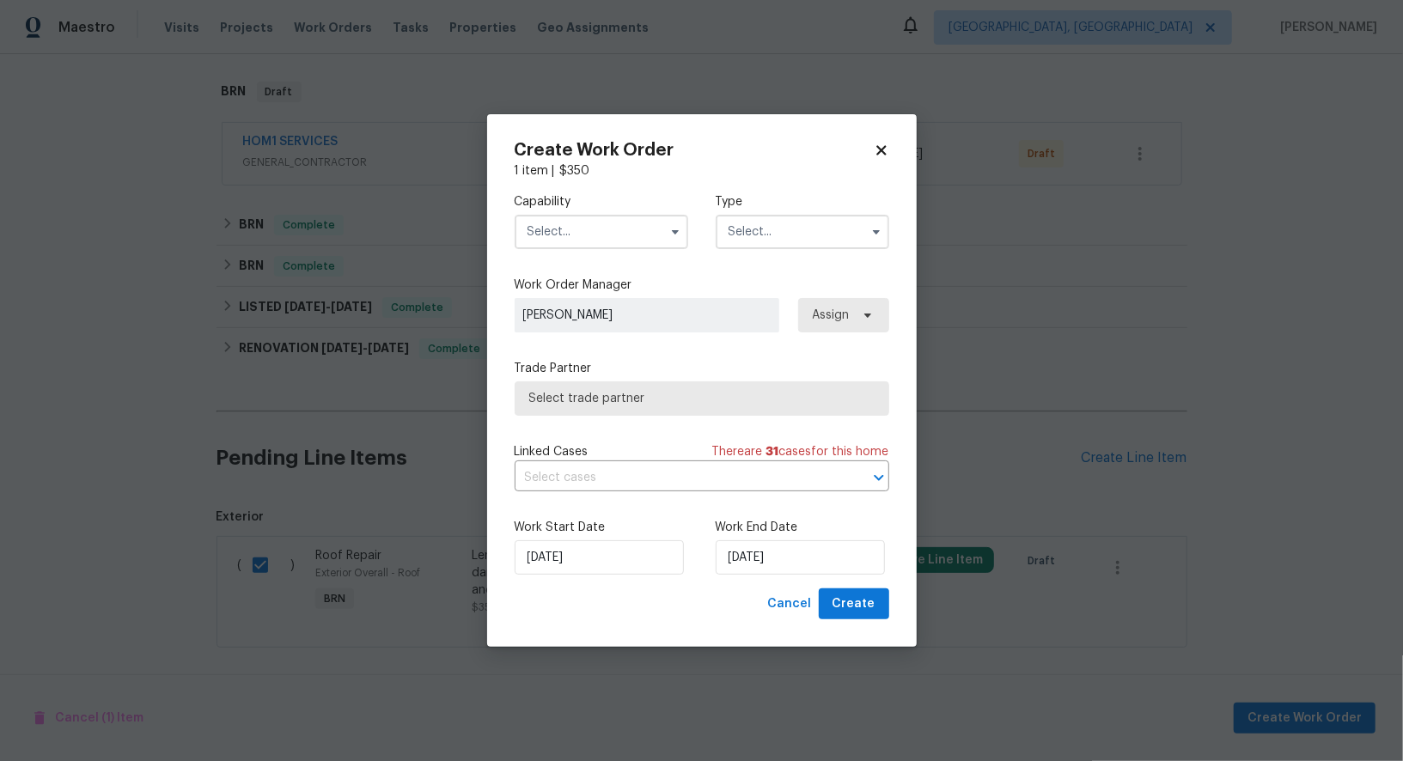
click at [617, 243] on input "text" at bounding box center [602, 232] width 174 height 34
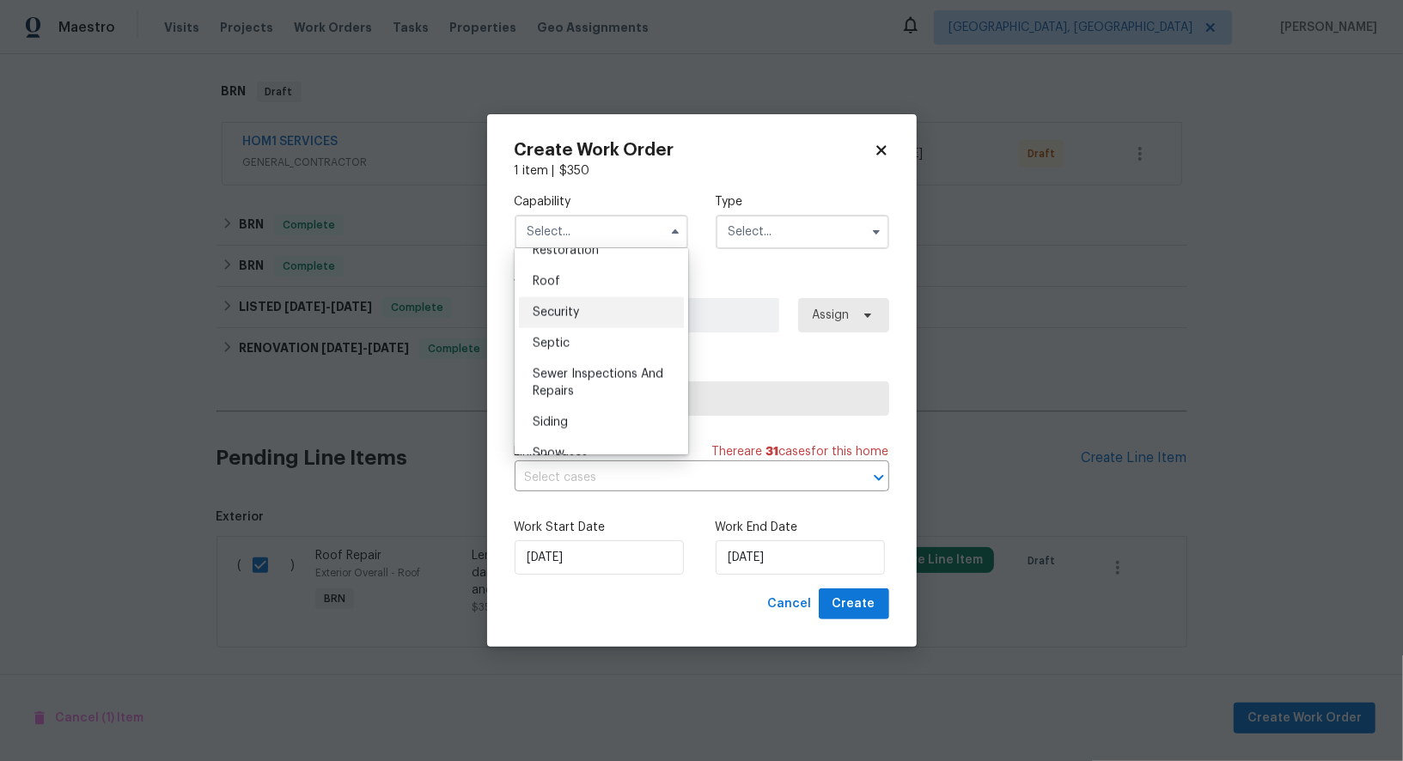
scroll to position [1722, 0]
click at [570, 304] on div "Roof" at bounding box center [601, 298] width 165 height 31
type input "Roof"
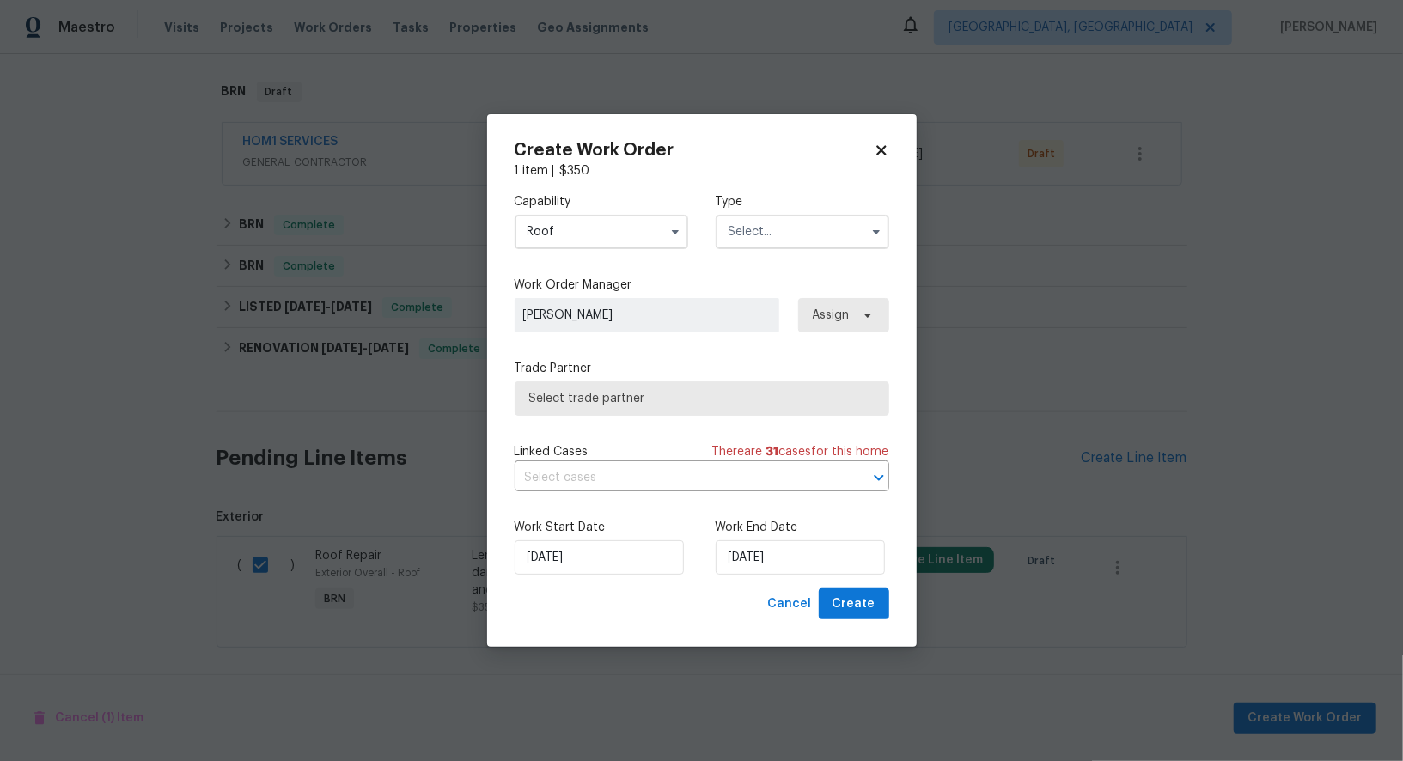
click at [805, 233] on input "text" at bounding box center [803, 232] width 174 height 34
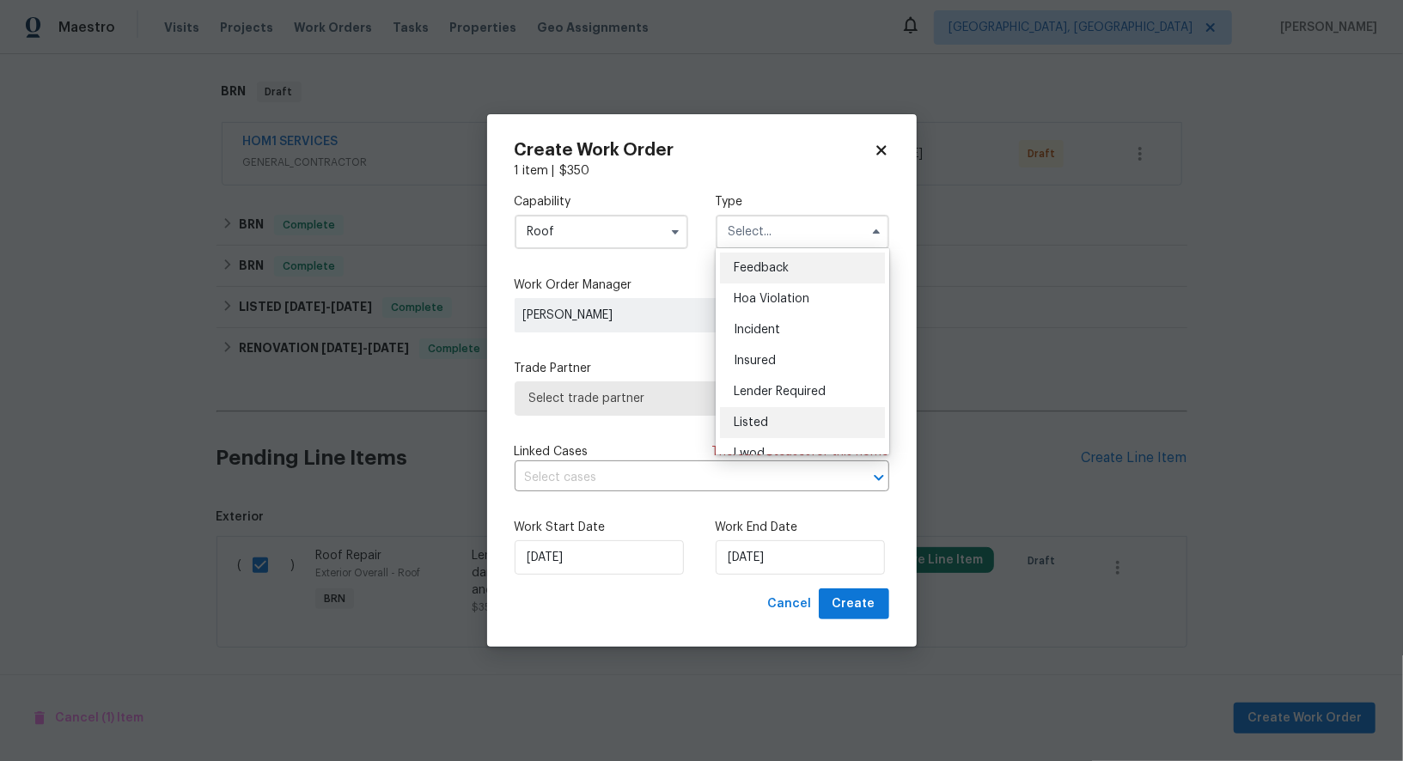
scroll to position [204, 0]
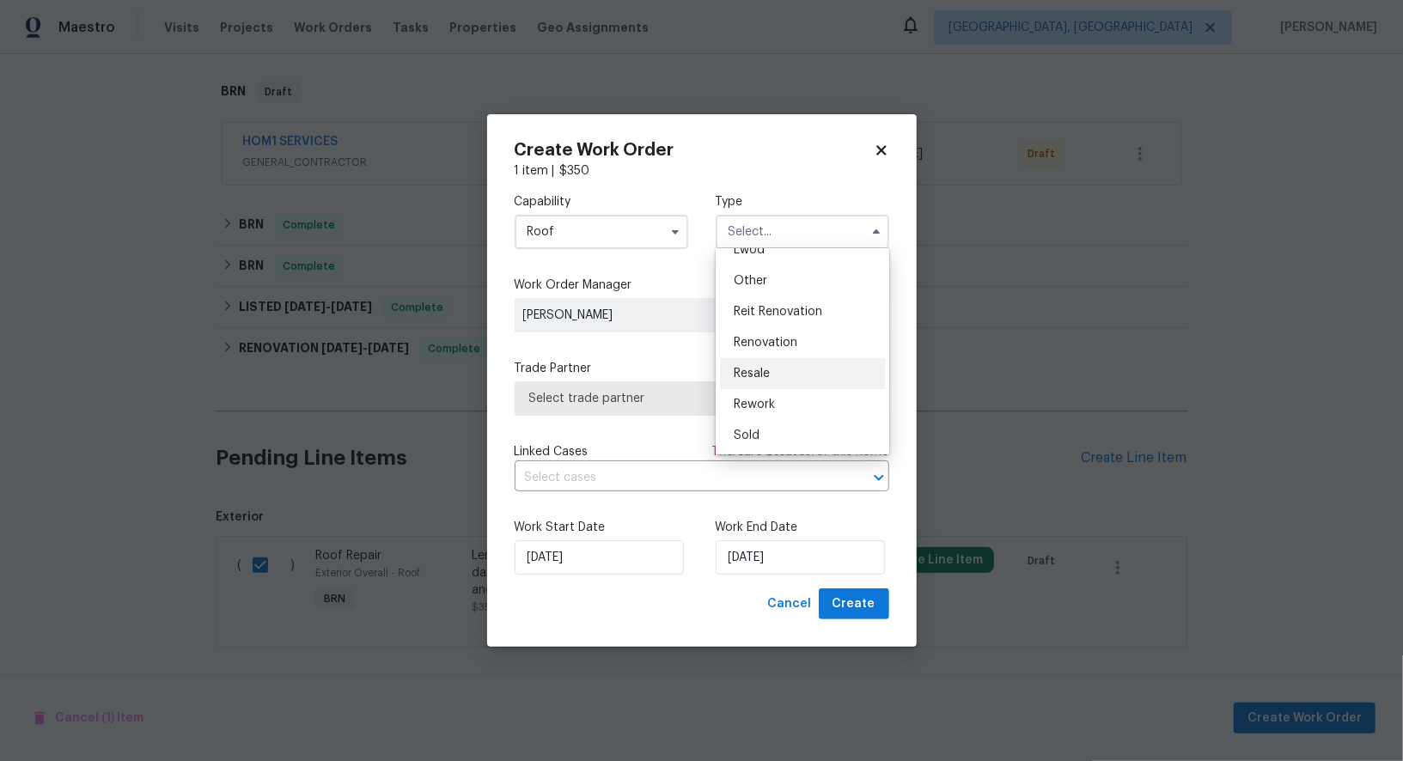
click at [788, 371] on div "Resale" at bounding box center [802, 373] width 165 height 31
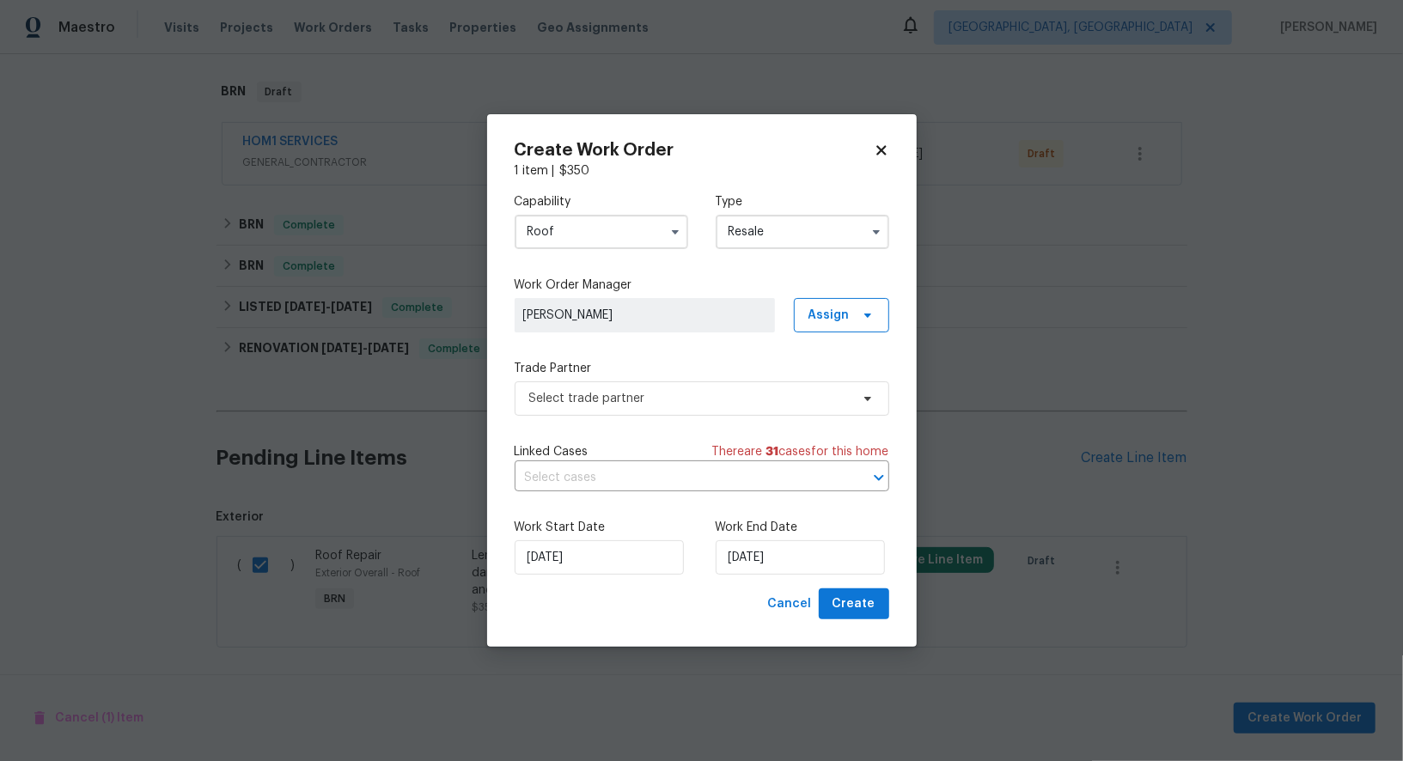
click at [808, 233] on input "Resale" at bounding box center [803, 232] width 174 height 34
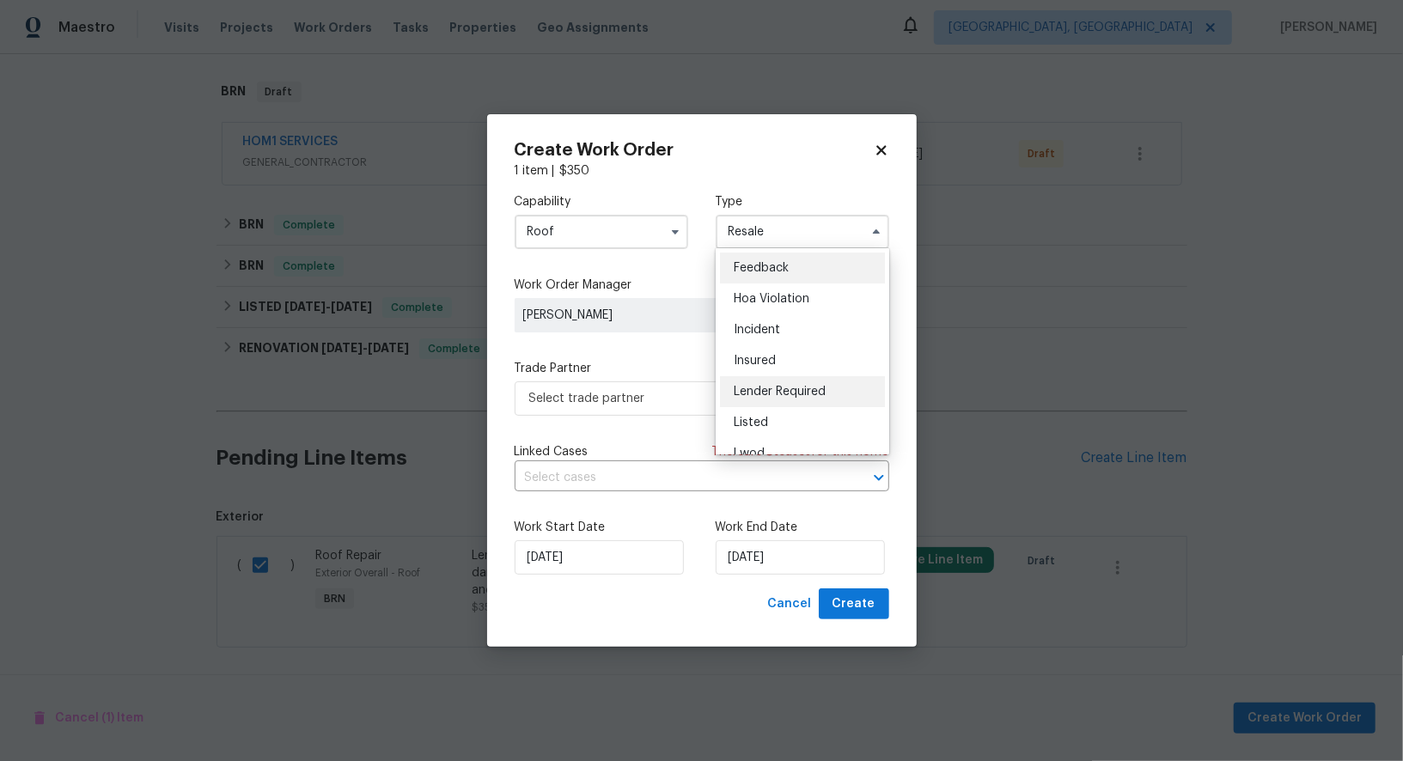
click at [786, 393] on span "Lender Required" at bounding box center [780, 392] width 92 height 12
type input "Lender Required"
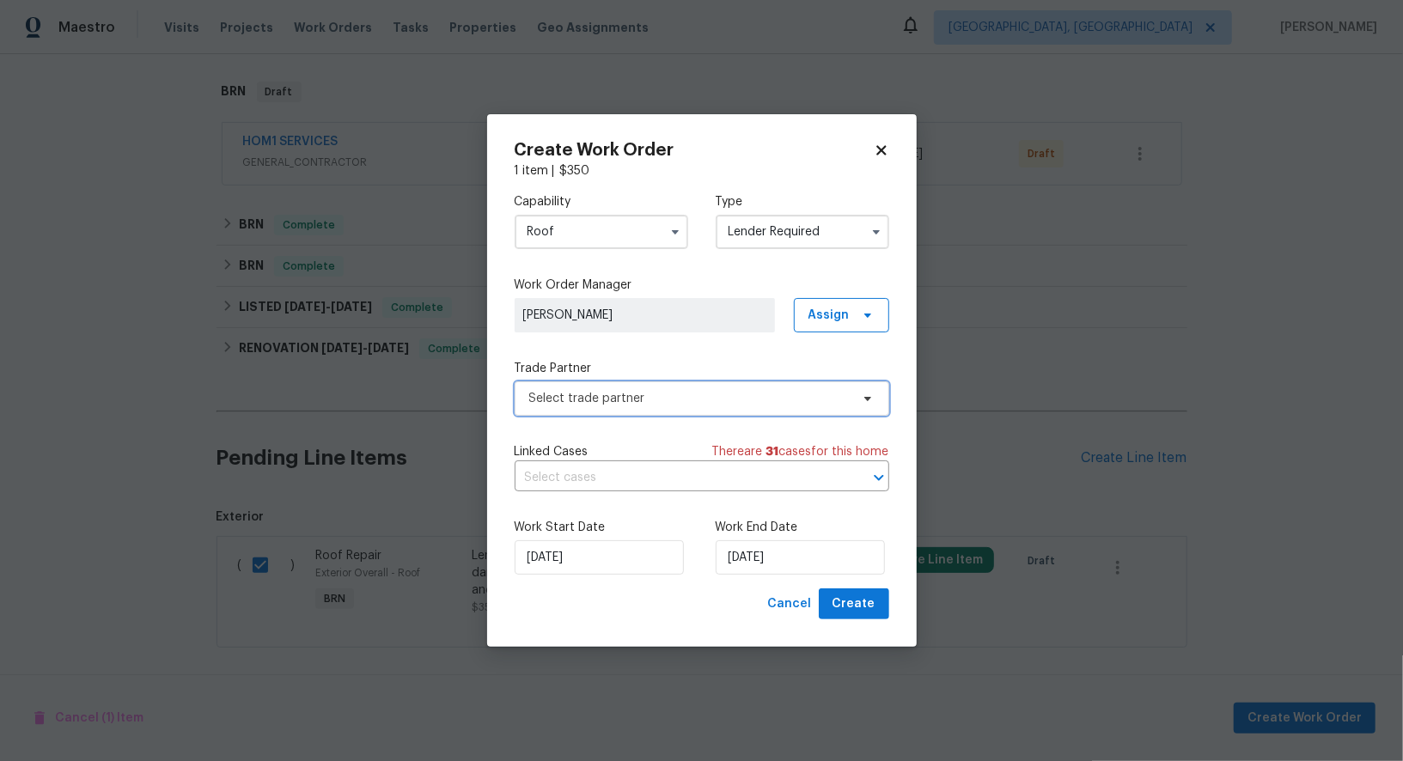
click at [753, 390] on span "Select trade partner" at bounding box center [689, 398] width 320 height 17
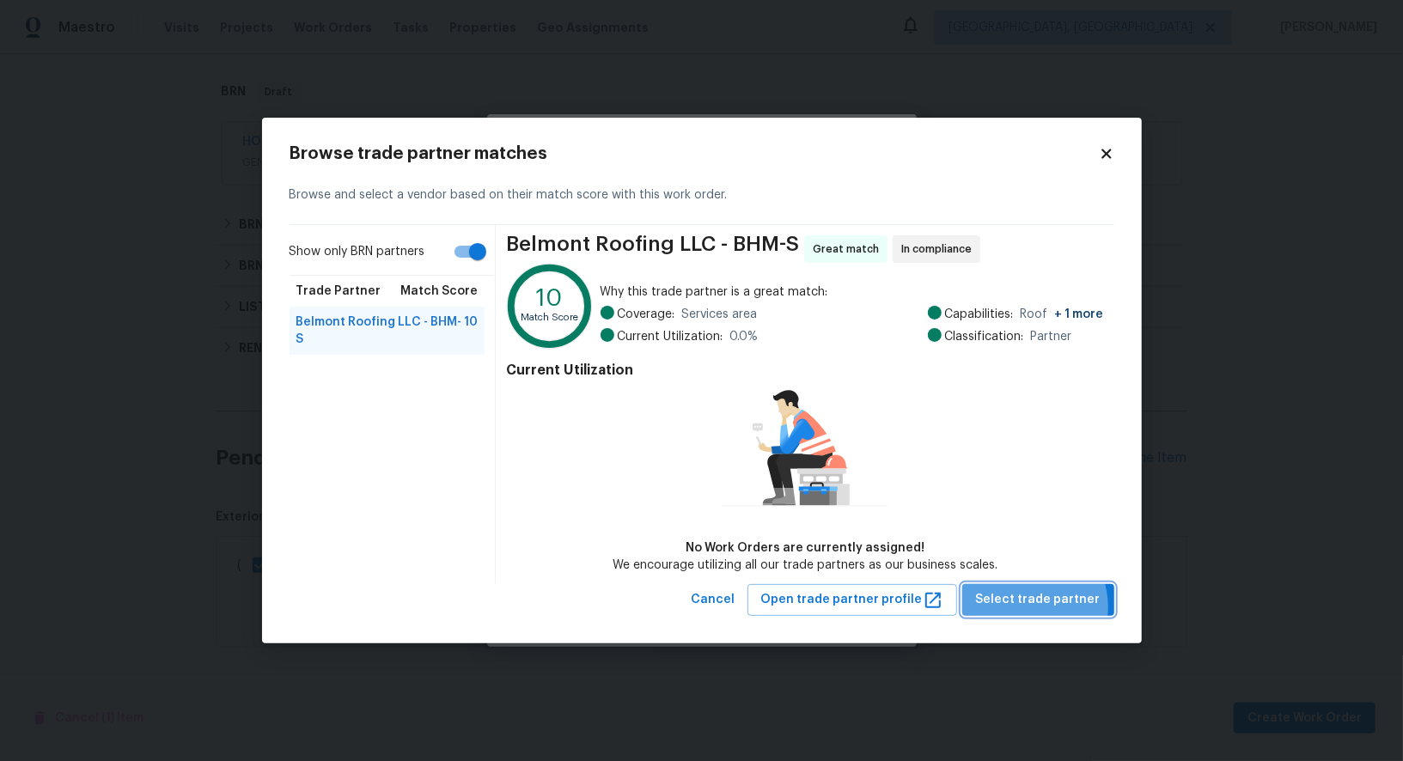
click at [1033, 606] on span "Select trade partner" at bounding box center [1038, 599] width 125 height 21
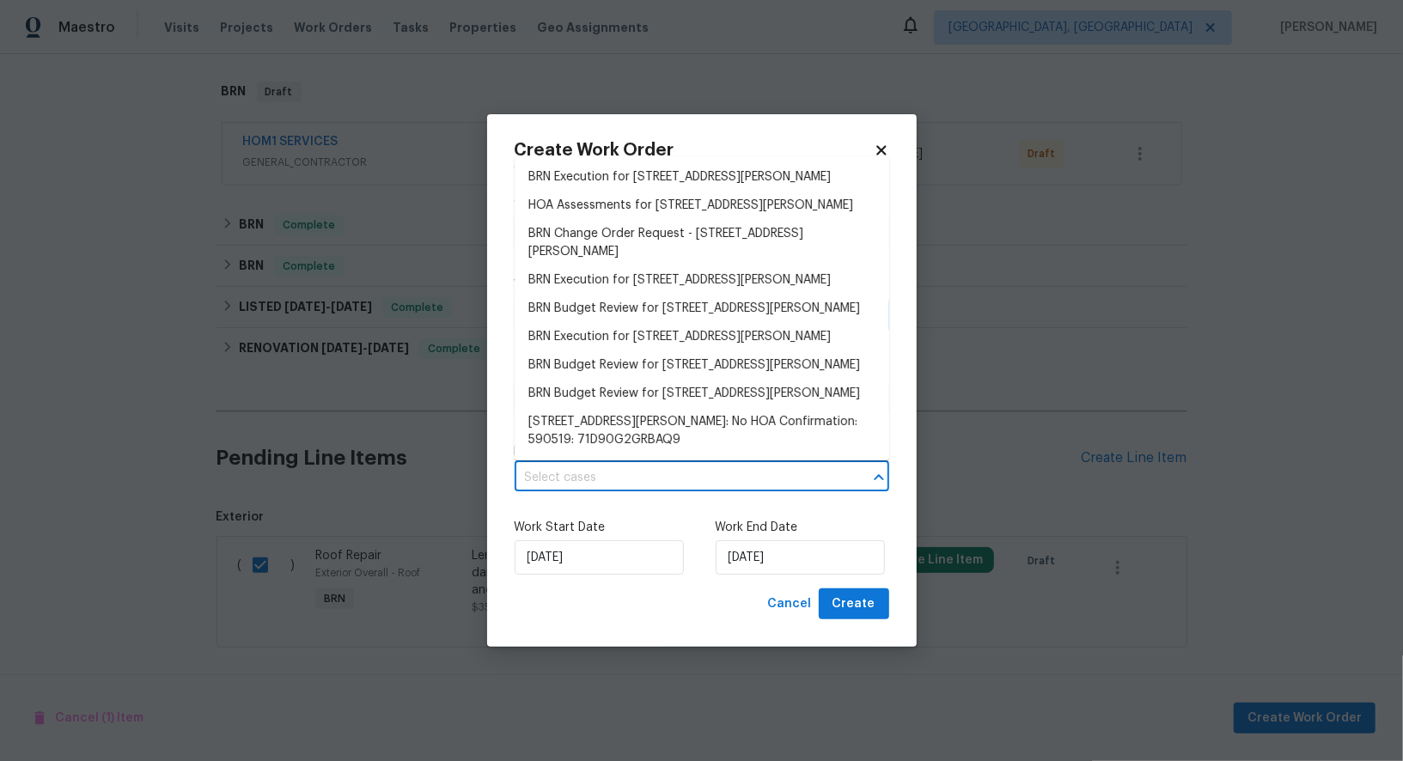
click at [624, 467] on input "text" at bounding box center [678, 478] width 326 height 27
drag, startPoint x: 634, startPoint y: 185, endPoint x: 858, endPoint y: 570, distance: 445.4
click at [634, 185] on li "BRN Execution for 3 Holt Ave, Birmingham, AL 35214" at bounding box center [702, 177] width 375 height 28
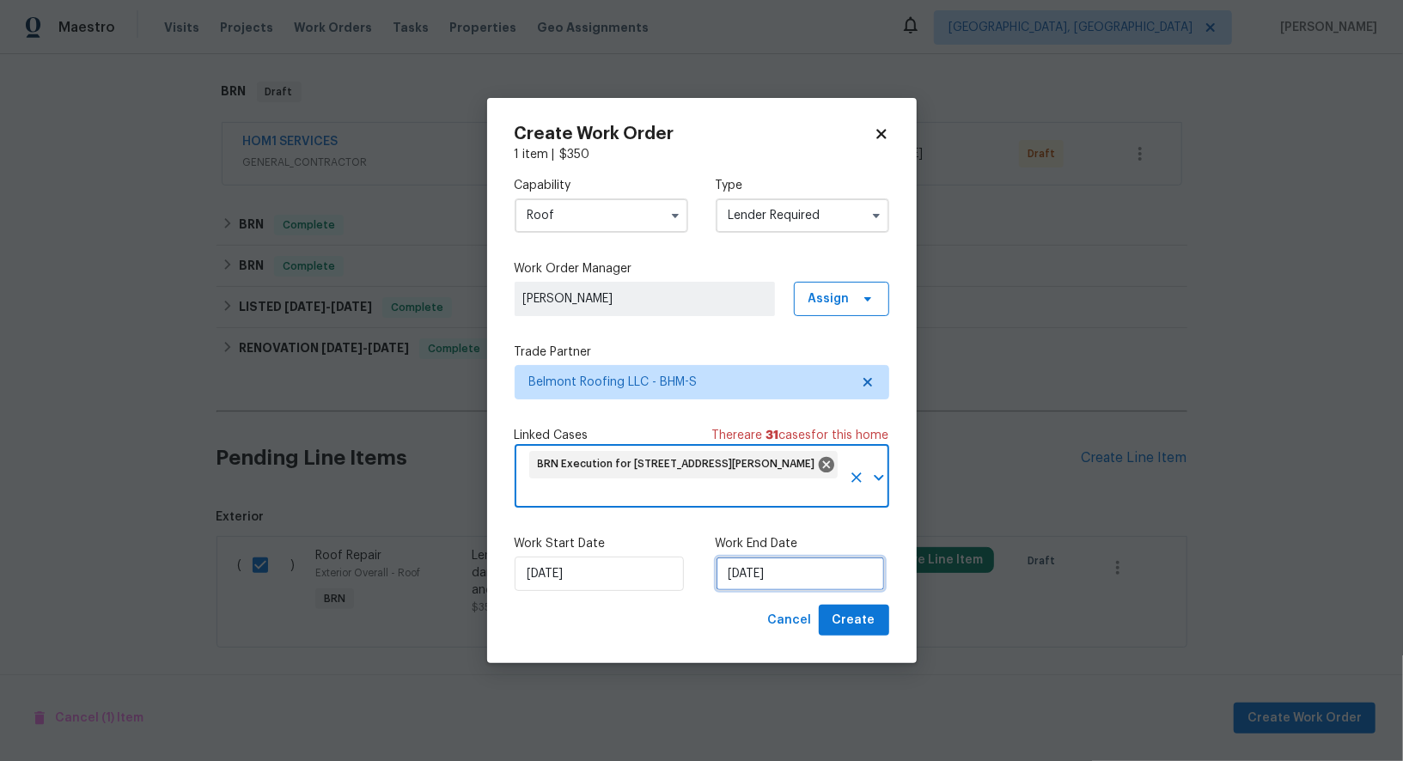
click at [795, 571] on input "16/09/2025" at bounding box center [800, 574] width 169 height 34
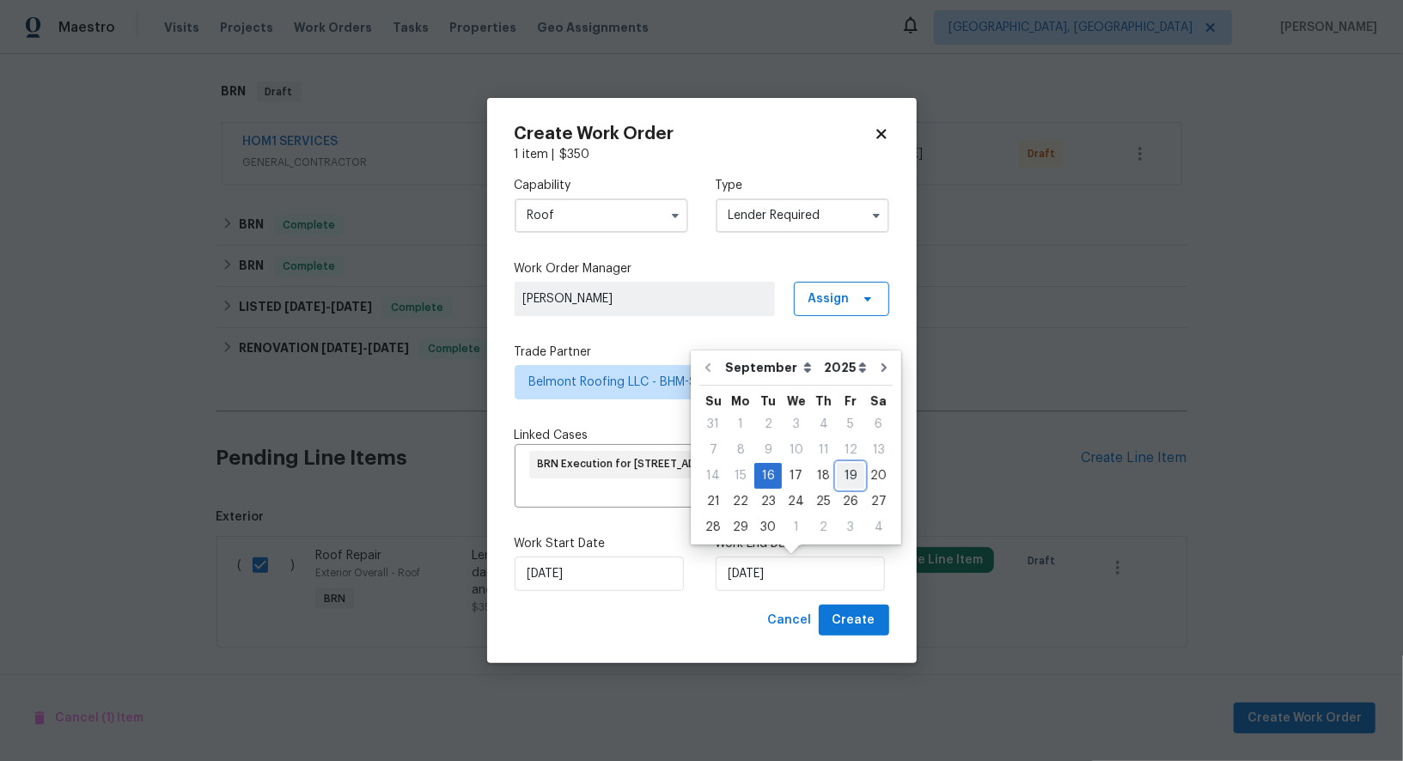
drag, startPoint x: 837, startPoint y: 471, endPoint x: 734, endPoint y: 543, distance: 125.8
click at [837, 471] on div "19" at bounding box center [850, 476] width 27 height 24
type input "19/09/2025"
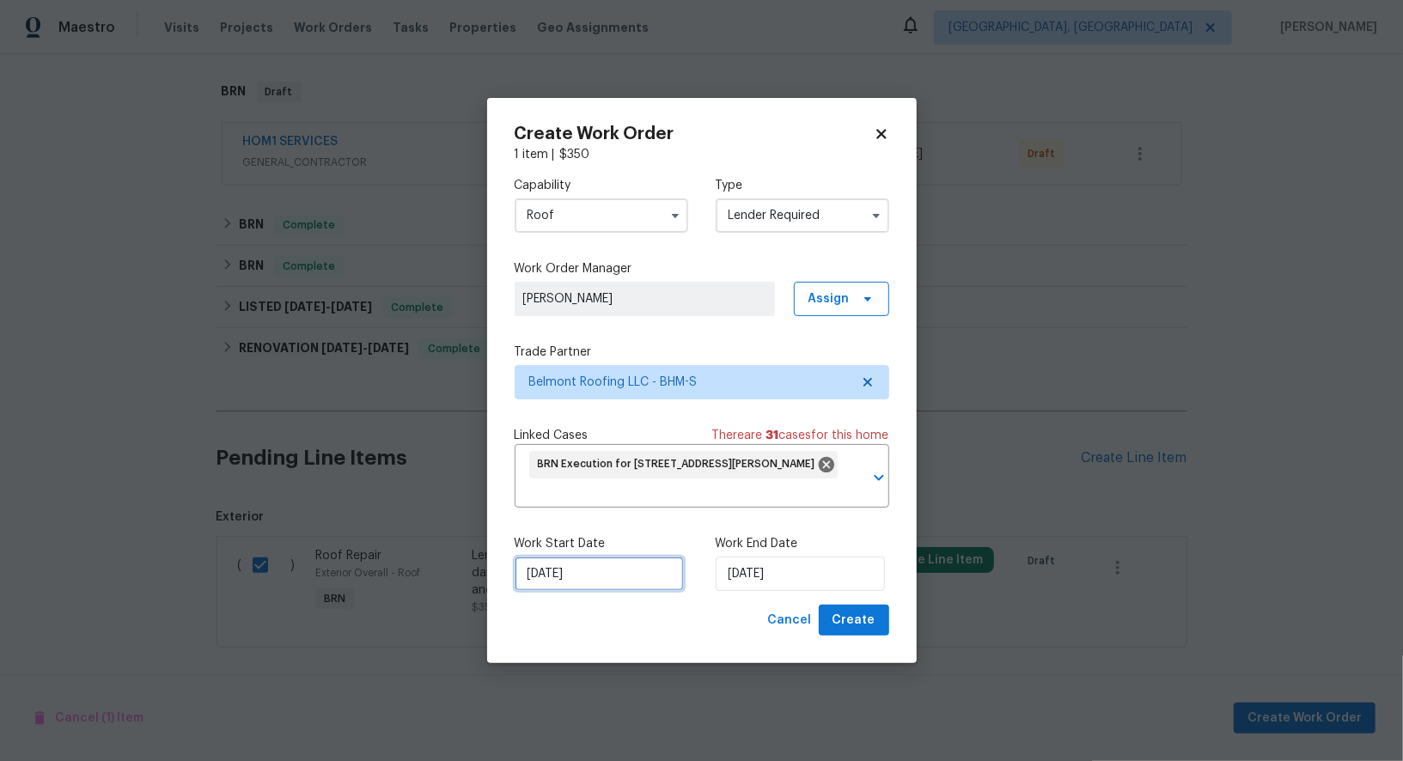
click at [617, 575] on input "16/09/2025" at bounding box center [599, 574] width 169 height 34
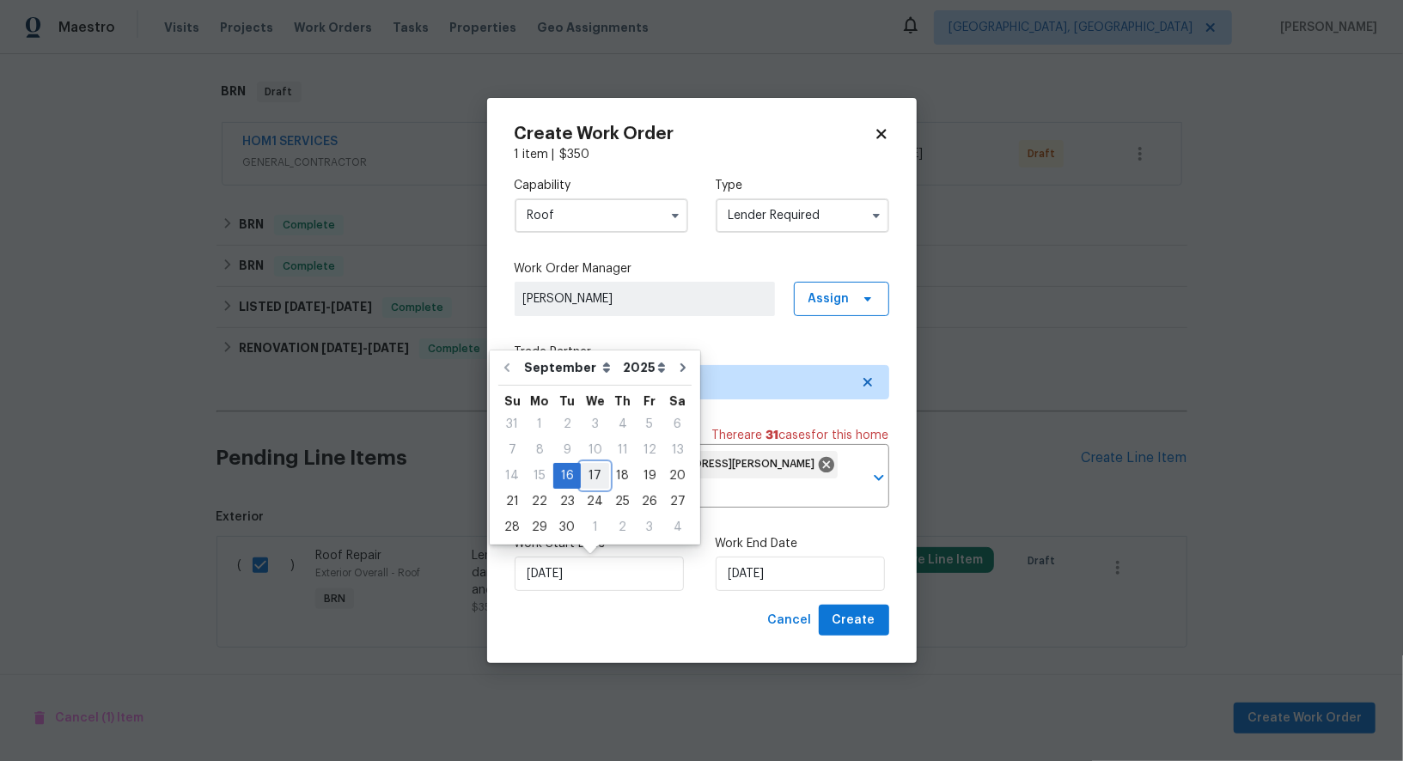
drag, startPoint x: 596, startPoint y: 476, endPoint x: 787, endPoint y: 644, distance: 254.4
click at [596, 476] on div "17" at bounding box center [595, 476] width 28 height 24
type input "17/09/2025"
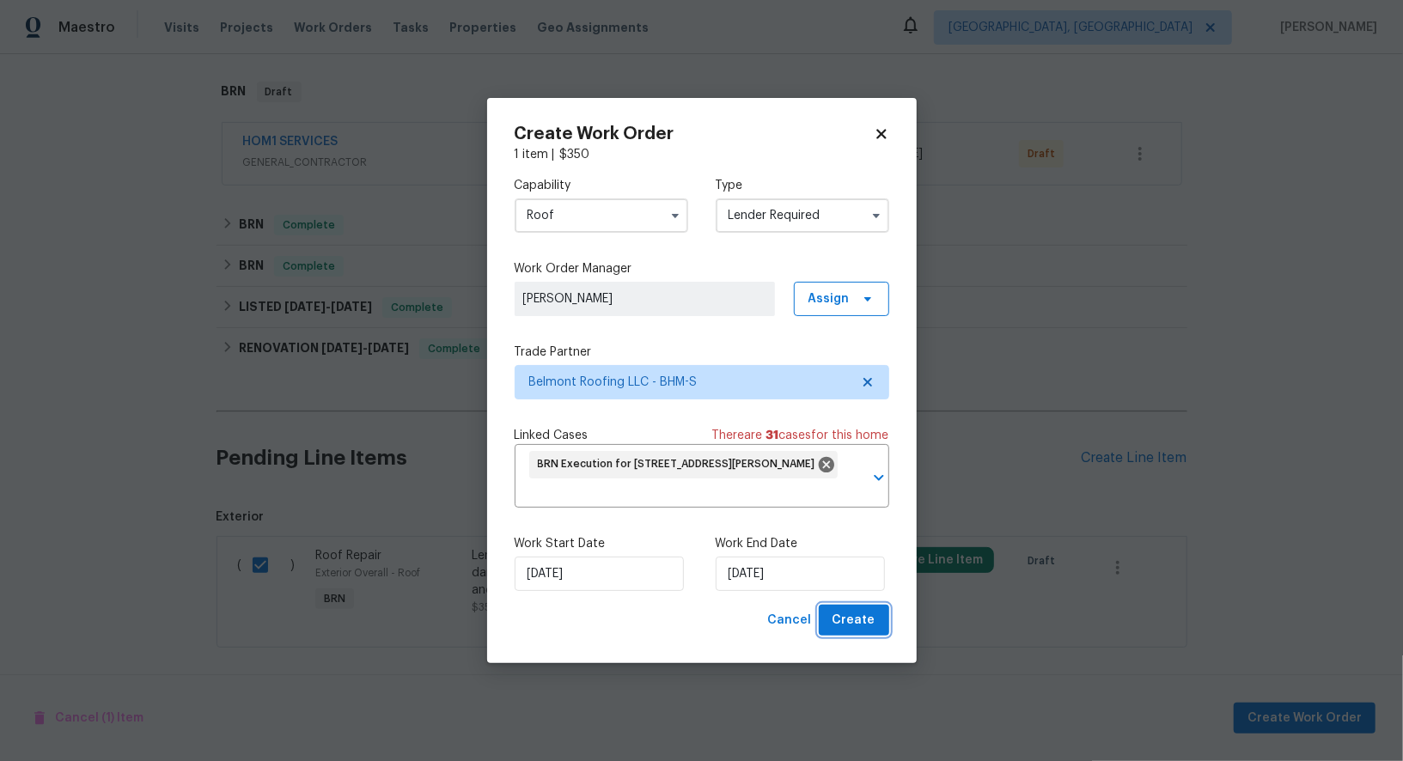
click at [843, 623] on span "Create" at bounding box center [853, 620] width 43 height 21
checkbox input "false"
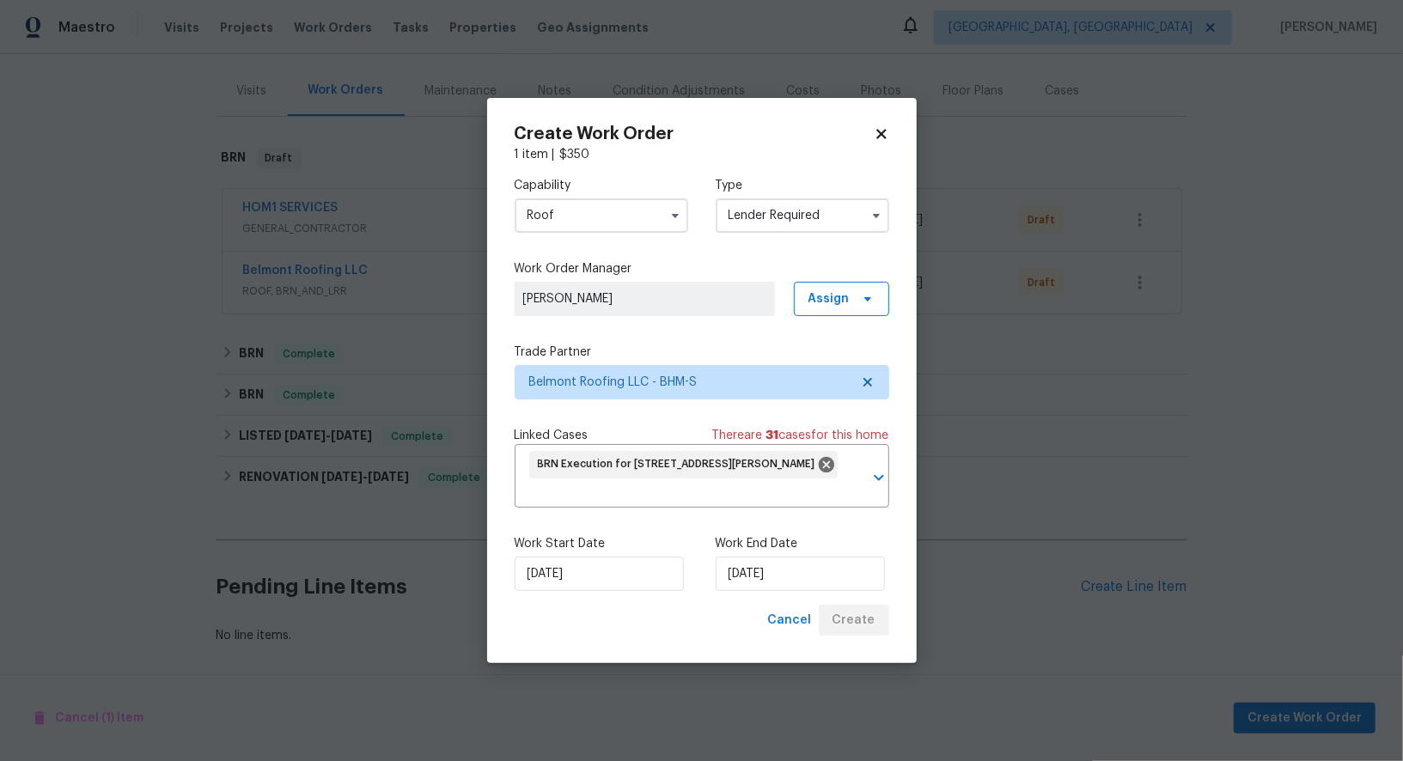
scroll to position [192, 0]
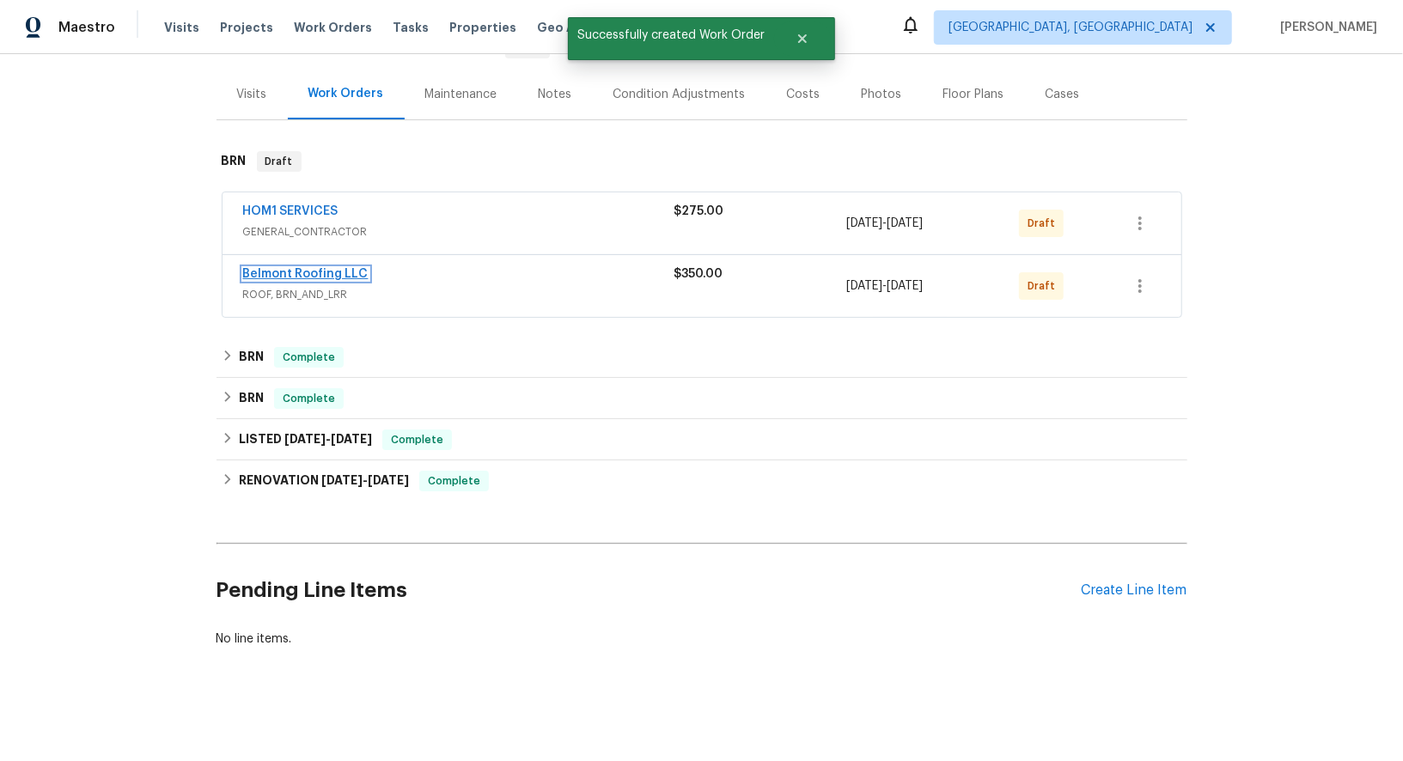
click at [319, 275] on link "Belmont Roofing LLC" at bounding box center [305, 274] width 125 height 12
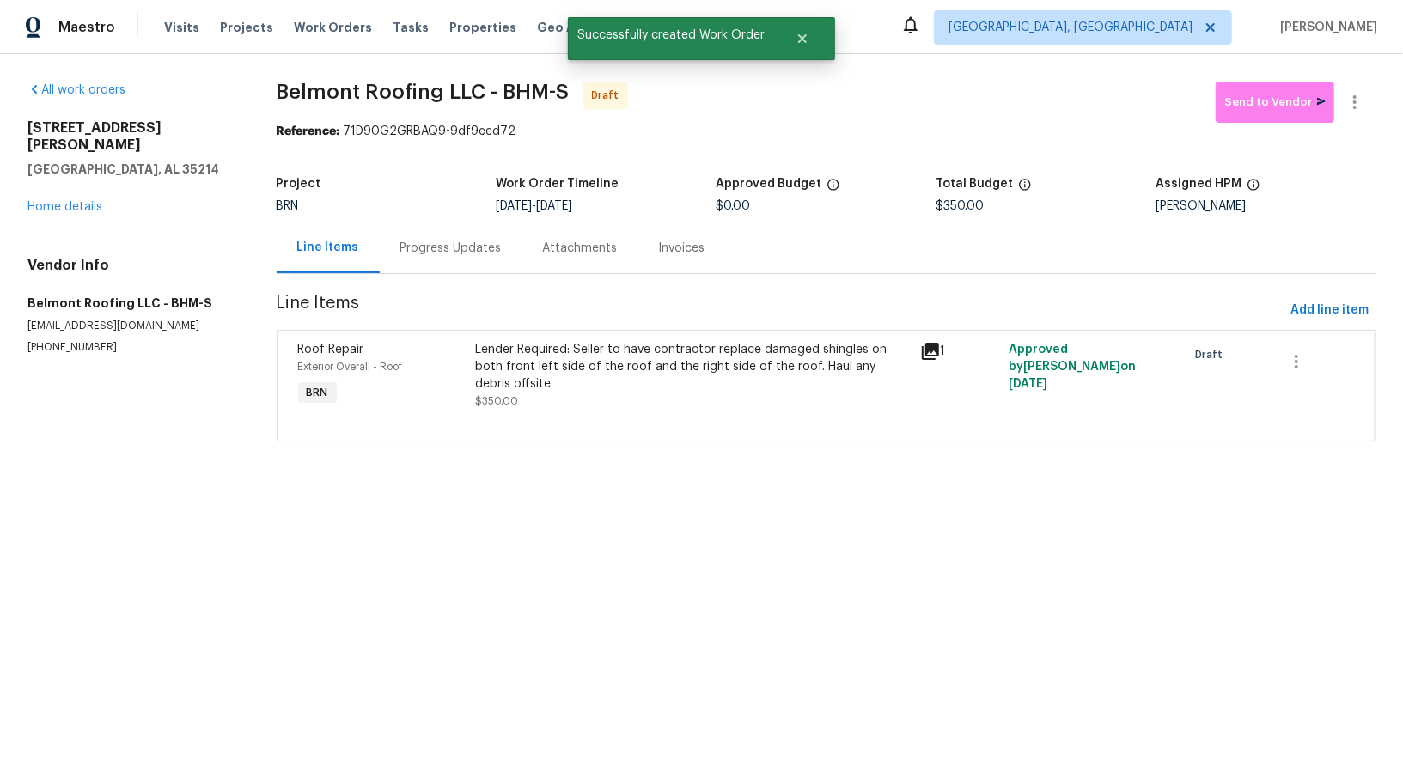
click at [424, 251] on div "Progress Updates" at bounding box center [450, 248] width 101 height 17
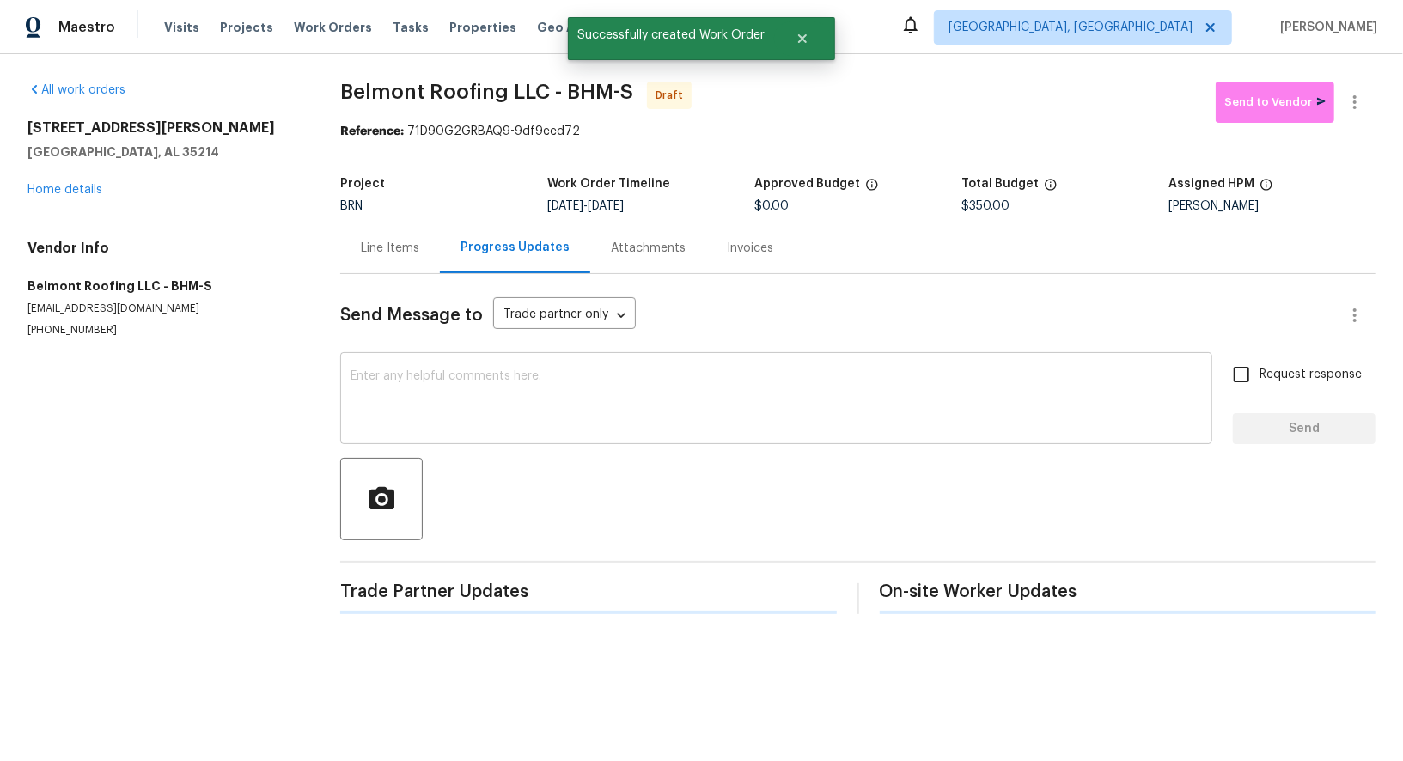
click at [527, 397] on textarea at bounding box center [775, 400] width 851 height 60
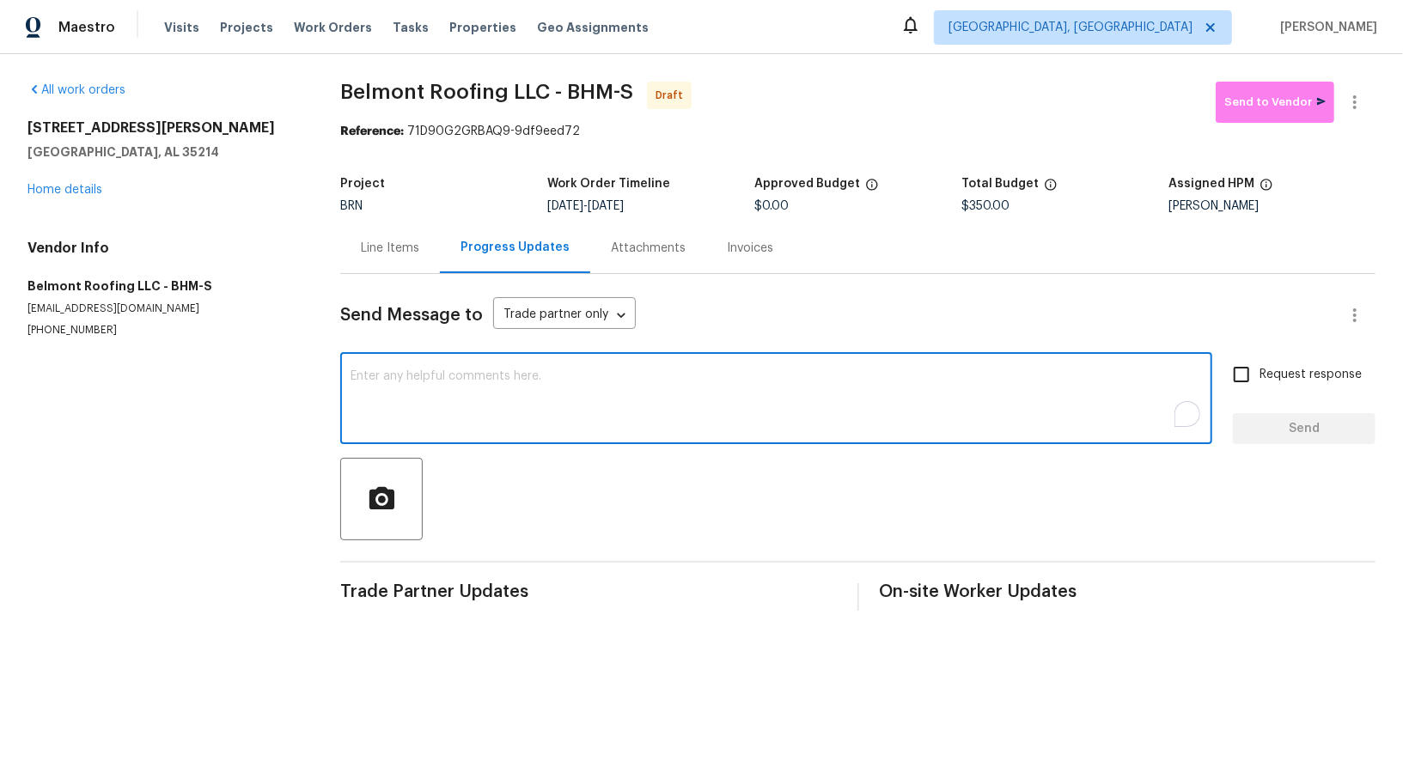
paste textarea "Hi, I'm Padmapriya from Opendoor. Just wanted to check if you received the WO f…"
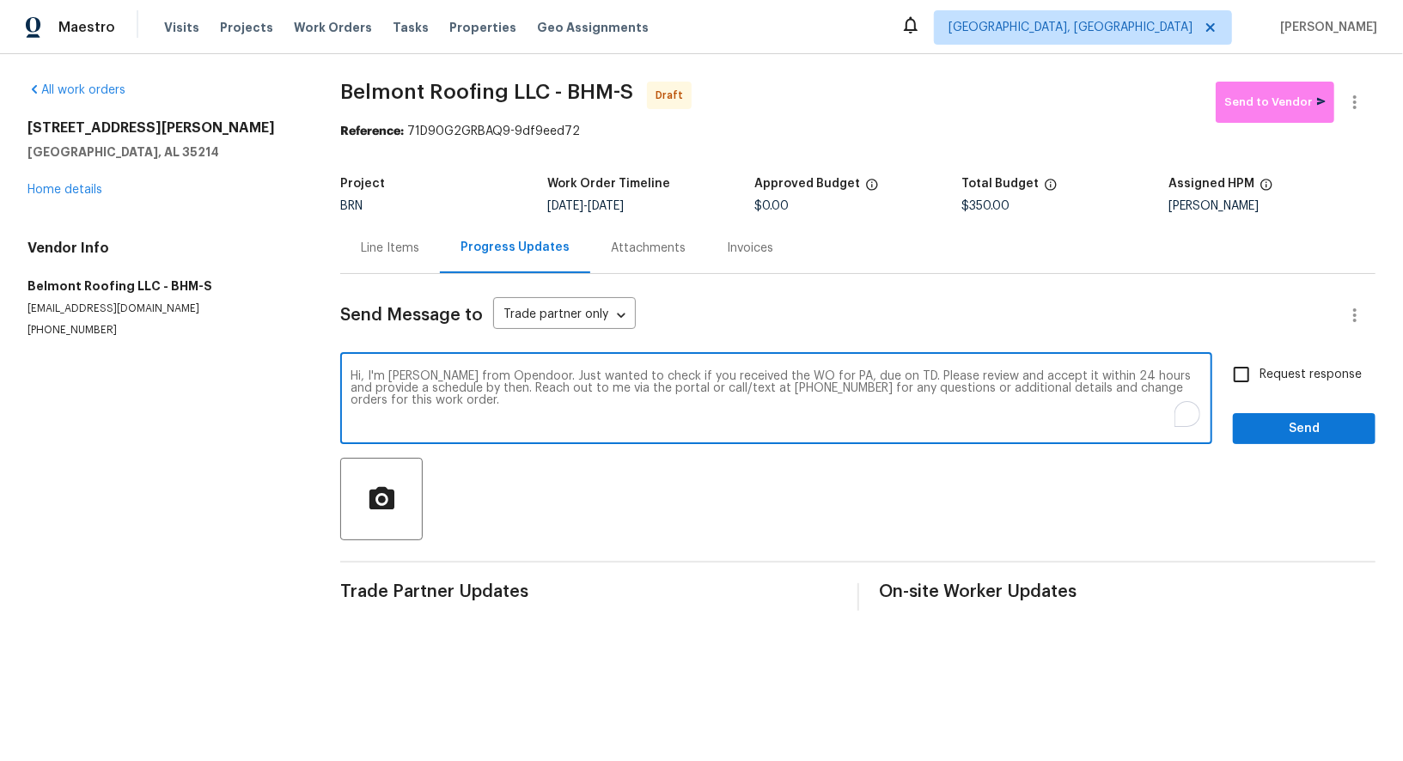
click at [837, 375] on textarea "Hi, I'm Padmapriya from Opendoor. Just wanted to check if you received the WO f…" at bounding box center [775, 400] width 851 height 60
paste textarea "3 Holt Ave, Birmingham, AL 35214"
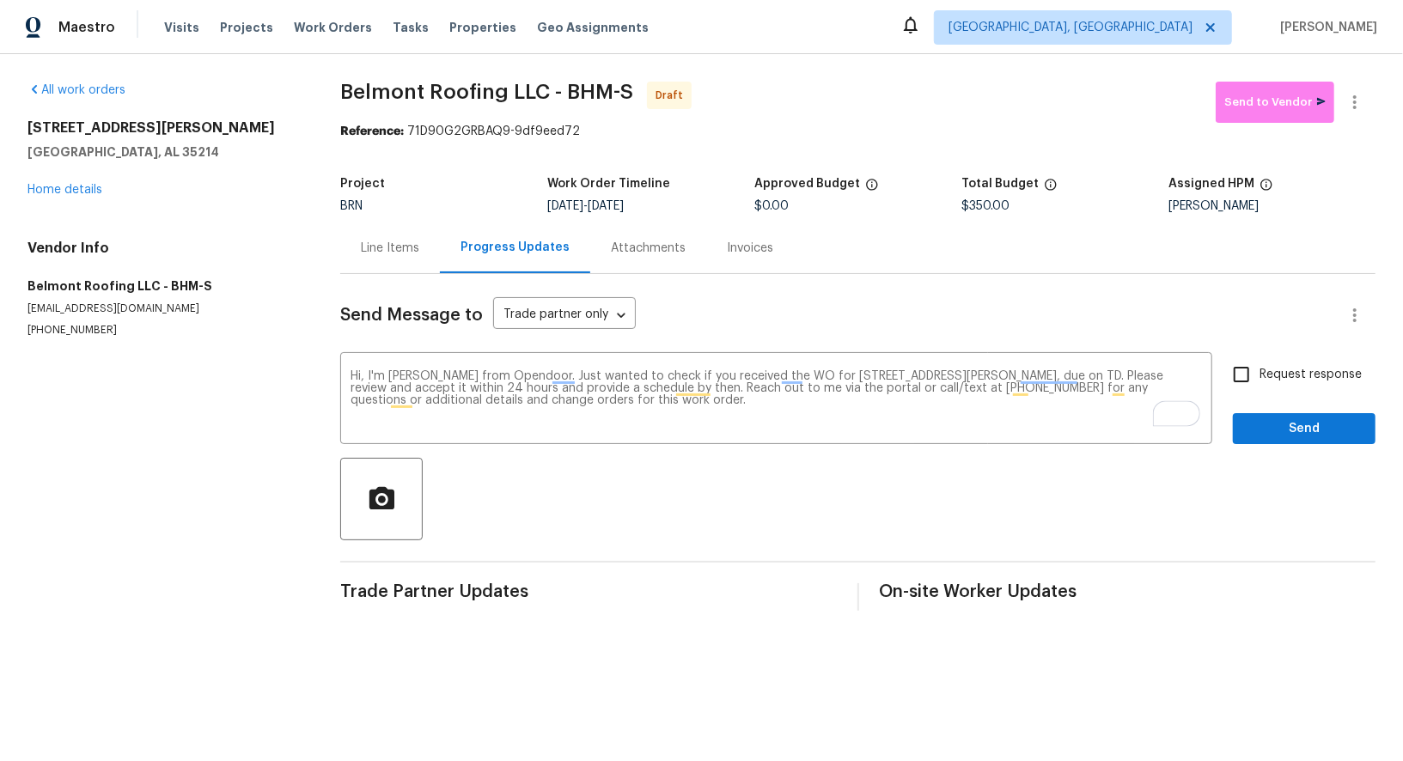
drag, startPoint x: 613, startPoint y: 206, endPoint x: 727, endPoint y: 206, distance: 113.4
click at [727, 206] on div "9/17/2025 - 9/19/2025" at bounding box center [650, 206] width 207 height 12
copy span "9/19/2025"
click at [1076, 378] on textarea "Hi, I'm Padmapriya from Opendoor. Just wanted to check if you received the WO f…" at bounding box center [775, 400] width 851 height 60
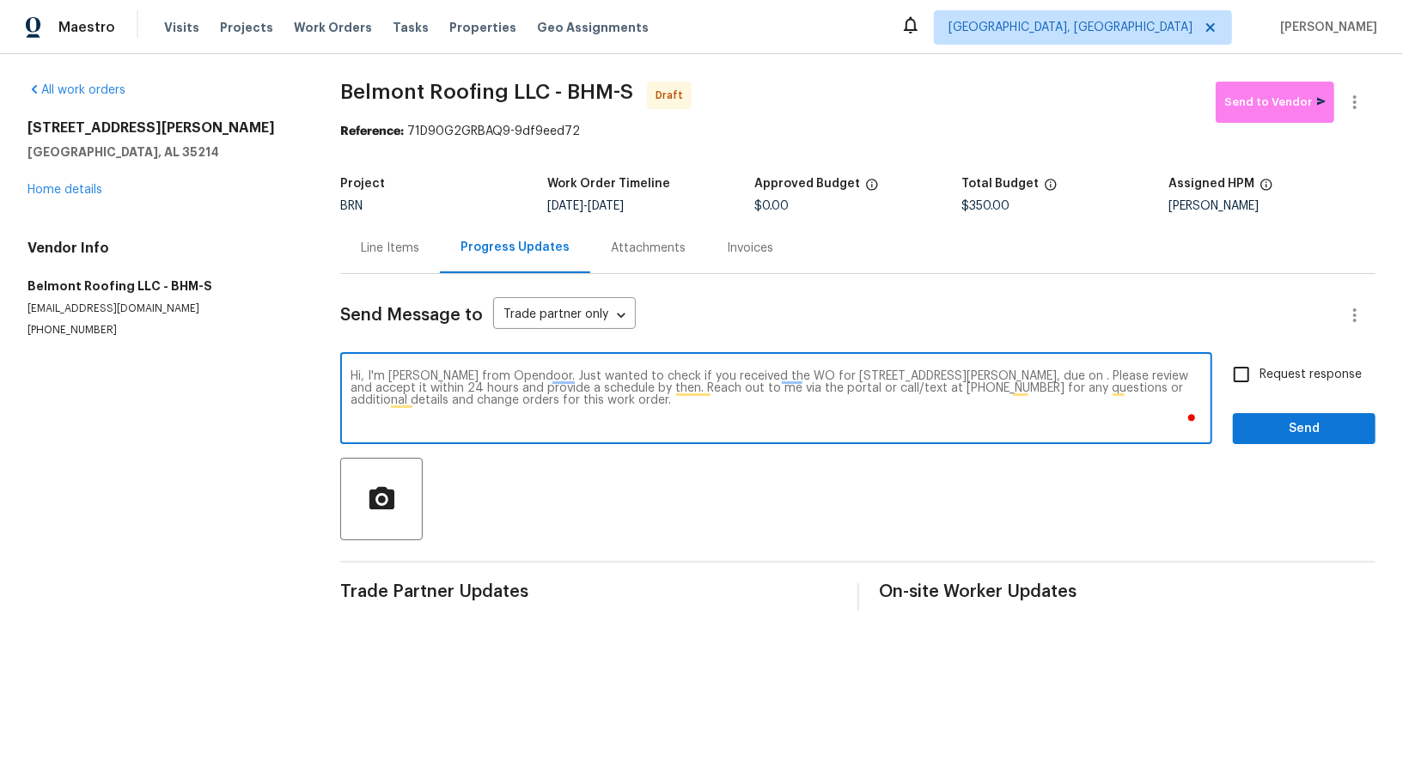
paste textarea "9/19/2025"
click at [1076, 370] on textarea "Hi, I'm Padmapriya from Opendoor. Just wanted to check if you received the WO f…" at bounding box center [775, 400] width 851 height 60
drag, startPoint x: 1064, startPoint y: 372, endPoint x: 1116, endPoint y: 373, distance: 52.4
click at [1116, 373] on textarea "Hi, I'm Padmapriya from Opendoor. Just wanted to check if you received the WO f…" at bounding box center [775, 400] width 851 height 60
type textarea "Hi, I'm Padmapriya from Opendoor. Just wanted to check if you received the WO f…"
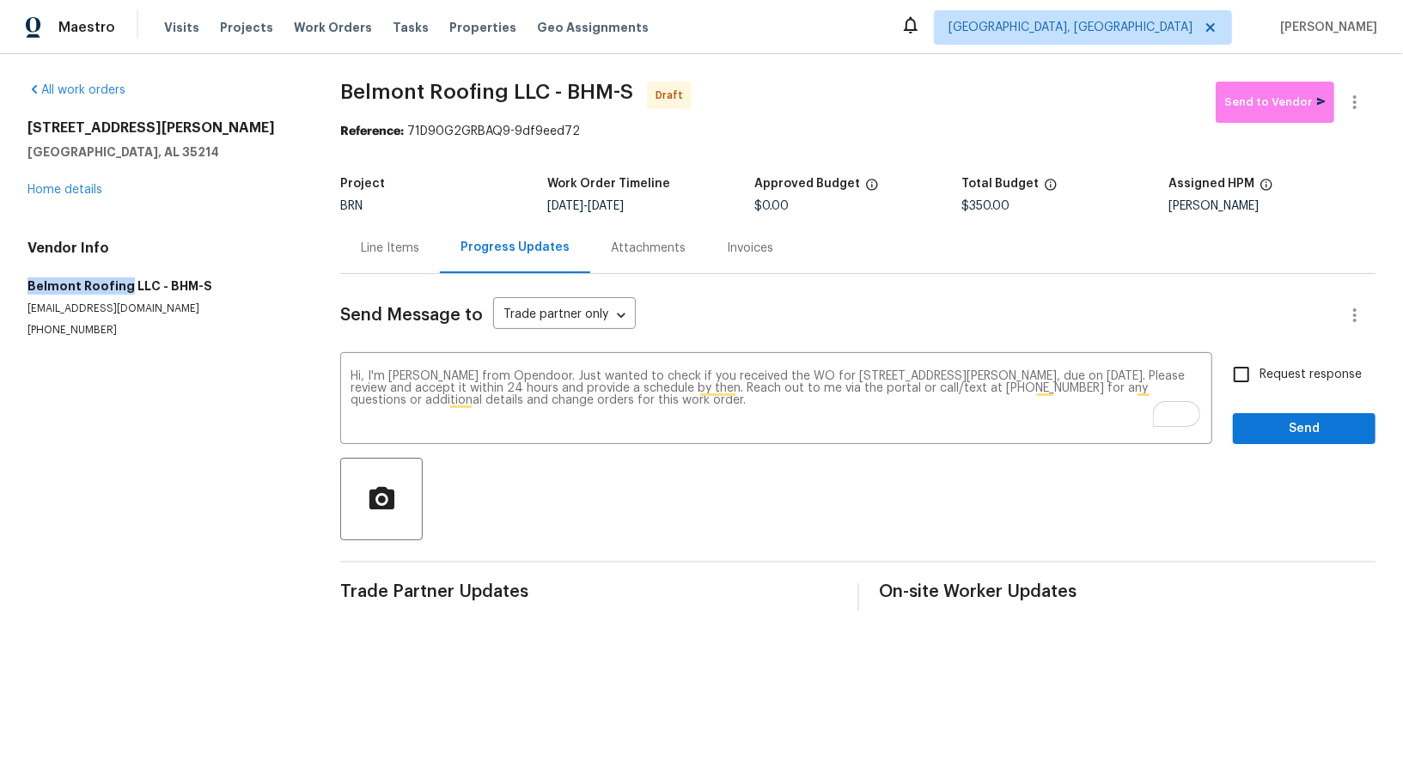
drag, startPoint x: 21, startPoint y: 287, endPoint x: 122, endPoint y: 287, distance: 100.5
click at [122, 287] on div "All work orders 3 Holt Ave Birmingham, AL 35214 Home details Vendor Info Belmon…" at bounding box center [701, 346] width 1403 height 584
copy h5 "Belmont Roofing"
click at [1076, 400] on textarea "Hi, I'm Padmapriya from Opendoor. Just wanted to check if you received the WO f…" at bounding box center [775, 400] width 851 height 60
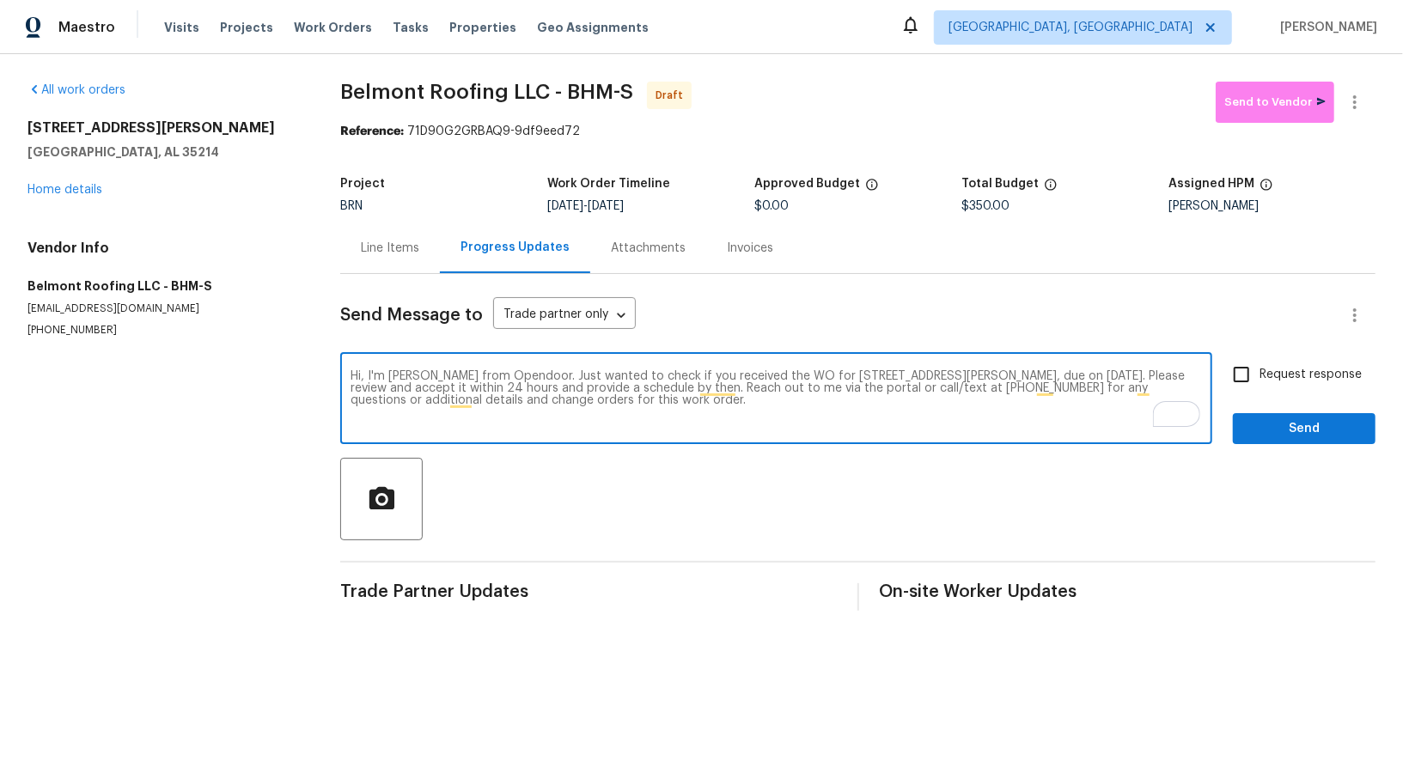
click at [1243, 383] on input "Request response" at bounding box center [1241, 375] width 36 height 36
checkbox input "true"
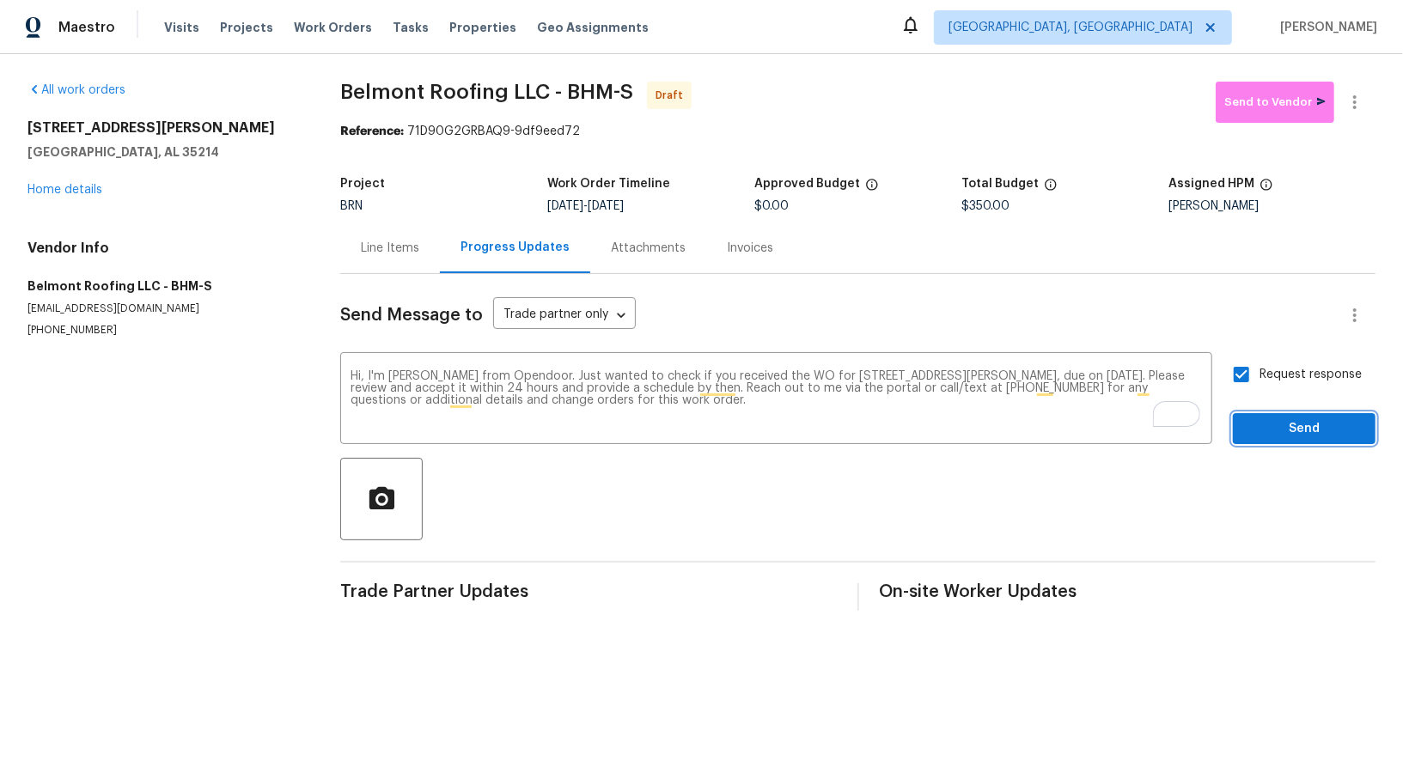
click at [1271, 426] on span "Send" at bounding box center [1303, 428] width 115 height 21
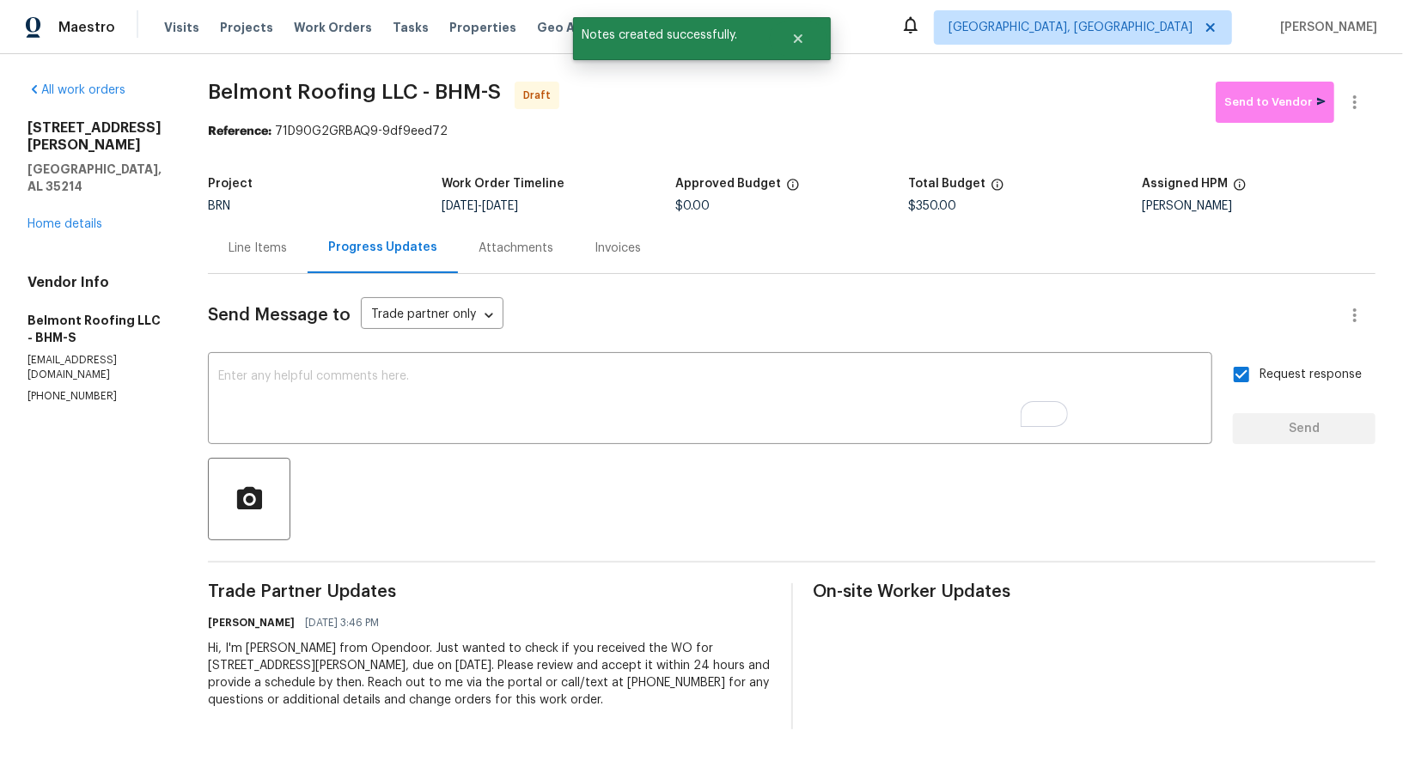
click at [393, 251] on div "Progress Updates" at bounding box center [382, 247] width 109 height 17
click at [287, 242] on div "Line Items" at bounding box center [258, 248] width 58 height 17
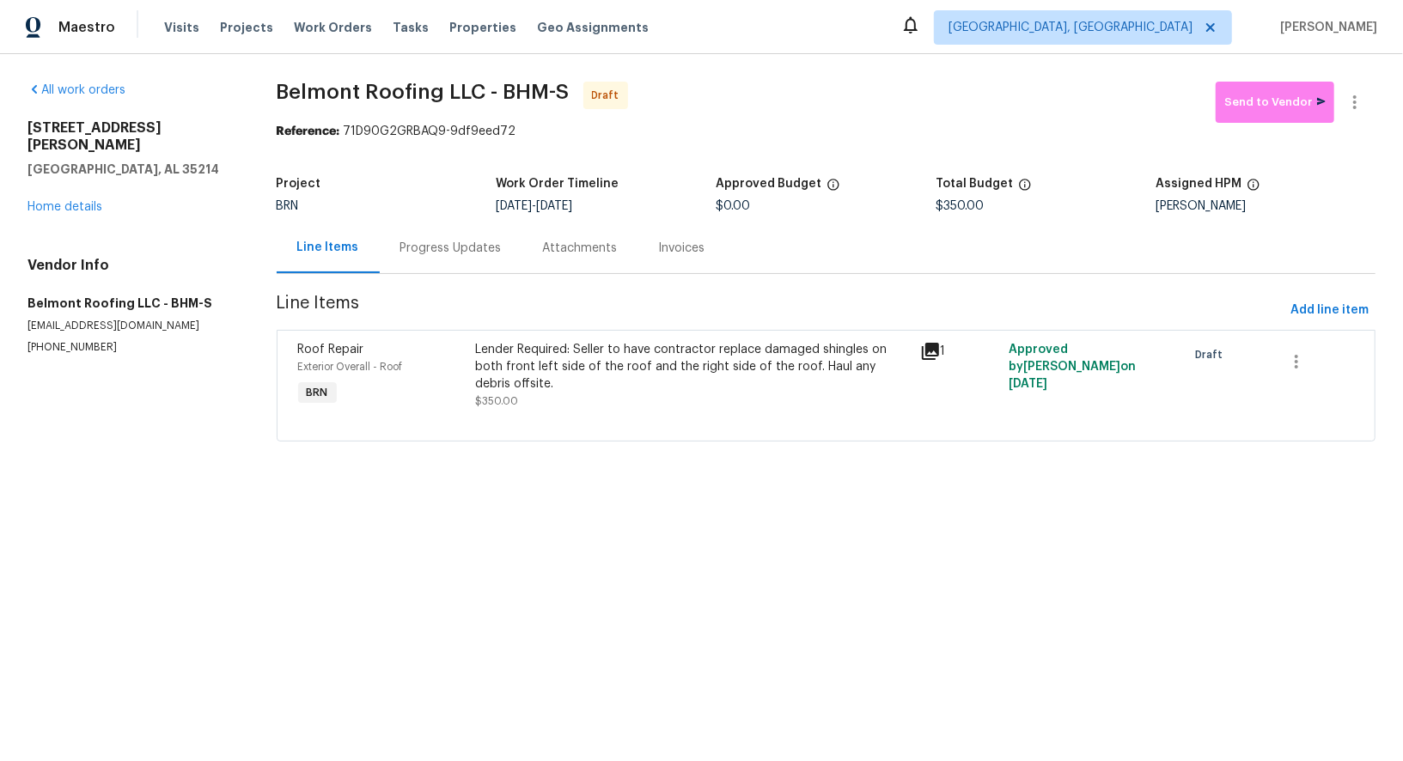
click at [474, 252] on div "Progress Updates" at bounding box center [450, 248] width 101 height 17
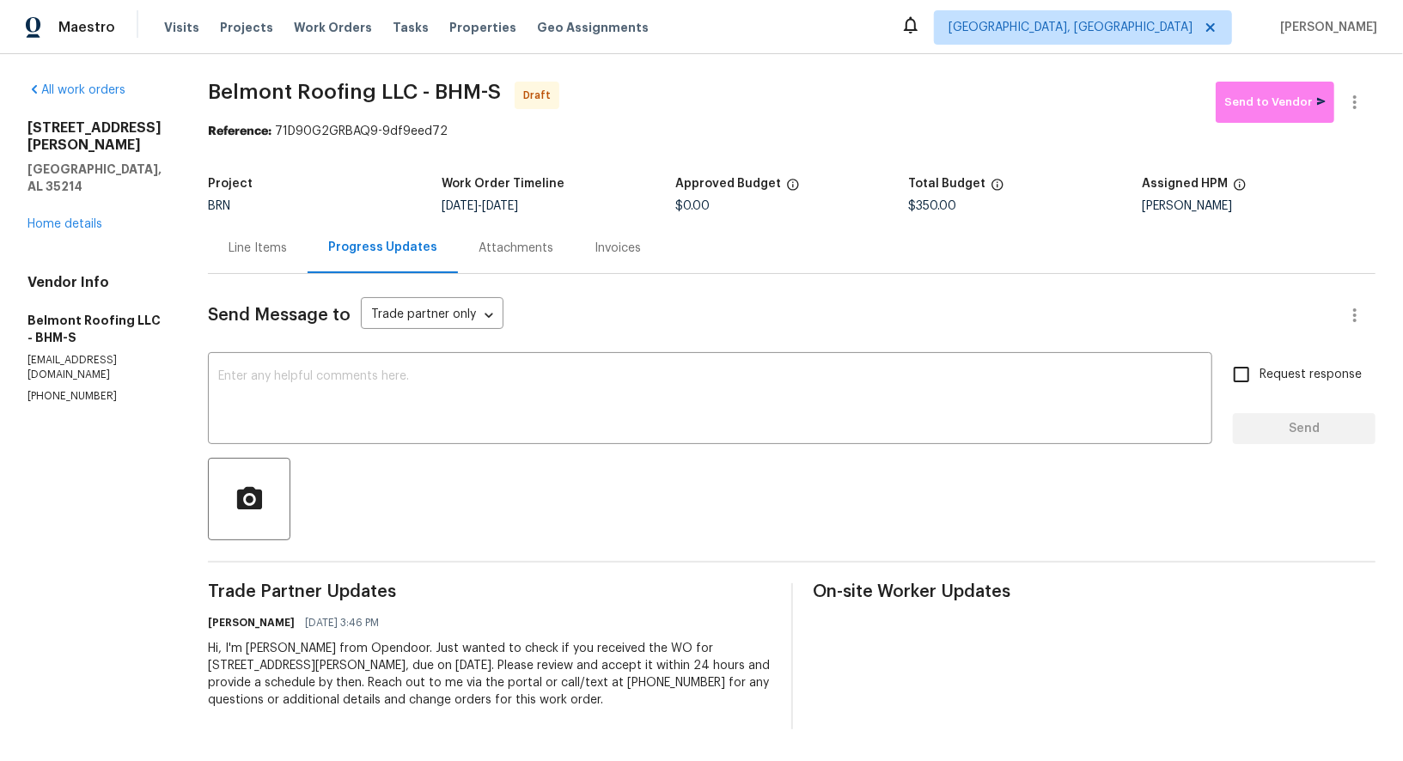
drag, startPoint x: 226, startPoint y: 646, endPoint x: 710, endPoint y: 746, distance: 494.7
click at [710, 746] on div "All work orders 3 Holt Ave Birmingham, AL 35214 Home details Vendor Info Belmon…" at bounding box center [701, 405] width 1403 height 703
copy div "Hi, I'm Padmapriya from Opendoor. Just wanted to check if you received the WO f…"
click at [1353, 109] on icon "button" at bounding box center [1354, 102] width 21 height 21
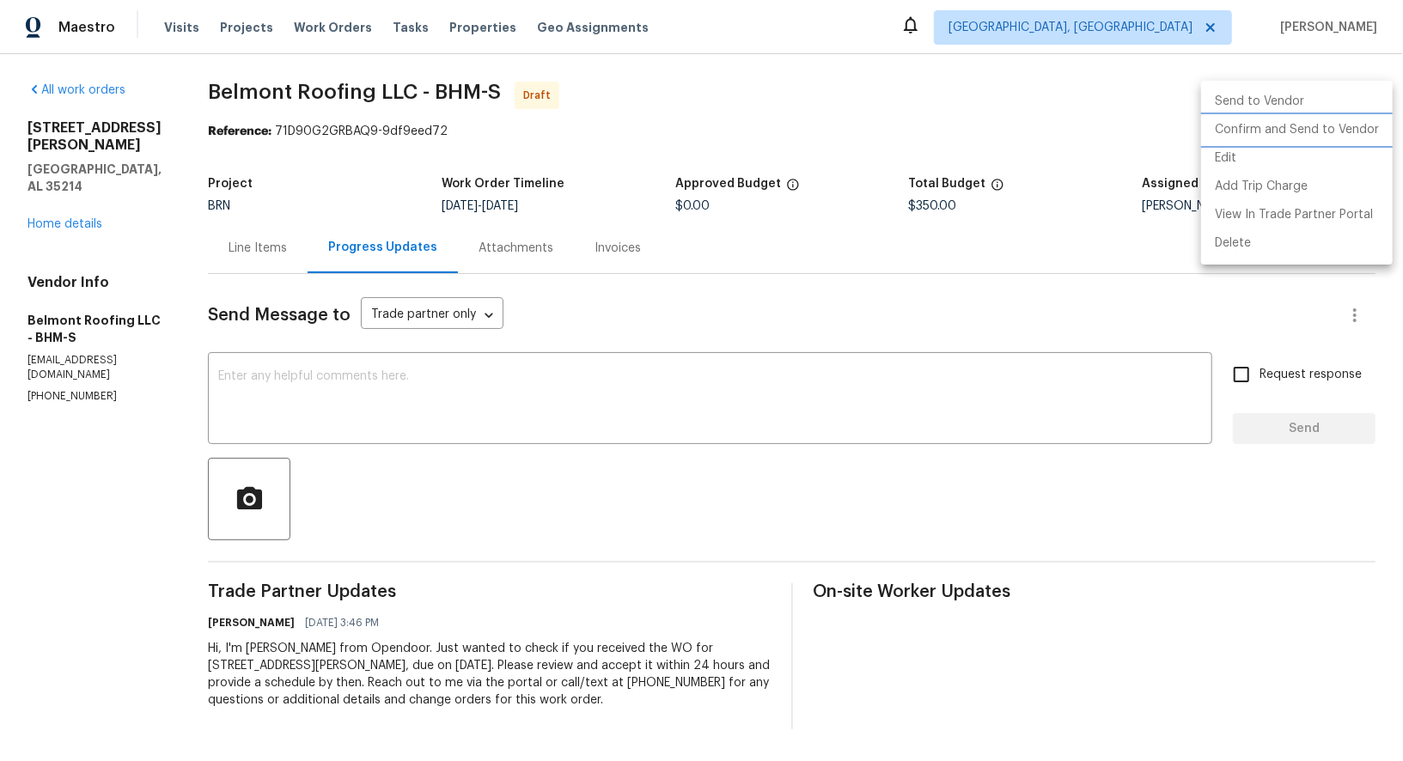
click at [1297, 131] on li "Confirm and Send to Vendor" at bounding box center [1297, 130] width 192 height 28
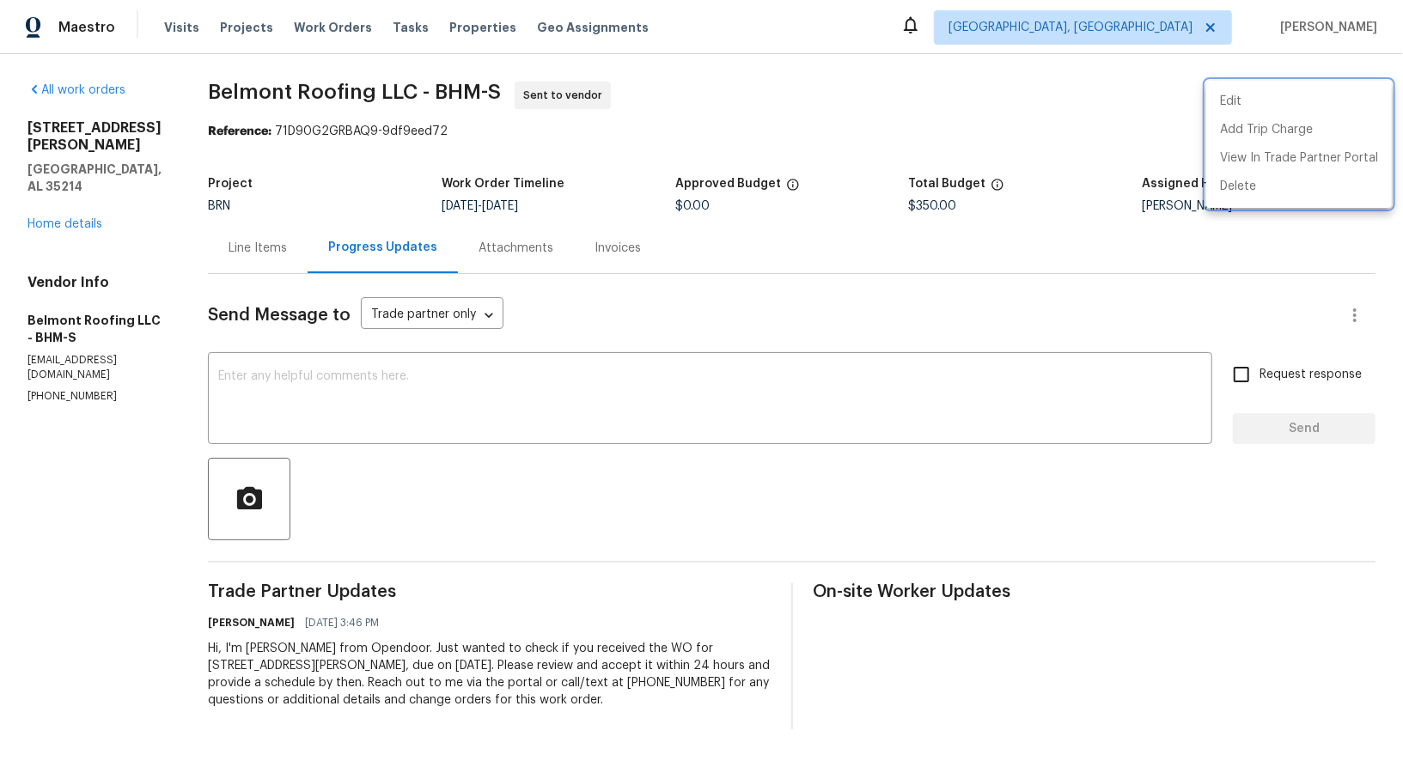
click at [289, 250] on div at bounding box center [701, 380] width 1403 height 761
click at [287, 250] on div "Line Items" at bounding box center [258, 248] width 58 height 17
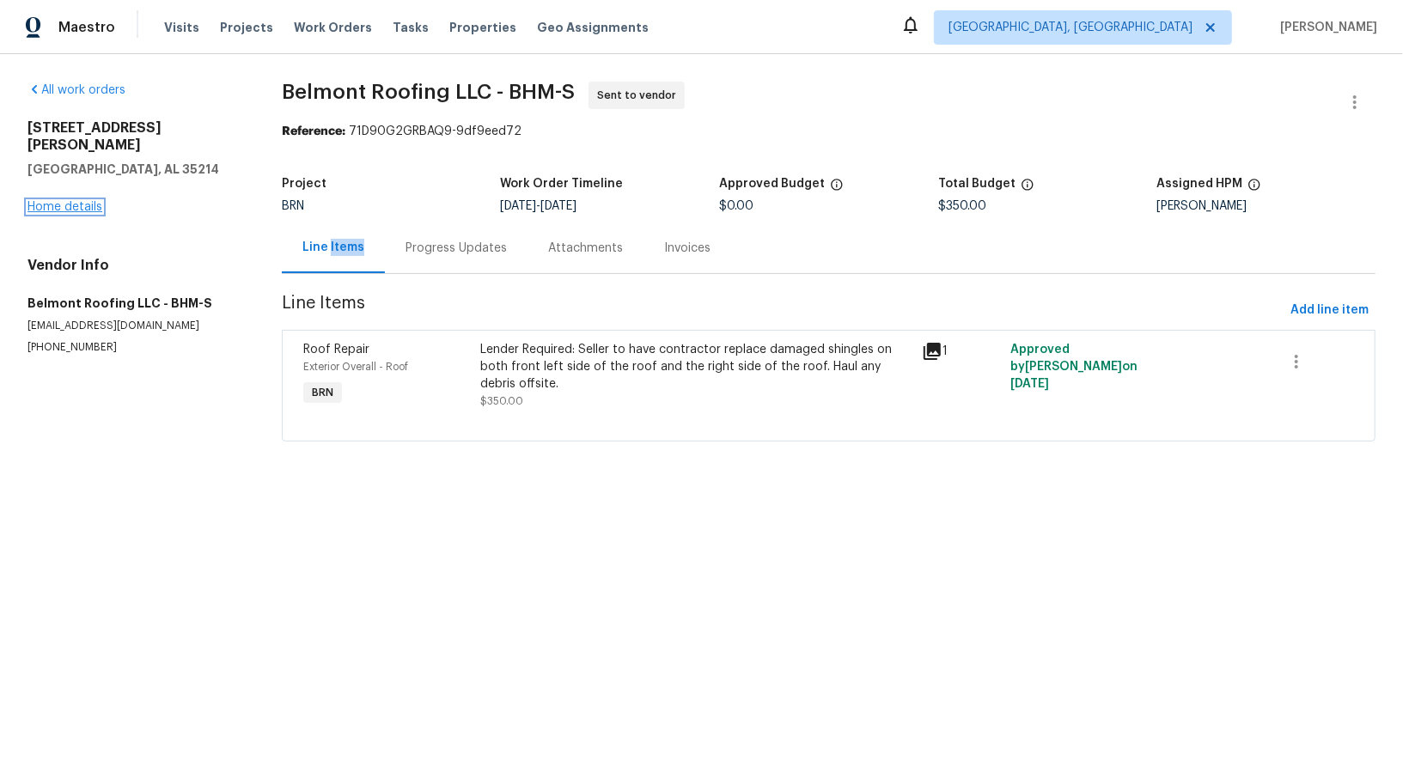
click at [84, 201] on link "Home details" at bounding box center [64, 207] width 75 height 12
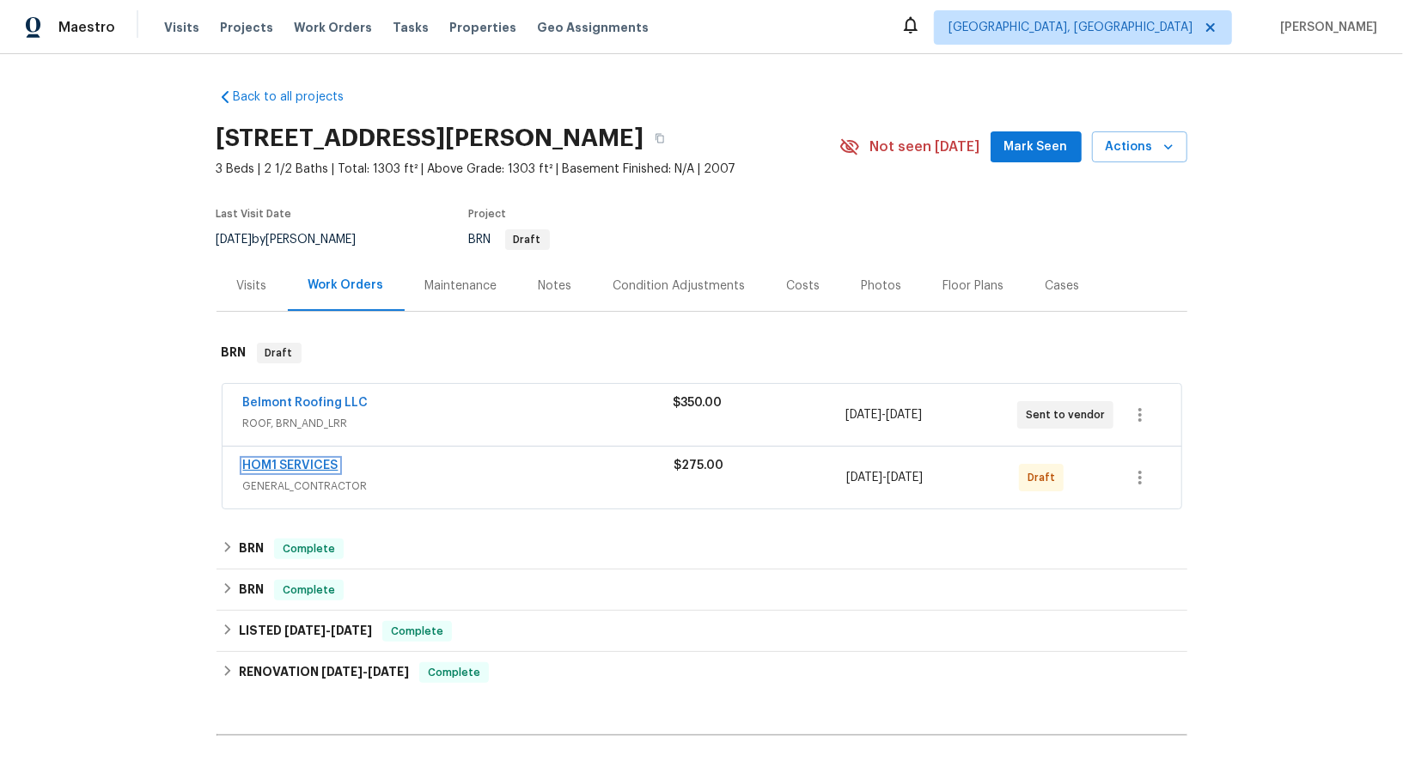
click at [281, 460] on link "HOM1 SERVICES" at bounding box center [290, 466] width 95 height 12
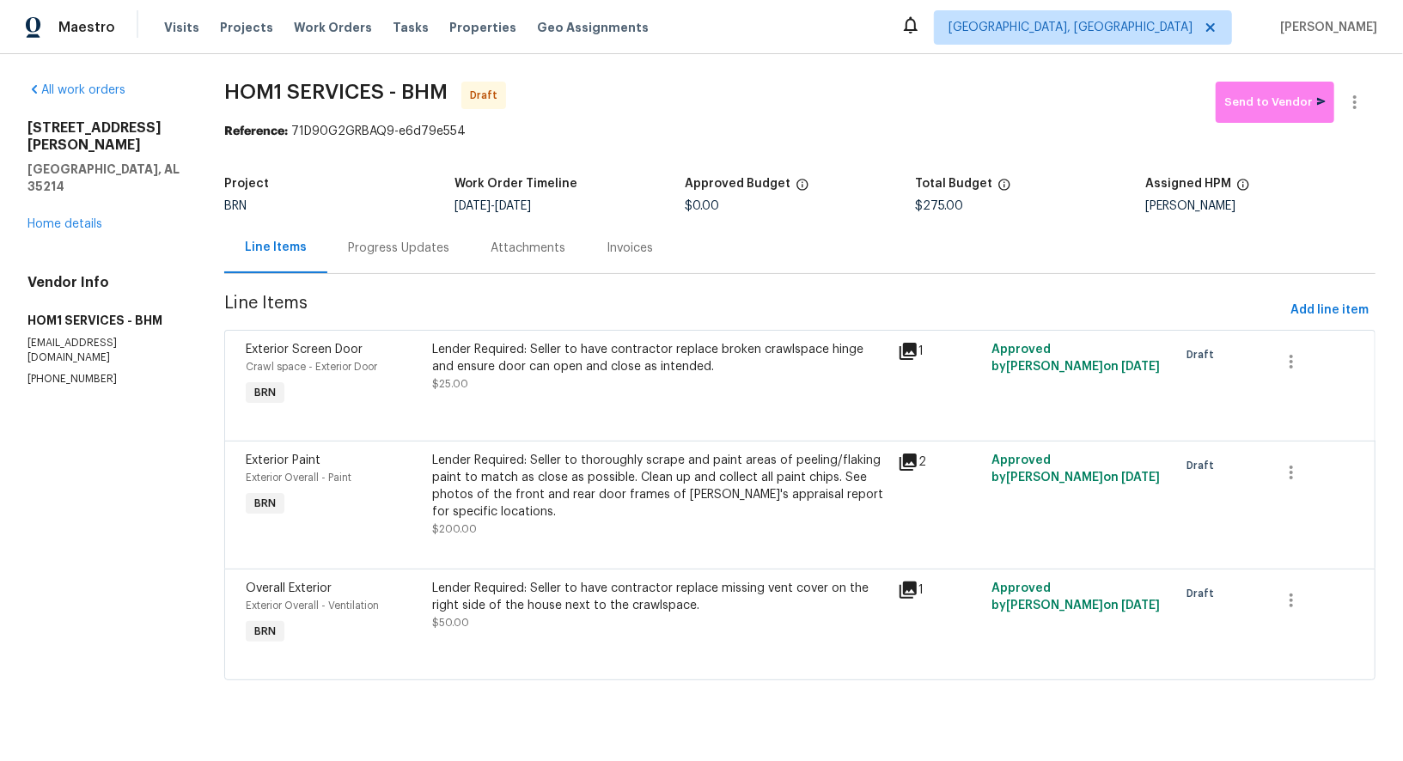
click at [449, 241] on div "Progress Updates" at bounding box center [398, 248] width 101 height 17
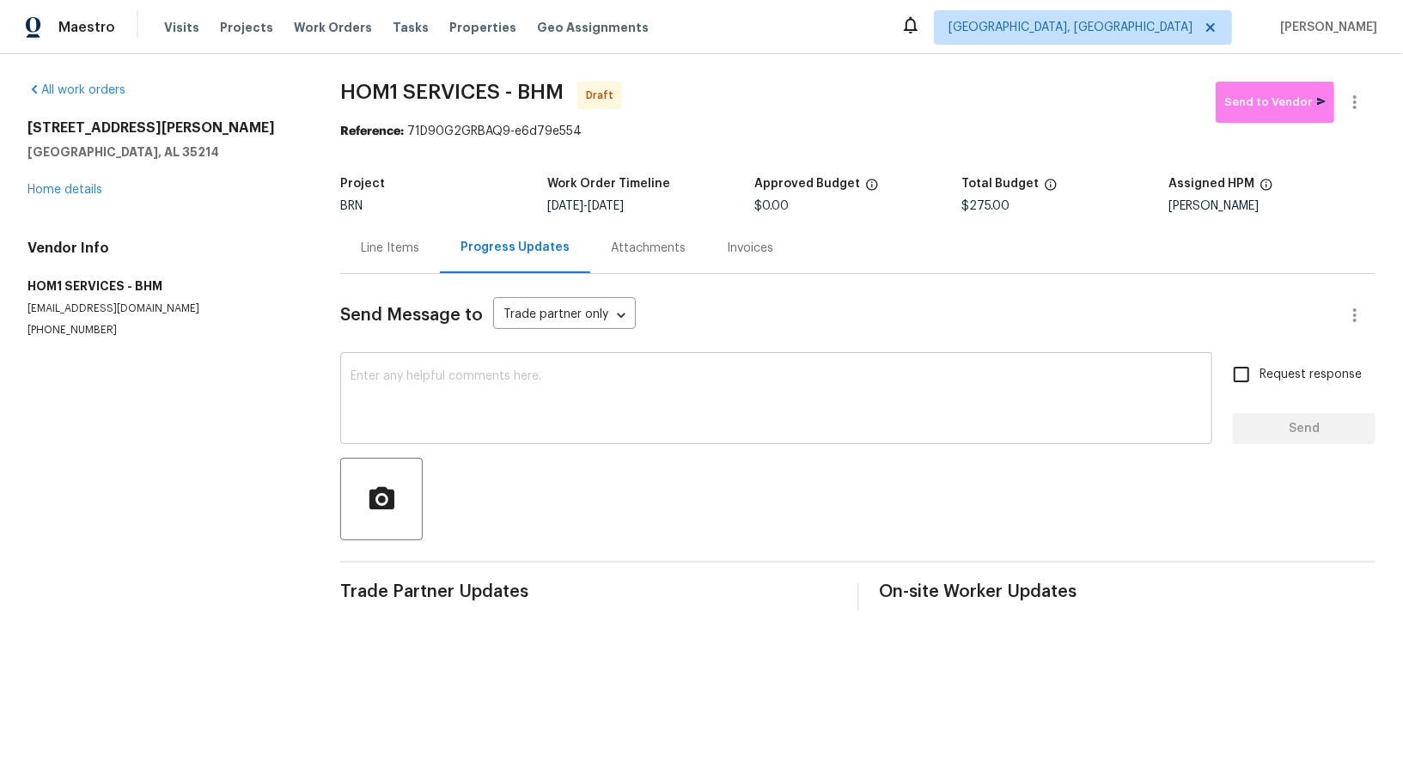
click at [558, 418] on textarea at bounding box center [775, 400] width 851 height 60
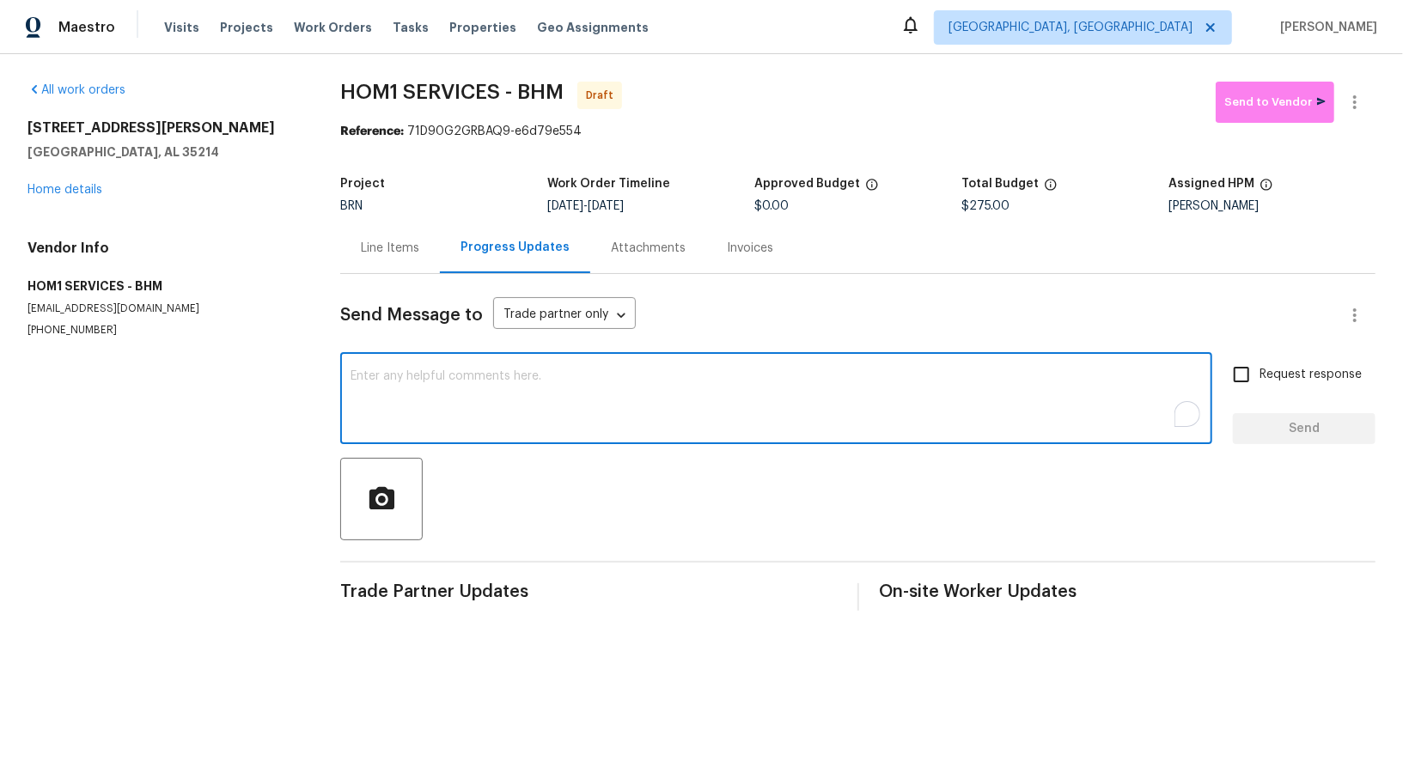
paste textarea "Hi, I'm Padmapriya from Opendoor. Just wanted to check if you received the WO f…"
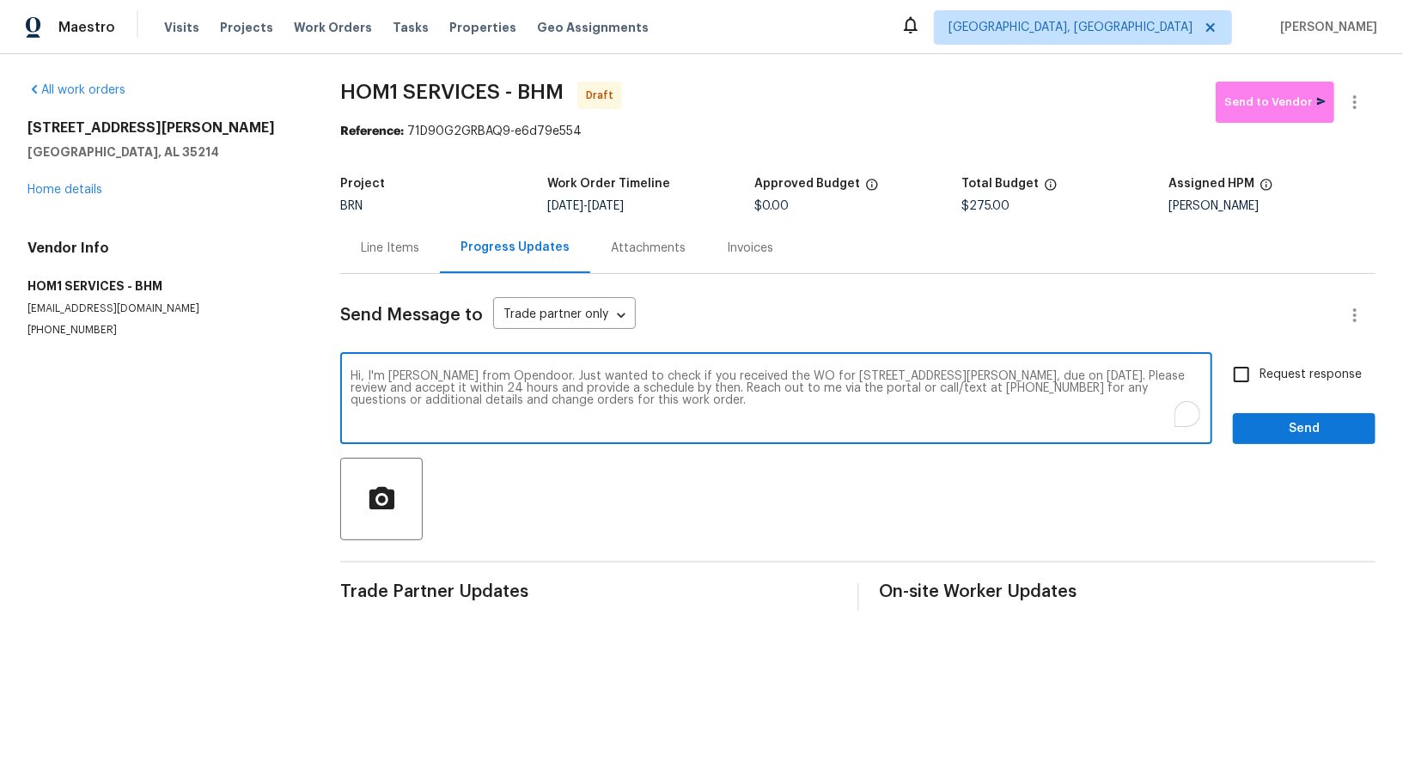
type textarea "Hi, I'm Padmapriya from Opendoor. Just wanted to check if you received the WO f…"
click at [1244, 372] on input "Request response" at bounding box center [1241, 375] width 36 height 36
checkbox input "true"
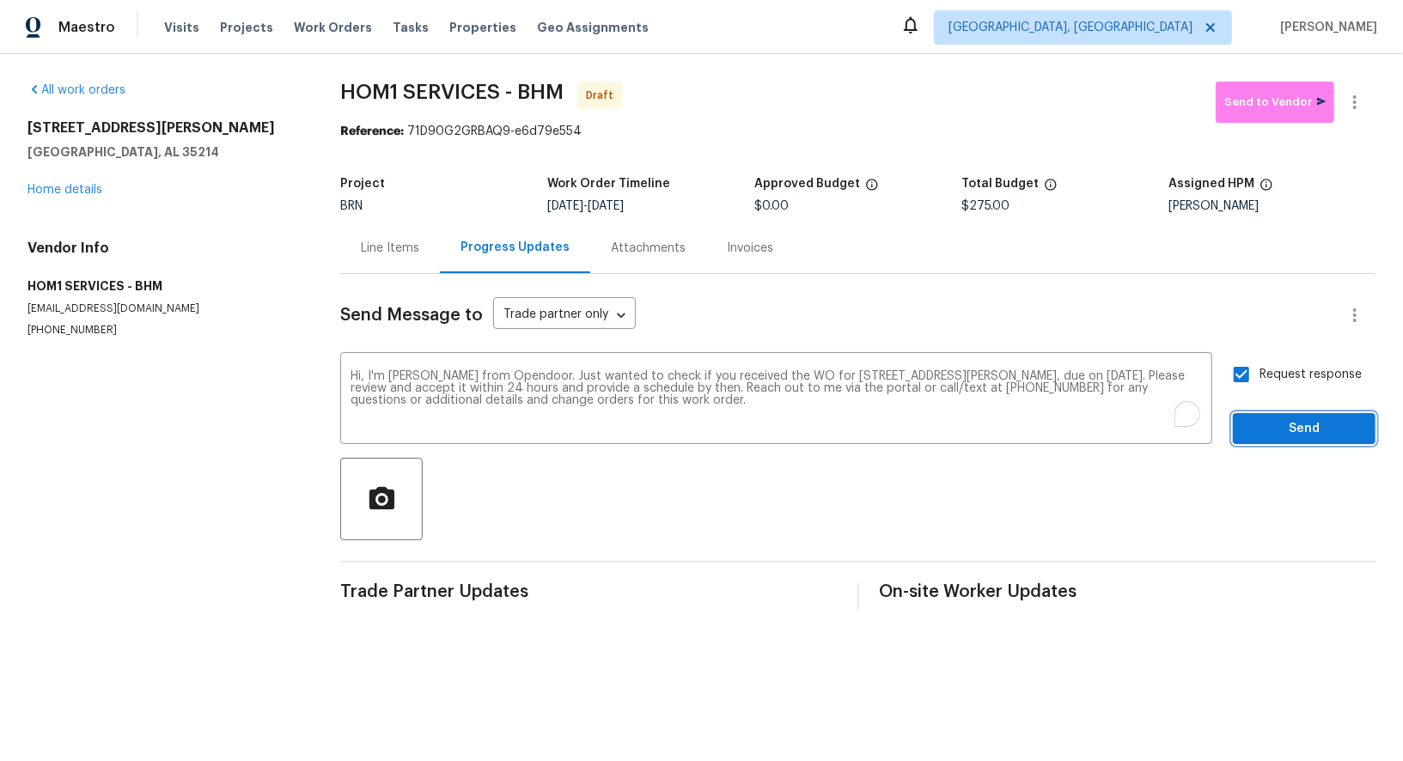
click at [1258, 418] on button "Send" at bounding box center [1304, 429] width 143 height 32
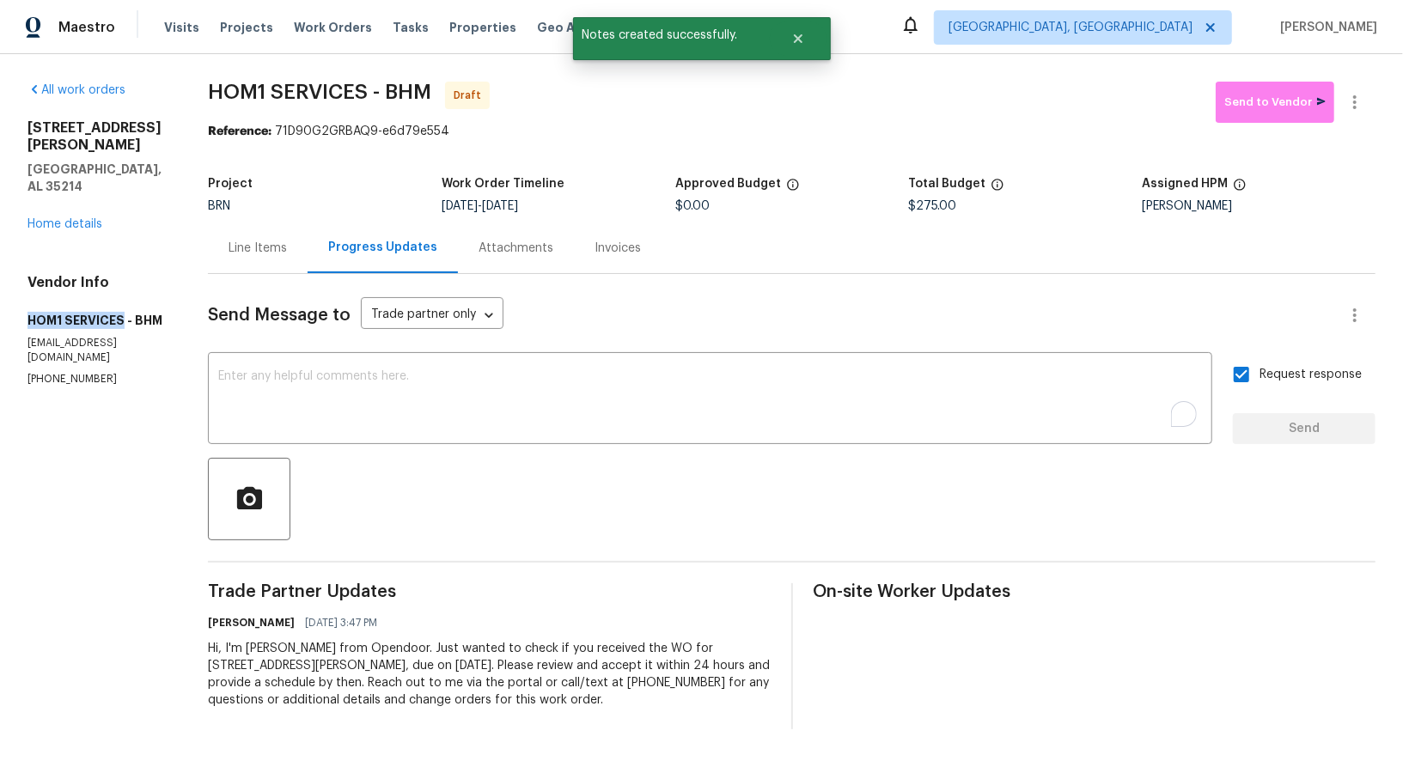
drag, startPoint x: 0, startPoint y: 279, endPoint x: 125, endPoint y: 283, distance: 124.6
click at [125, 283] on div "All work orders 3 Holt Ave Birmingham, AL 35214 Home details Vendor Info HOM1 S…" at bounding box center [701, 405] width 1403 height 703
copy h5 "HOM1 SERVICES"
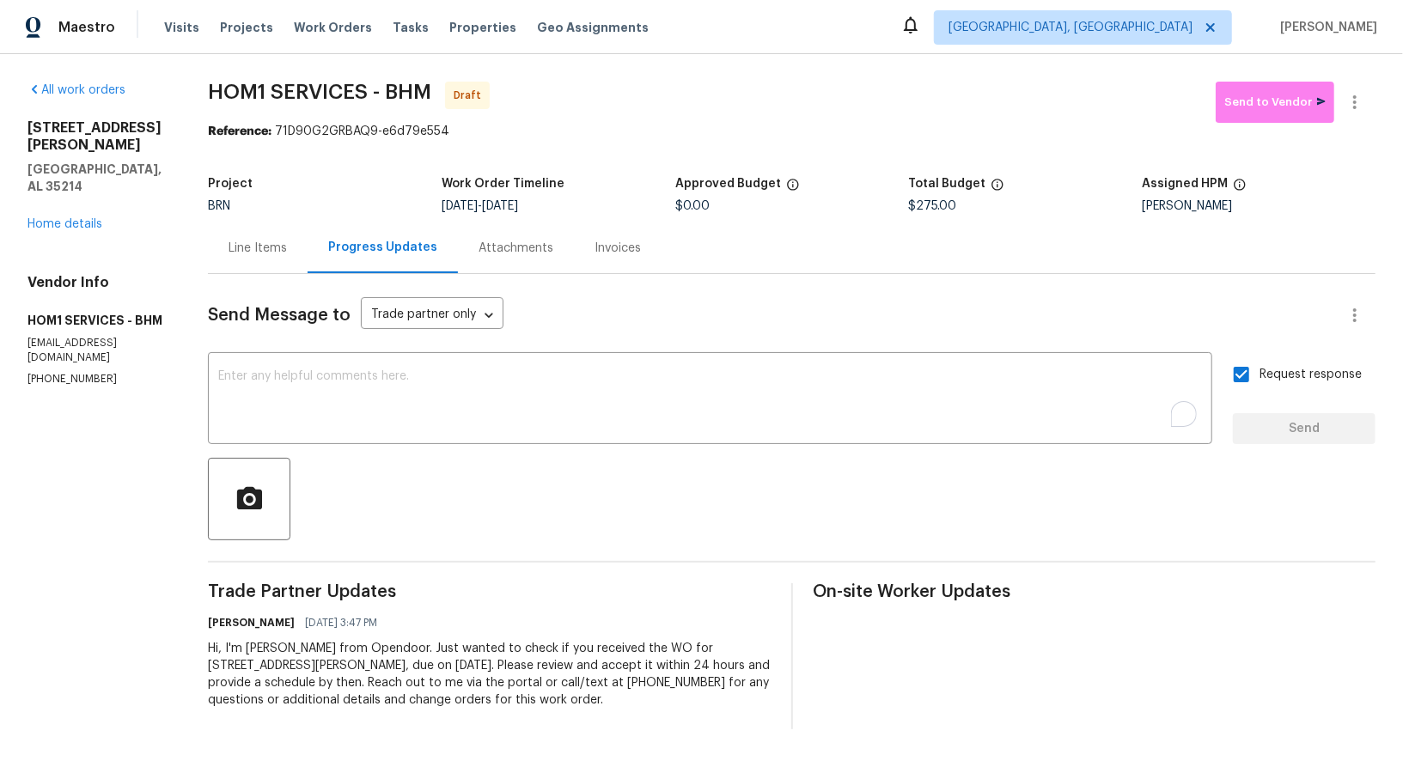
click at [289, 238] on div "Line Items" at bounding box center [258, 247] width 100 height 51
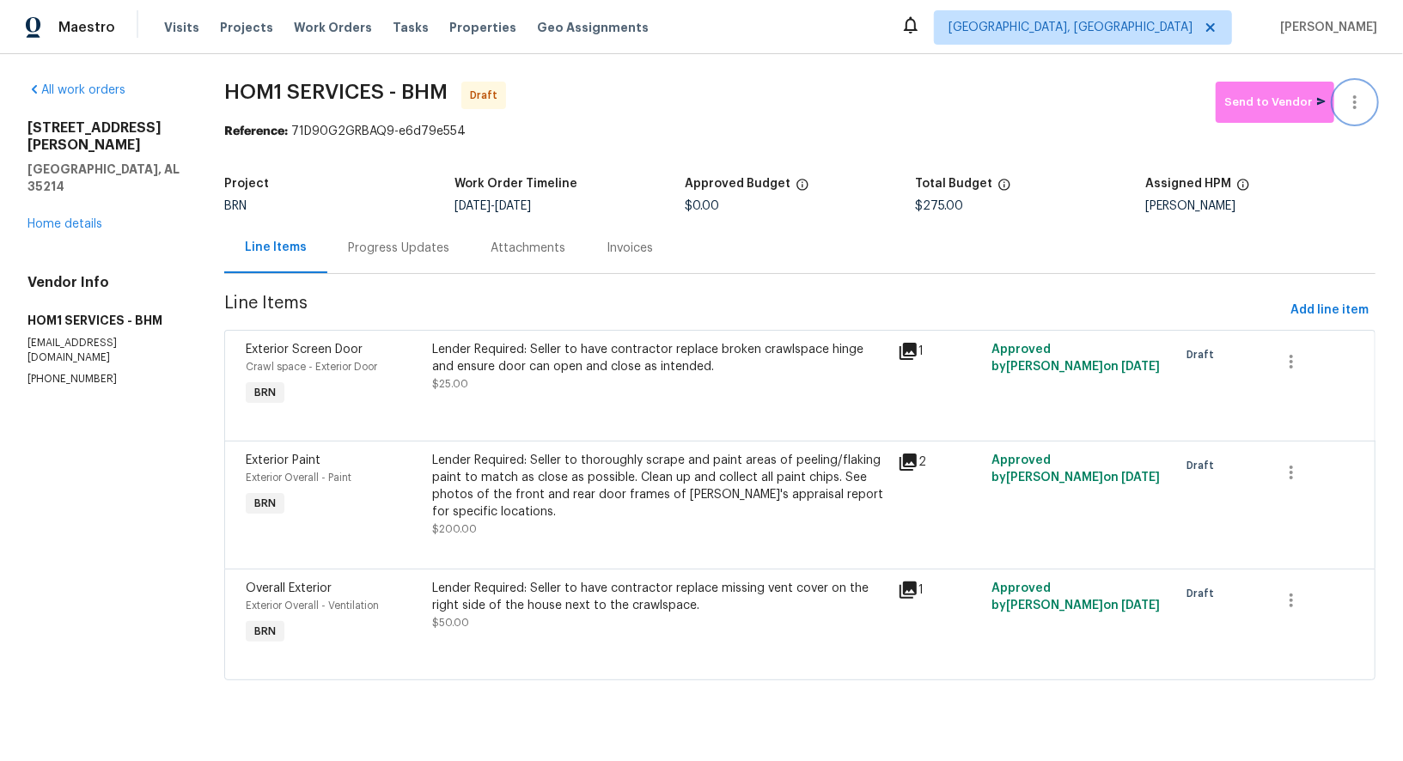
click at [1358, 109] on icon "button" at bounding box center [1354, 102] width 21 height 21
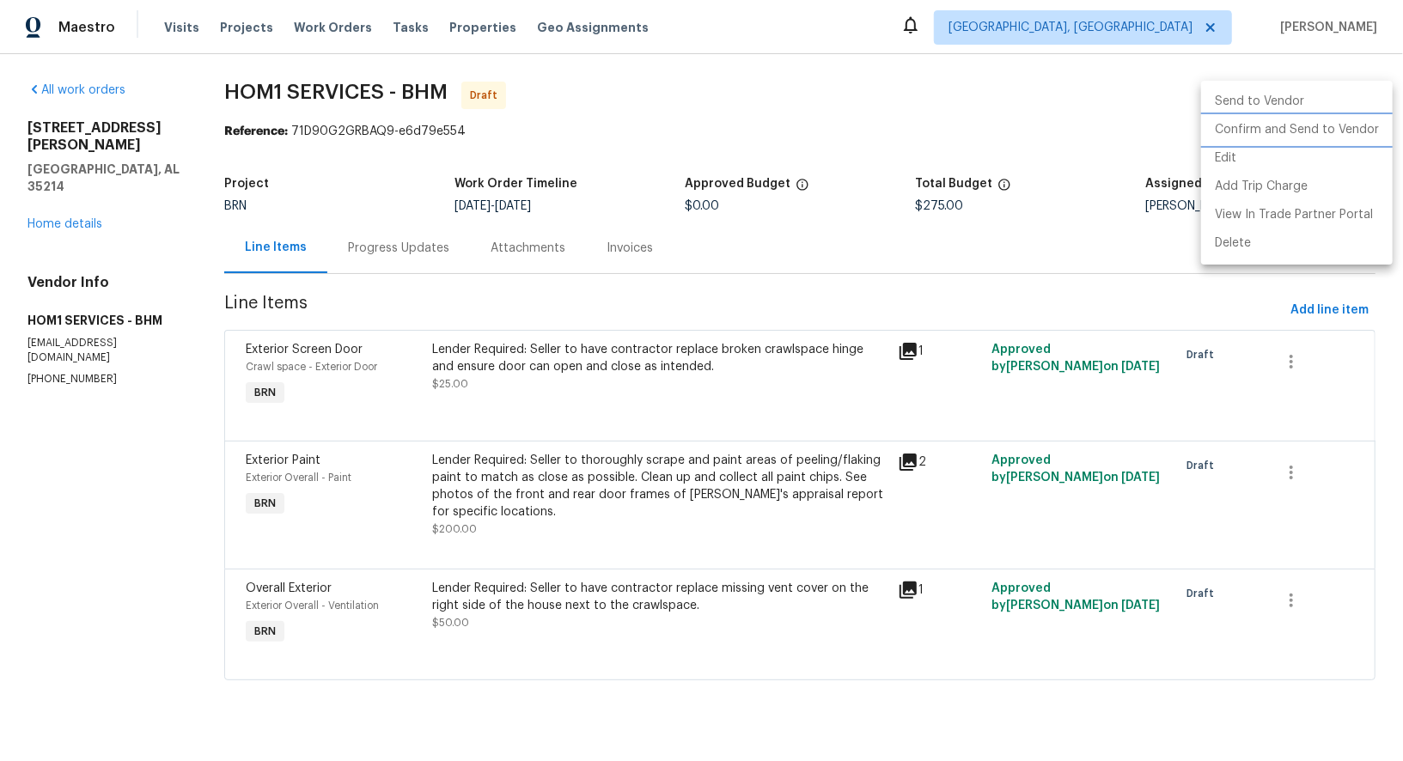
click at [1321, 127] on li "Confirm and Send to Vendor" at bounding box center [1297, 130] width 192 height 28
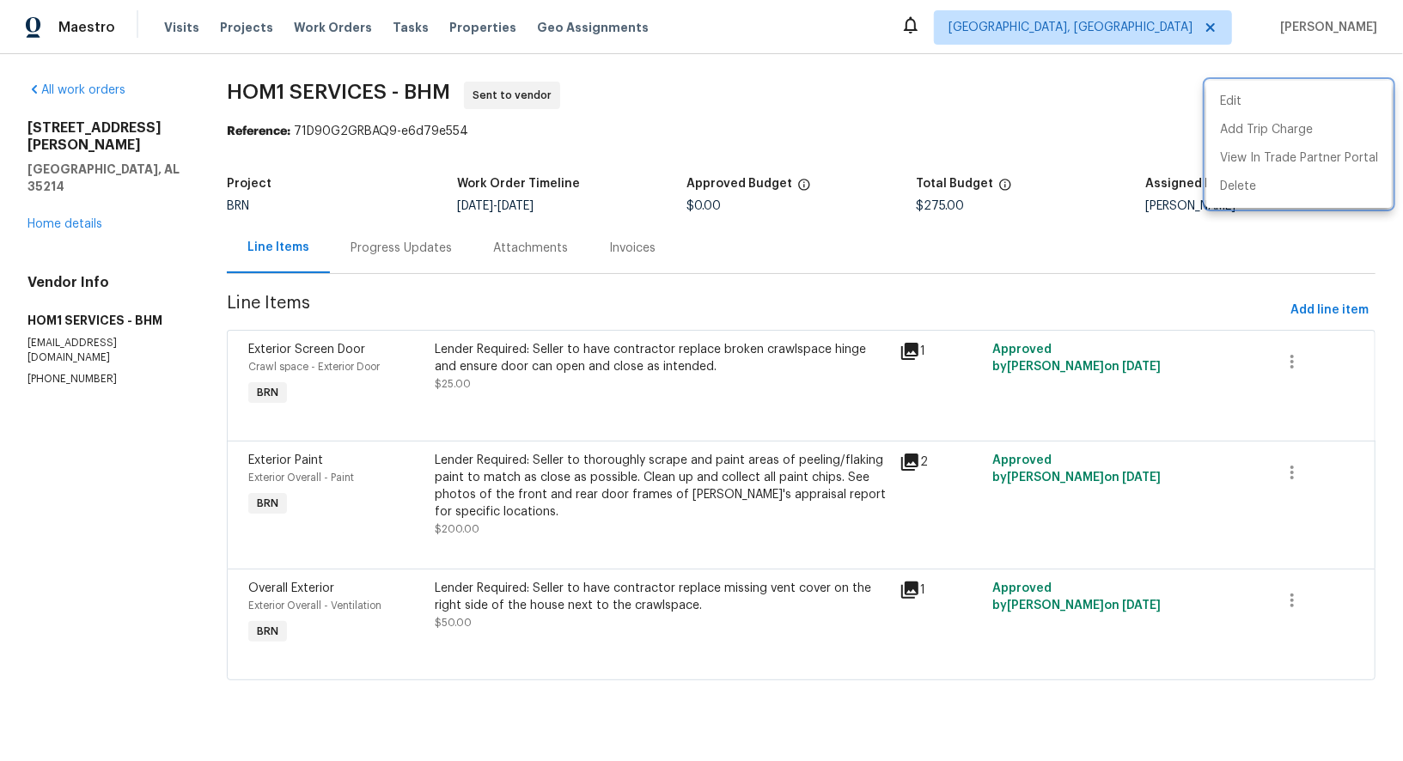
click at [88, 196] on div at bounding box center [701, 380] width 1403 height 761
click at [88, 196] on div "3 Holt Ave Birmingham, AL 35214 Home details" at bounding box center [106, 175] width 158 height 113
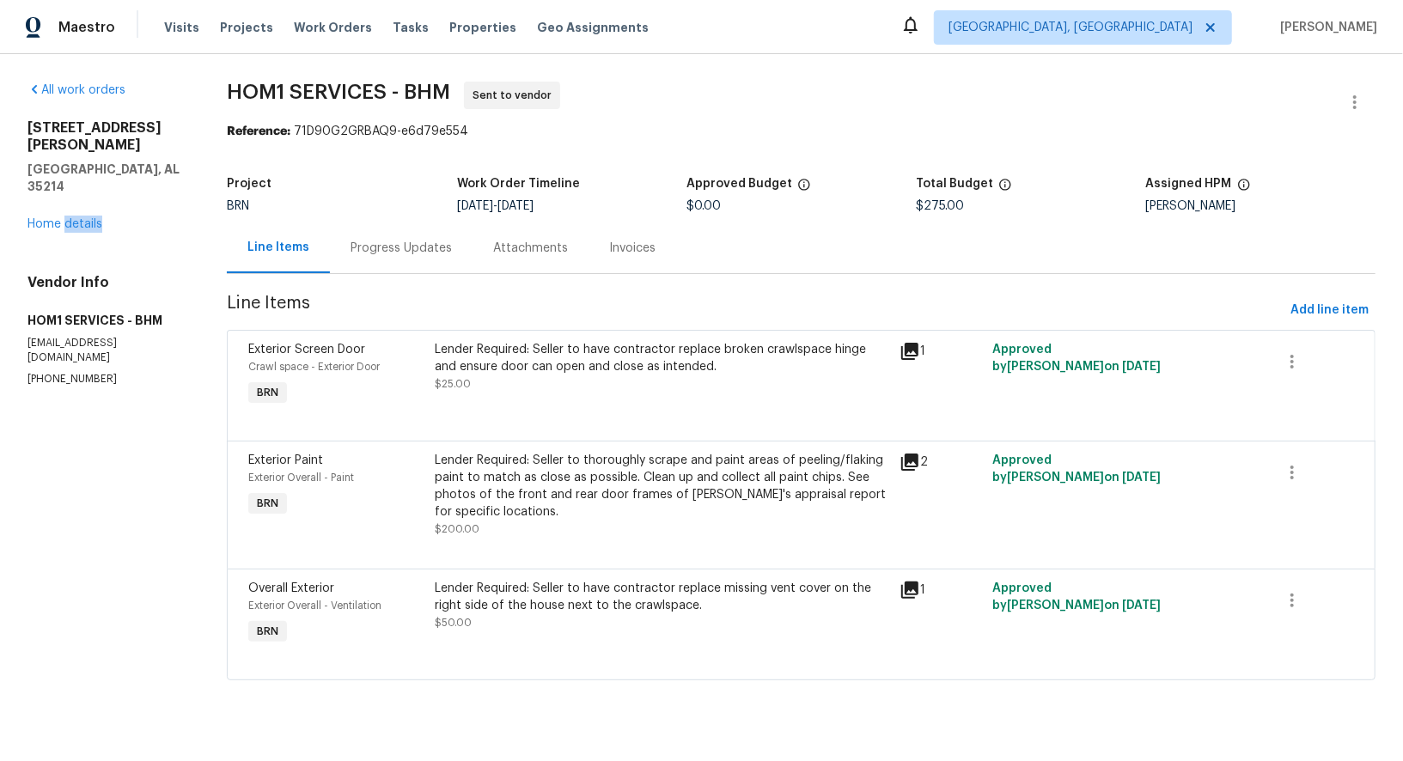
click at [88, 196] on div "3 Holt Ave Birmingham, AL 35214 Home details" at bounding box center [106, 175] width 158 height 113
click at [85, 218] on link "Home details" at bounding box center [64, 224] width 75 height 12
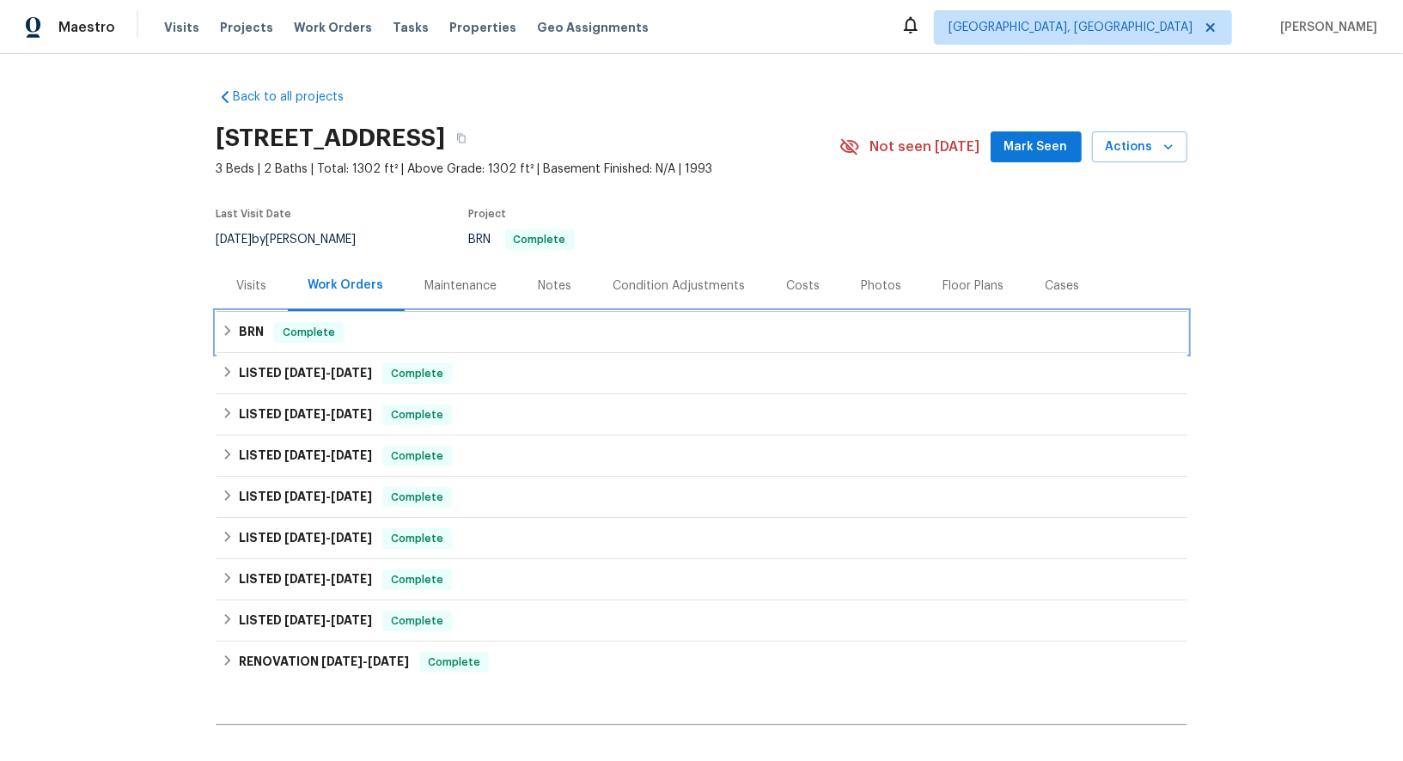
click at [254, 333] on h6 "BRN" at bounding box center [251, 332] width 25 height 21
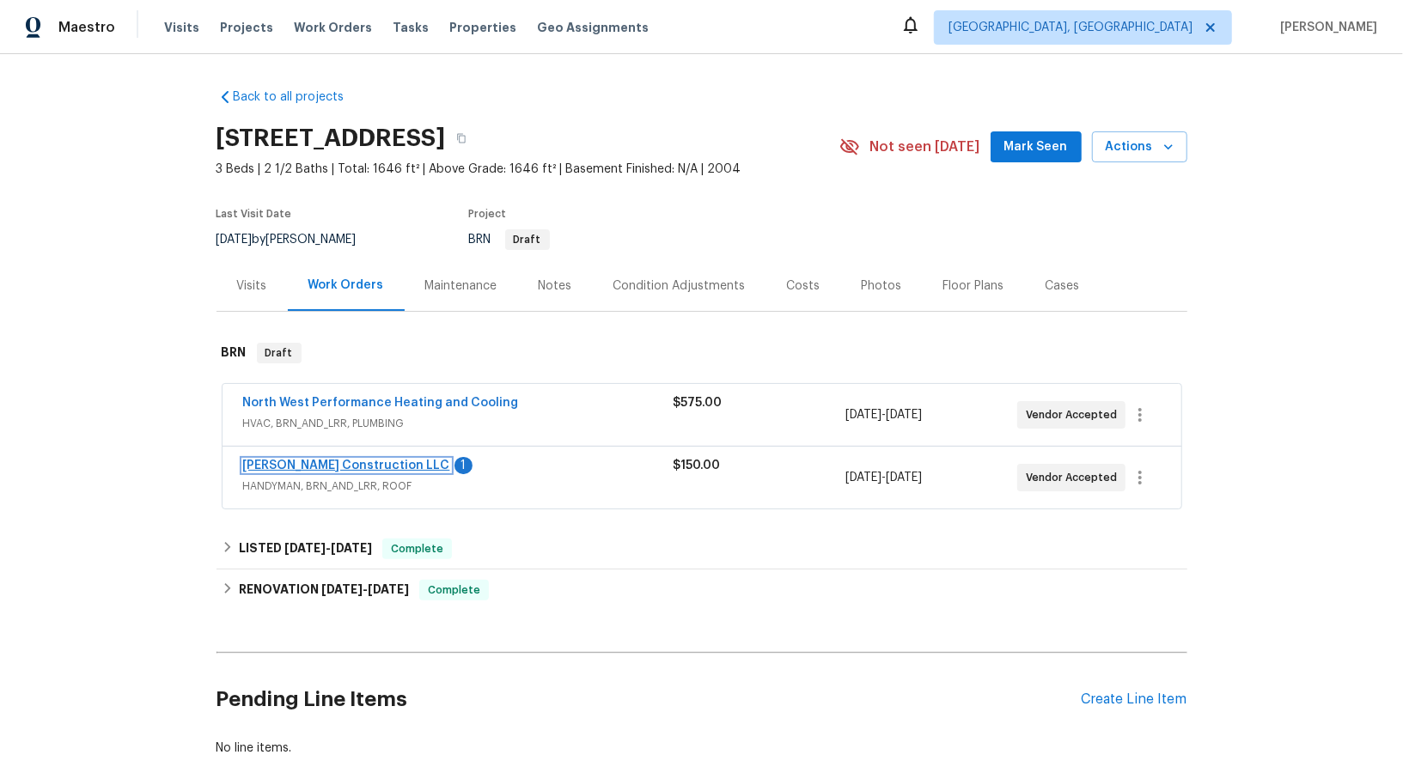
click at [322, 462] on link "[PERSON_NAME] Construction LLC" at bounding box center [346, 466] width 207 height 12
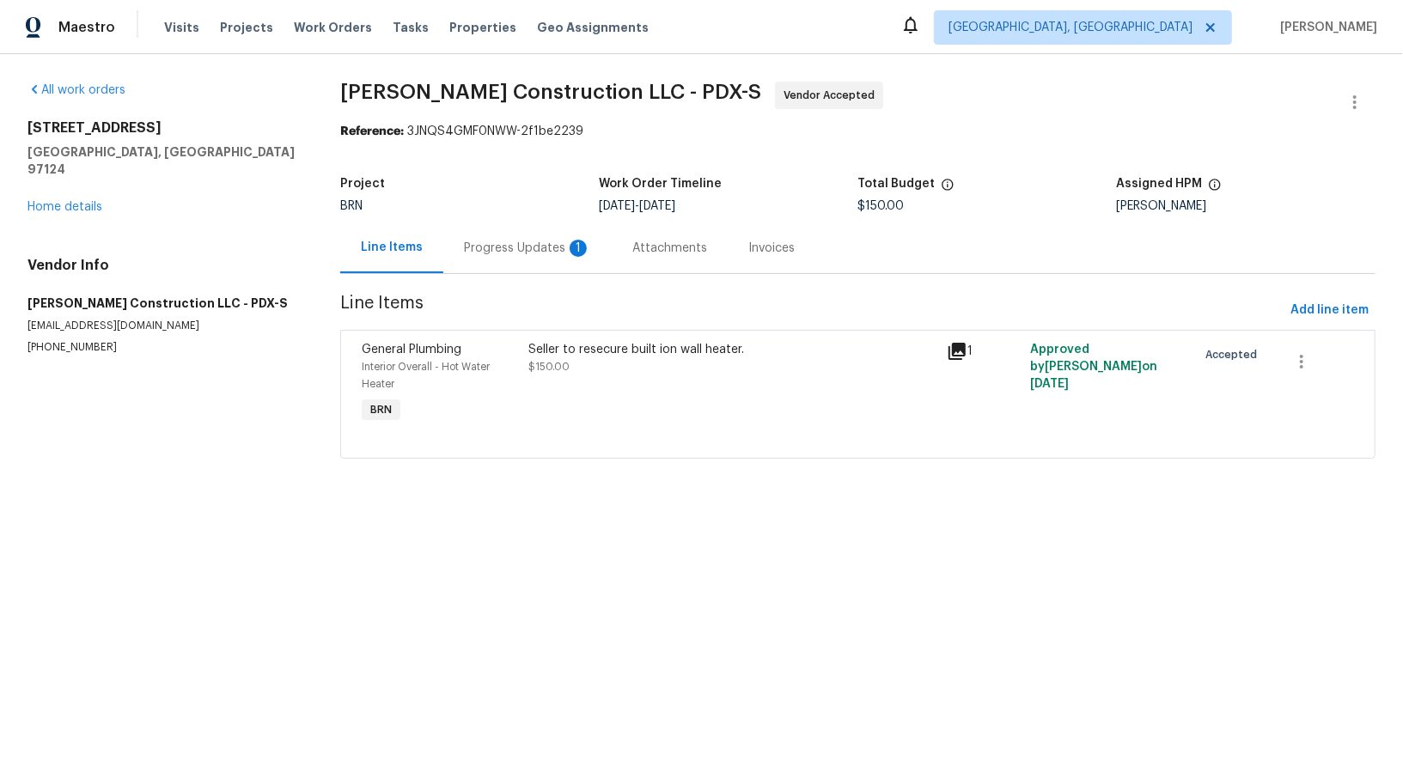
click at [470, 248] on div "Progress Updates 1" at bounding box center [527, 248] width 127 height 17
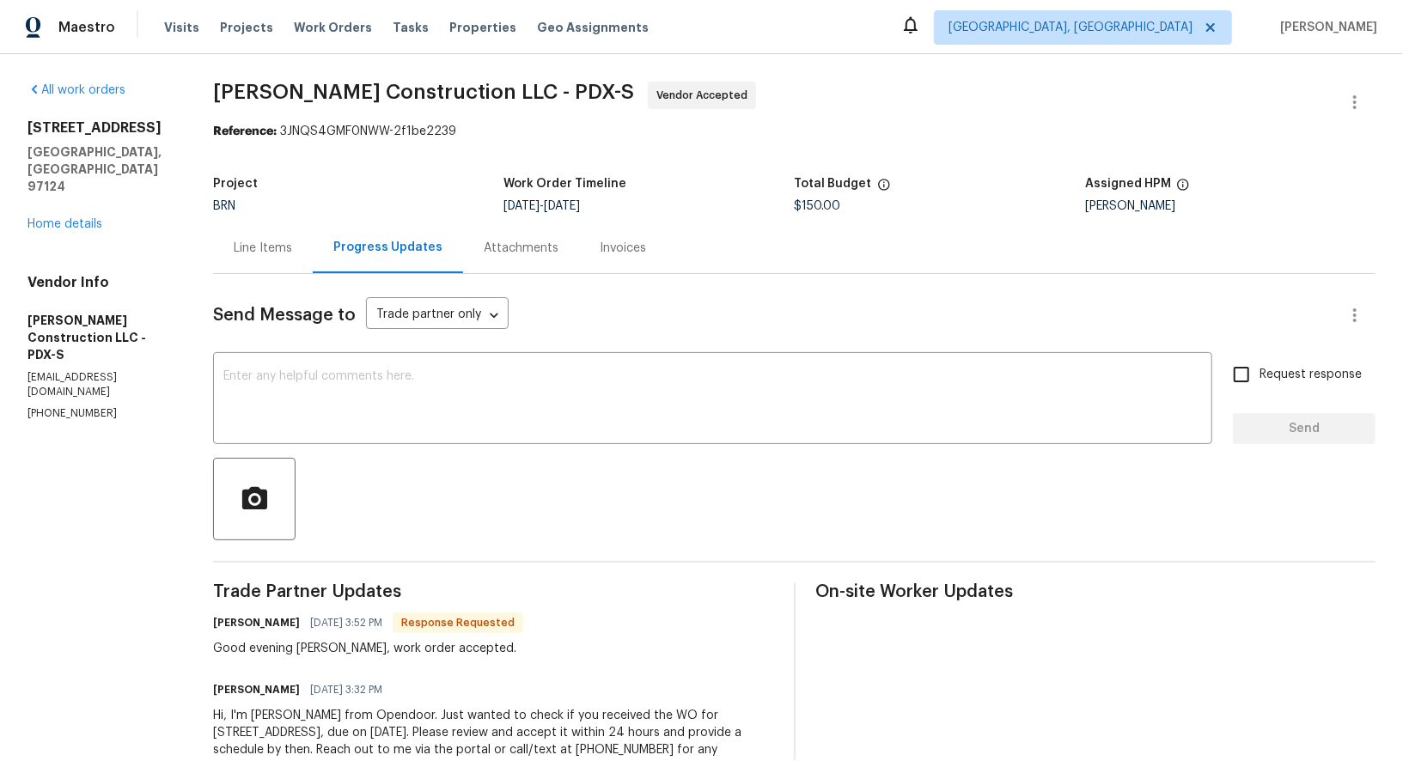
click at [445, 455] on div "Send Message to Trade partner only Trade partner only ​ x ​ Request response Se…" at bounding box center [794, 535] width 1162 height 522
drag, startPoint x: 381, startPoint y: 424, endPoint x: 389, endPoint y: 378, distance: 46.3
click at [381, 424] on textarea at bounding box center [712, 400] width 978 height 60
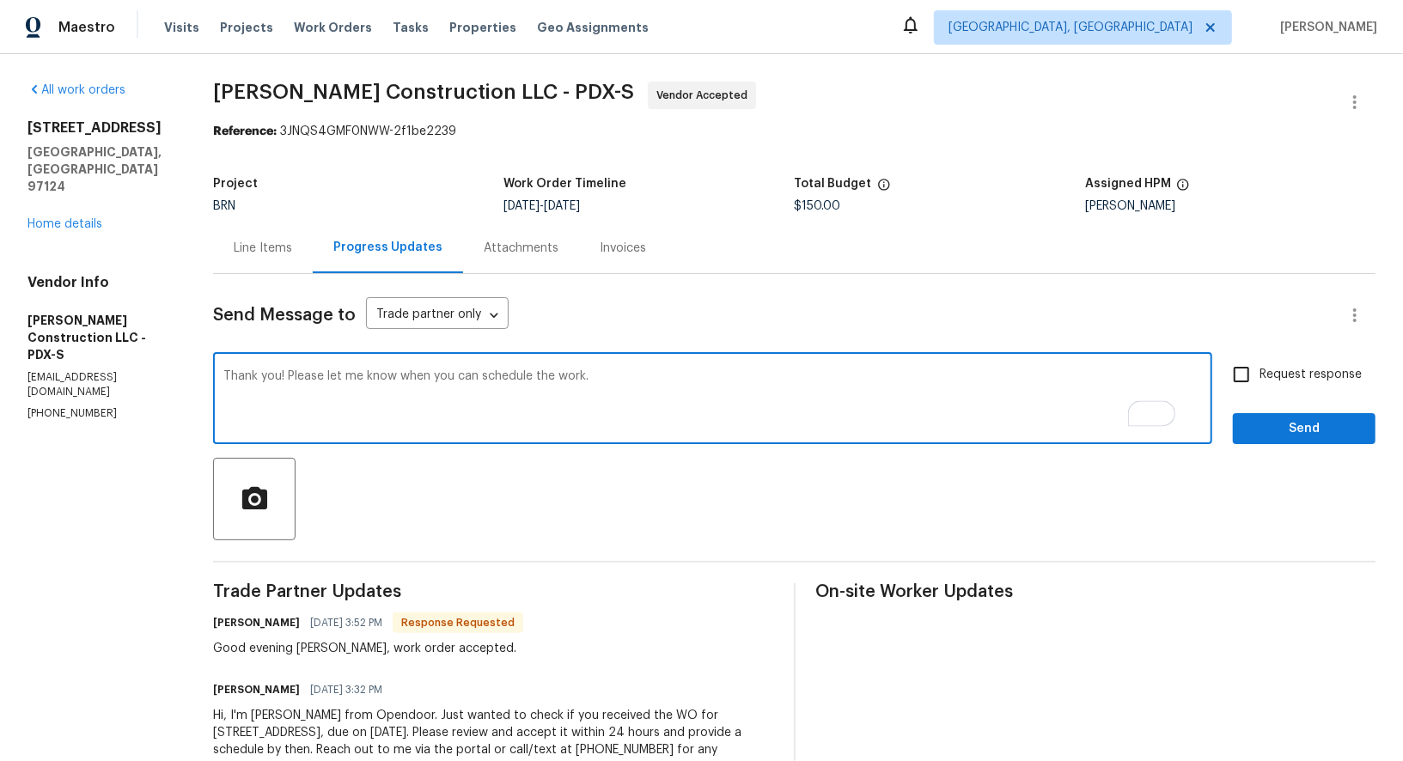
type textarea "Thank you! Please let me know when you can schedule the work."
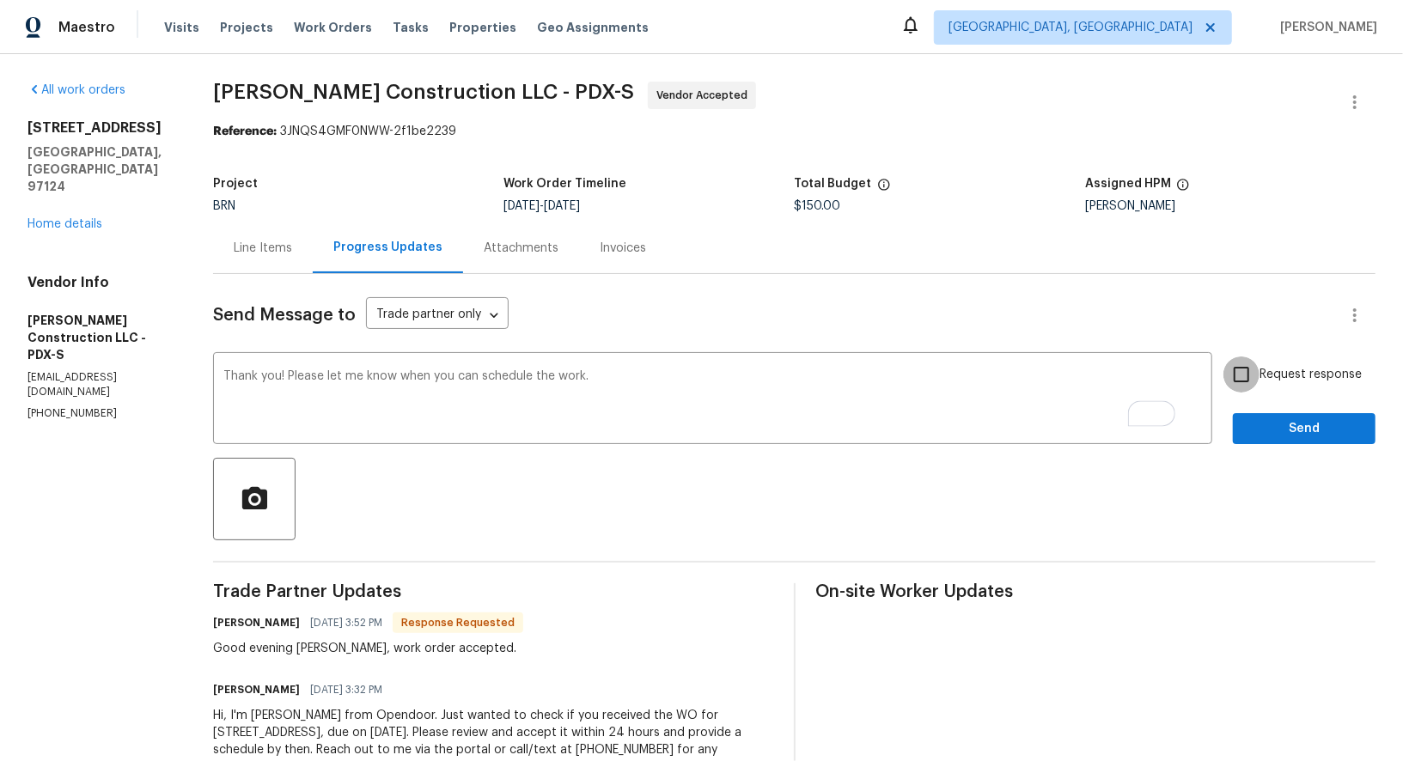
click at [1237, 385] on input "Request response" at bounding box center [1241, 375] width 36 height 36
checkbox input "true"
click at [1281, 431] on span "Send" at bounding box center [1303, 428] width 115 height 21
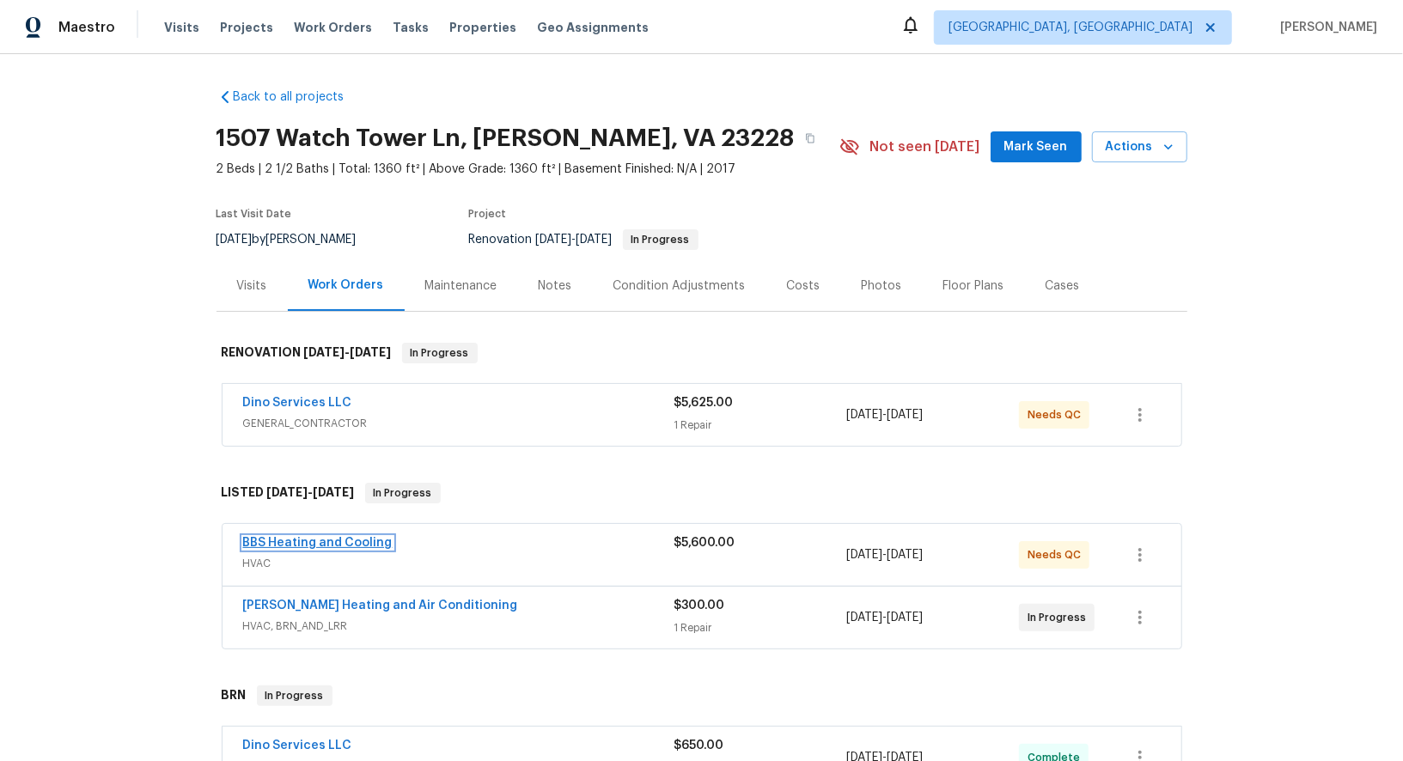
click at [327, 537] on link "BBS Heating and Cooling" at bounding box center [317, 543] width 149 height 12
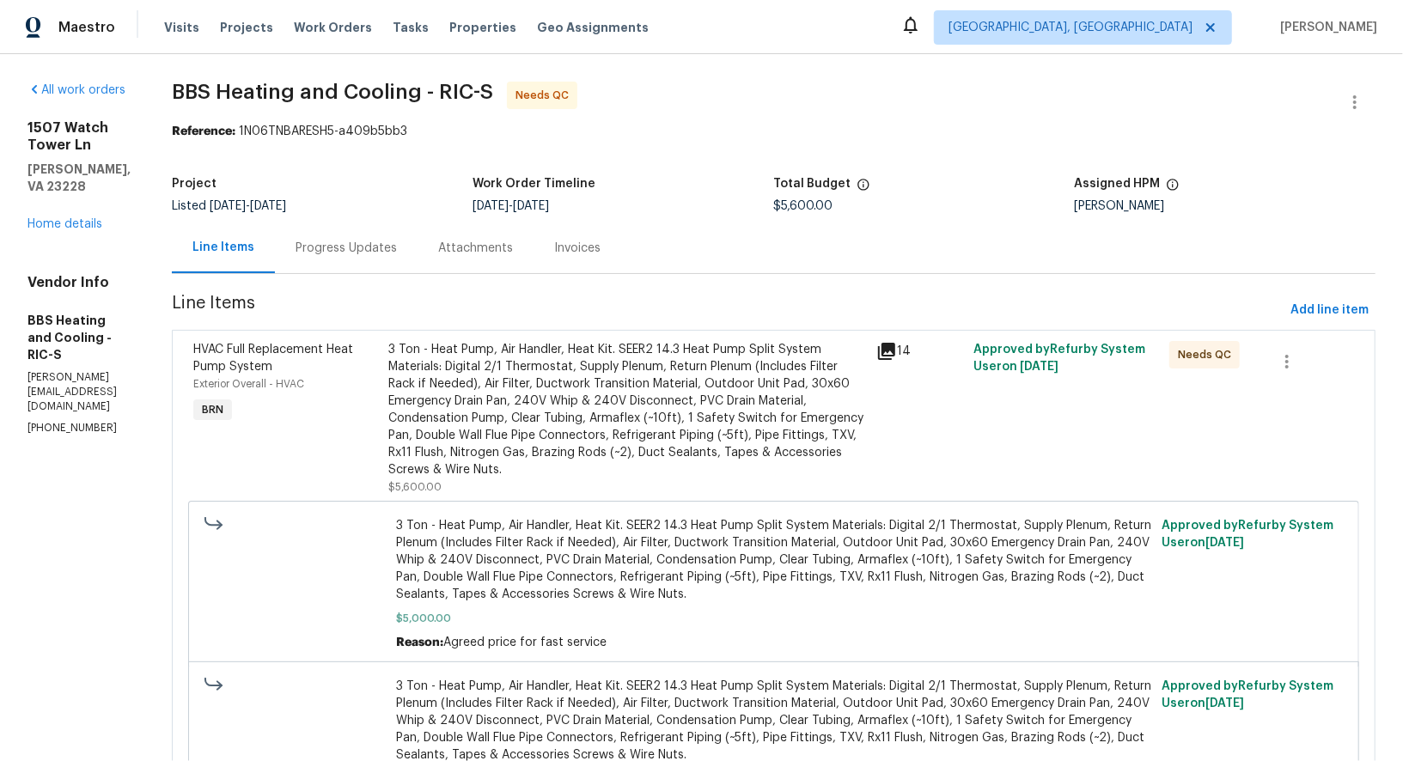
click at [418, 253] on div "Progress Updates" at bounding box center [346, 247] width 143 height 51
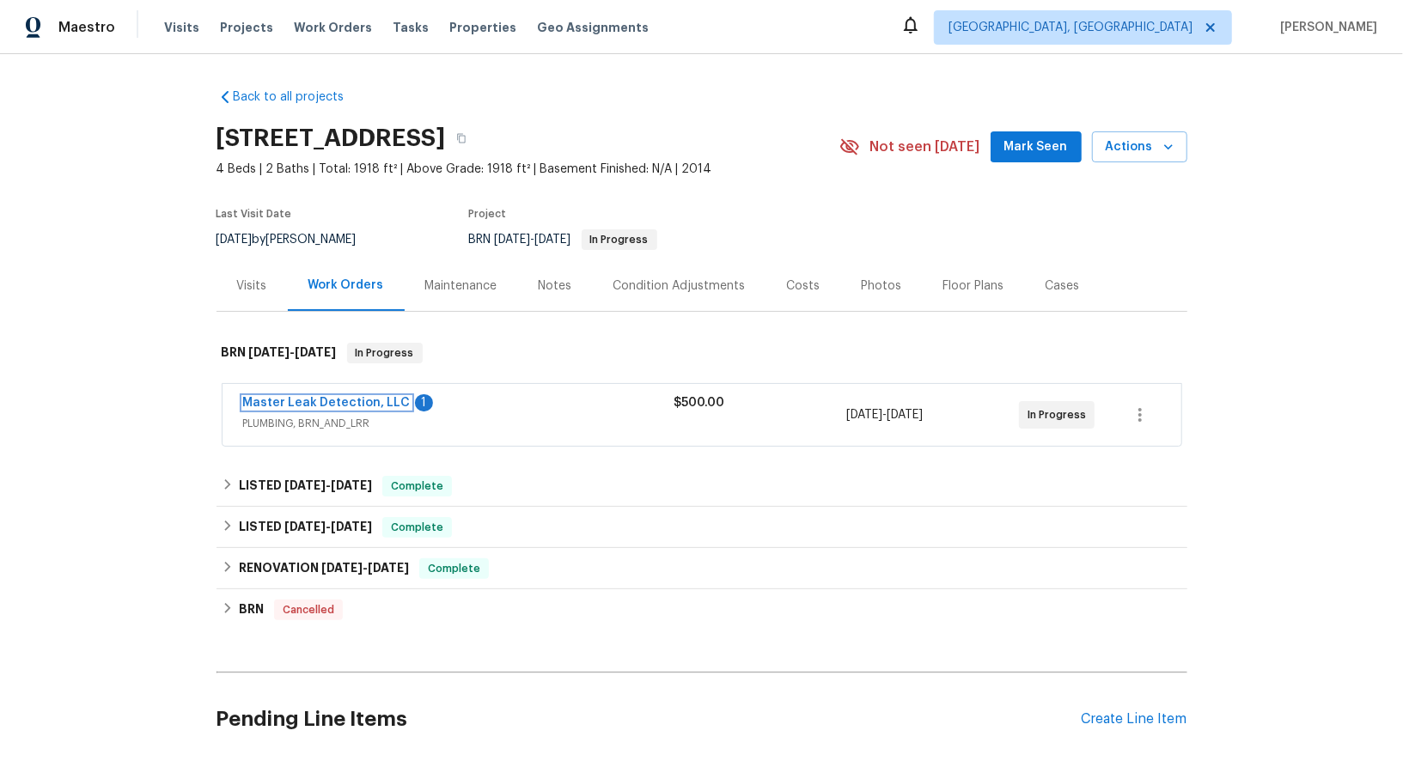
drag, startPoint x: 342, startPoint y: 398, endPoint x: 438, endPoint y: 39, distance: 371.8
click at [342, 398] on link "Master Leak Detection, LLC" at bounding box center [327, 403] width 168 height 12
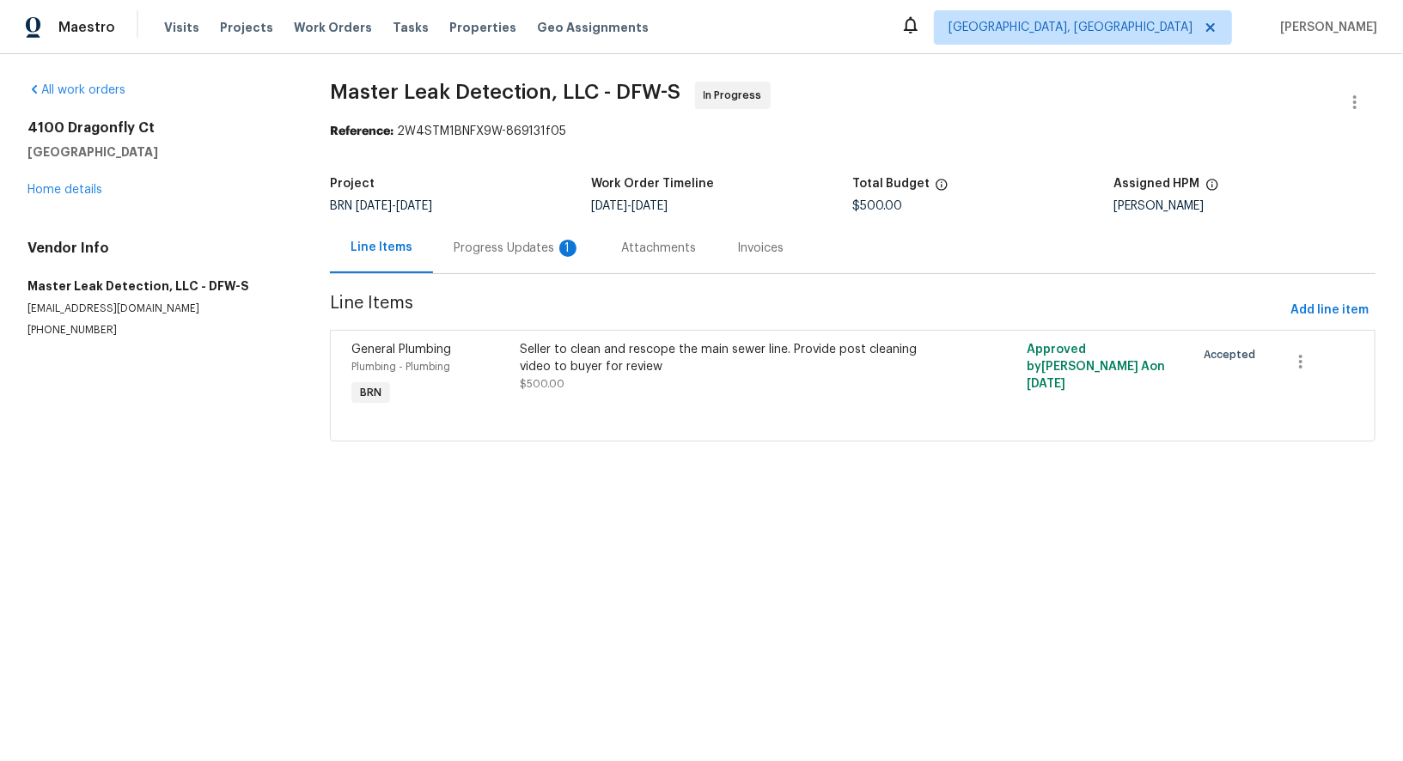
click at [487, 264] on div "Progress Updates 1" at bounding box center [517, 247] width 168 height 51
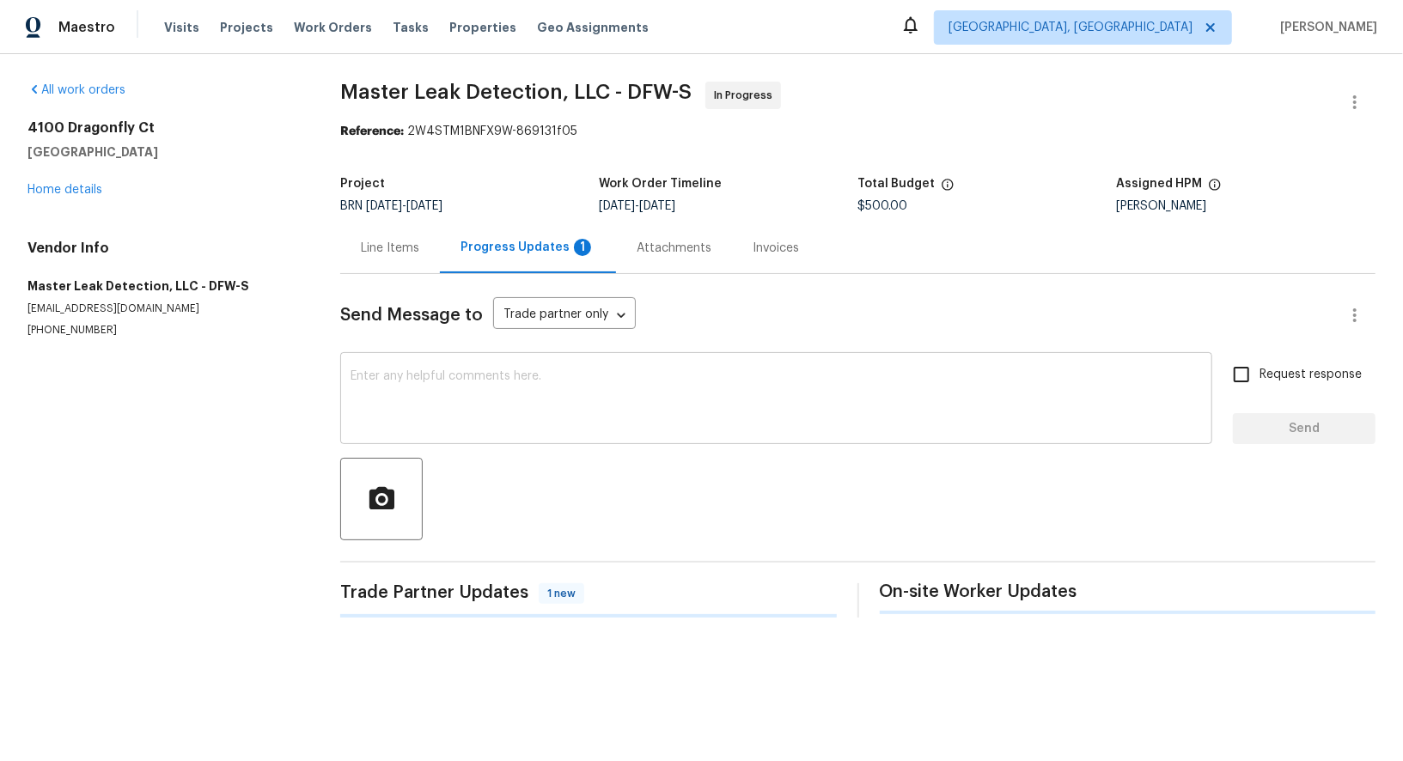
click at [484, 425] on textarea at bounding box center [775, 400] width 851 height 60
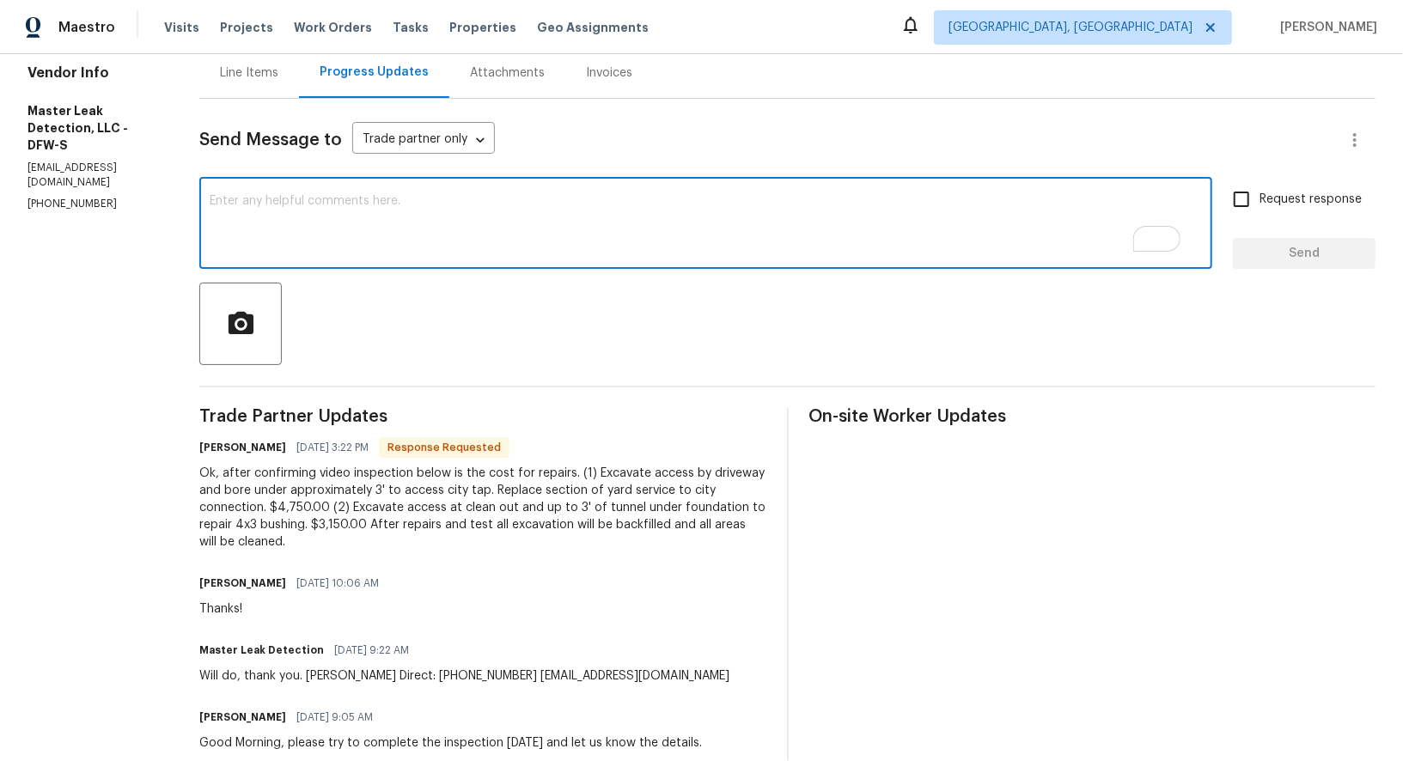
scroll to position [175, 0]
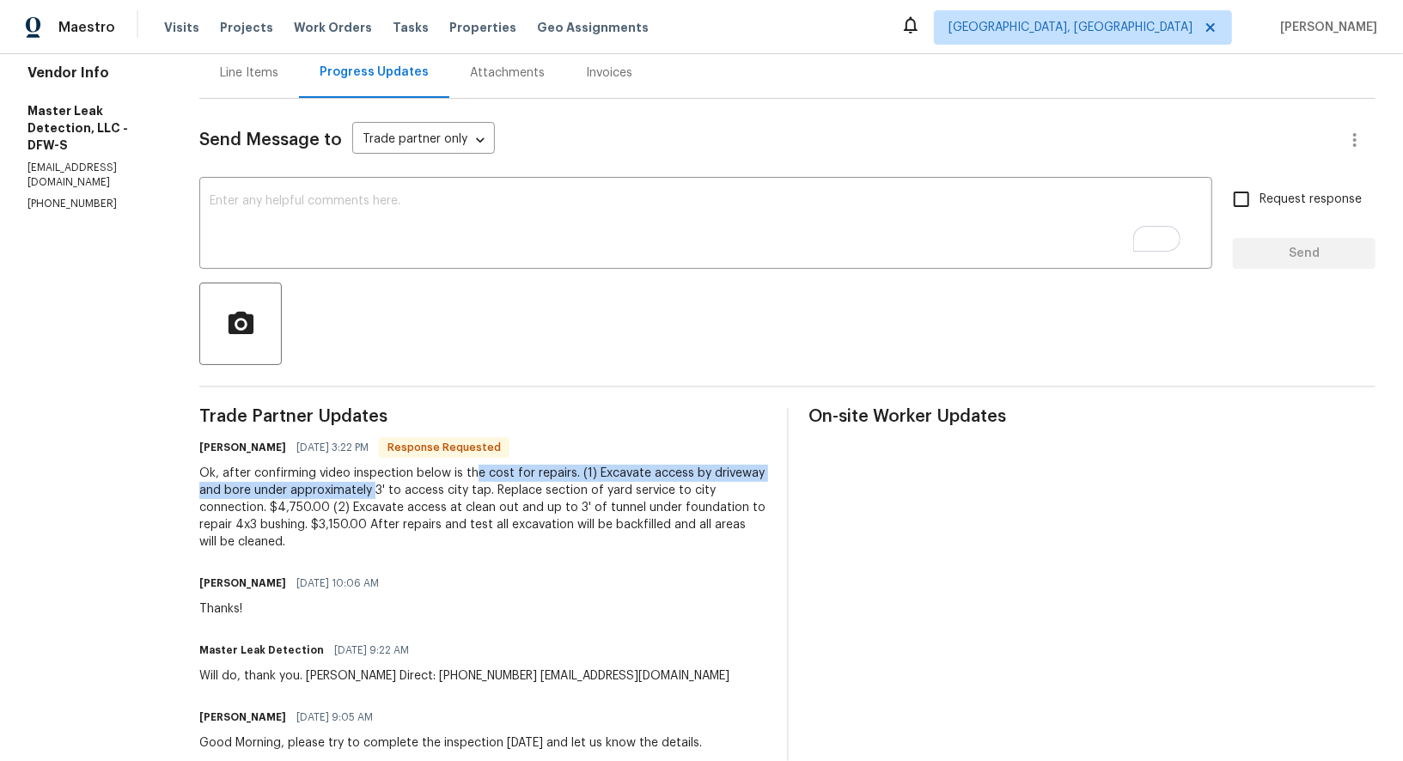
drag, startPoint x: 395, startPoint y: 489, endPoint x: 491, endPoint y: 476, distance: 96.2
click at [491, 476] on div "Ok, after confirming video inspection below is the cost for repairs. (1) Excava…" at bounding box center [482, 508] width 567 height 86
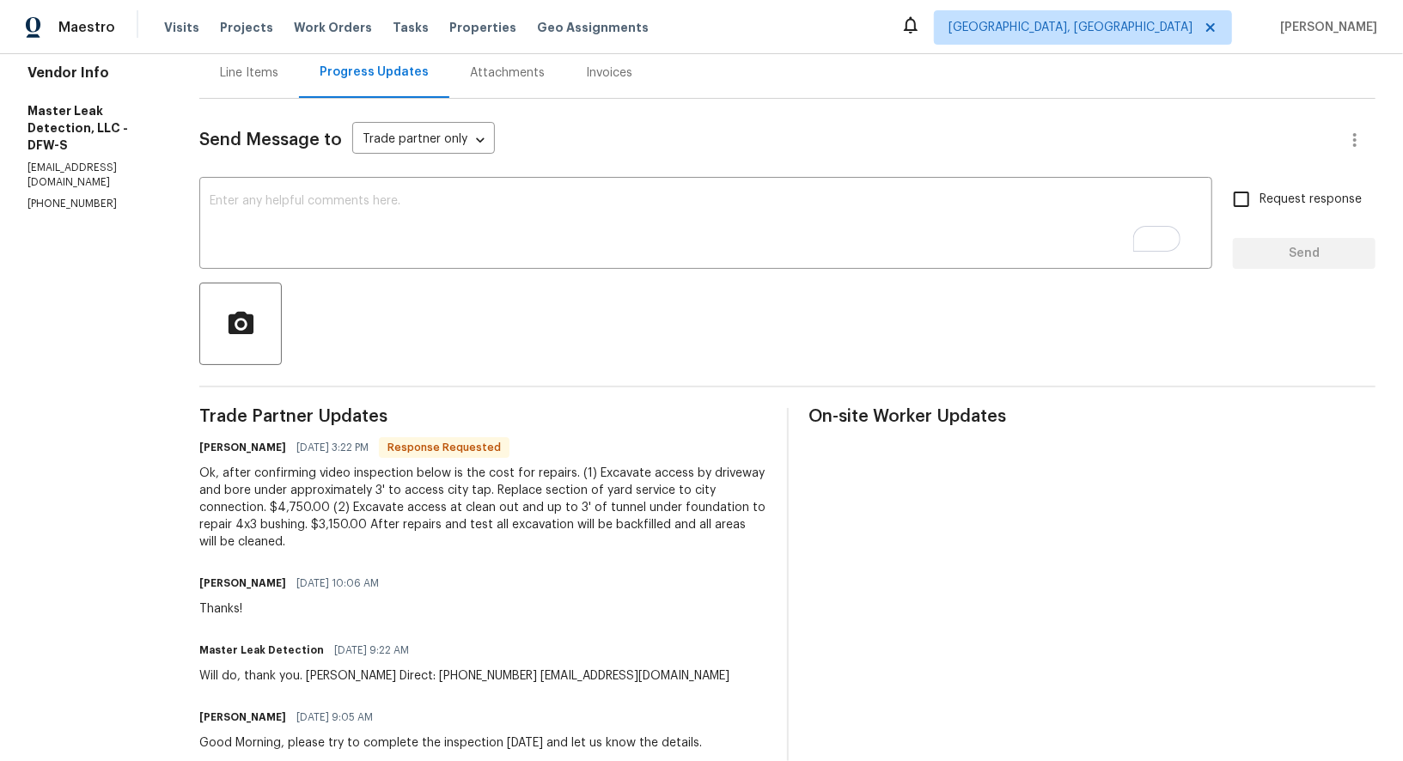
click at [517, 487] on div "Ok, after confirming video inspection below is the cost for repairs. (1) Excava…" at bounding box center [482, 508] width 567 height 86
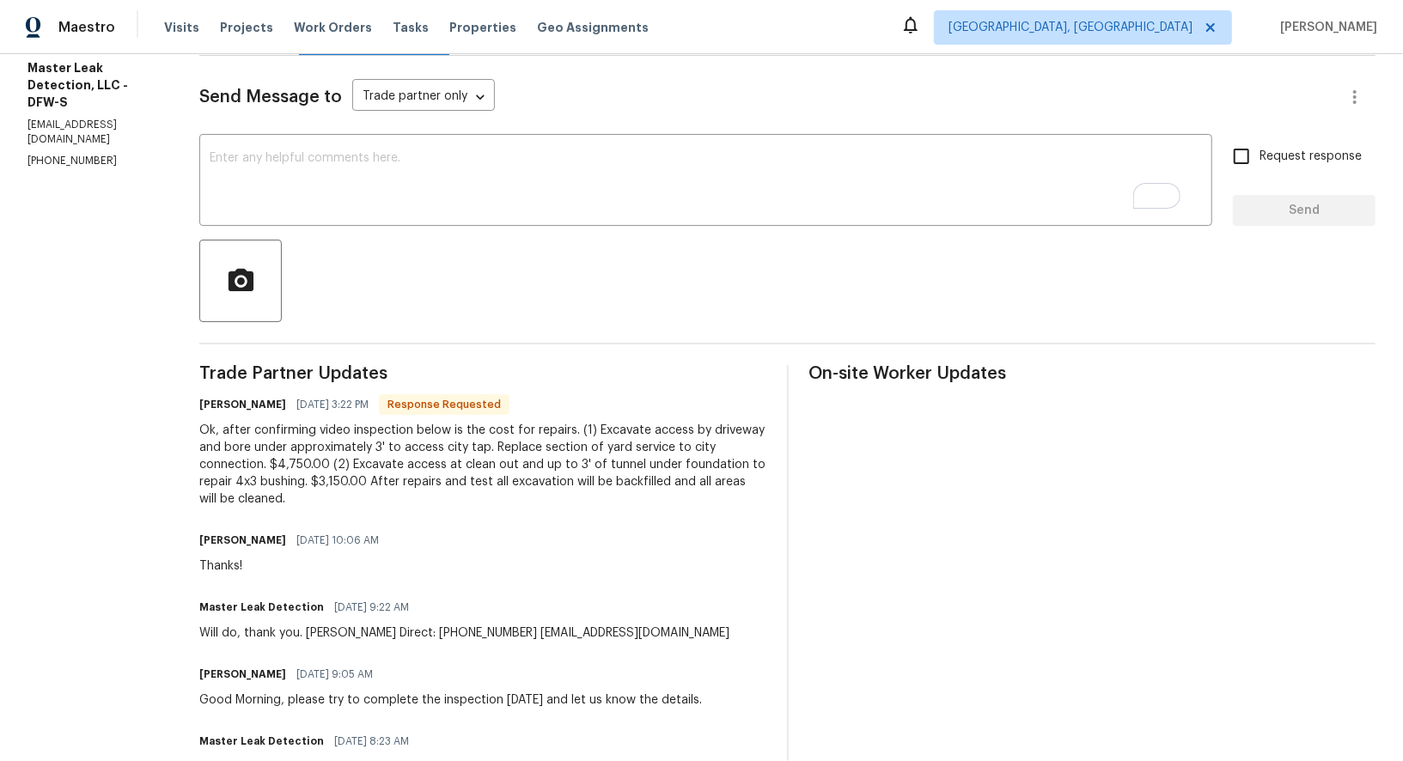
scroll to position [0, 0]
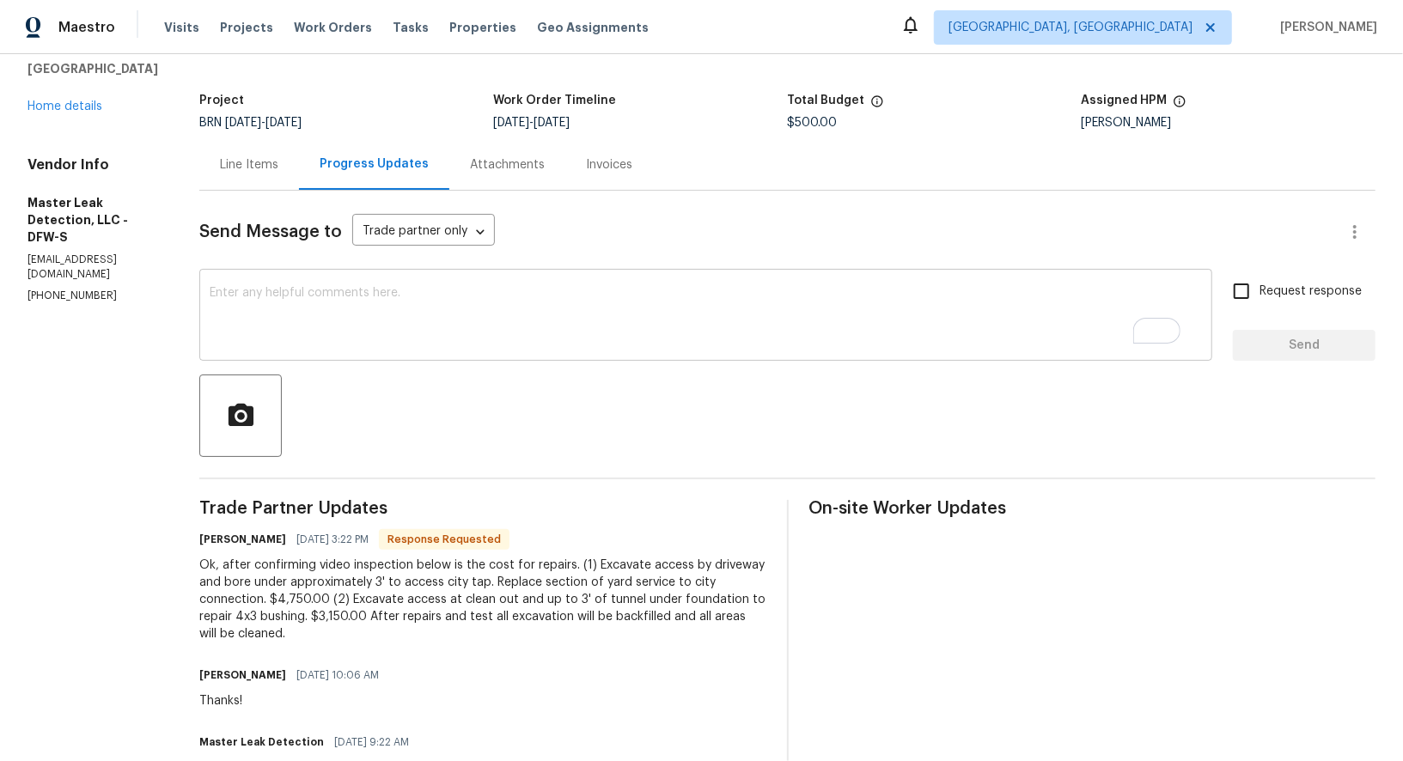
click at [339, 291] on textarea "To enrich screen reader interactions, please activate Accessibility in Grammarl…" at bounding box center [706, 317] width 992 height 60
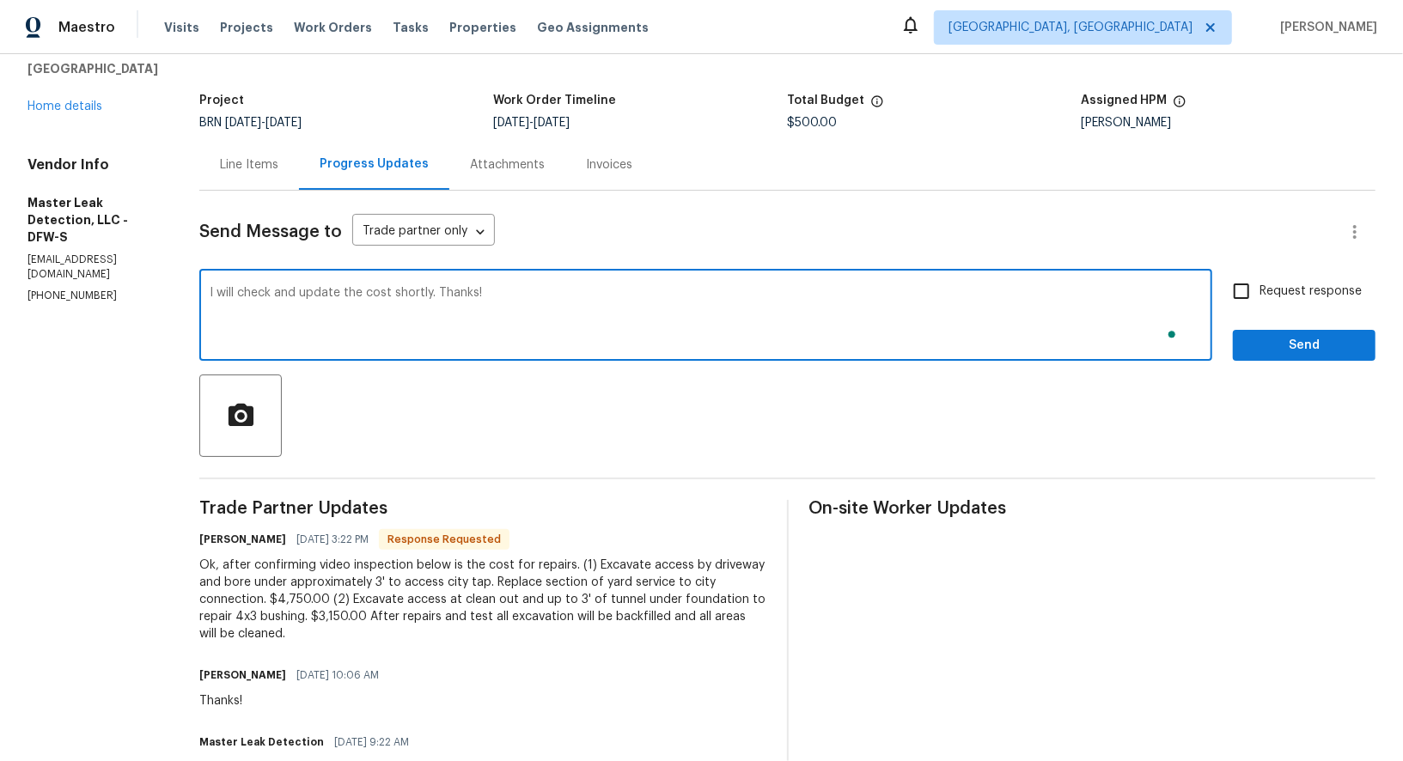
type textarea "I will check and update the cost shortly. Thanks!"
click at [1275, 275] on label "Request response" at bounding box center [1292, 291] width 138 height 36
click at [1259, 275] on input "Request response" at bounding box center [1241, 291] width 36 height 36
checkbox input "true"
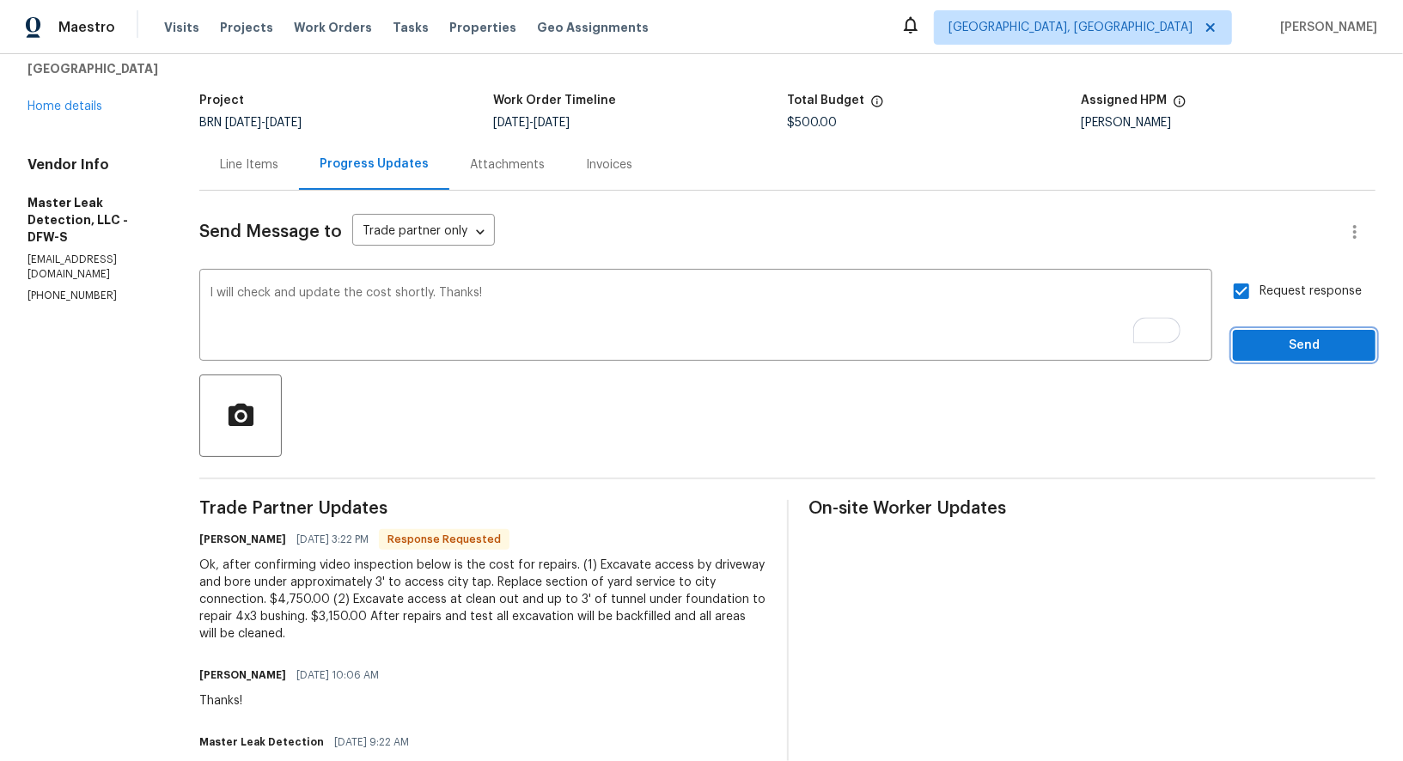
click at [1266, 336] on span "Send" at bounding box center [1303, 345] width 115 height 21
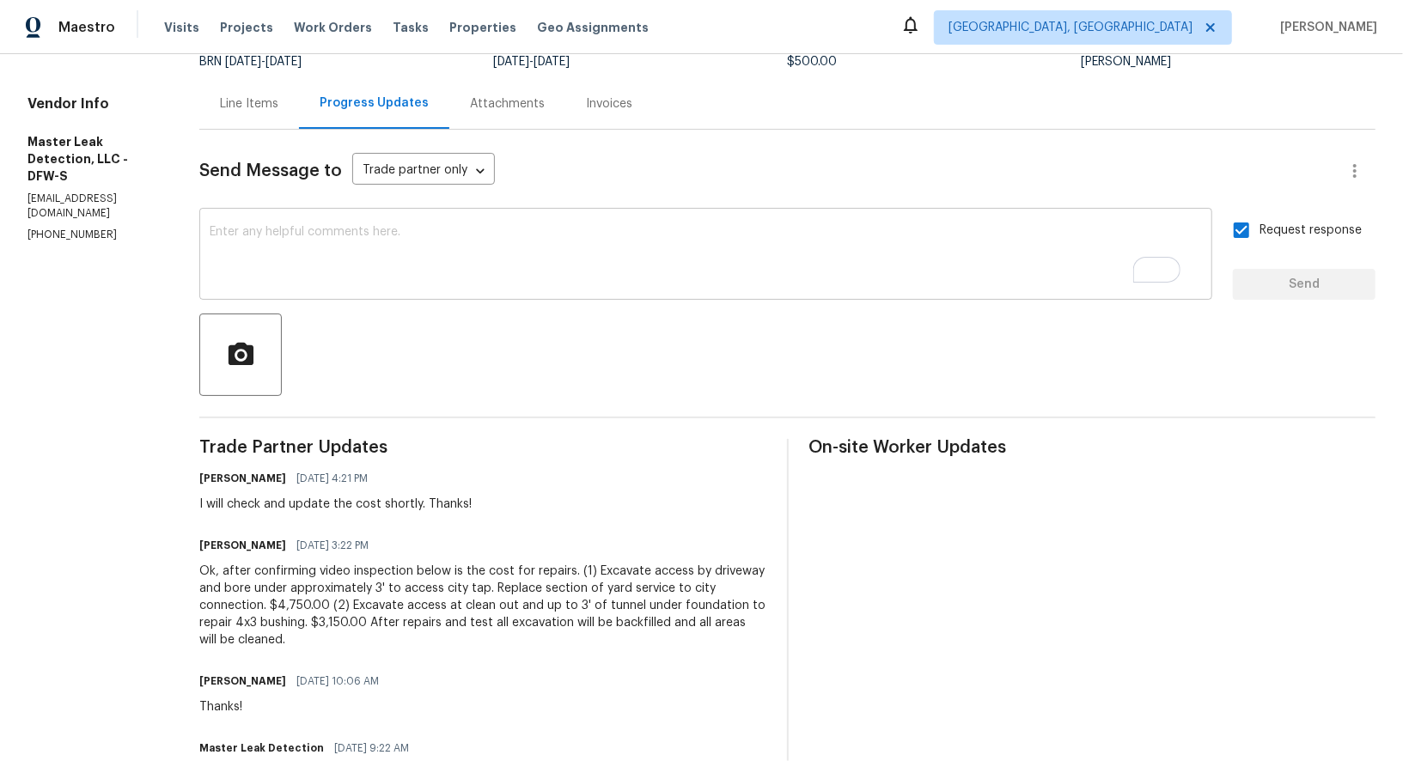
scroll to position [168, 0]
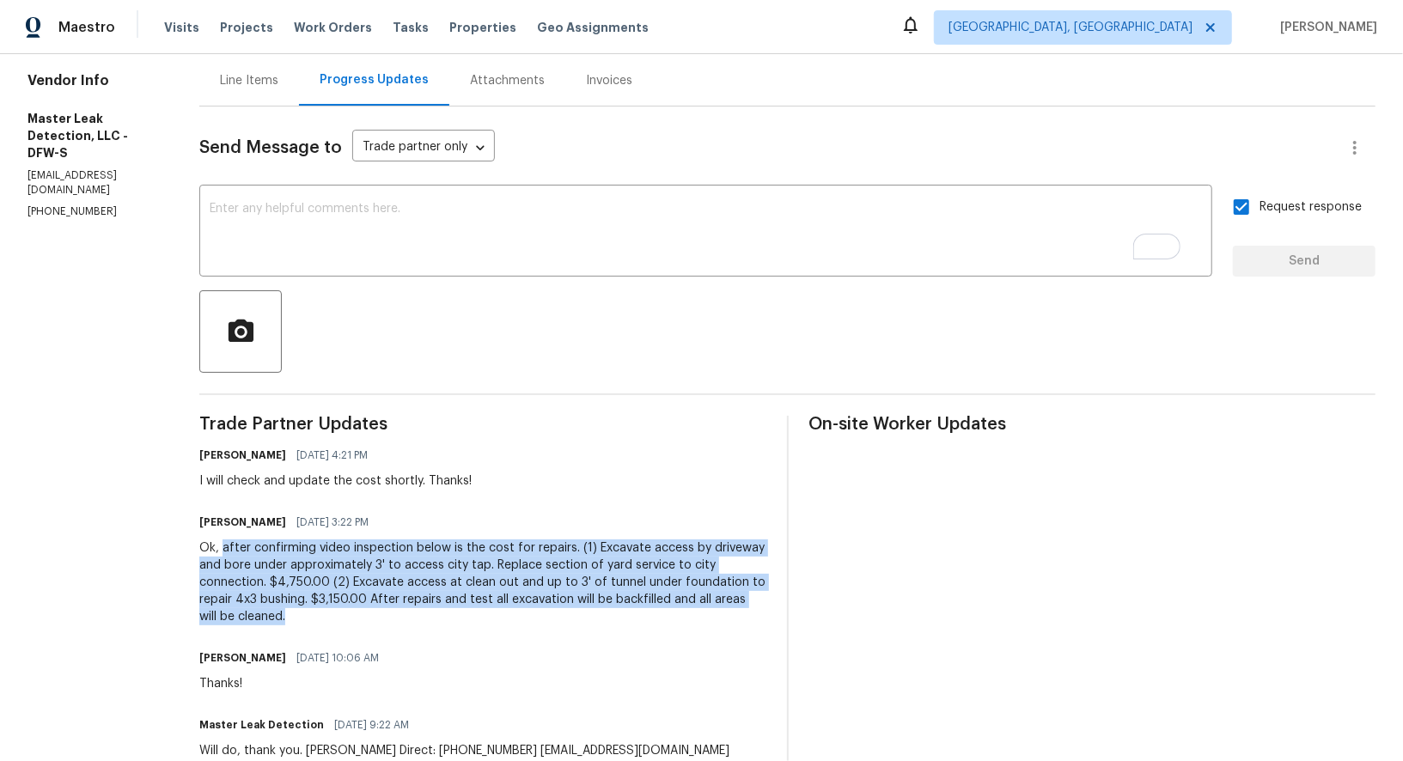
drag, startPoint x: 241, startPoint y: 547, endPoint x: 358, endPoint y: 621, distance: 139.0
click at [358, 621] on div "Ok, after confirming video inspection below is the cost for repairs. (1) Excava…" at bounding box center [482, 582] width 567 height 86
copy div "after confirming video inspection below is the cost for repairs. (1) Excavate a…"
click at [417, 191] on div "x ​" at bounding box center [705, 233] width 1013 height 88
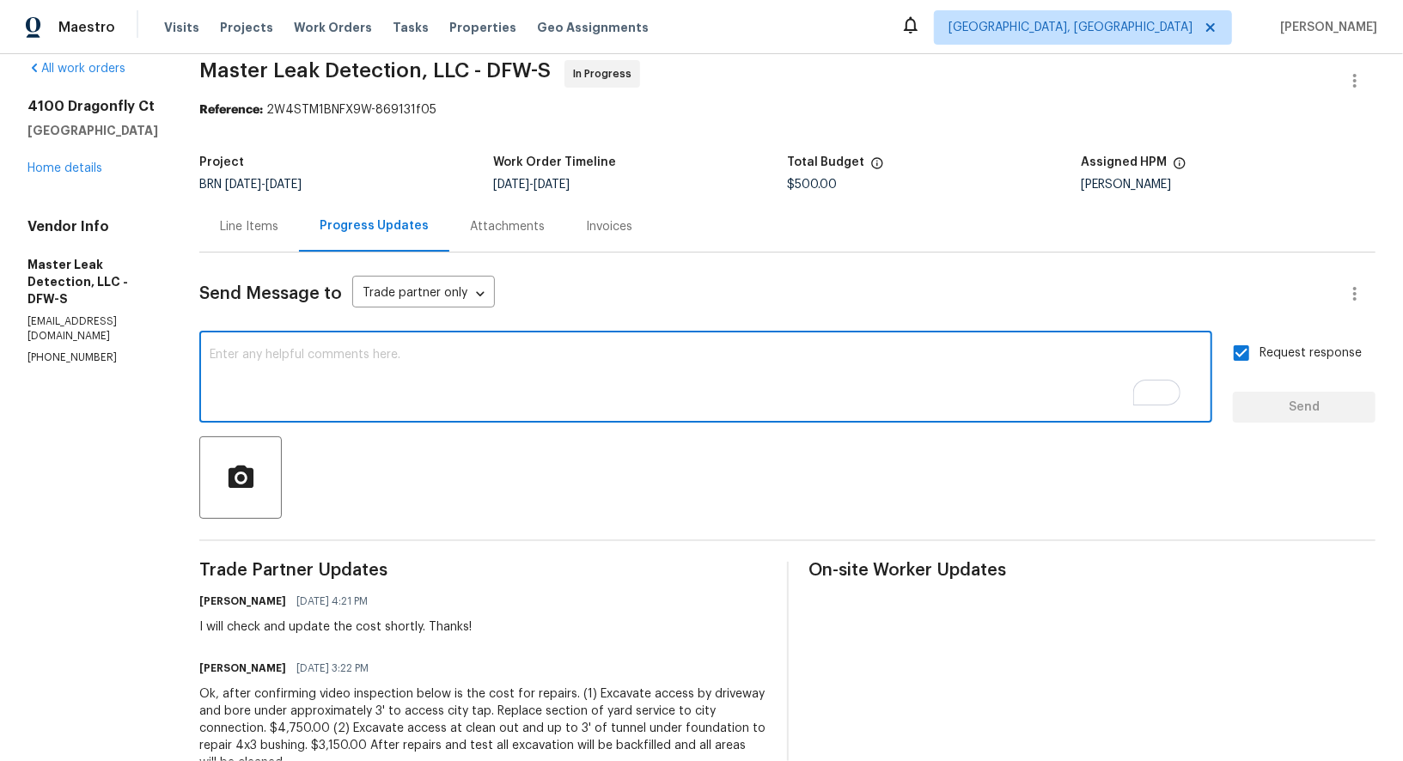
scroll to position [0, 0]
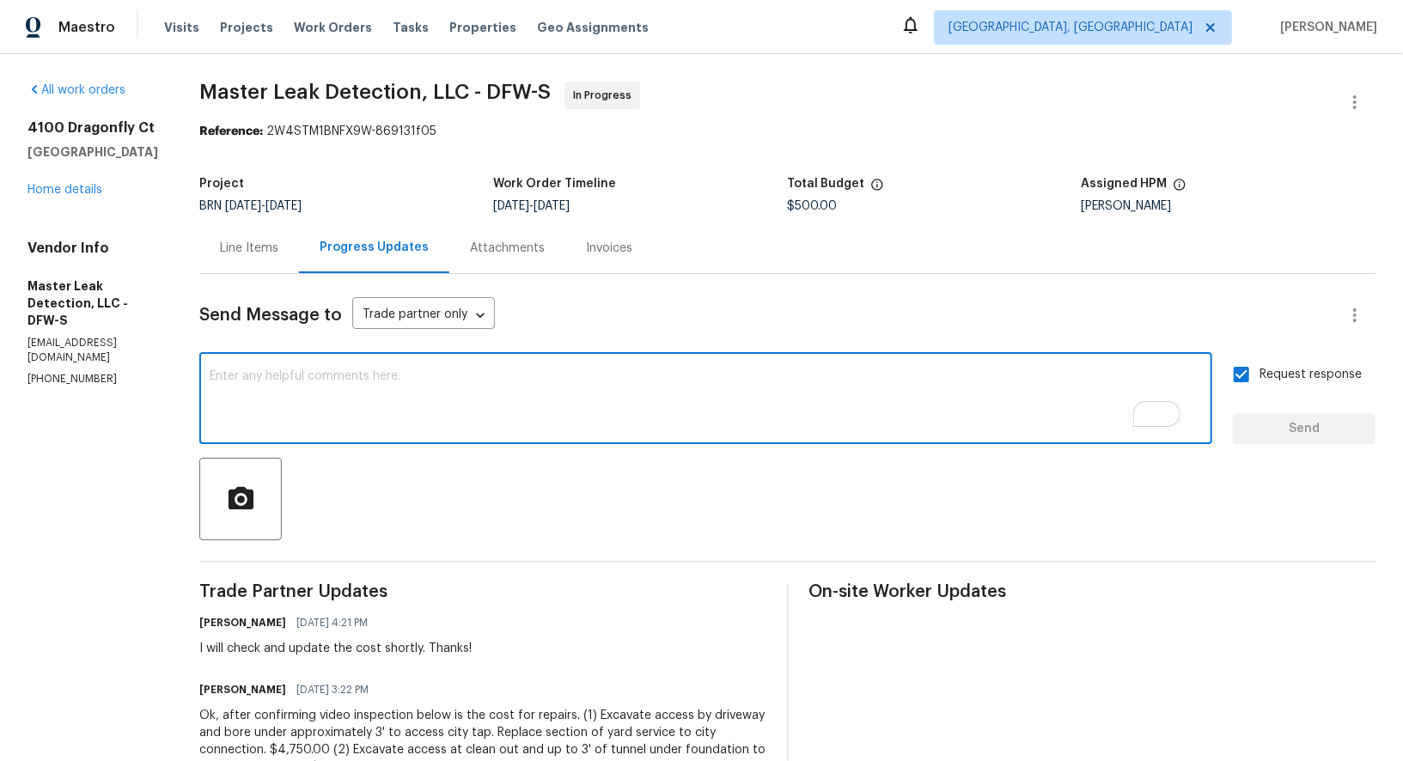
click at [265, 253] on div "Line Items" at bounding box center [249, 248] width 58 height 17
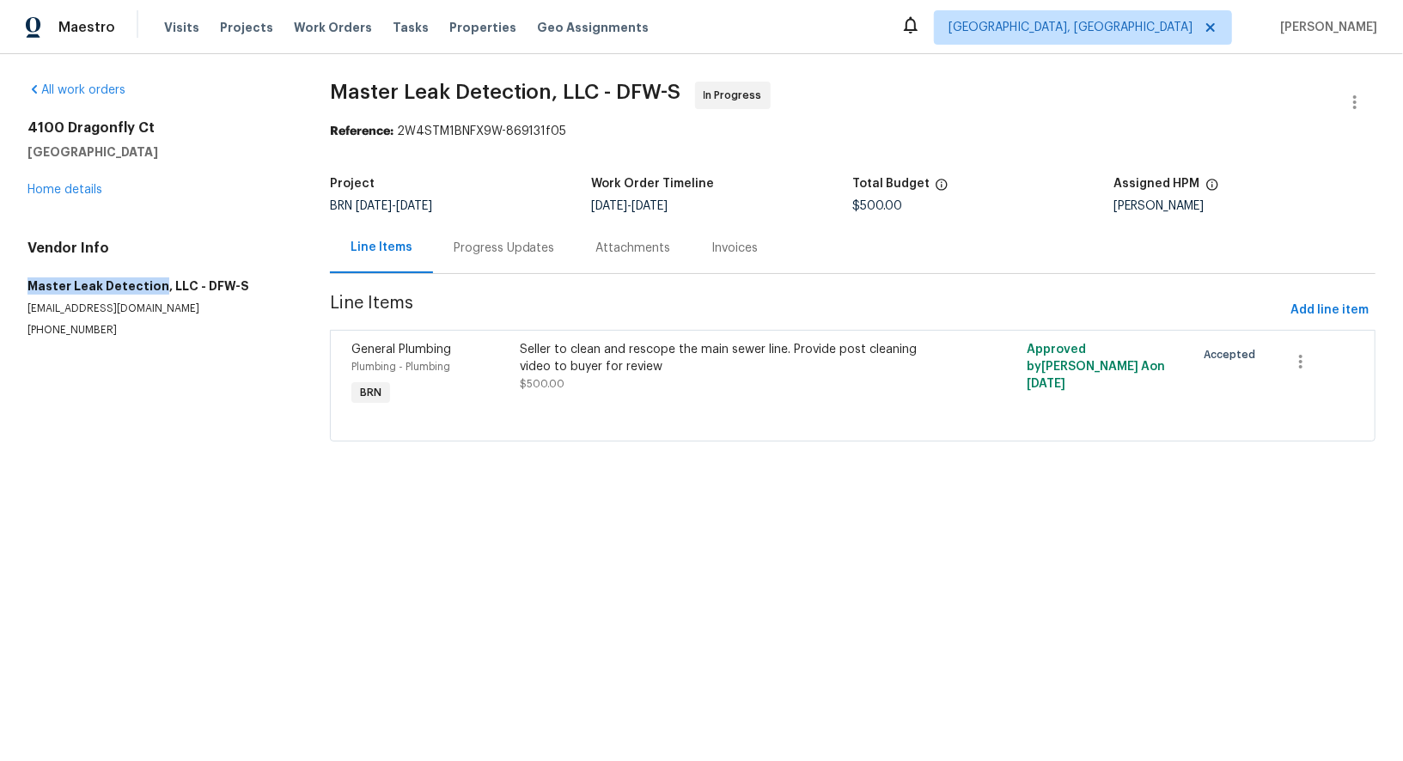
drag, startPoint x: 25, startPoint y: 276, endPoint x: 155, endPoint y: 283, distance: 129.9
click at [155, 283] on div "All work orders 4100 Dragonfly Ct Heartland, TX 75126 Home details Vendor Info …" at bounding box center [701, 272] width 1403 height 436
copy h5 "Master Leak Detection"
click at [528, 342] on div "Seller to clean and rescope the main sewer line. Provide post cleaning video to…" at bounding box center [725, 358] width 411 height 34
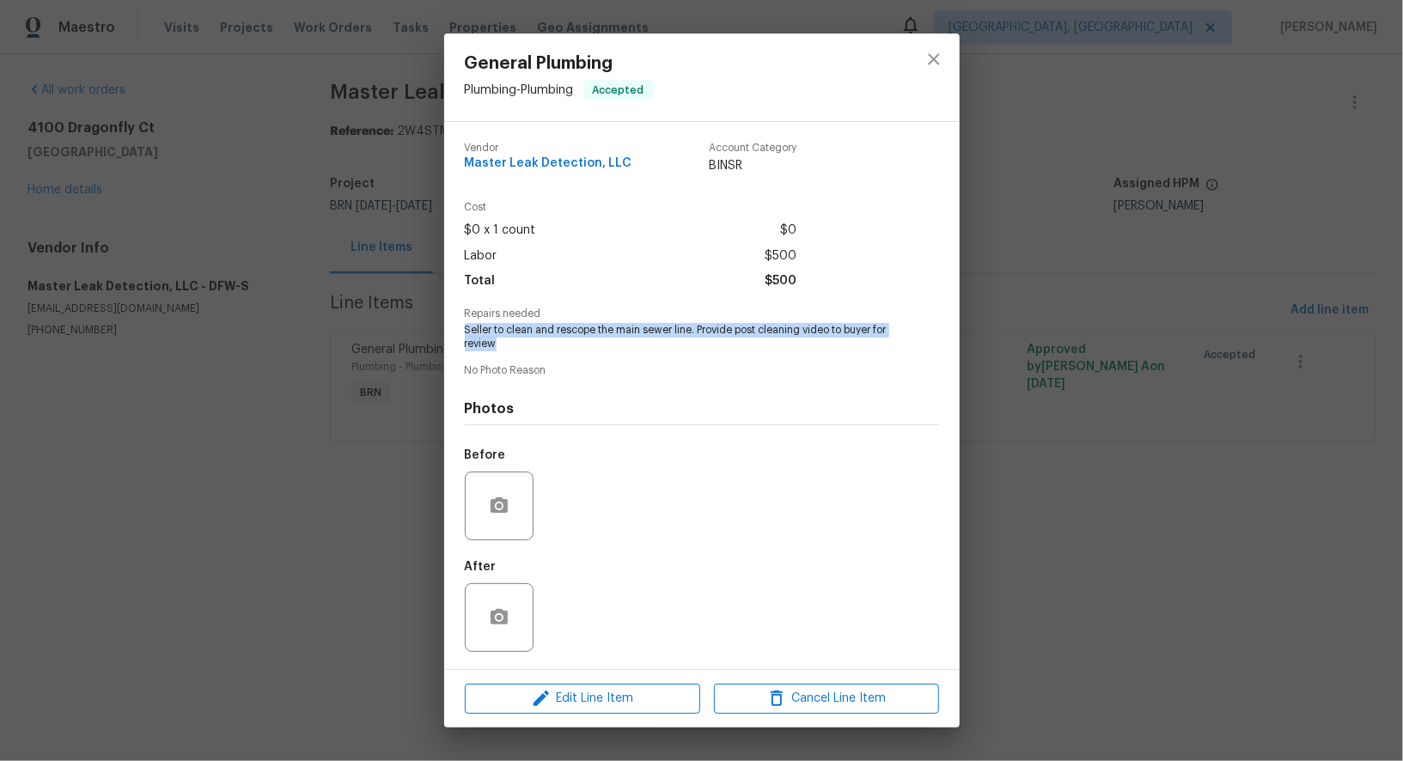
drag, startPoint x: 466, startPoint y: 330, endPoint x: 517, endPoint y: 356, distance: 57.6
click at [517, 356] on div "Vendor Master Leak Detection, LLC Account Category BINSR Cost $0 x 1 count $0 L…" at bounding box center [702, 395] width 474 height 533
copy span "Seller to clean and rescope the main sewer line. Provide post cleaning video to…"
click at [441, 275] on div "General Plumbing Plumbing - Plumbing Accepted Vendor Master Leak Detection, LLC…" at bounding box center [701, 380] width 1403 height 761
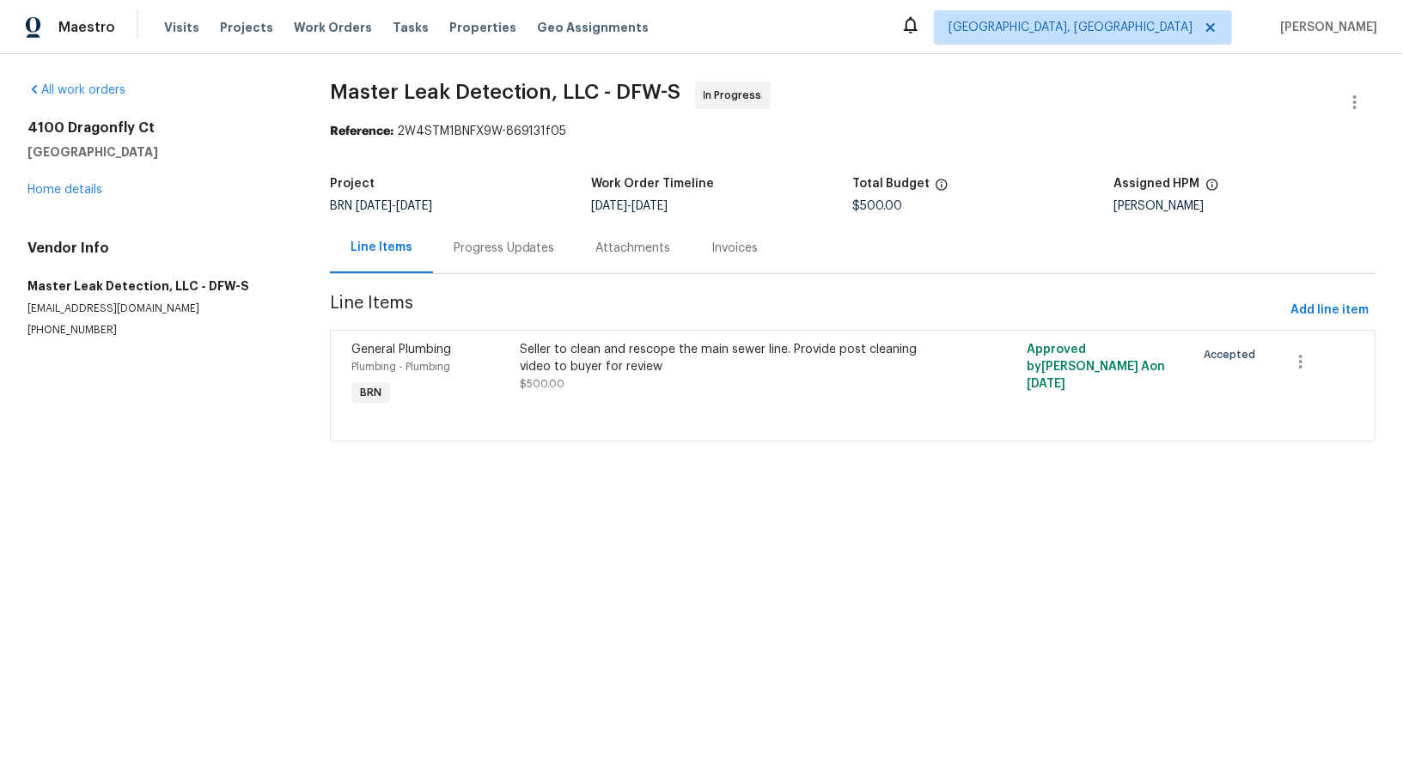
click at [491, 241] on div "Progress Updates" at bounding box center [504, 248] width 101 height 17
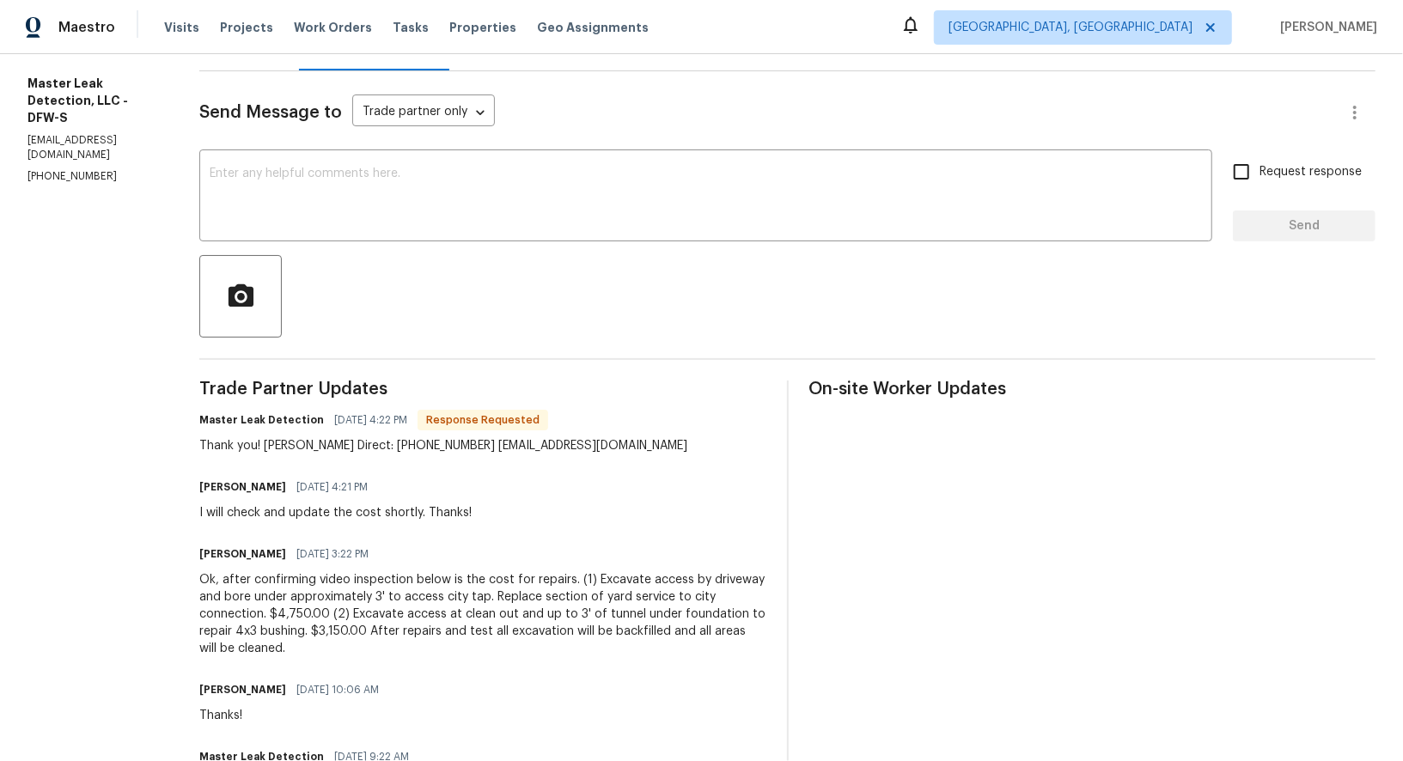
scroll to position [314, 0]
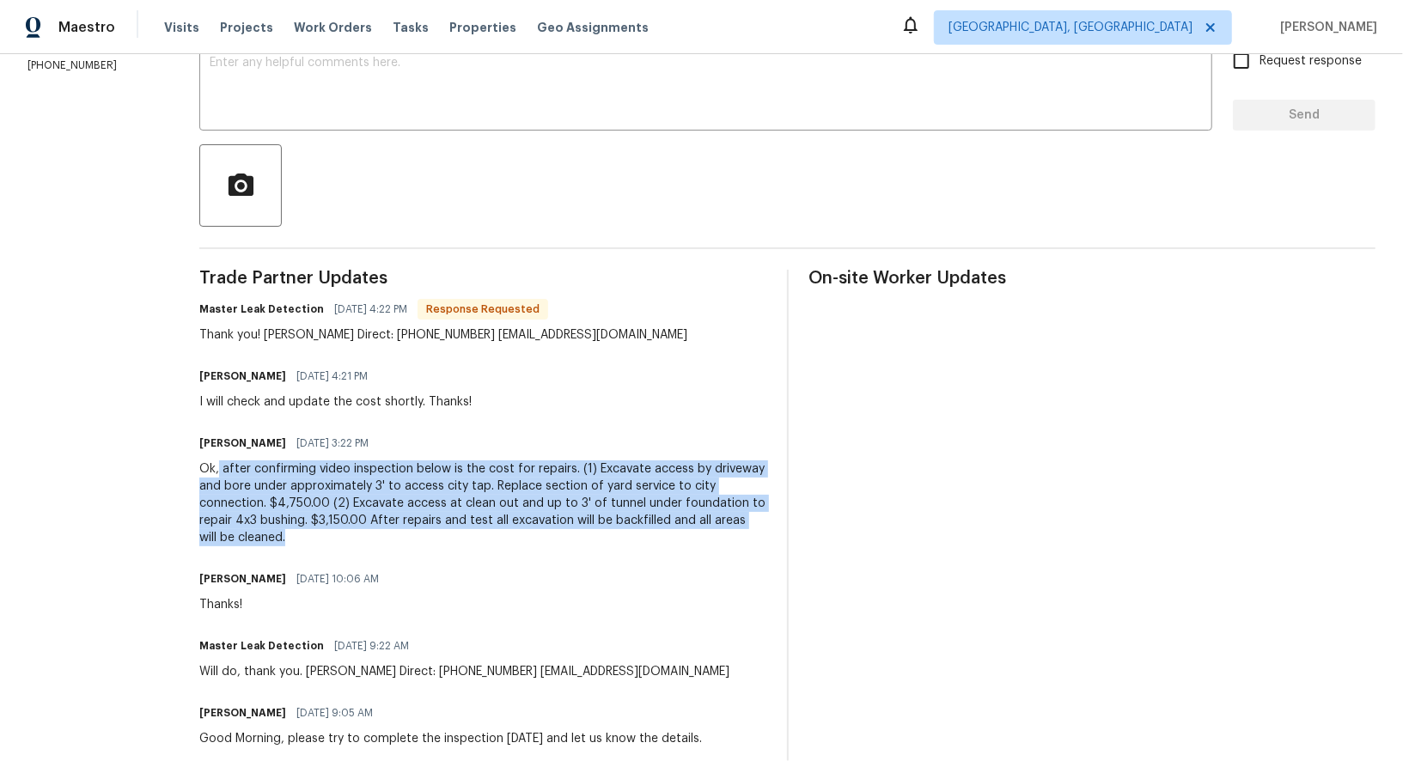
drag, startPoint x: 240, startPoint y: 466, endPoint x: 332, endPoint y: 533, distance: 113.2
click at [332, 533] on div "Ok, after confirming video inspection below is the cost for repairs. (1) Excava…" at bounding box center [482, 503] width 567 height 86
copy div "after confirming video inspection below is the cost for repairs. (1) Excavate a…"
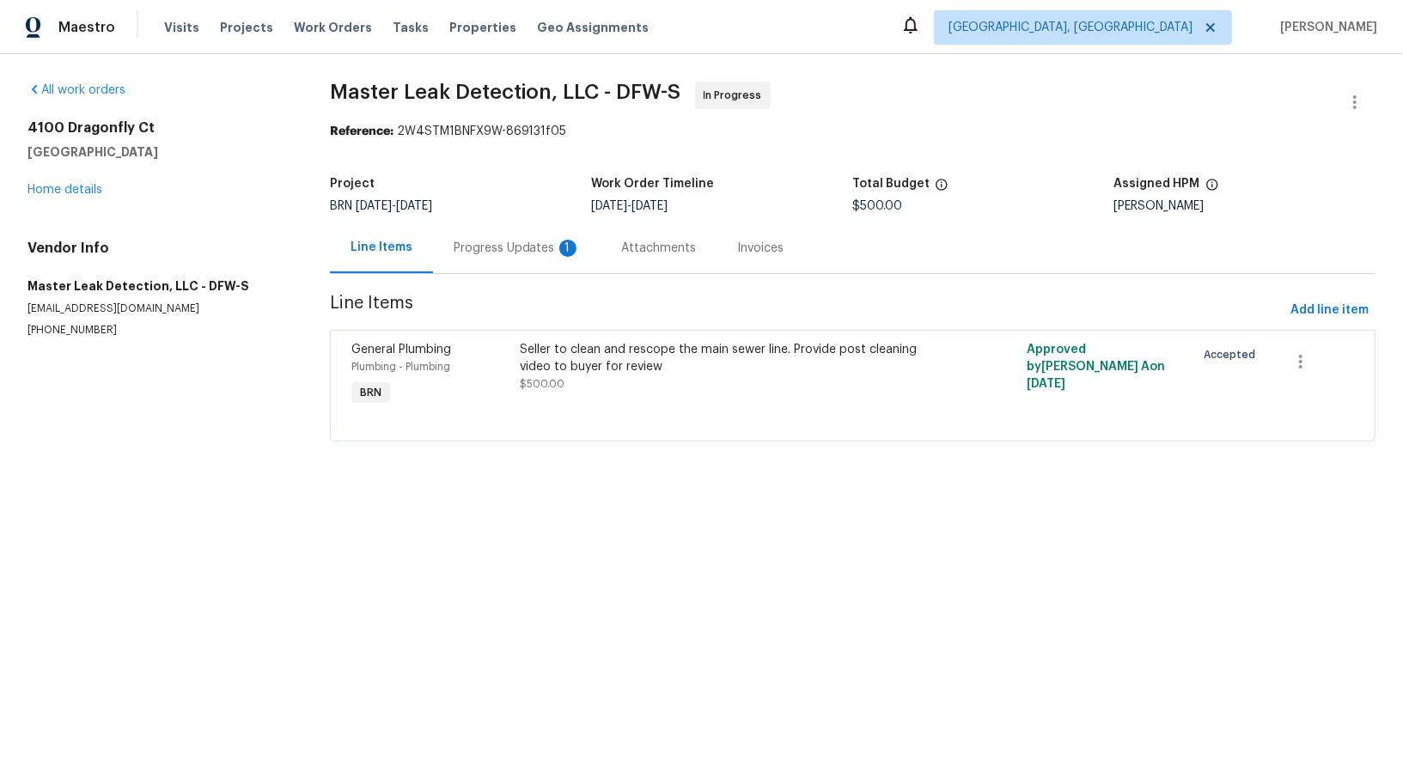
click at [470, 216] on div "Project BRN [DATE] - [DATE] Work Order Timeline [DATE] - [DATE] Total Budget $5…" at bounding box center [852, 195] width 1045 height 55
click at [477, 230] on div "Progress Updates 1" at bounding box center [517, 247] width 168 height 51
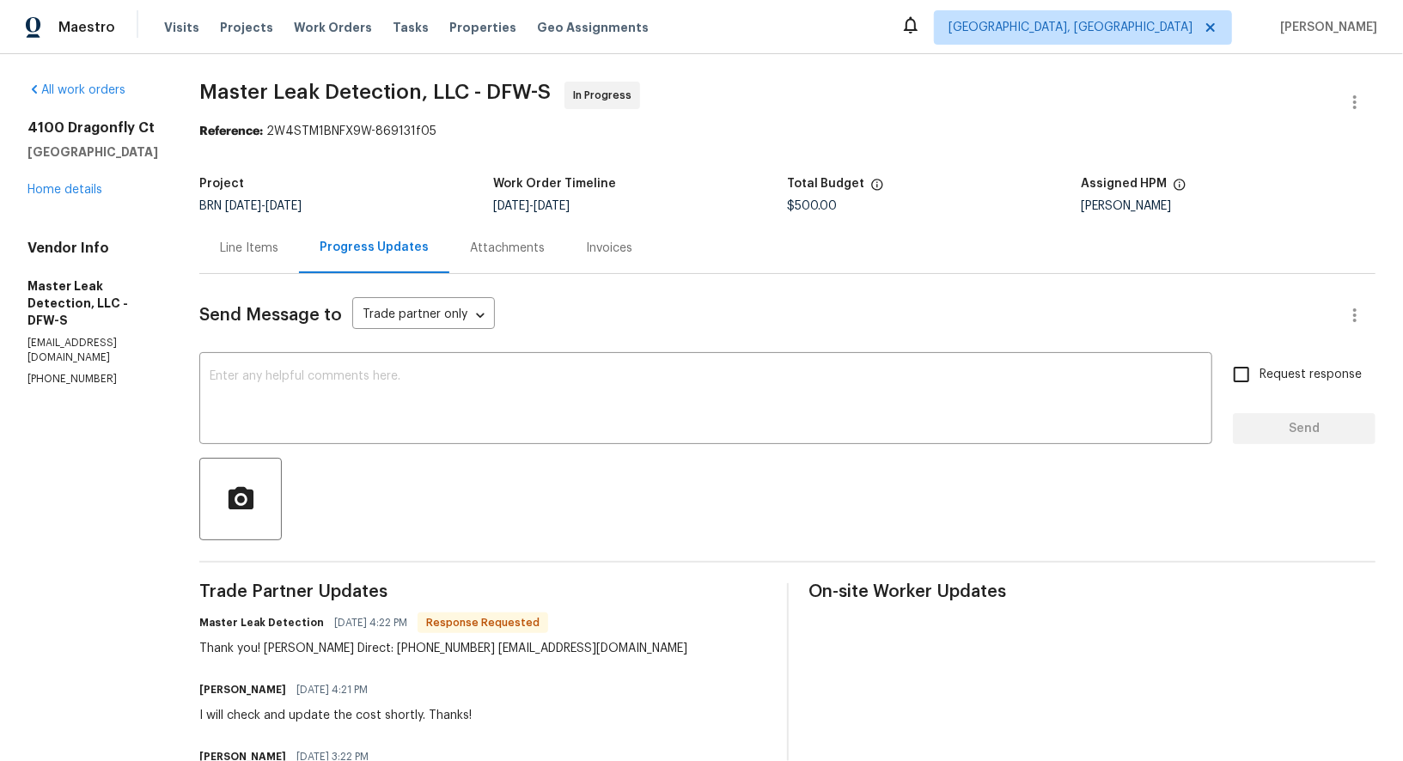
scroll to position [44, 0]
